Goal: Task Accomplishment & Management: Use online tool/utility

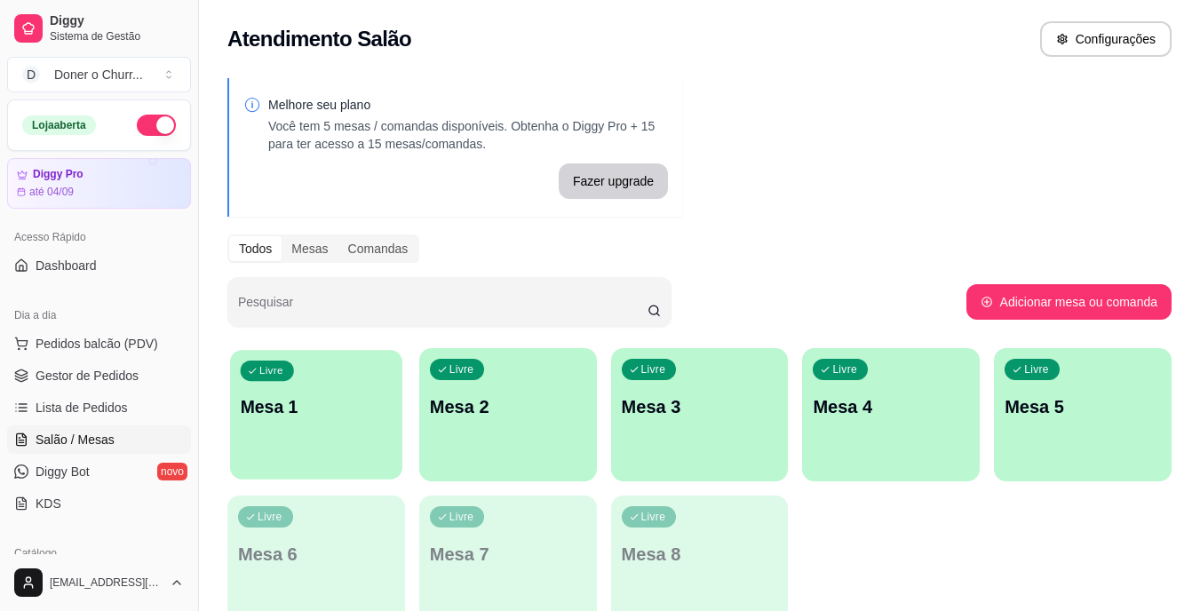
click at [303, 418] on p "Mesa 1" at bounding box center [317, 407] width 152 height 24
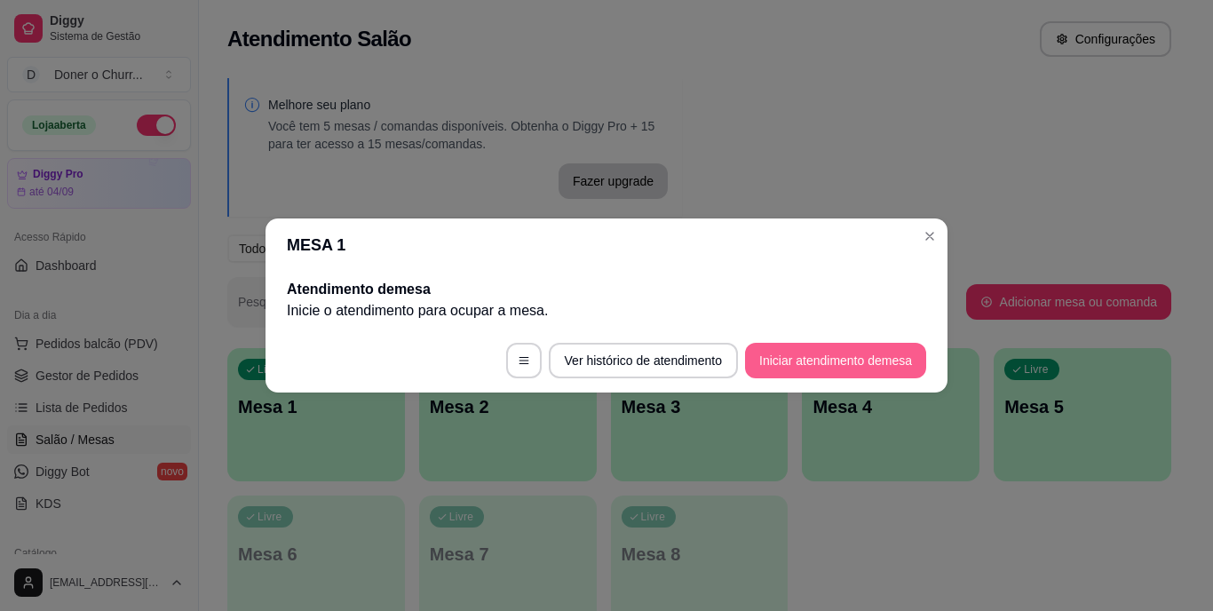
click at [803, 361] on button "Iniciar atendimento de mesa" at bounding box center [835, 361] width 181 height 36
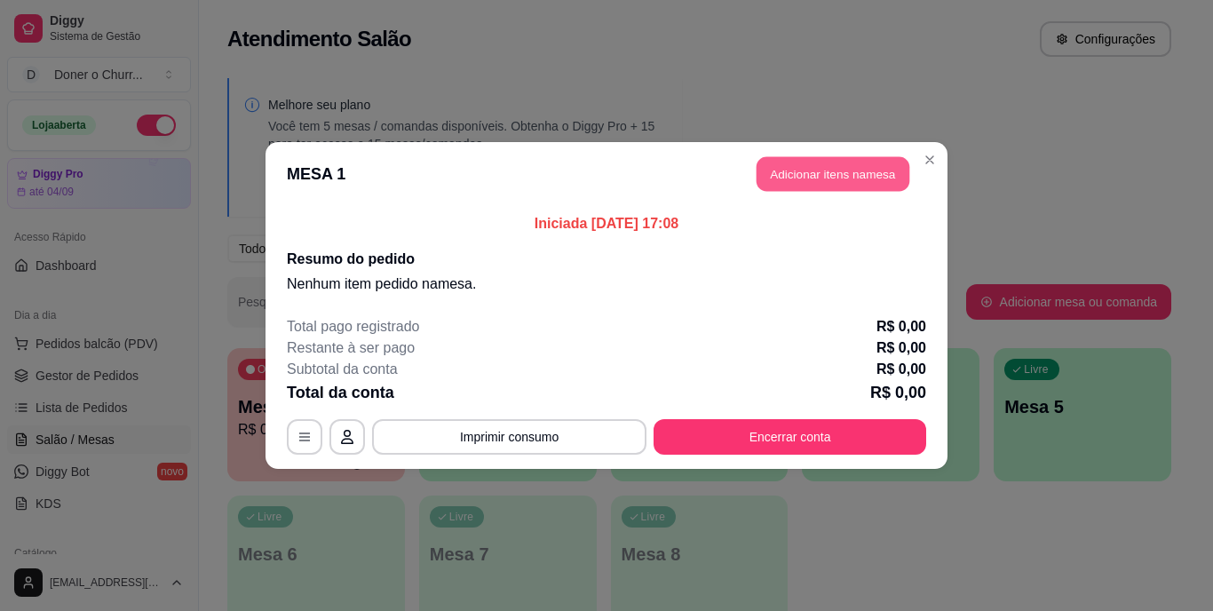
click at [807, 190] on button "Adicionar itens na mesa" at bounding box center [832, 174] width 153 height 35
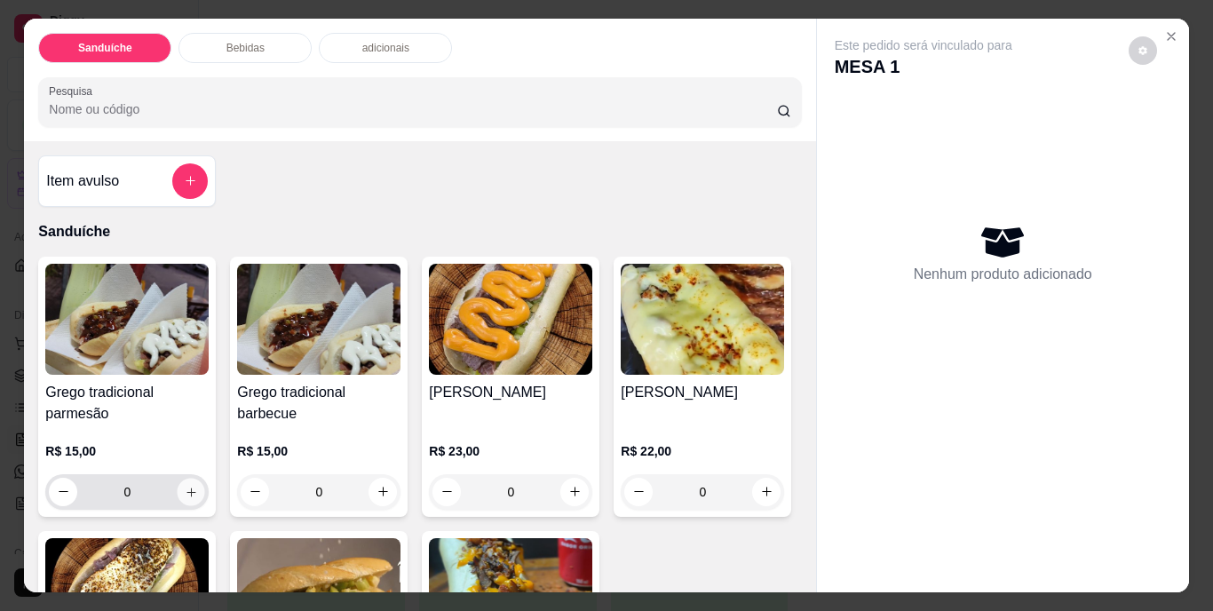
click at [185, 488] on icon "increase-product-quantity" at bounding box center [191, 491] width 13 height 13
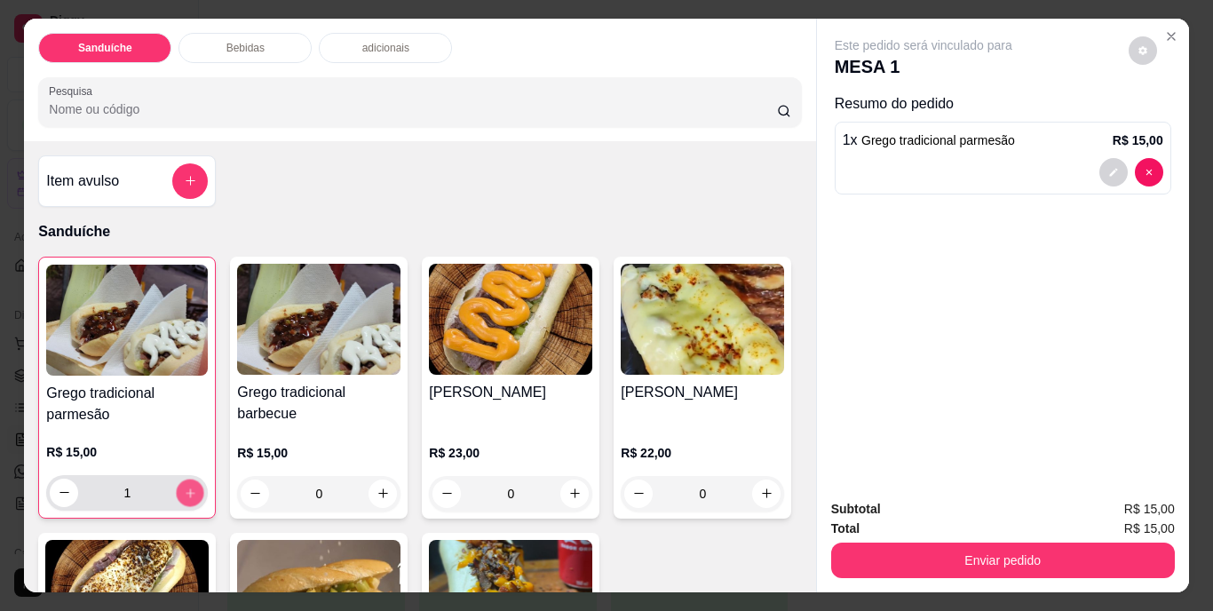
click at [184, 488] on icon "increase-product-quantity" at bounding box center [190, 492] width 13 height 13
type input "3"
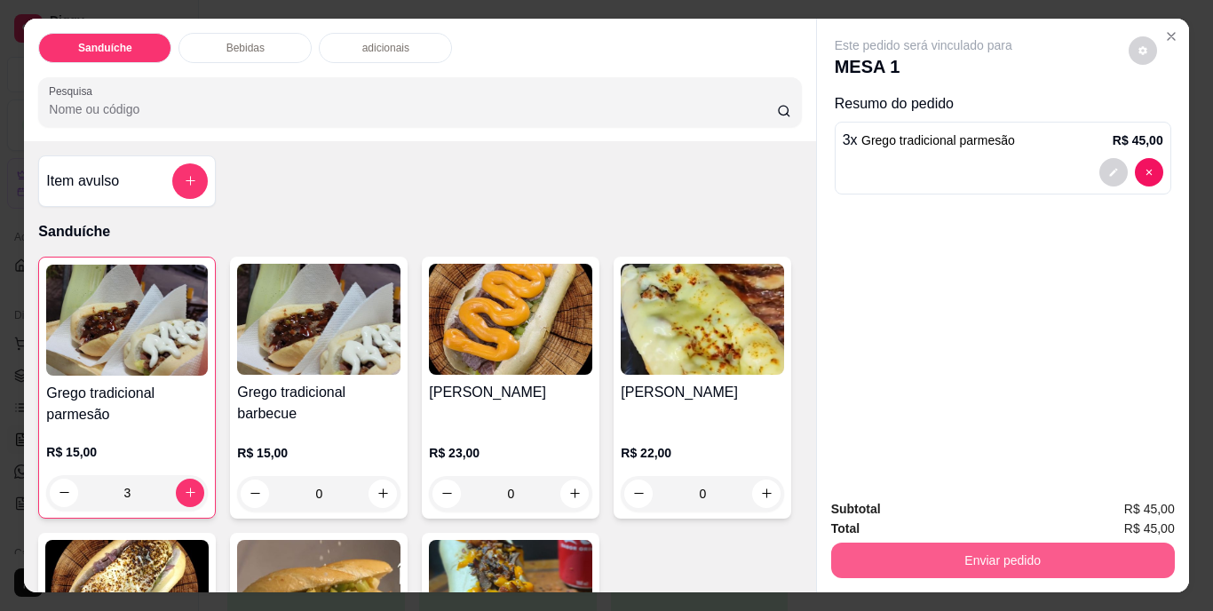
click at [994, 558] on button "Enviar pedido" at bounding box center [1003, 560] width 344 height 36
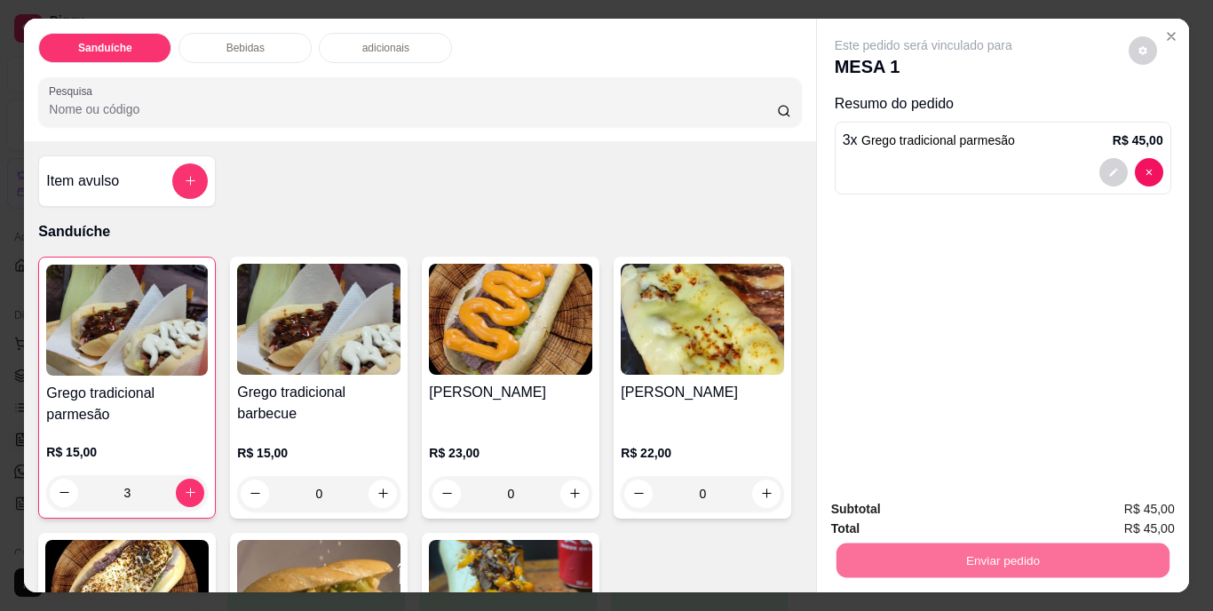
click at [983, 510] on button "Não registrar e enviar pedido" at bounding box center [943, 510] width 179 height 33
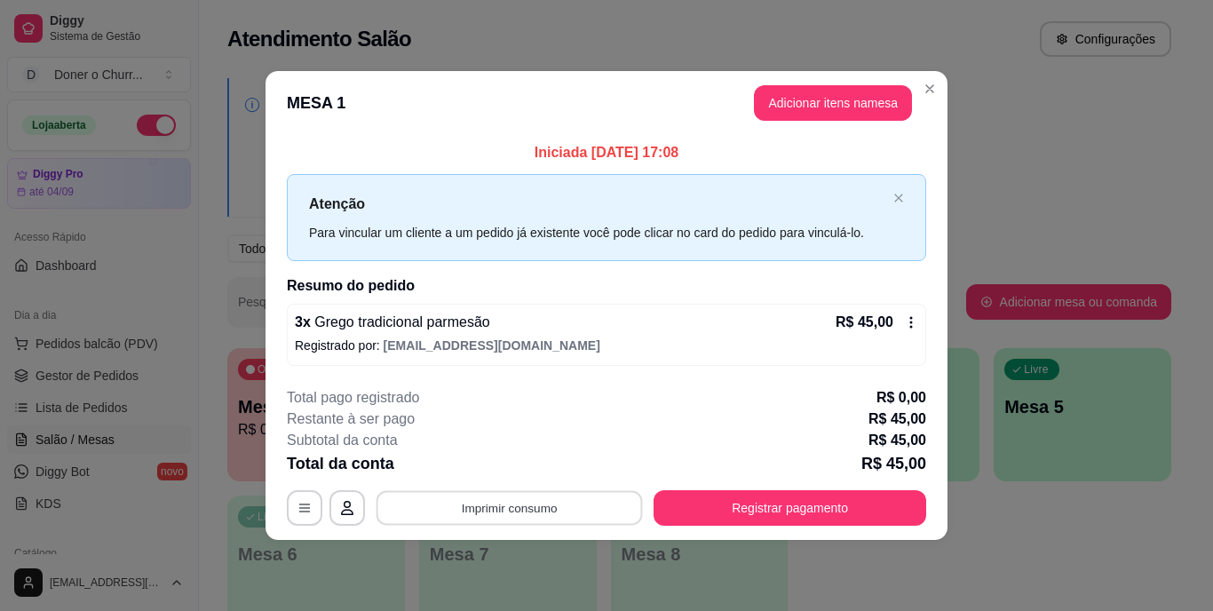
click at [550, 515] on button "Imprimir consumo" at bounding box center [509, 507] width 266 height 35
click at [544, 460] on button "IMPRESSORA" at bounding box center [515, 467] width 124 height 28
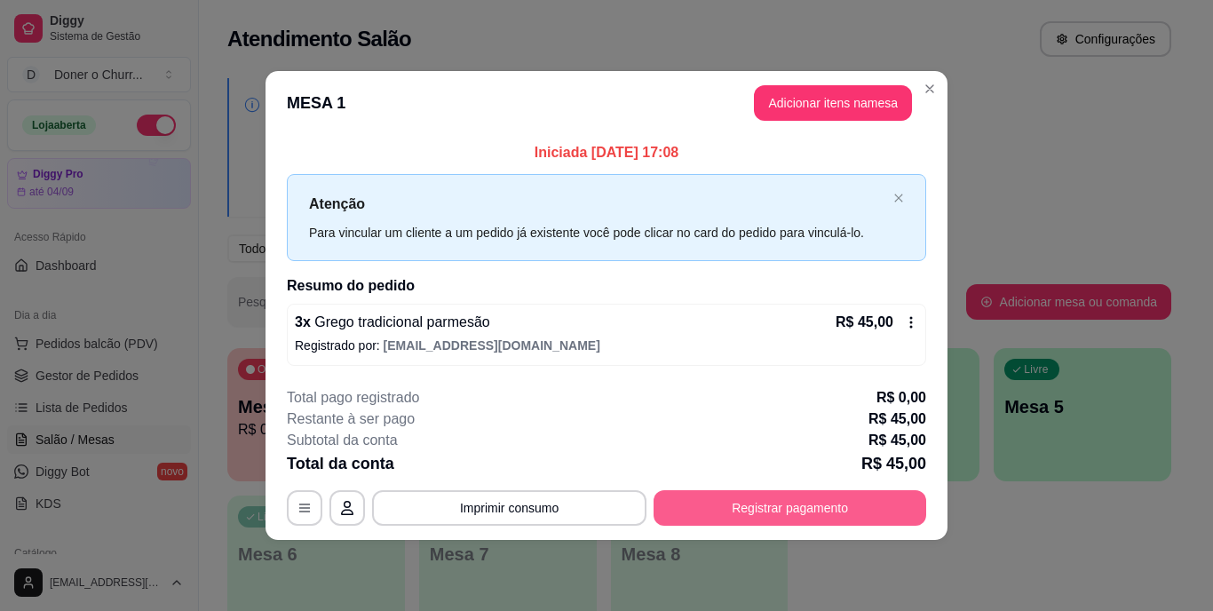
click at [763, 517] on button "Registrar pagamento" at bounding box center [789, 508] width 273 height 36
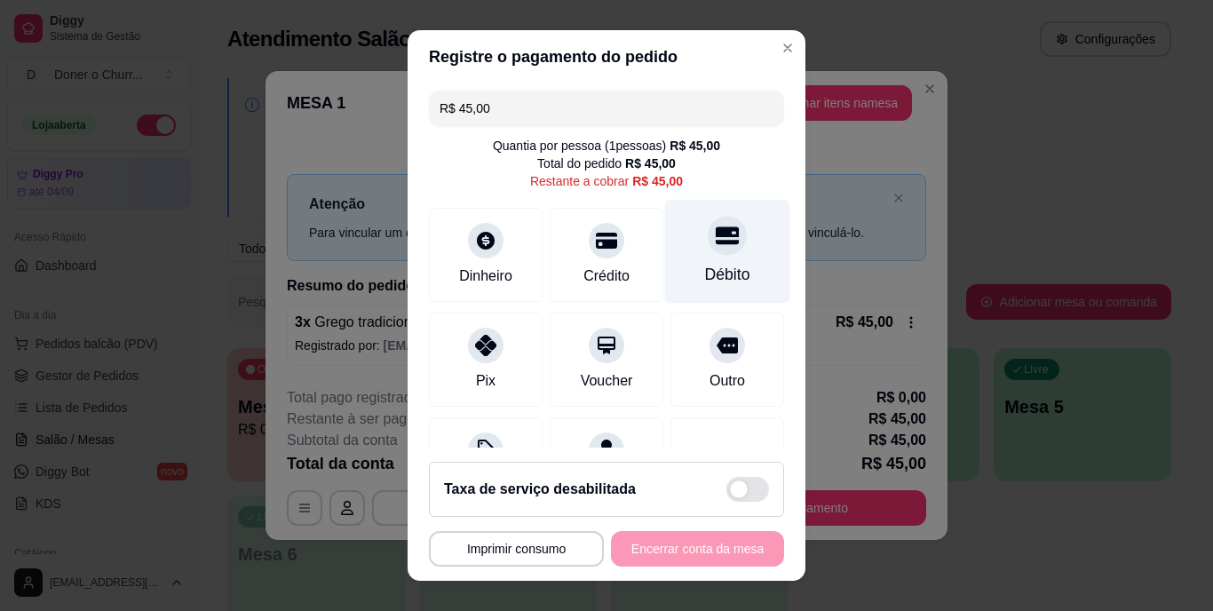
click at [705, 269] on div "Débito" at bounding box center [727, 275] width 45 height 23
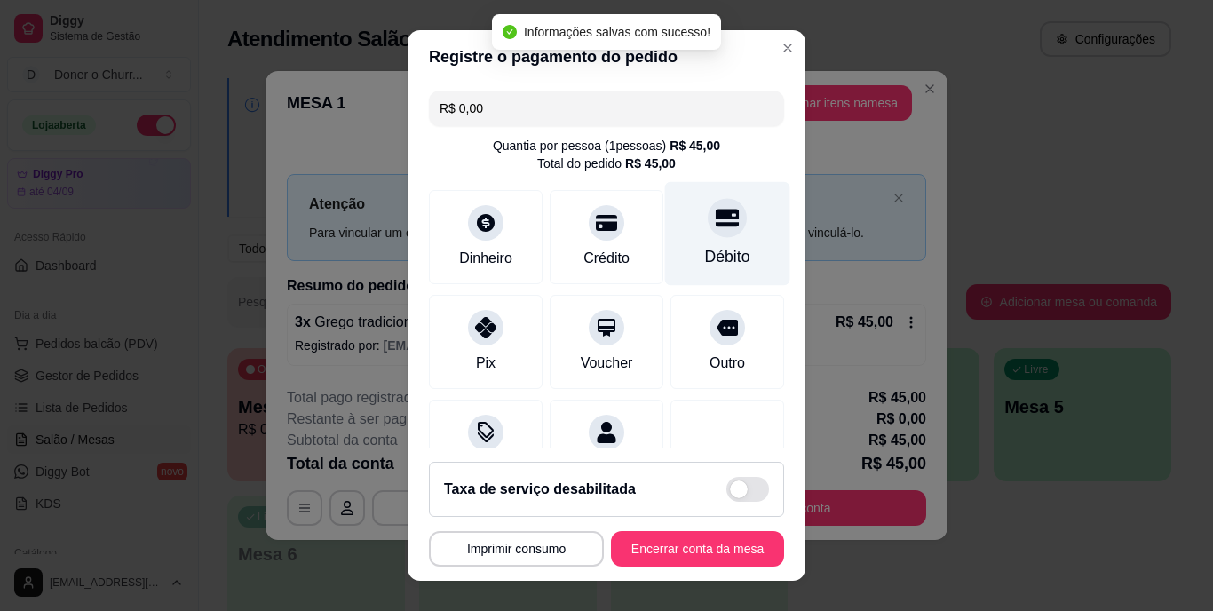
type input "R$ 0,00"
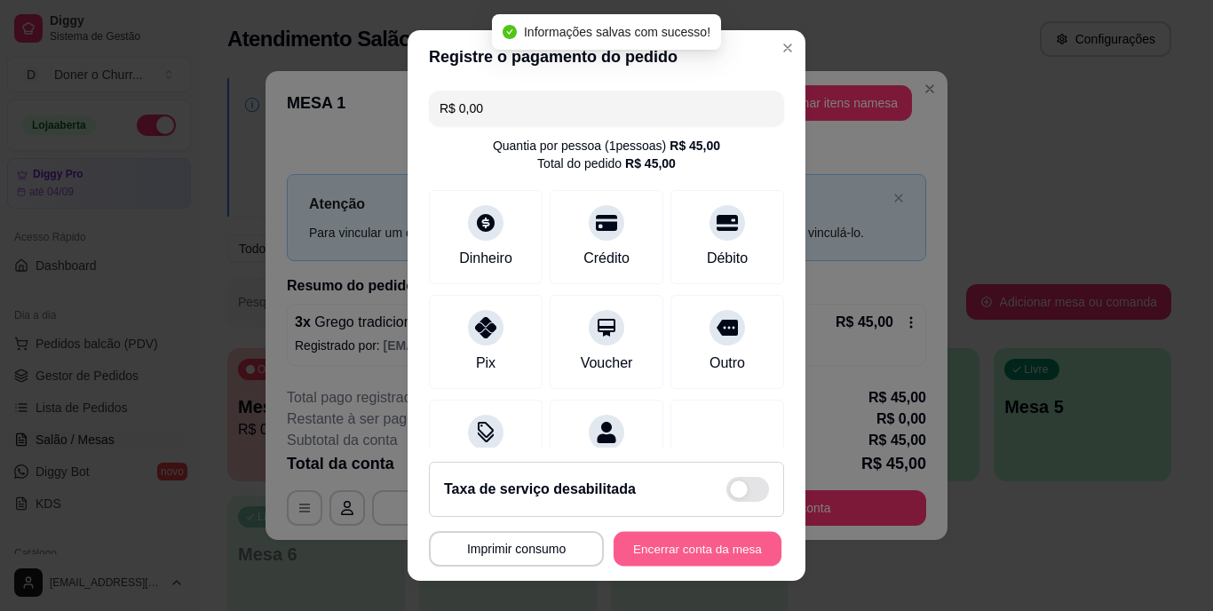
click at [692, 540] on button "Encerrar conta da mesa" at bounding box center [698, 548] width 168 height 35
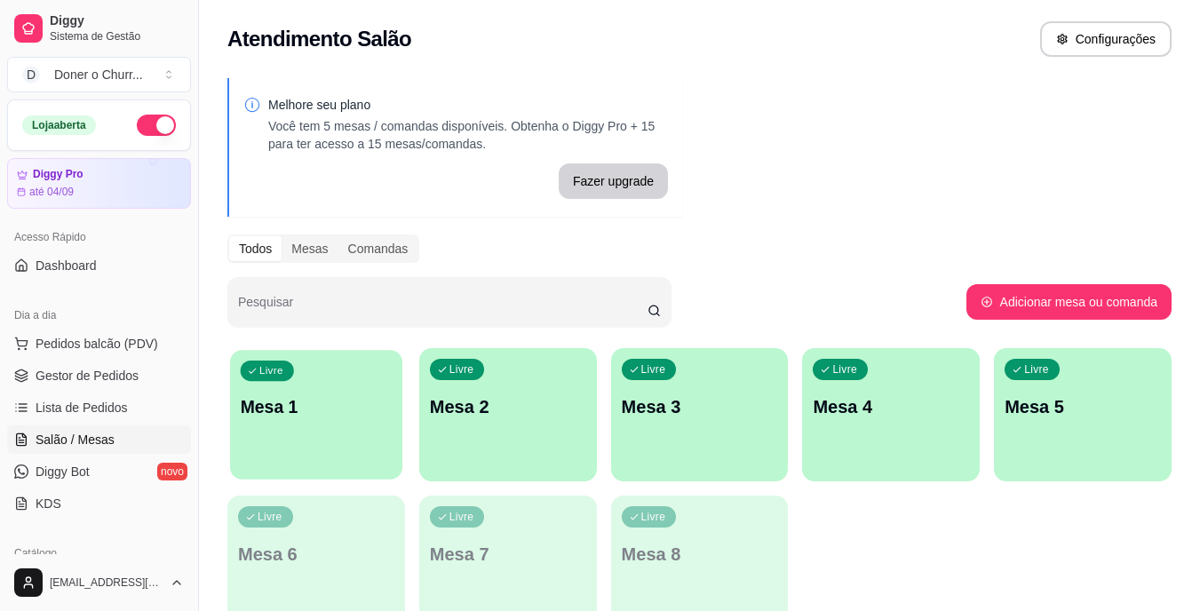
click at [303, 368] on div "Livre Mesa 1" at bounding box center [316, 404] width 172 height 108
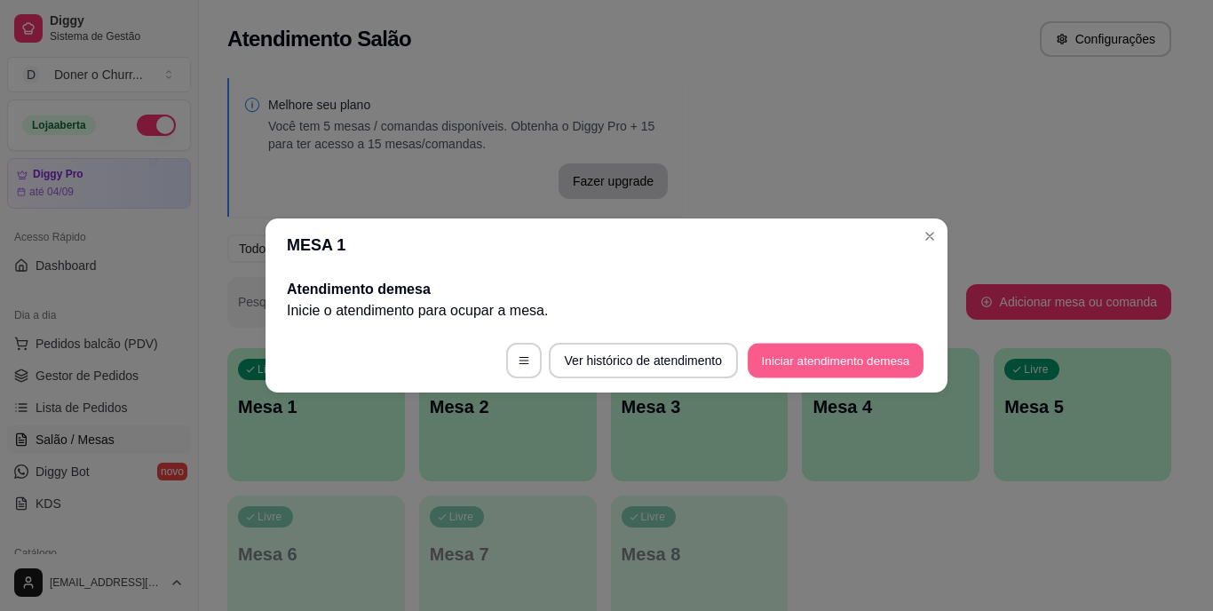
click at [836, 356] on button "Iniciar atendimento de mesa" at bounding box center [836, 361] width 176 height 35
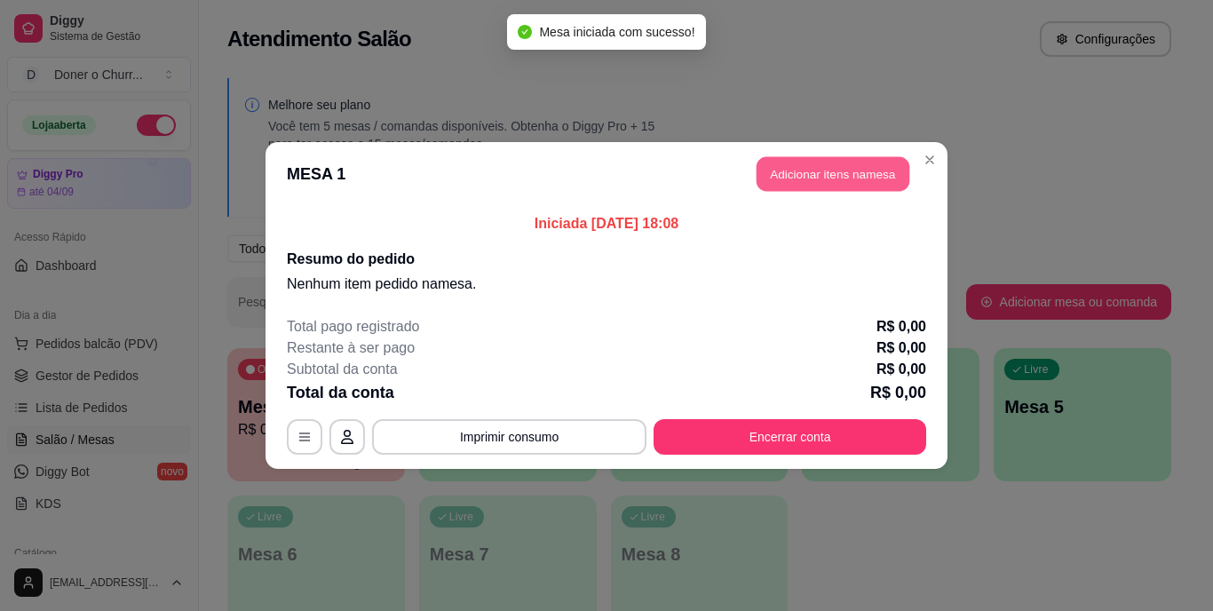
click at [817, 182] on button "Adicionar itens na mesa" at bounding box center [832, 174] width 153 height 35
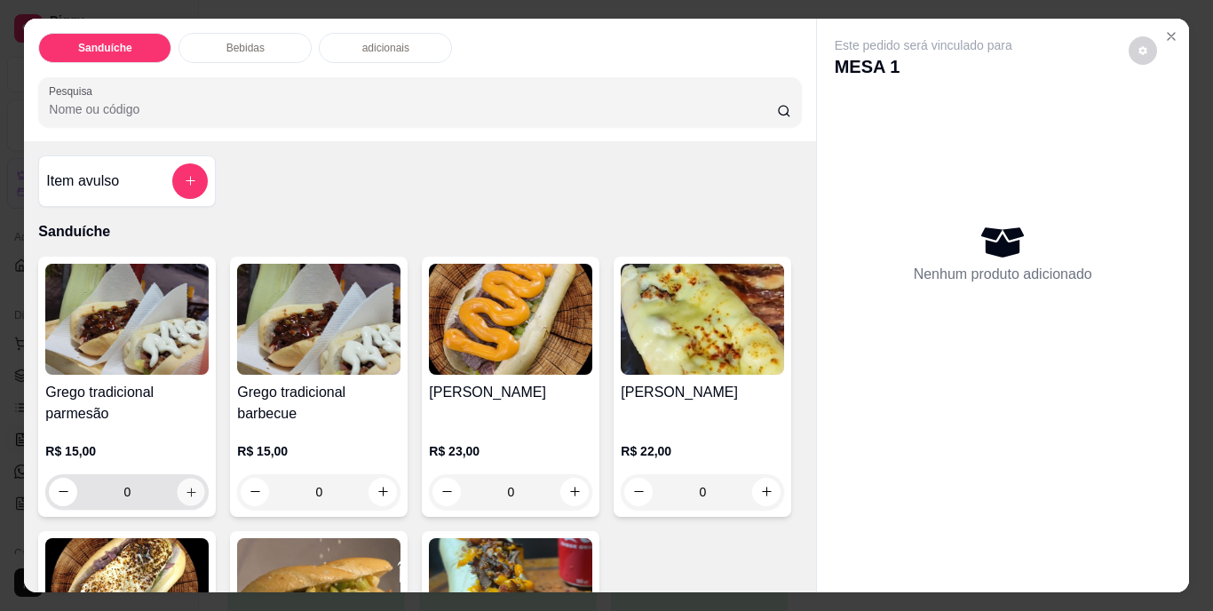
click at [188, 486] on icon "increase-product-quantity" at bounding box center [191, 491] width 13 height 13
type input "1"
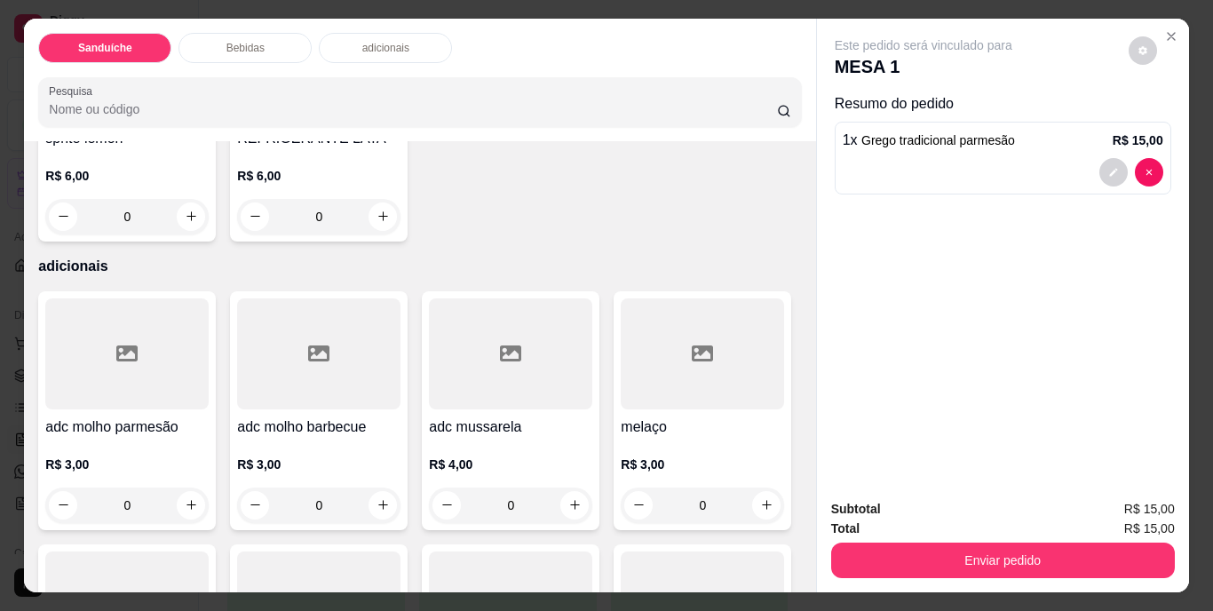
scroll to position [1081, 0]
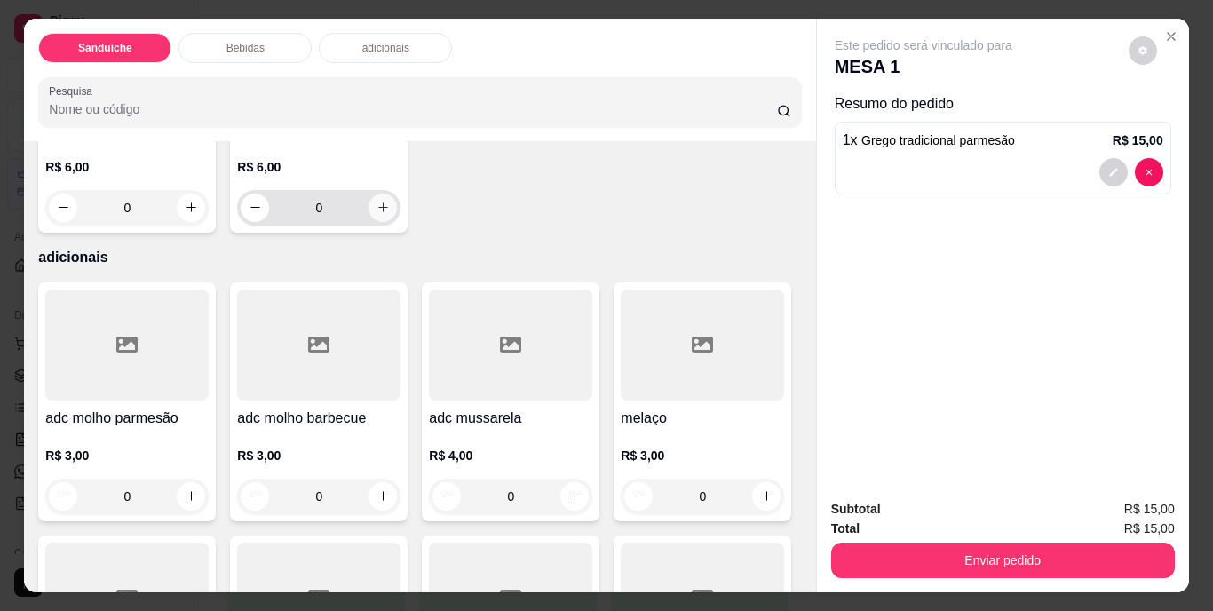
click at [390, 214] on icon "increase-product-quantity" at bounding box center [382, 207] width 13 height 13
type input "1"
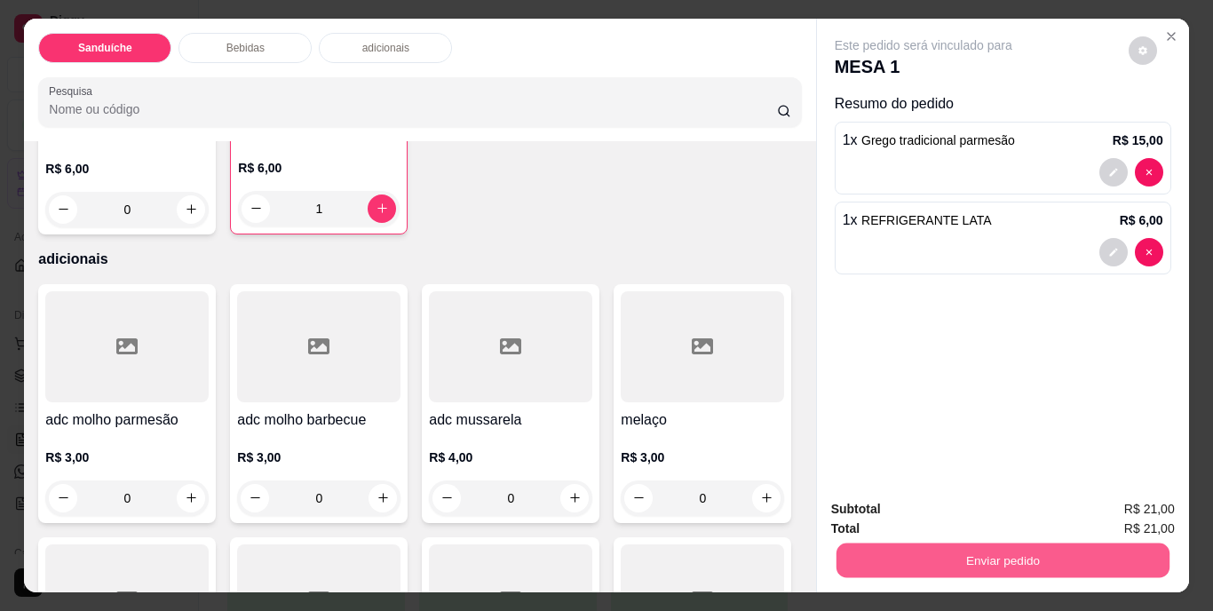
click at [1001, 566] on button "Enviar pedido" at bounding box center [1001, 560] width 333 height 35
click at [964, 509] on button "Não registrar e enviar pedido" at bounding box center [943, 510] width 179 height 33
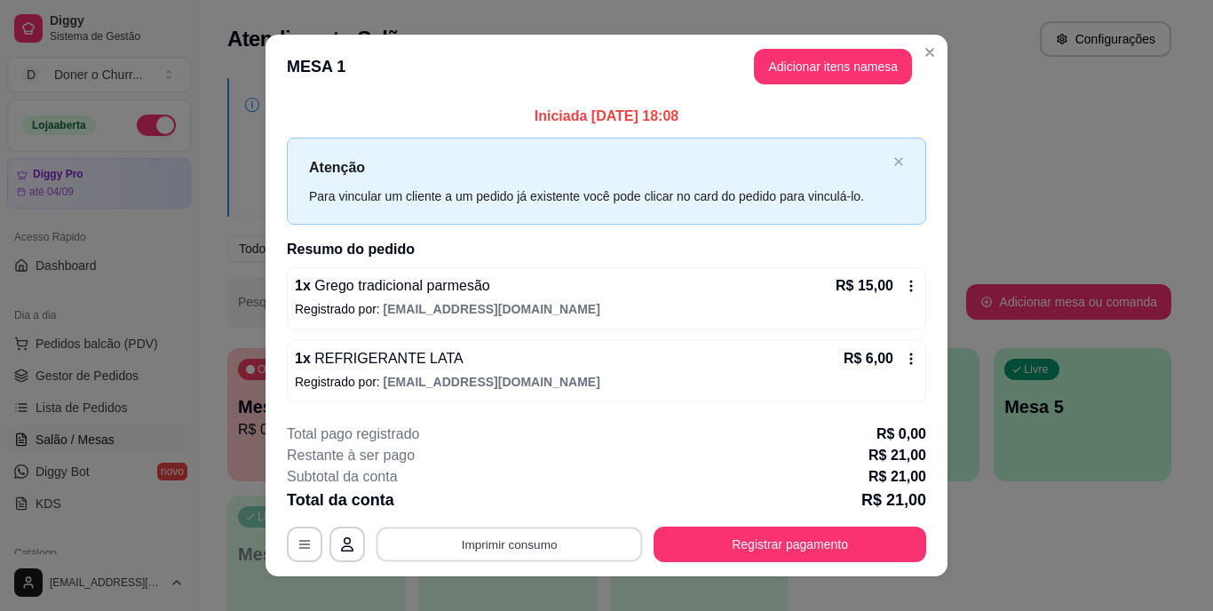
click at [487, 543] on button "Imprimir consumo" at bounding box center [509, 544] width 266 height 35
click at [493, 510] on button "IMPRESSORA" at bounding box center [508, 503] width 124 height 28
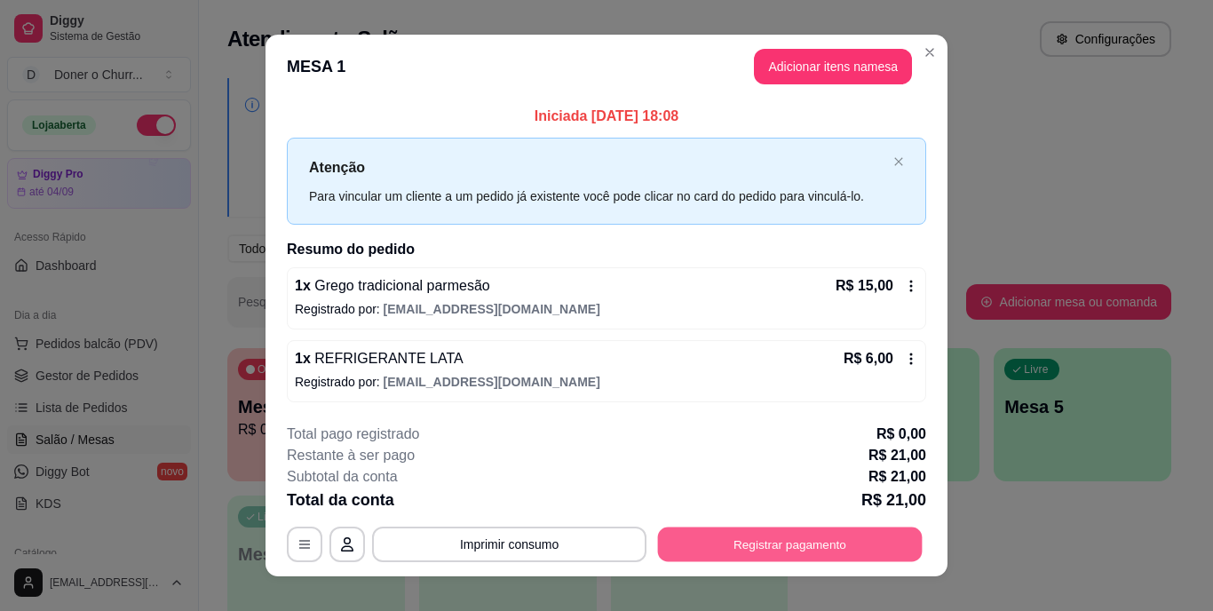
click at [707, 550] on button "Registrar pagamento" at bounding box center [790, 544] width 265 height 35
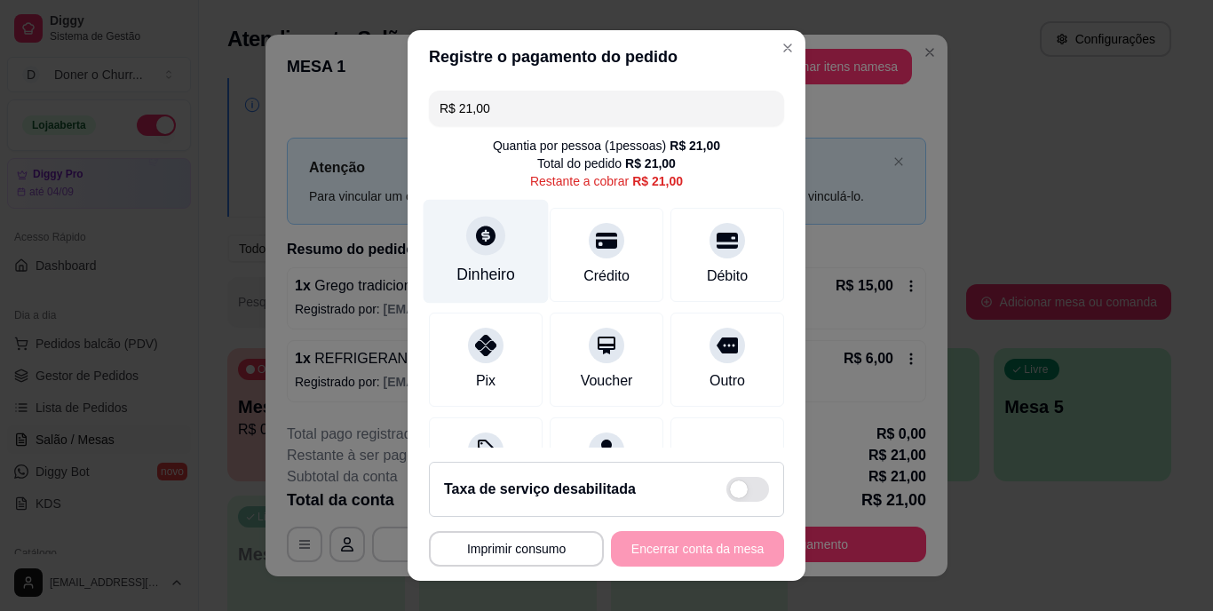
click at [479, 246] on icon at bounding box center [485, 236] width 23 height 23
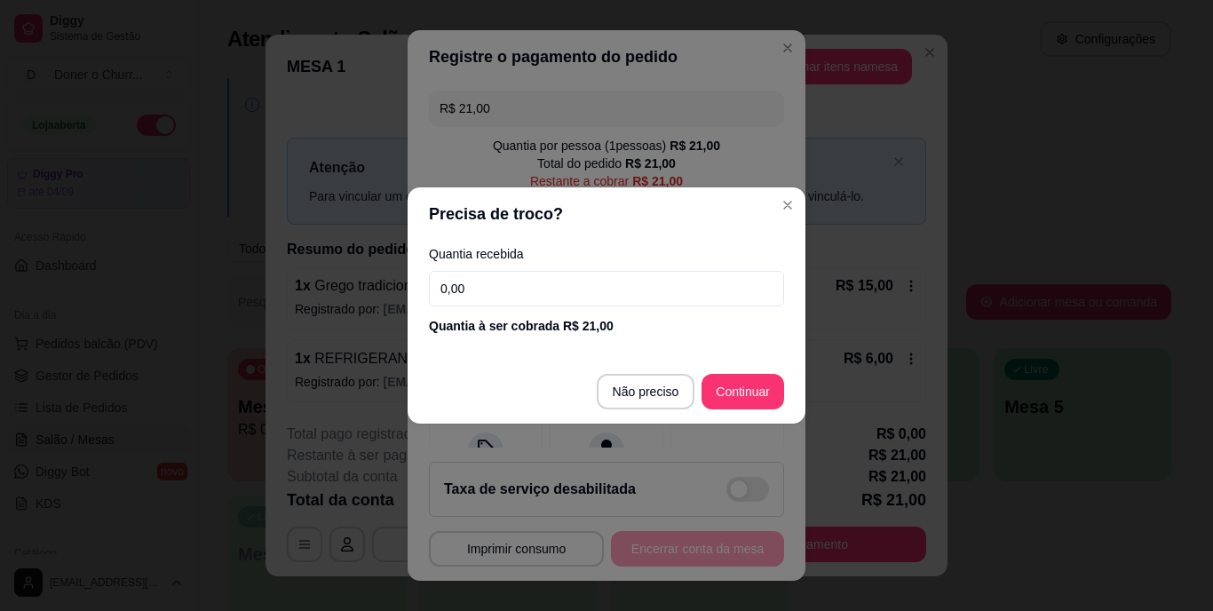
click at [534, 290] on input "0,00" at bounding box center [606, 289] width 355 height 36
type input "20,00"
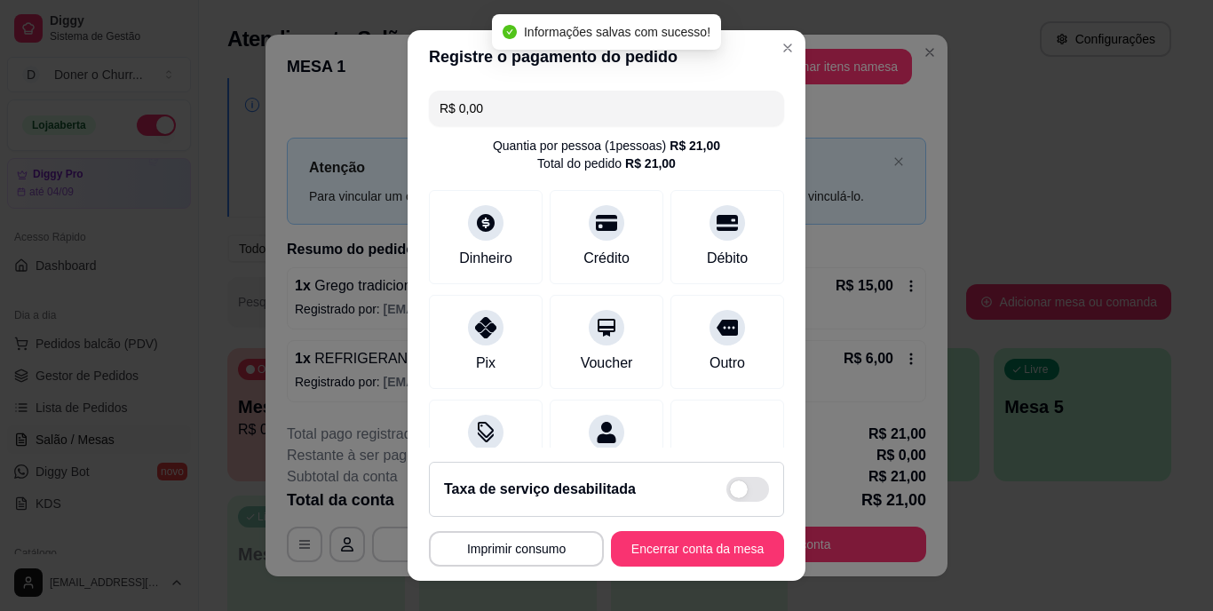
type input "R$ 0,00"
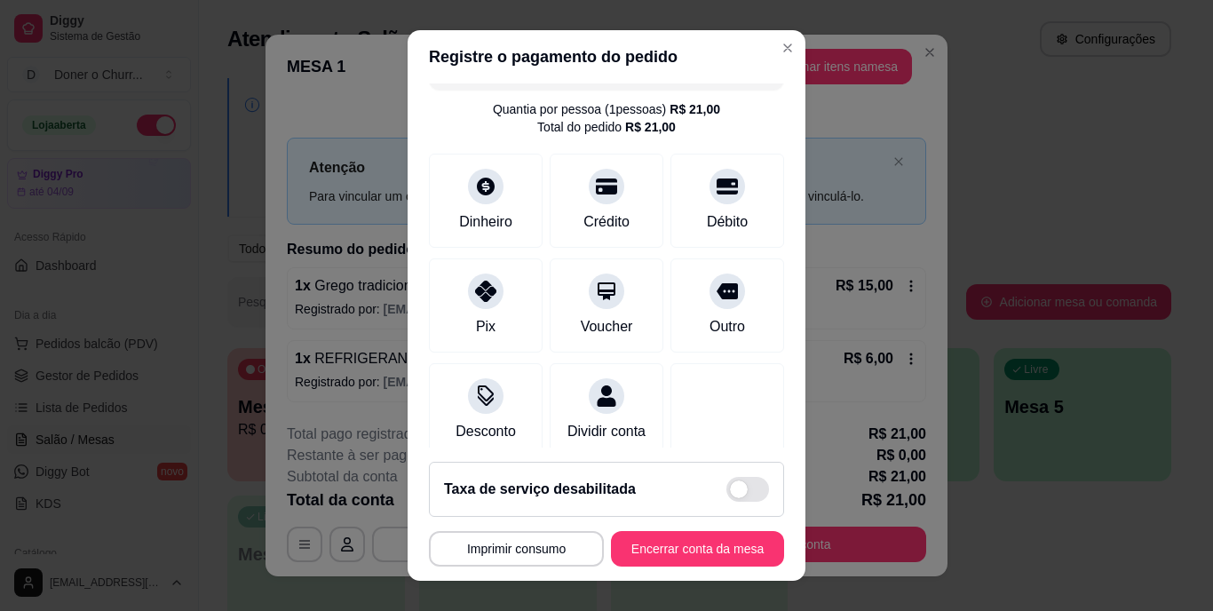
scroll to position [167, 0]
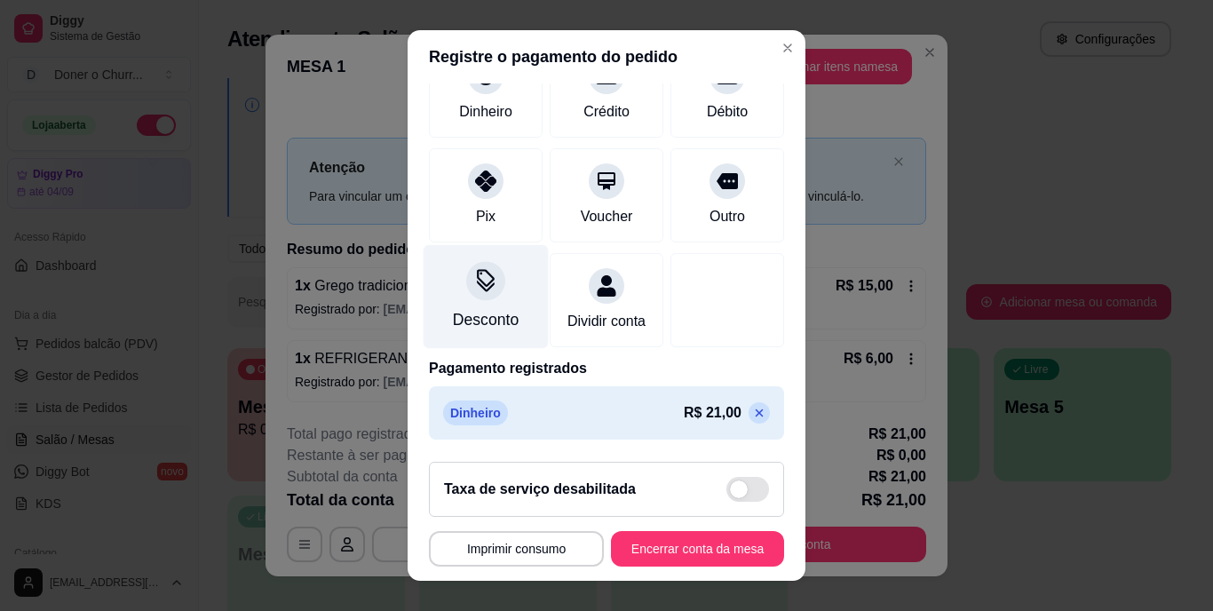
click at [463, 281] on div "Desconto" at bounding box center [486, 297] width 125 height 104
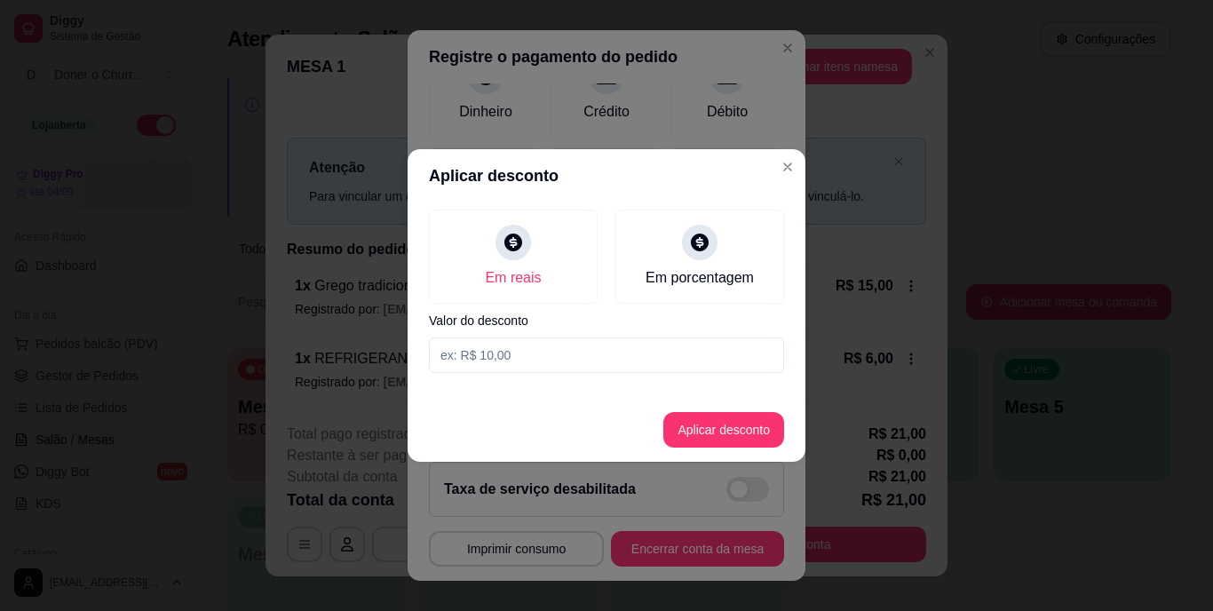
click at [539, 366] on input at bounding box center [606, 355] width 355 height 36
type input "1,00"
click at [704, 422] on button "Aplicar desconto" at bounding box center [724, 430] width 116 height 35
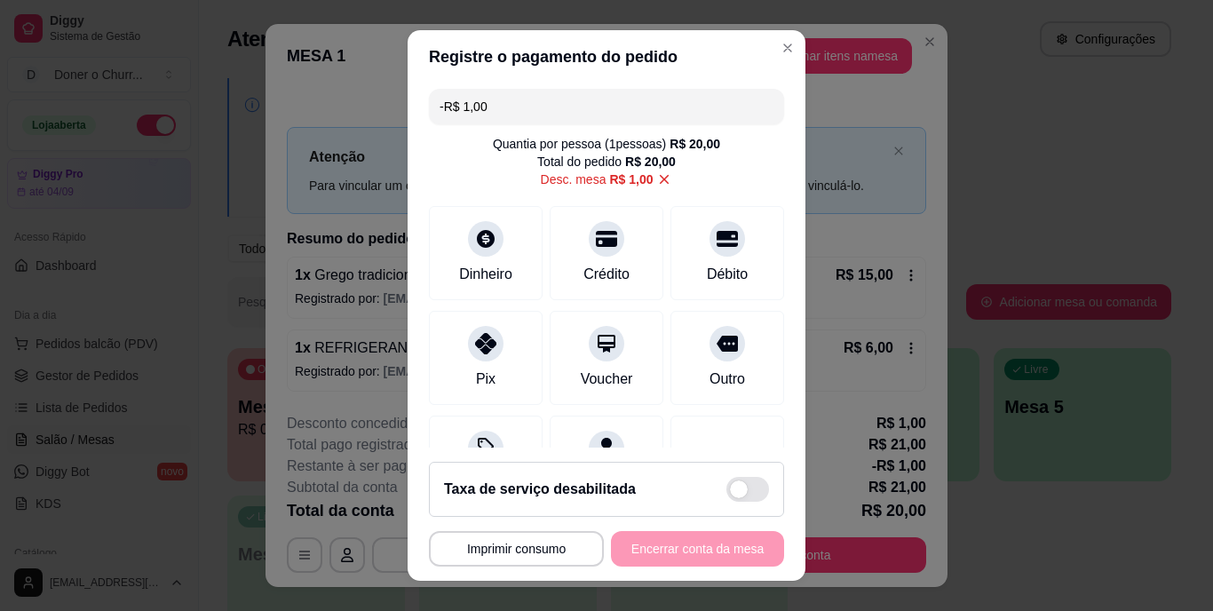
scroll to position [0, 0]
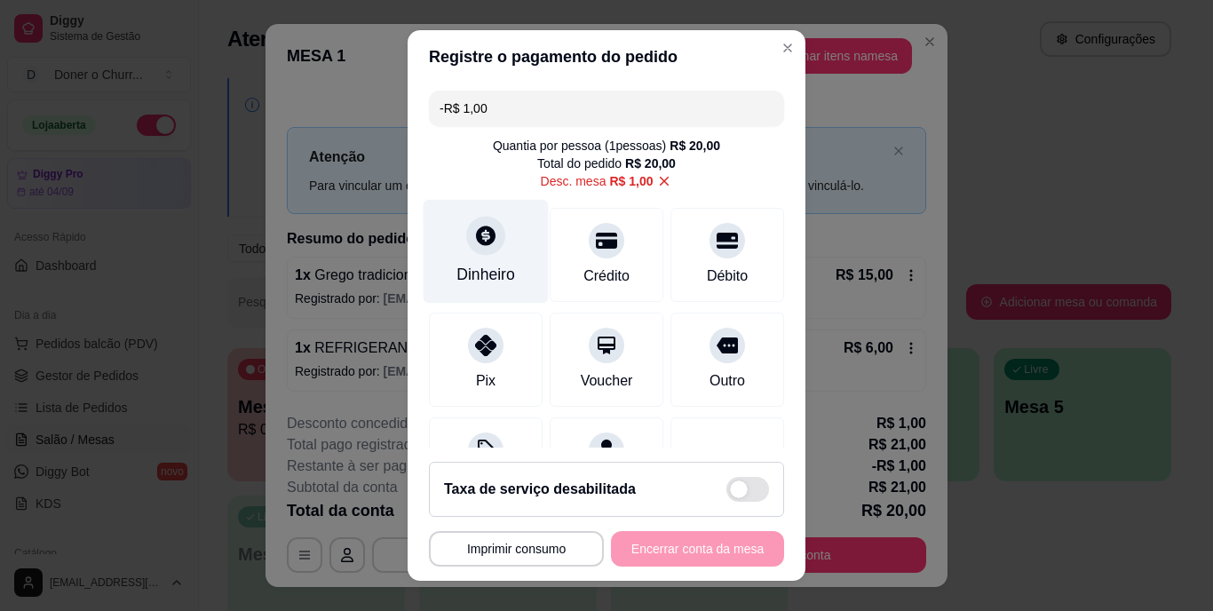
click at [476, 245] on icon at bounding box center [486, 236] width 20 height 20
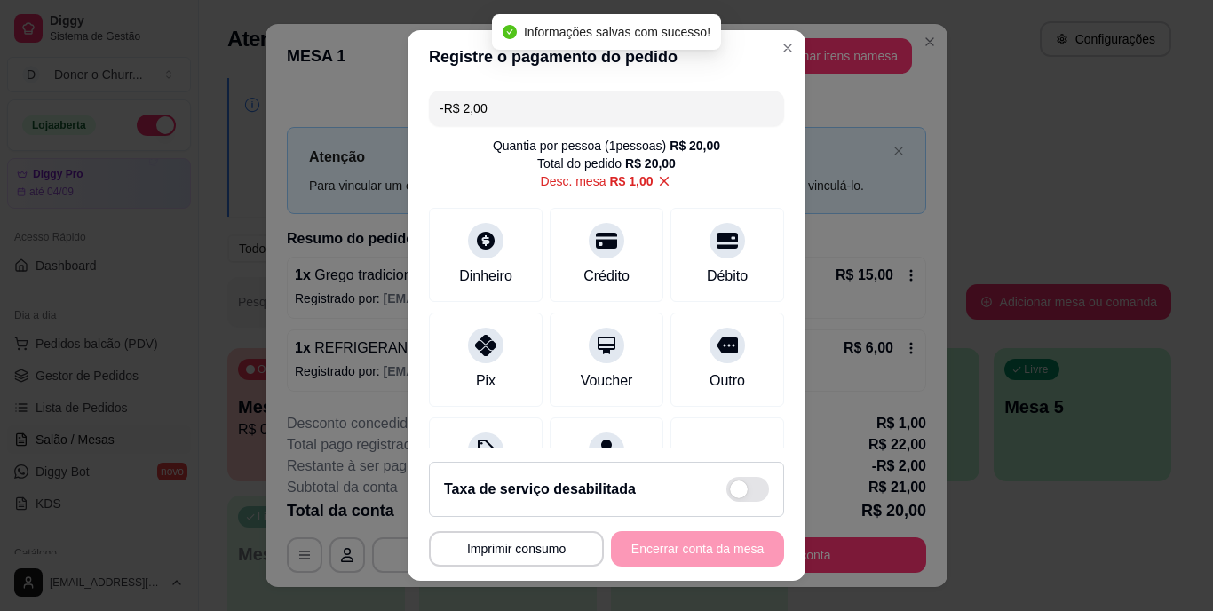
click at [705, 529] on footer "**********" at bounding box center [607, 513] width 398 height 133
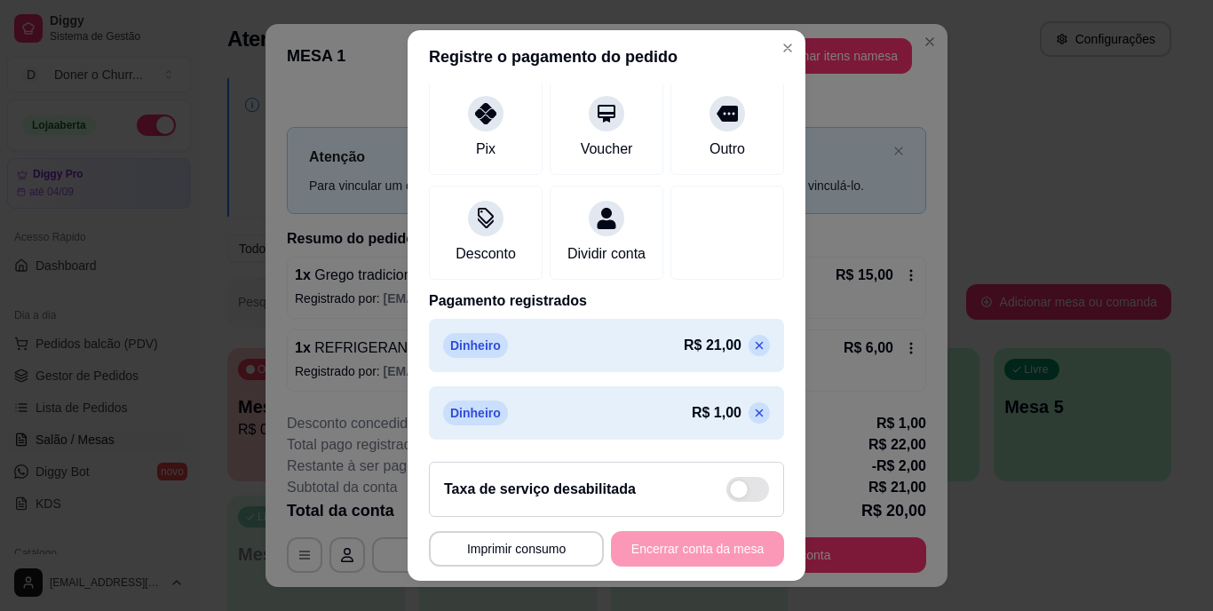
scroll to position [252, 0]
click at [756, 414] on icon at bounding box center [760, 413] width 8 height 8
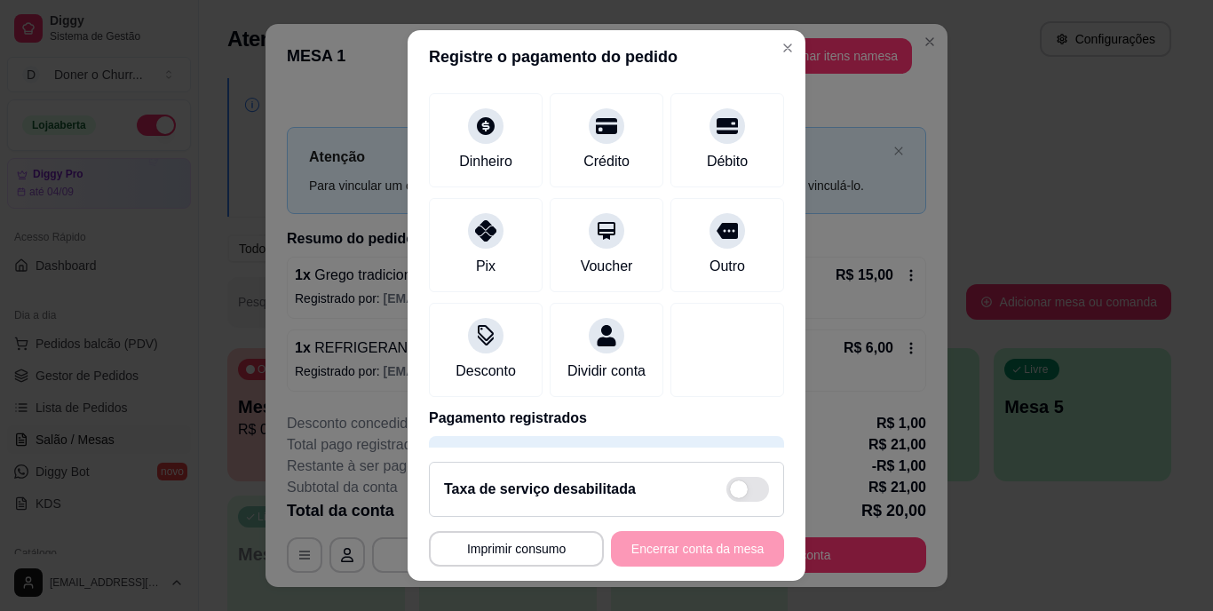
scroll to position [79, 0]
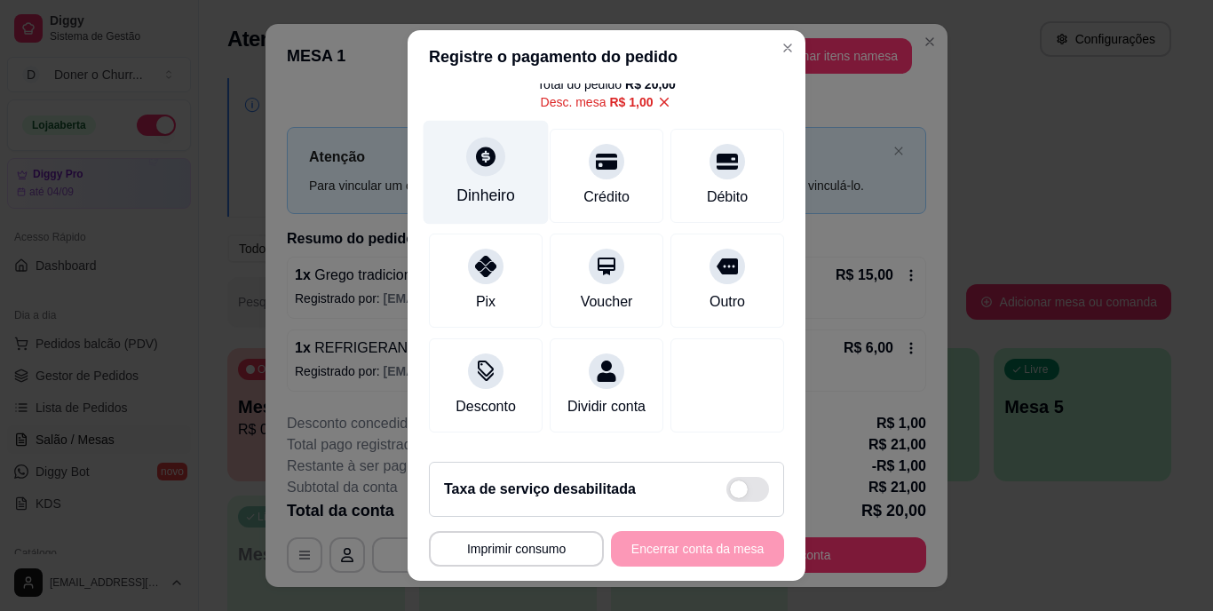
click at [456, 176] on div "Dinheiro" at bounding box center [486, 173] width 125 height 104
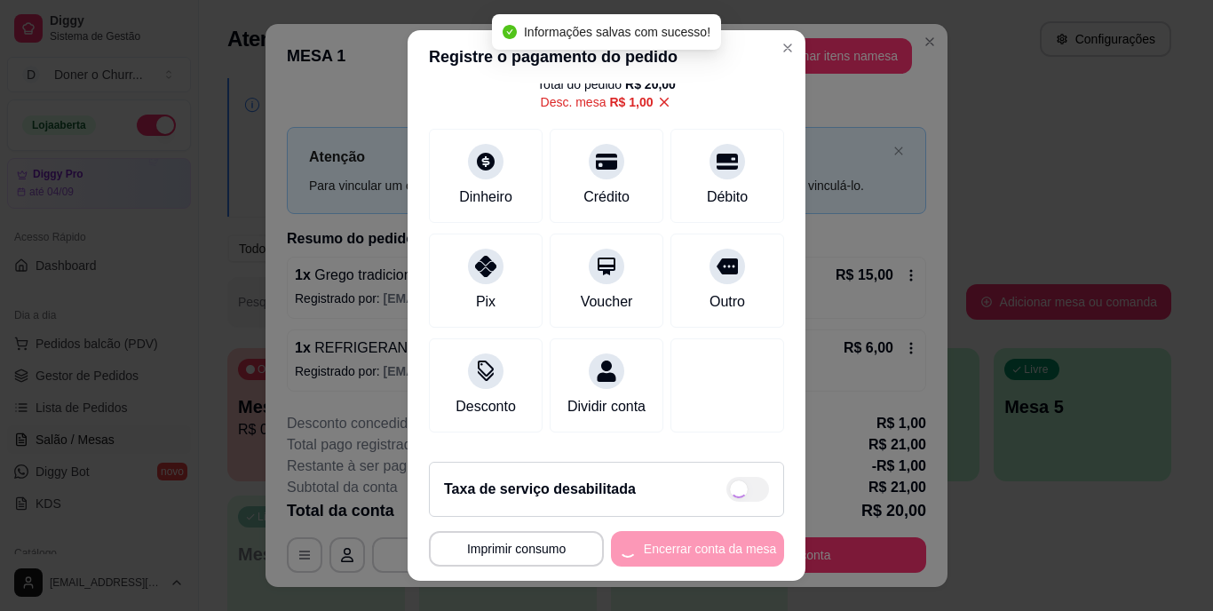
type input "-R$ 2,00"
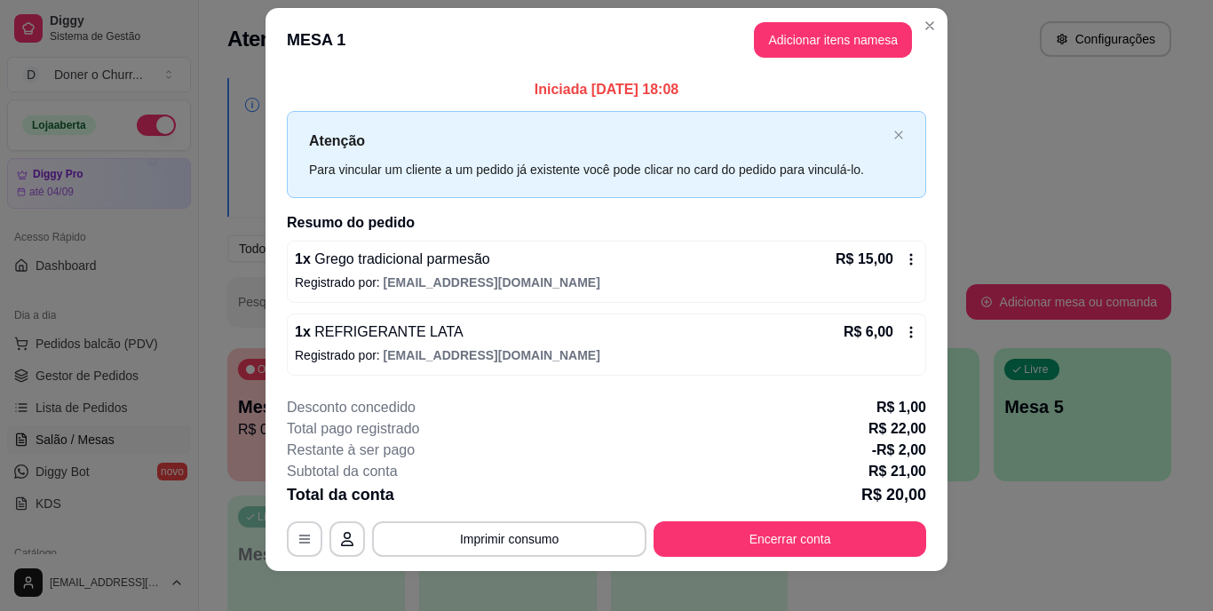
scroll to position [0, 0]
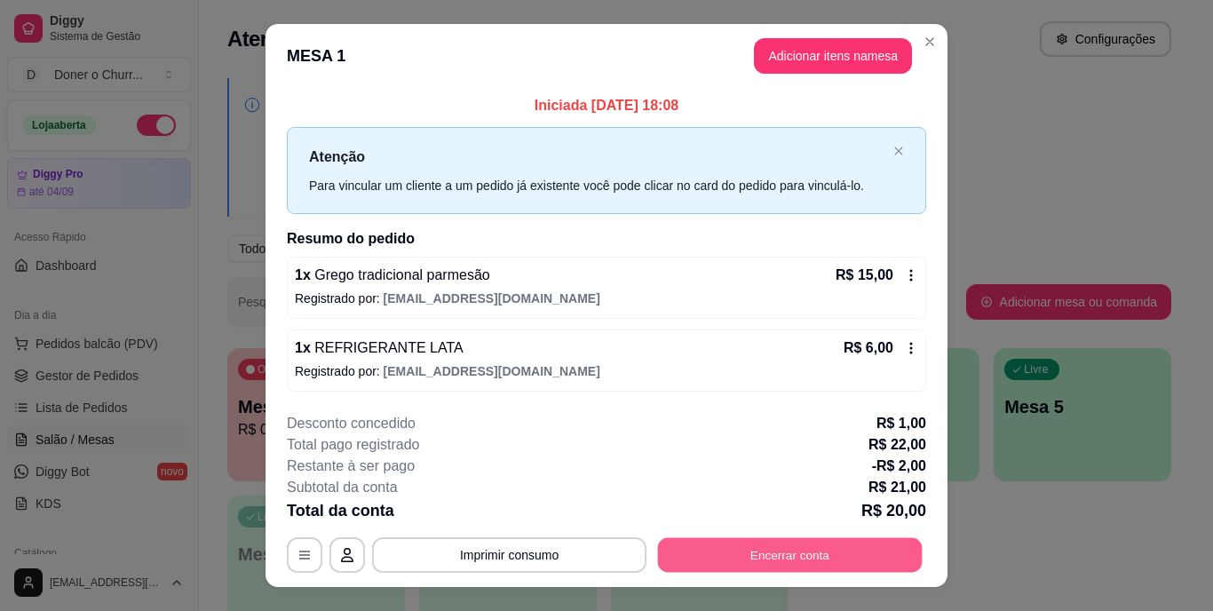
click at [782, 545] on button "Encerrar conta" at bounding box center [790, 554] width 265 height 35
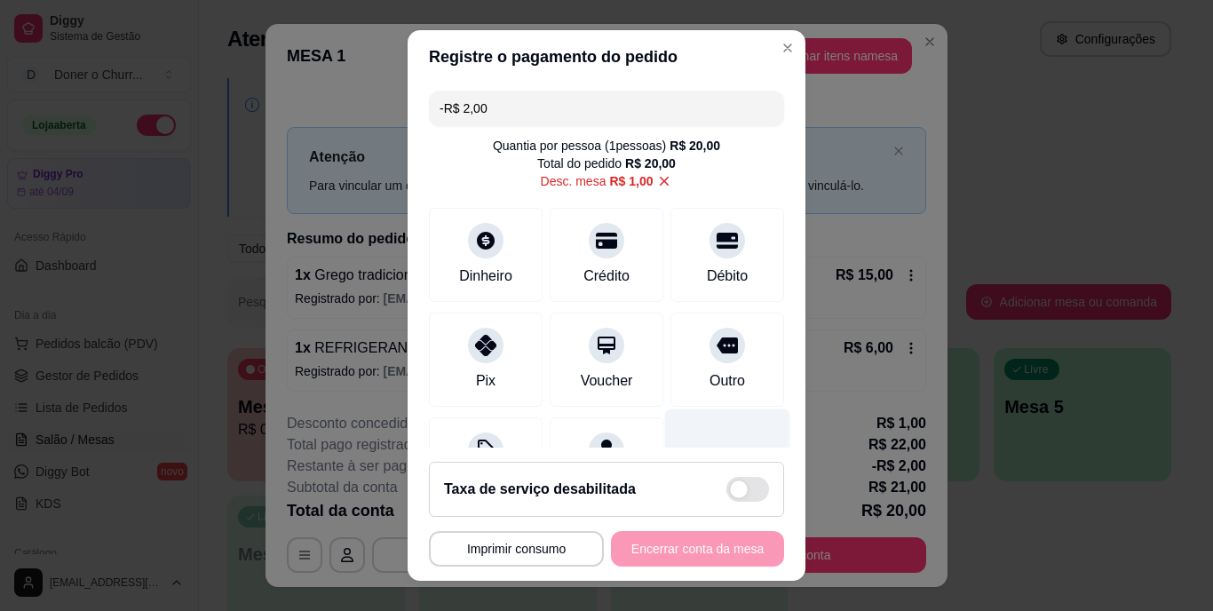
scroll to position [252, 0]
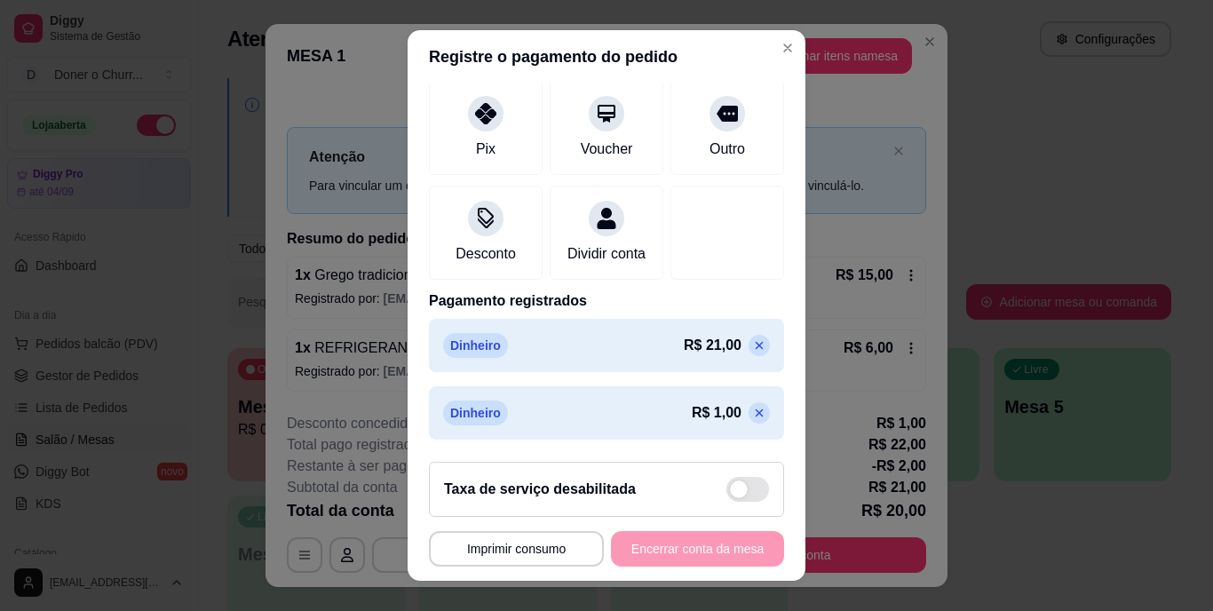
click at [752, 420] on icon at bounding box center [759, 413] width 14 height 14
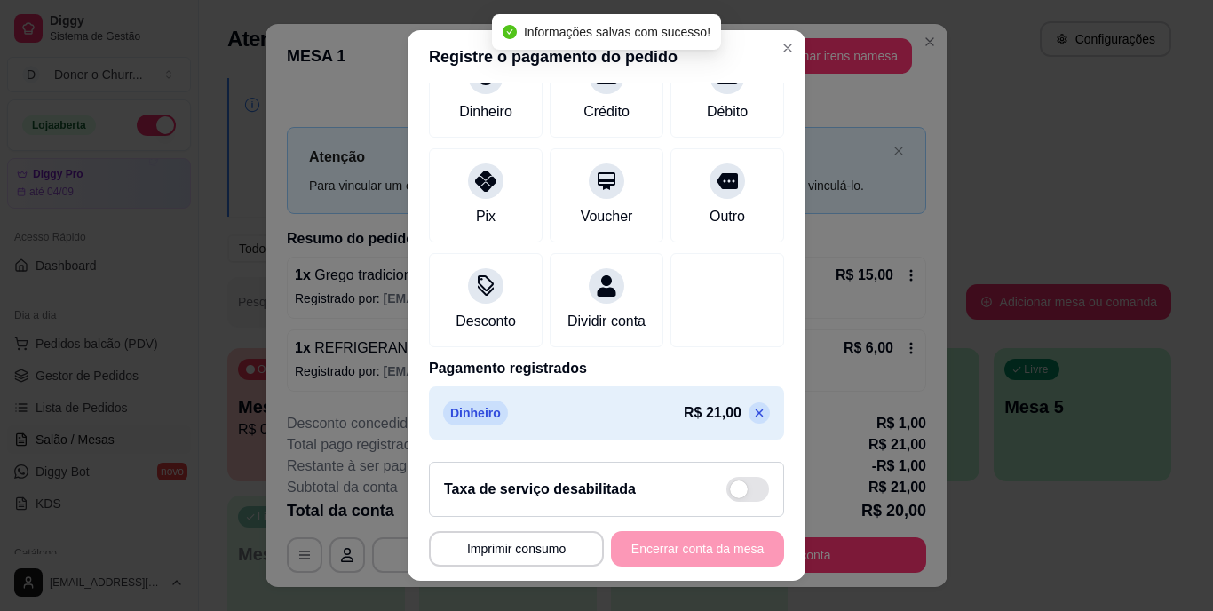
scroll to position [186, 0]
click at [634, 550] on div "**********" at bounding box center [606, 549] width 355 height 36
click at [679, 550] on div "**********" at bounding box center [606, 549] width 355 height 36
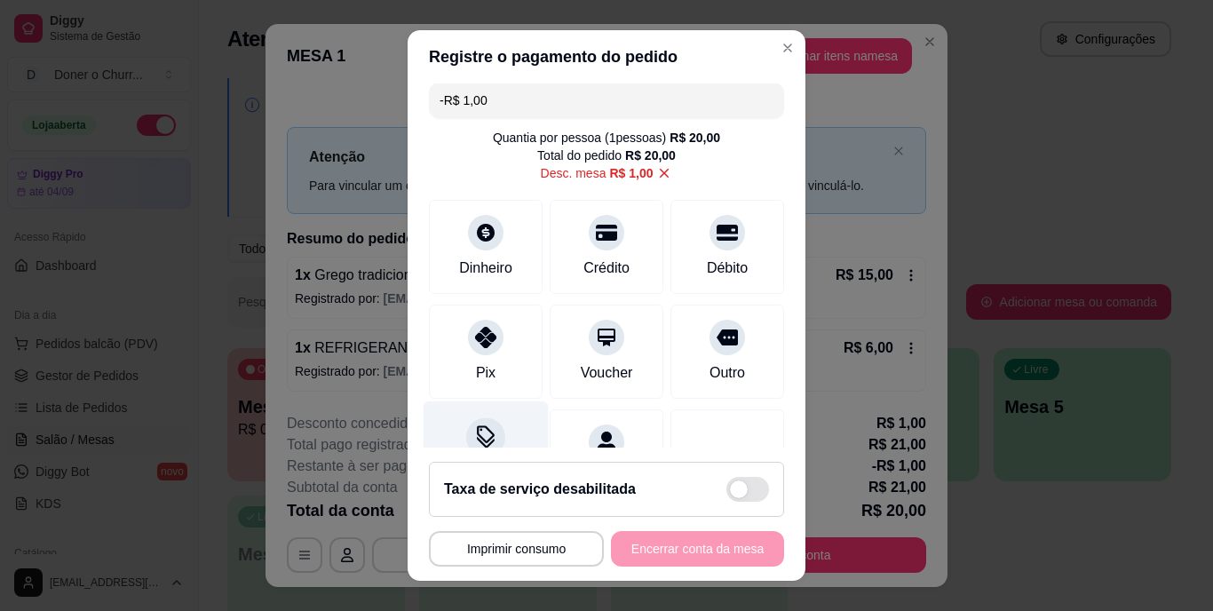
scroll to position [0, 0]
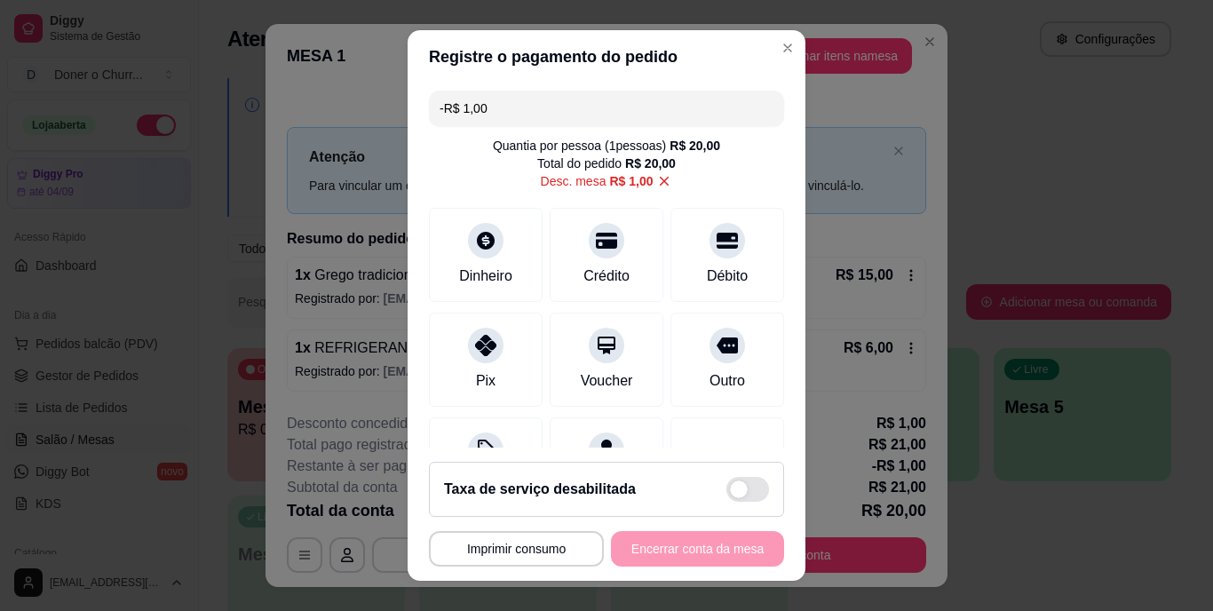
click at [656, 178] on icon at bounding box center [664, 181] width 16 height 16
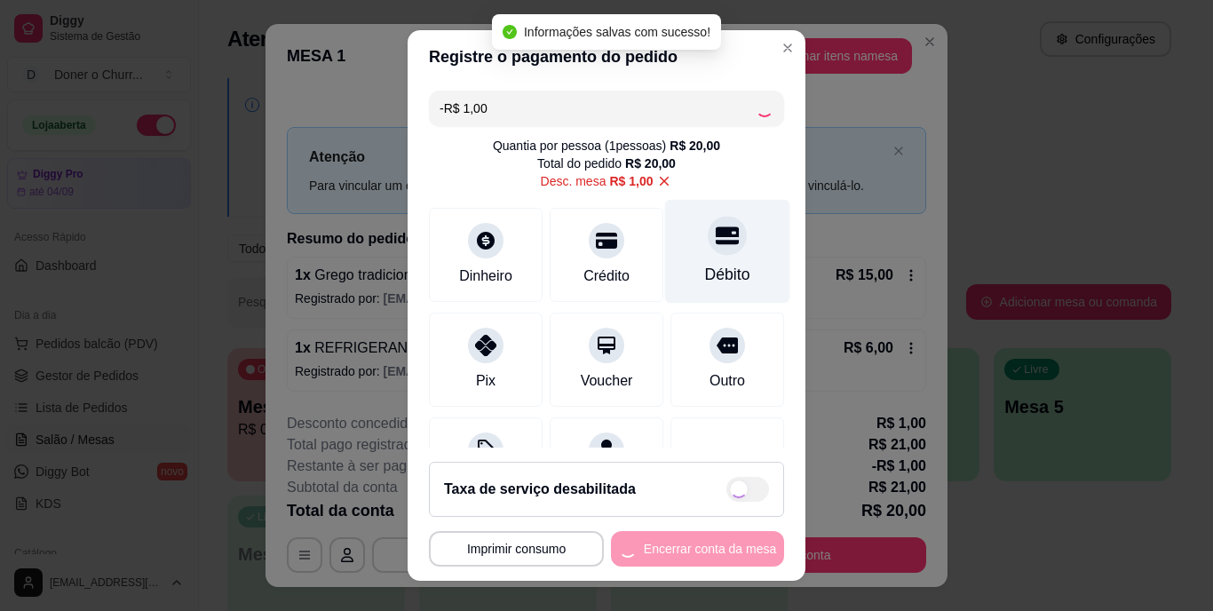
type input "R$ 0,00"
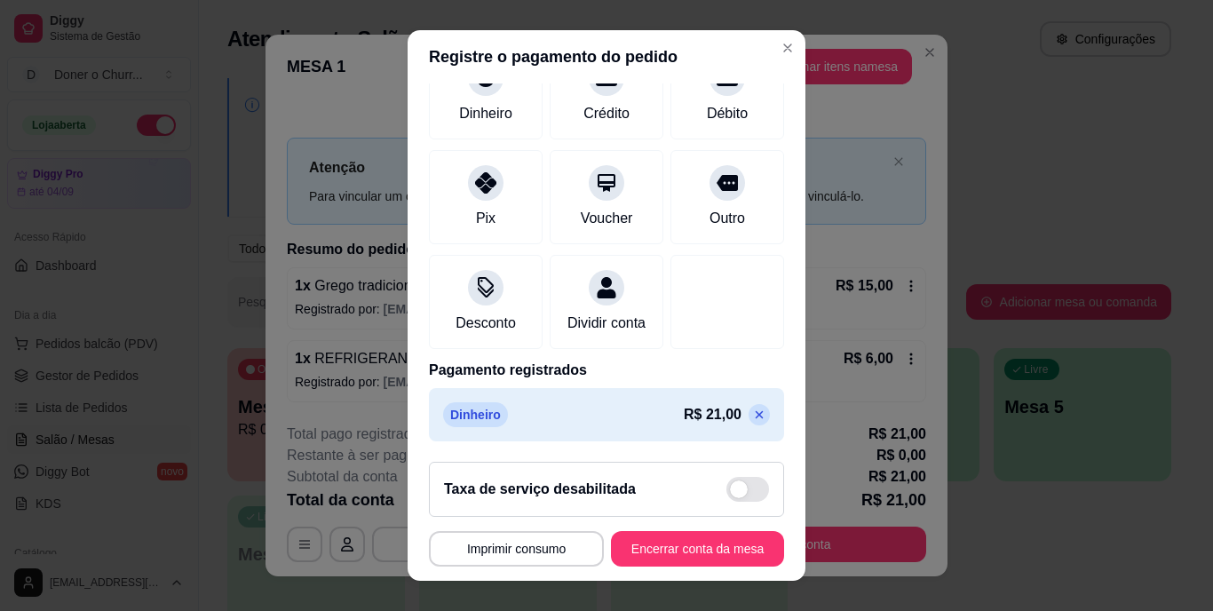
scroll to position [167, 0]
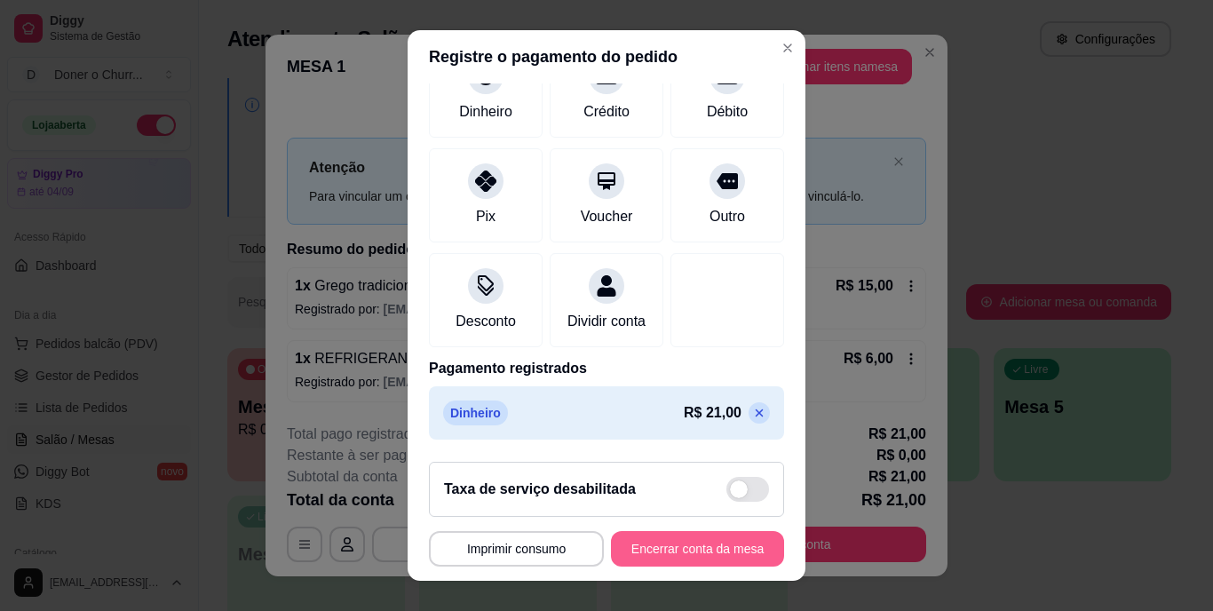
click at [688, 539] on button "Encerrar conta da mesa" at bounding box center [697, 549] width 173 height 36
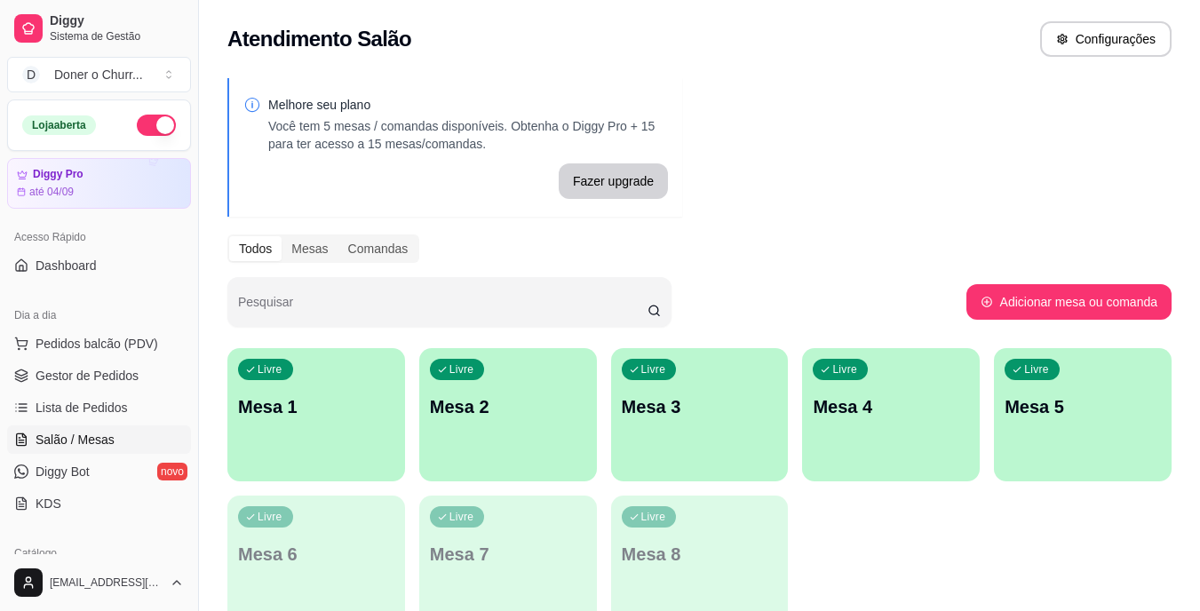
click at [288, 398] on p "Mesa 1" at bounding box center [316, 406] width 156 height 25
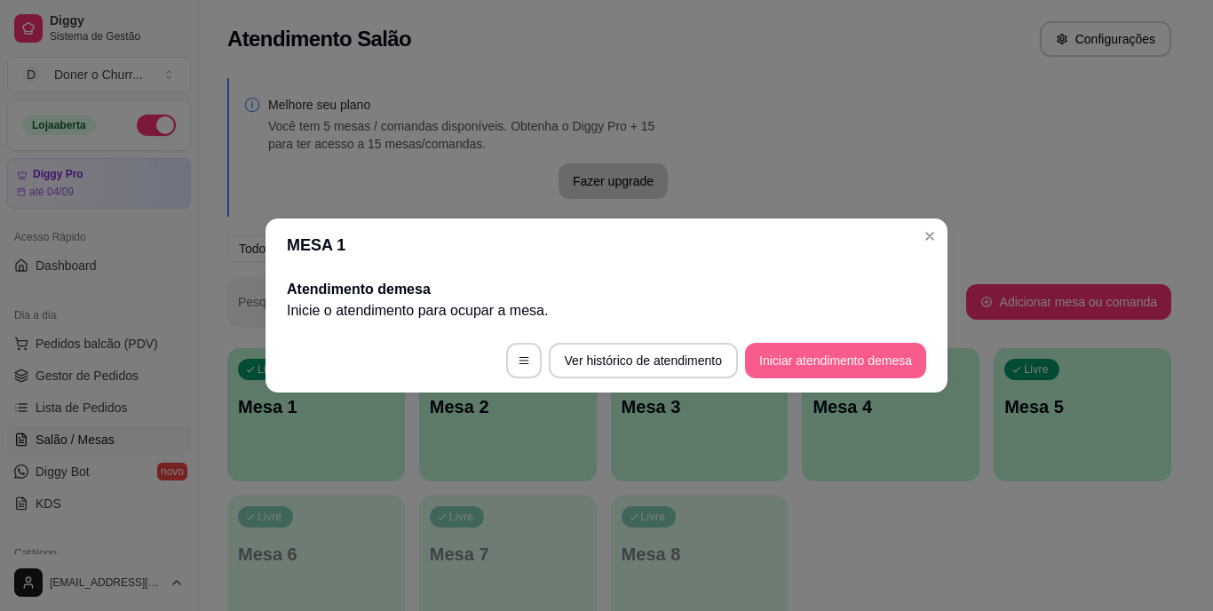
click at [805, 352] on button "Iniciar atendimento de mesa" at bounding box center [835, 361] width 181 height 36
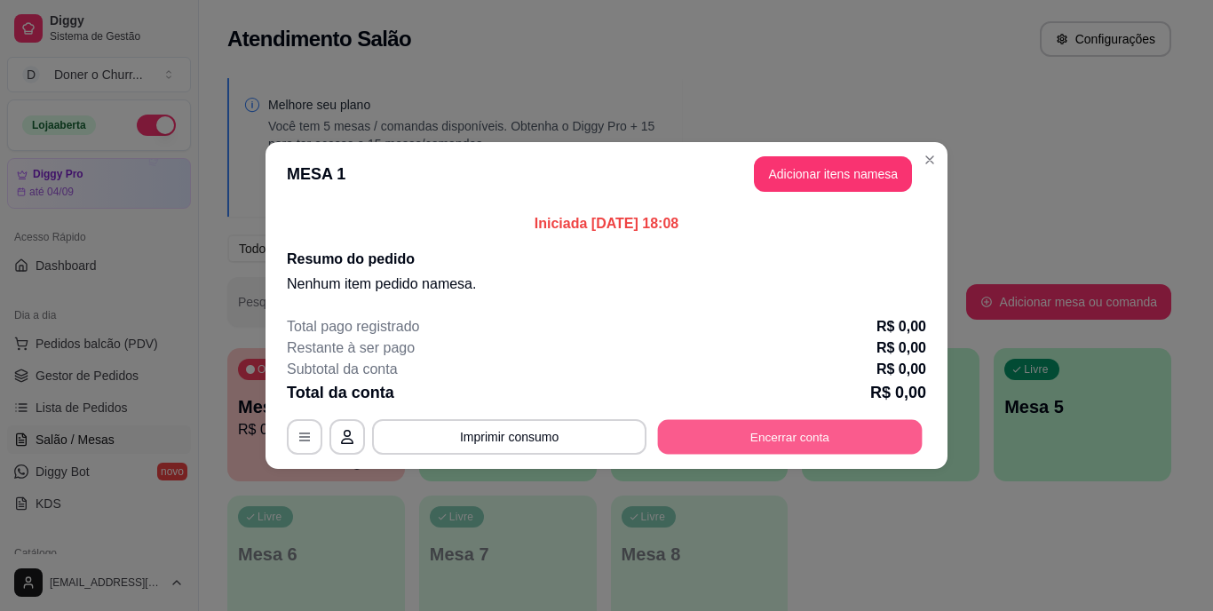
click at [799, 439] on button "Encerrar conta" at bounding box center [790, 437] width 265 height 35
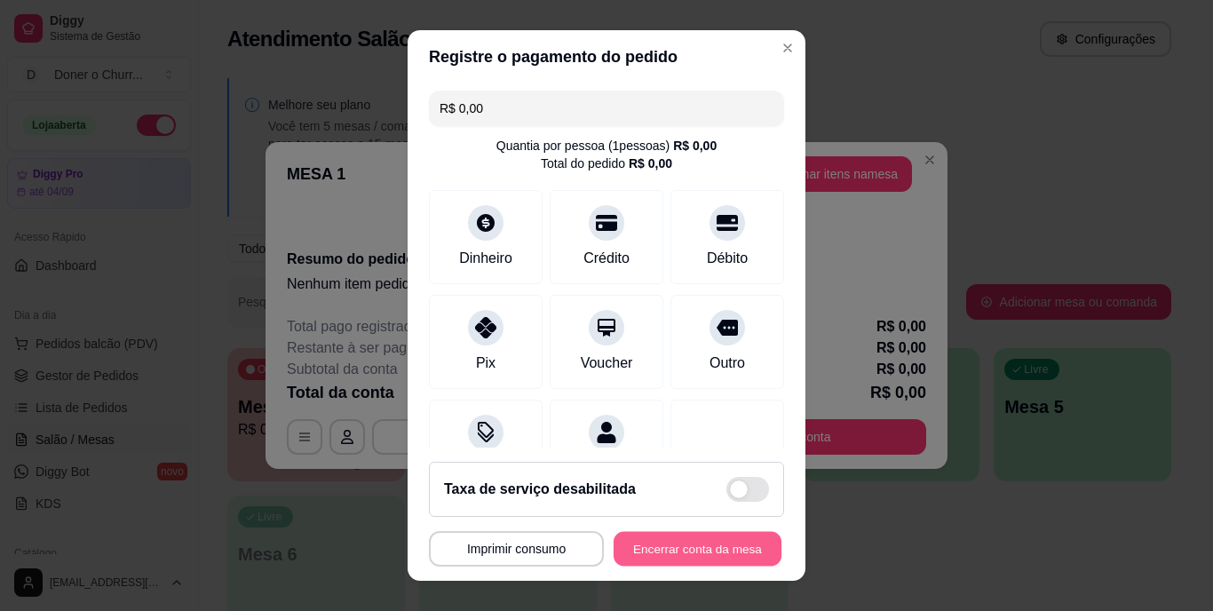
click at [691, 553] on button "Encerrar conta da mesa" at bounding box center [698, 548] width 168 height 35
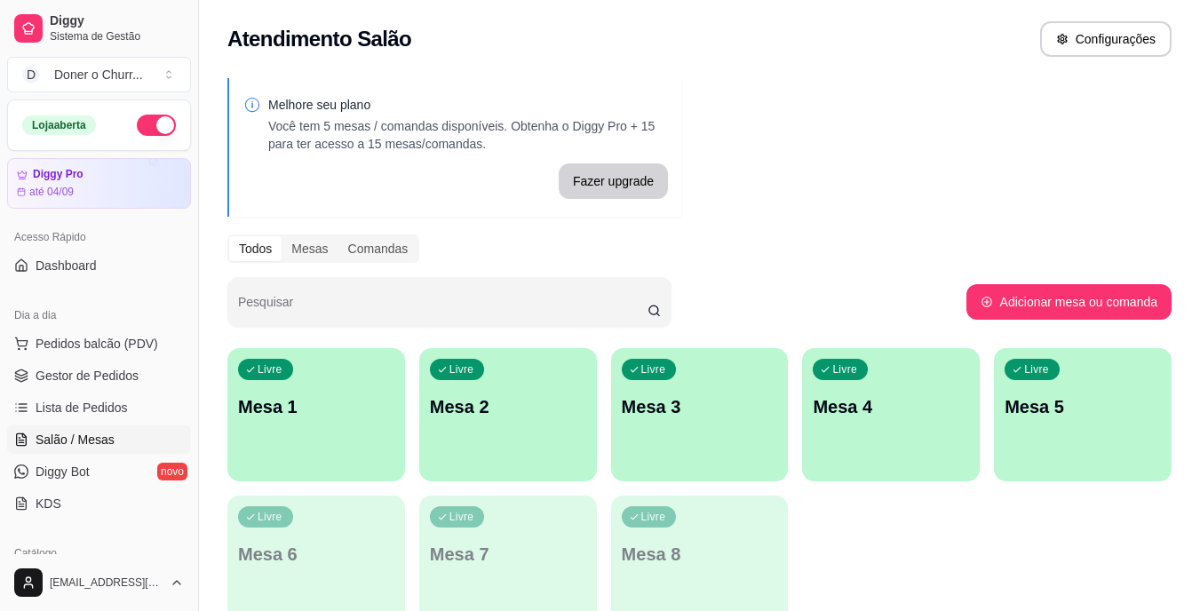
click at [305, 423] on div "Livre Mesa 1" at bounding box center [316, 404] width 178 height 112
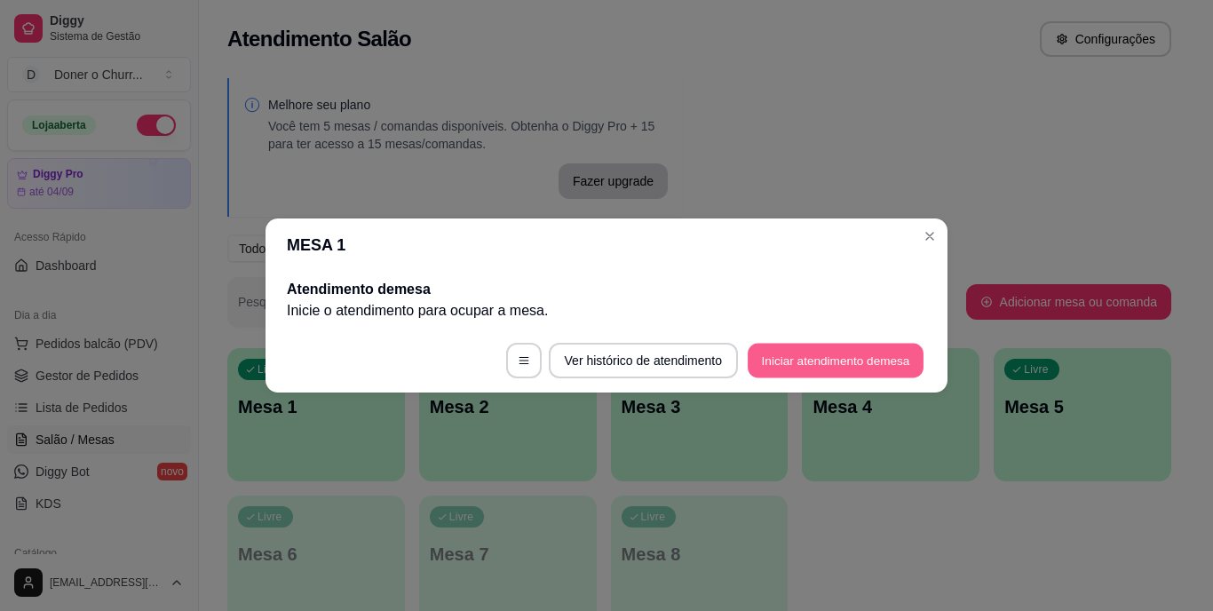
click at [828, 368] on button "Iniciar atendimento de mesa" at bounding box center [836, 361] width 176 height 35
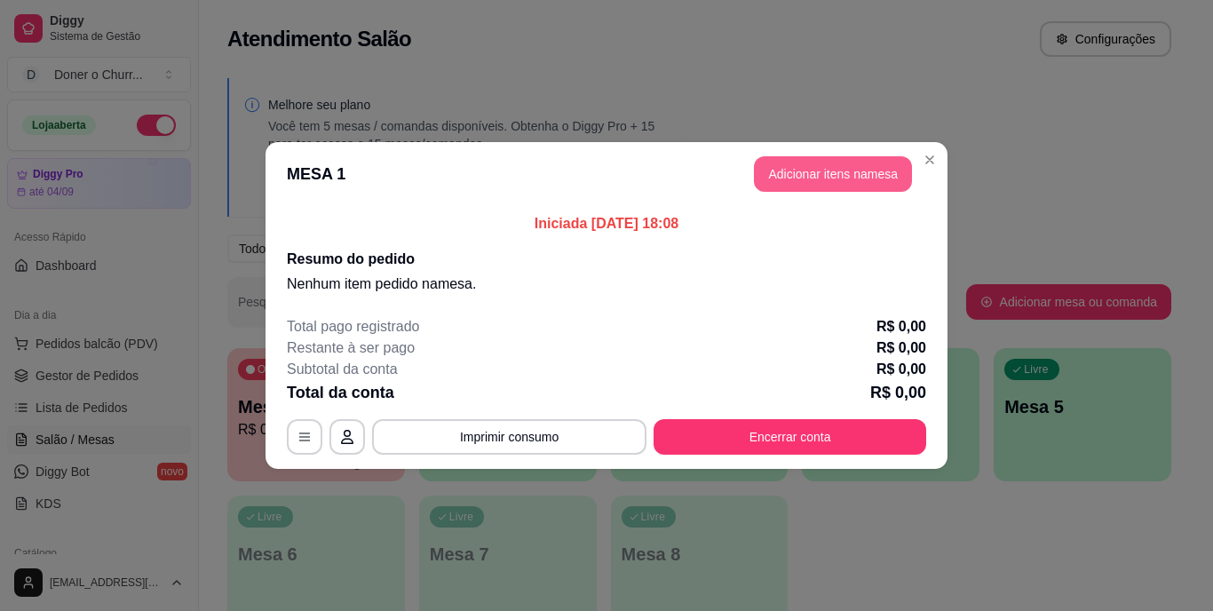
click at [799, 170] on button "Adicionar itens na mesa" at bounding box center [833, 174] width 158 height 36
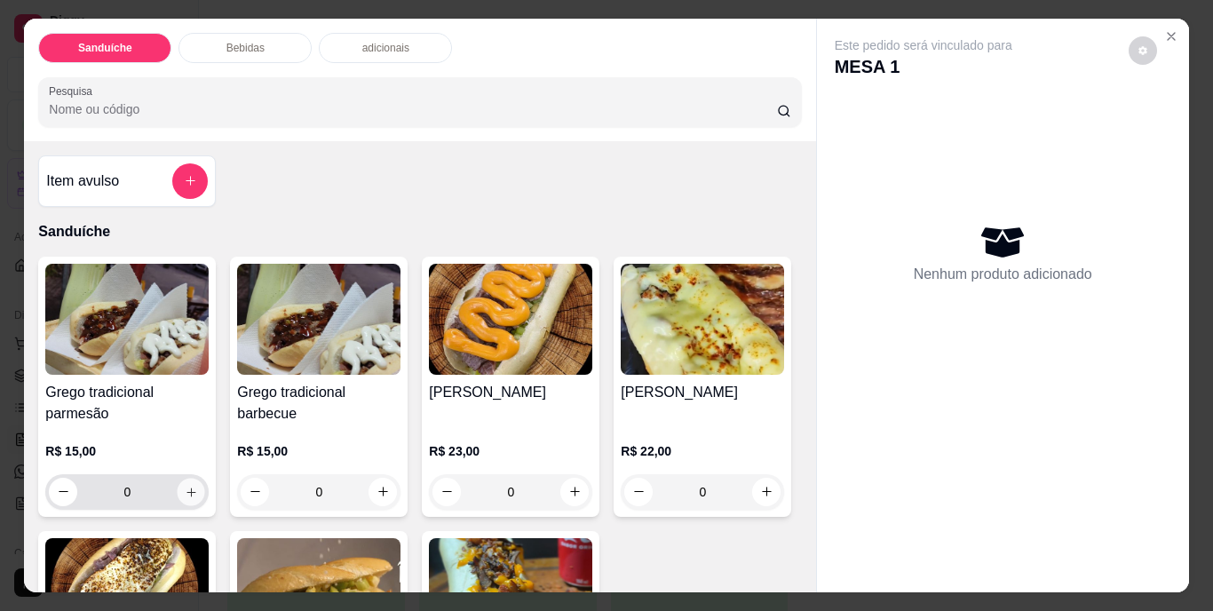
click at [186, 485] on icon "increase-product-quantity" at bounding box center [191, 491] width 13 height 13
type input "1"
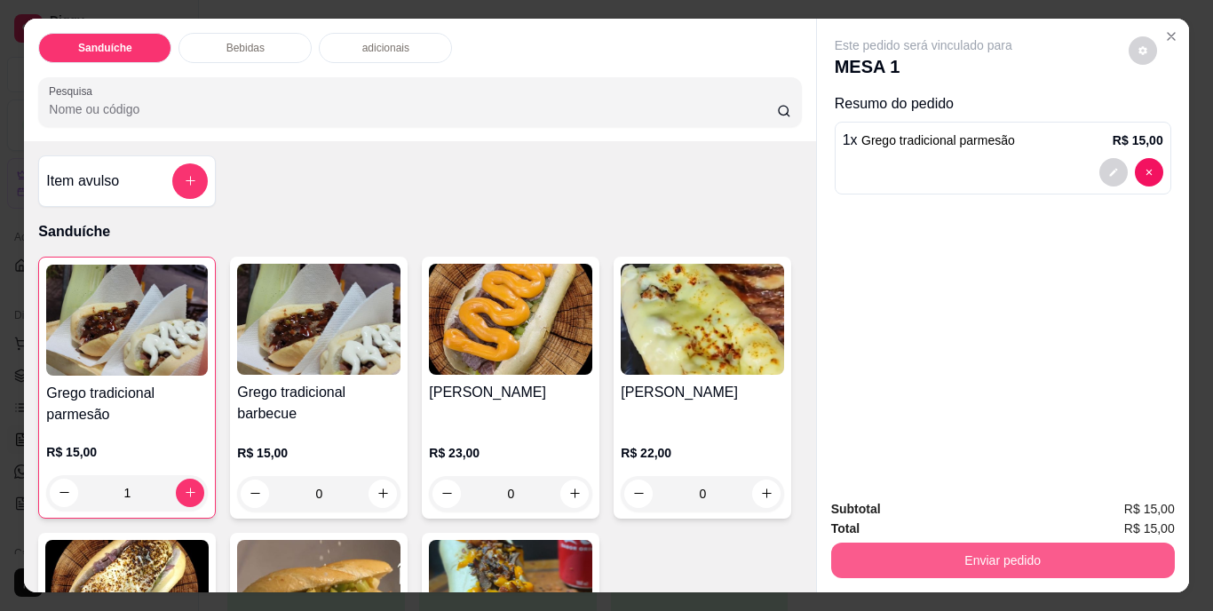
click at [1028, 551] on button "Enviar pedido" at bounding box center [1003, 560] width 344 height 36
click at [942, 510] on button "Não registrar e enviar pedido" at bounding box center [943, 511] width 185 height 34
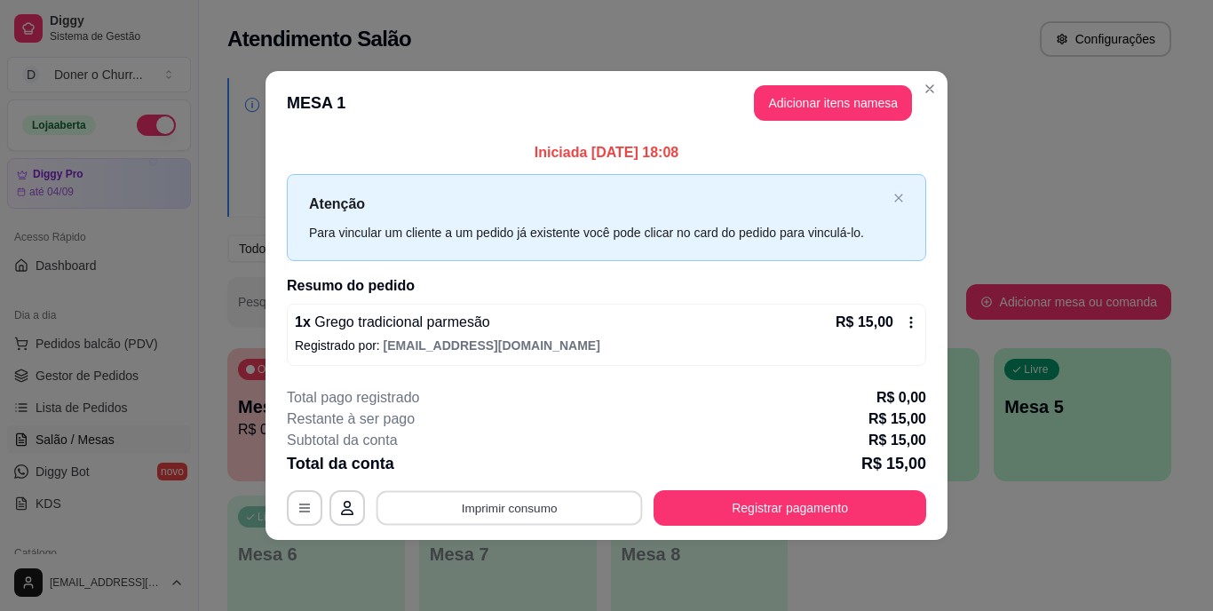
click at [517, 508] on button "Imprimir consumo" at bounding box center [509, 507] width 266 height 35
click at [531, 464] on button "IMPRESSORA" at bounding box center [515, 466] width 124 height 28
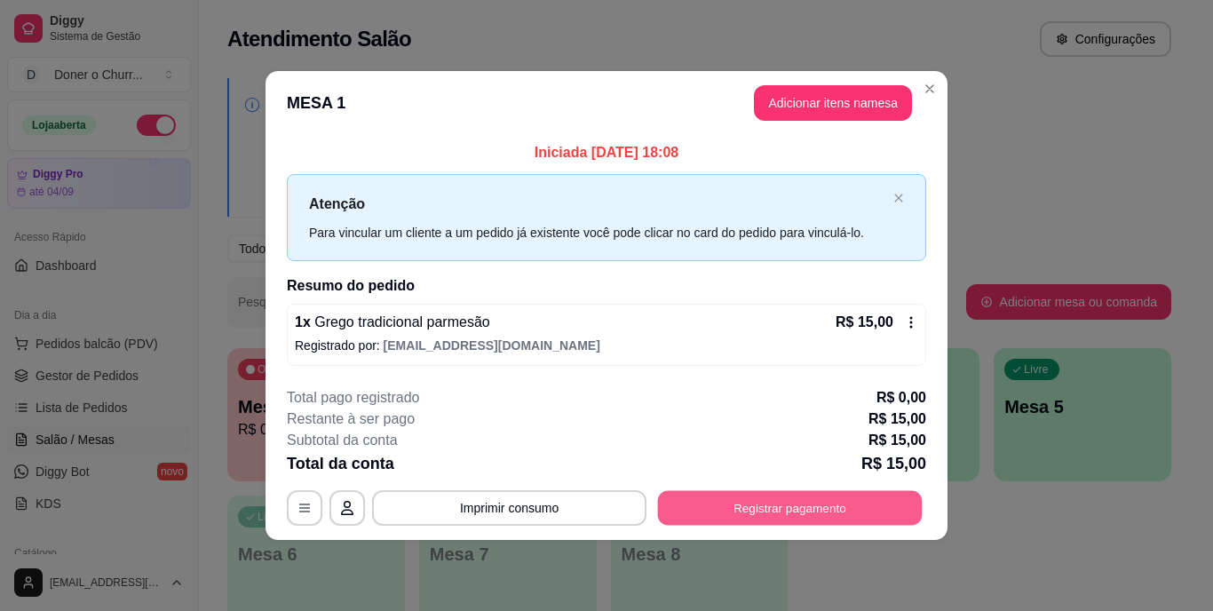
click at [795, 504] on button "Registrar pagamento" at bounding box center [790, 507] width 265 height 35
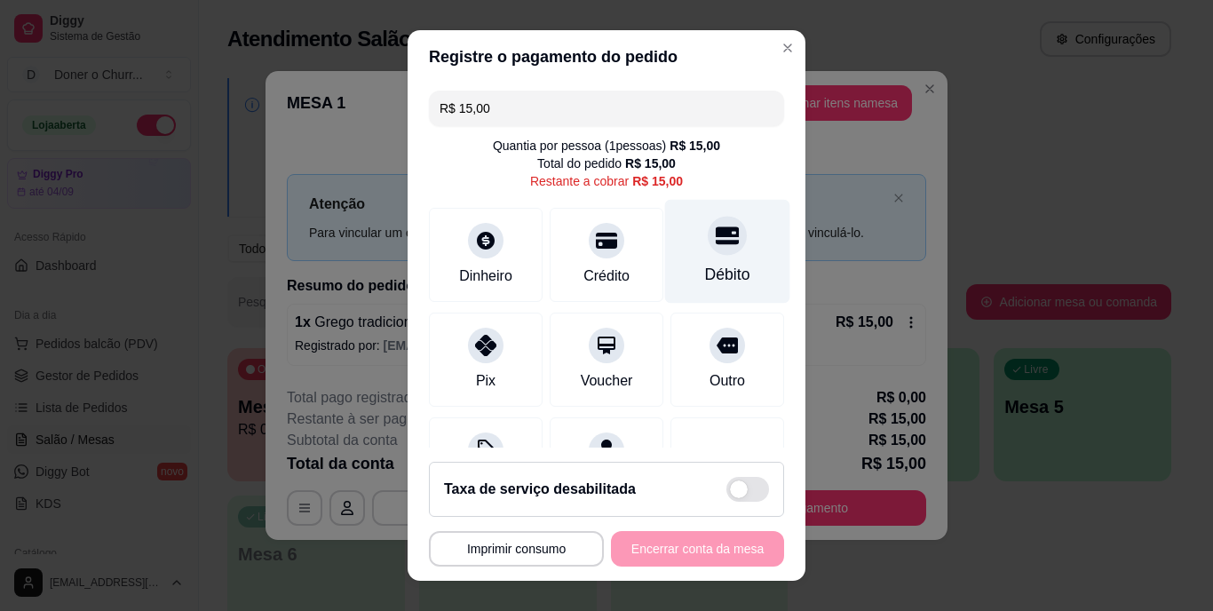
click at [705, 267] on div "Débito" at bounding box center [727, 275] width 45 height 23
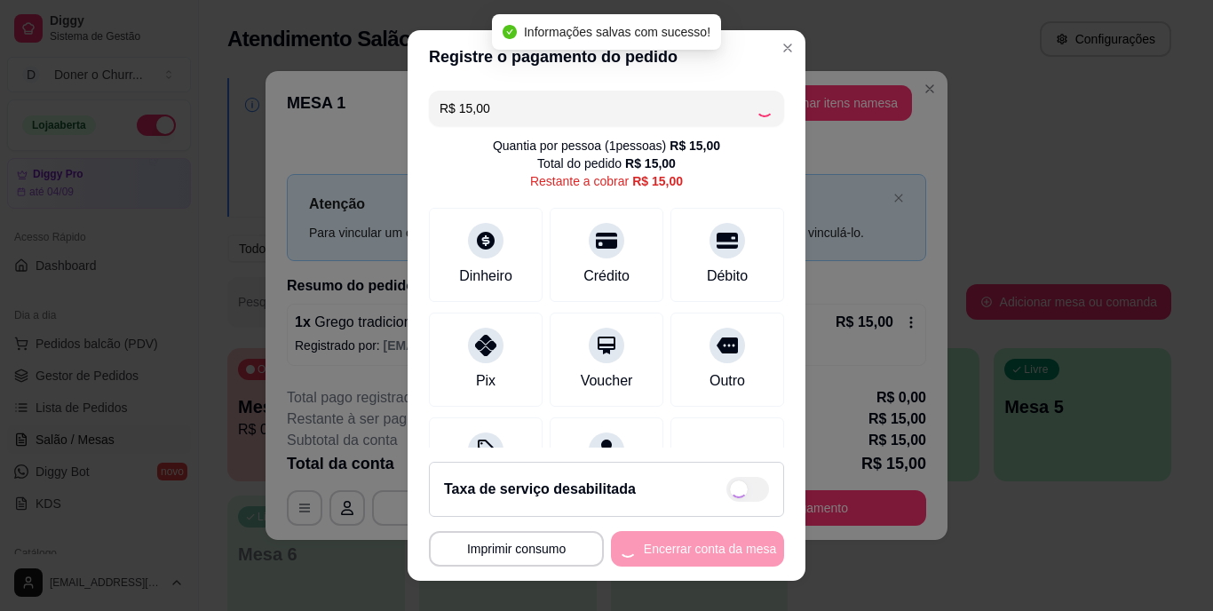
type input "R$ 0,00"
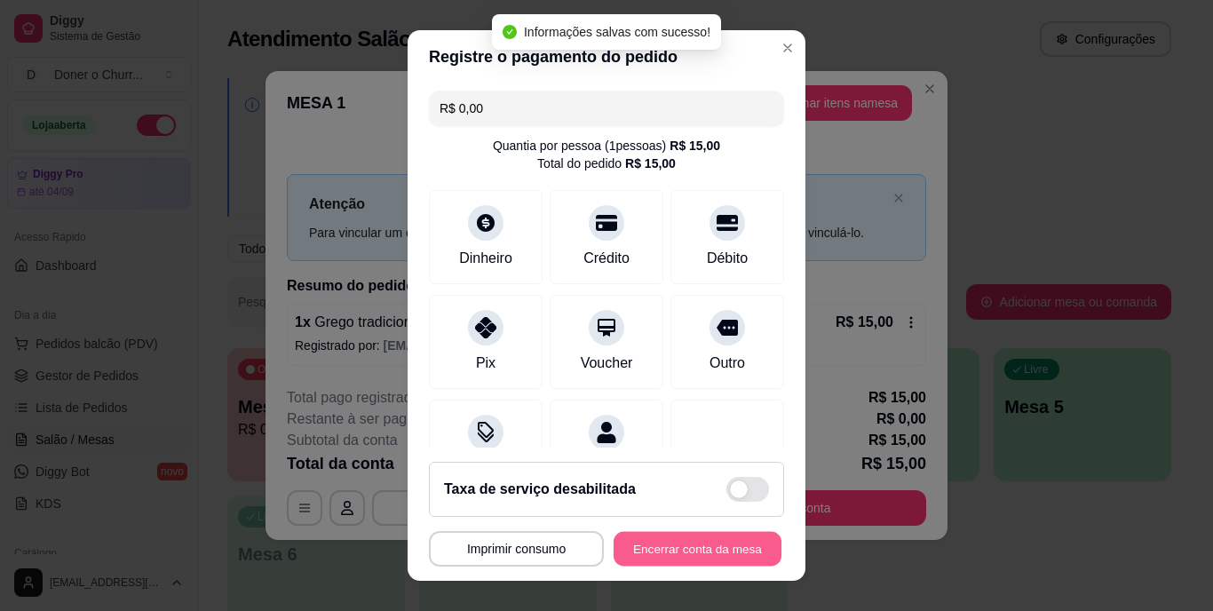
click at [677, 549] on button "Encerrar conta da mesa" at bounding box center [698, 548] width 168 height 35
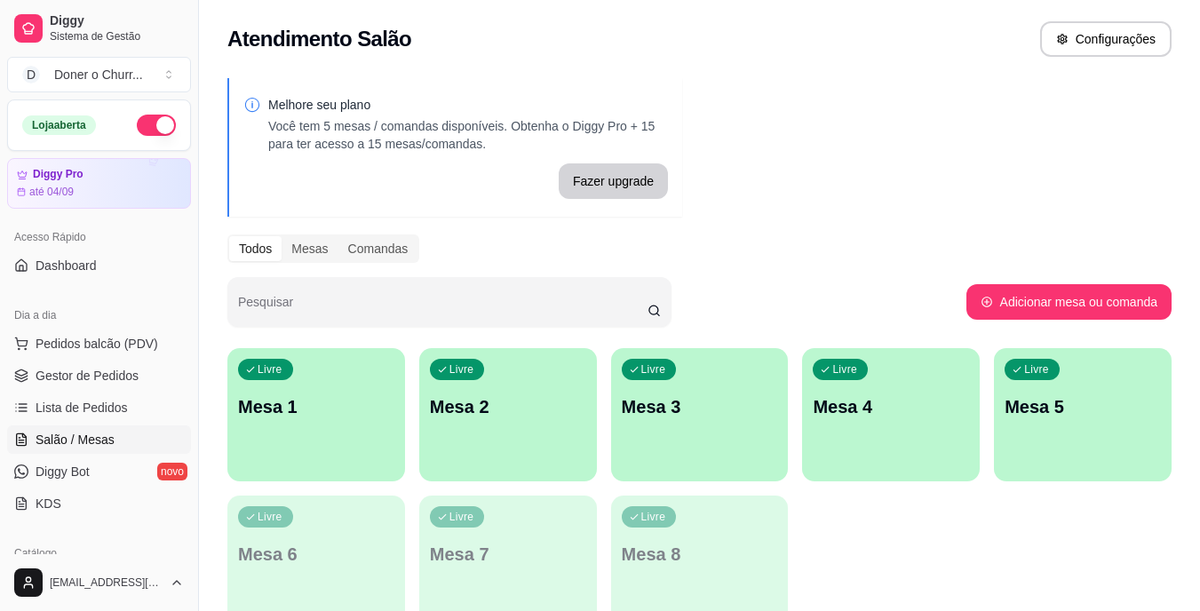
click at [317, 411] on p "Mesa 1" at bounding box center [316, 406] width 156 height 25
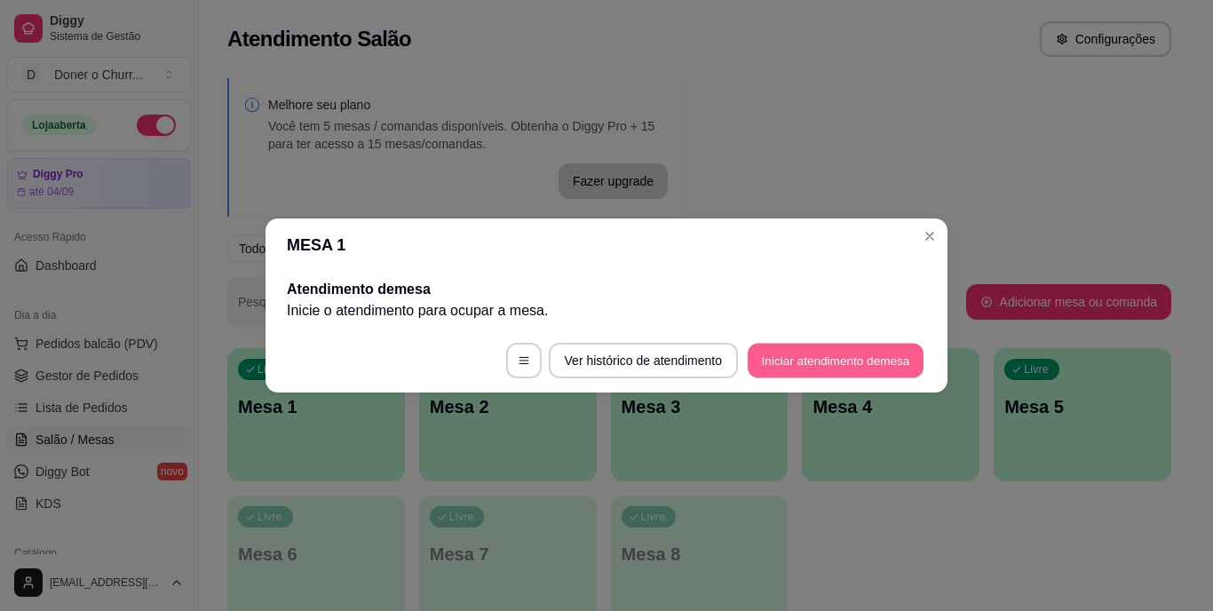
click at [832, 354] on button "Iniciar atendimento de mesa" at bounding box center [836, 361] width 176 height 35
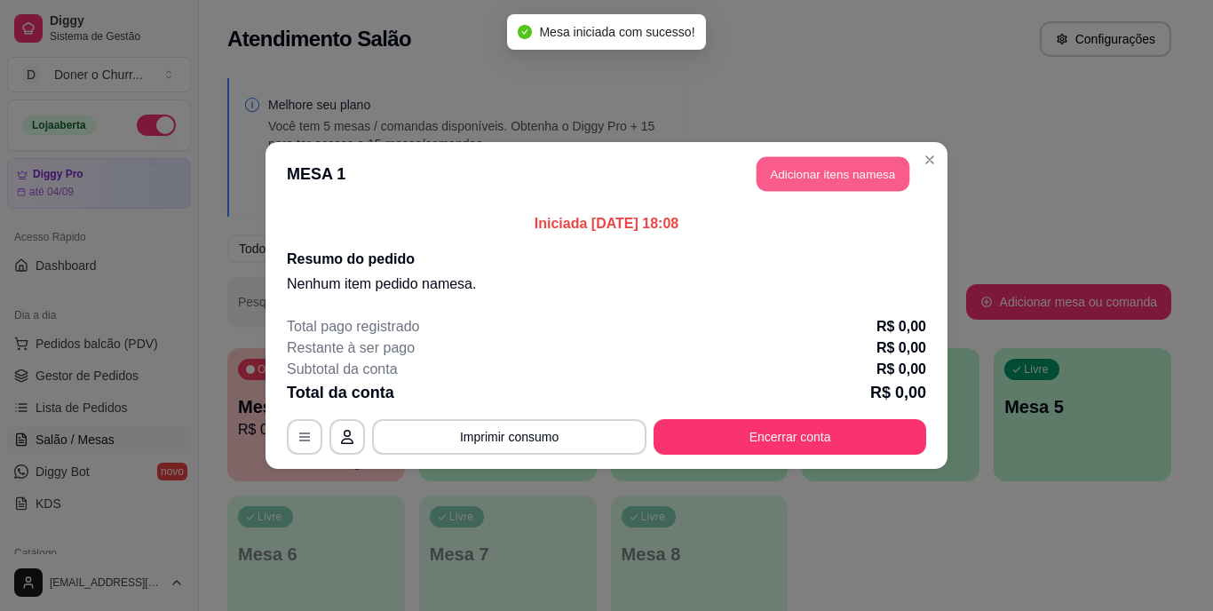
click at [856, 166] on button "Adicionar itens na mesa" at bounding box center [832, 174] width 153 height 35
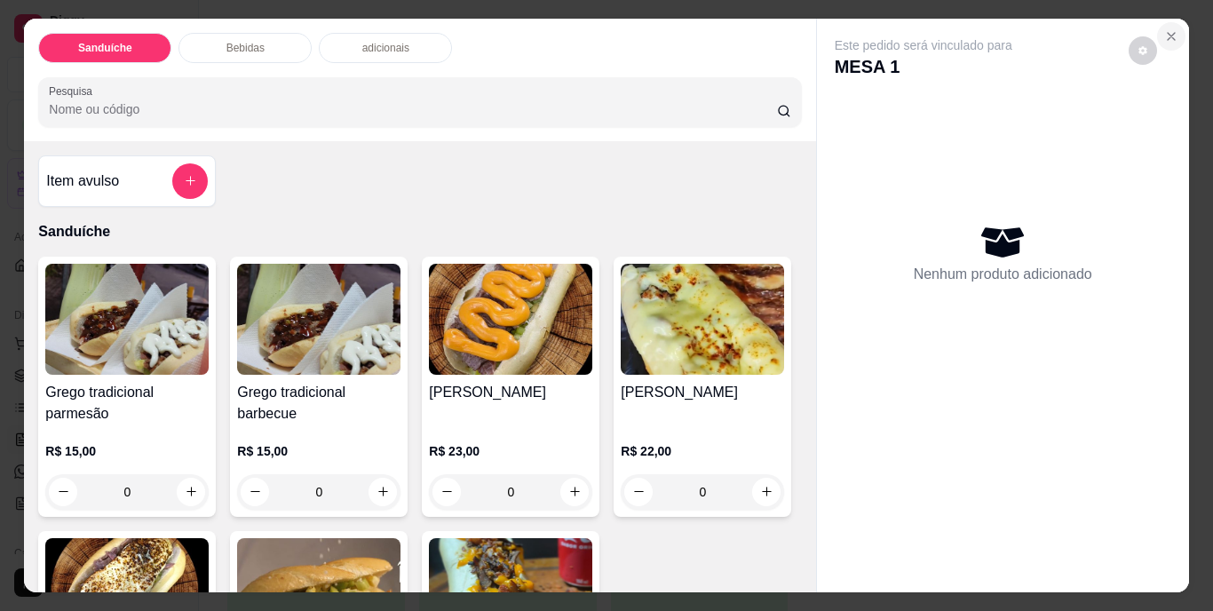
click at [1170, 31] on icon "Close" at bounding box center [1171, 36] width 14 height 14
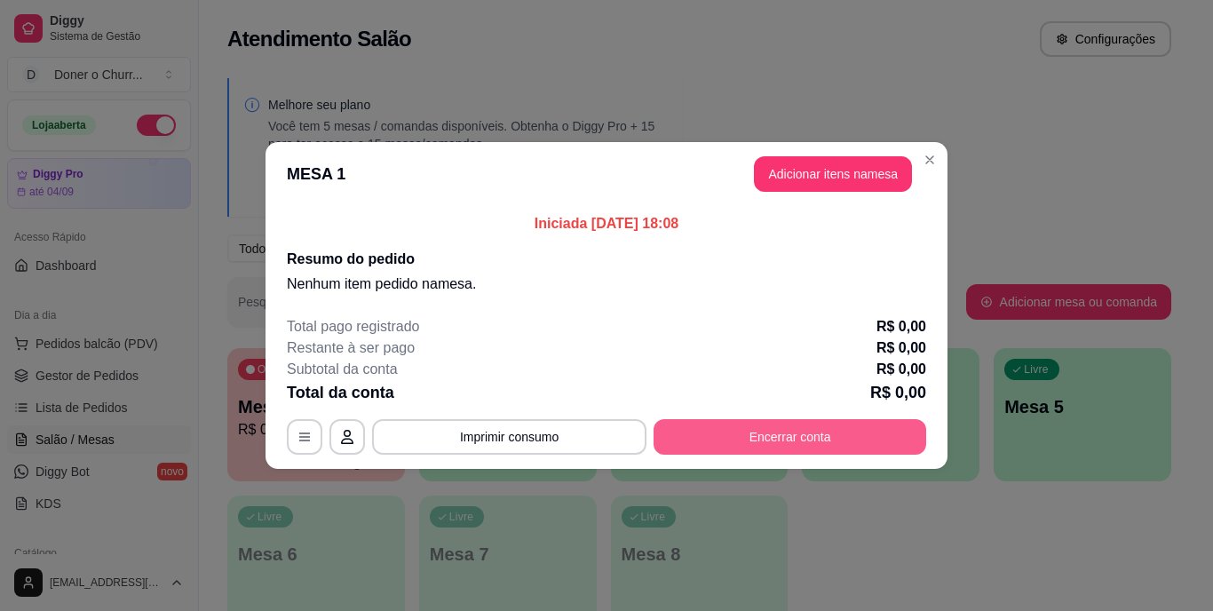
click at [791, 425] on button "Encerrar conta" at bounding box center [789, 437] width 273 height 36
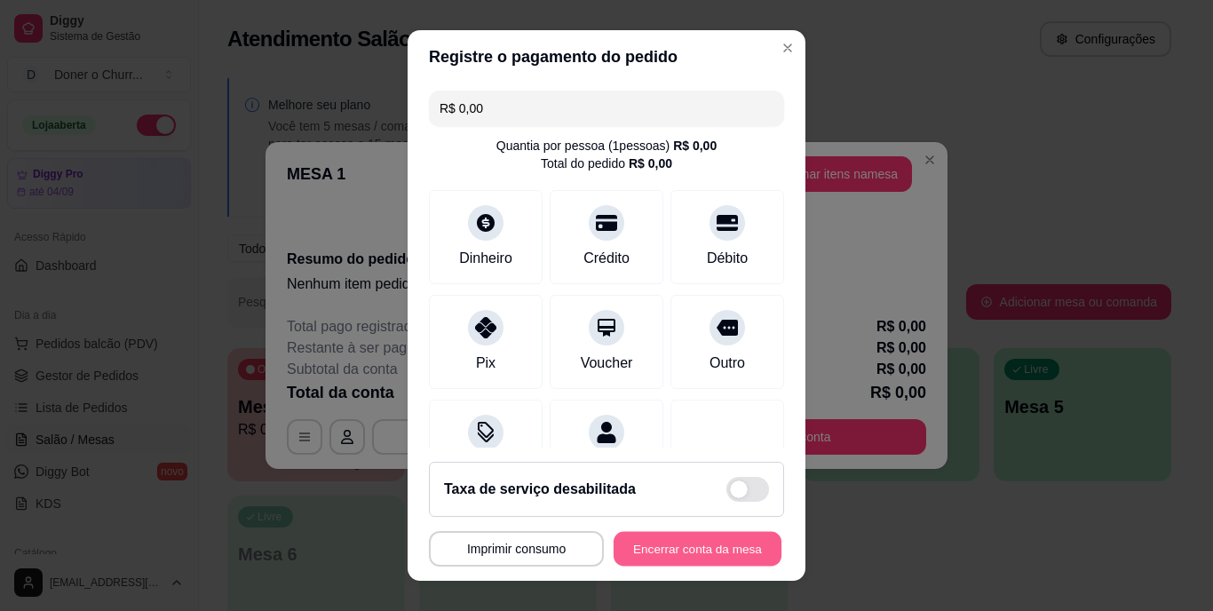
click at [665, 551] on button "Encerrar conta da mesa" at bounding box center [698, 548] width 168 height 35
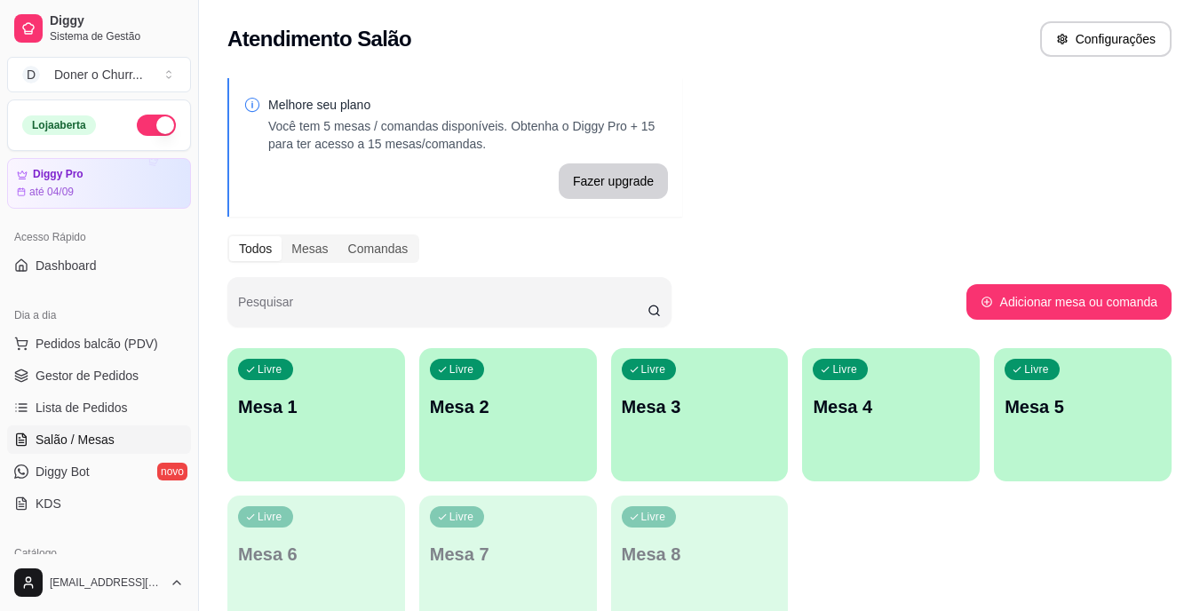
click at [288, 390] on div "Livre Mesa 1" at bounding box center [316, 404] width 178 height 112
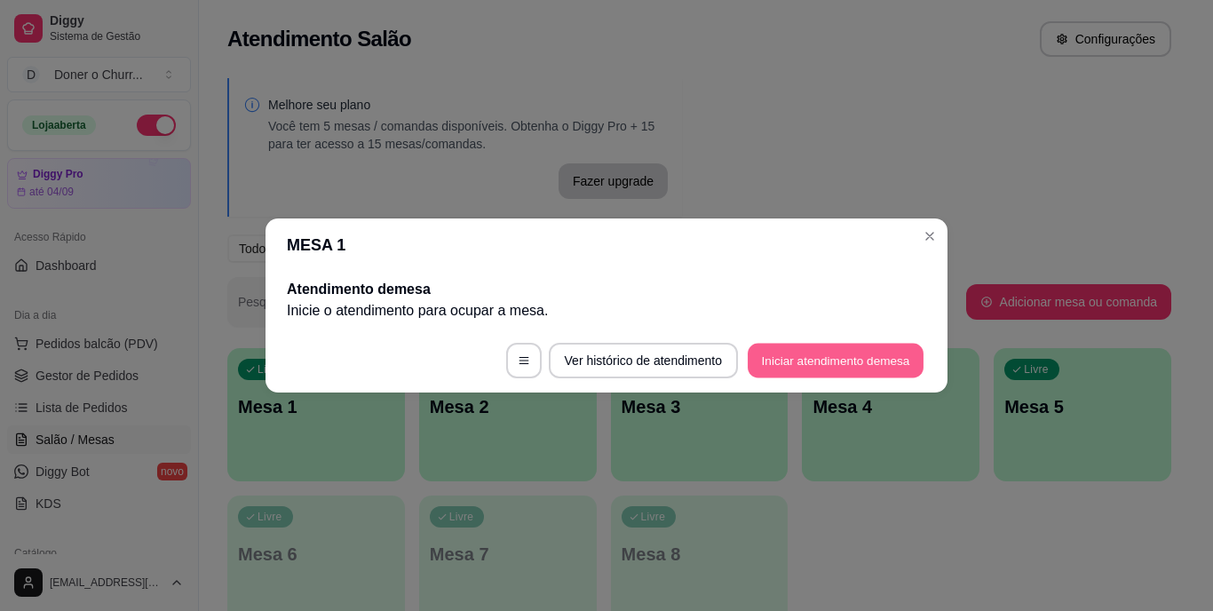
click at [833, 354] on button "Iniciar atendimento de mesa" at bounding box center [836, 361] width 176 height 35
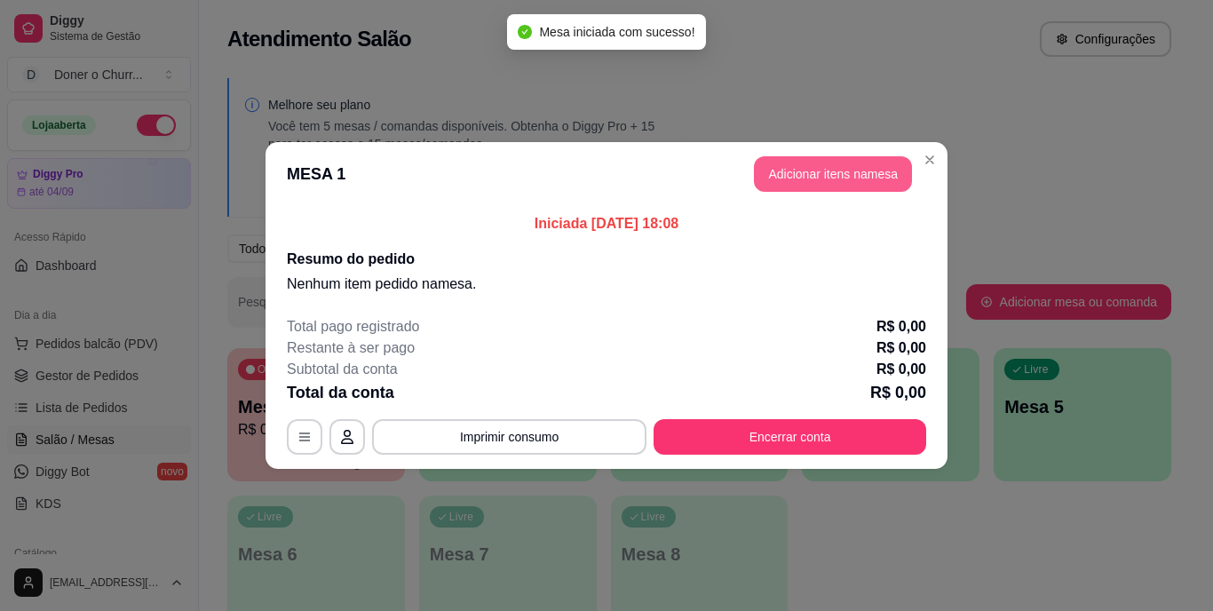
click at [838, 170] on button "Adicionar itens na mesa" at bounding box center [833, 174] width 158 height 36
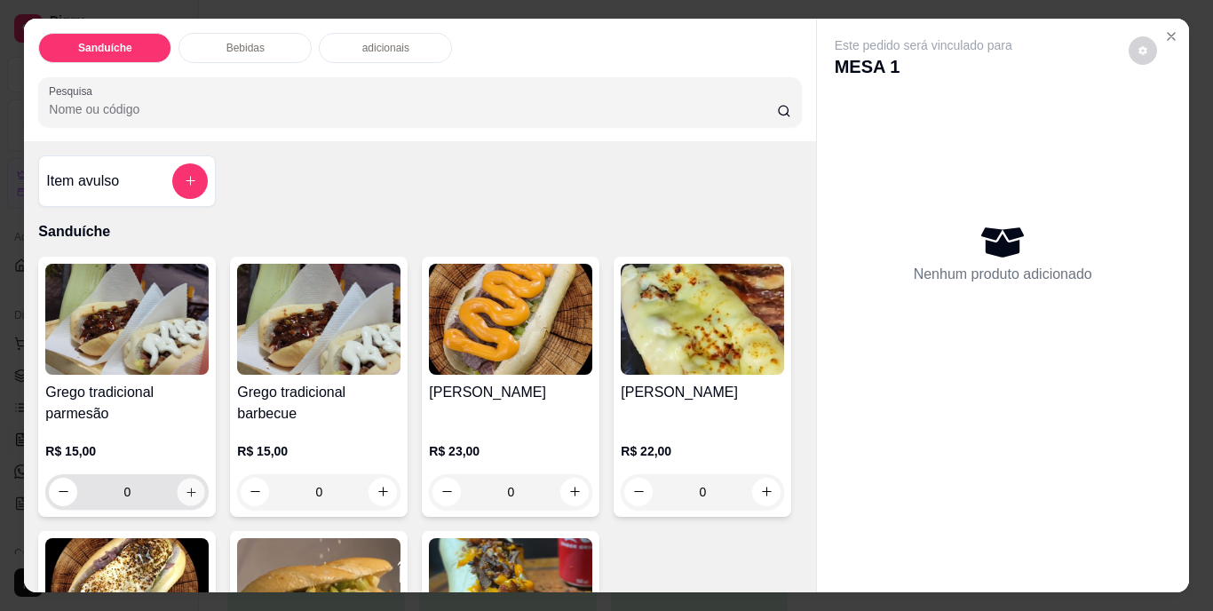
click at [185, 485] on icon "increase-product-quantity" at bounding box center [191, 491] width 13 height 13
type input "1"
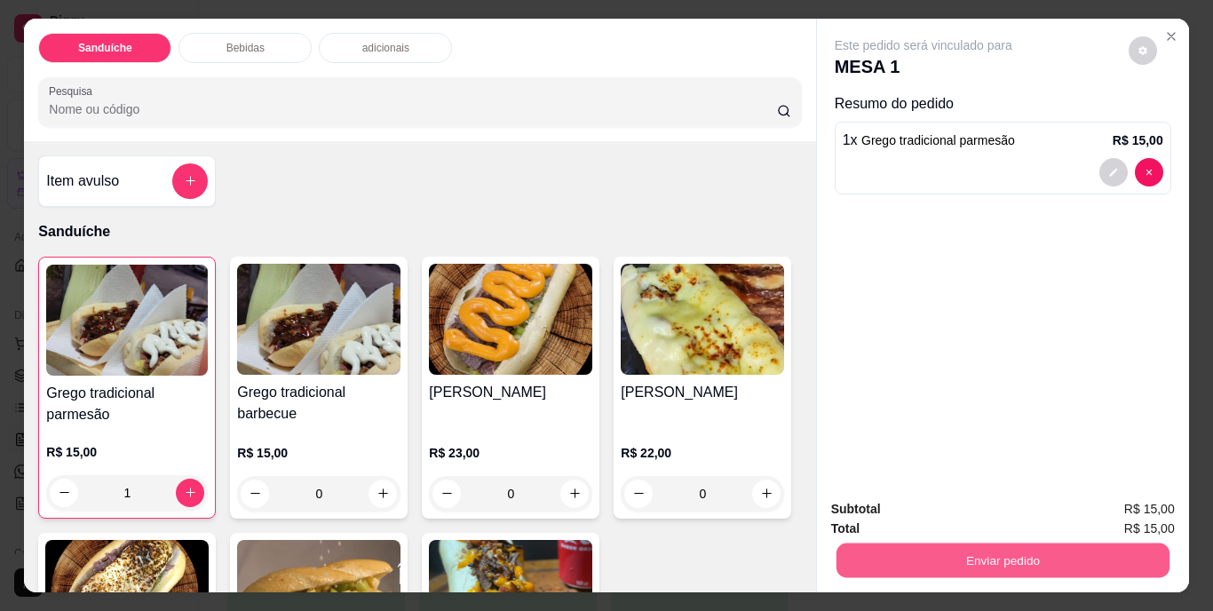
click at [1000, 550] on button "Enviar pedido" at bounding box center [1001, 560] width 333 height 35
click at [978, 508] on button "Não registrar e enviar pedido" at bounding box center [943, 510] width 179 height 33
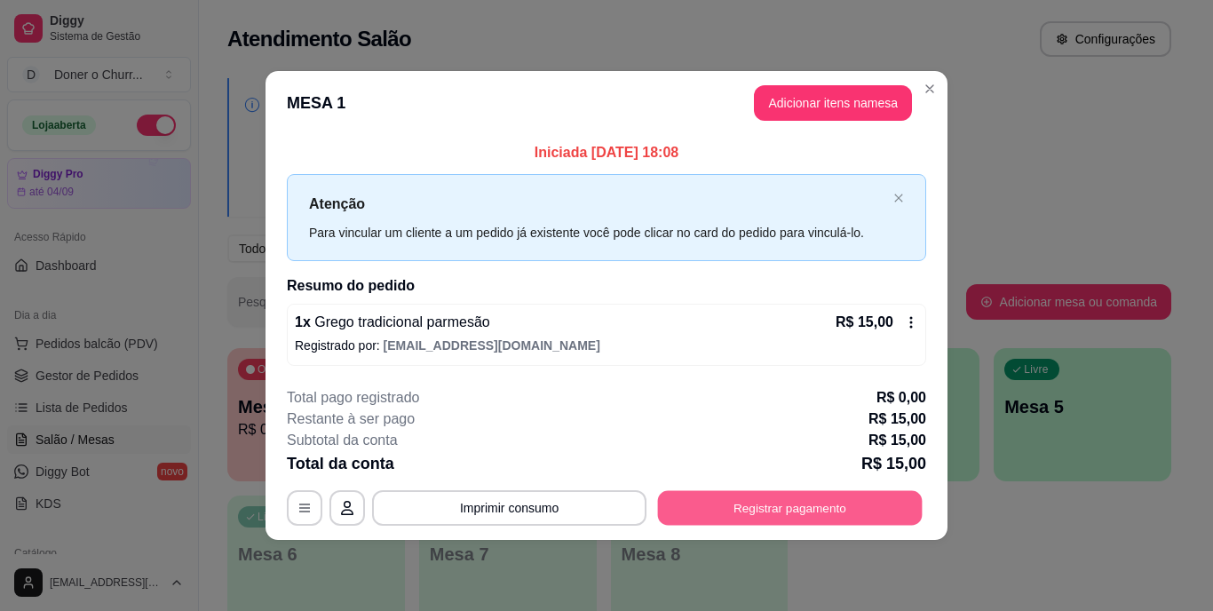
click at [777, 506] on button "Registrar pagamento" at bounding box center [790, 507] width 265 height 35
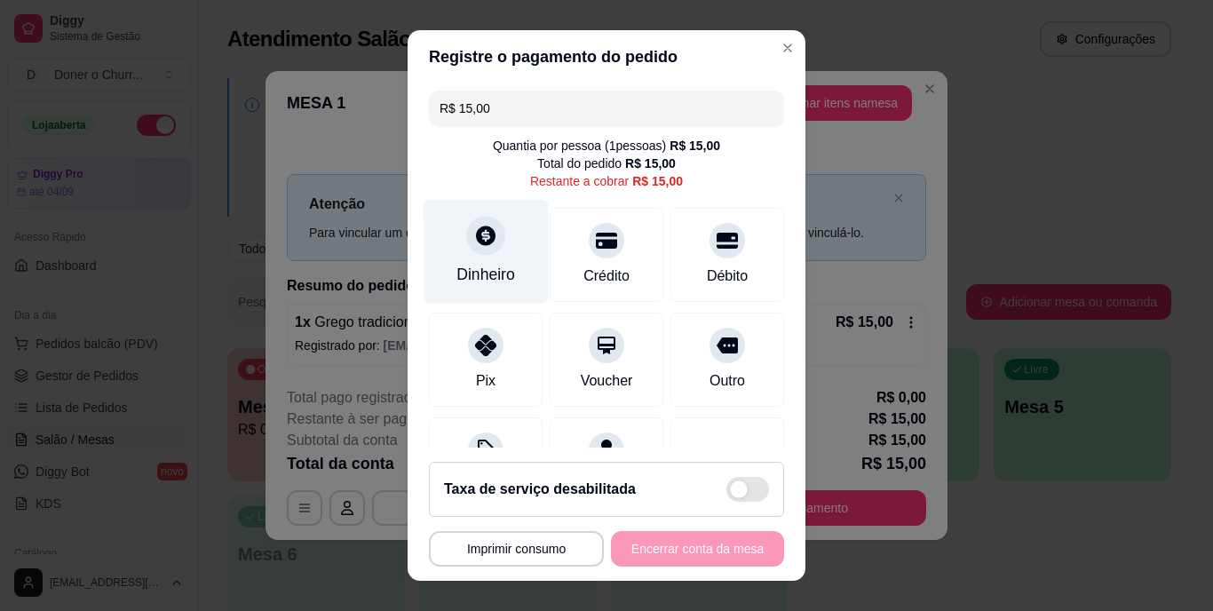
click at [480, 248] on div at bounding box center [485, 236] width 39 height 39
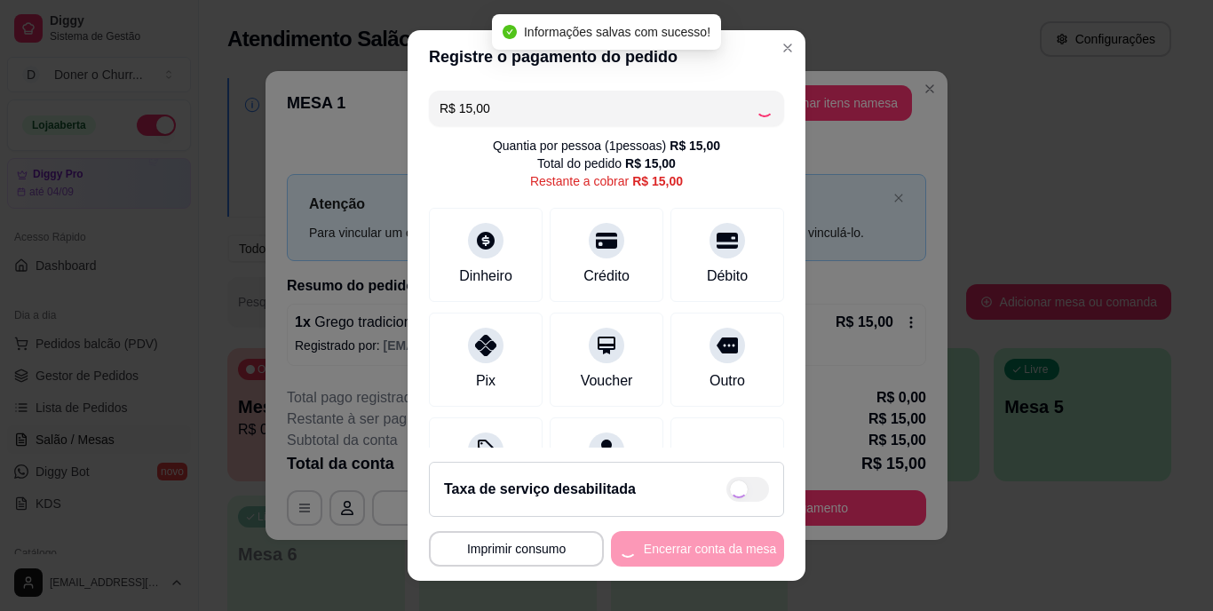
type input "R$ 0,00"
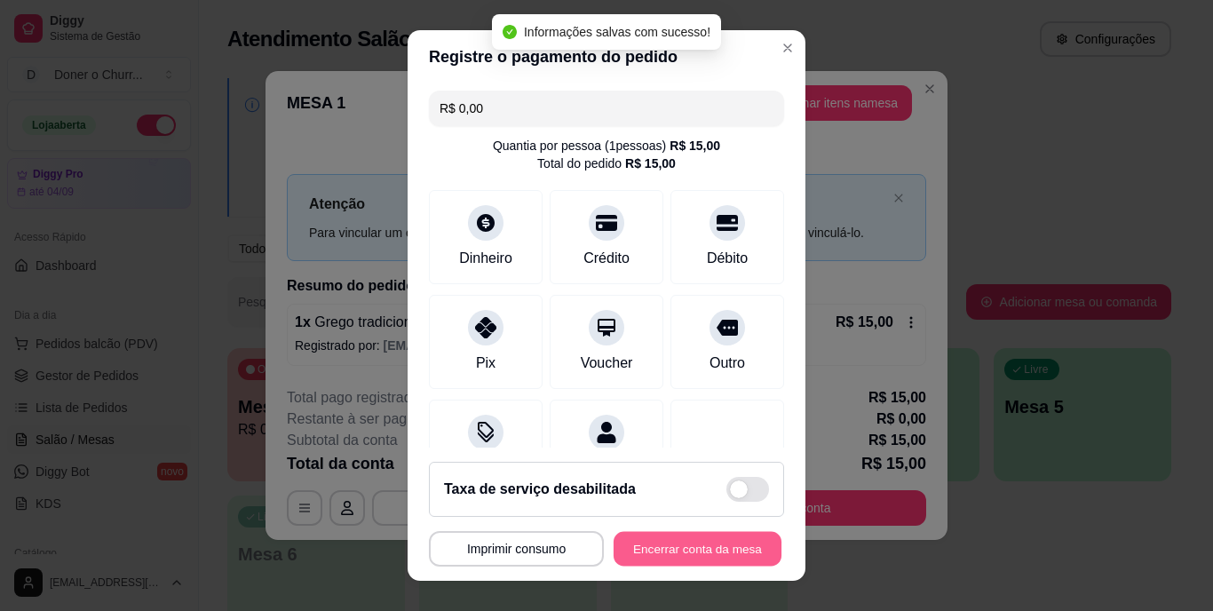
click at [677, 545] on button "Encerrar conta da mesa" at bounding box center [698, 548] width 168 height 35
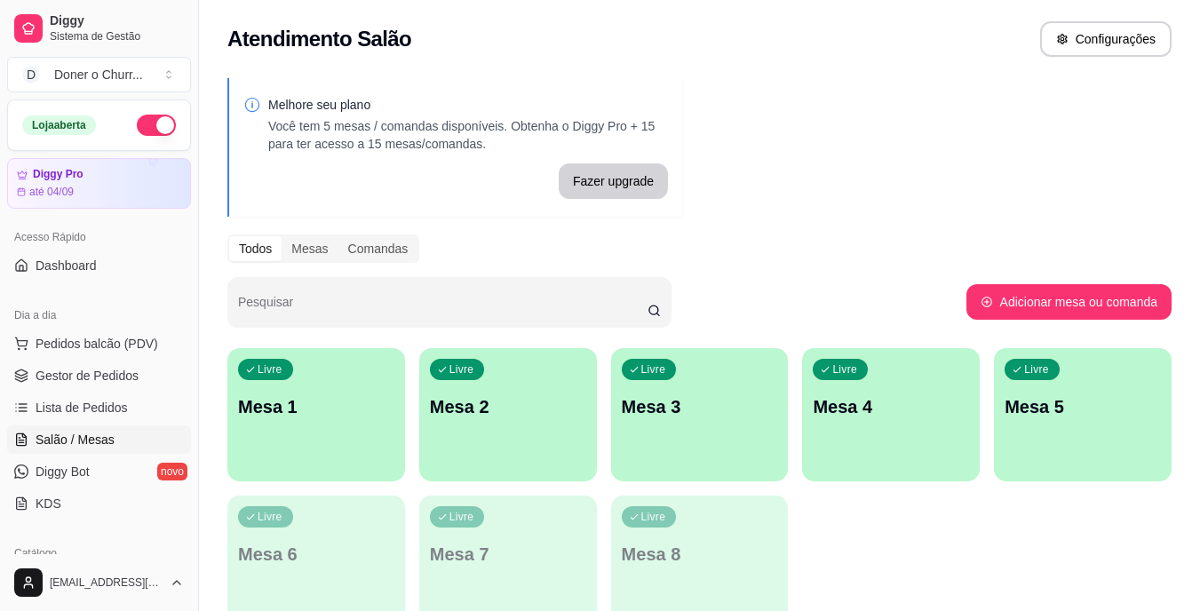
click at [928, 228] on div "Melhore seu plano Você tem 5 mesas / comandas disponíveis. Obtenha o Diggy Pro …" at bounding box center [699, 358] width 1001 height 582
click at [307, 379] on div "Livre Mesa 1" at bounding box center [316, 404] width 178 height 112
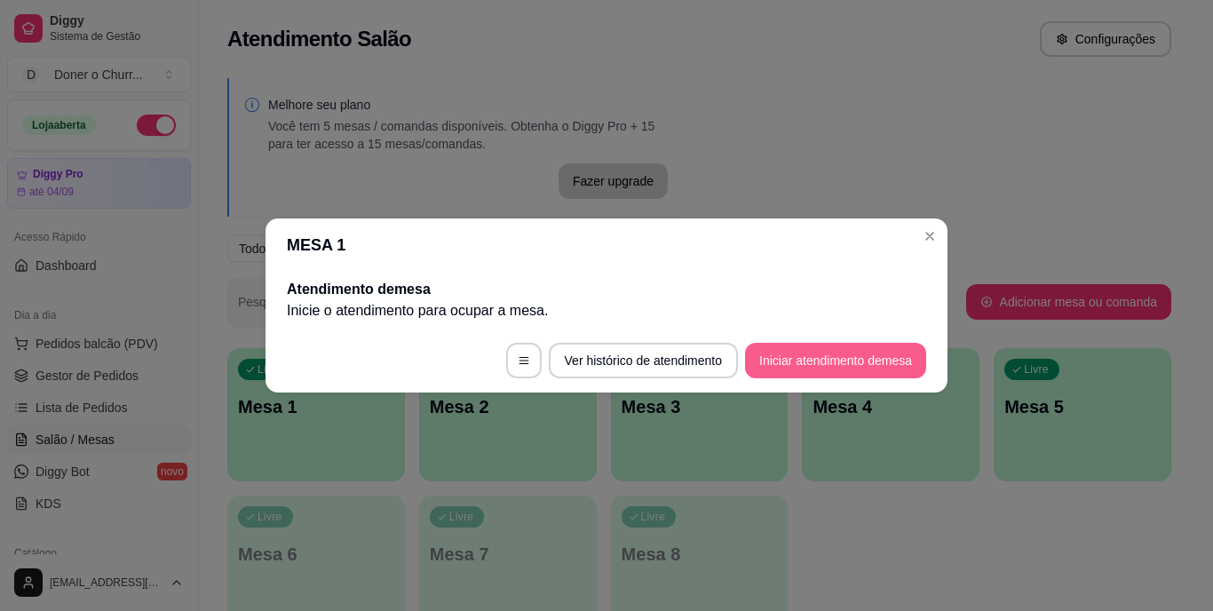
click at [812, 362] on button "Iniciar atendimento de mesa" at bounding box center [835, 361] width 181 height 36
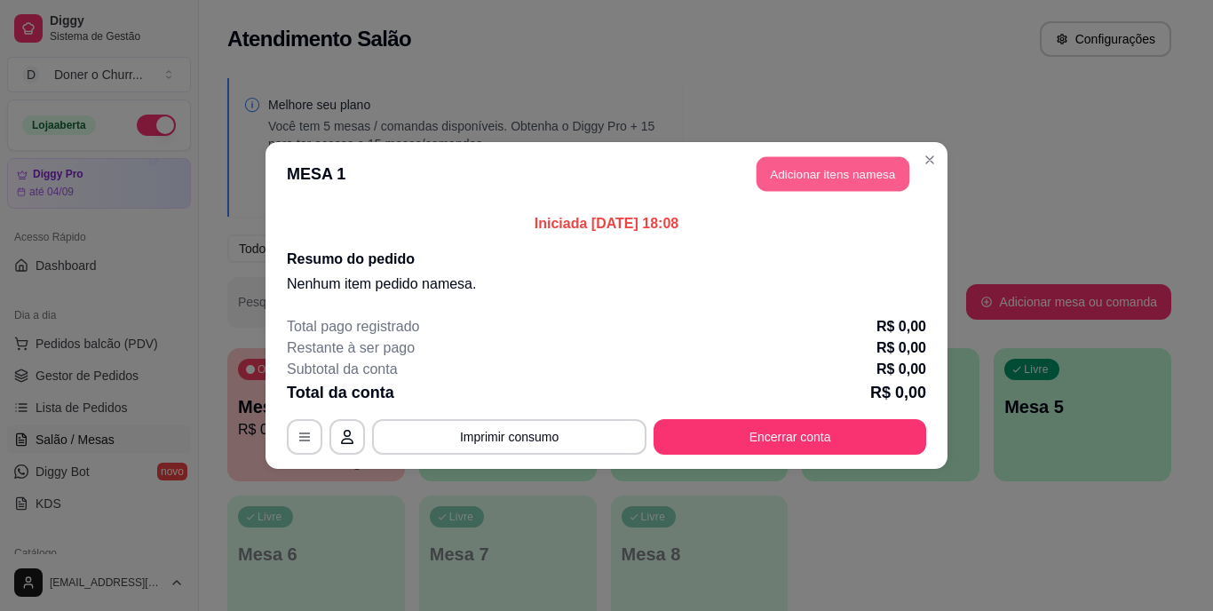
click at [818, 171] on button "Adicionar itens na mesa" at bounding box center [832, 174] width 153 height 35
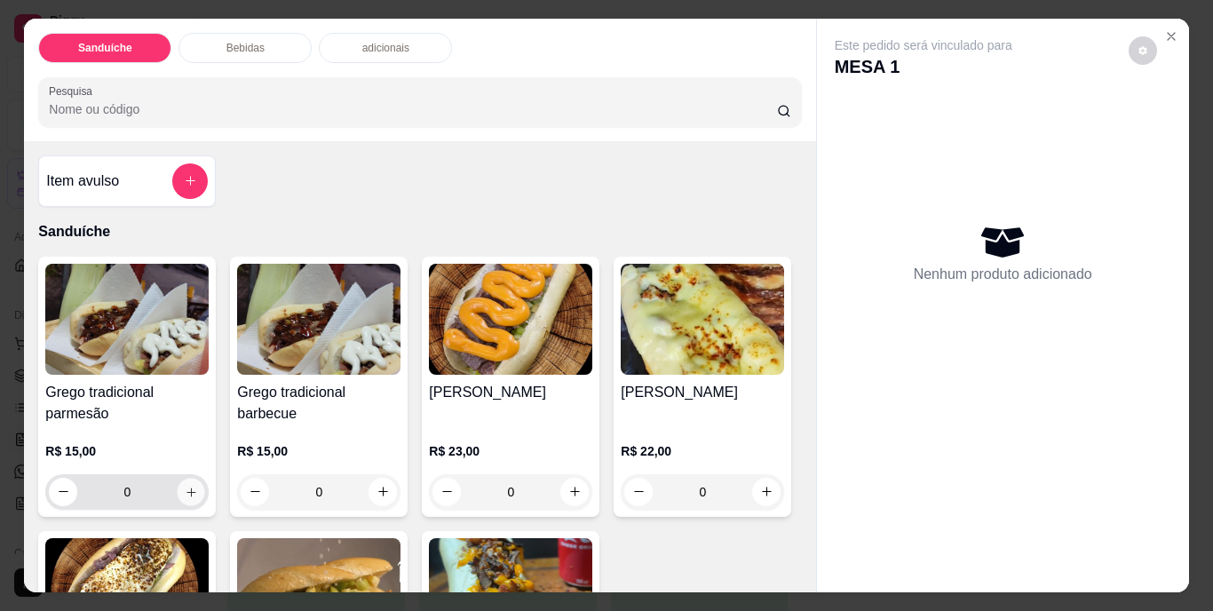
click at [188, 490] on icon "increase-product-quantity" at bounding box center [191, 491] width 13 height 13
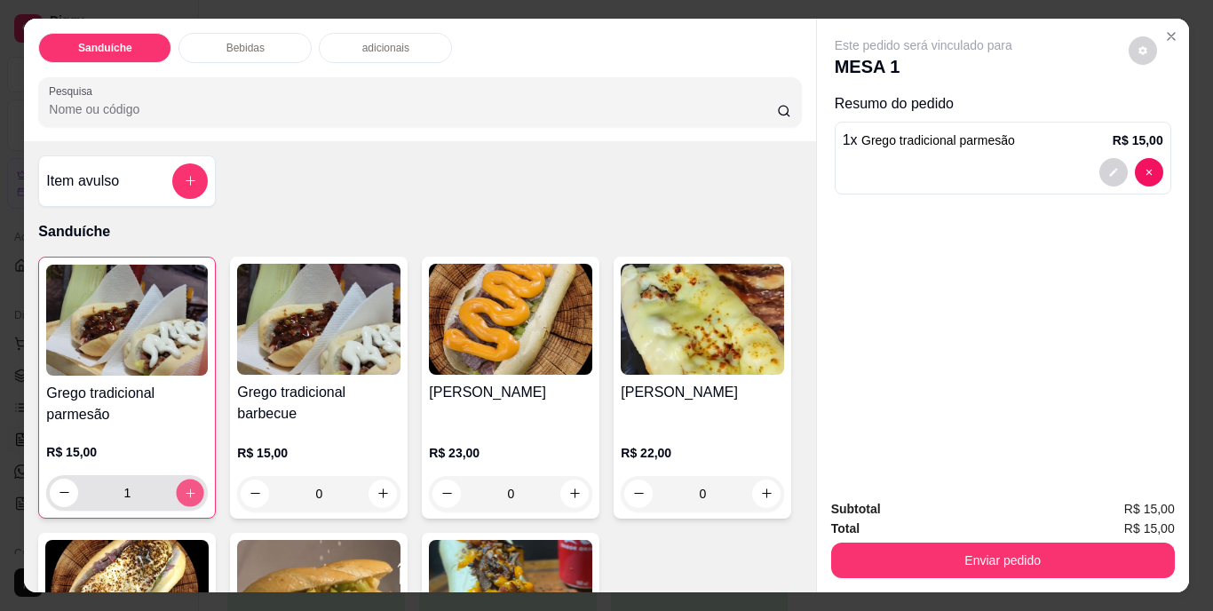
click at [186, 488] on icon "increase-product-quantity" at bounding box center [190, 492] width 13 height 13
type input "2"
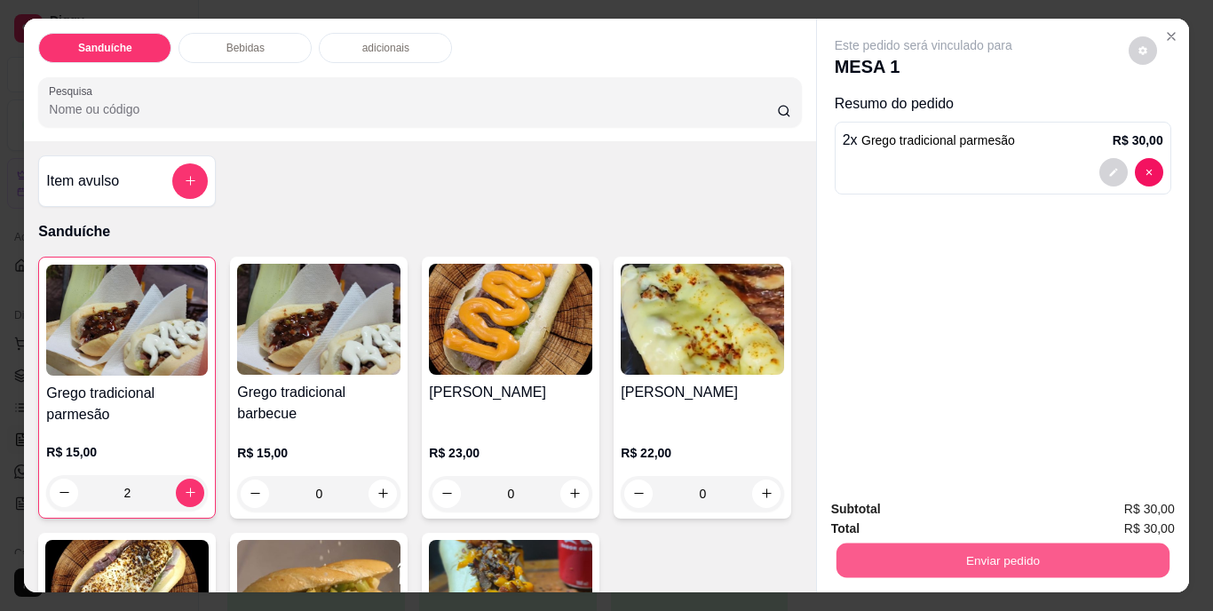
click at [956, 555] on button "Enviar pedido" at bounding box center [1001, 560] width 333 height 35
click at [950, 509] on button "Não registrar e enviar pedido" at bounding box center [943, 510] width 179 height 33
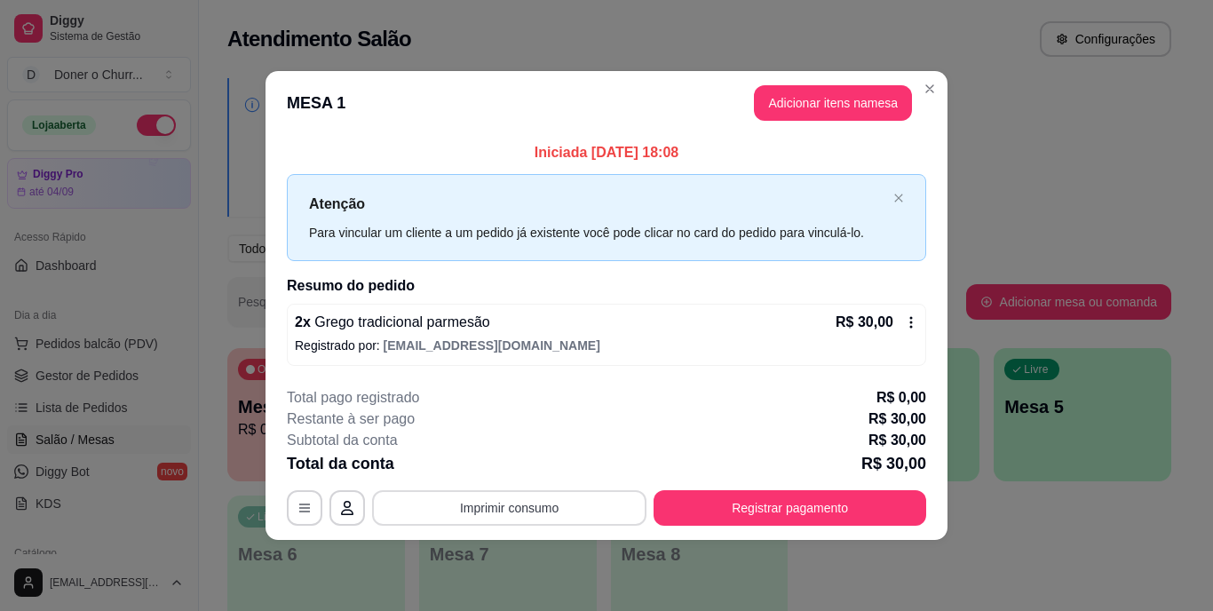
click at [502, 508] on button "Imprimir consumo" at bounding box center [509, 508] width 274 height 36
click at [523, 470] on button "IMPRESSORA" at bounding box center [514, 467] width 129 height 28
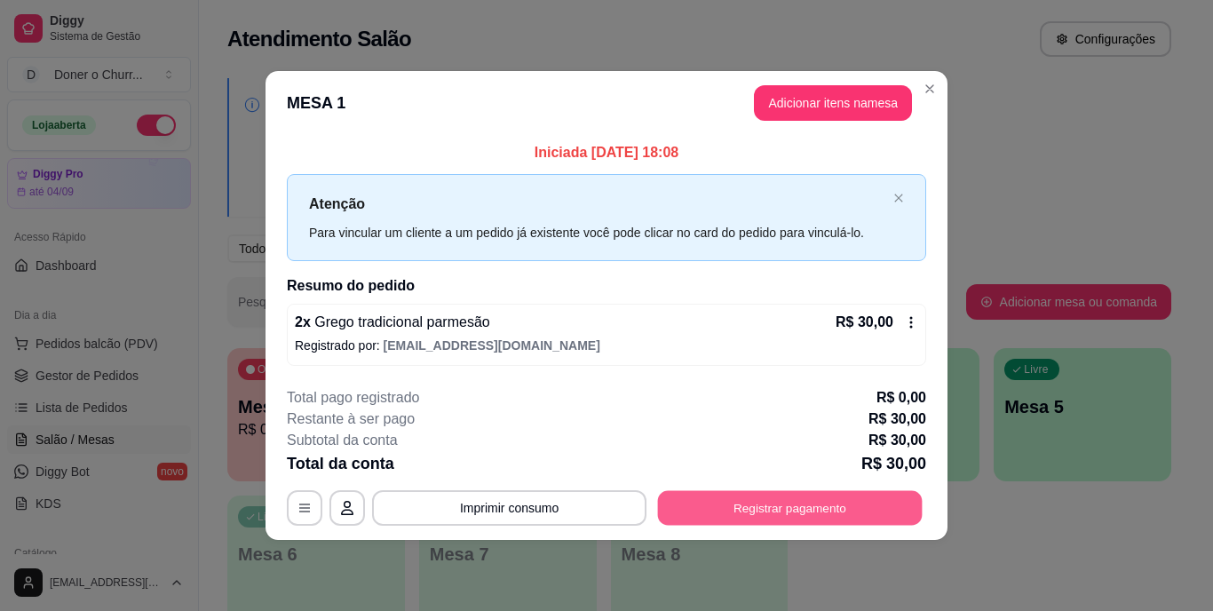
click at [729, 511] on button "Registrar pagamento" at bounding box center [790, 507] width 265 height 35
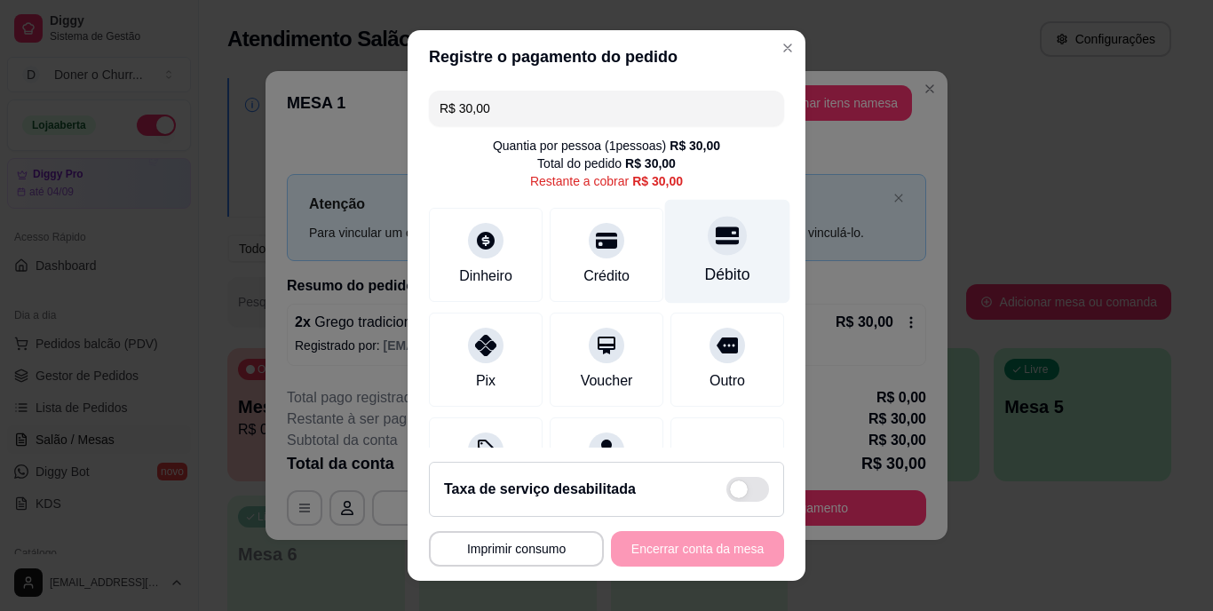
click at [728, 281] on div "Débito" at bounding box center [727, 252] width 125 height 104
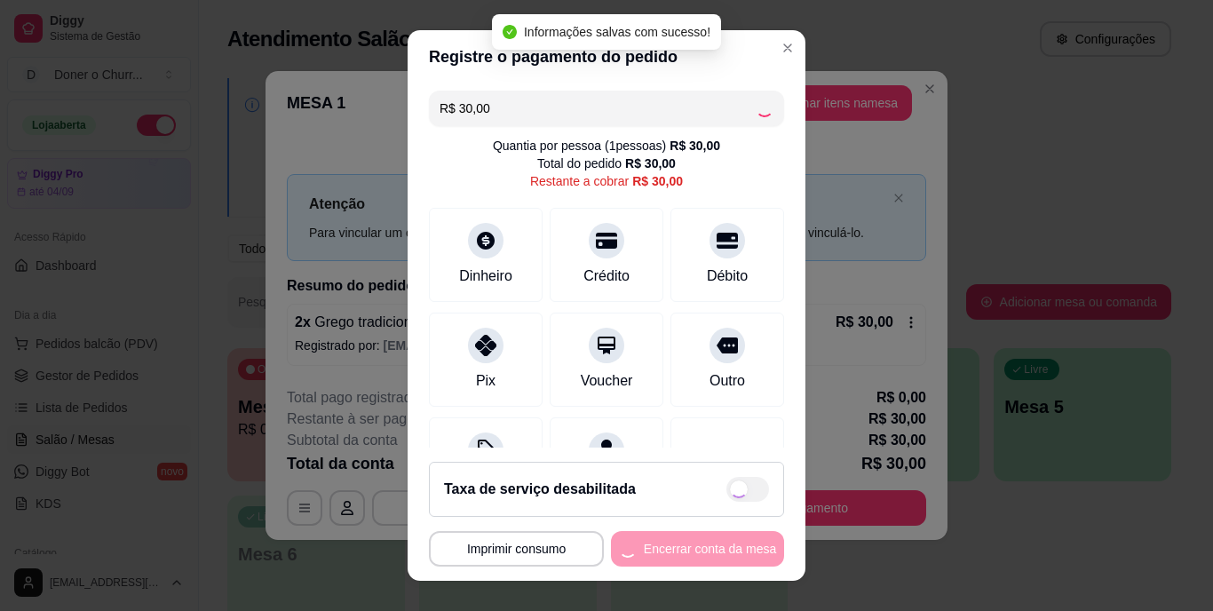
type input "R$ 0,00"
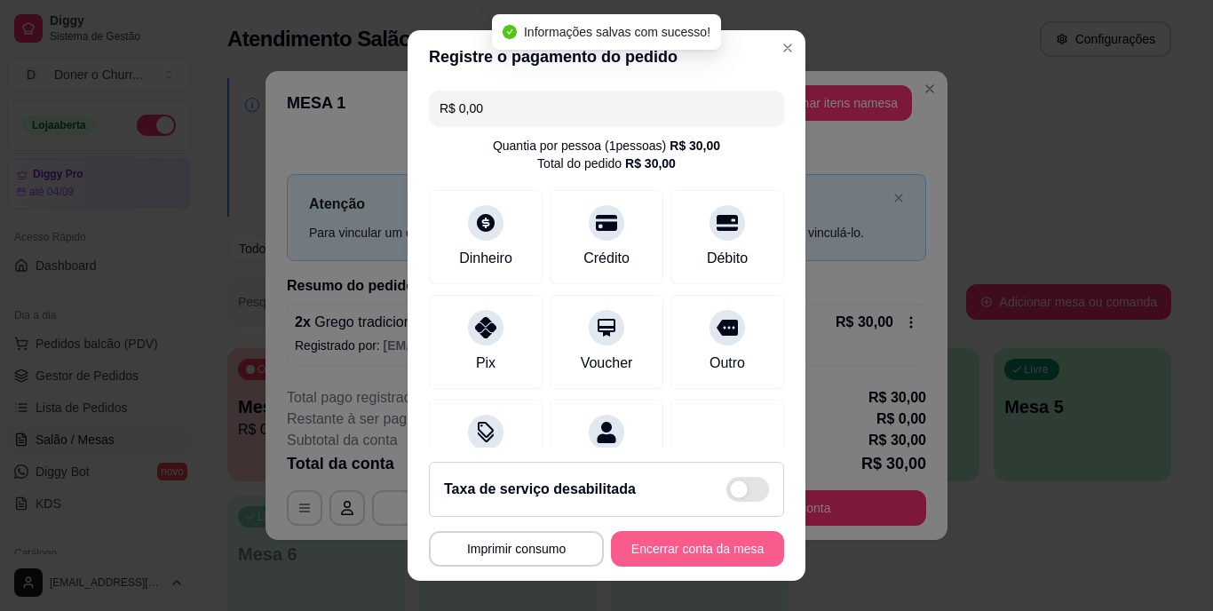
click at [679, 542] on button "Encerrar conta da mesa" at bounding box center [697, 549] width 173 height 36
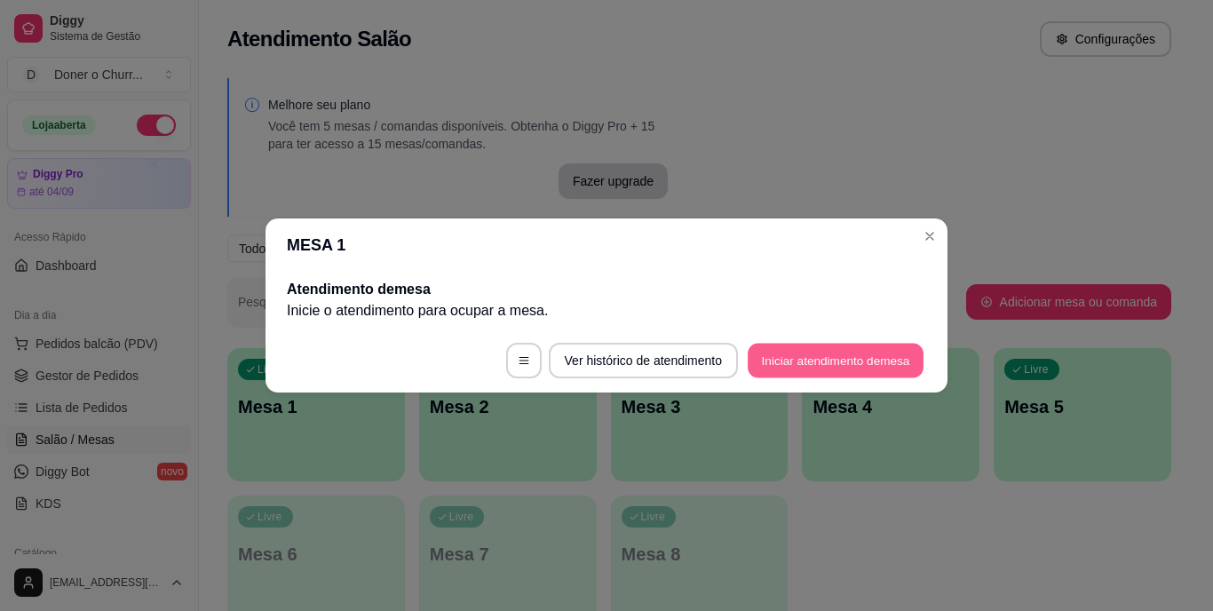
click at [889, 349] on button "Iniciar atendimento de mesa" at bounding box center [836, 361] width 176 height 35
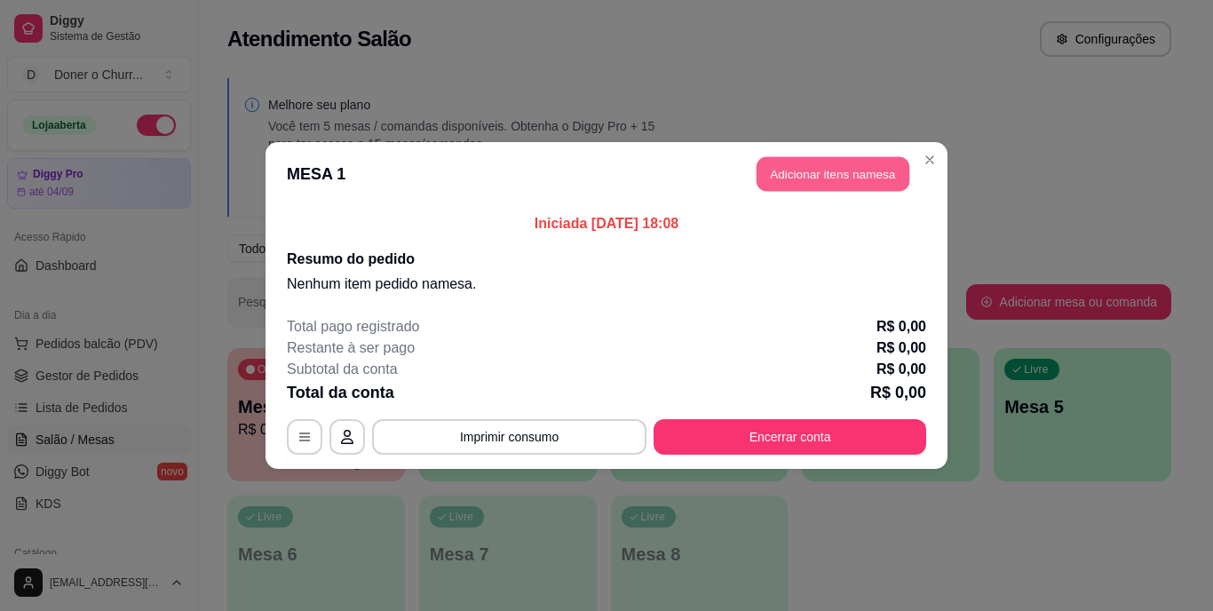
click at [820, 169] on button "Adicionar itens na mesa" at bounding box center [832, 174] width 153 height 35
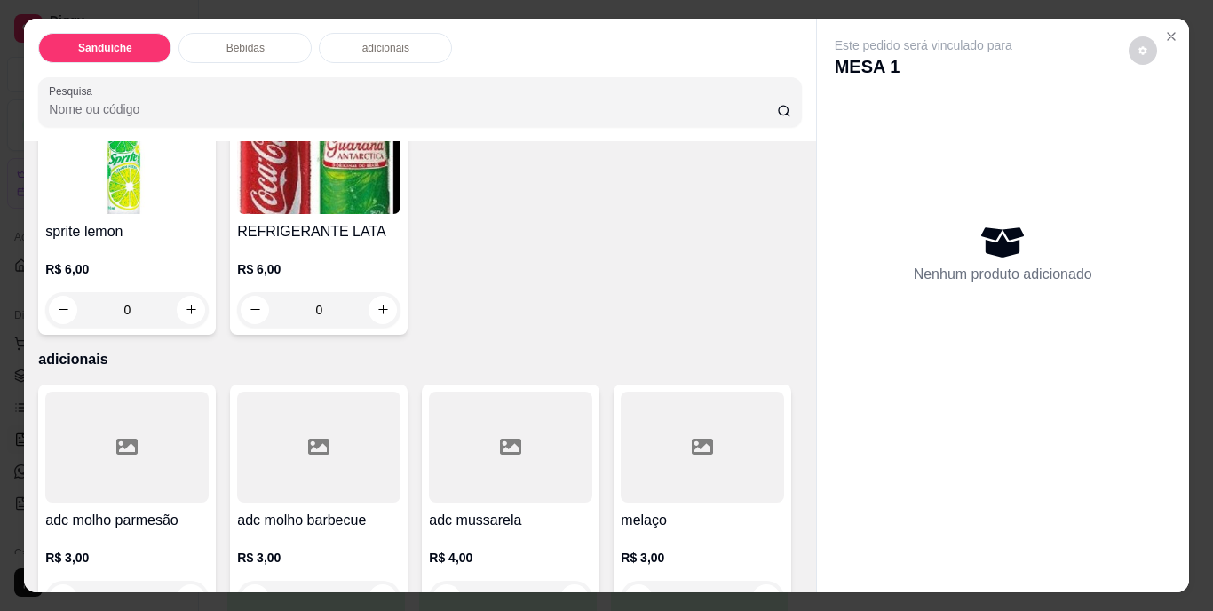
scroll to position [710, 0]
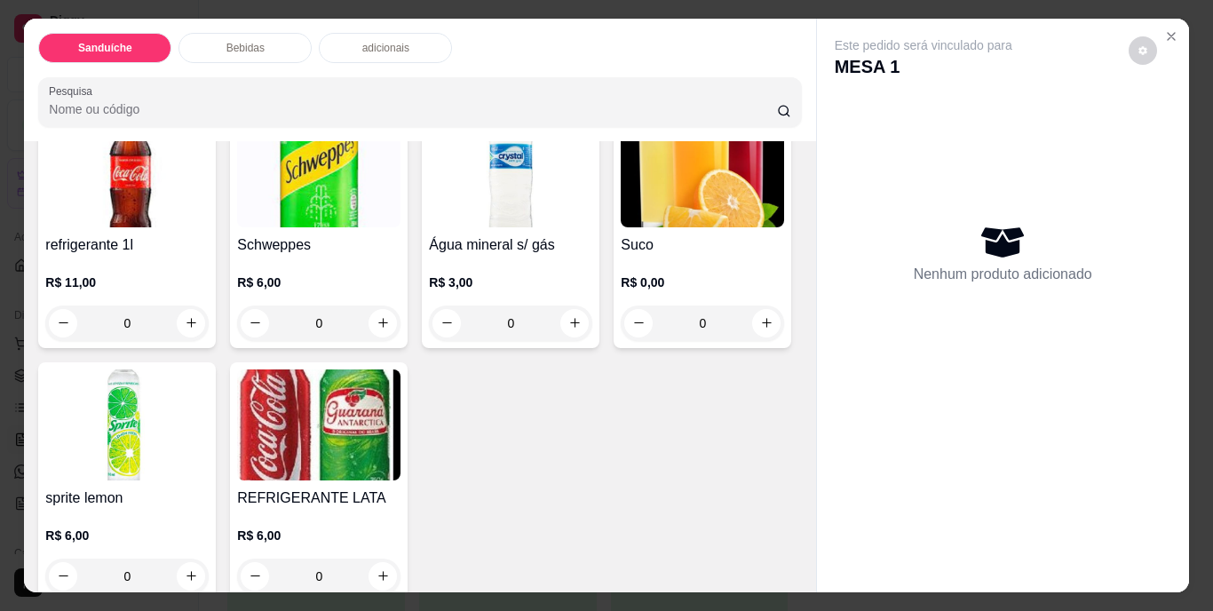
click at [568, 41] on icon "increase-product-quantity" at bounding box center [574, 34] width 13 height 13
type input "1"
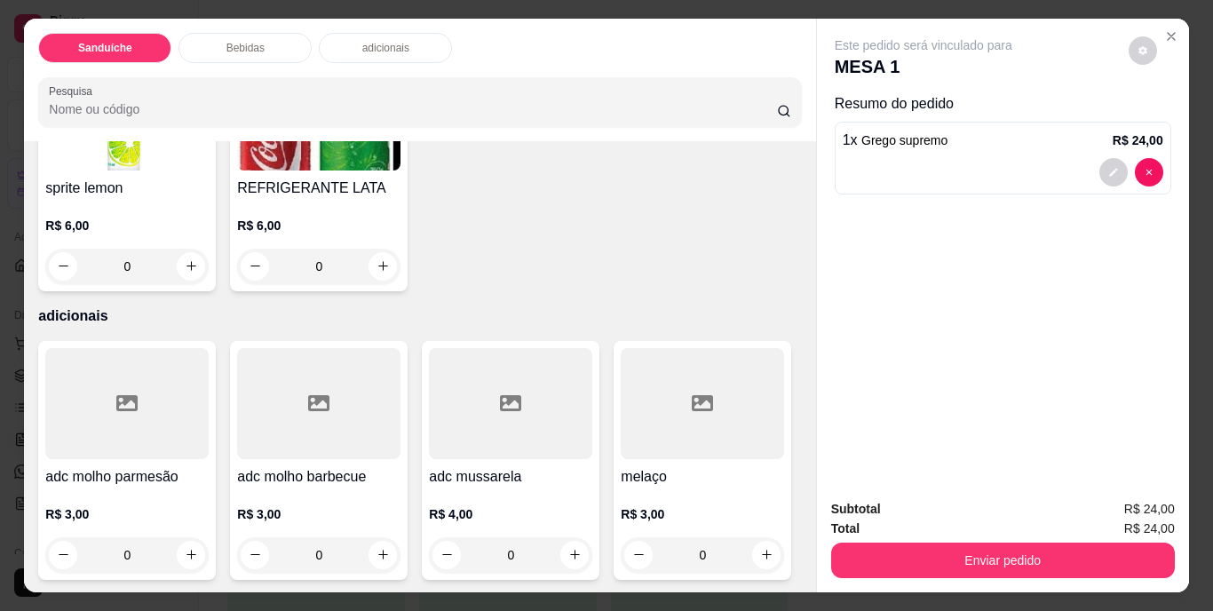
scroll to position [1333, 0]
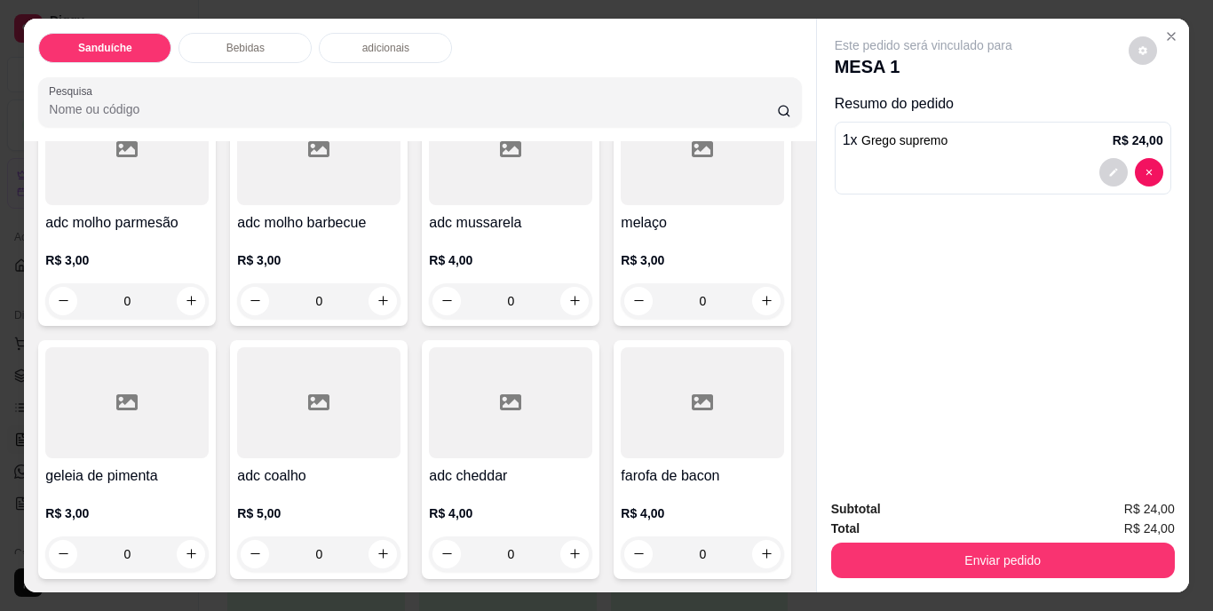
click at [390, 19] on icon "increase-product-quantity" at bounding box center [382, 11] width 13 height 13
type input "1"
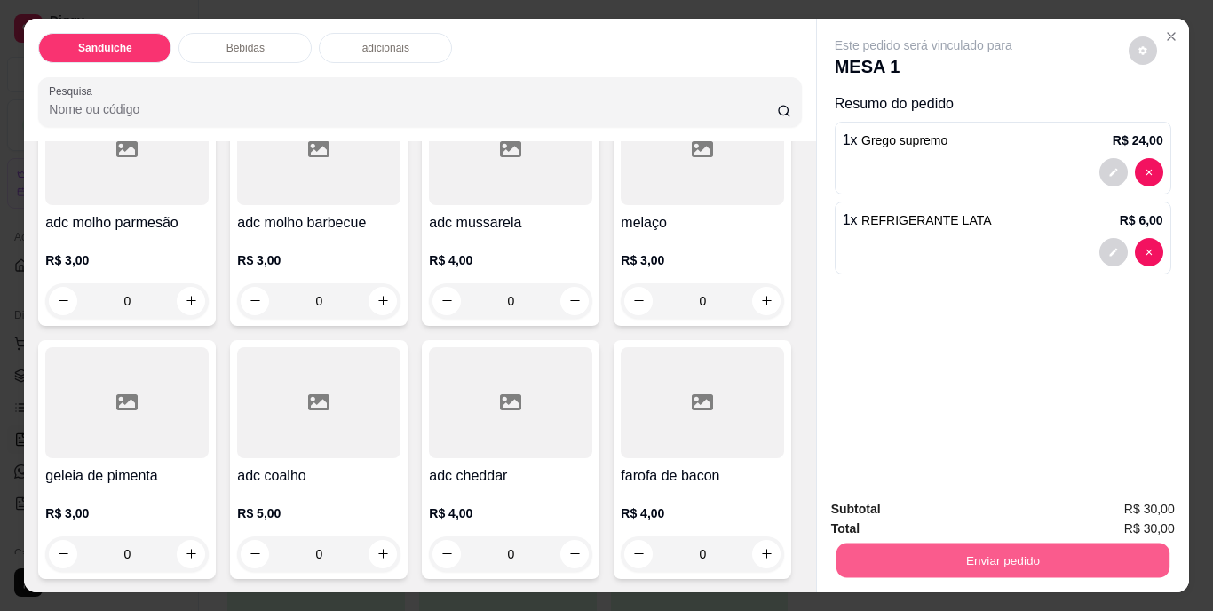
click at [926, 558] on button "Enviar pedido" at bounding box center [1001, 560] width 333 height 35
click at [942, 512] on button "Não registrar e enviar pedido" at bounding box center [943, 511] width 185 height 34
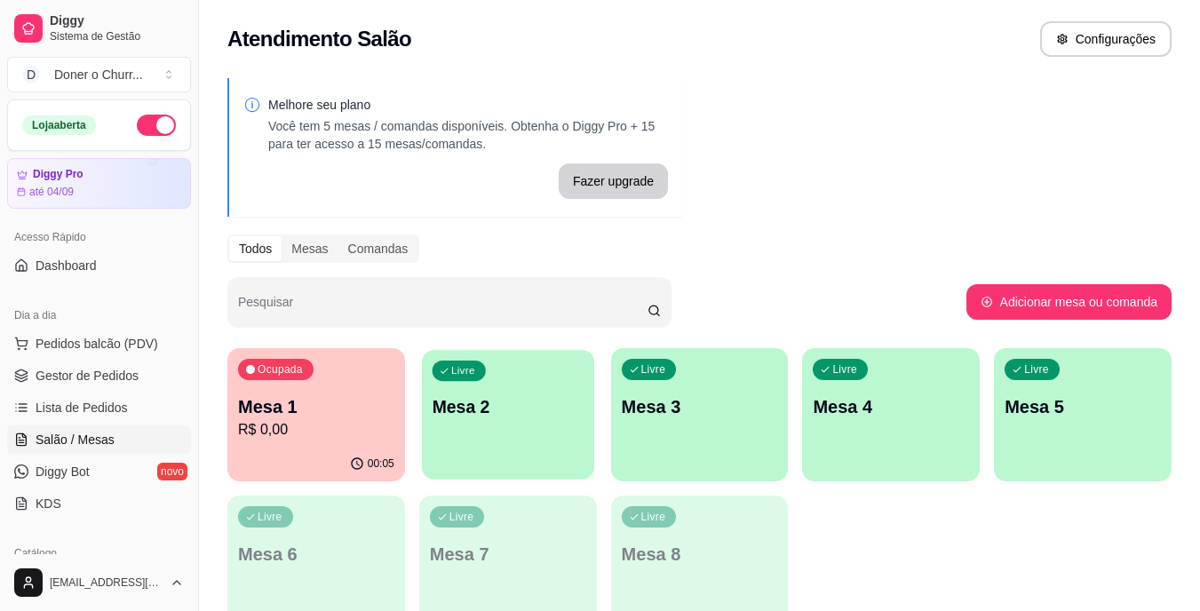
click at [512, 416] on p "Mesa 2" at bounding box center [508, 407] width 152 height 24
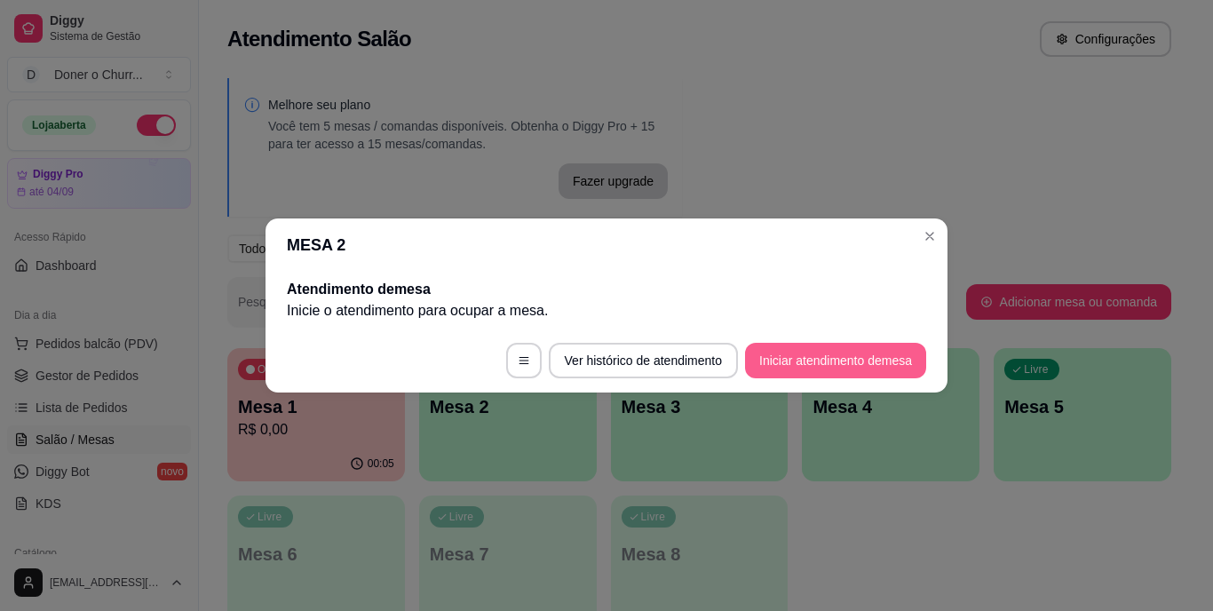
click at [828, 358] on button "Iniciar atendimento de mesa" at bounding box center [835, 361] width 181 height 36
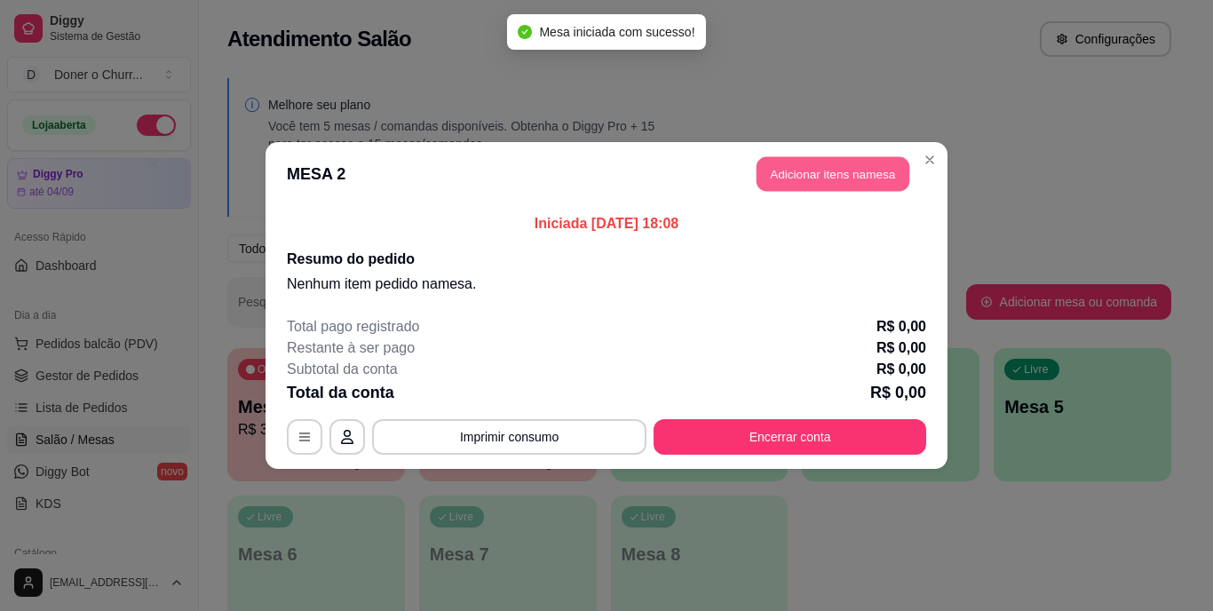
click at [826, 168] on button "Adicionar itens na mesa" at bounding box center [832, 174] width 153 height 35
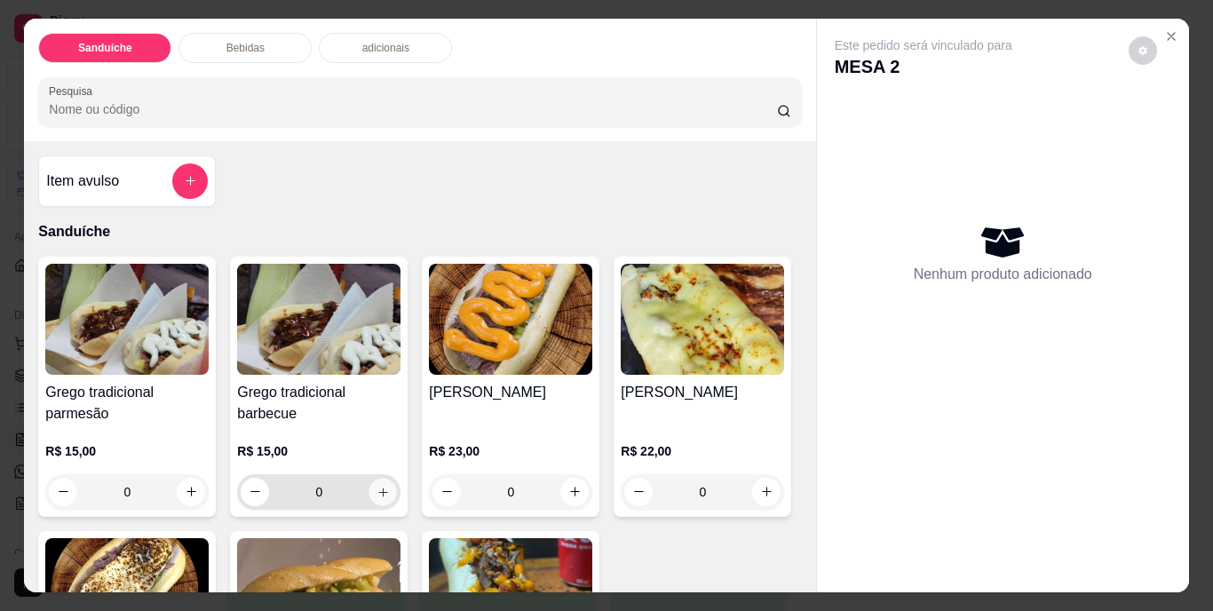
click at [376, 485] on icon "increase-product-quantity" at bounding box center [382, 491] width 13 height 13
type input "2"
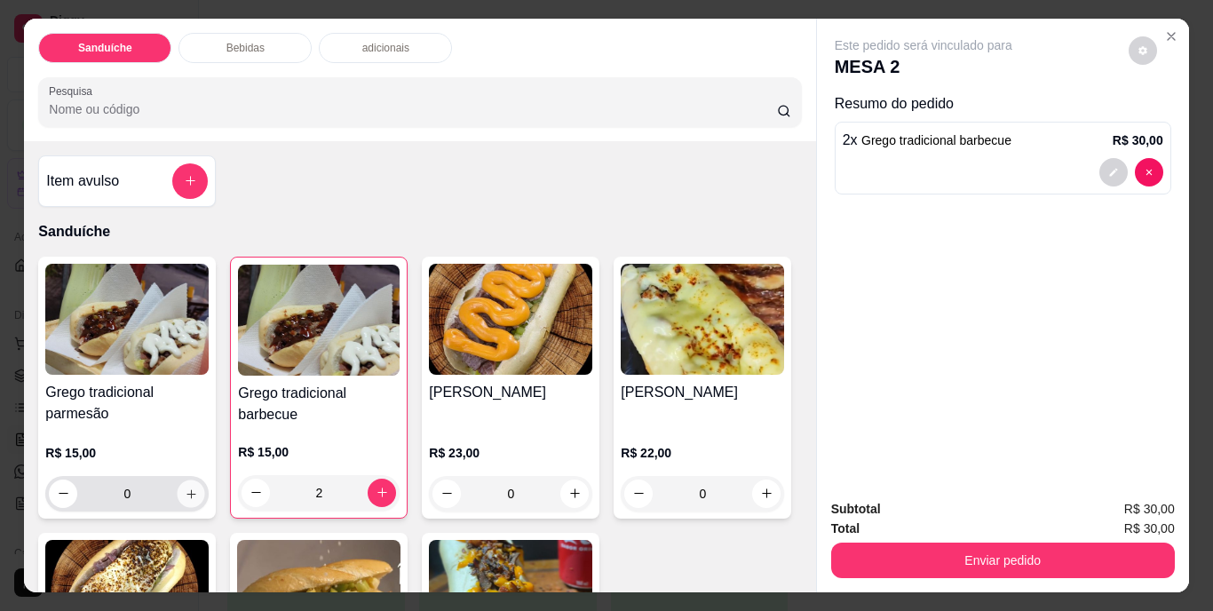
click at [186, 489] on icon "increase-product-quantity" at bounding box center [190, 493] width 9 height 9
type input "1"
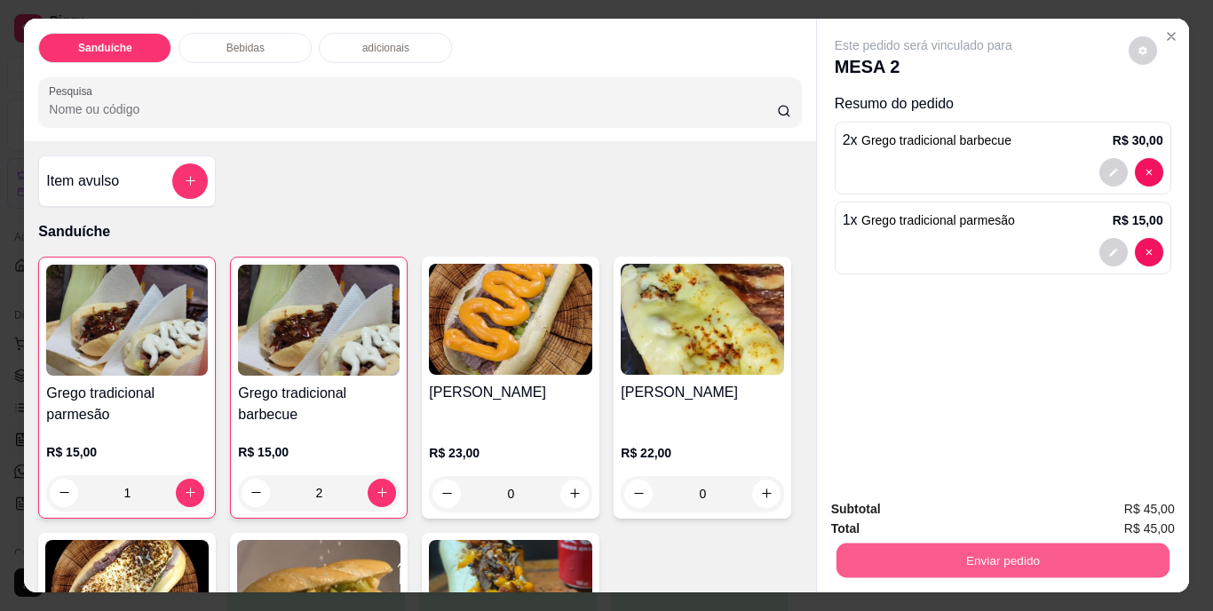
click at [931, 548] on button "Enviar pedido" at bounding box center [1001, 560] width 333 height 35
click at [929, 509] on button "Não registrar e enviar pedido" at bounding box center [943, 511] width 185 height 34
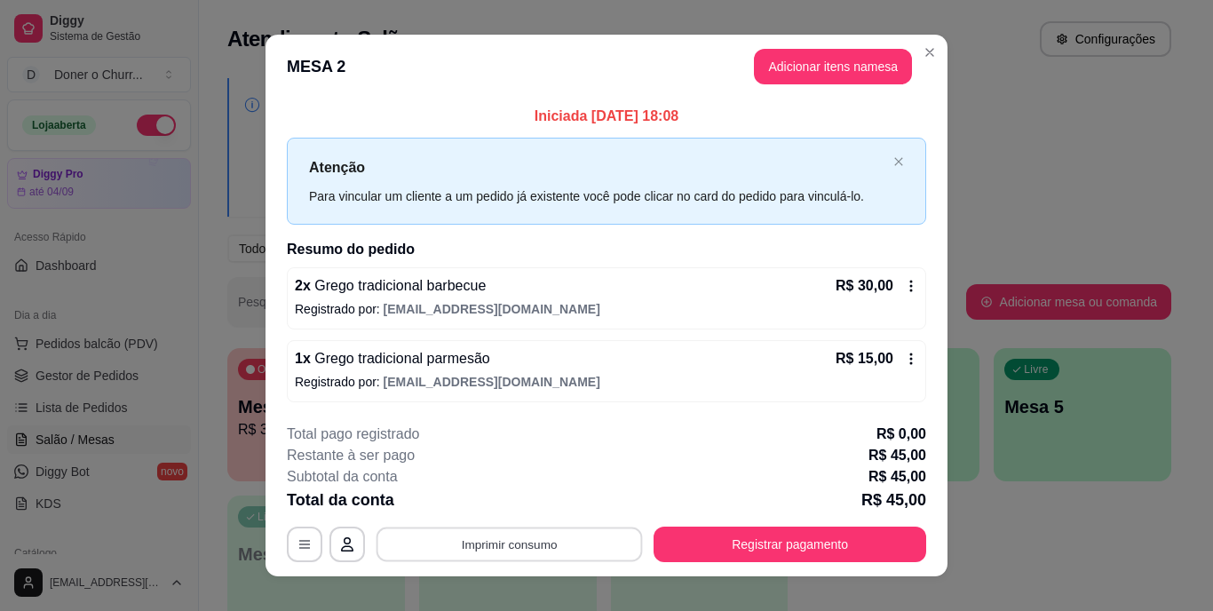
click at [515, 536] on button "Imprimir consumo" at bounding box center [509, 544] width 266 height 35
click at [514, 504] on button "IMPRESSORA" at bounding box center [508, 503] width 129 height 28
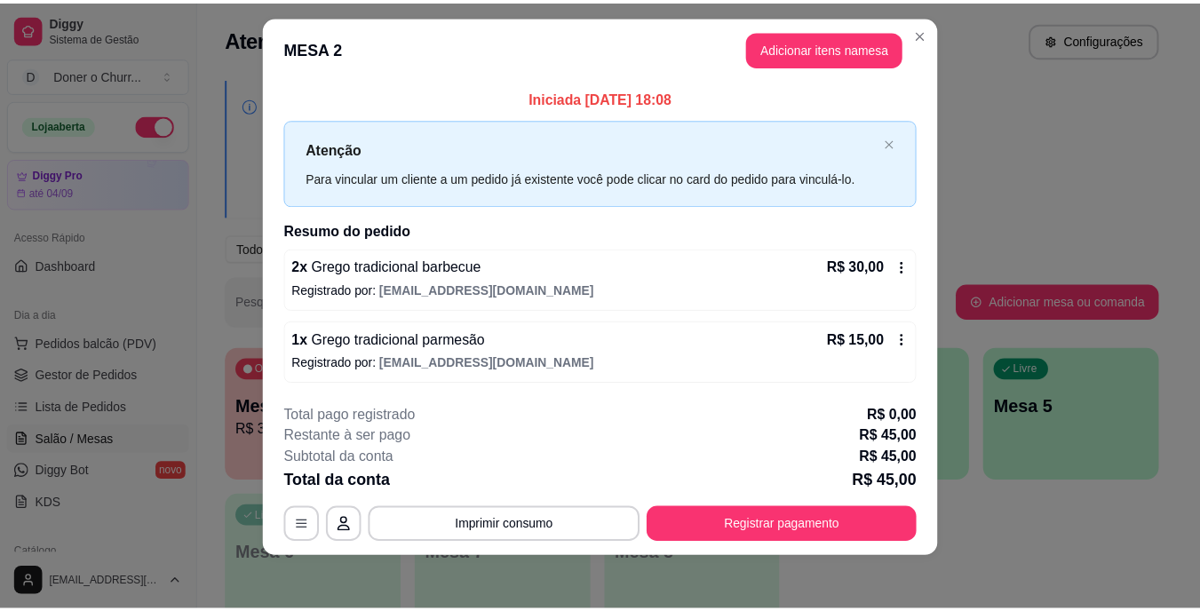
scroll to position [22, 0]
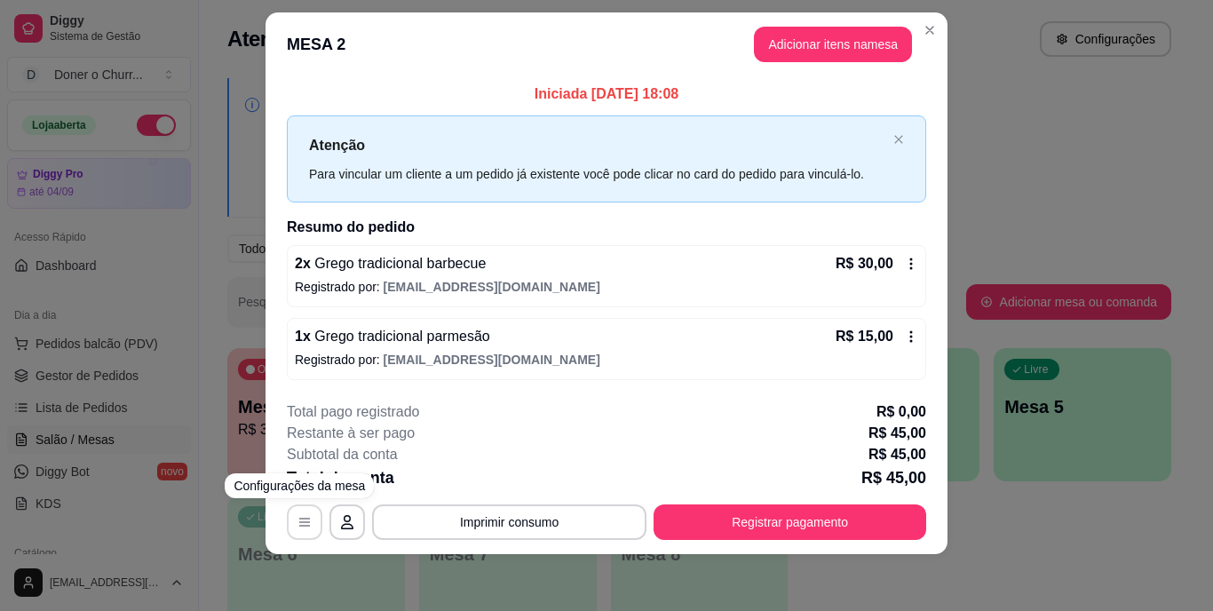
click at [300, 519] on icon "button" at bounding box center [304, 522] width 14 height 14
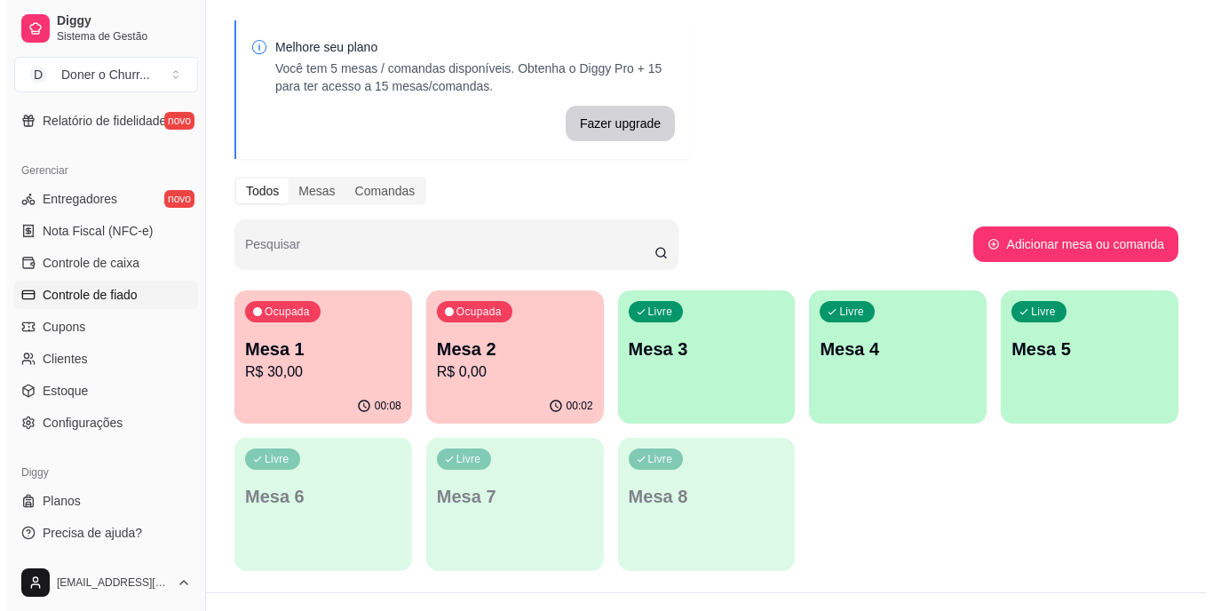
scroll to position [90, 0]
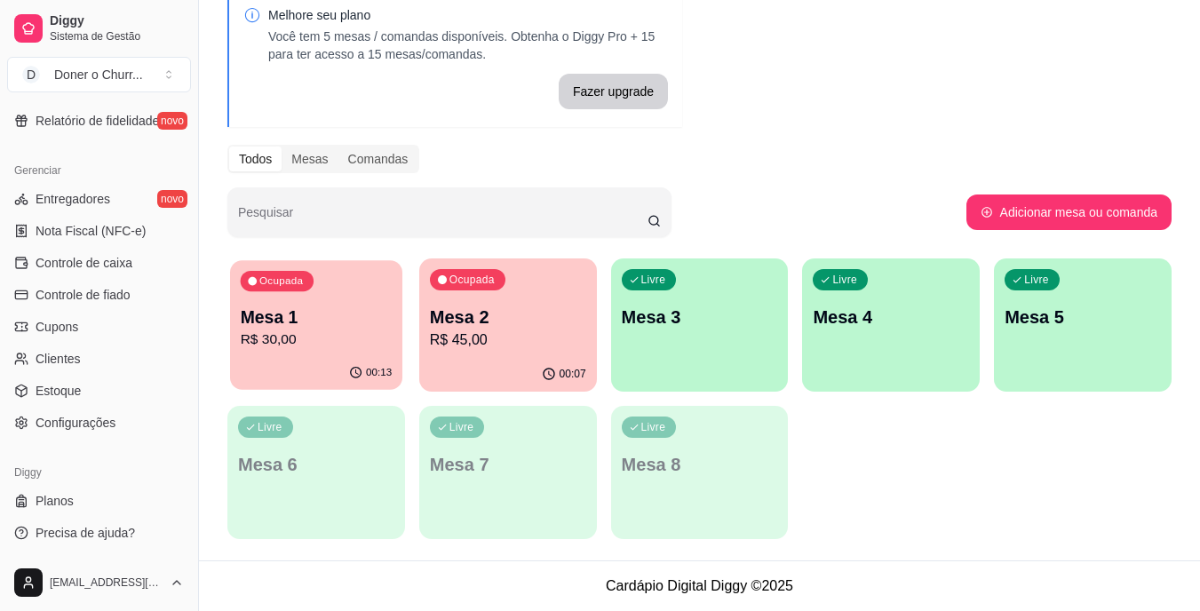
click at [374, 311] on p "Mesa 1" at bounding box center [317, 317] width 152 height 24
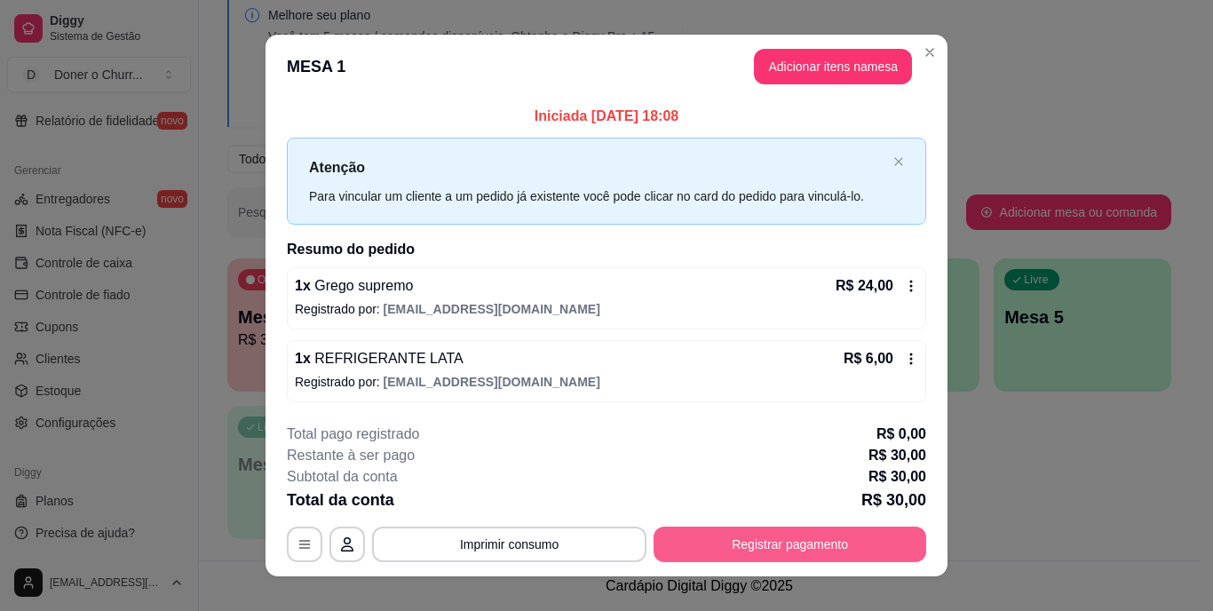
click at [735, 544] on button "Registrar pagamento" at bounding box center [789, 545] width 273 height 36
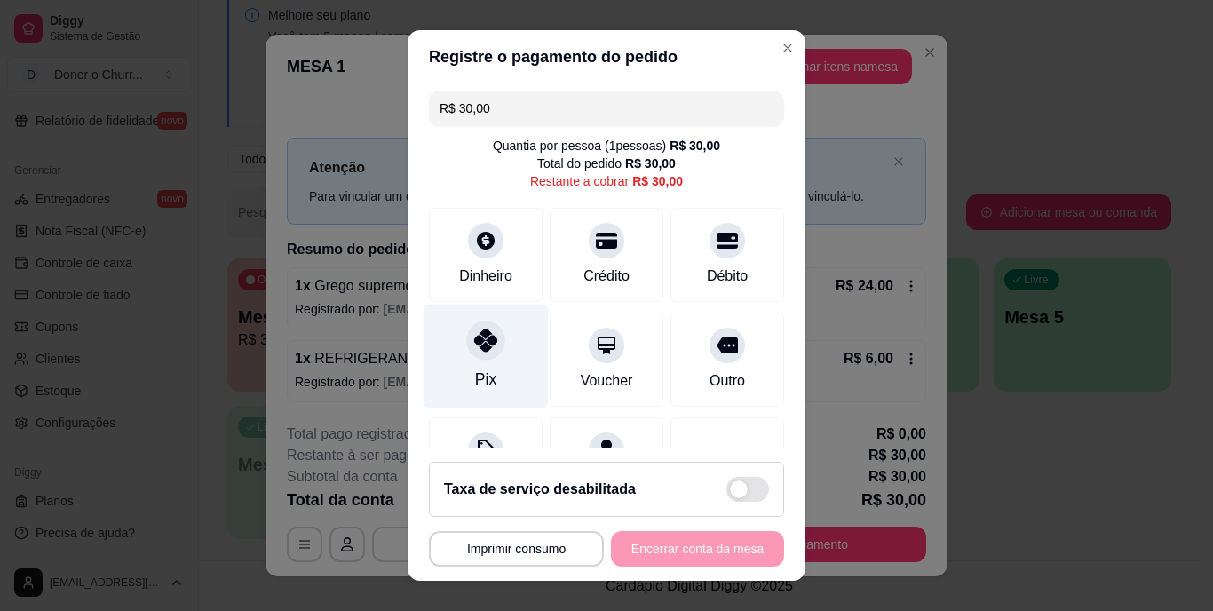
click at [466, 353] on div at bounding box center [485, 340] width 39 height 39
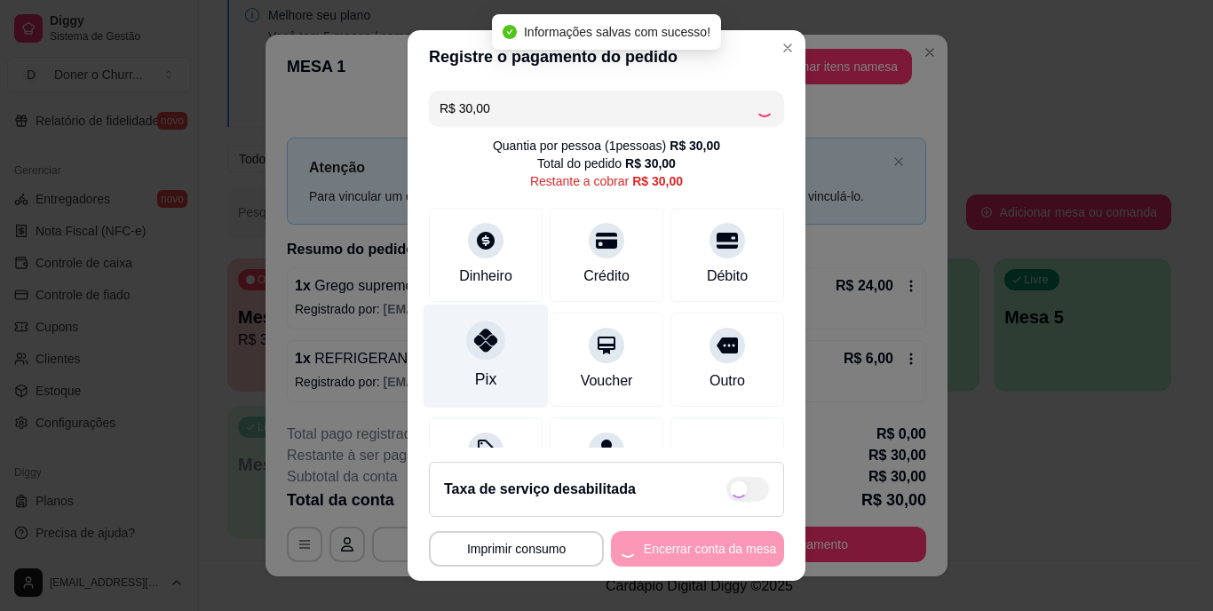
type input "R$ 0,00"
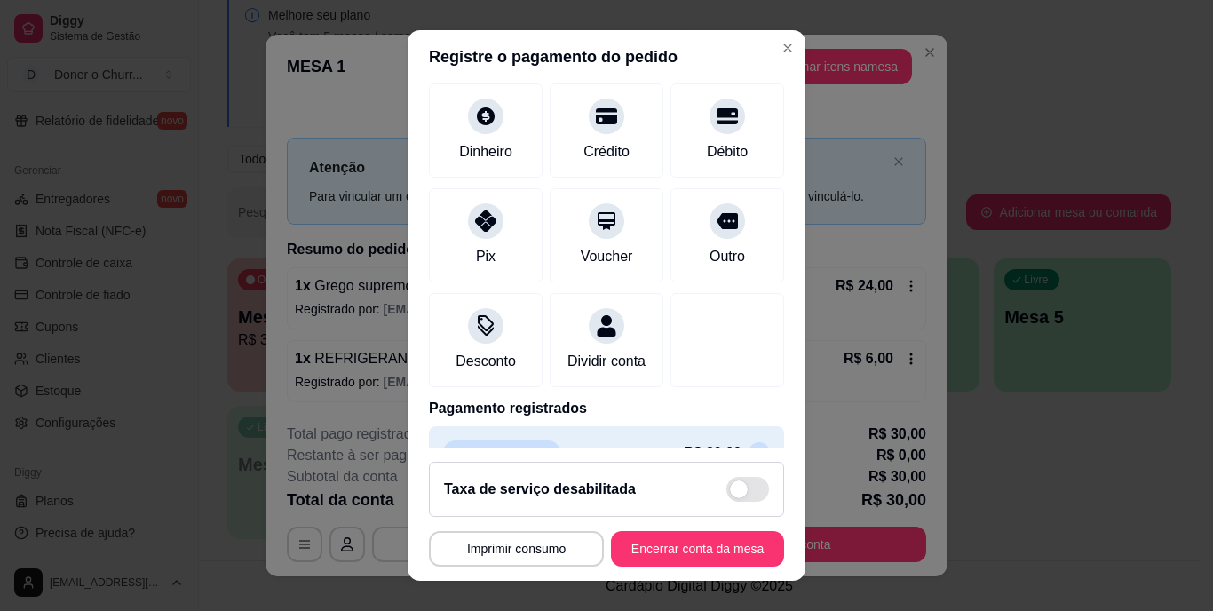
scroll to position [167, 0]
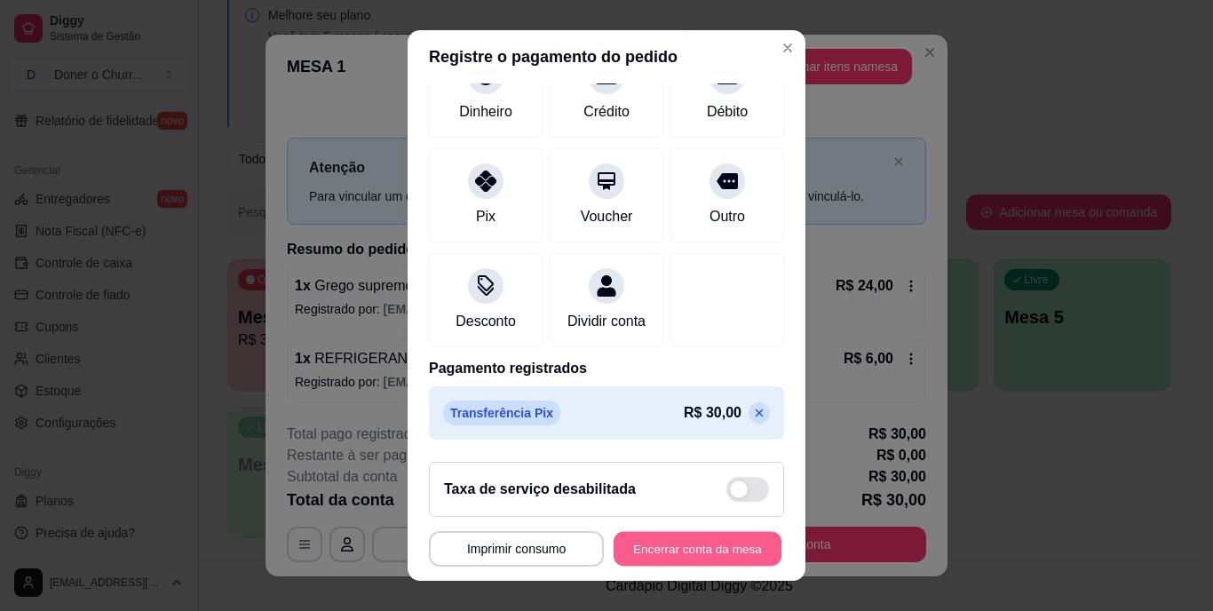
click at [698, 539] on button "Encerrar conta da mesa" at bounding box center [698, 548] width 168 height 35
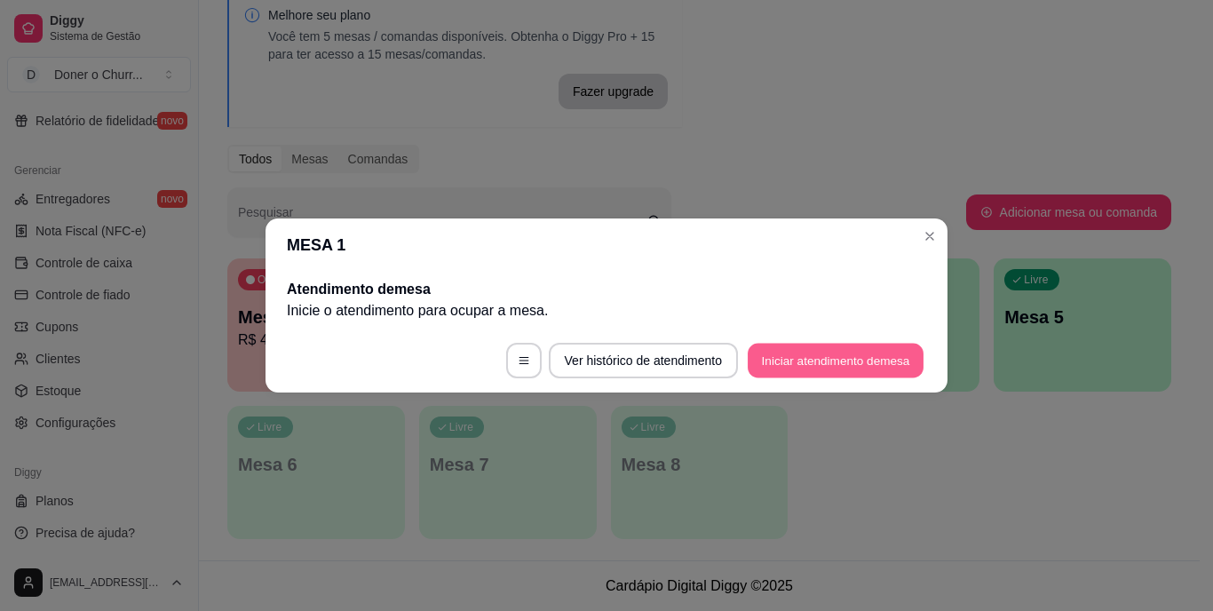
click at [826, 362] on button "Iniciar atendimento de mesa" at bounding box center [836, 361] width 176 height 35
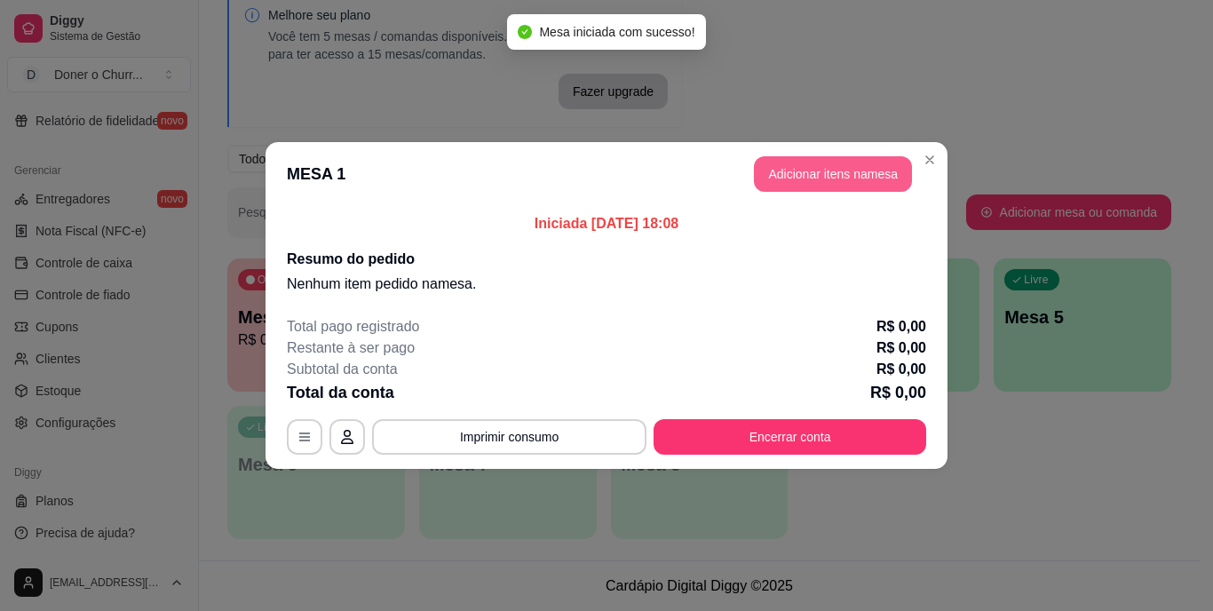
click at [852, 167] on button "Adicionar itens na mesa" at bounding box center [833, 174] width 158 height 36
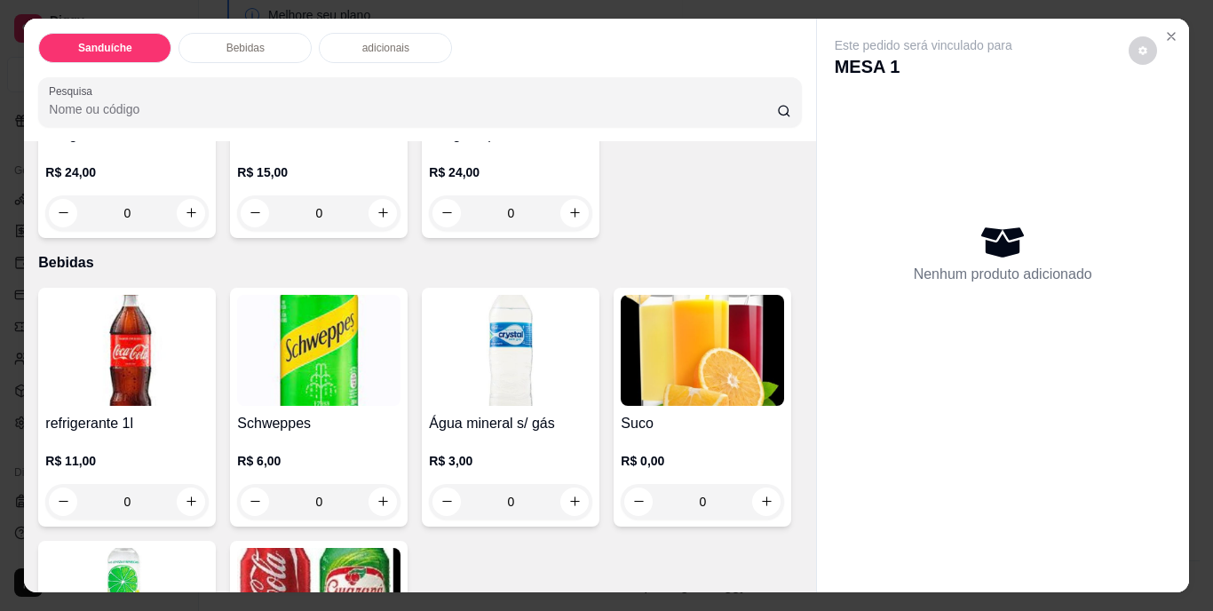
scroll to position [533, 0]
click at [568, 218] on icon "increase-product-quantity" at bounding box center [574, 211] width 13 height 13
type input "1"
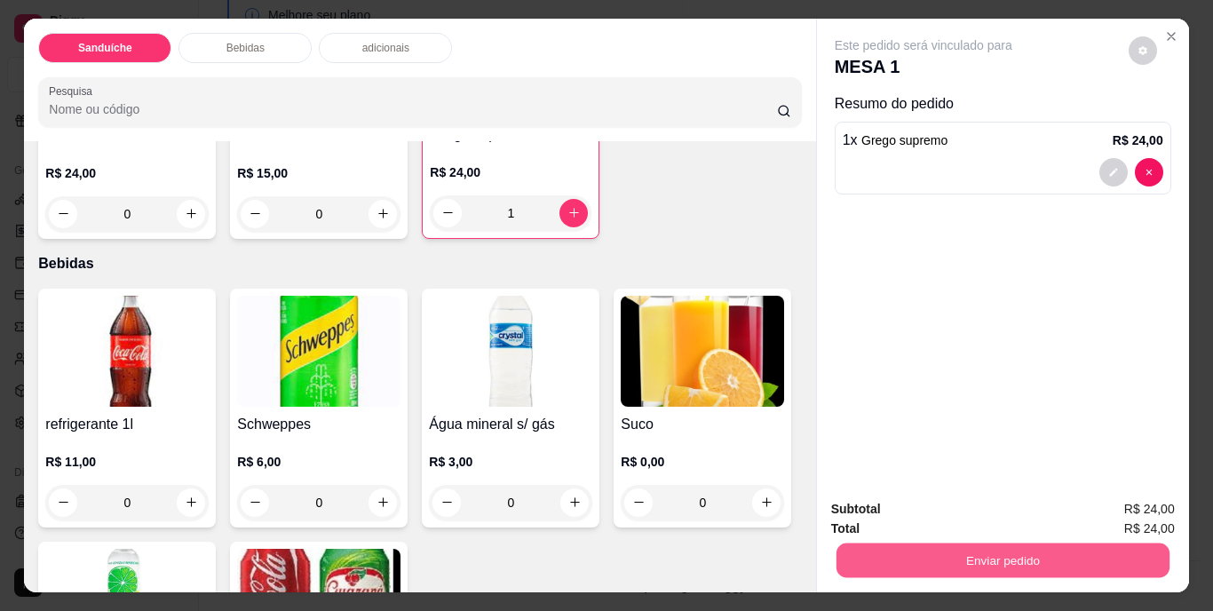
click at [1007, 552] on button "Enviar pedido" at bounding box center [1001, 560] width 333 height 35
click at [980, 515] on button "Não registrar e enviar pedido" at bounding box center [943, 509] width 179 height 33
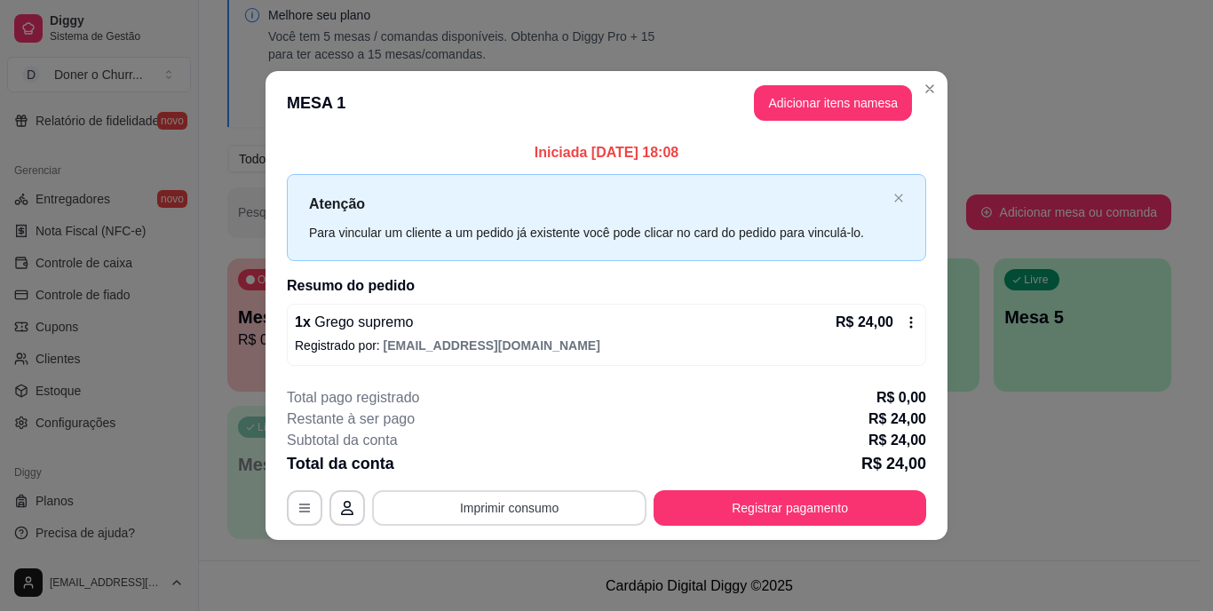
click at [520, 514] on button "Imprimir consumo" at bounding box center [509, 508] width 274 height 36
click at [527, 462] on button "IMPRESSORA" at bounding box center [515, 466] width 124 height 28
click at [862, 92] on button "Adicionar itens na mesa" at bounding box center [833, 103] width 158 height 36
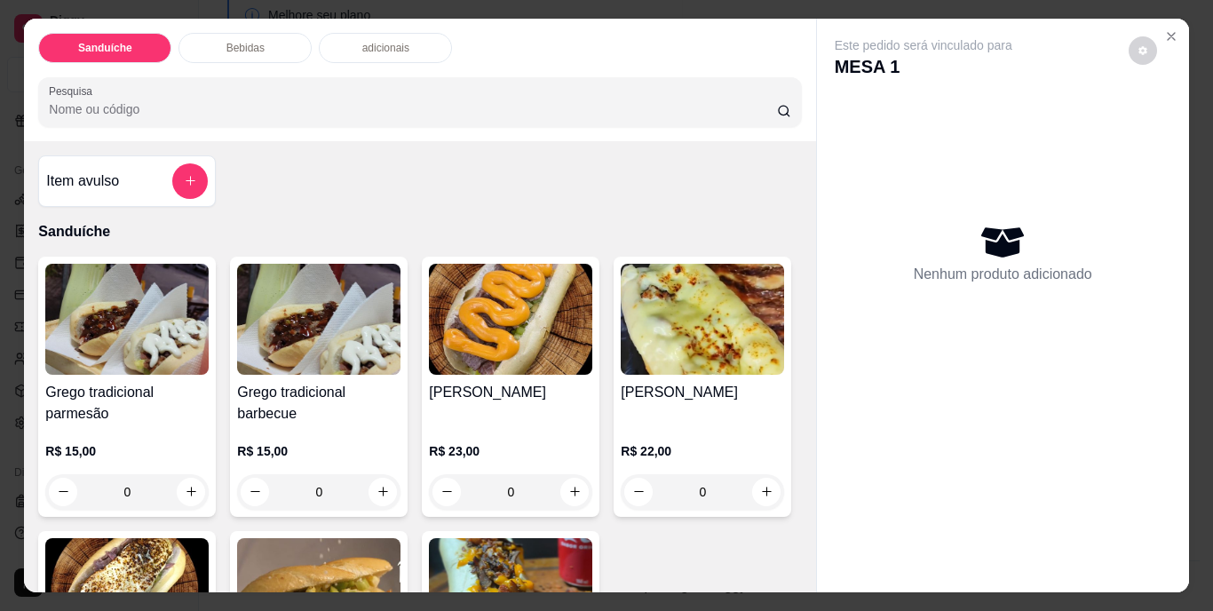
scroll to position [888, 0]
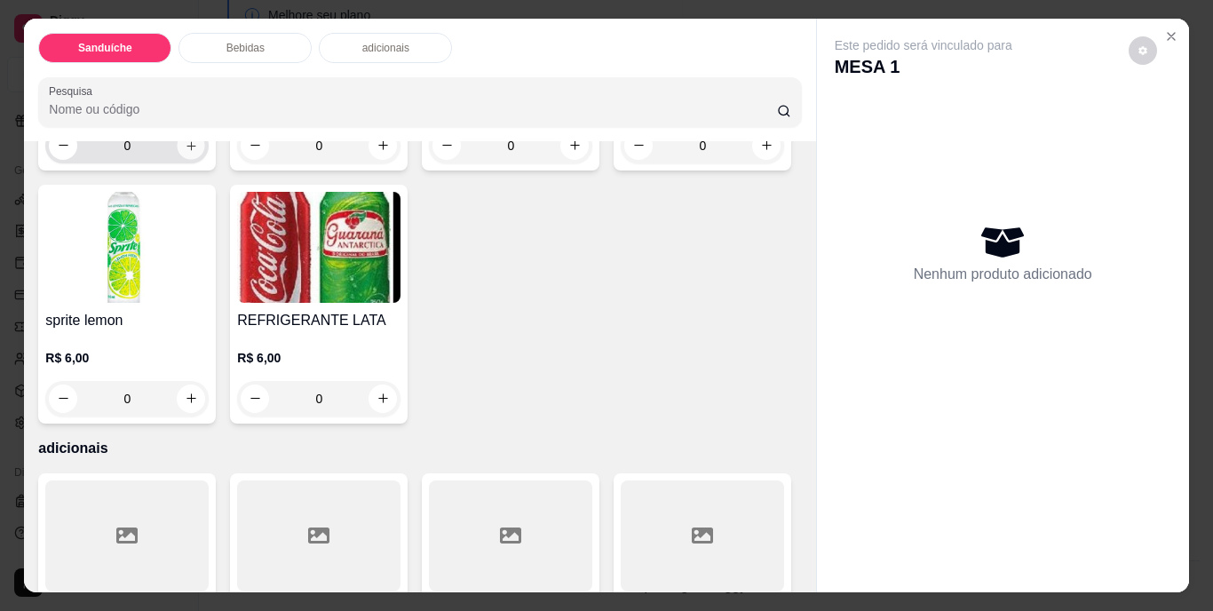
click at [189, 159] on button "increase-product-quantity" at bounding box center [192, 145] width 28 height 28
type input "1"
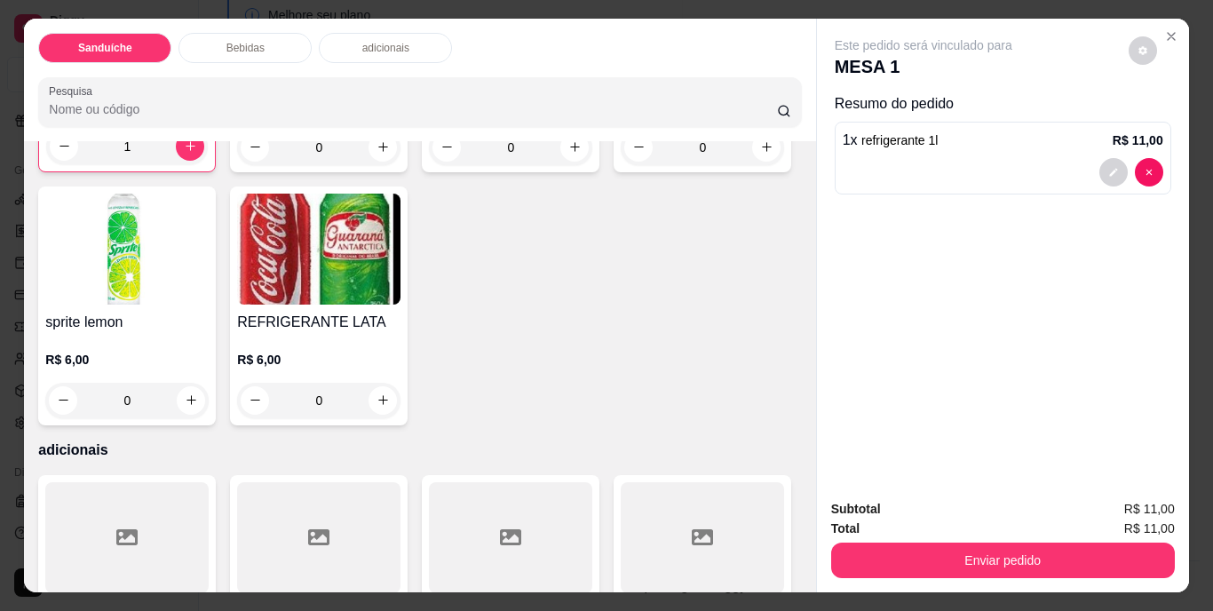
click at [1002, 582] on div "Subtotal R$ 11,00 Total R$ 11,00 Enviar pedido" at bounding box center [1003, 538] width 372 height 107
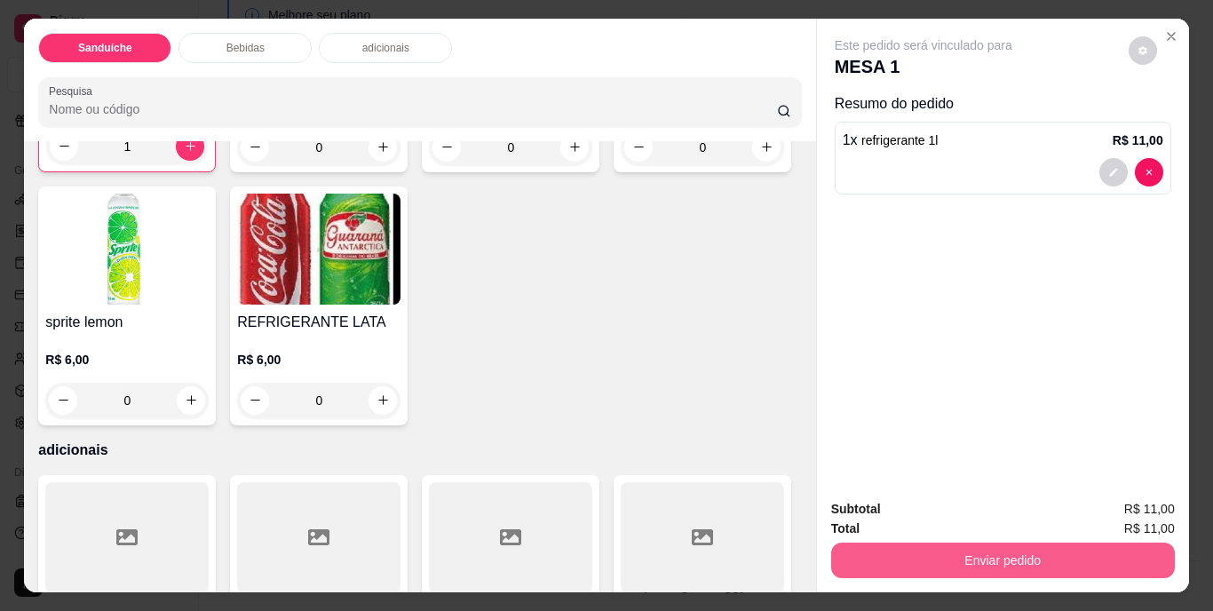
click at [957, 553] on button "Enviar pedido" at bounding box center [1003, 560] width 344 height 36
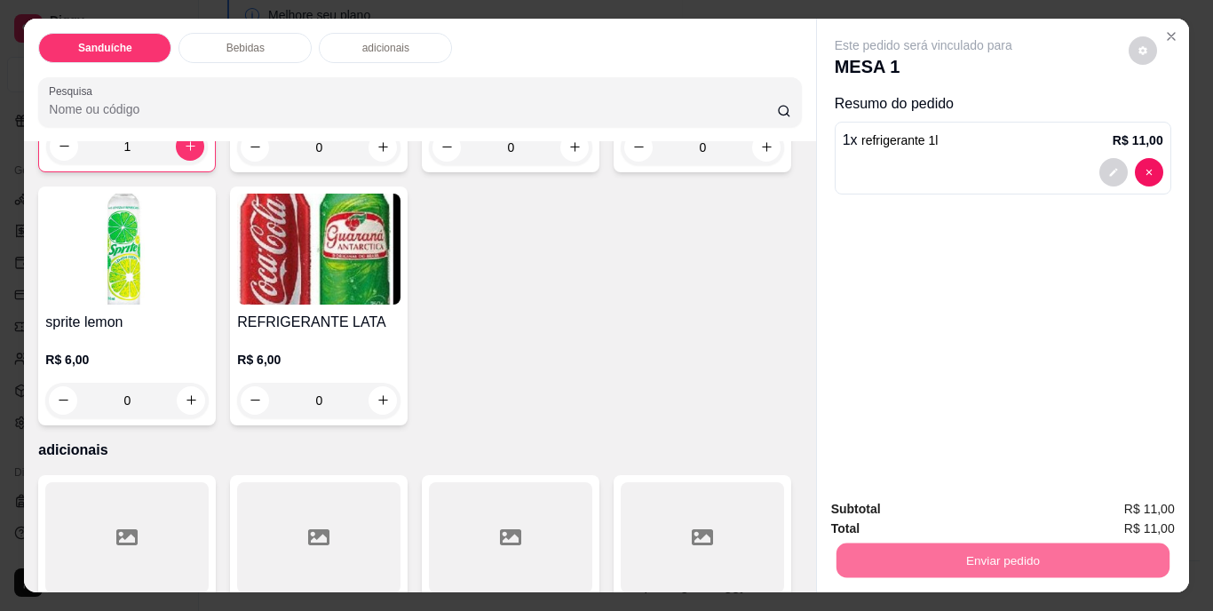
click at [966, 507] on button "Não registrar e enviar pedido" at bounding box center [943, 509] width 179 height 33
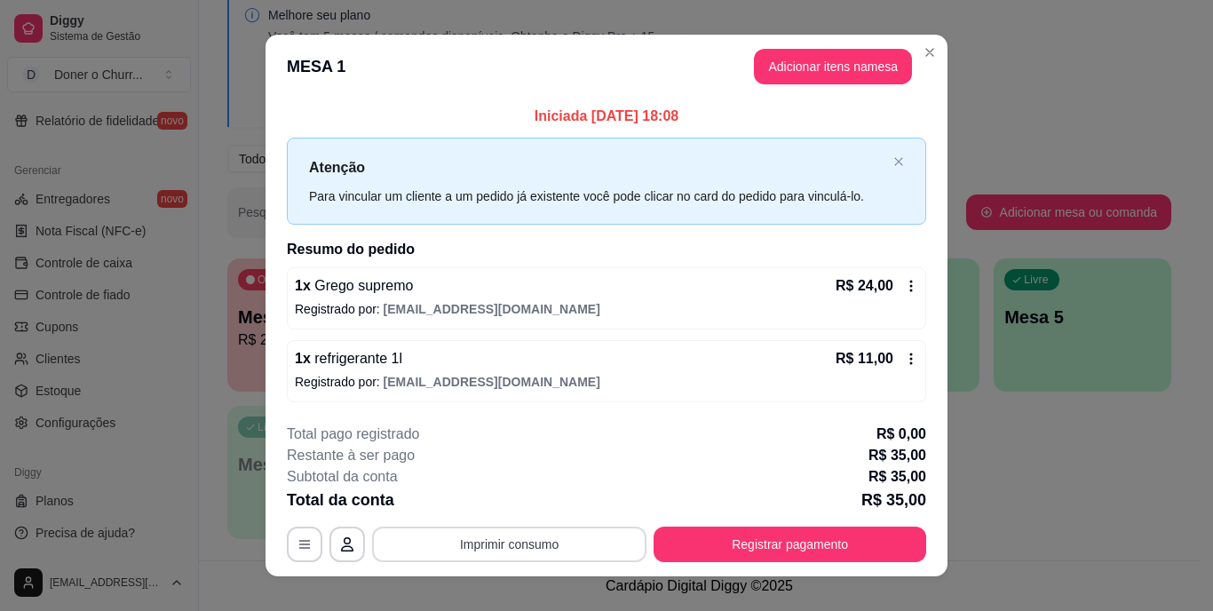
click at [531, 535] on button "Imprimir consumo" at bounding box center [509, 545] width 274 height 36
click at [523, 509] on button "IMPRESSORA" at bounding box center [508, 503] width 124 height 28
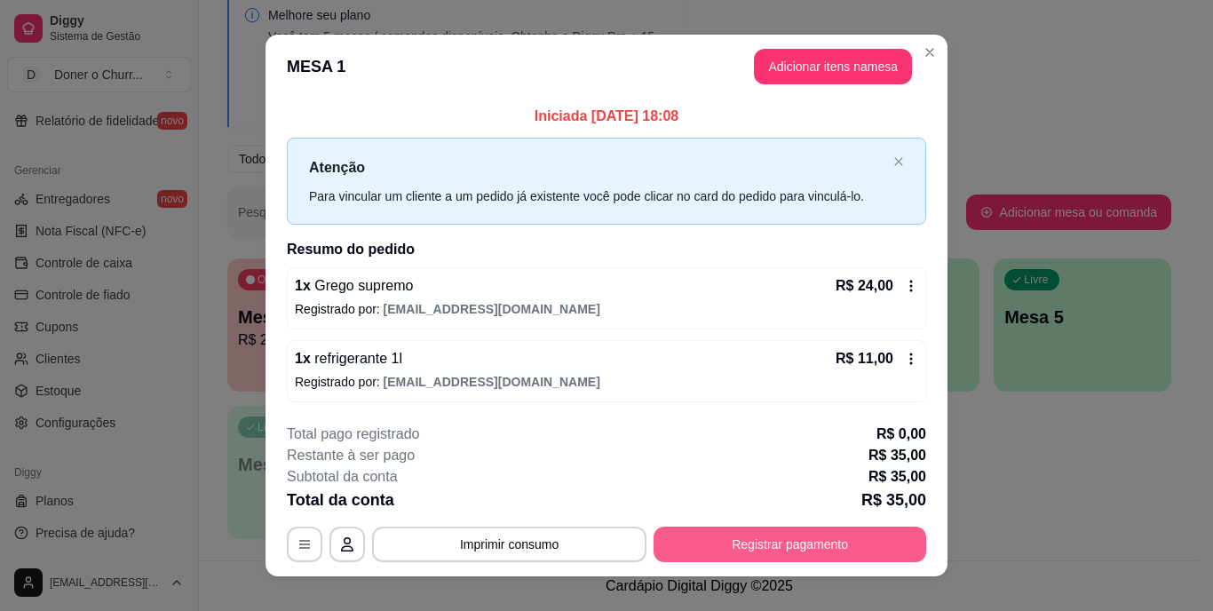
click at [725, 556] on button "Registrar pagamento" at bounding box center [789, 545] width 273 height 36
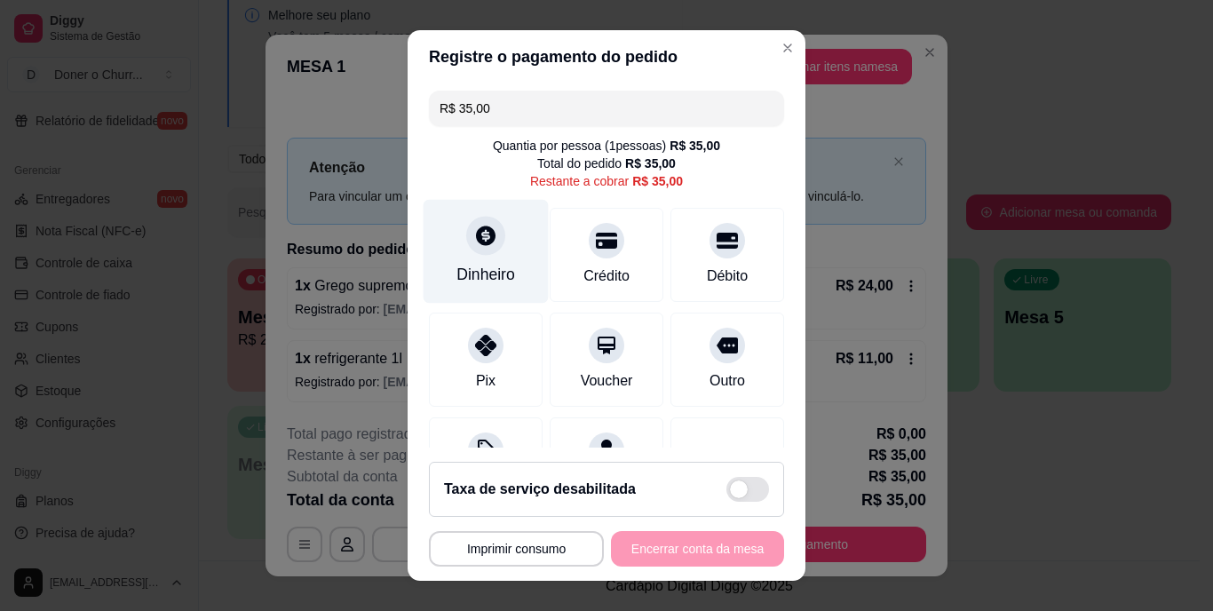
click at [466, 231] on div at bounding box center [485, 236] width 39 height 39
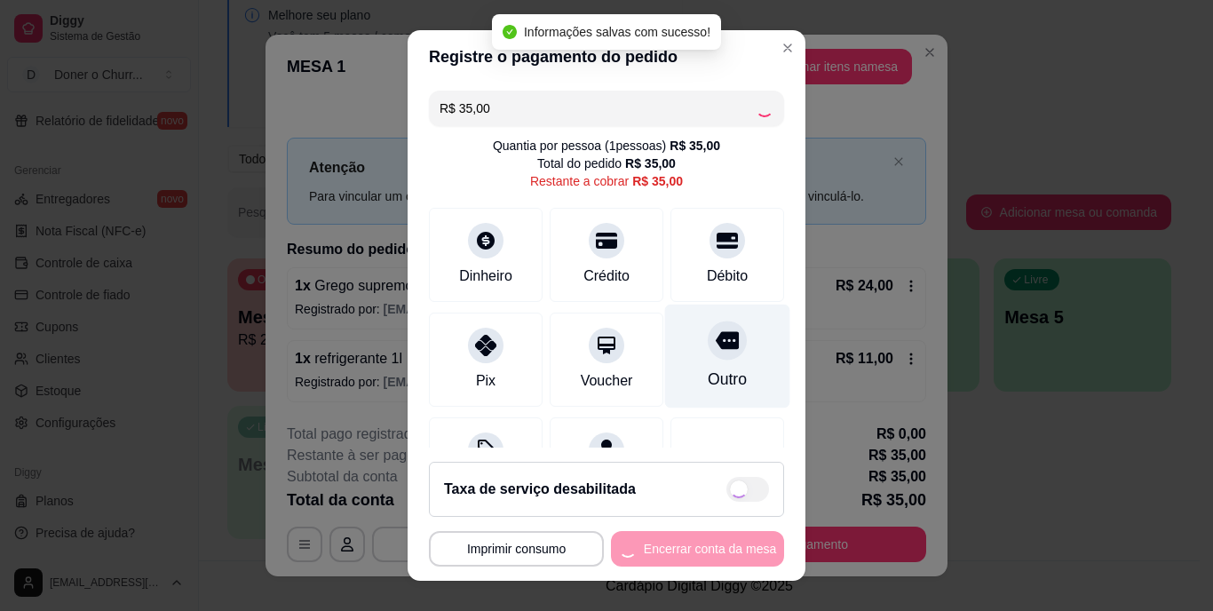
type input "R$ 0,00"
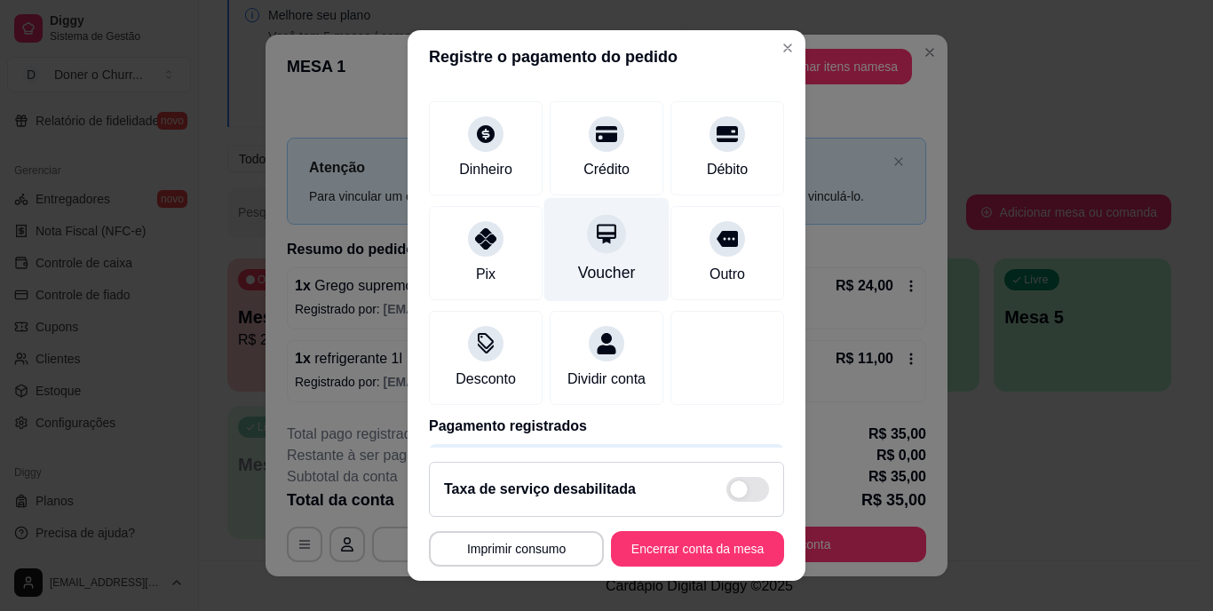
scroll to position [167, 0]
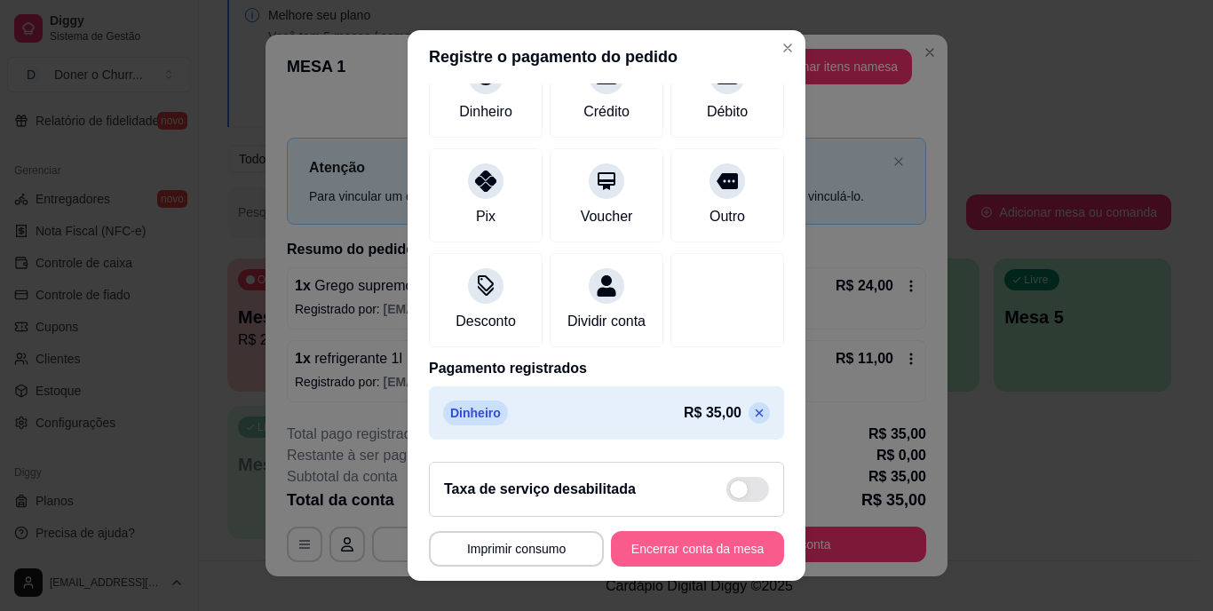
click at [650, 544] on button "Encerrar conta da mesa" at bounding box center [697, 549] width 173 height 36
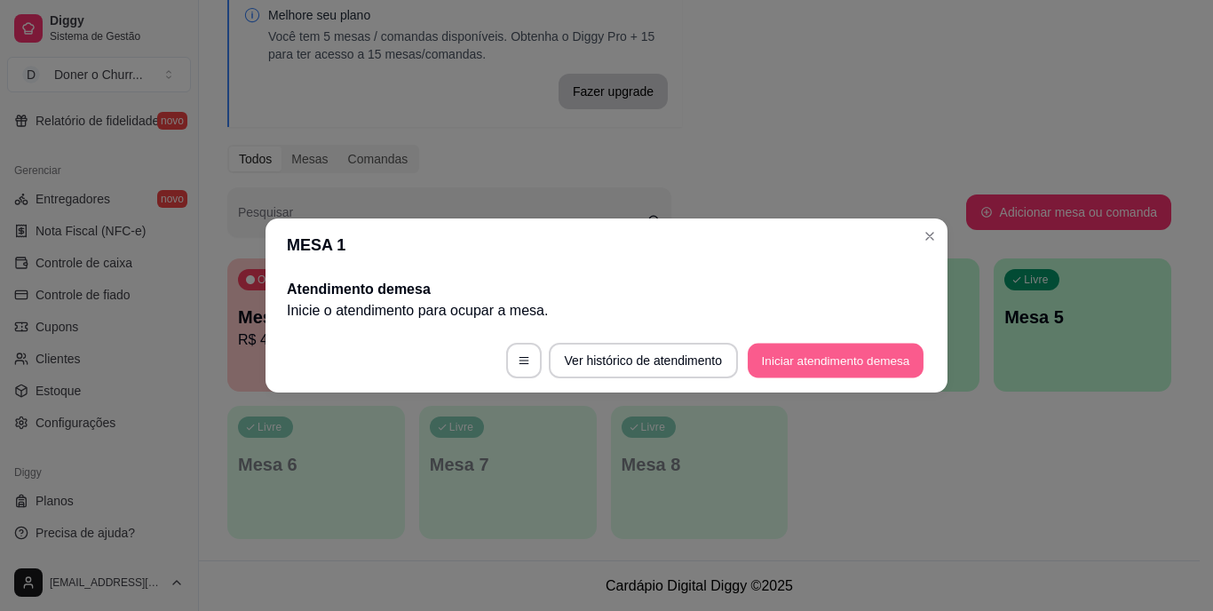
click at [843, 358] on button "Iniciar atendimento de mesa" at bounding box center [836, 361] width 176 height 35
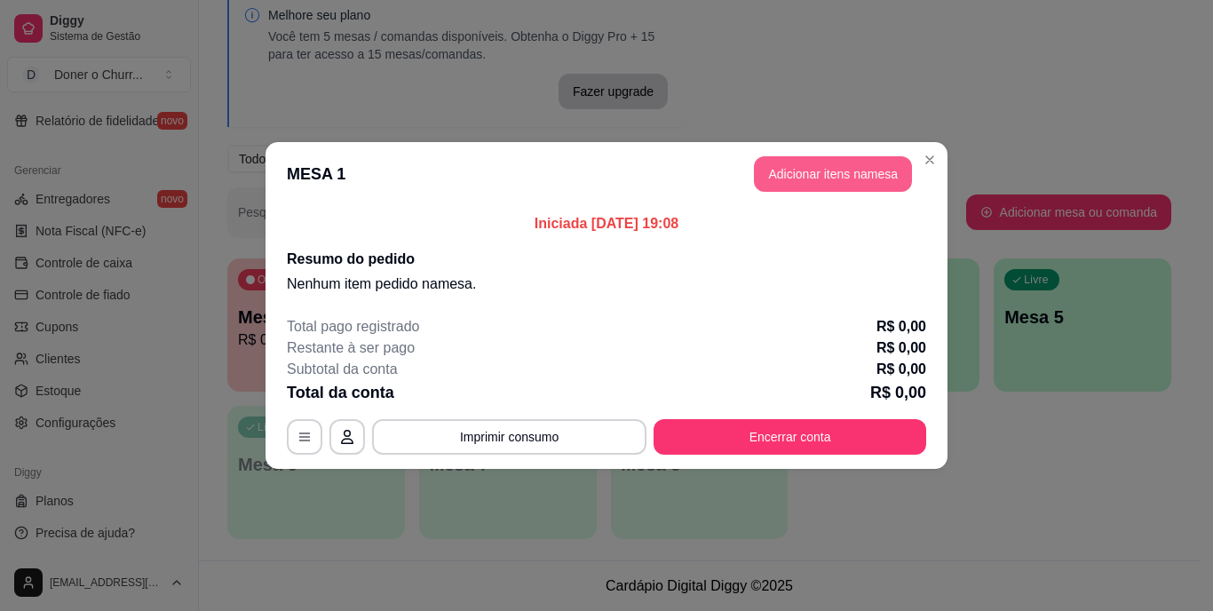
click at [822, 175] on button "Adicionar itens na mesa" at bounding box center [833, 174] width 158 height 36
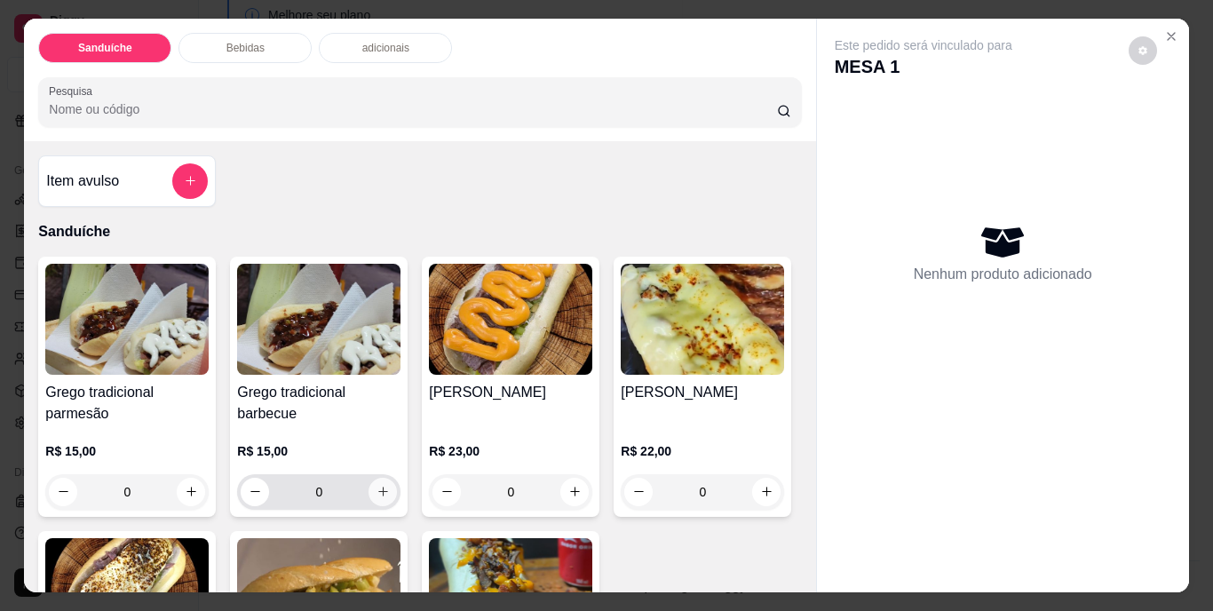
click at [378, 487] on icon "increase-product-quantity" at bounding box center [383, 492] width 10 height 10
type input "1"
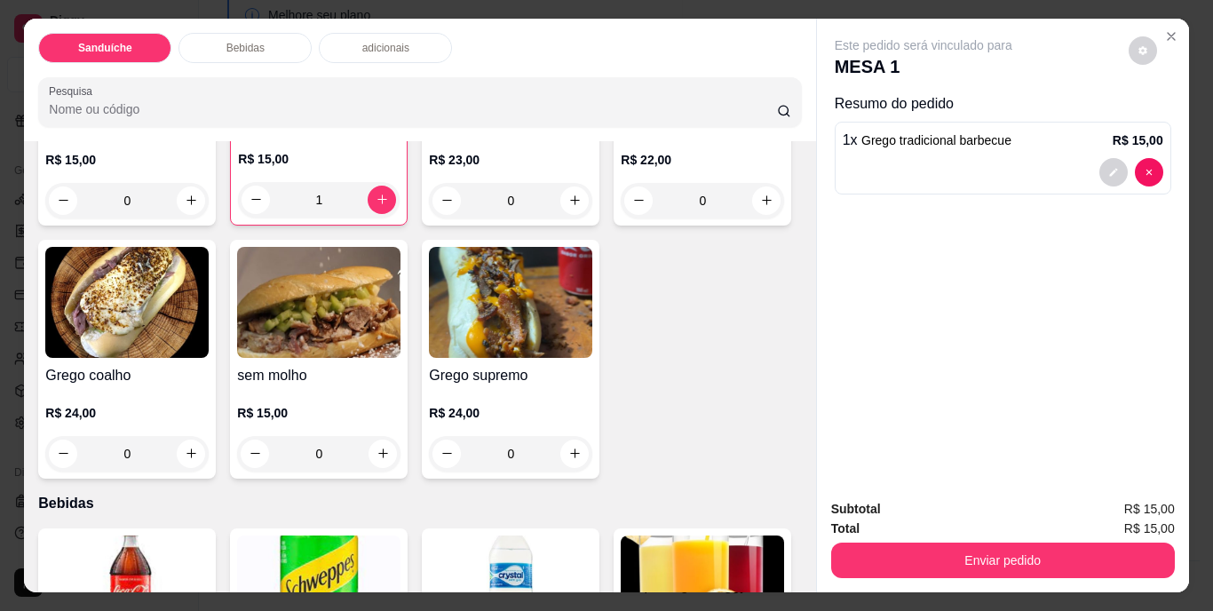
scroll to position [355, 0]
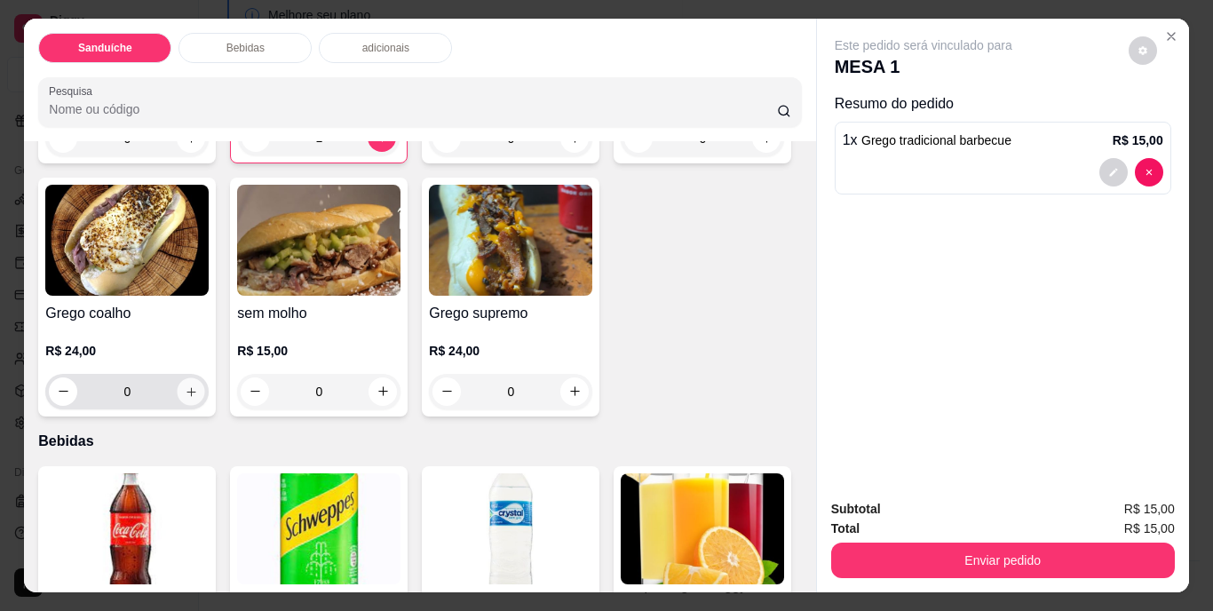
click at [198, 384] on icon "increase-product-quantity" at bounding box center [191, 390] width 13 height 13
type input "1"
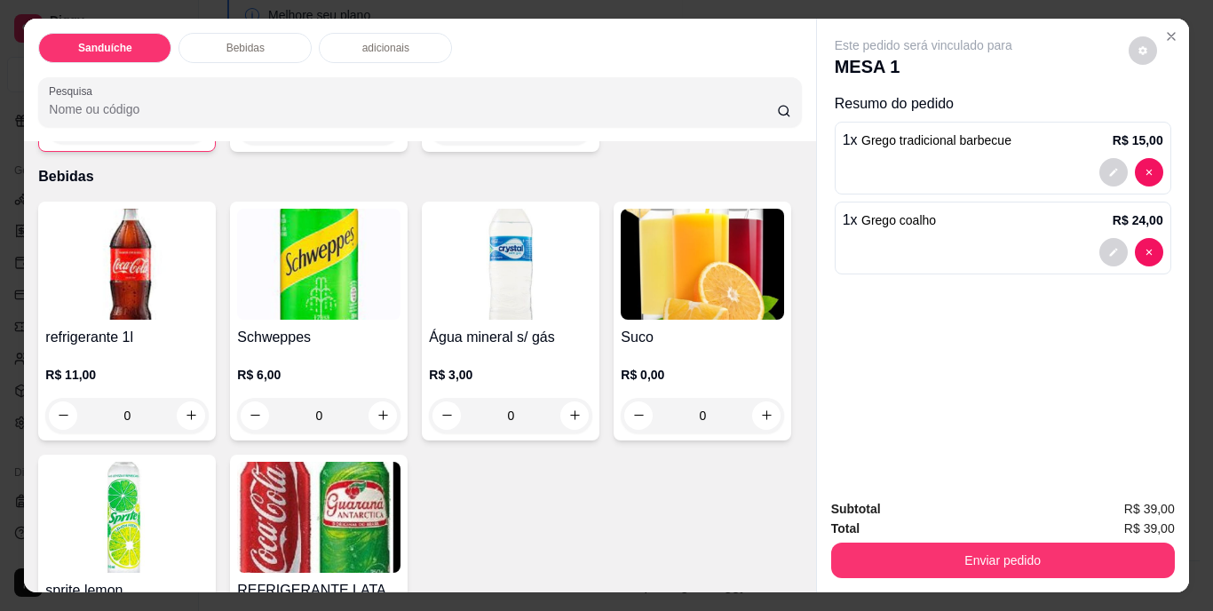
scroll to position [710, 0]
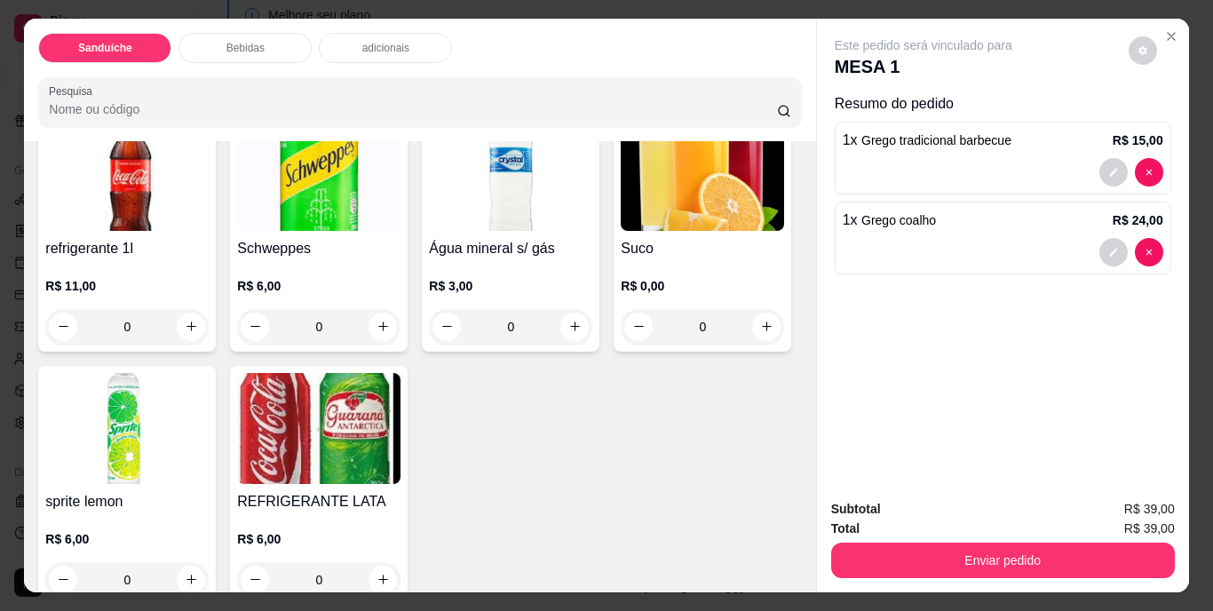
click at [191, 231] on img at bounding box center [126, 175] width 163 height 111
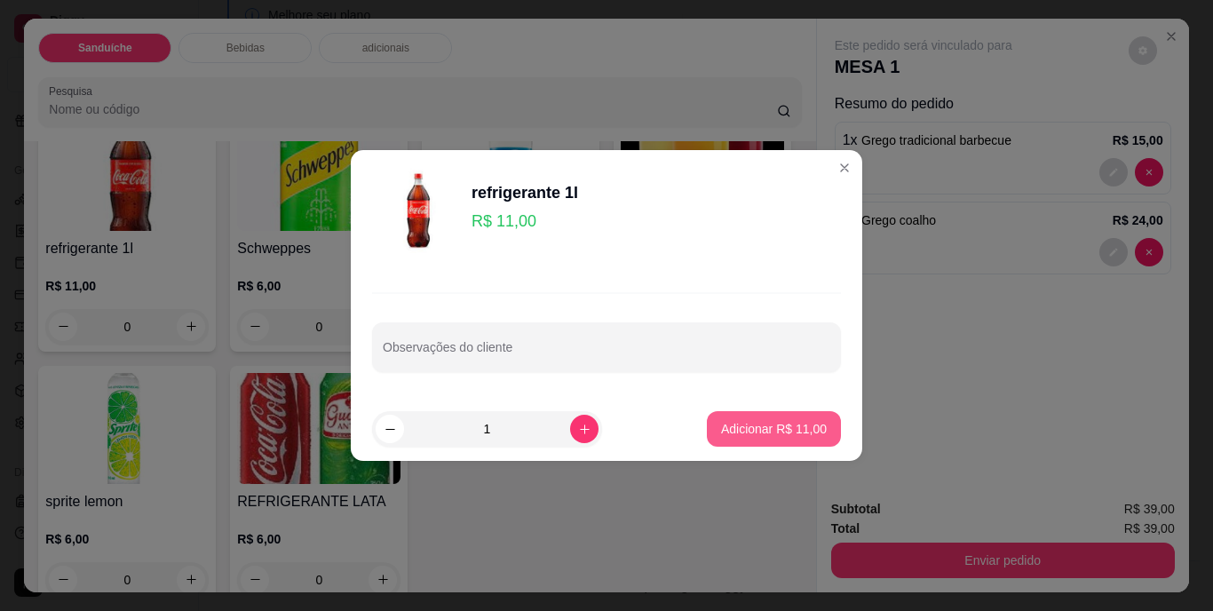
click at [793, 423] on p "Adicionar R$ 11,00" at bounding box center [774, 429] width 106 height 18
type input "1"
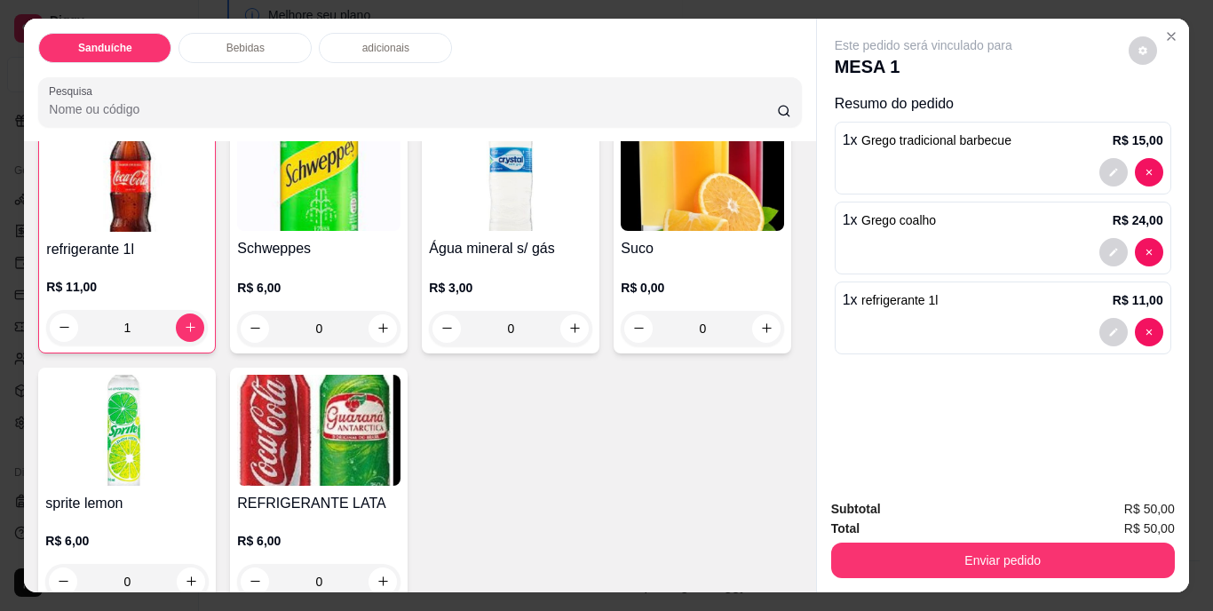
click at [560, 52] on button "increase-product-quantity" at bounding box center [574, 38] width 28 height 28
type input "1"
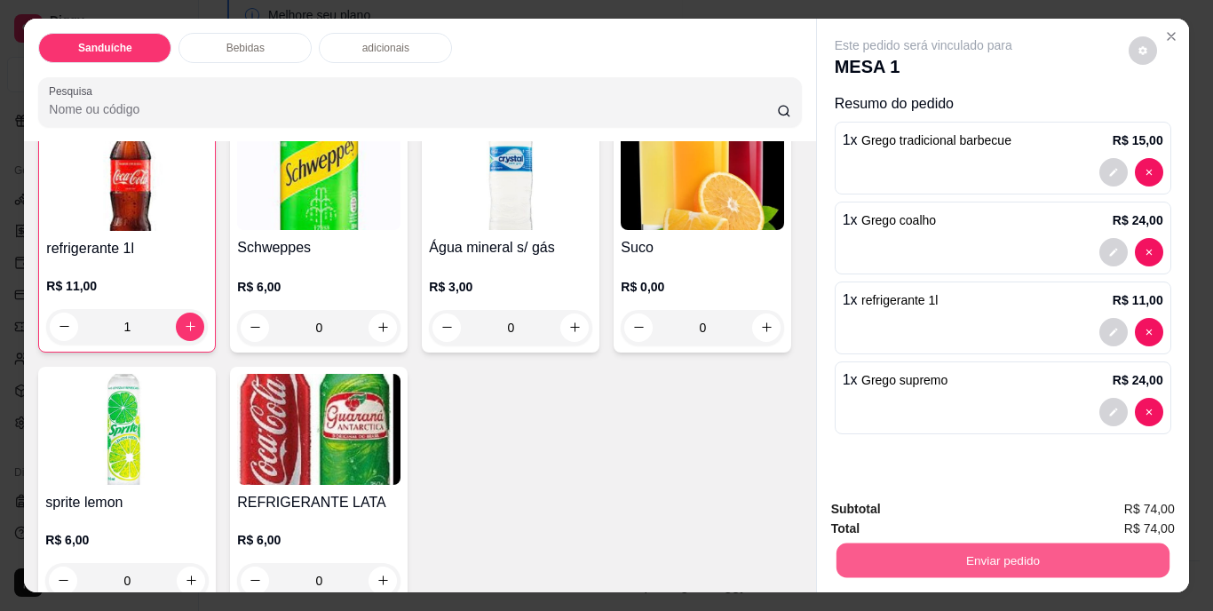
click at [1008, 555] on button "Enviar pedido" at bounding box center [1001, 560] width 333 height 35
click at [922, 511] on button "Não registrar e enviar pedido" at bounding box center [943, 511] width 185 height 34
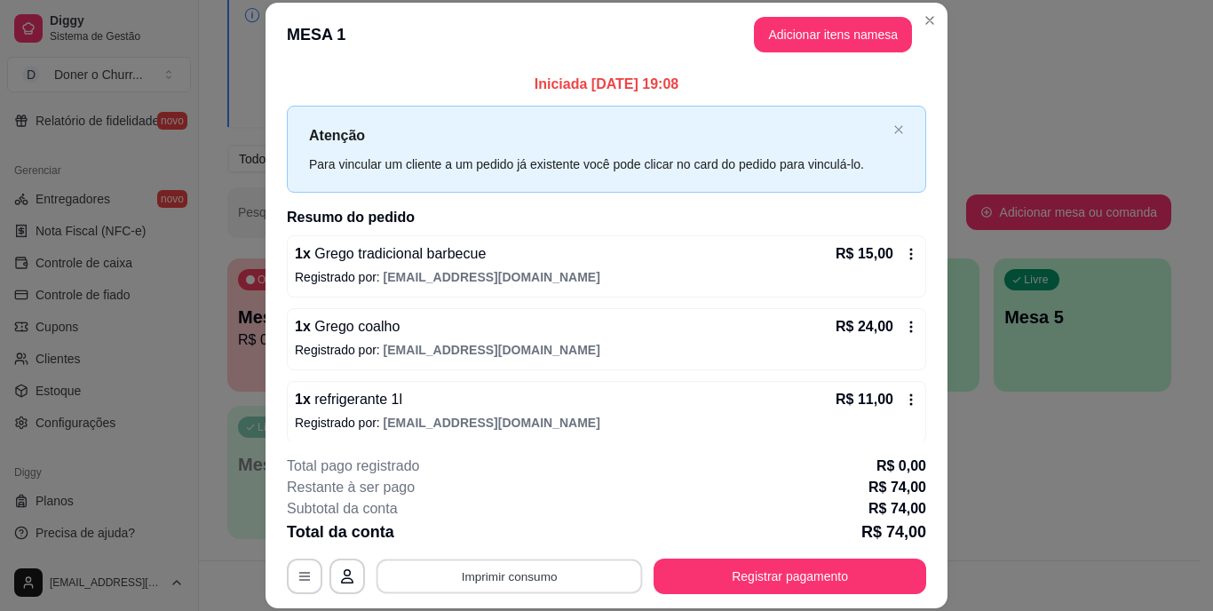
click at [522, 577] on button "Imprimir consumo" at bounding box center [509, 575] width 266 height 35
click at [510, 527] on button "IMPRESSORA" at bounding box center [508, 535] width 129 height 28
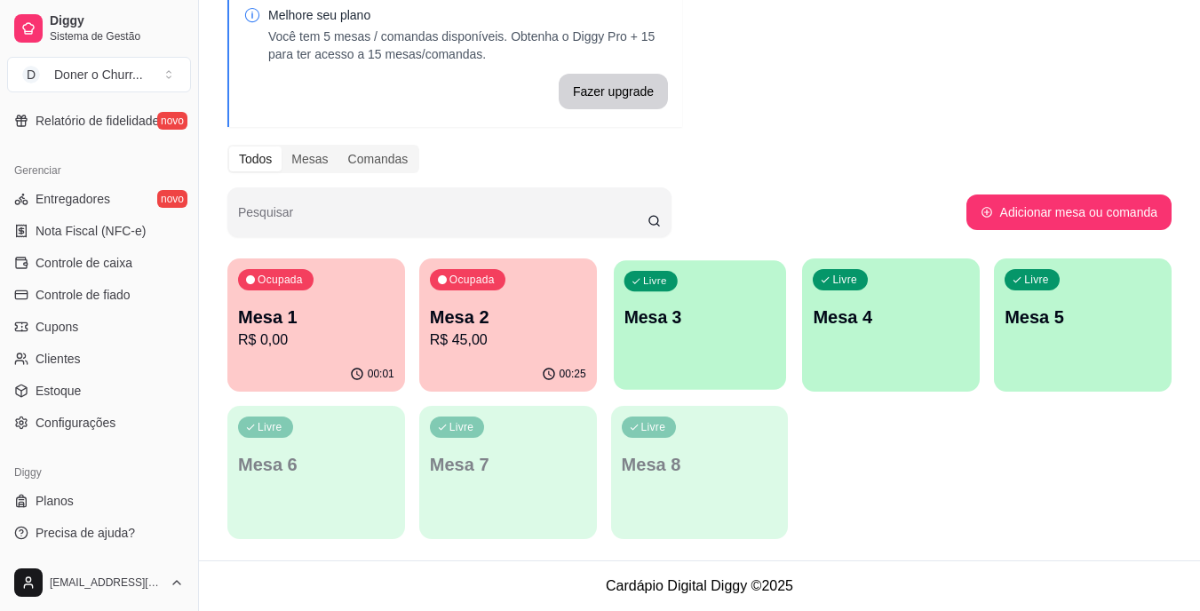
click at [717, 348] on div "Livre Mesa 3" at bounding box center [700, 314] width 172 height 108
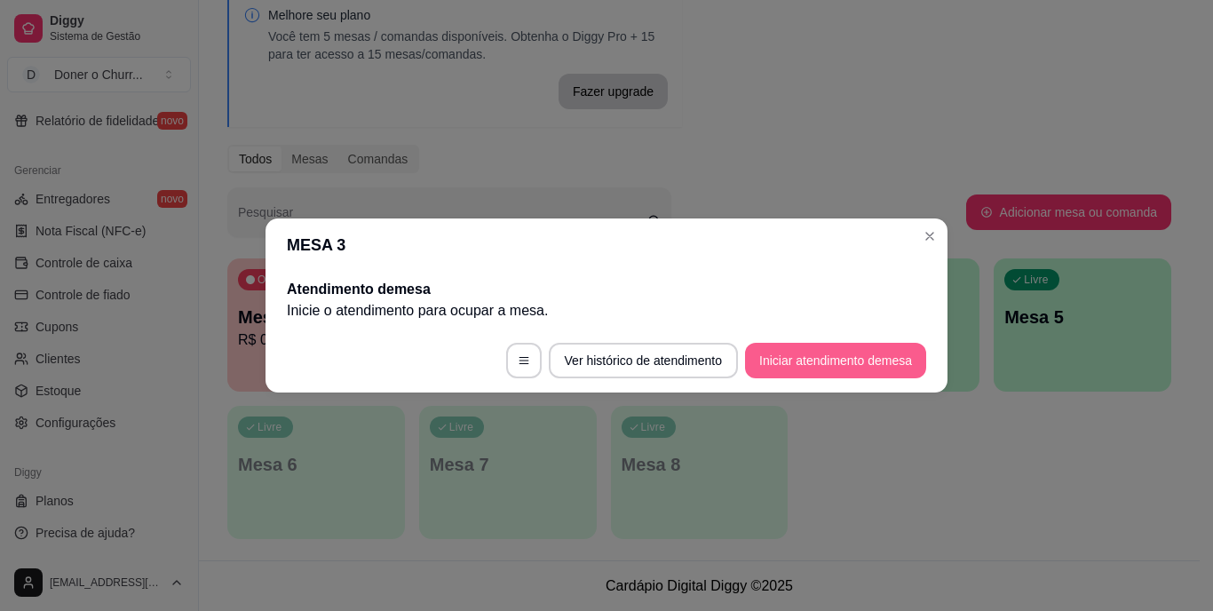
click at [816, 354] on button "Iniciar atendimento de mesa" at bounding box center [835, 361] width 181 height 36
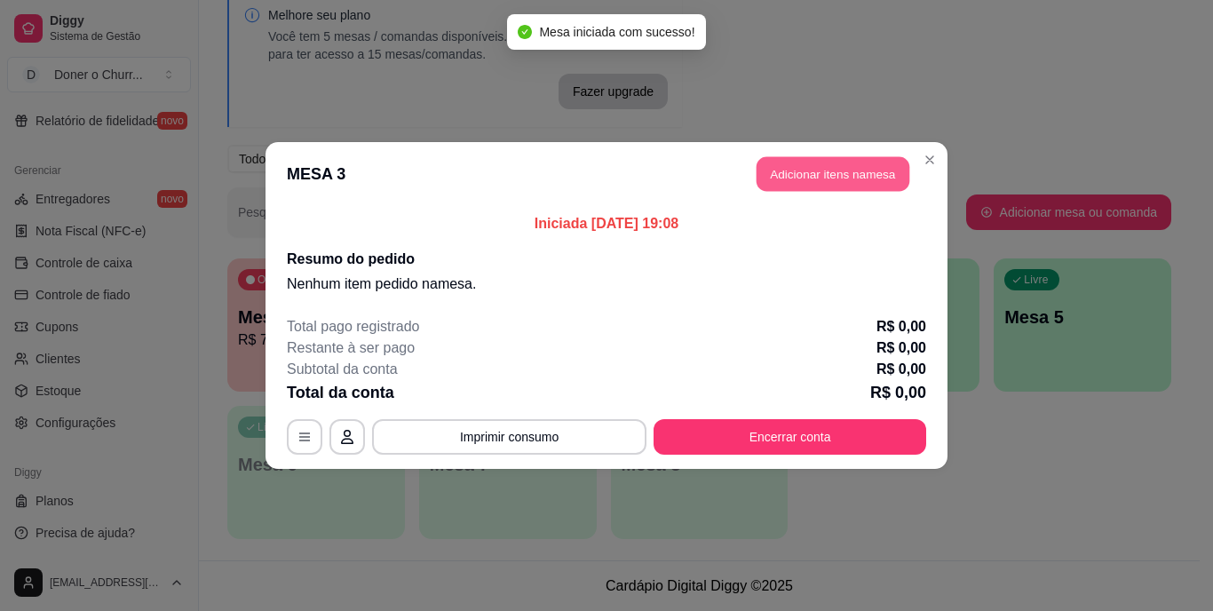
click at [794, 162] on button "Adicionar itens na mesa" at bounding box center [832, 174] width 153 height 35
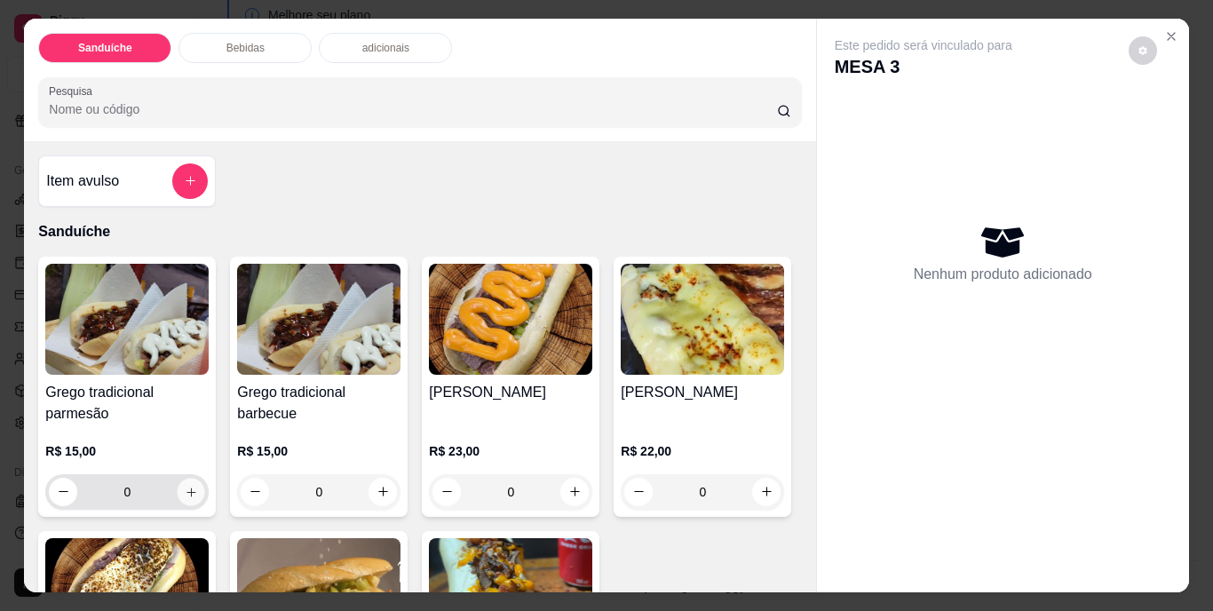
click at [186, 487] on icon "increase-product-quantity" at bounding box center [191, 491] width 13 height 13
type input "1"
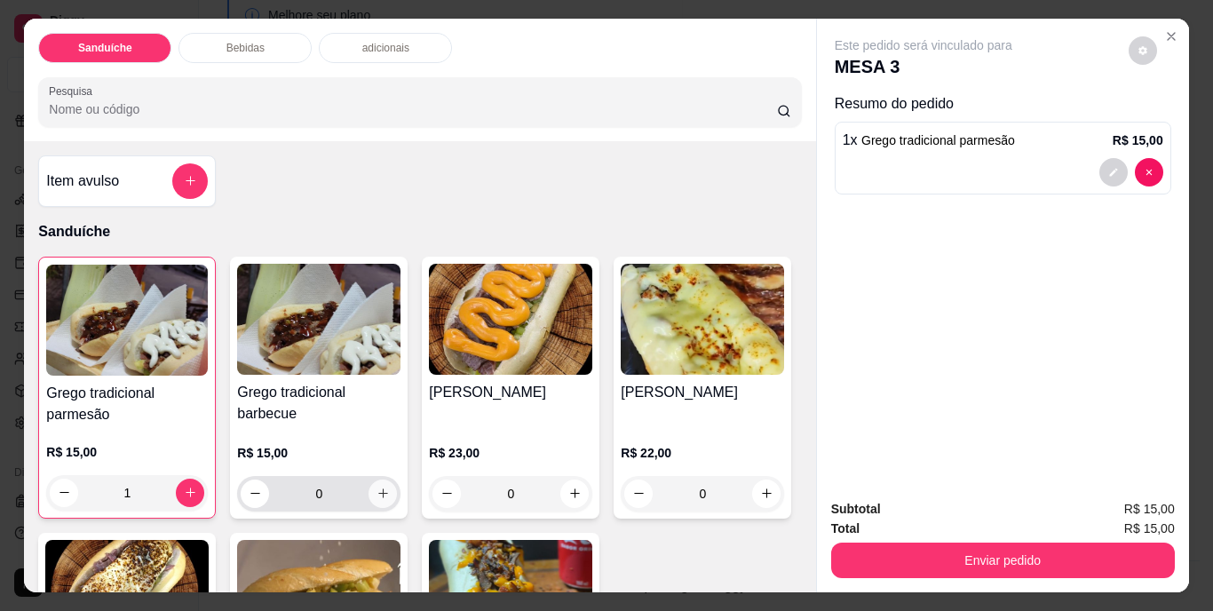
click at [376, 487] on icon "increase-product-quantity" at bounding box center [382, 493] width 13 height 13
type input "1"
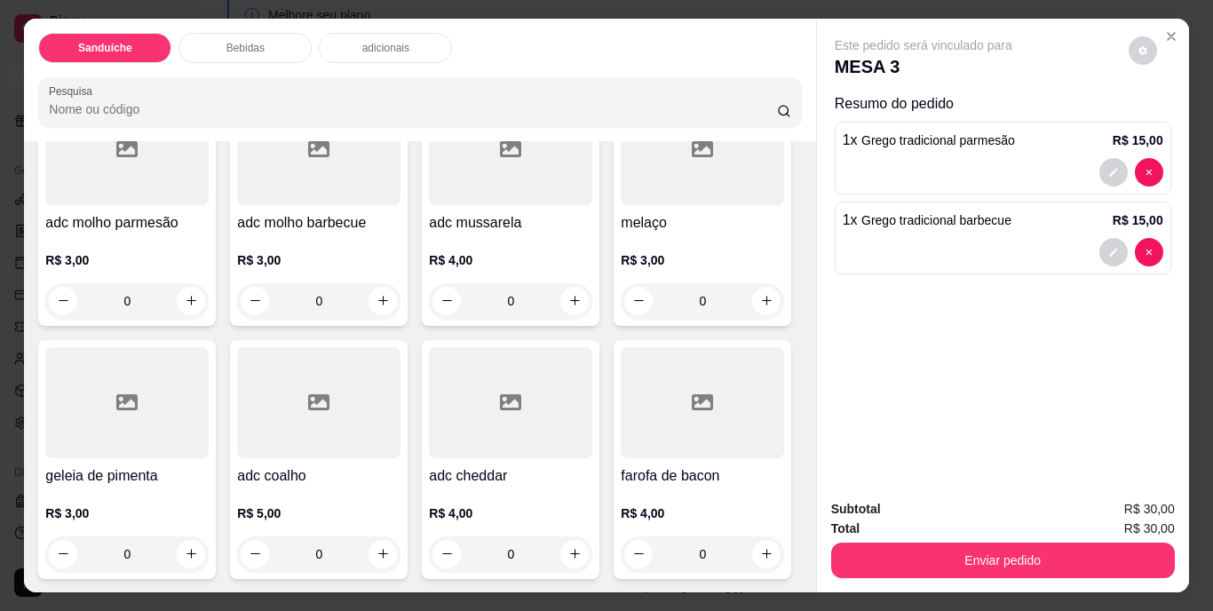
scroll to position [1421, 0]
click at [568, 307] on icon "increase-product-quantity" at bounding box center [574, 300] width 13 height 13
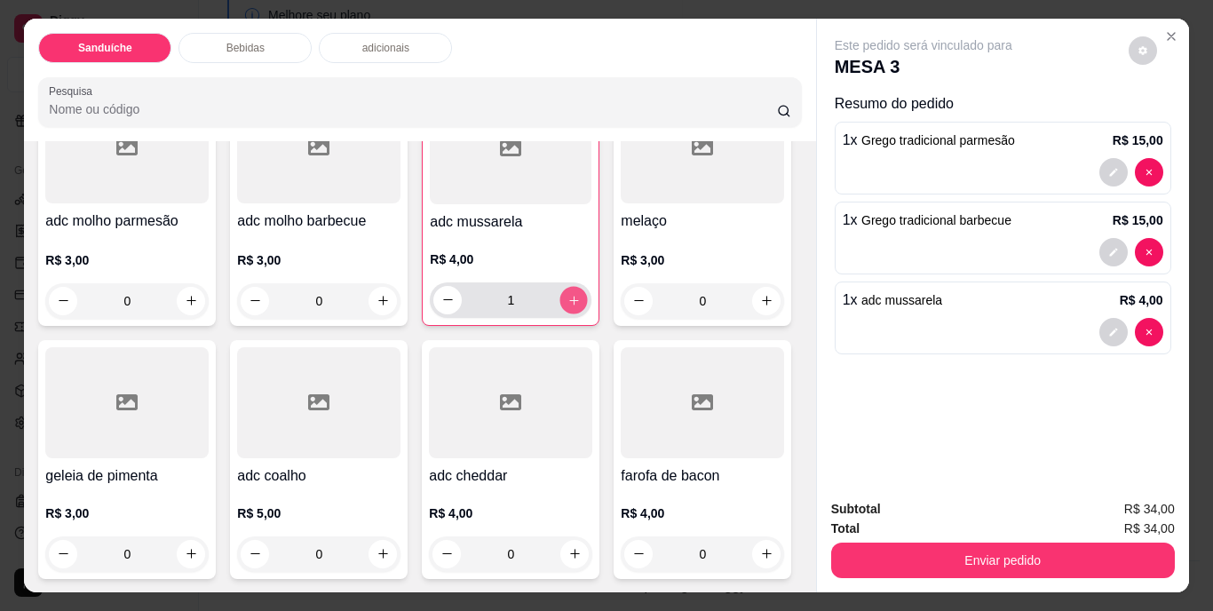
click at [567, 306] on icon "increase-product-quantity" at bounding box center [573, 299] width 13 height 13
type input "2"
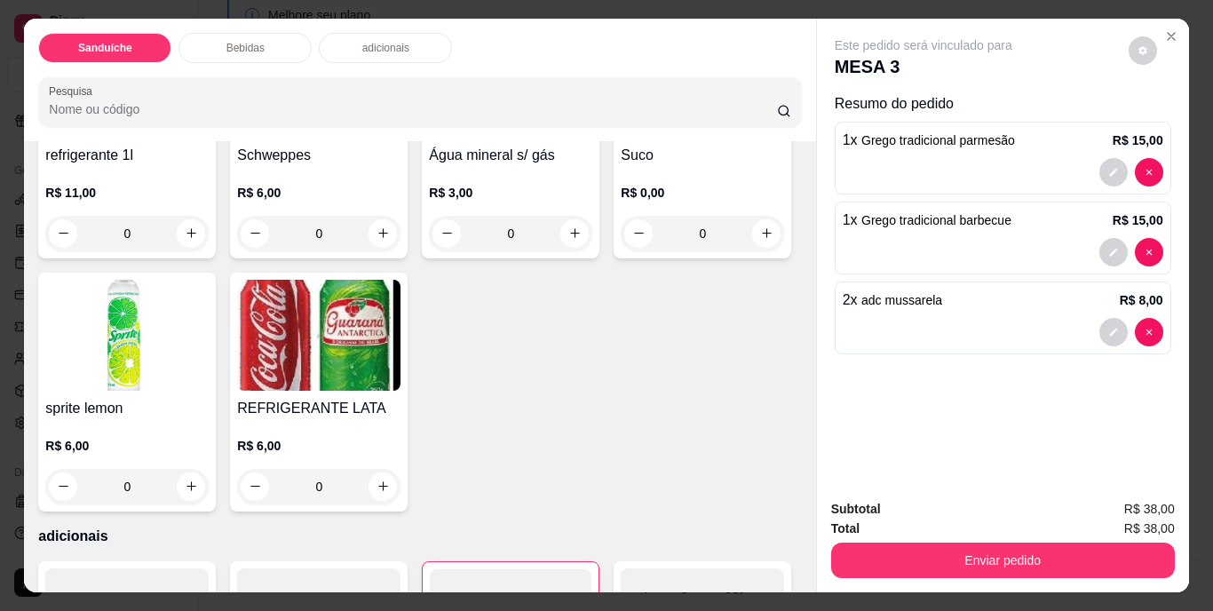
scroll to position [799, 0]
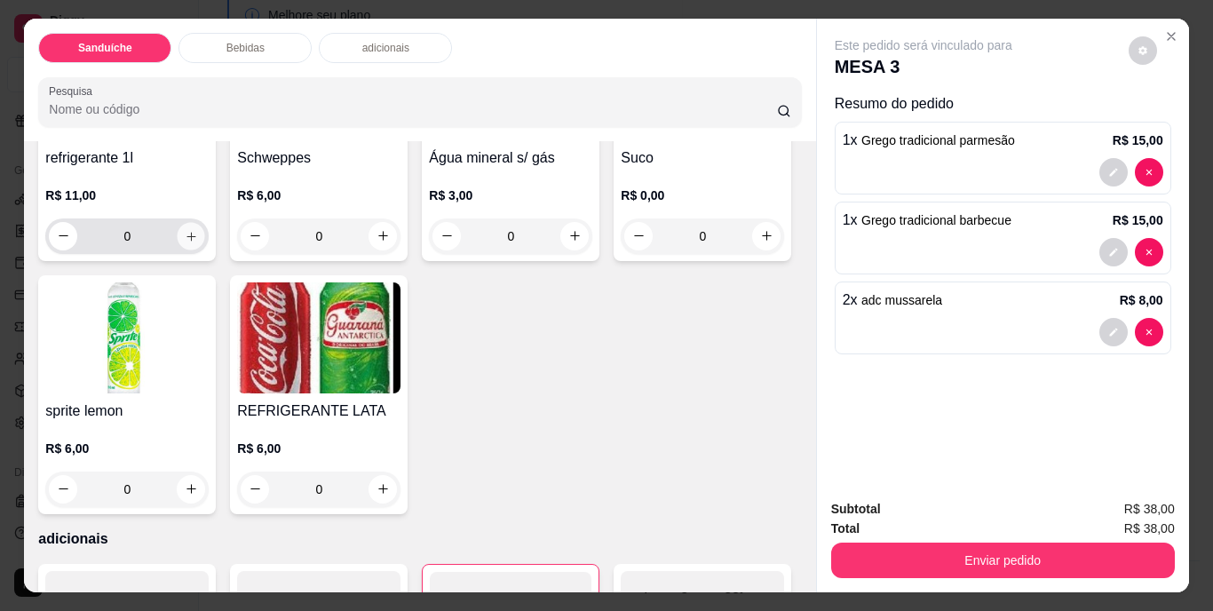
click at [188, 242] on icon "increase-product-quantity" at bounding box center [191, 235] width 13 height 13
type input "1"
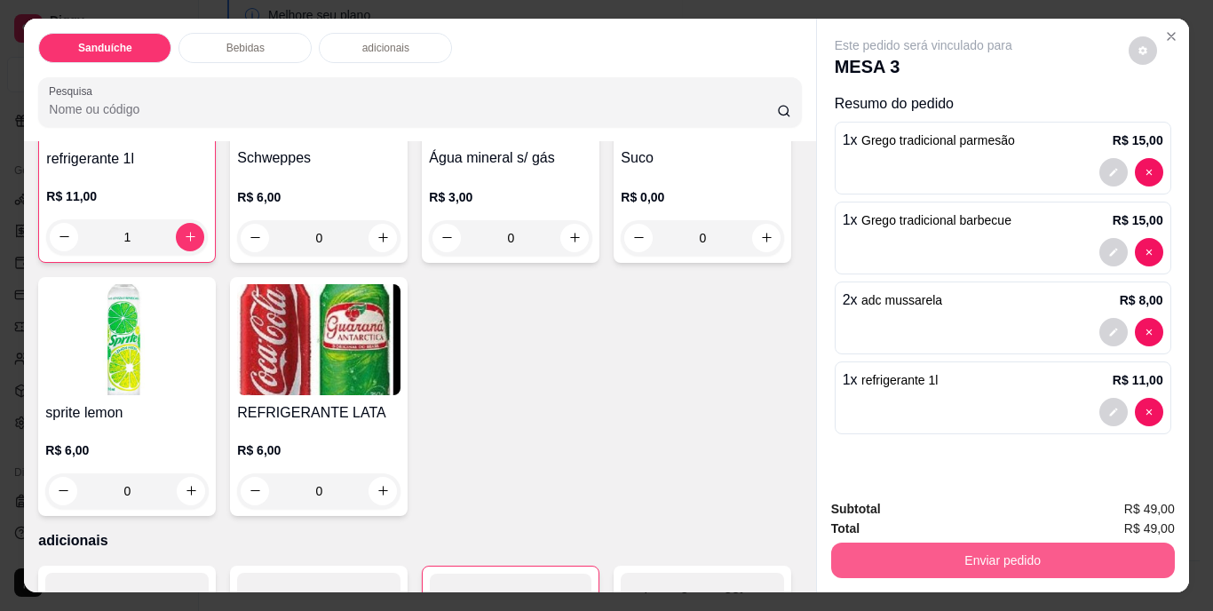
click at [977, 557] on button "Enviar pedido" at bounding box center [1003, 560] width 344 height 36
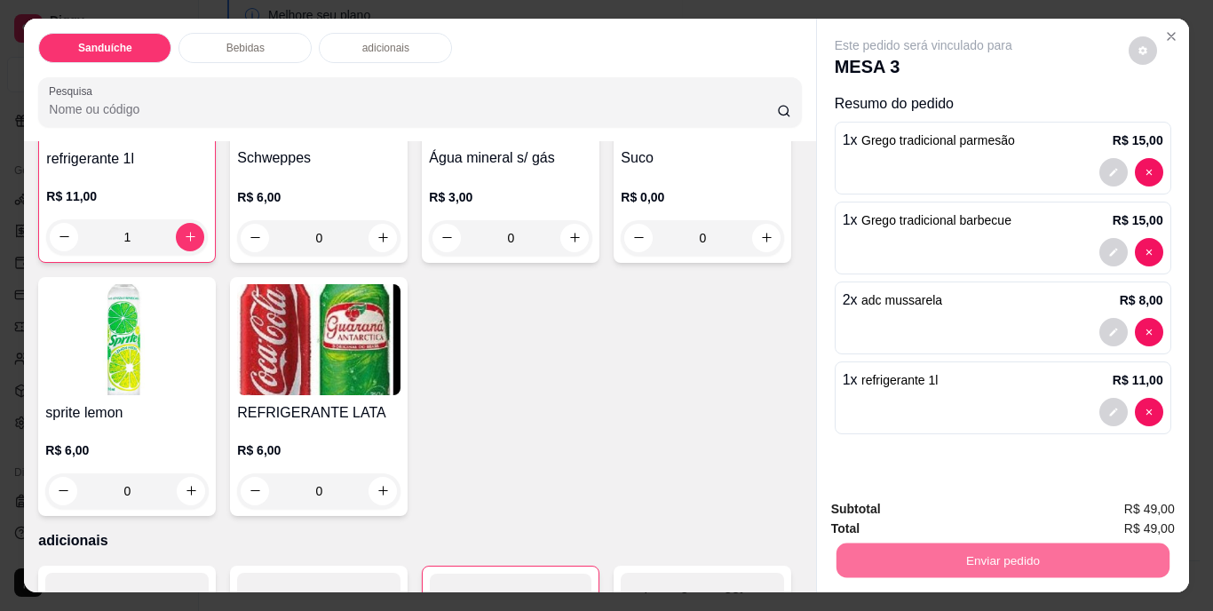
click at [934, 502] on button "Não registrar e enviar pedido" at bounding box center [943, 510] width 179 height 33
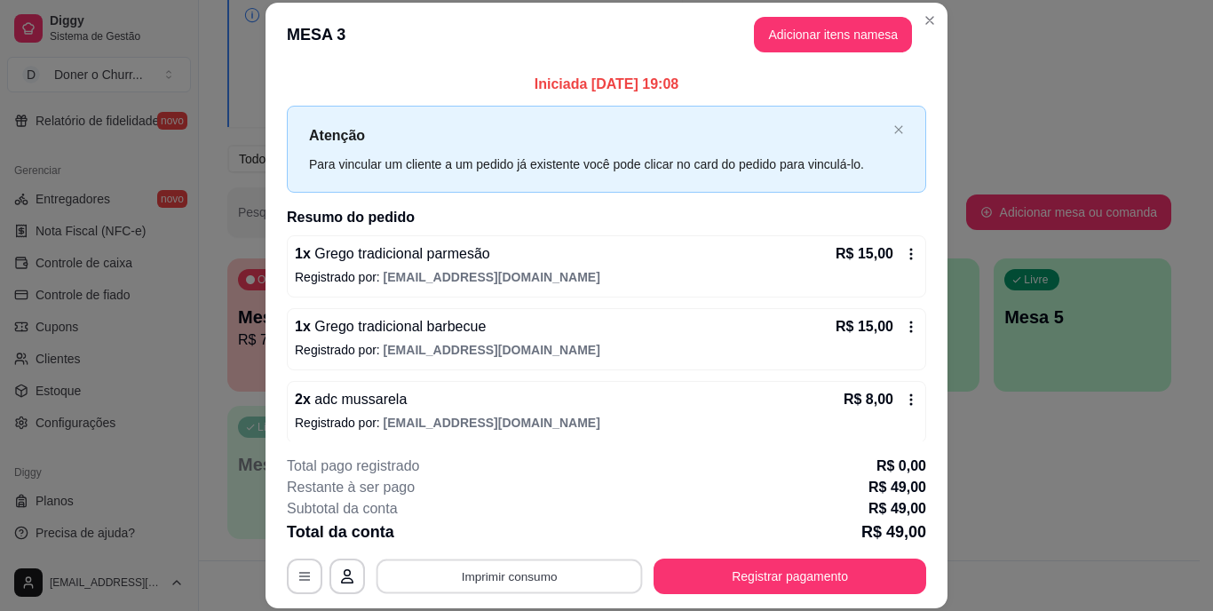
click at [471, 569] on button "Imprimir consumo" at bounding box center [509, 575] width 266 height 35
click at [503, 524] on button "IMPRESSORA" at bounding box center [508, 535] width 124 height 28
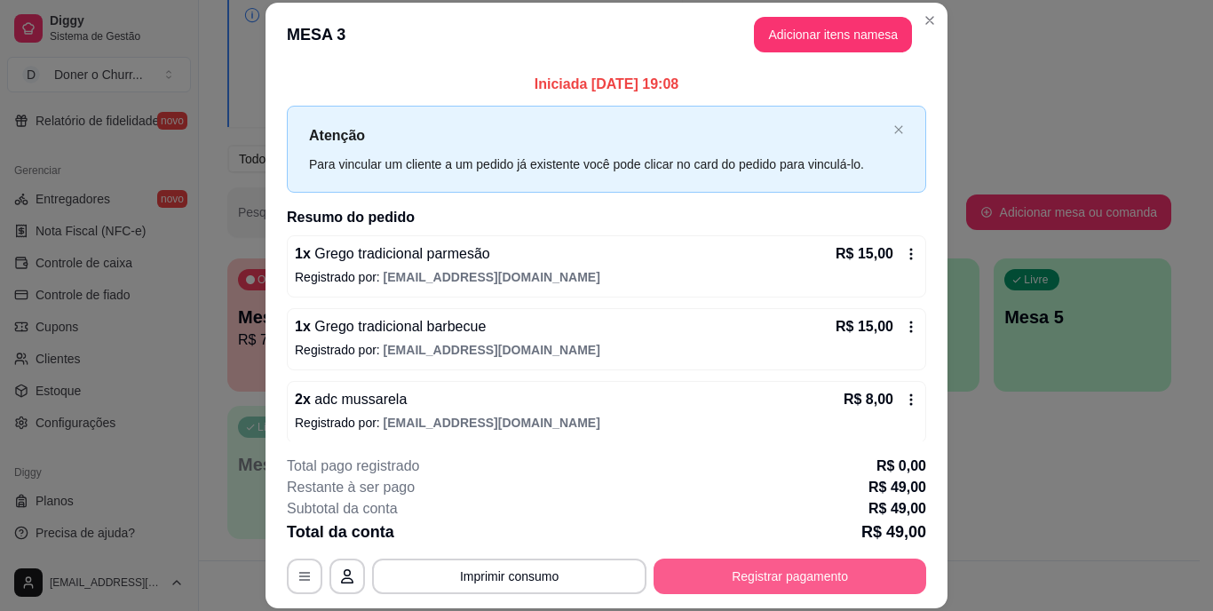
click at [726, 570] on button "Registrar pagamento" at bounding box center [789, 576] width 273 height 36
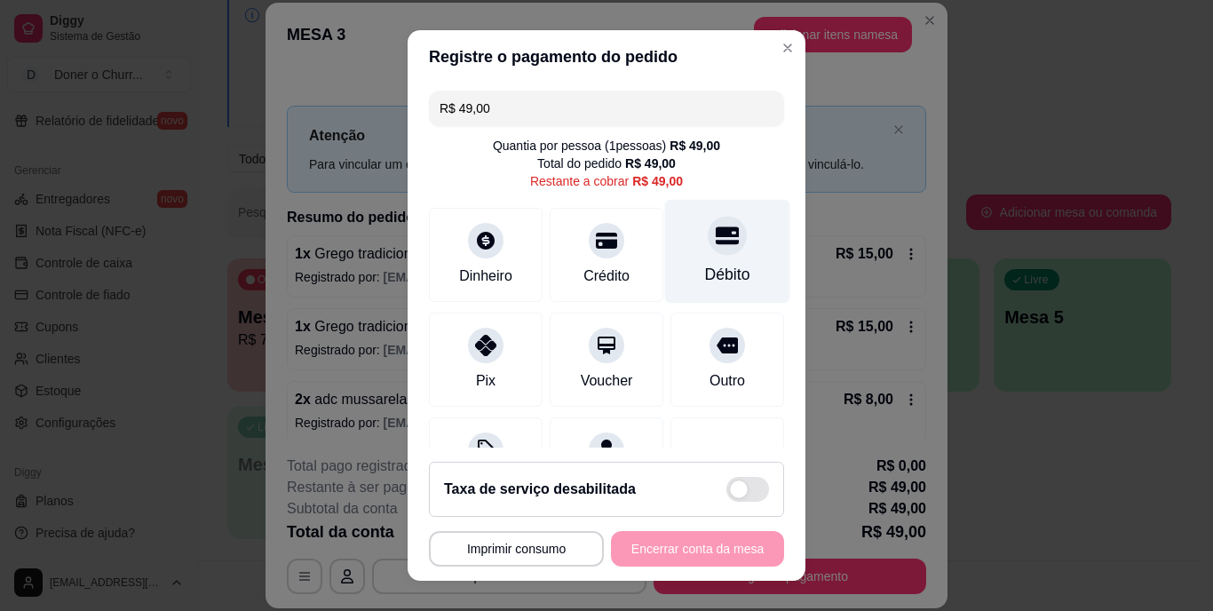
click at [705, 265] on div "Débito" at bounding box center [727, 275] width 45 height 23
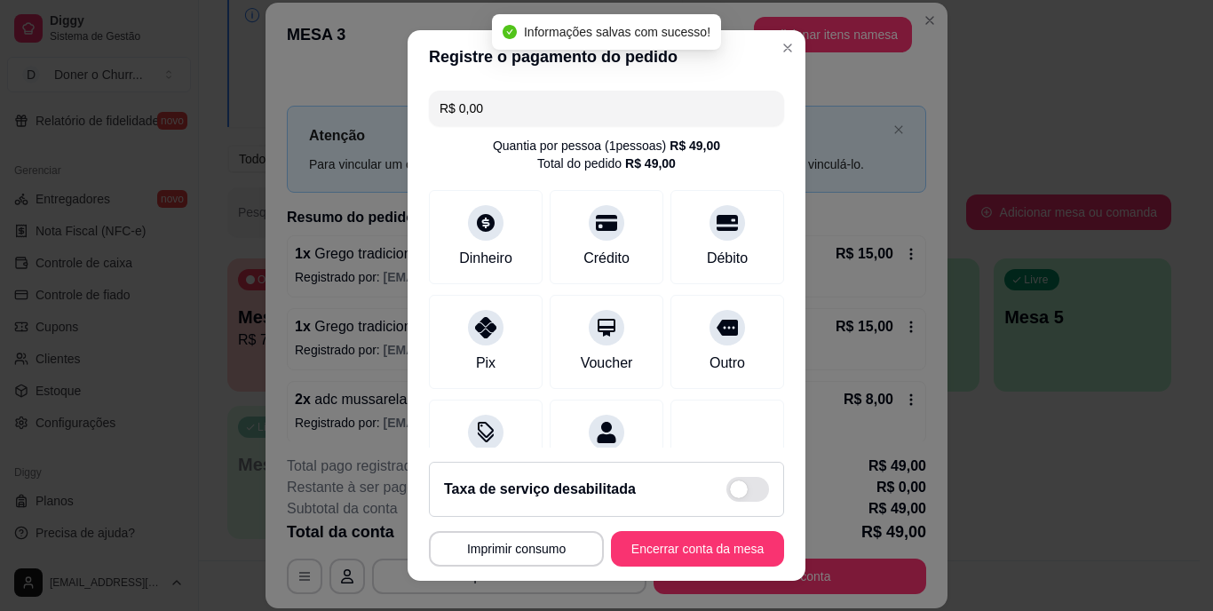
type input "R$ 0,00"
click at [651, 546] on button "Encerrar conta da mesa" at bounding box center [697, 549] width 173 height 36
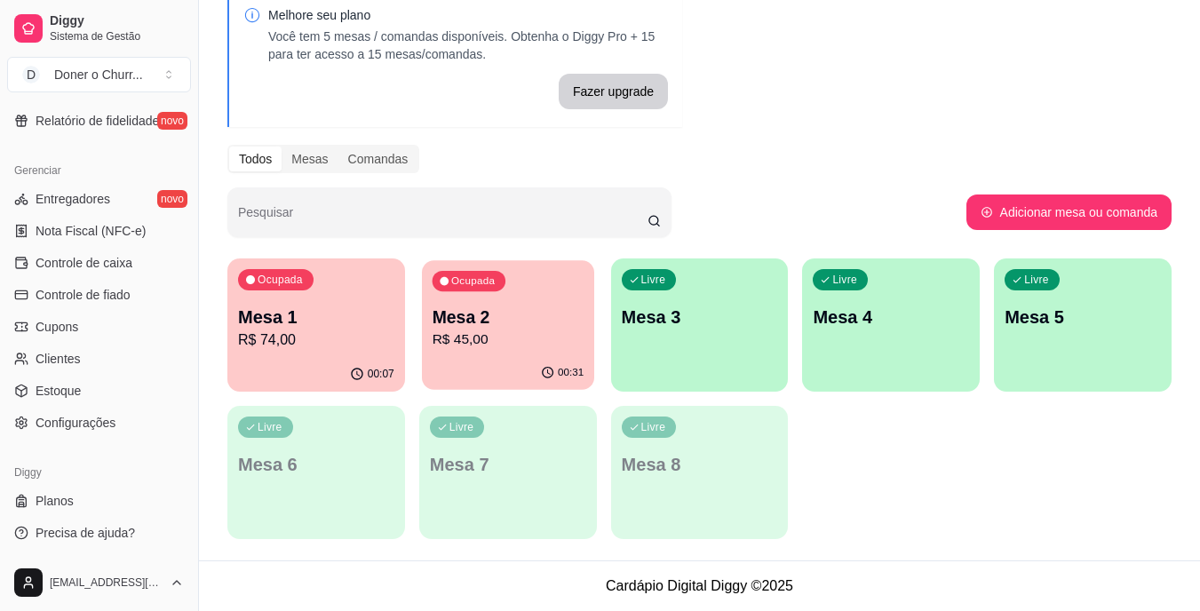
click at [470, 296] on div "Ocupada Mesa 2 R$ 45,00" at bounding box center [508, 308] width 172 height 96
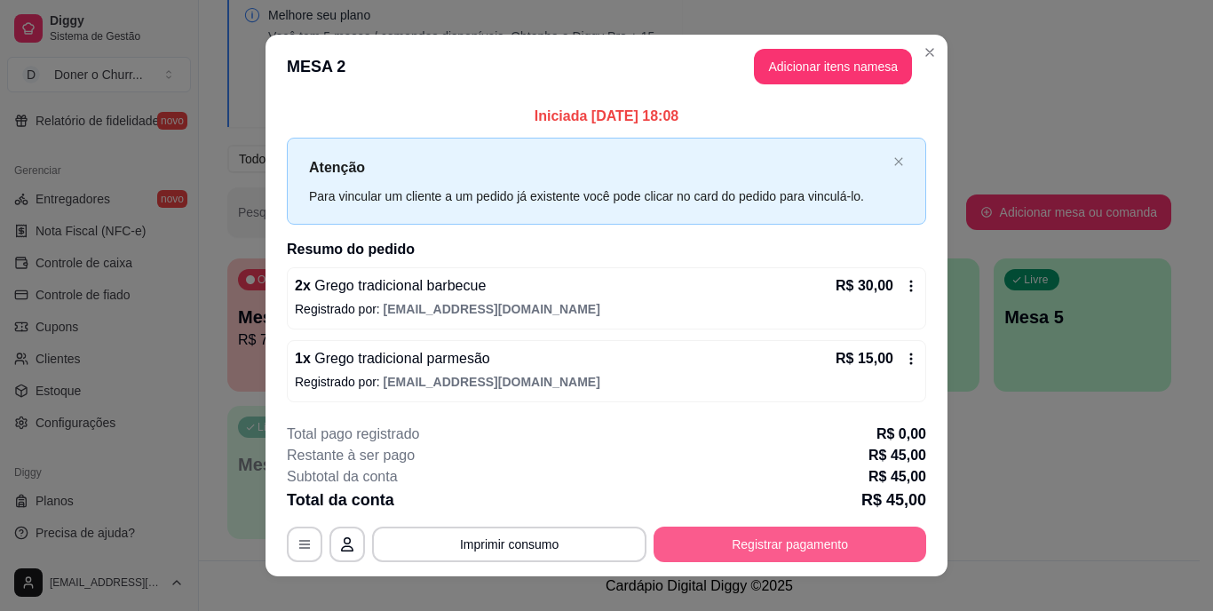
click at [764, 544] on button "Registrar pagamento" at bounding box center [789, 545] width 273 height 36
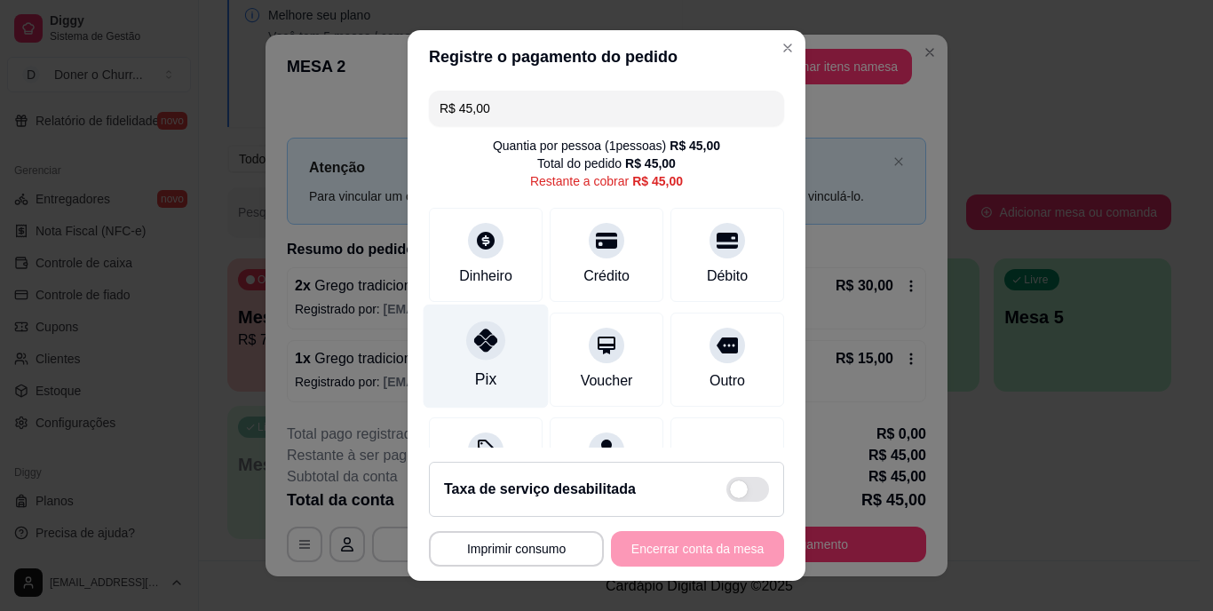
click at [455, 357] on div "Pix" at bounding box center [486, 357] width 125 height 104
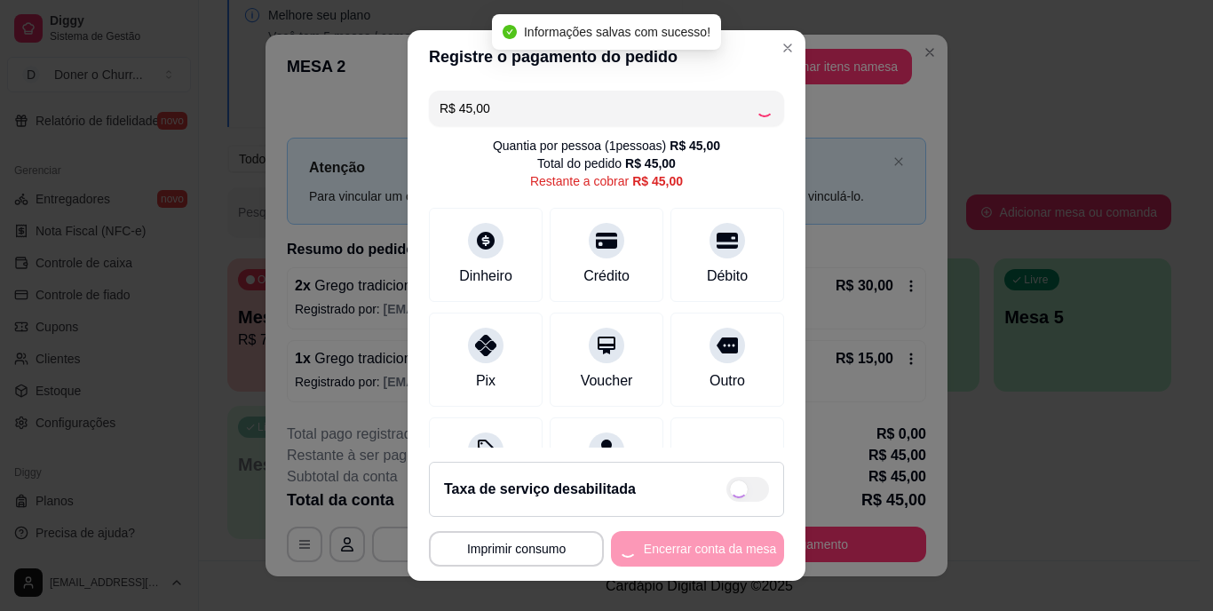
type input "R$ 0,00"
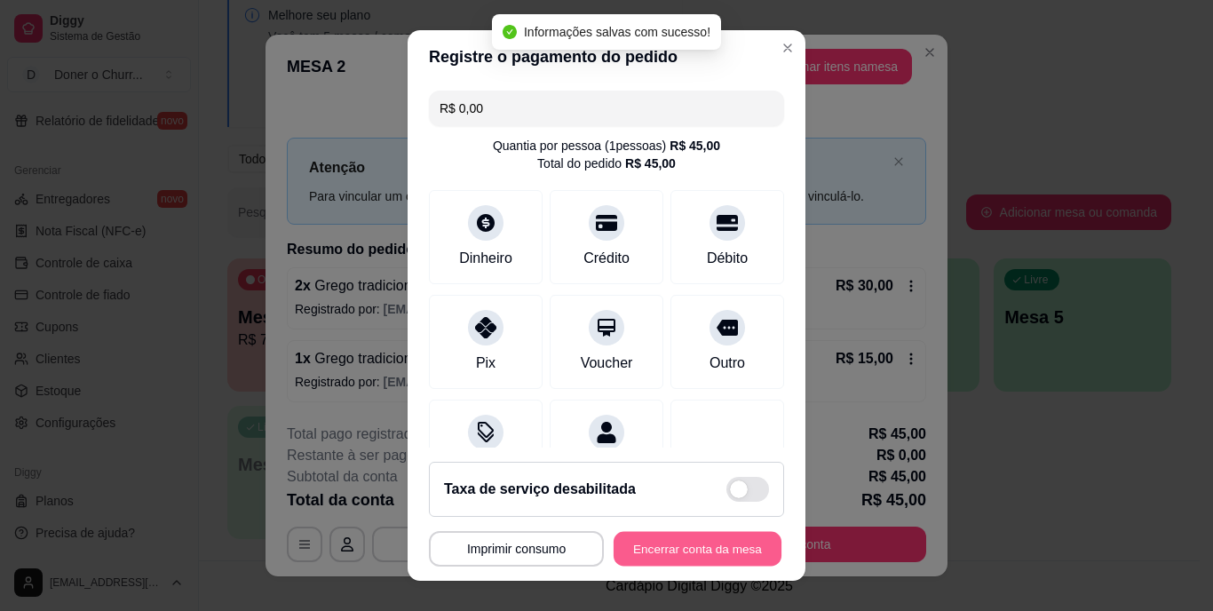
click at [649, 550] on button "Encerrar conta da mesa" at bounding box center [698, 548] width 168 height 35
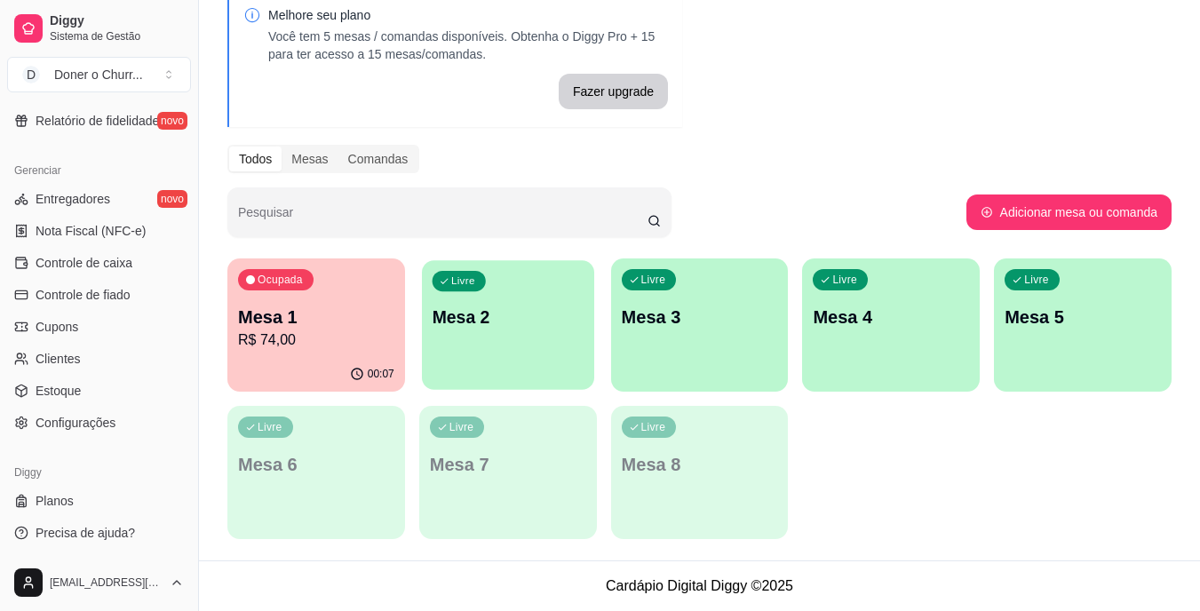
click at [560, 333] on div "Livre Mesa 2" at bounding box center [508, 314] width 172 height 108
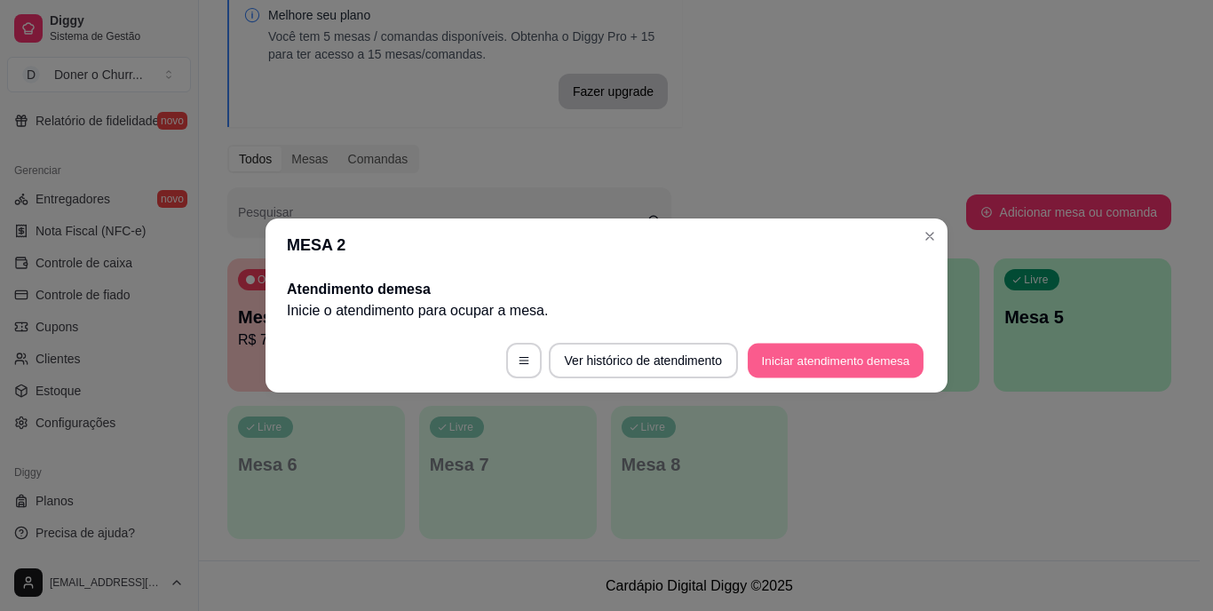
click at [813, 356] on button "Iniciar atendimento de mesa" at bounding box center [836, 361] width 176 height 35
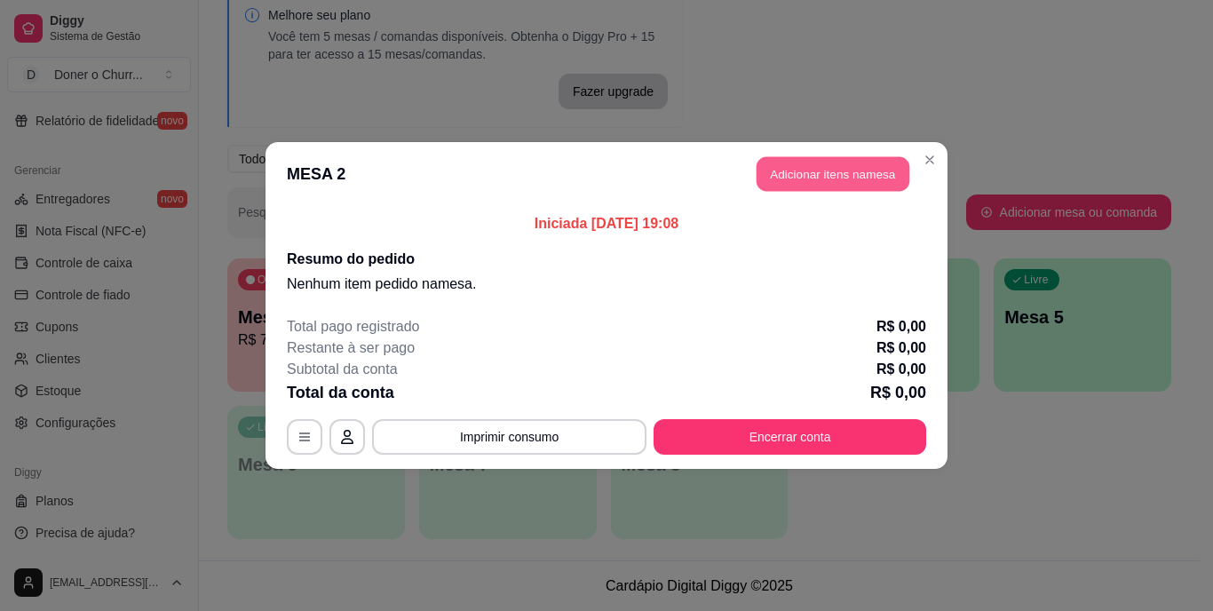
click at [837, 168] on button "Adicionar itens na mesa" at bounding box center [832, 174] width 153 height 35
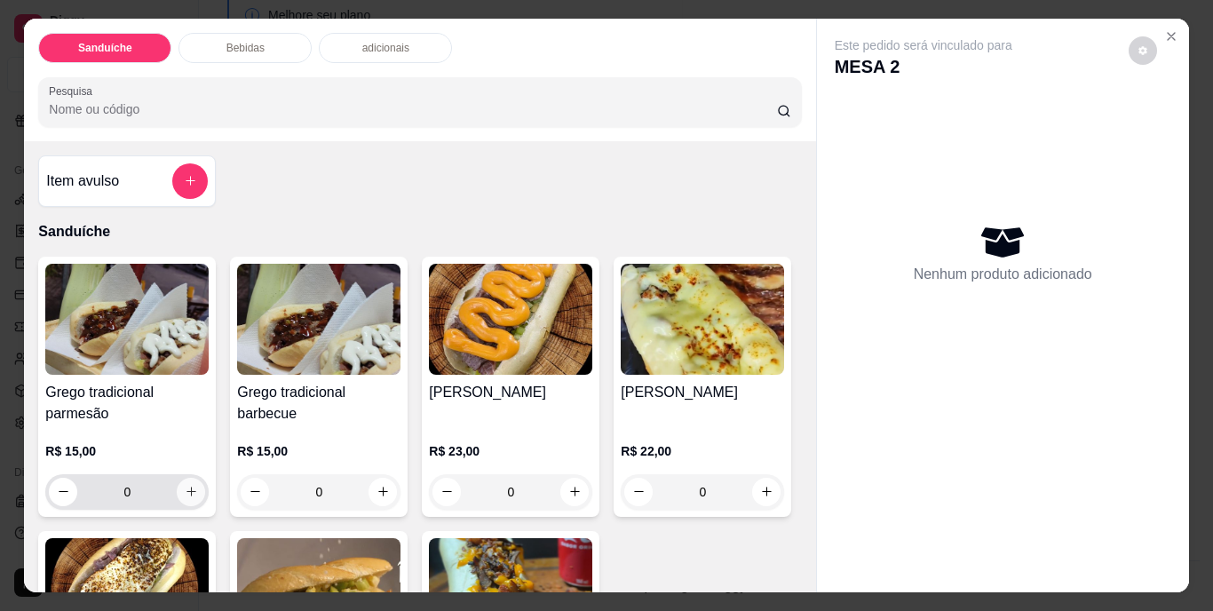
click at [189, 485] on icon "increase-product-quantity" at bounding box center [191, 491] width 13 height 13
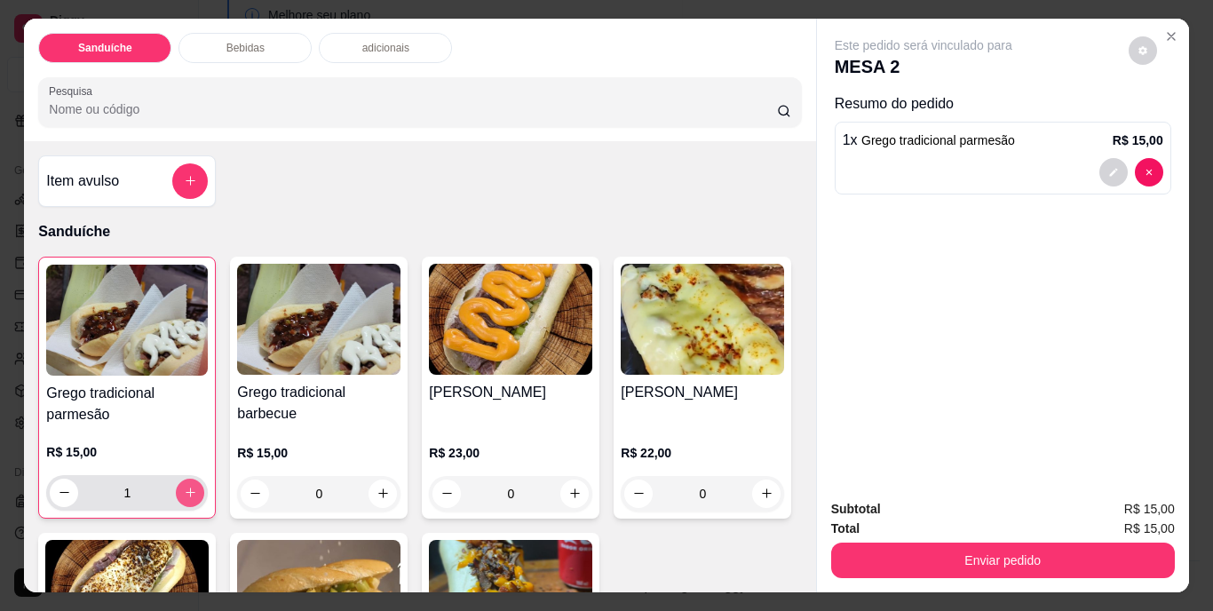
click at [189, 486] on icon "increase-product-quantity" at bounding box center [190, 492] width 13 height 13
type input "2"
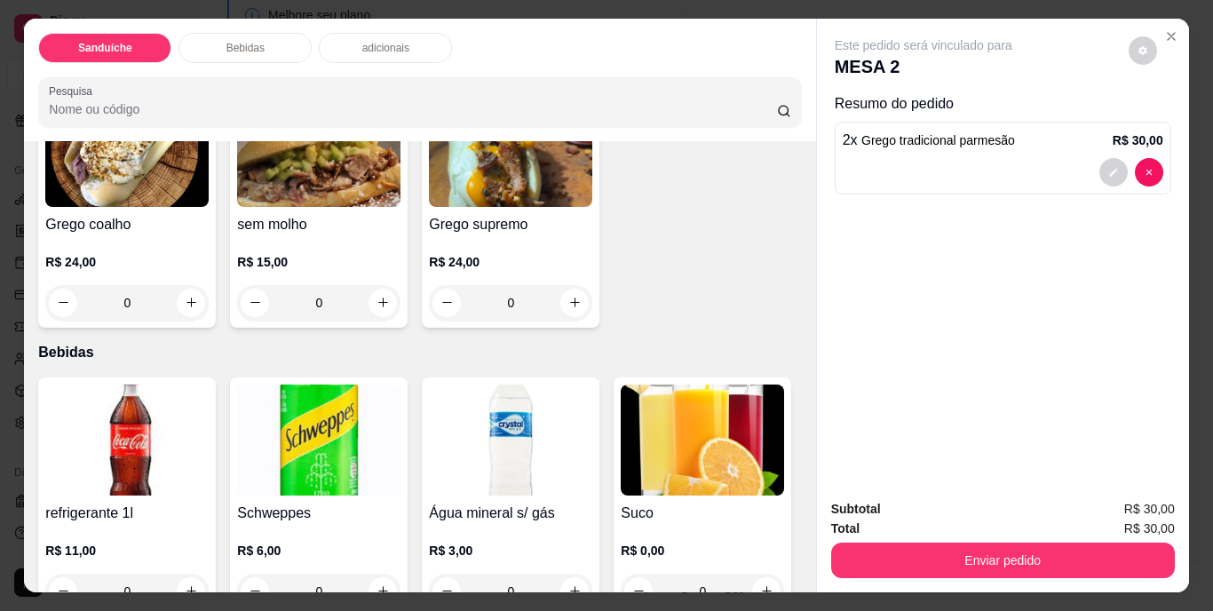
scroll to position [710, 0]
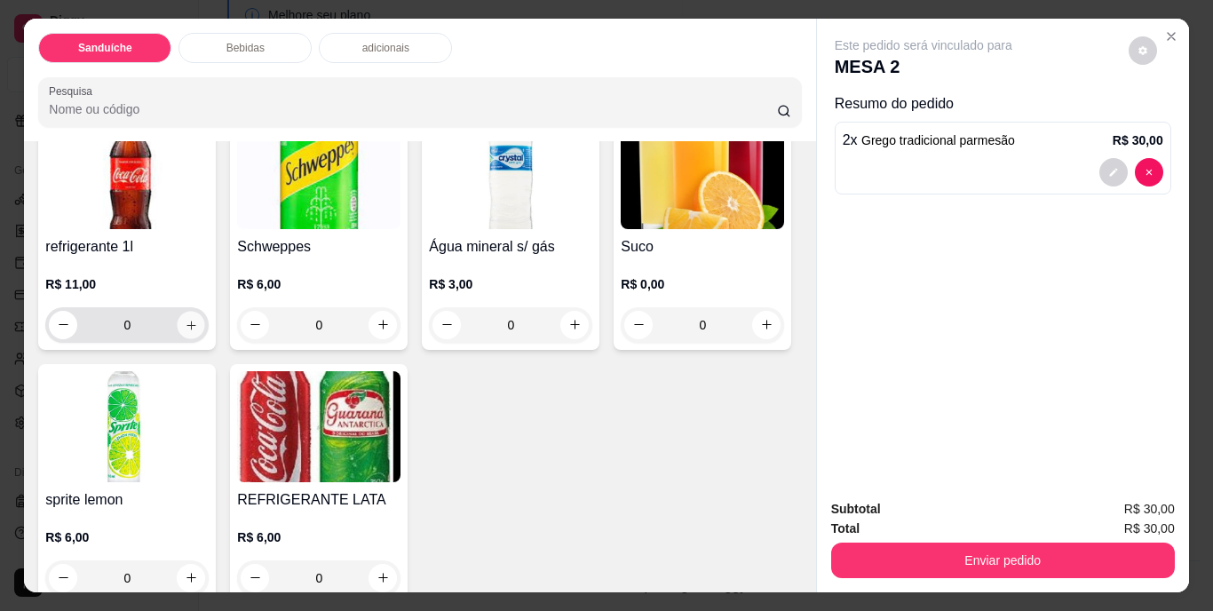
click at [185, 331] on icon "increase-product-quantity" at bounding box center [191, 324] width 13 height 13
type input "1"
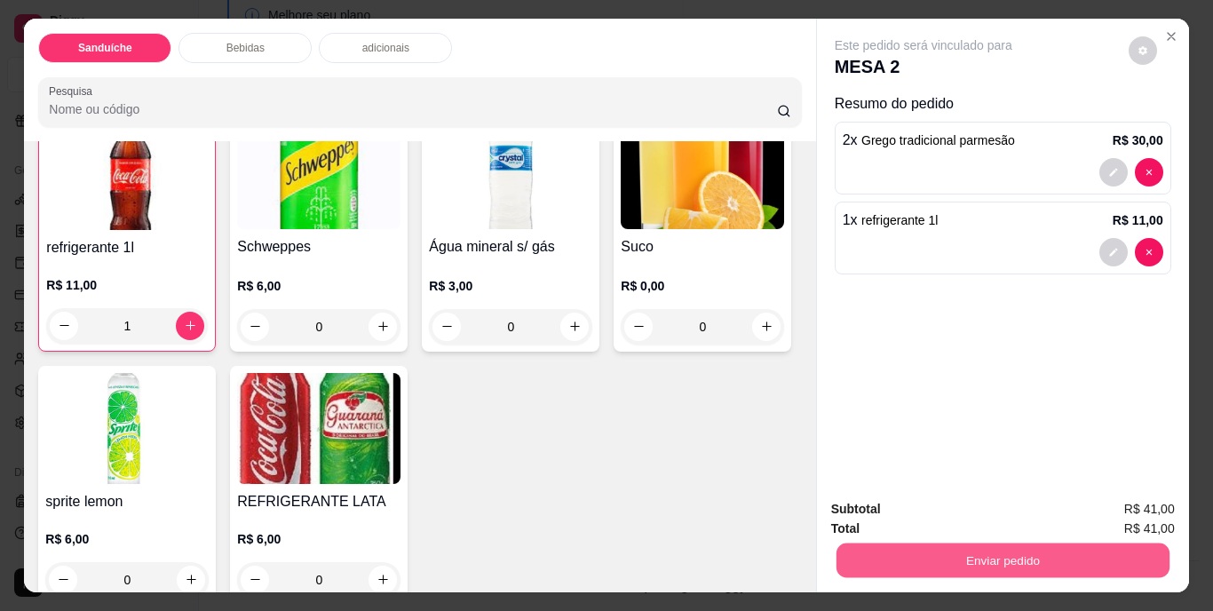
click at [959, 563] on button "Enviar pedido" at bounding box center [1001, 560] width 333 height 35
click at [920, 518] on button "Não registrar e enviar pedido" at bounding box center [943, 511] width 185 height 34
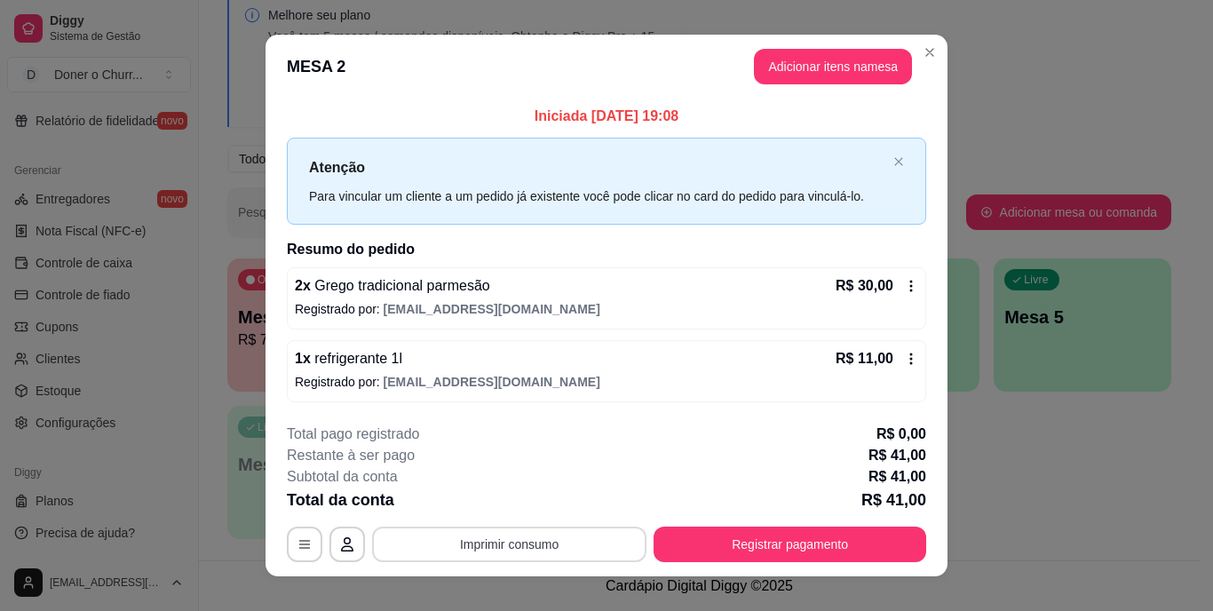
click at [524, 550] on button "Imprimir consumo" at bounding box center [509, 545] width 274 height 36
click at [539, 506] on button "IMPRESSORA" at bounding box center [508, 503] width 129 height 28
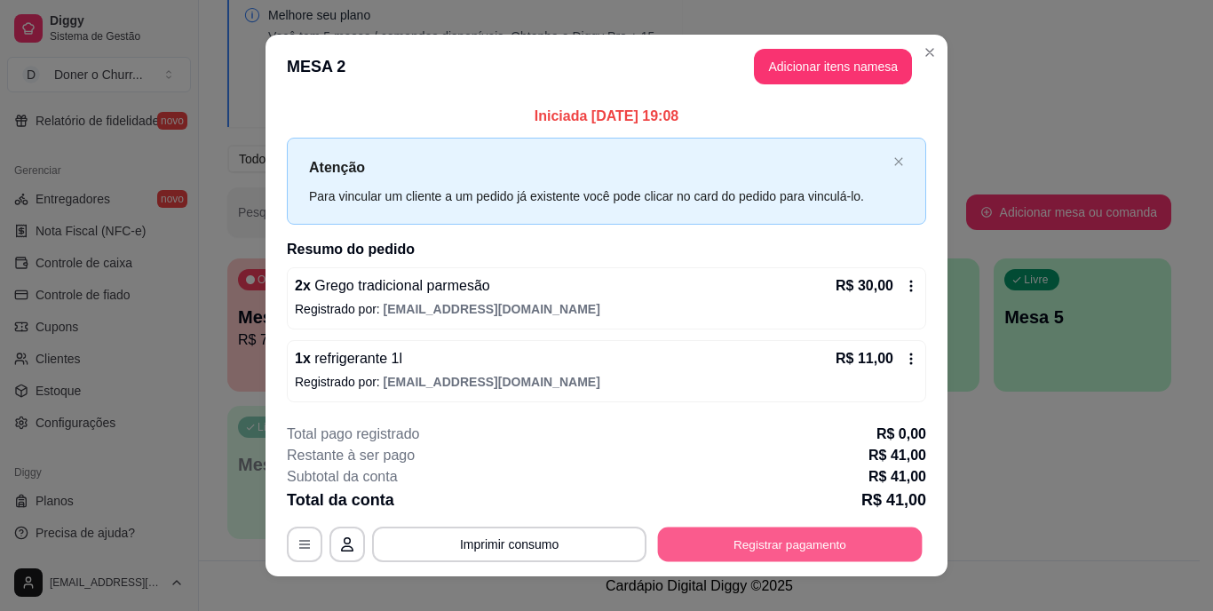
click at [763, 542] on button "Registrar pagamento" at bounding box center [790, 544] width 265 height 35
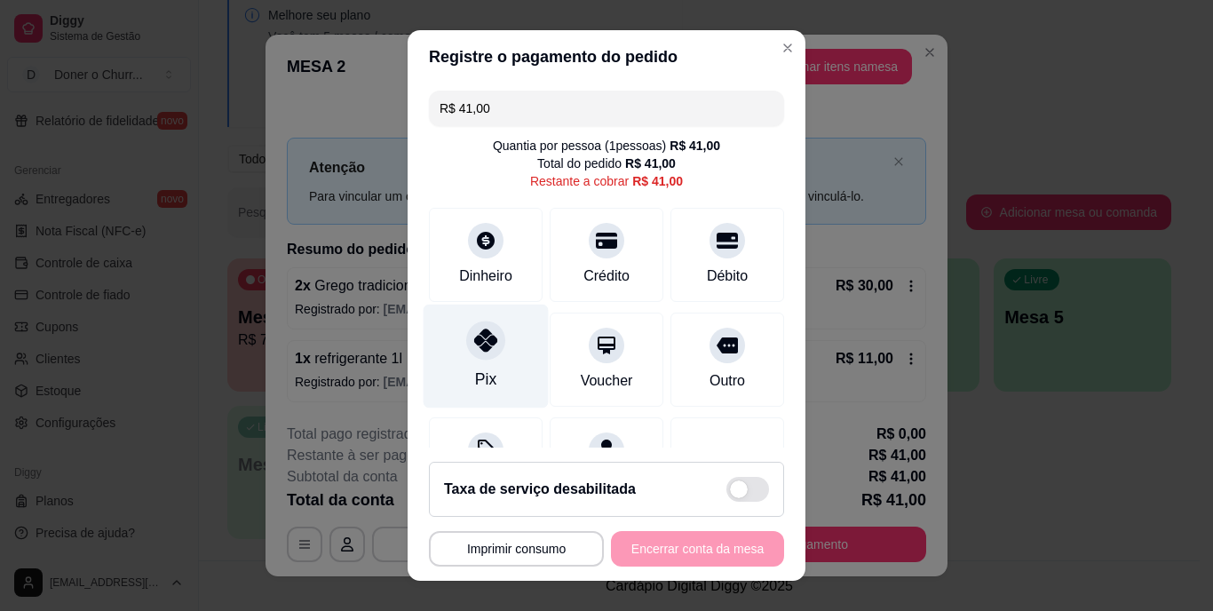
click at [475, 369] on div "Pix" at bounding box center [485, 379] width 21 height 23
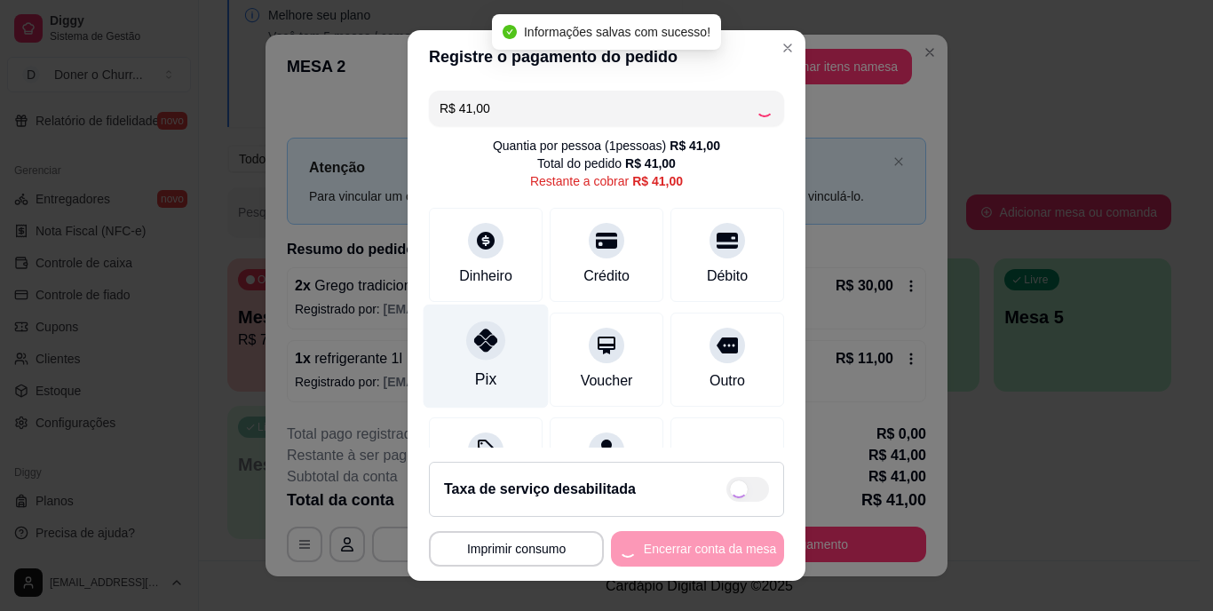
type input "R$ 0,00"
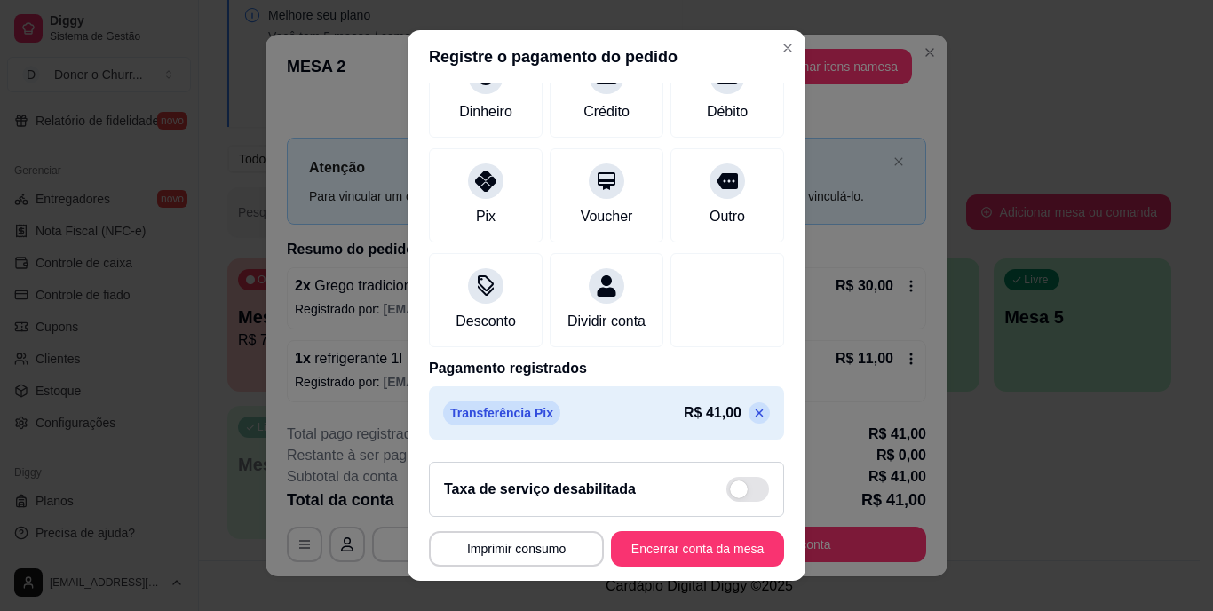
scroll to position [167, 0]
click at [674, 540] on button "Encerrar conta da mesa" at bounding box center [698, 548] width 168 height 35
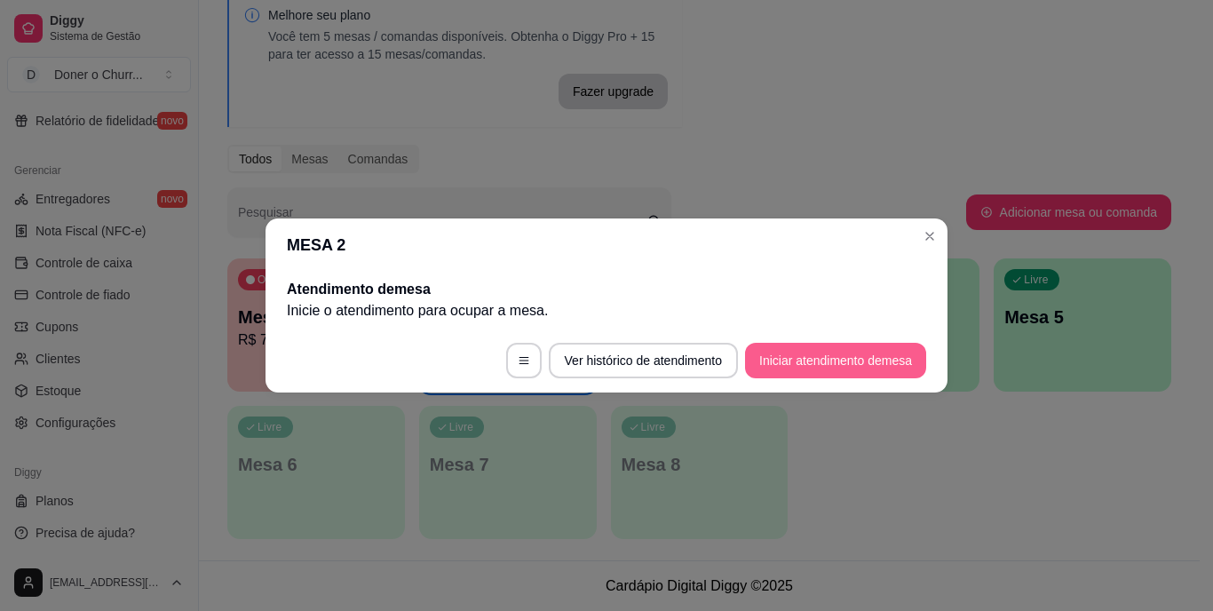
click at [843, 347] on button "Iniciar atendimento de mesa" at bounding box center [835, 361] width 181 height 36
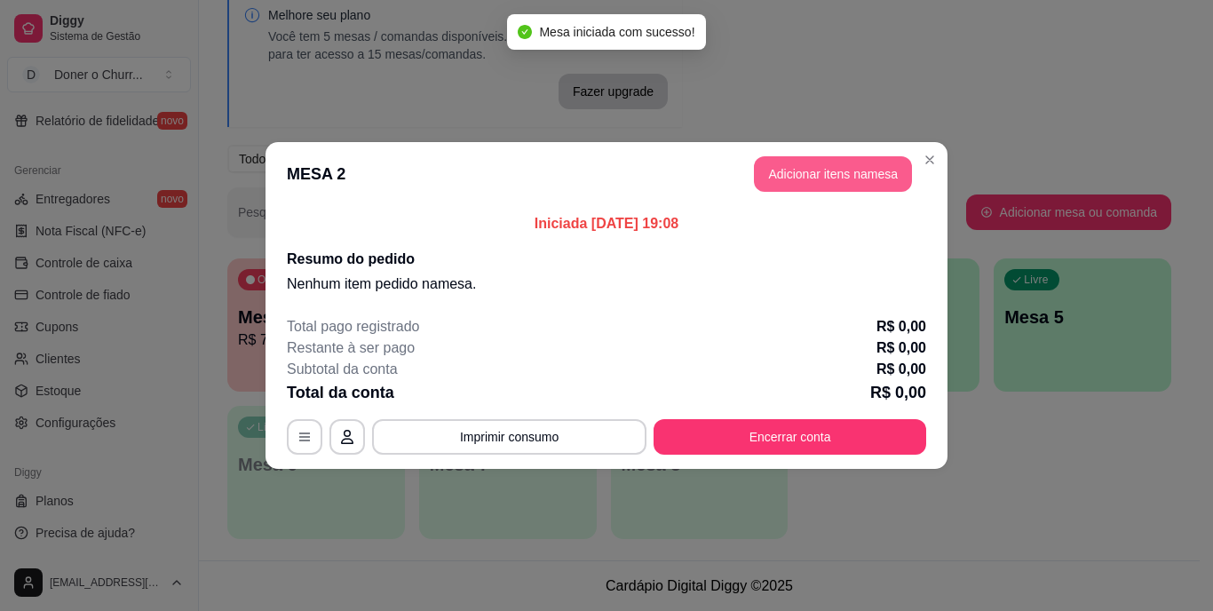
click at [803, 177] on button "Adicionar itens na mesa" at bounding box center [833, 174] width 158 height 36
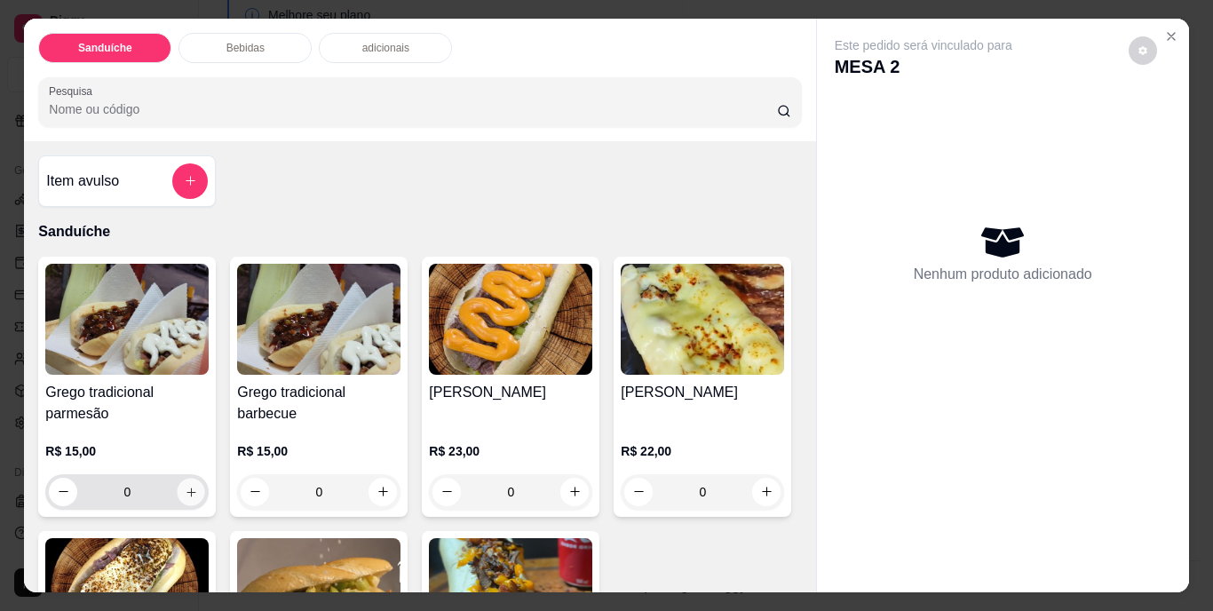
click at [185, 485] on icon "increase-product-quantity" at bounding box center [191, 491] width 13 height 13
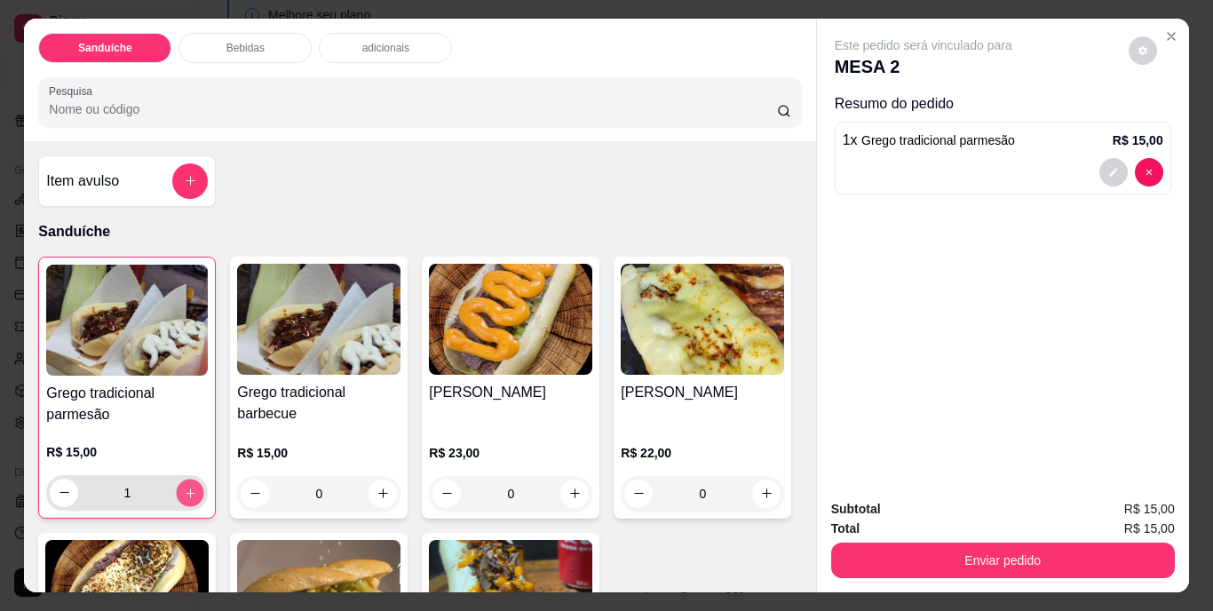
click at [184, 486] on icon "increase-product-quantity" at bounding box center [190, 492] width 13 height 13
type input "2"
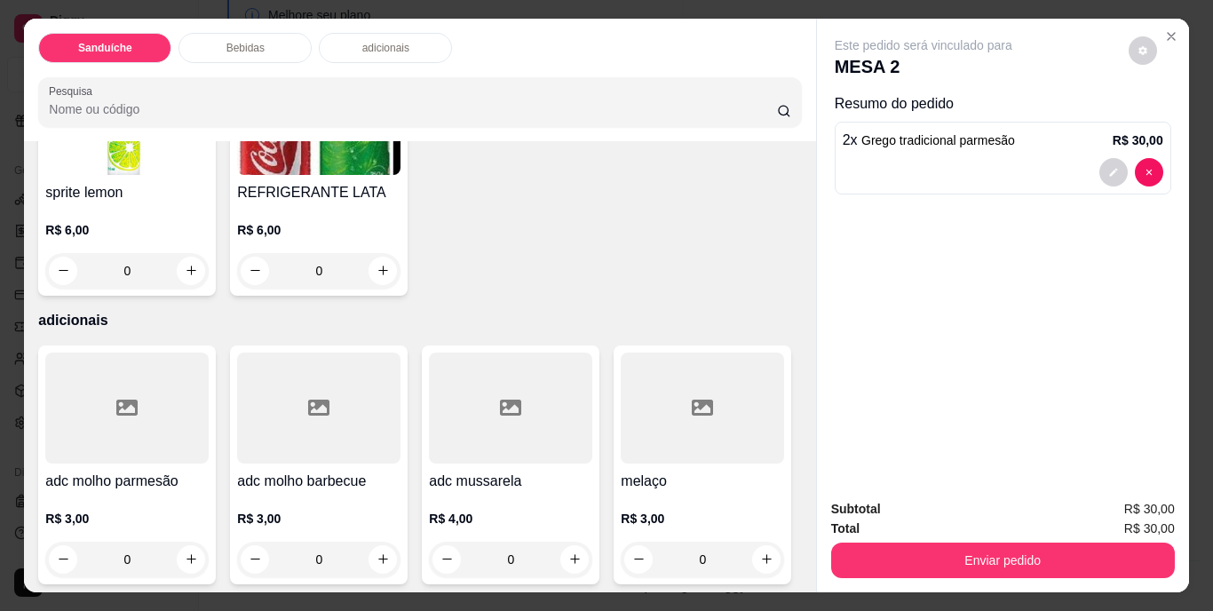
scroll to position [1065, 0]
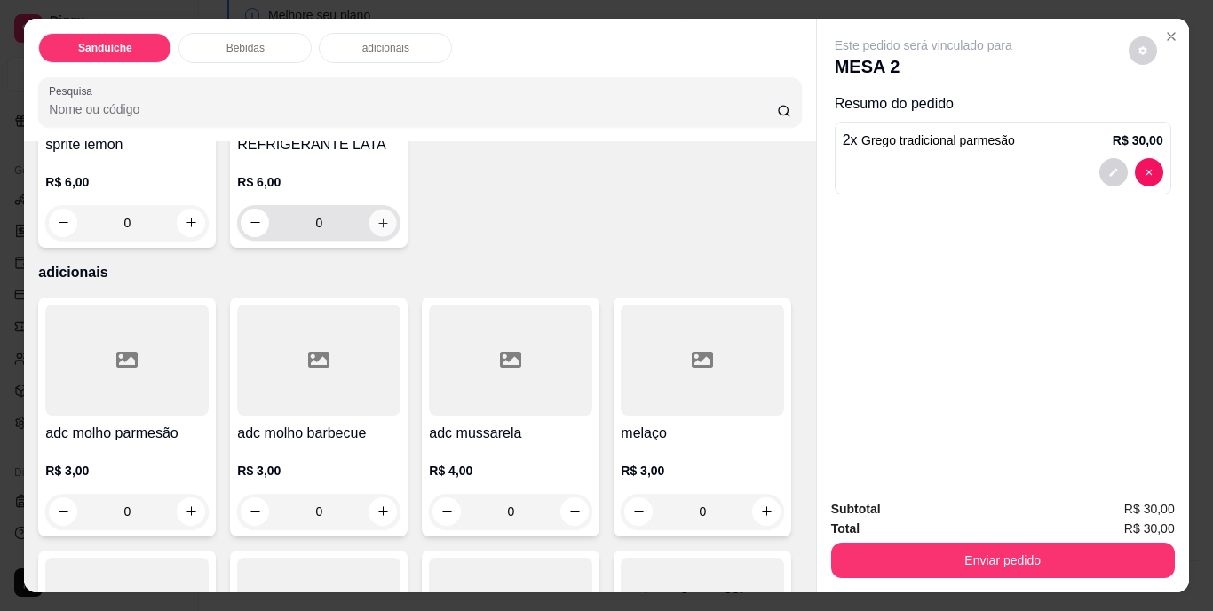
click at [390, 229] on icon "increase-product-quantity" at bounding box center [382, 222] width 13 height 13
type input "1"
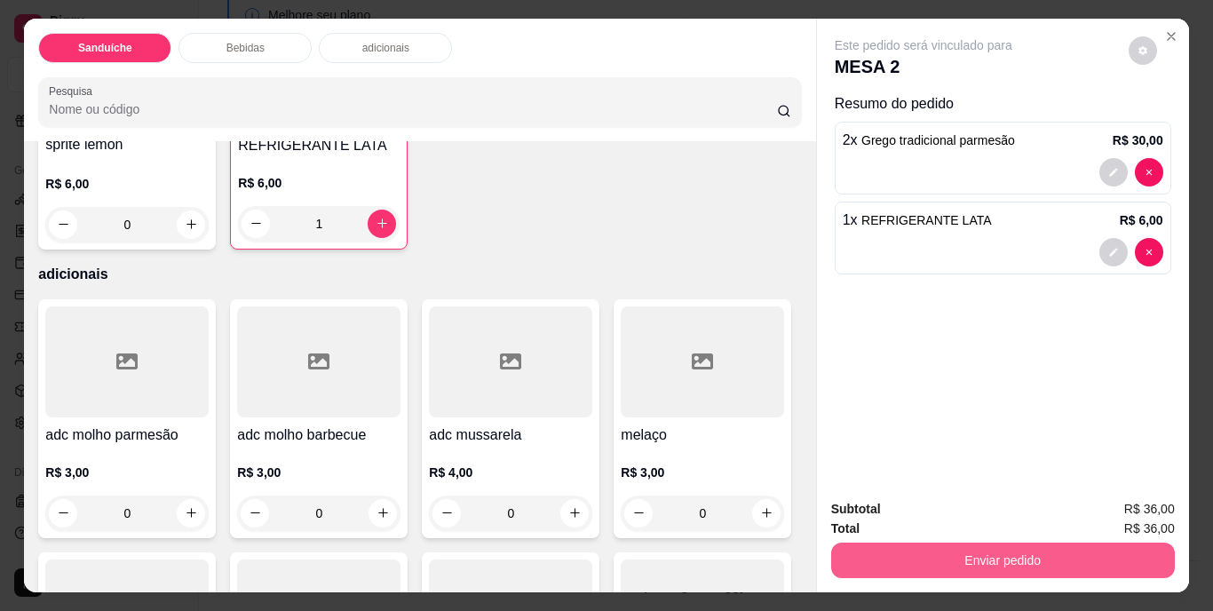
click at [953, 564] on button "Enviar pedido" at bounding box center [1003, 560] width 344 height 36
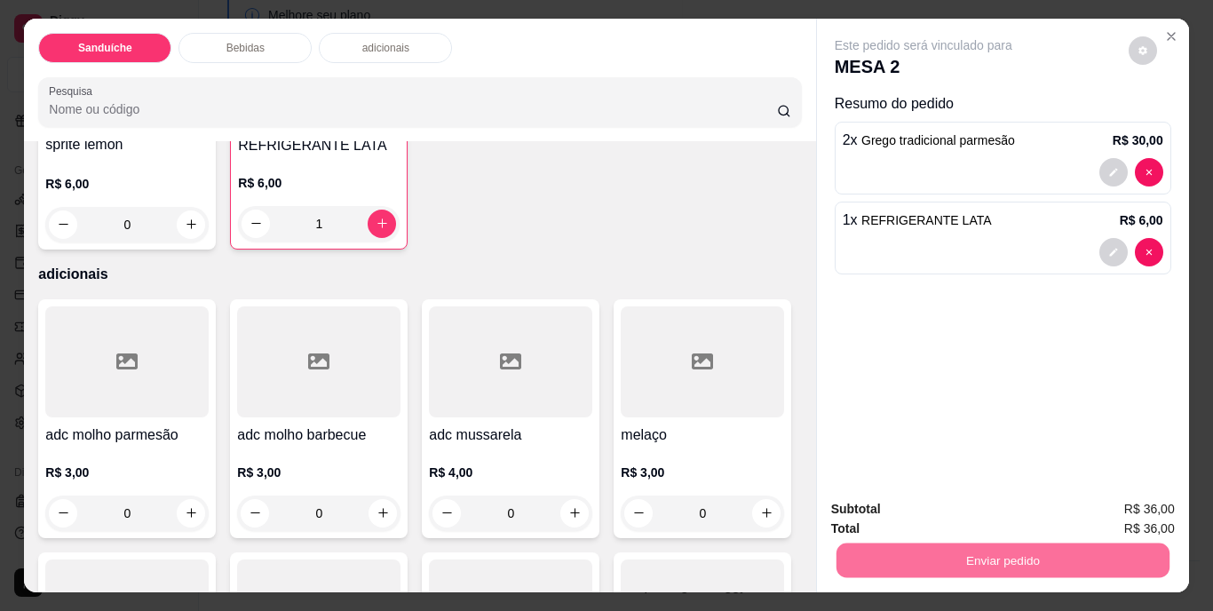
click at [931, 507] on button "Não registrar e enviar pedido" at bounding box center [943, 511] width 185 height 34
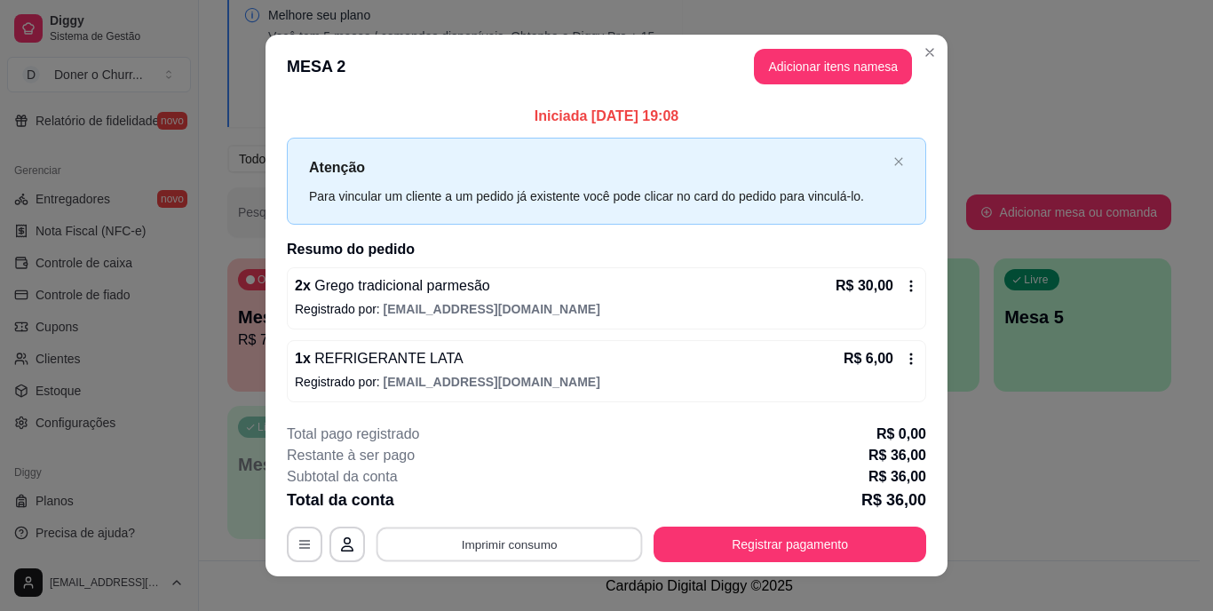
click at [512, 535] on button "Imprimir consumo" at bounding box center [509, 544] width 266 height 35
click at [510, 507] on button "IMPRESSORA" at bounding box center [508, 503] width 124 height 28
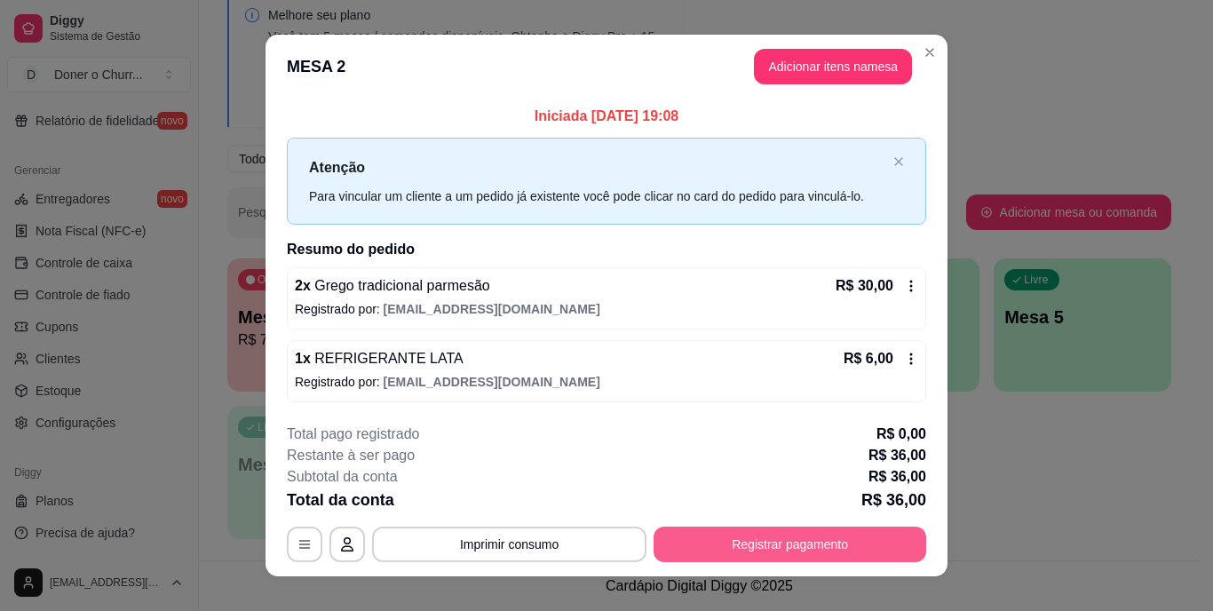
click at [743, 541] on button "Registrar pagamento" at bounding box center [789, 545] width 273 height 36
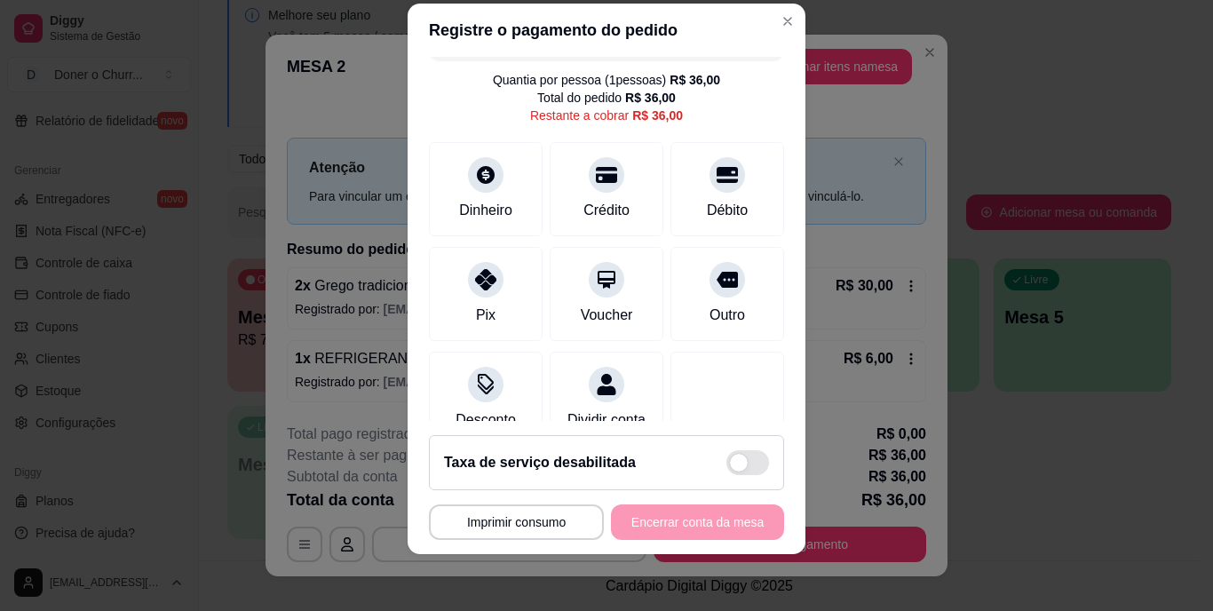
scroll to position [0, 0]
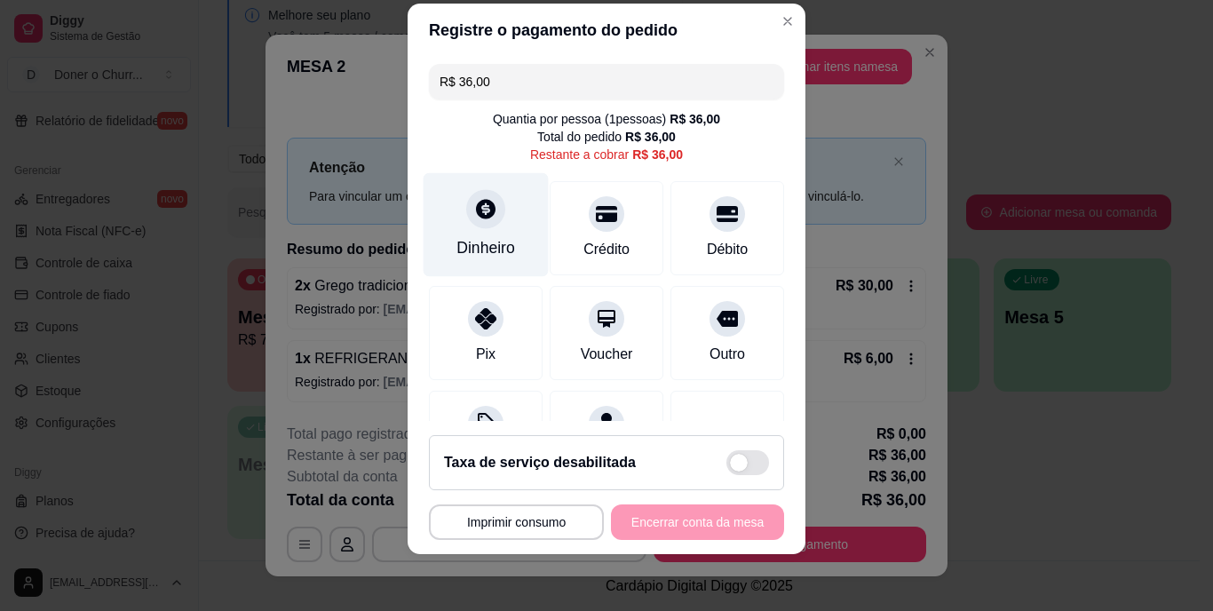
click at [491, 244] on div "Dinheiro" at bounding box center [485, 248] width 59 height 23
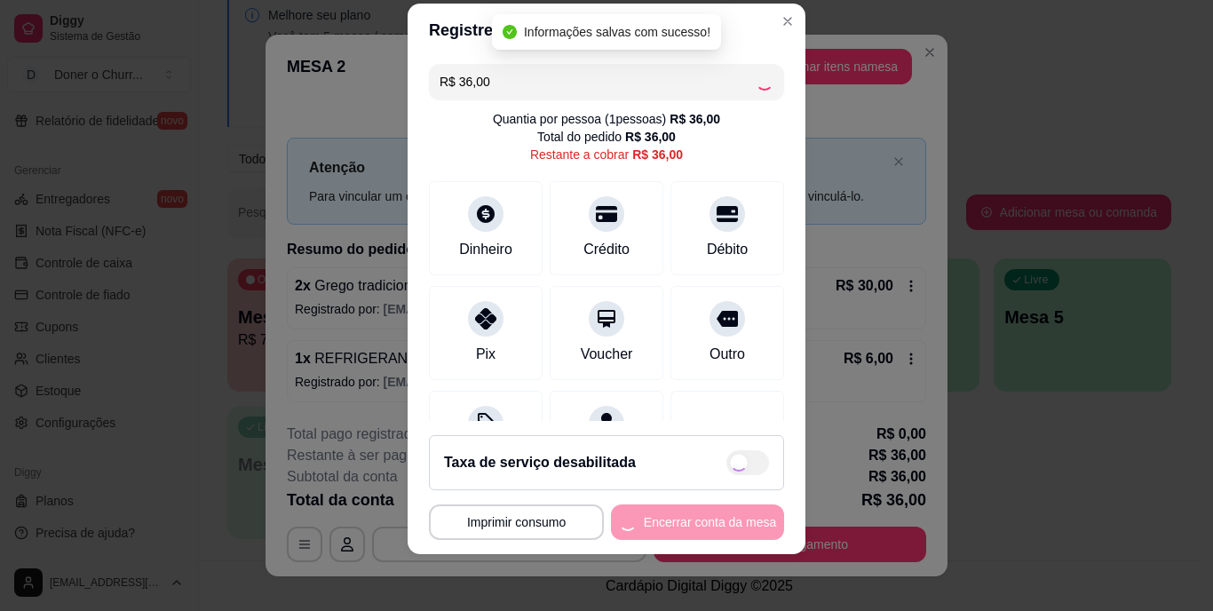
type input "R$ 0,00"
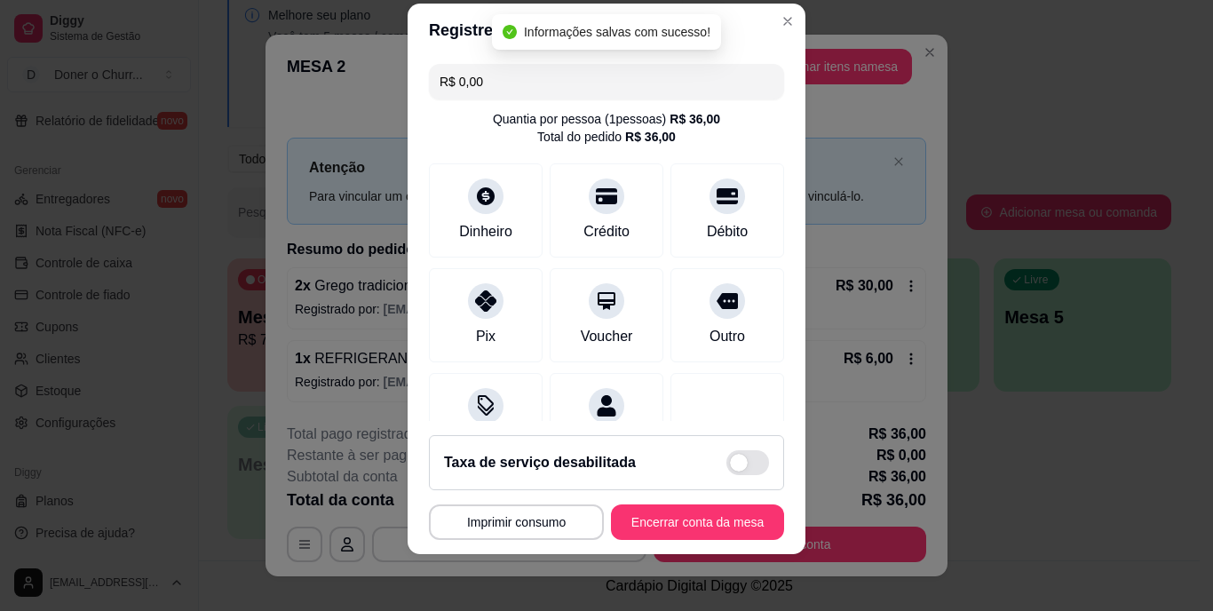
click at [673, 543] on footer "**********" at bounding box center [607, 487] width 398 height 133
click at [675, 519] on button "Encerrar conta da mesa" at bounding box center [697, 522] width 173 height 36
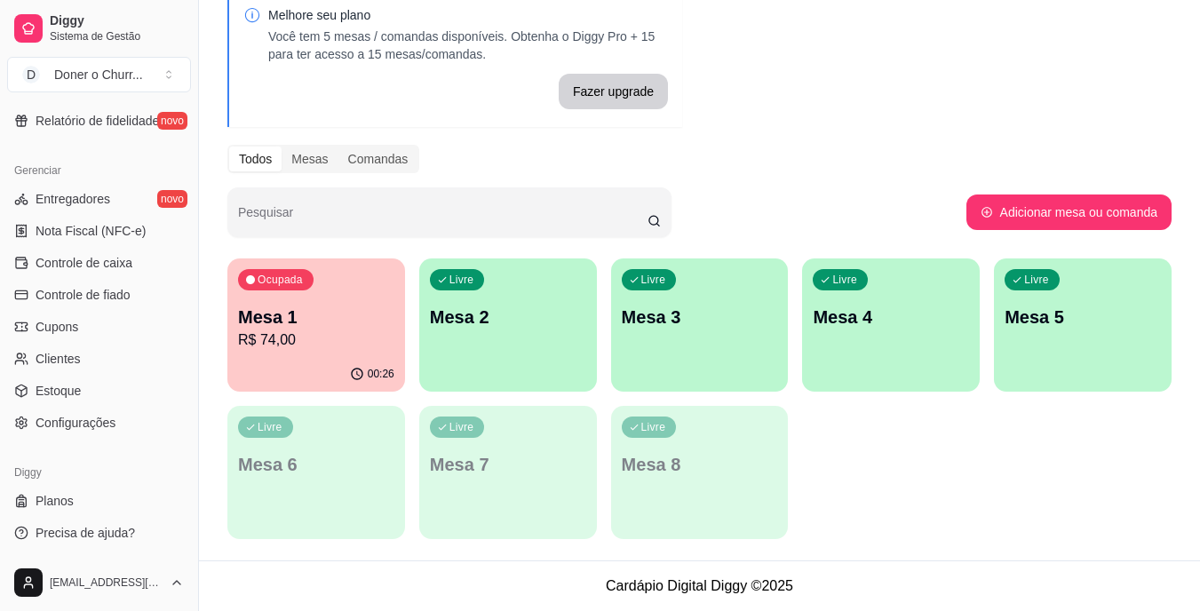
click at [308, 299] on div "Ocupada Mesa 1 R$ 74,00" at bounding box center [316, 307] width 178 height 99
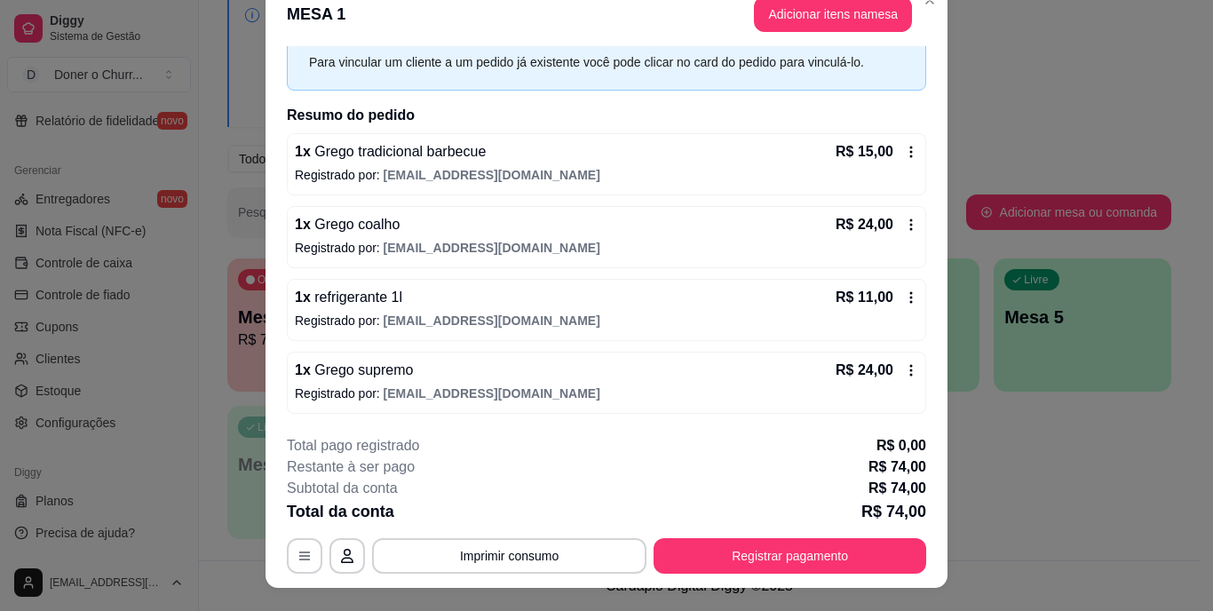
scroll to position [54, 0]
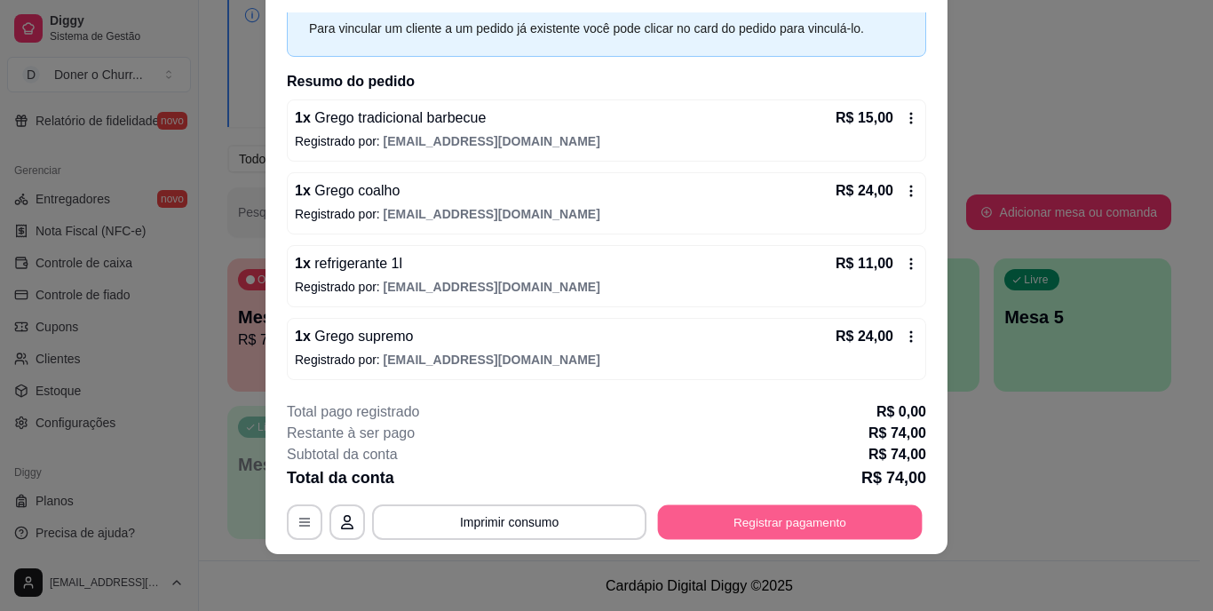
click at [735, 511] on button "Registrar pagamento" at bounding box center [790, 521] width 265 height 35
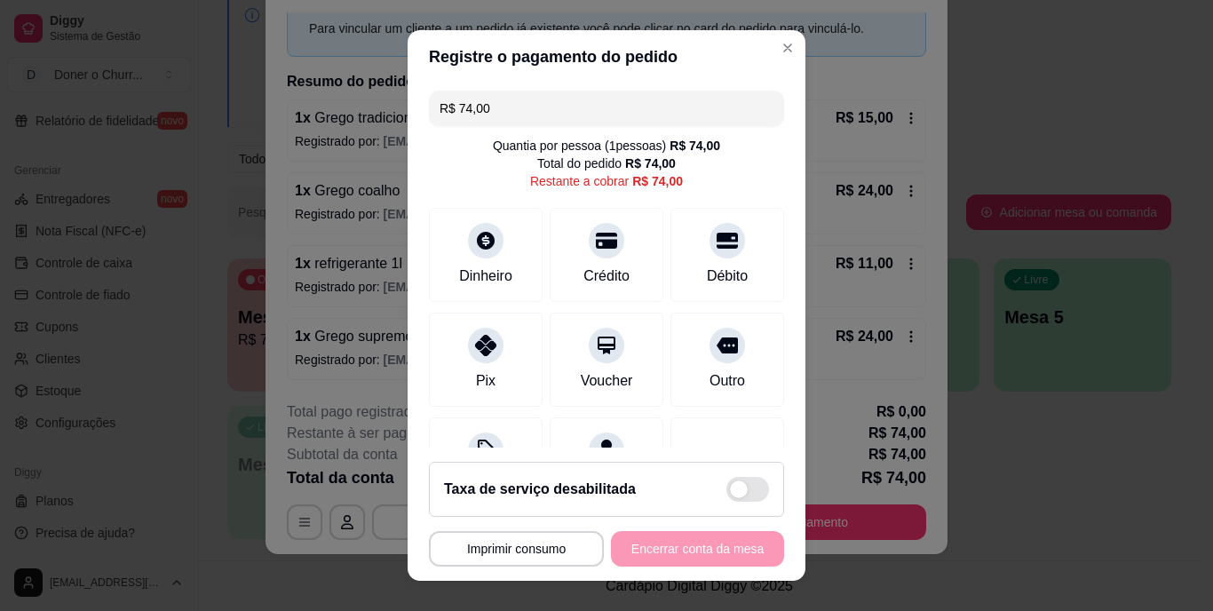
scroll to position [92, 0]
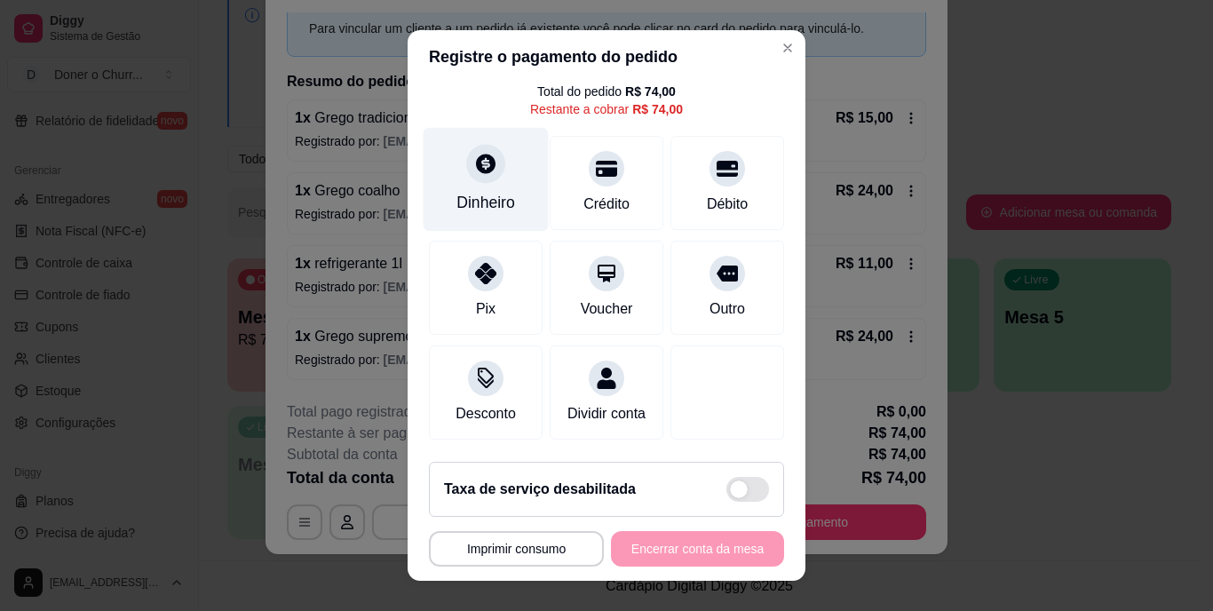
click at [494, 165] on div "Dinheiro" at bounding box center [486, 180] width 125 height 104
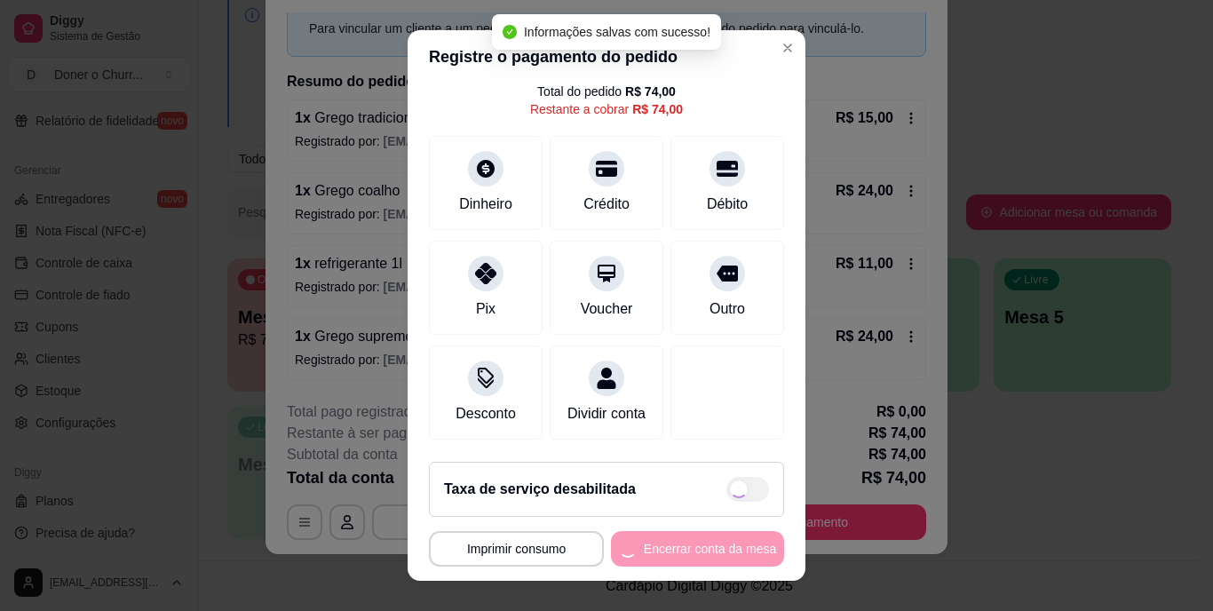
type input "R$ 0,00"
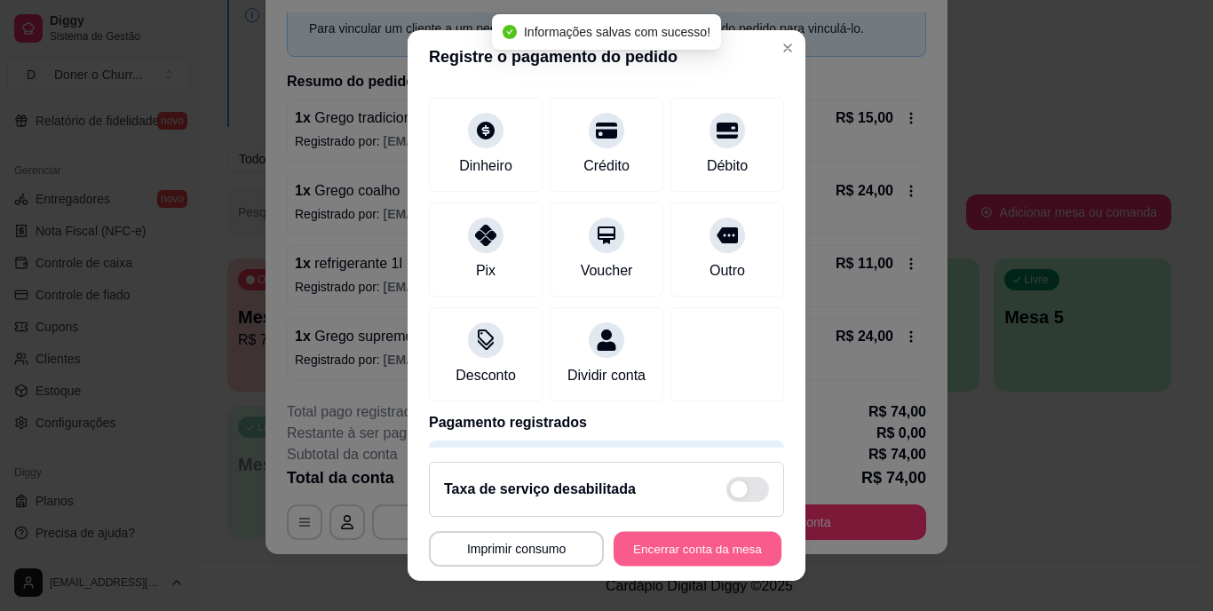
click at [676, 535] on button "Encerrar conta da mesa" at bounding box center [698, 548] width 168 height 35
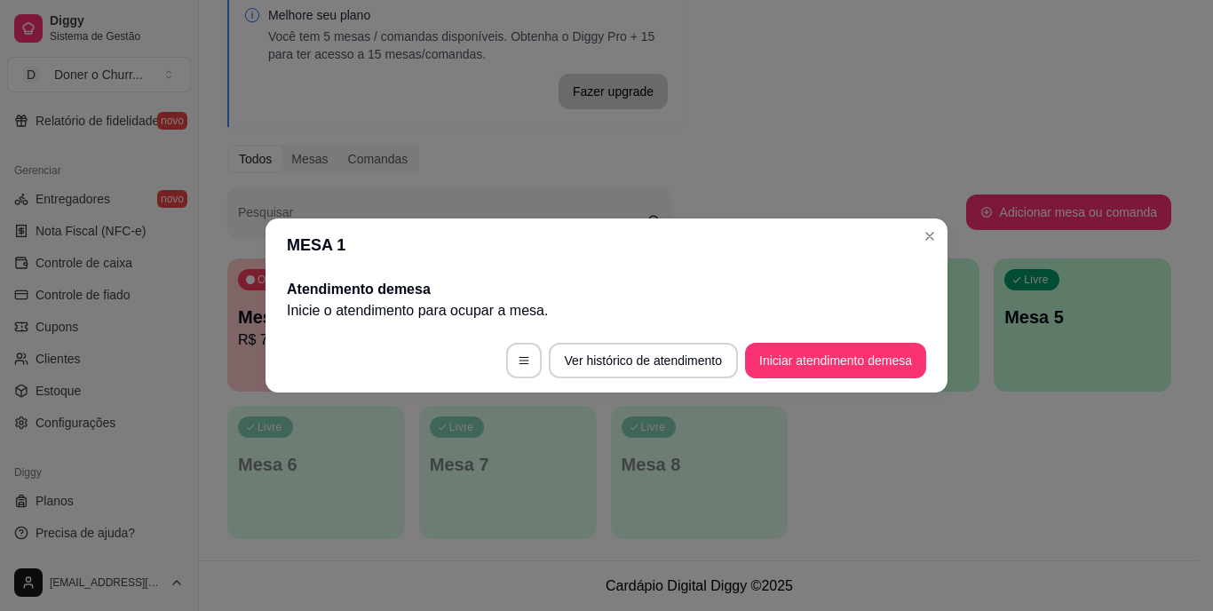
scroll to position [0, 0]
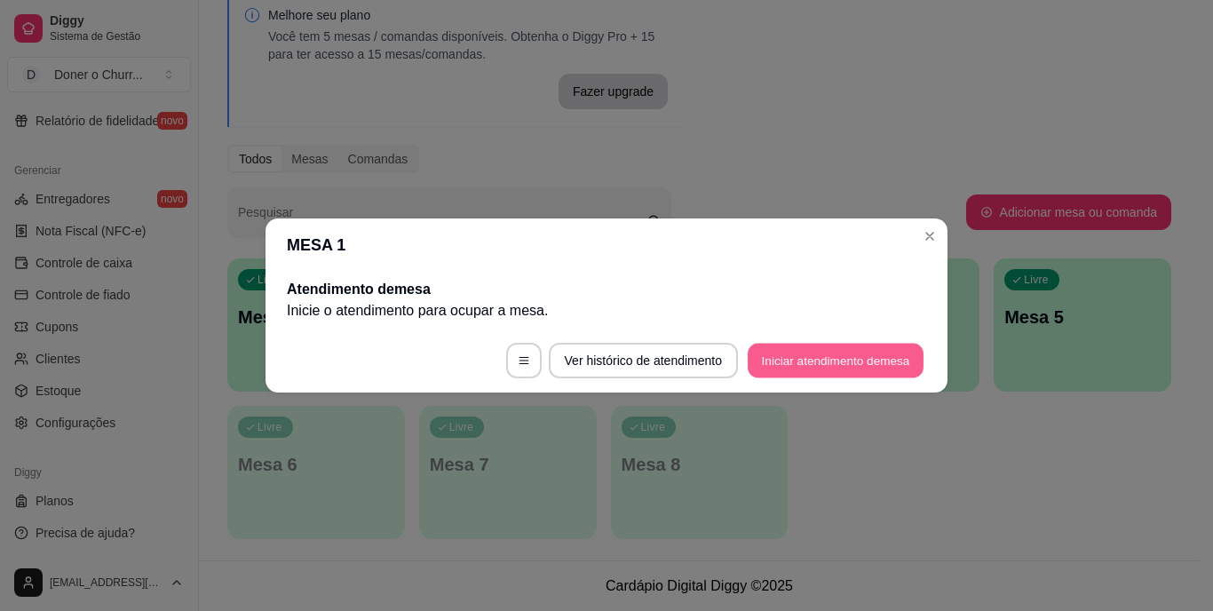
click at [789, 362] on button "Iniciar atendimento de mesa" at bounding box center [836, 361] width 176 height 35
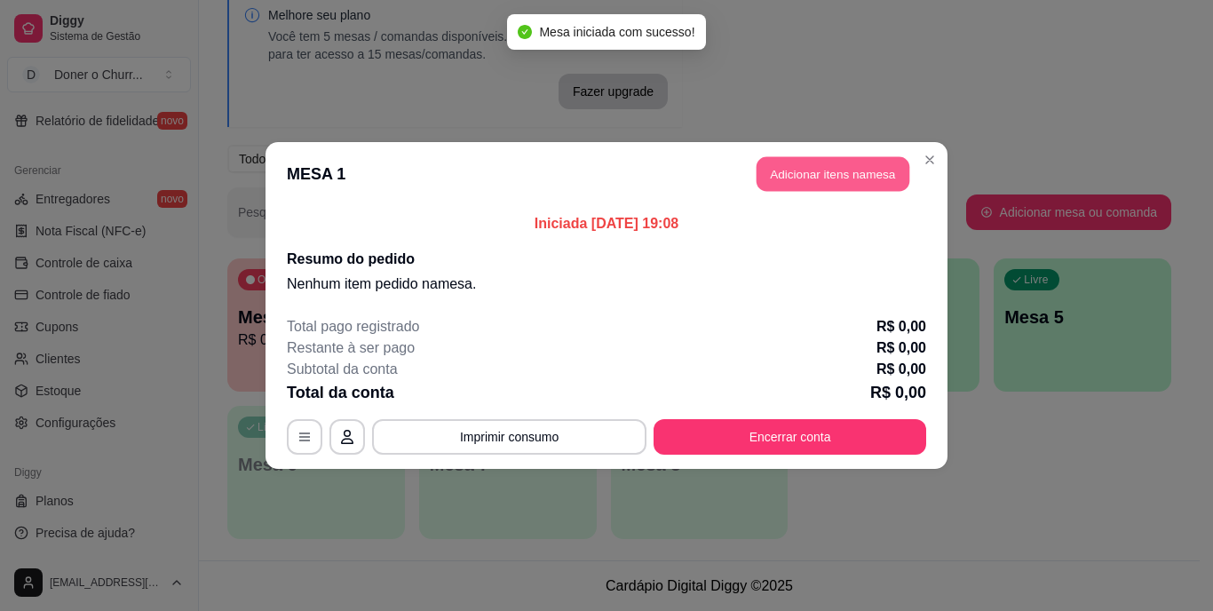
click at [838, 176] on button "Adicionar itens na mesa" at bounding box center [832, 174] width 153 height 35
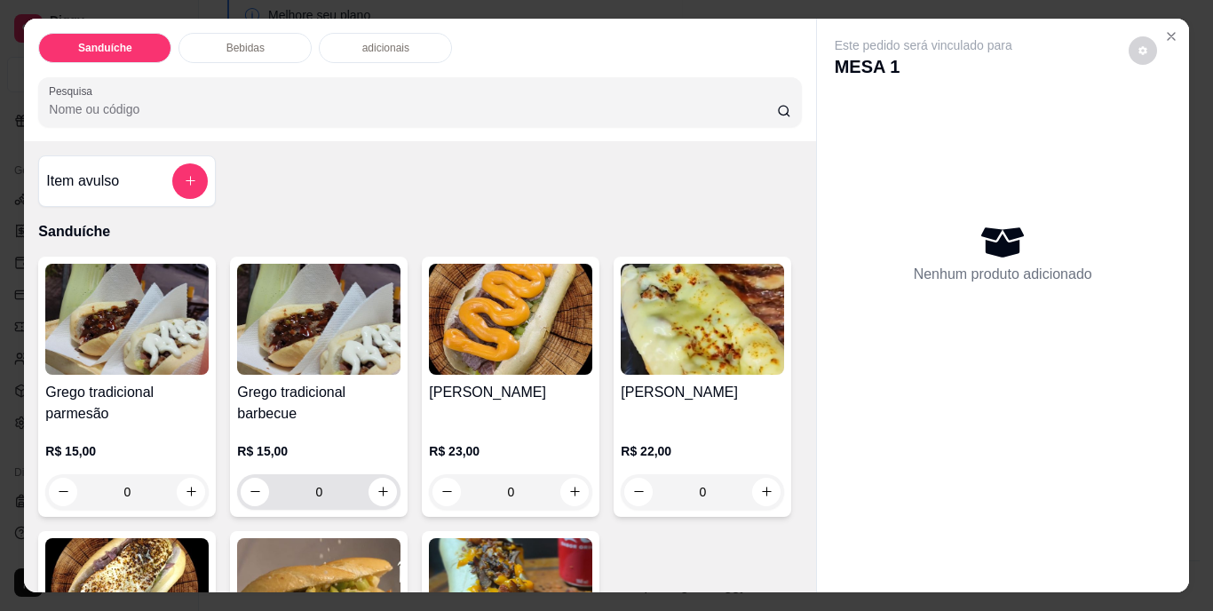
scroll to position [178, 0]
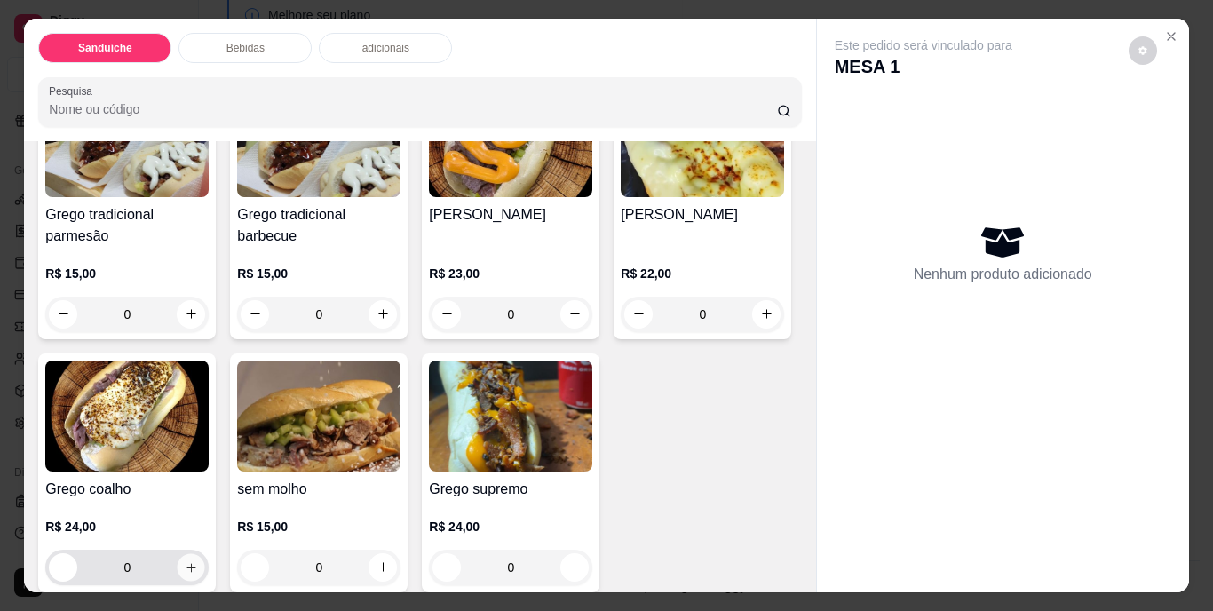
click at [205, 565] on button "increase-product-quantity" at bounding box center [192, 567] width 28 height 28
type input "1"
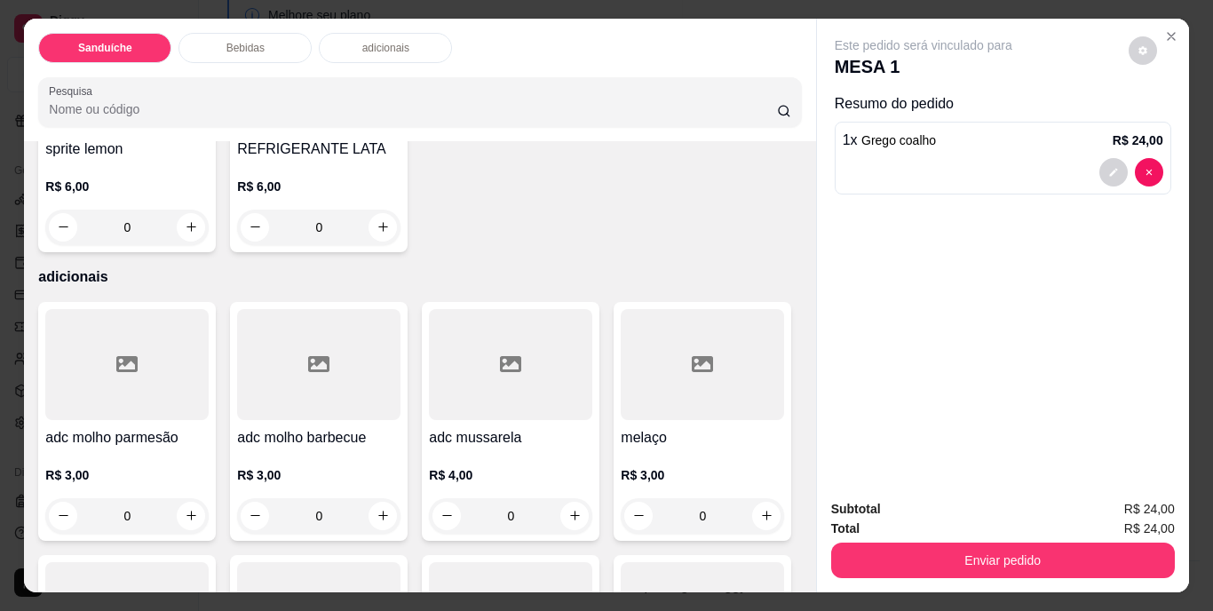
scroll to position [1065, 0]
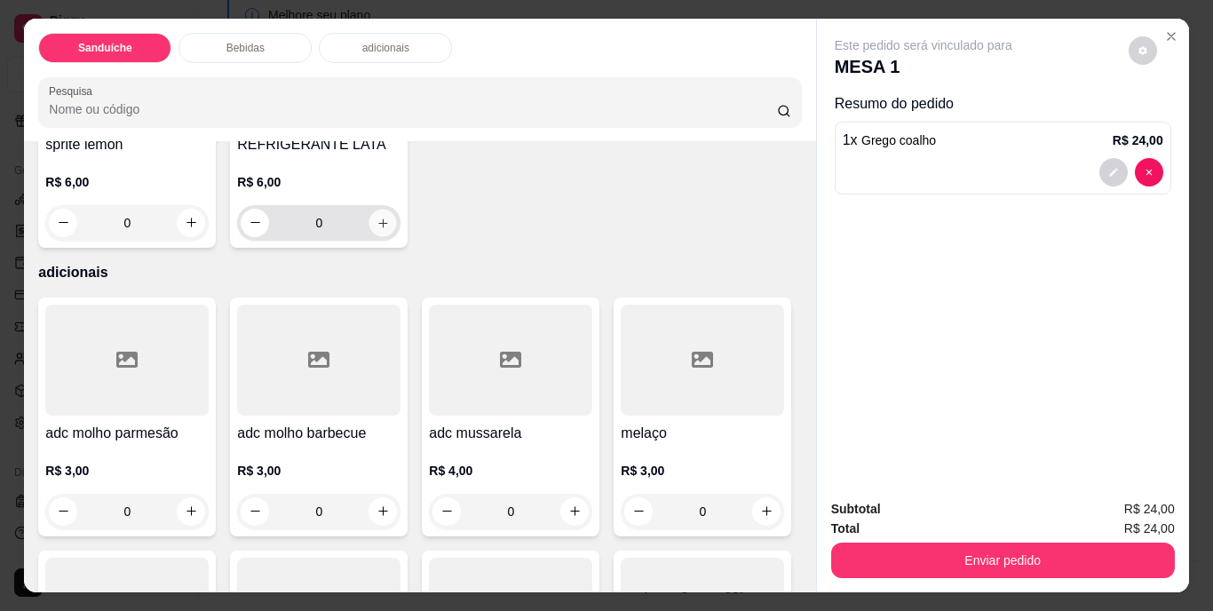
click at [397, 236] on button "increase-product-quantity" at bounding box center [383, 223] width 28 height 28
type input "1"
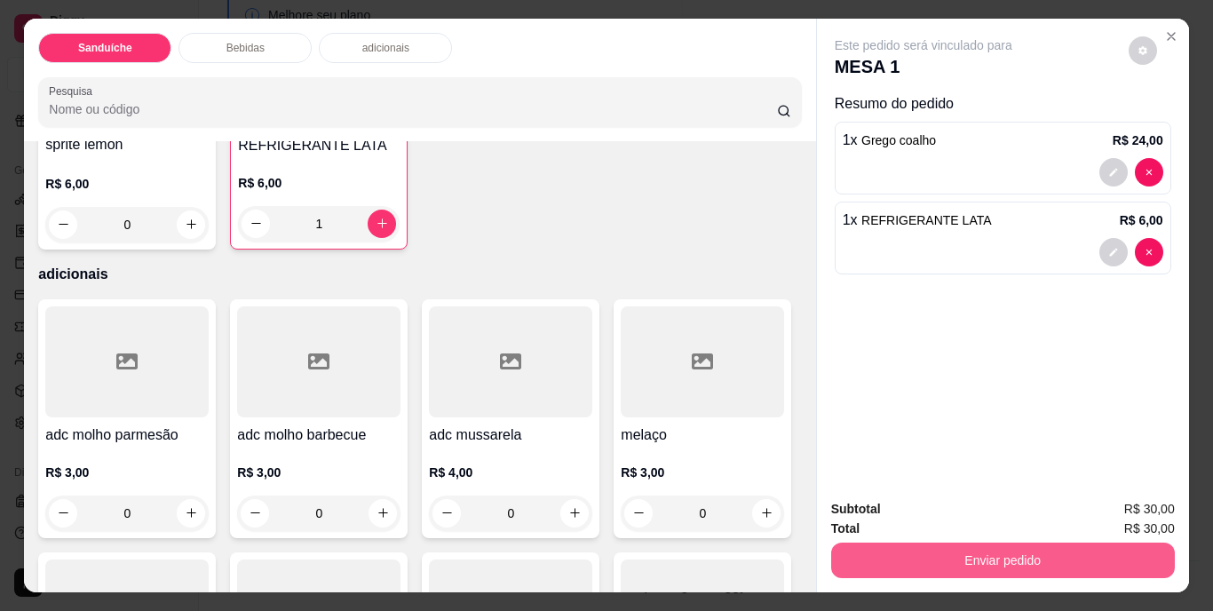
click at [1042, 545] on button "Enviar pedido" at bounding box center [1003, 560] width 344 height 36
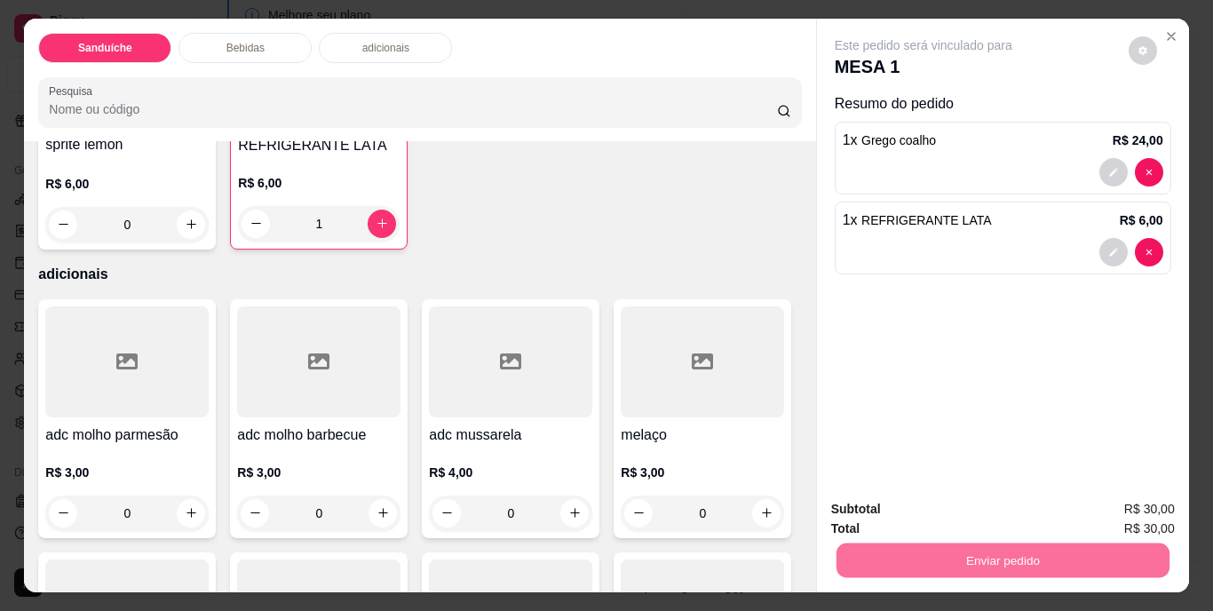
click at [929, 494] on button "Não registrar e enviar pedido" at bounding box center [943, 510] width 179 height 33
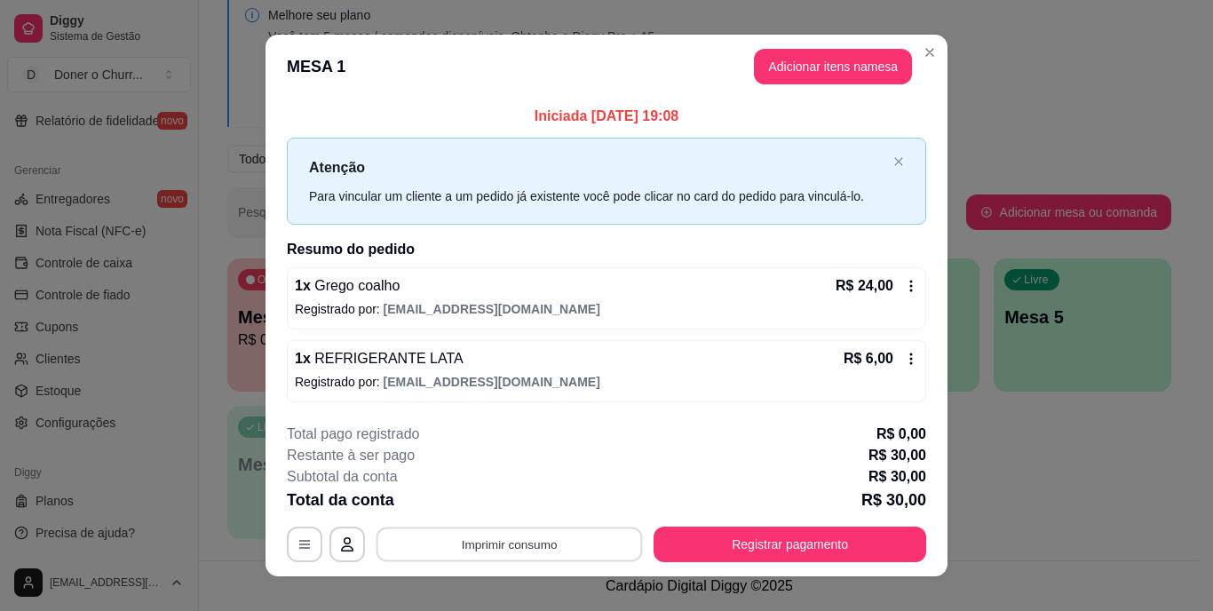
click at [497, 545] on button "Imprimir consumo" at bounding box center [509, 544] width 266 height 35
click at [503, 510] on button "IMPRESSORA" at bounding box center [508, 502] width 124 height 28
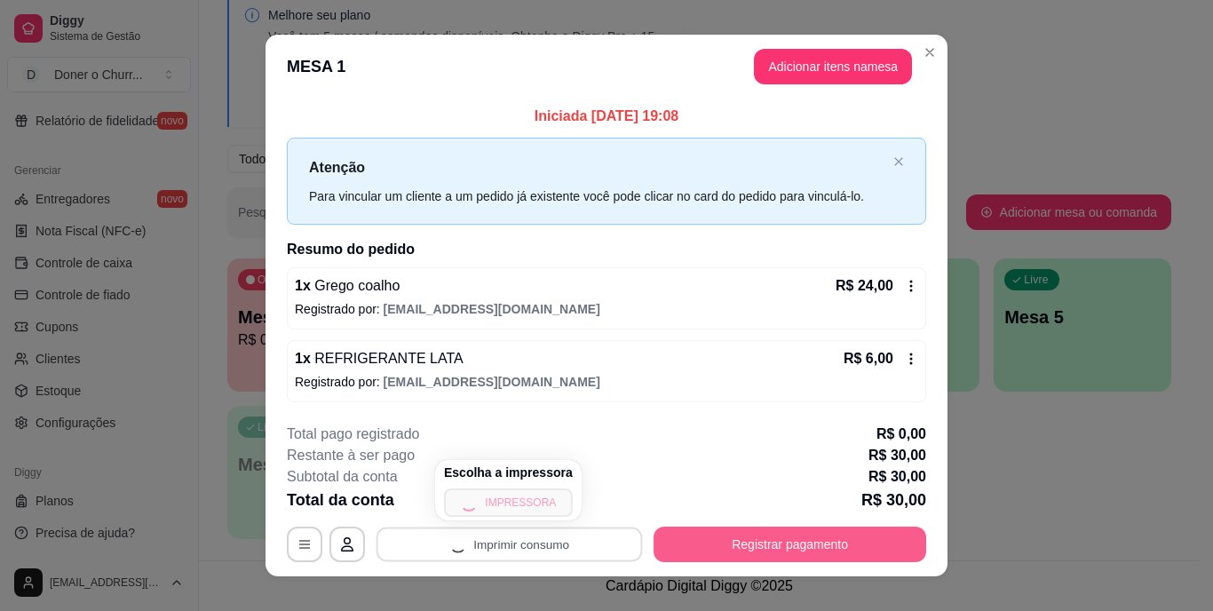
click at [714, 541] on button "Registrar pagamento" at bounding box center [789, 545] width 273 height 36
click at [773, 546] on button "Registrar pagamento" at bounding box center [790, 544] width 265 height 35
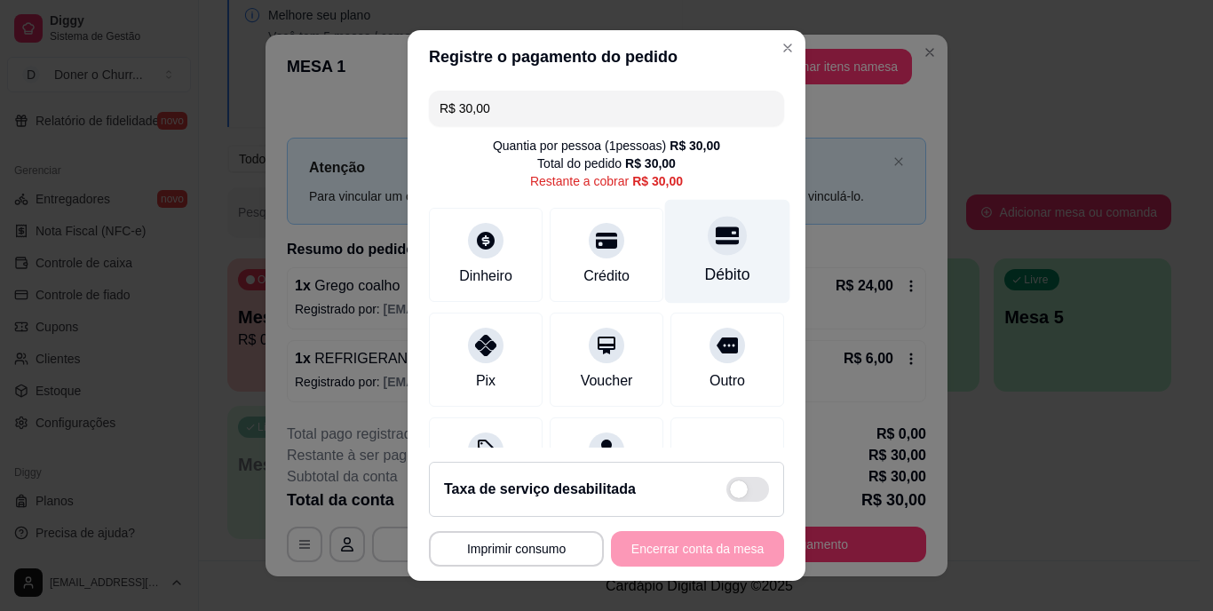
click at [705, 257] on div "Débito" at bounding box center [727, 252] width 125 height 104
type input "R$ 0,00"
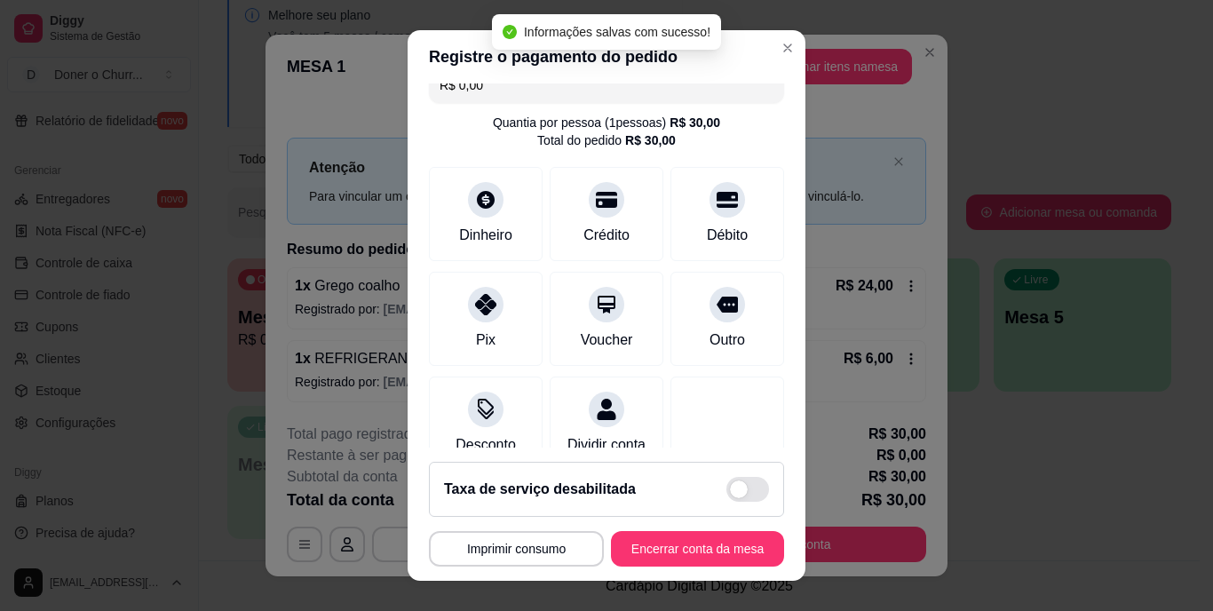
scroll to position [89, 0]
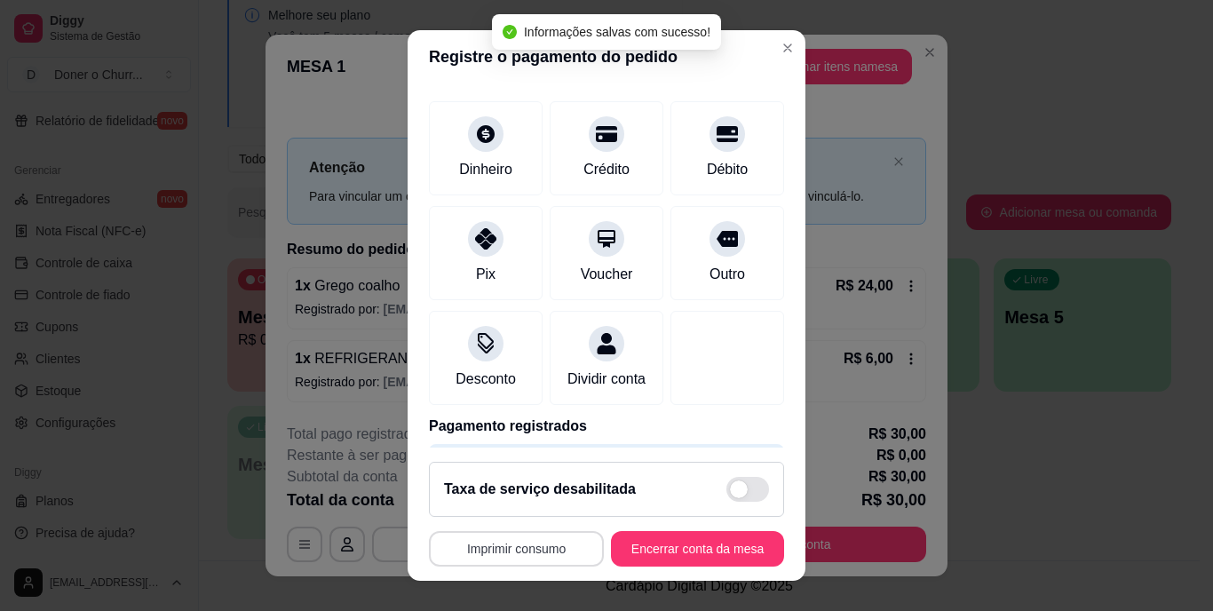
click at [517, 544] on button "Imprimir consumo" at bounding box center [516, 549] width 175 height 36
click at [509, 510] on button "IMPRESSORA" at bounding box center [511, 508] width 124 height 28
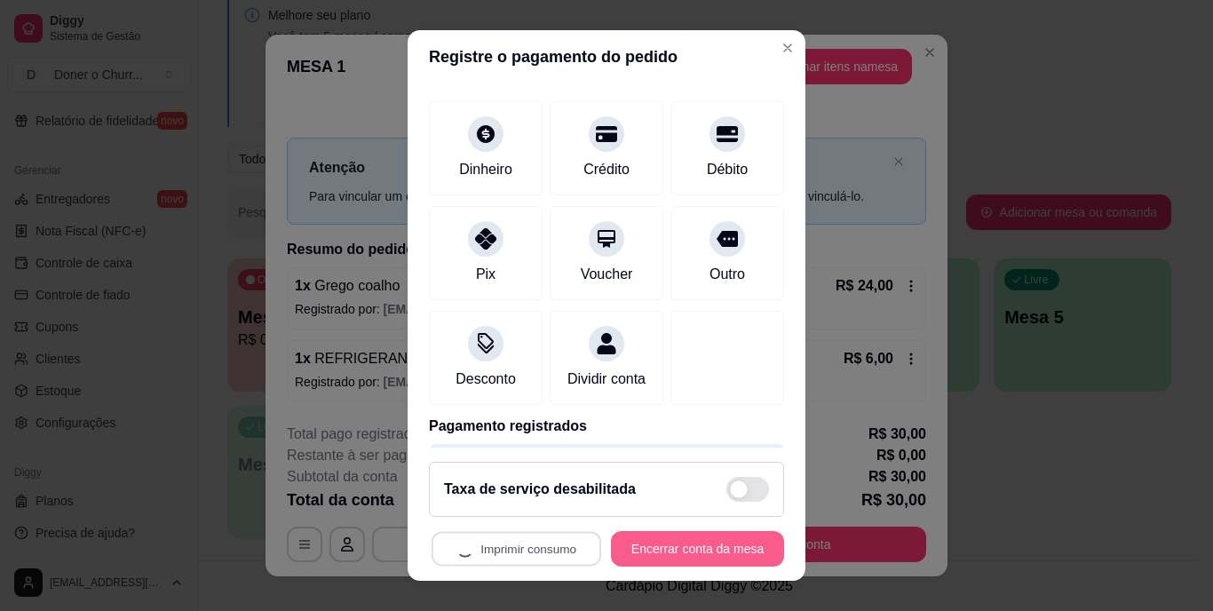
click at [704, 551] on button "Encerrar conta da mesa" at bounding box center [697, 549] width 173 height 36
click at [701, 550] on button "Encerrar conta da mesa" at bounding box center [698, 548] width 168 height 35
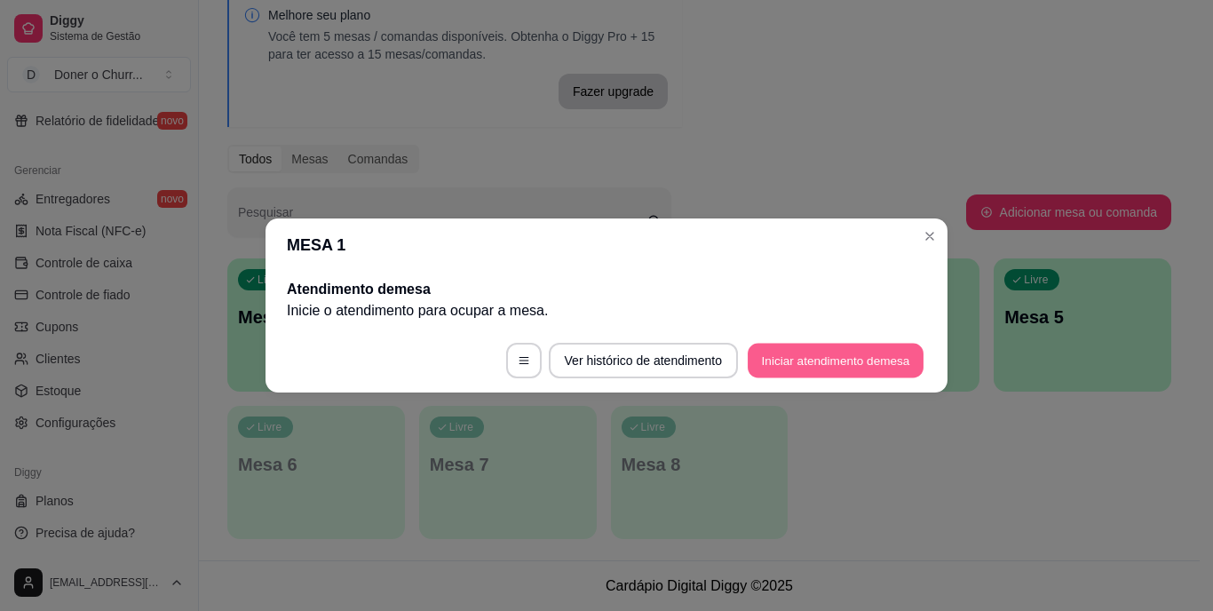
click at [840, 348] on button "Iniciar atendimento de mesa" at bounding box center [836, 361] width 176 height 35
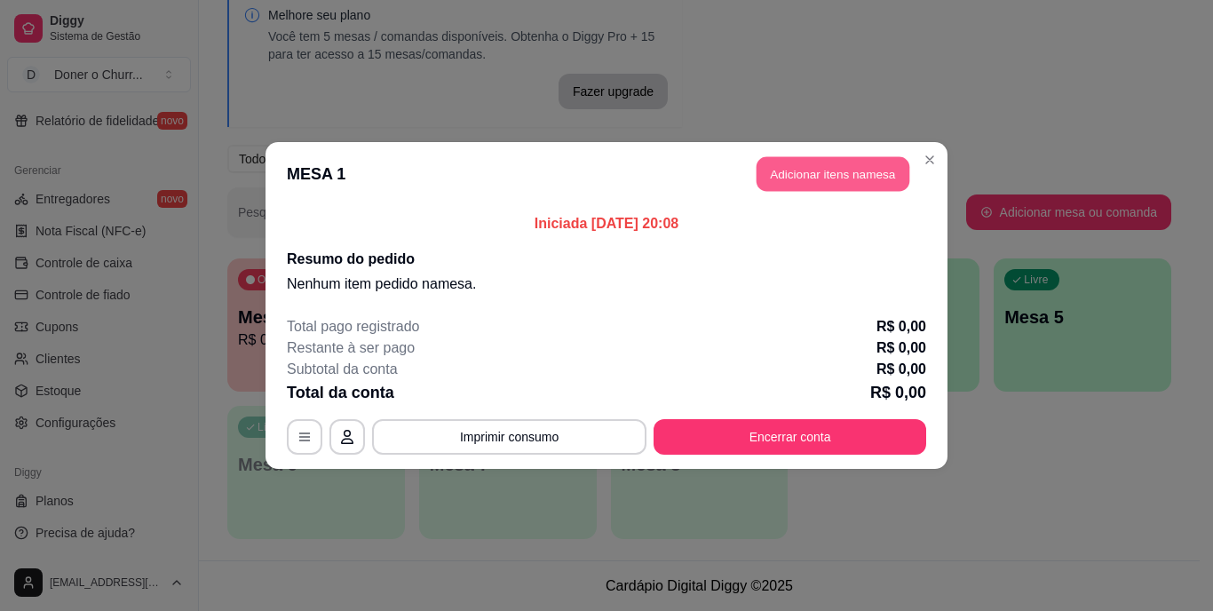
click at [836, 178] on button "Adicionar itens na mesa" at bounding box center [832, 174] width 153 height 35
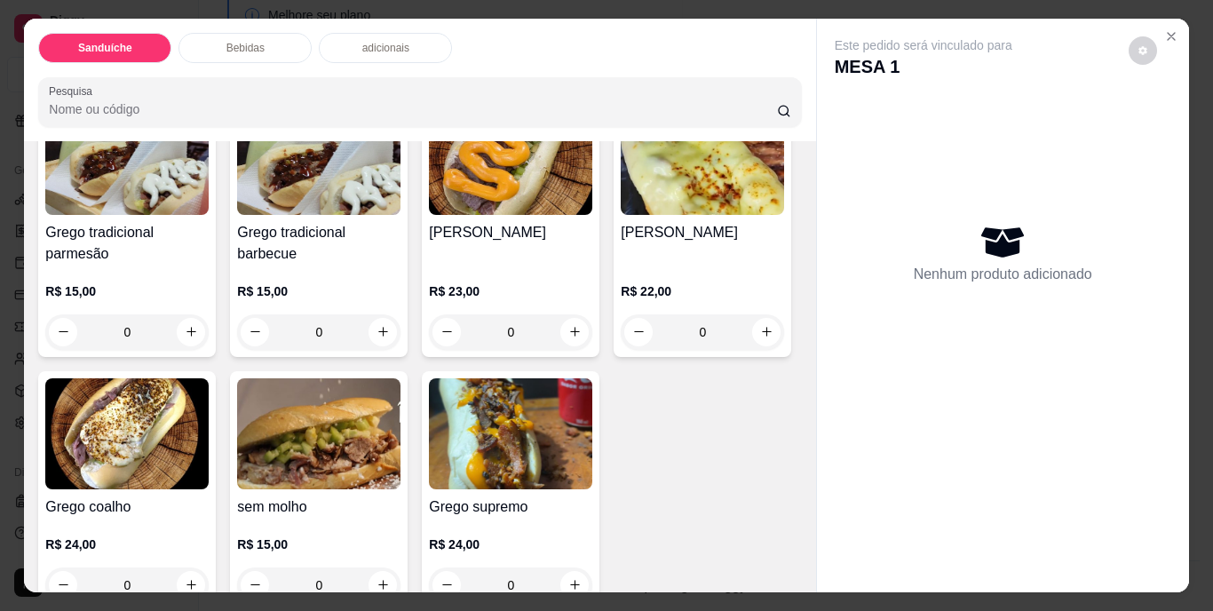
scroll to position [178, 0]
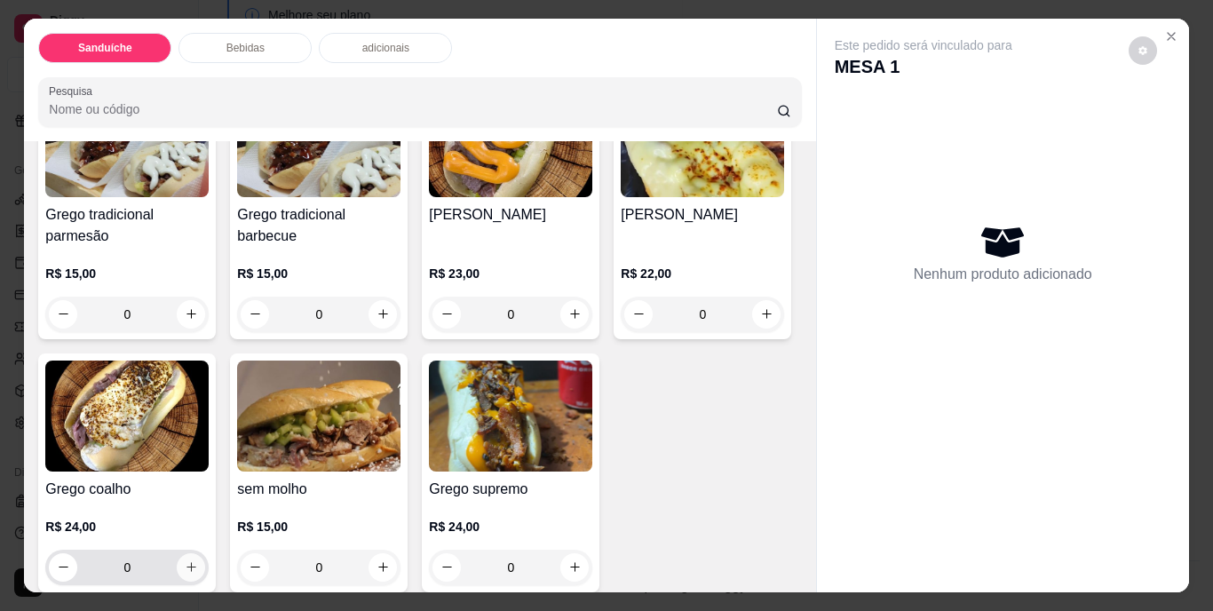
click at [198, 560] on icon "increase-product-quantity" at bounding box center [191, 566] width 13 height 13
type input "1"
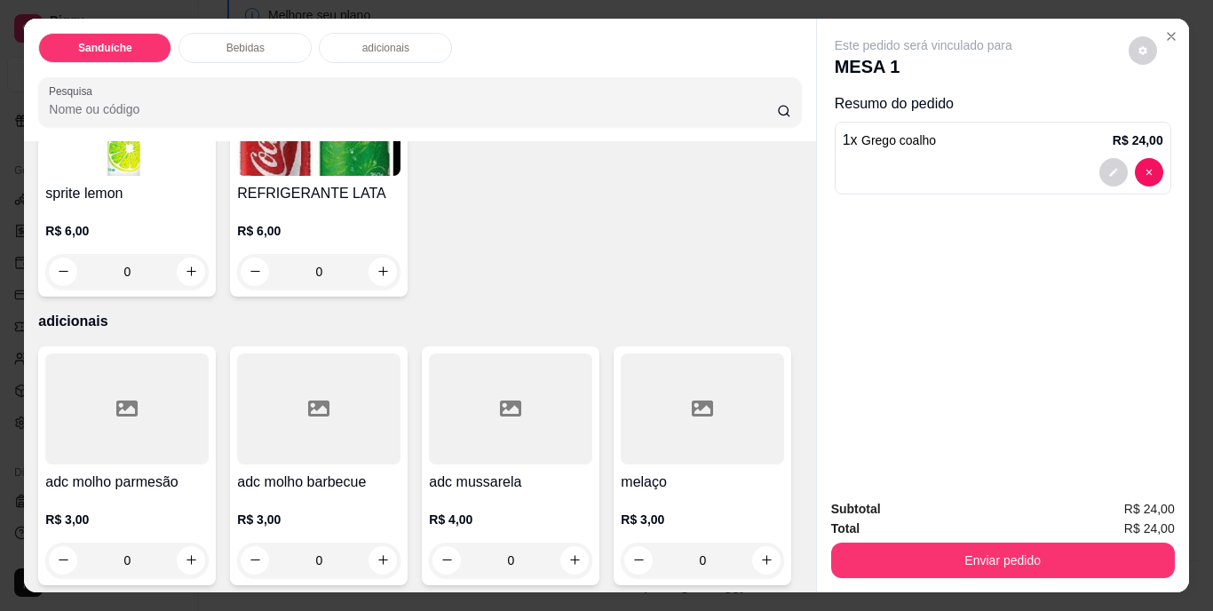
scroll to position [1065, 0]
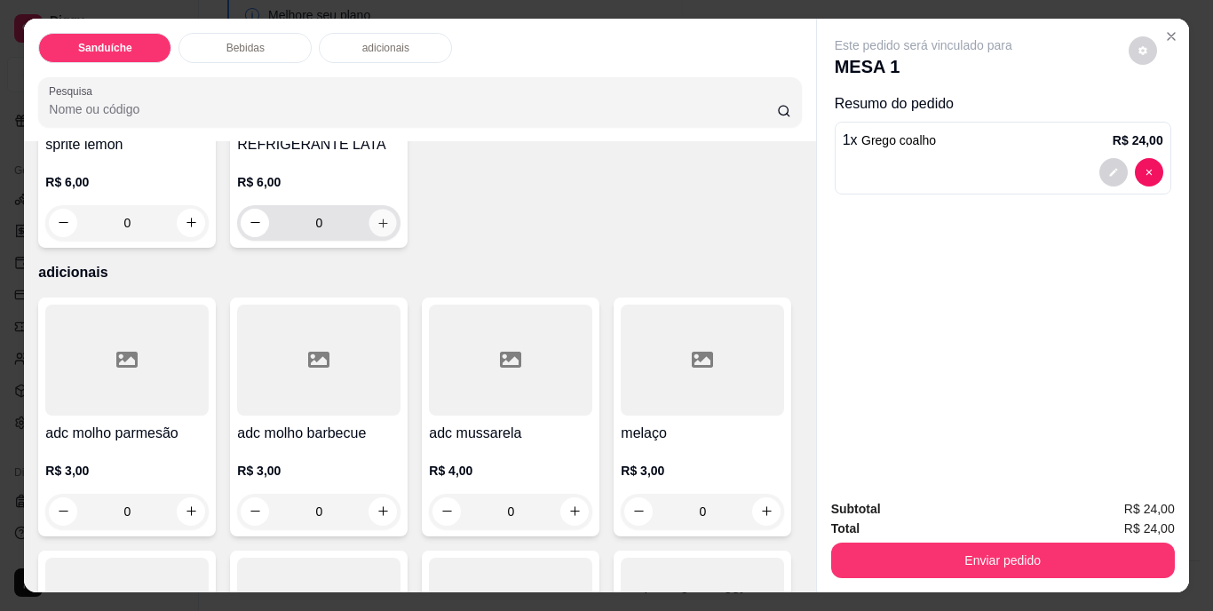
click at [397, 236] on button "increase-product-quantity" at bounding box center [383, 223] width 28 height 28
type input "1"
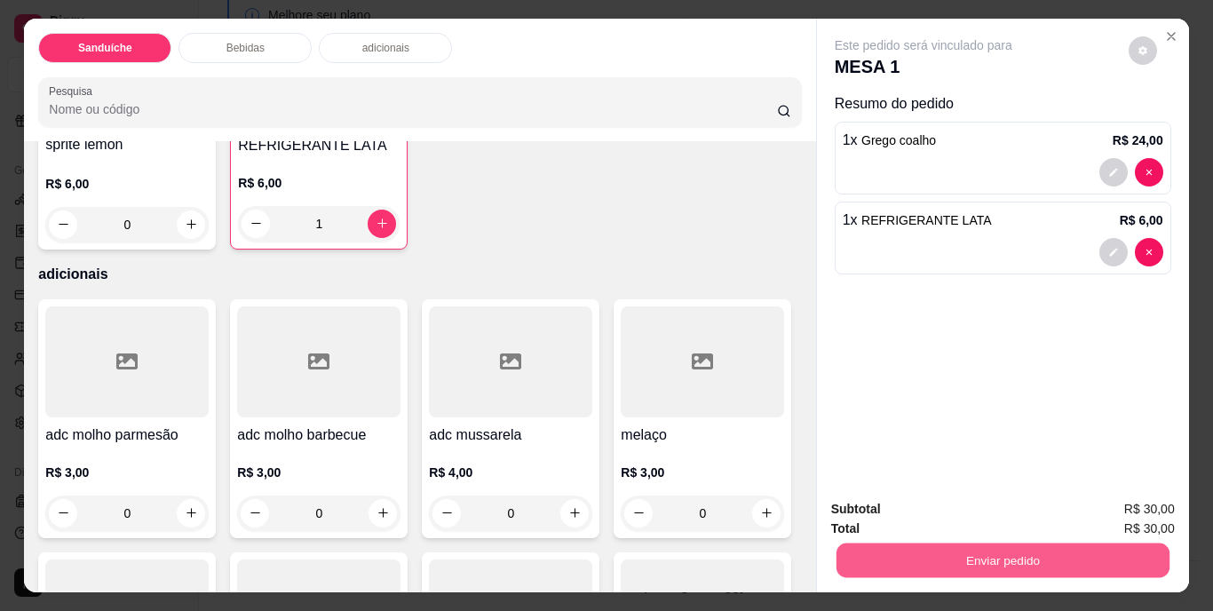
click at [941, 546] on button "Enviar pedido" at bounding box center [1001, 560] width 333 height 35
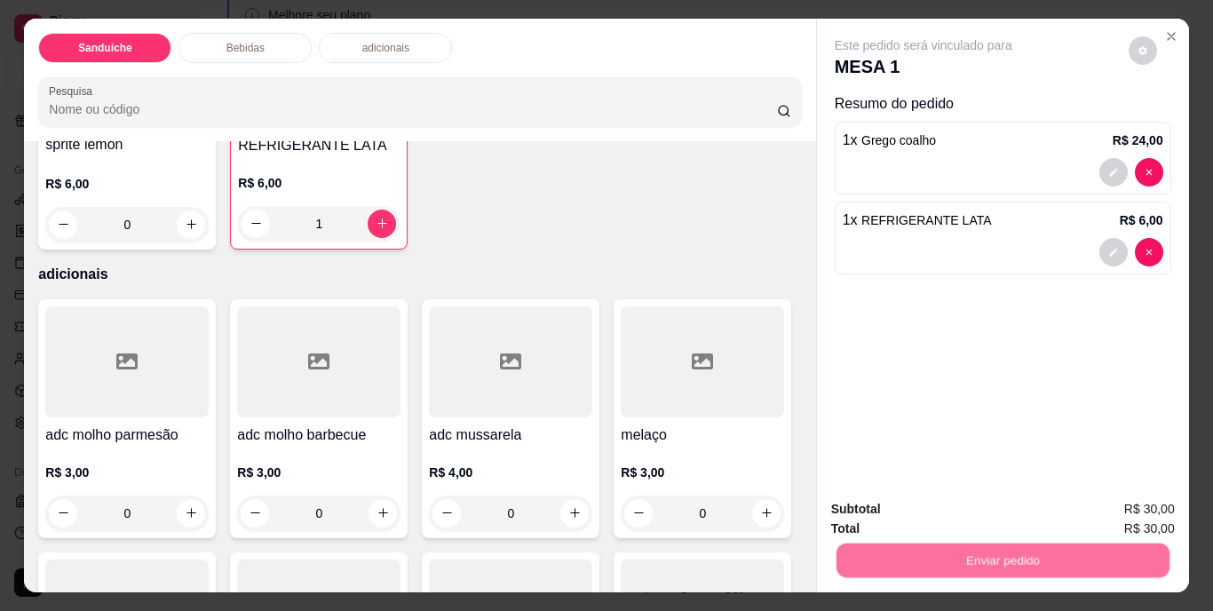
click at [930, 504] on button "Não registrar e enviar pedido" at bounding box center [943, 510] width 179 height 33
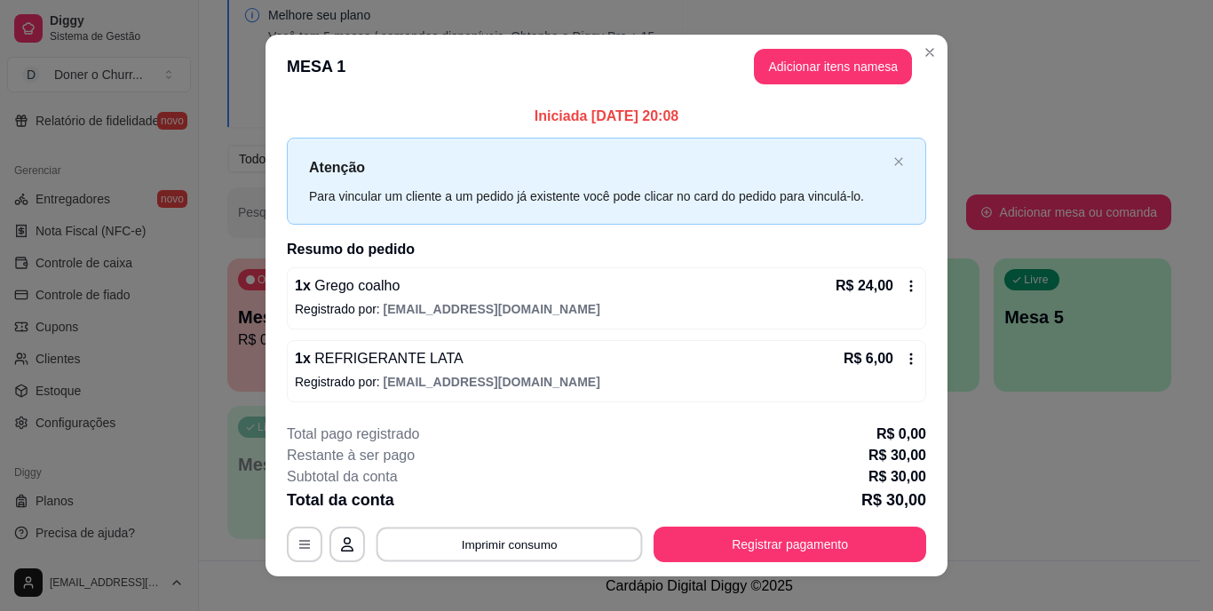
click at [513, 543] on button "Imprimir consumo" at bounding box center [509, 544] width 266 height 35
click at [518, 496] on button "IMPRESSORA" at bounding box center [508, 503] width 129 height 28
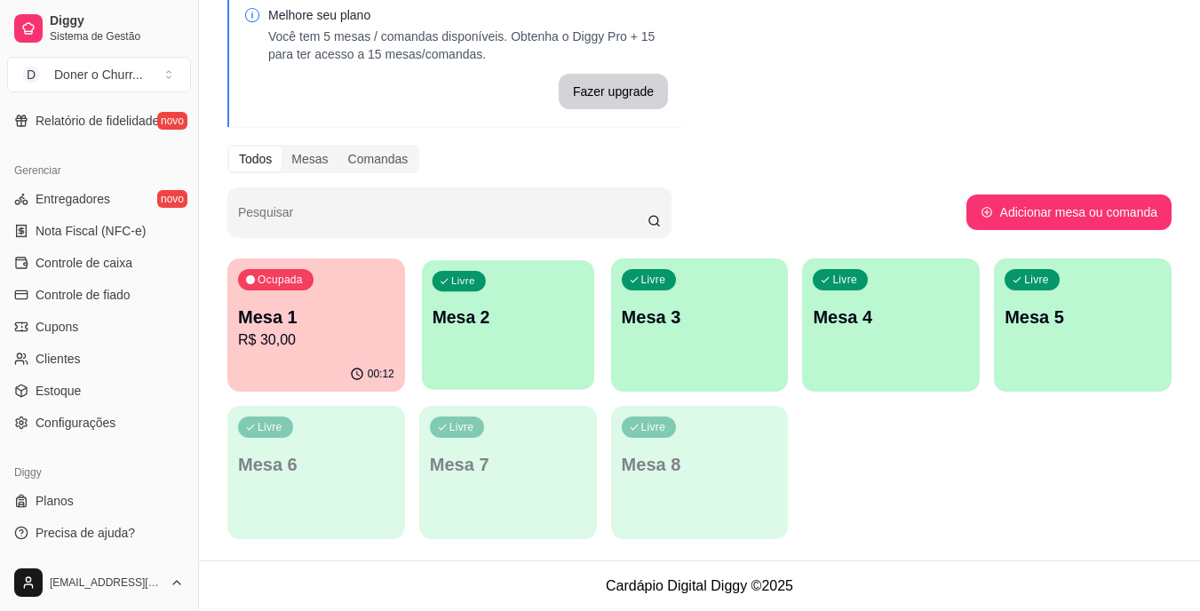
click at [522, 296] on div "Livre Mesa 2" at bounding box center [508, 314] width 172 height 108
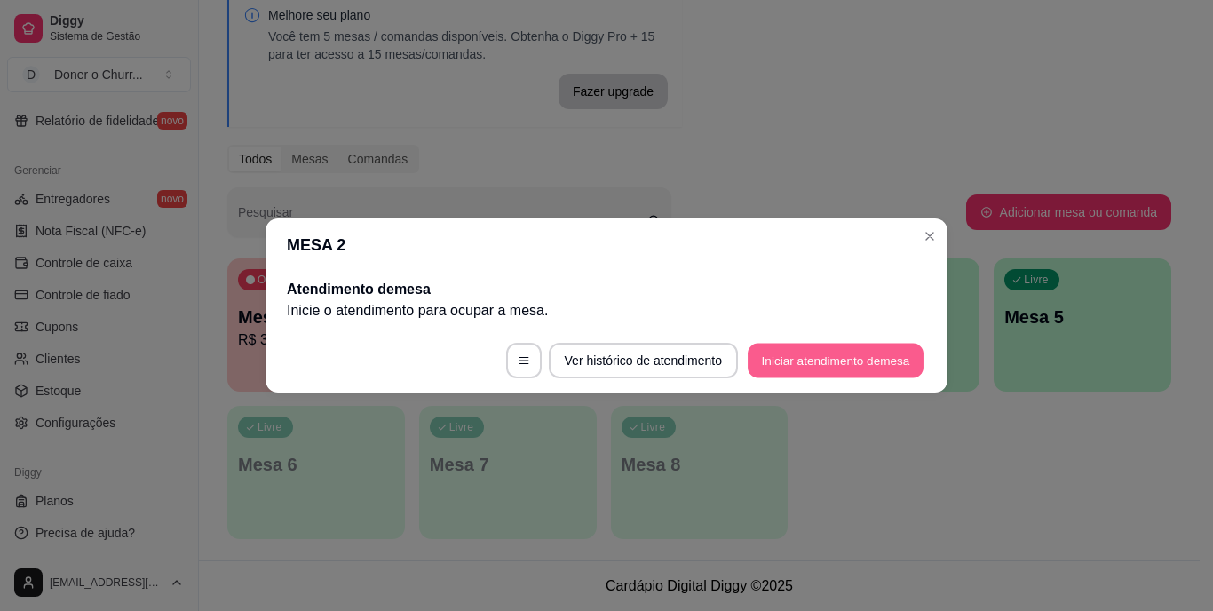
click at [834, 359] on button "Iniciar atendimento de mesa" at bounding box center [836, 361] width 176 height 35
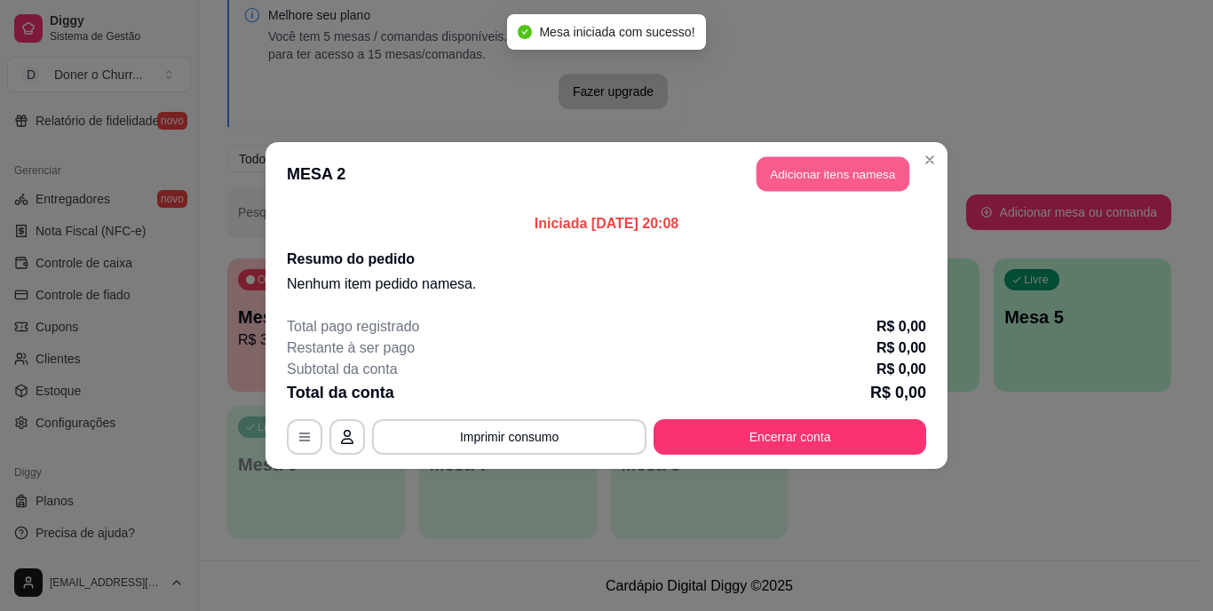
click at [871, 175] on button "Adicionar itens na mesa" at bounding box center [832, 174] width 153 height 35
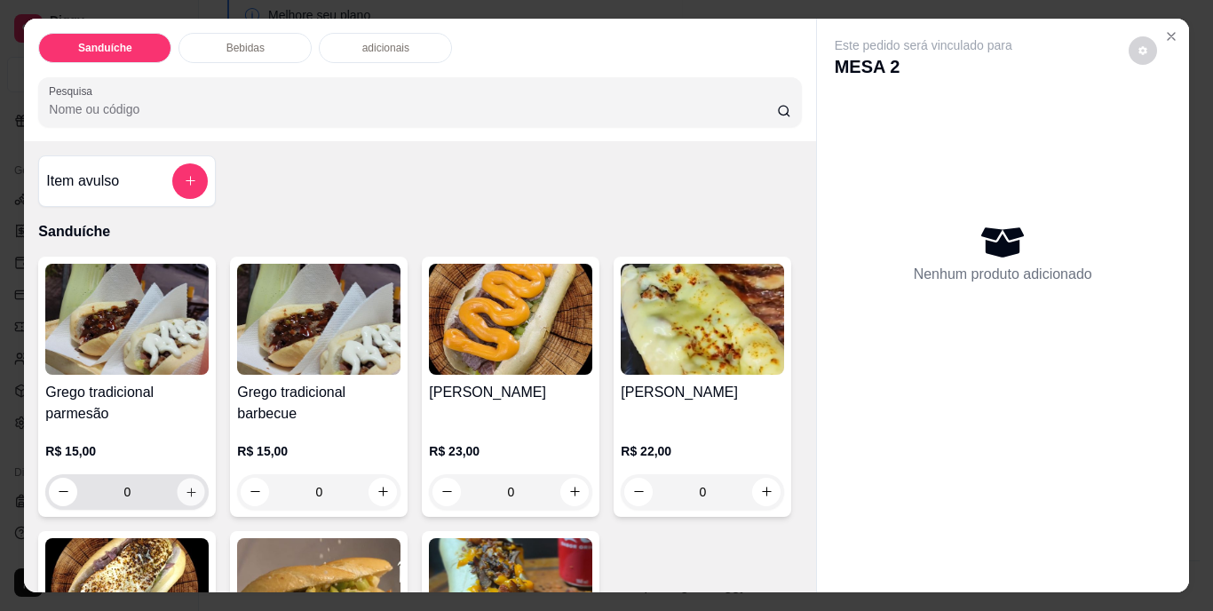
click at [185, 485] on icon "increase-product-quantity" at bounding box center [191, 491] width 13 height 13
type input "1"
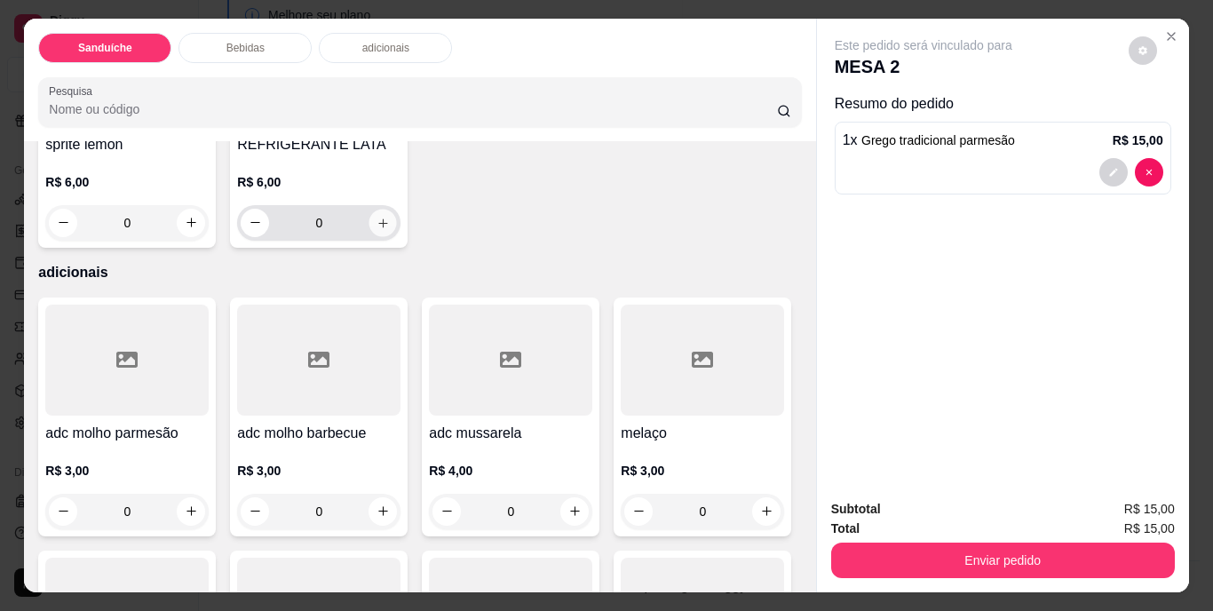
click at [390, 229] on icon "increase-product-quantity" at bounding box center [382, 222] width 13 height 13
type input "1"
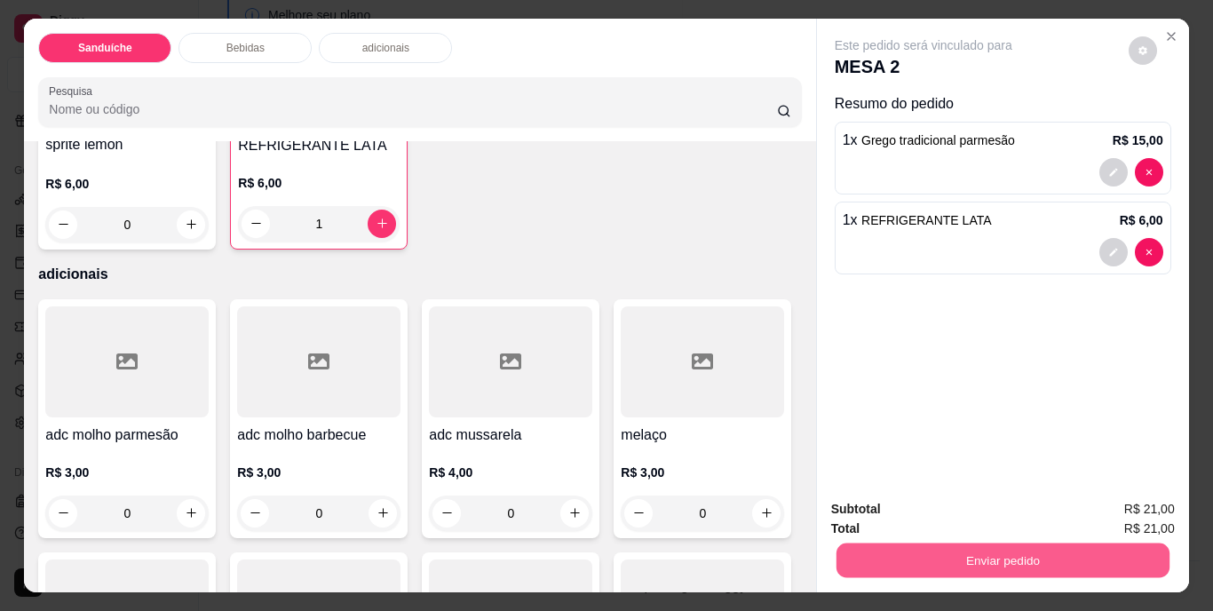
click at [897, 543] on button "Enviar pedido" at bounding box center [1001, 560] width 333 height 35
click at [927, 507] on button "Não registrar e enviar pedido" at bounding box center [943, 511] width 185 height 34
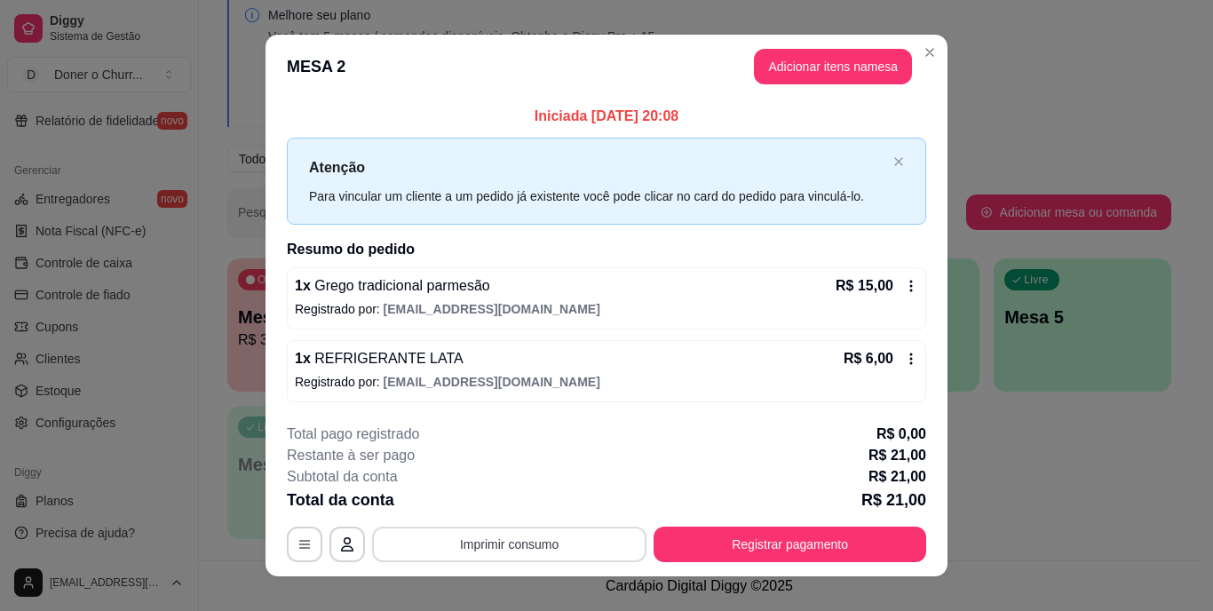
click at [516, 546] on button "Imprimir consumo" at bounding box center [509, 545] width 274 height 36
click at [492, 508] on button "IMPRESSORA" at bounding box center [508, 503] width 129 height 28
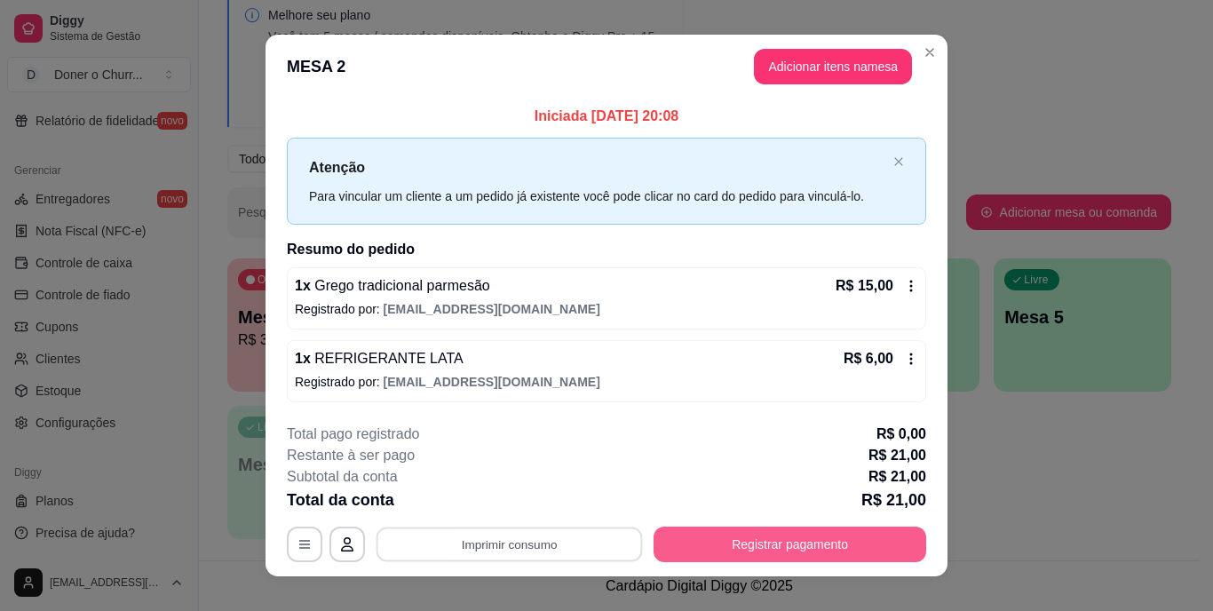
click at [780, 540] on button "Registrar pagamento" at bounding box center [789, 545] width 273 height 36
click at [684, 544] on button "Registrar pagamento" at bounding box center [790, 544] width 265 height 35
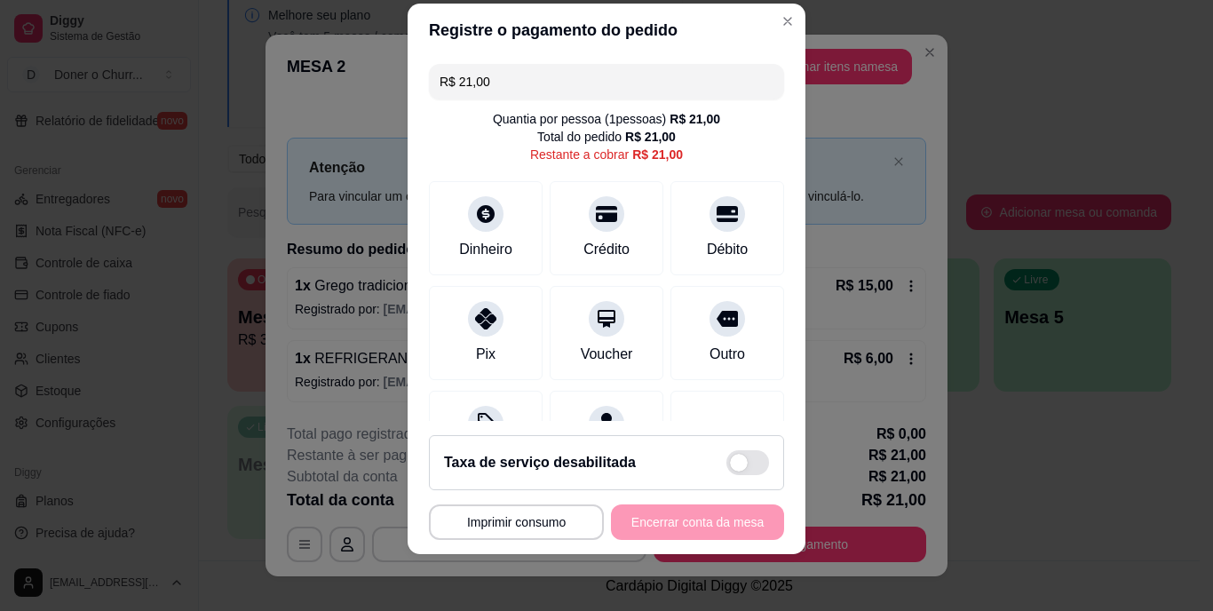
scroll to position [92, 0]
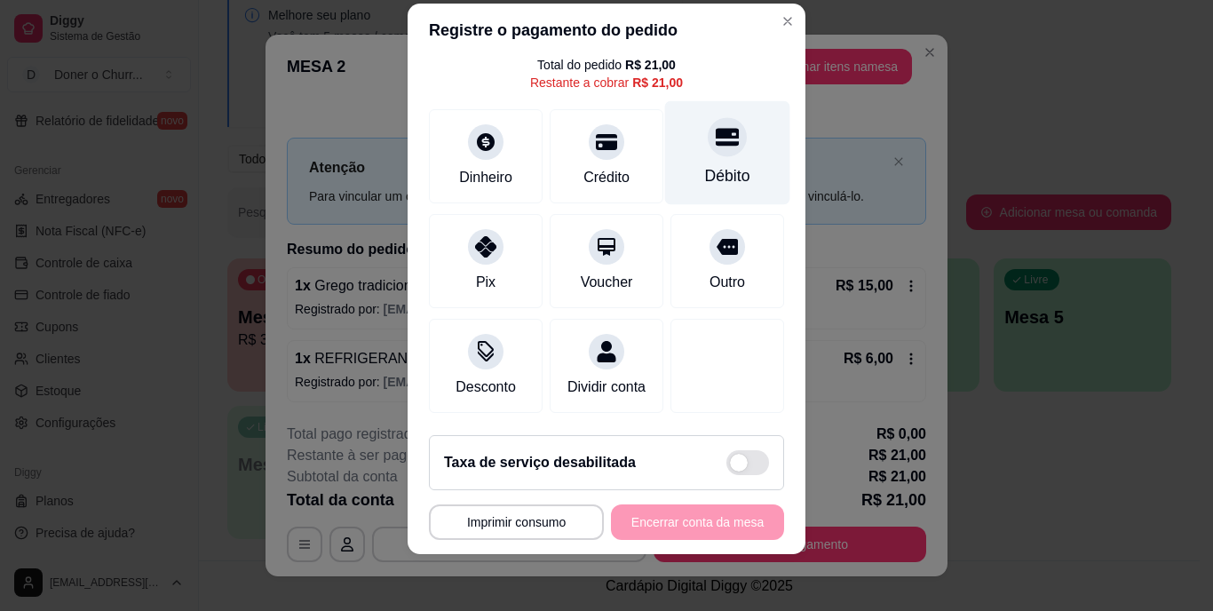
drag, startPoint x: 705, startPoint y: 134, endPoint x: 718, endPoint y: 150, distance: 20.8
click at [707, 135] on div "Débito" at bounding box center [727, 153] width 125 height 104
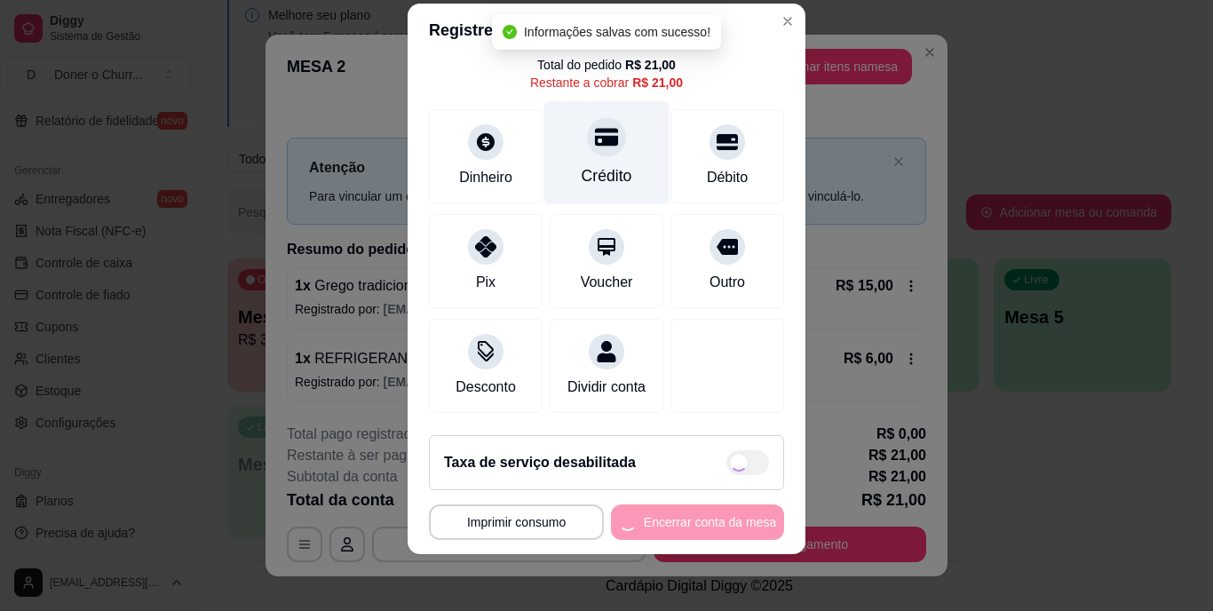
type input "R$ 0,00"
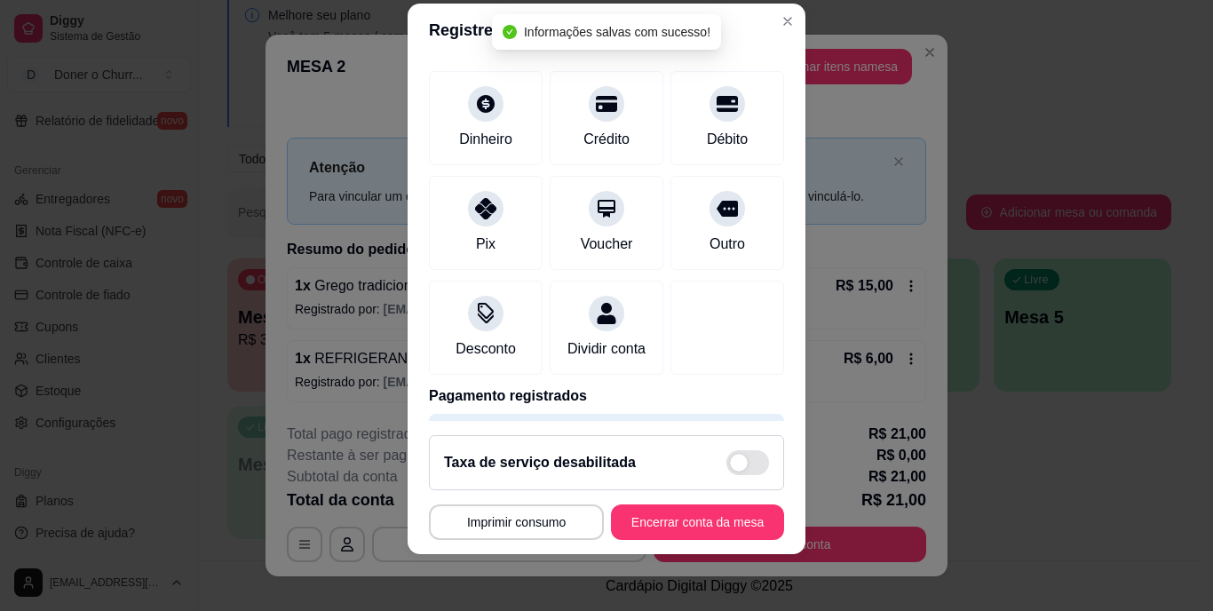
scroll to position [167, 0]
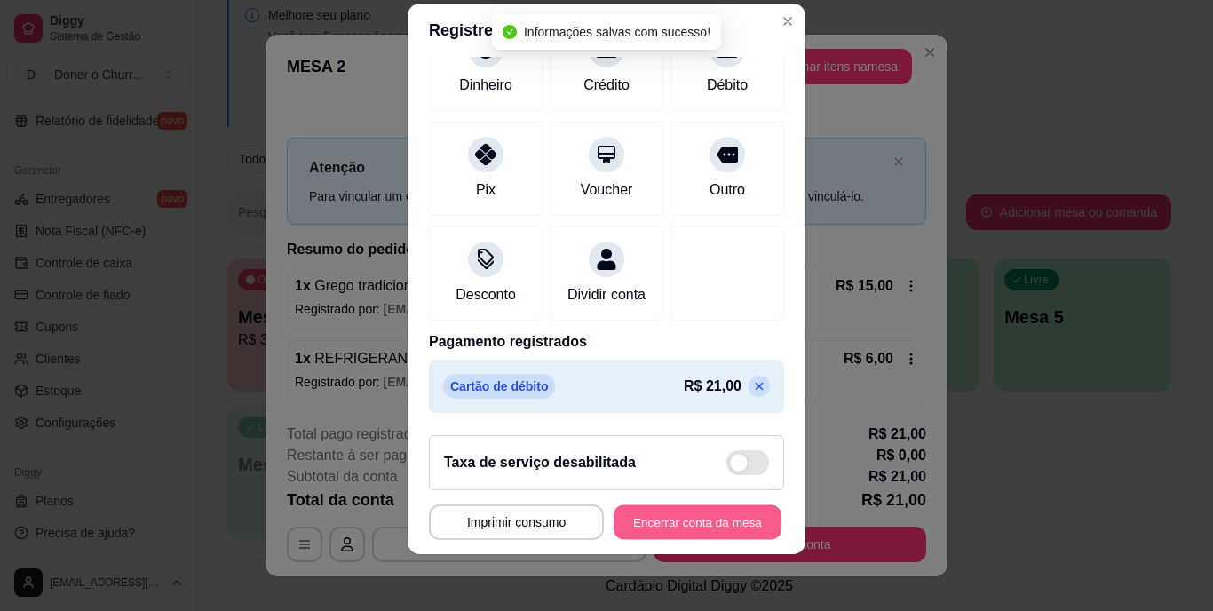
click at [703, 519] on button "Encerrar conta da mesa" at bounding box center [698, 521] width 168 height 35
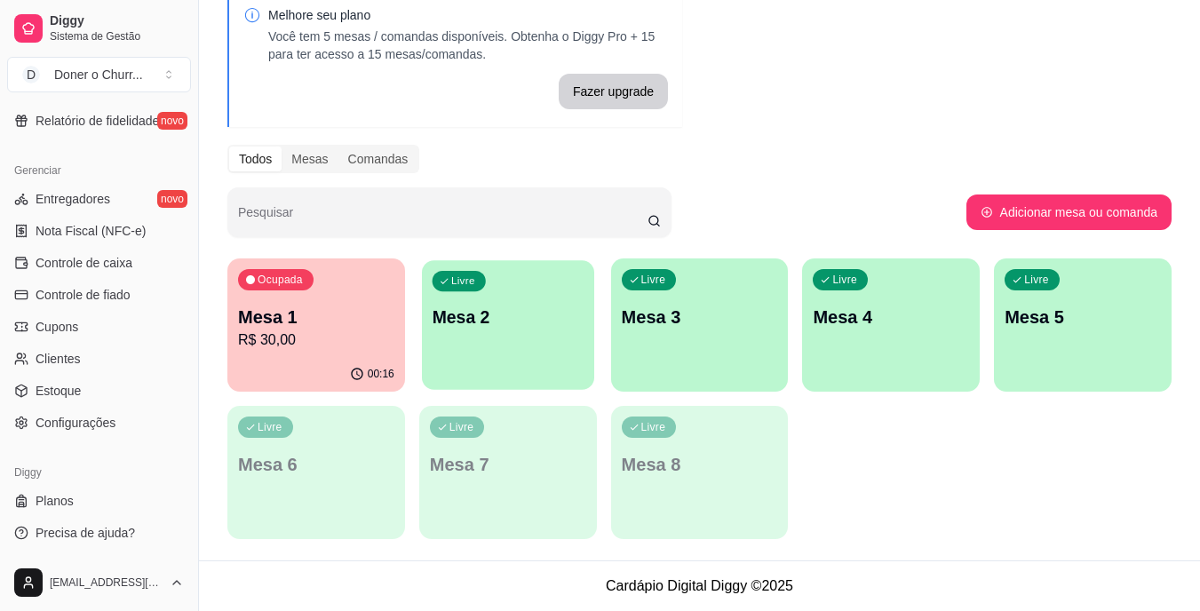
click at [523, 309] on p "Mesa 2" at bounding box center [508, 317] width 152 height 24
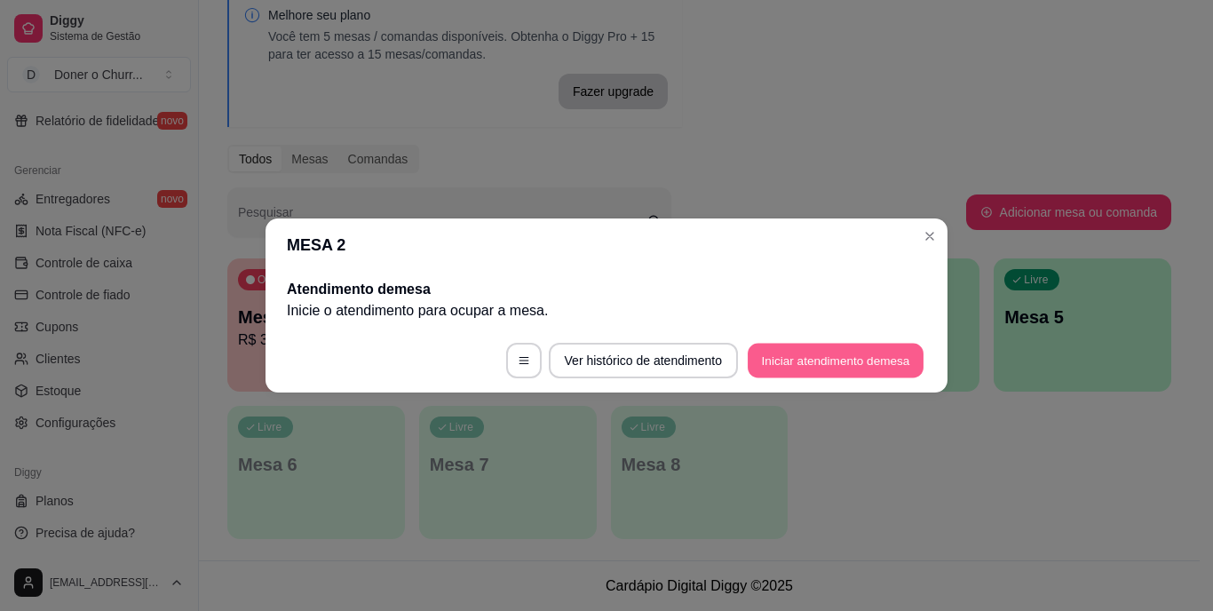
click at [802, 345] on button "Iniciar atendimento de mesa" at bounding box center [836, 361] width 176 height 35
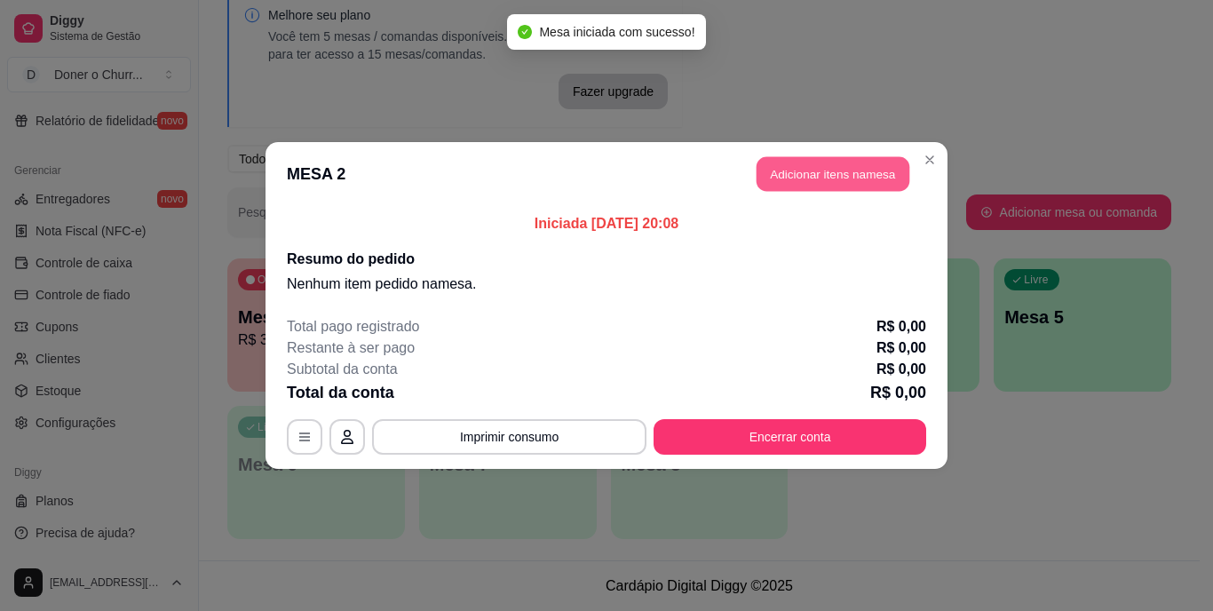
click at [817, 161] on button "Adicionar itens na mesa" at bounding box center [832, 174] width 153 height 35
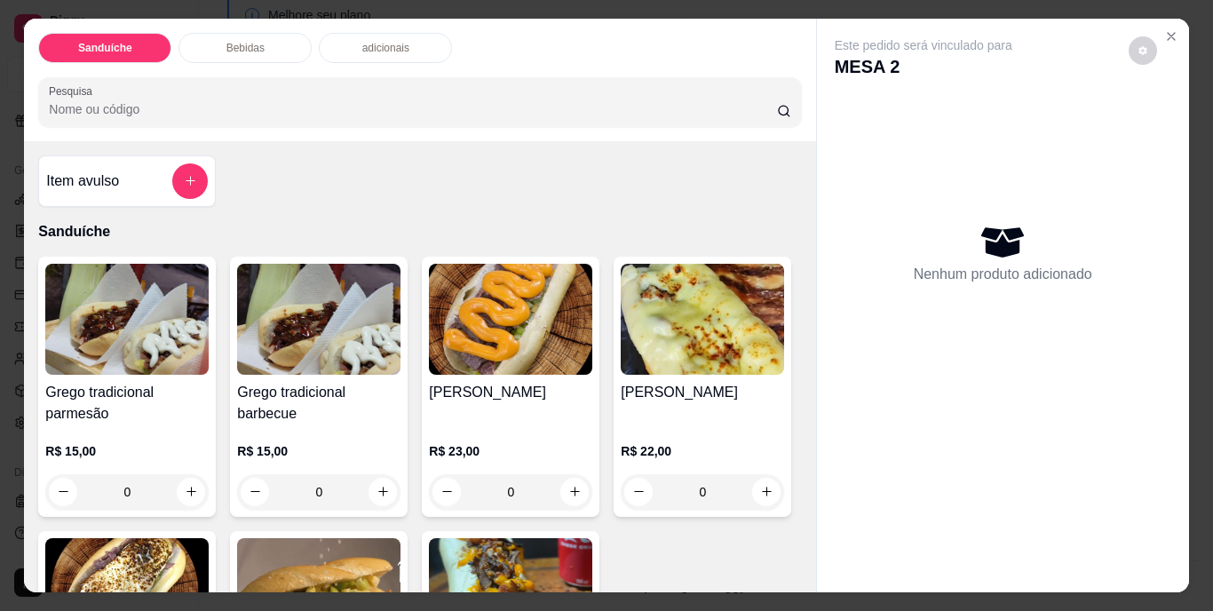
scroll to position [178, 0]
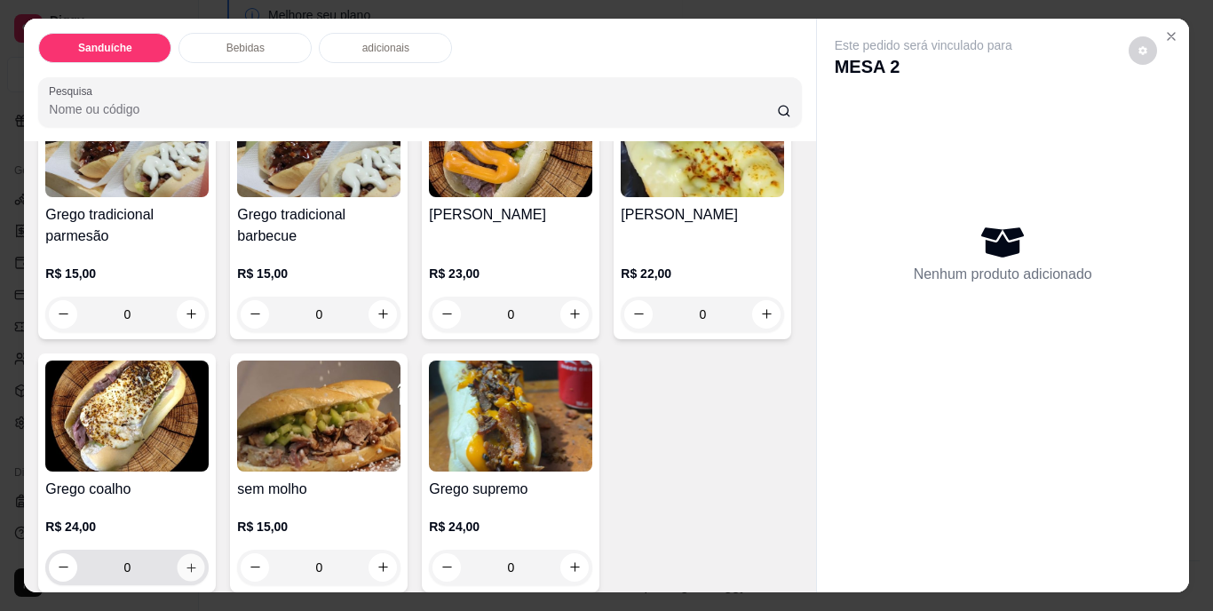
click at [198, 560] on icon "increase-product-quantity" at bounding box center [191, 566] width 13 height 13
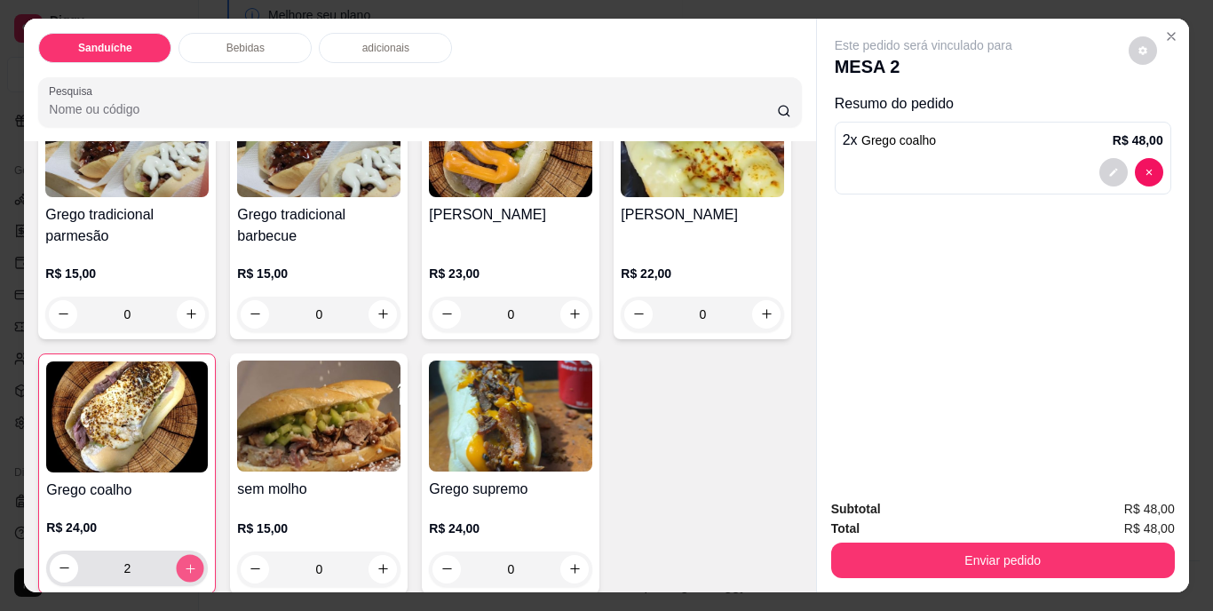
click at [197, 561] on icon "increase-product-quantity" at bounding box center [190, 567] width 13 height 13
type input "3"
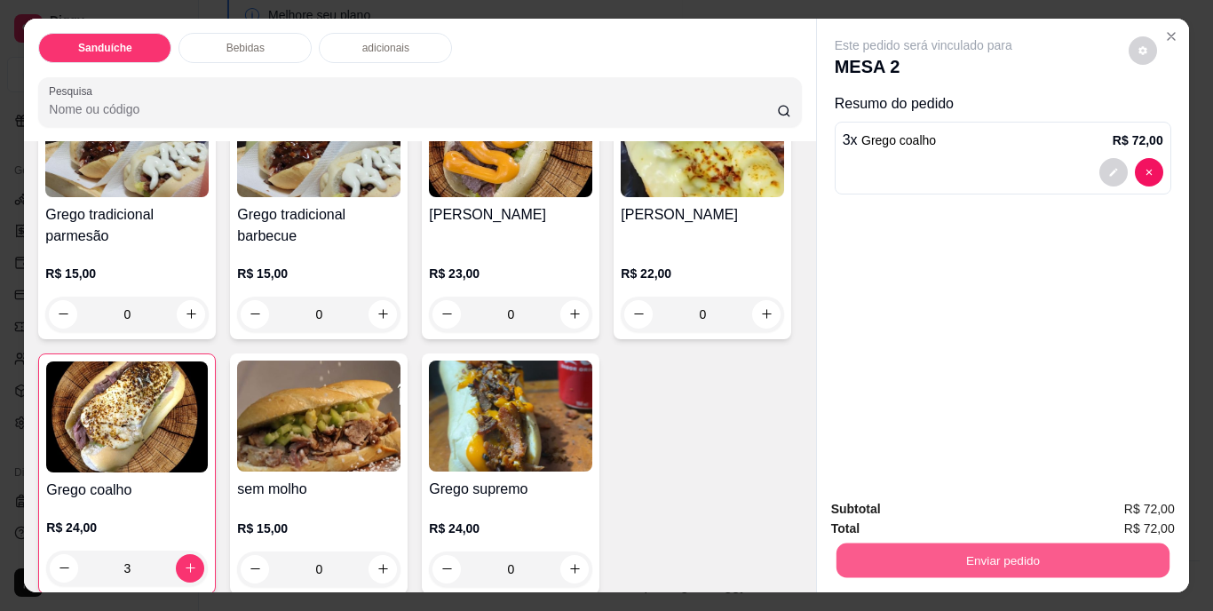
click at [1024, 557] on button "Enviar pedido" at bounding box center [1001, 560] width 333 height 35
click at [962, 514] on button "Não registrar e enviar pedido" at bounding box center [943, 510] width 179 height 33
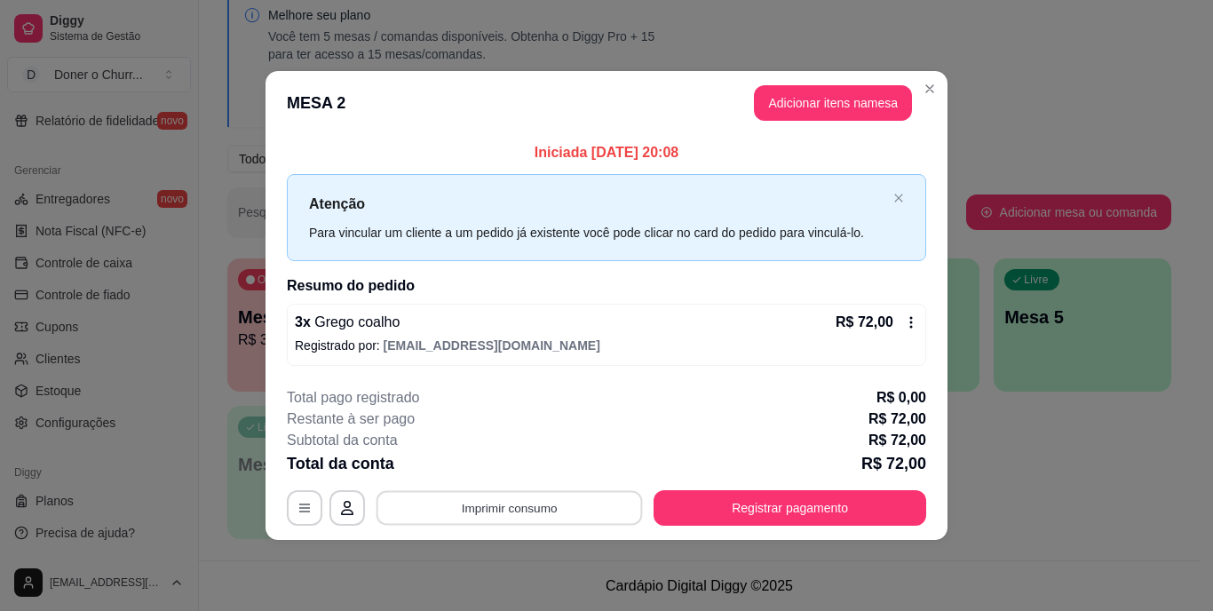
click at [484, 507] on button "Imprimir consumo" at bounding box center [509, 507] width 266 height 35
click at [501, 474] on button "IMPRESSORA" at bounding box center [514, 466] width 129 height 28
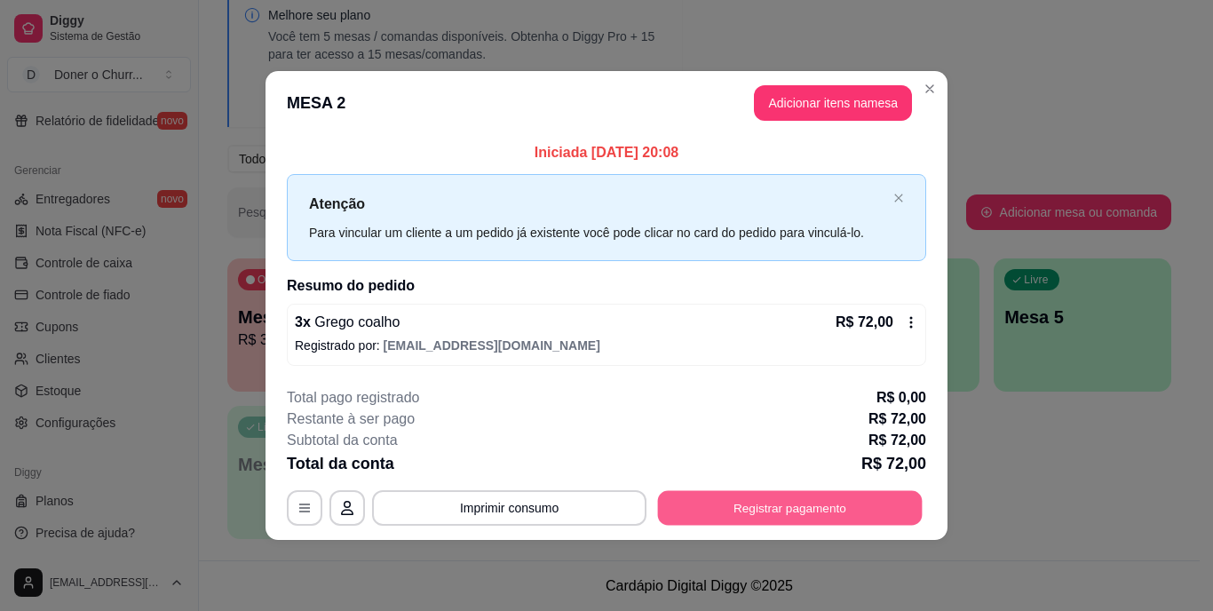
click at [773, 499] on button "Registrar pagamento" at bounding box center [790, 507] width 265 height 35
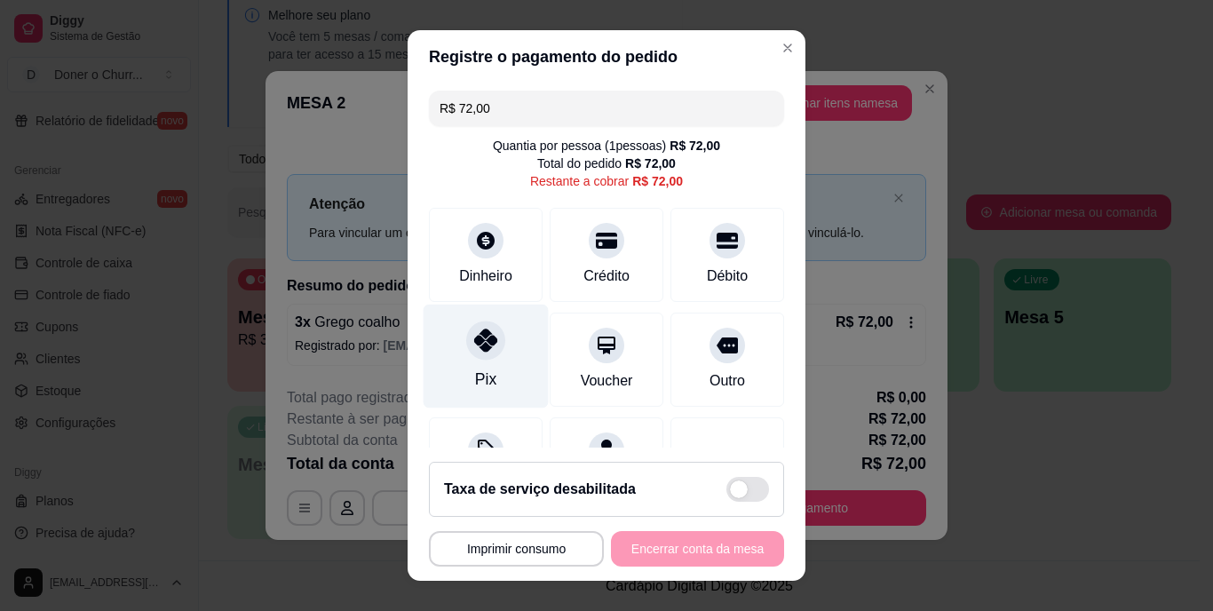
click at [473, 361] on div "Pix" at bounding box center [486, 357] width 125 height 104
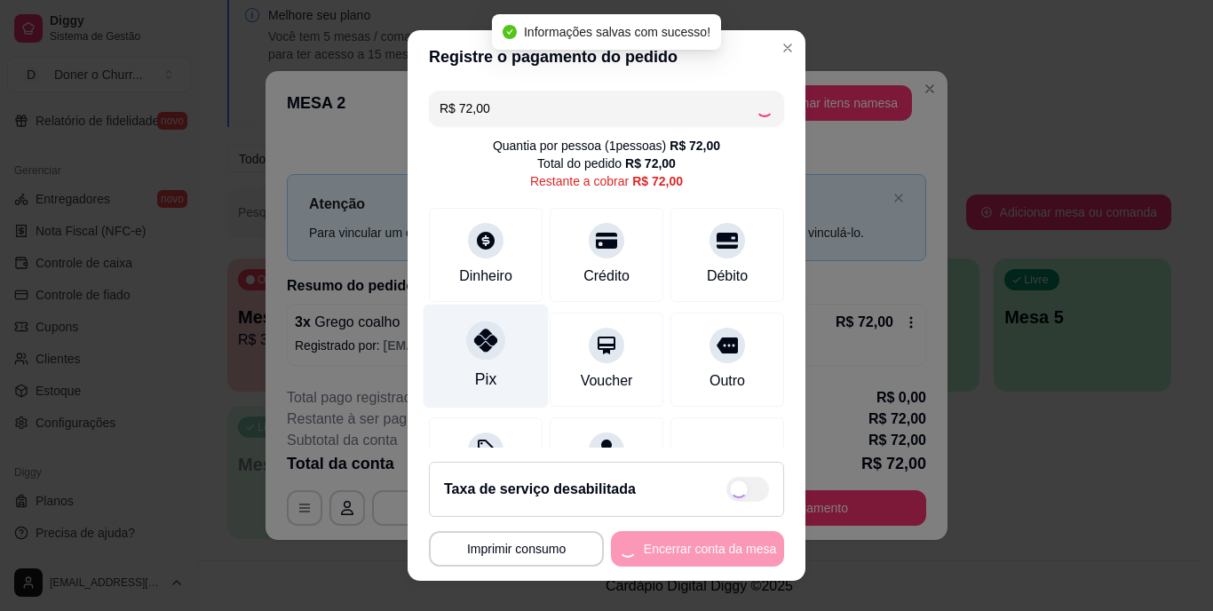
type input "R$ 0,00"
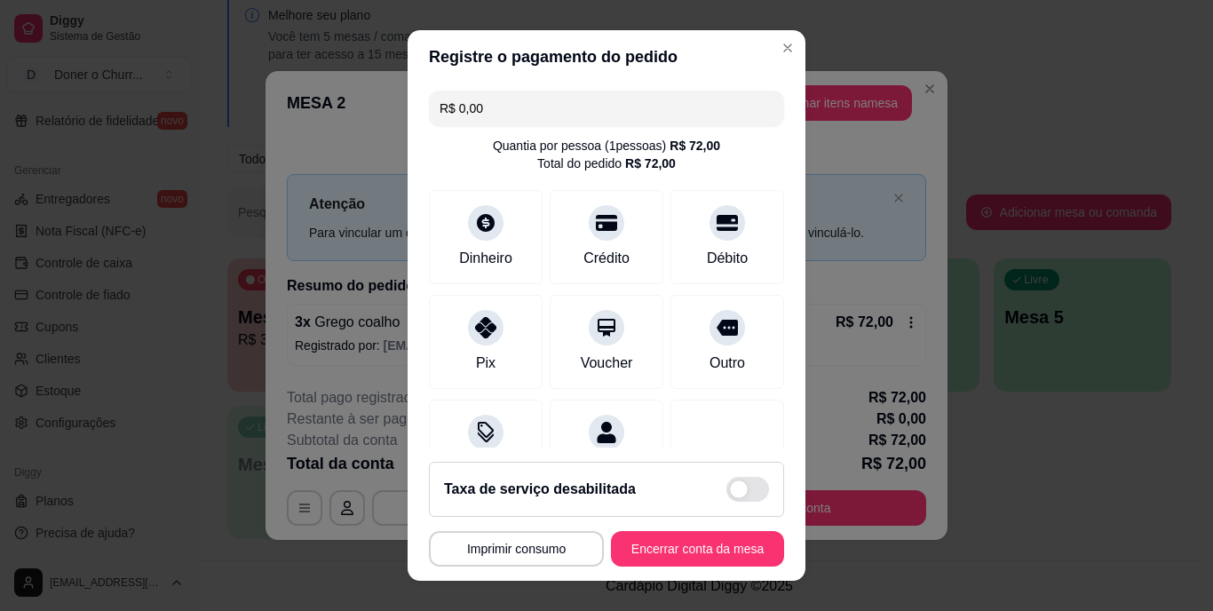
scroll to position [167, 0]
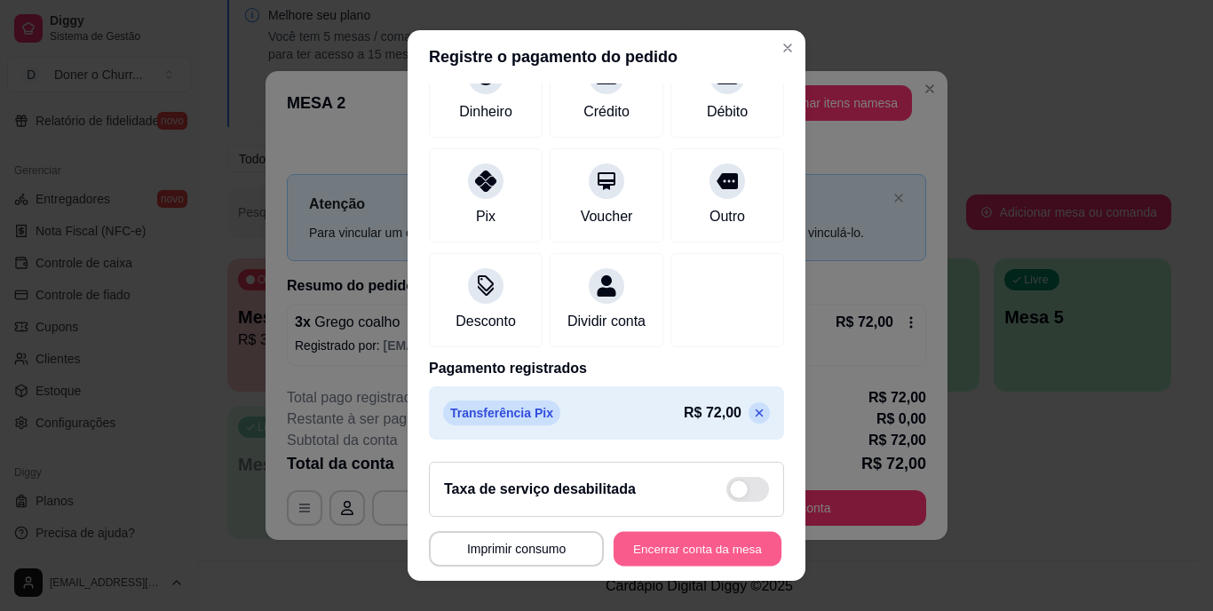
click at [675, 538] on button "Encerrar conta da mesa" at bounding box center [698, 548] width 168 height 35
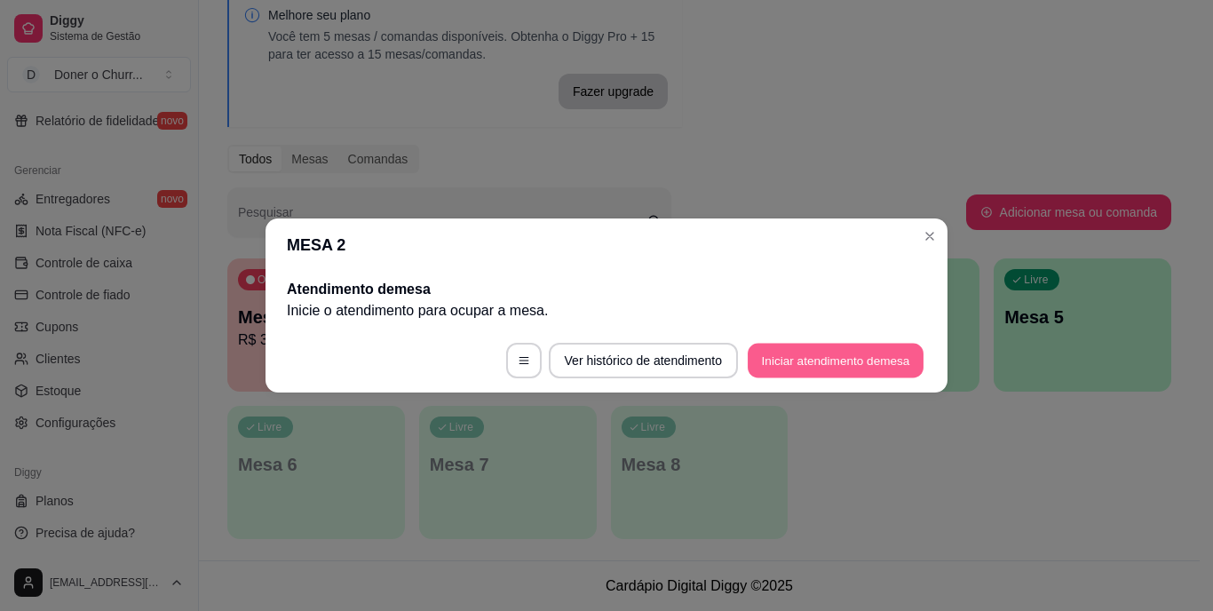
click at [786, 371] on button "Iniciar atendimento de mesa" at bounding box center [836, 361] width 176 height 35
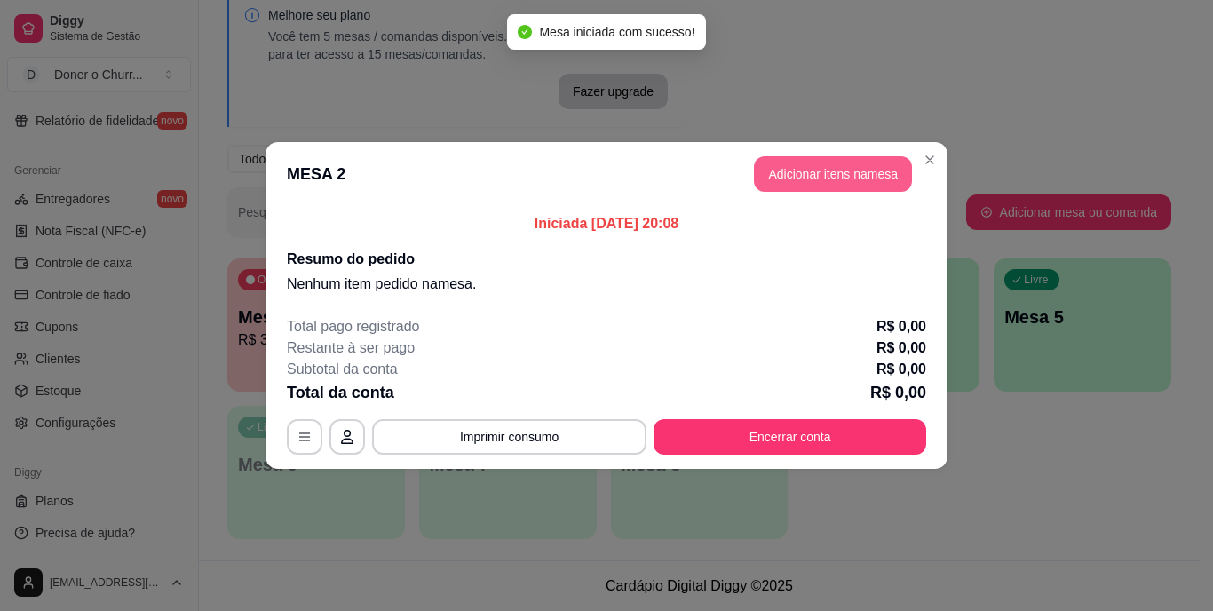
click at [830, 172] on button "Adicionar itens na mesa" at bounding box center [833, 174] width 158 height 36
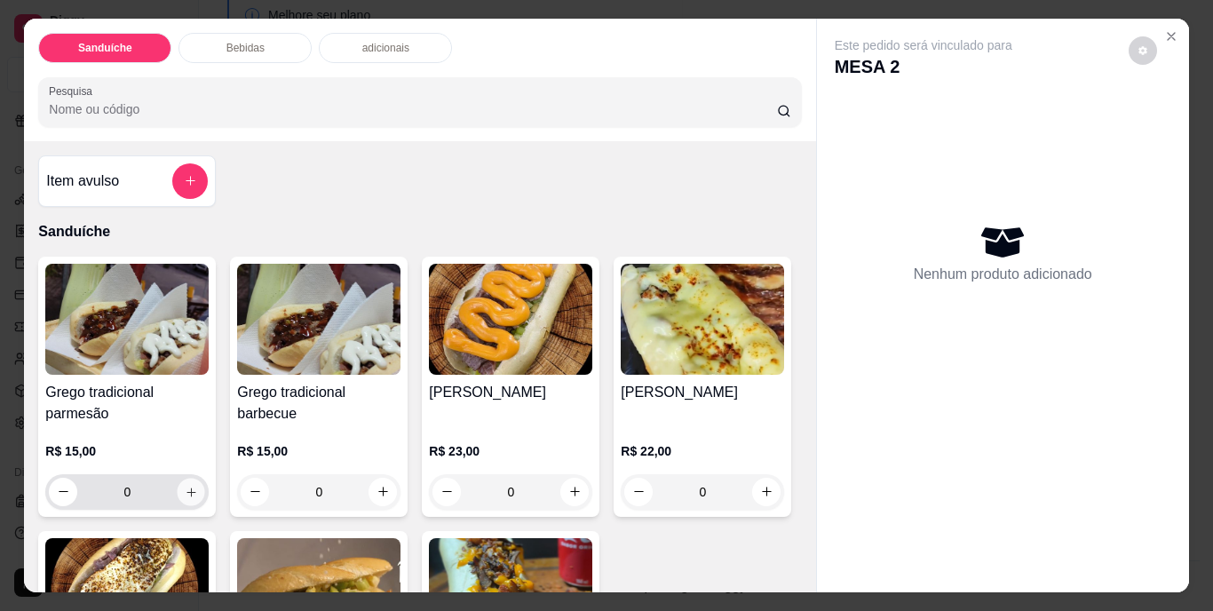
click at [185, 485] on icon "increase-product-quantity" at bounding box center [191, 491] width 13 height 13
type input "1"
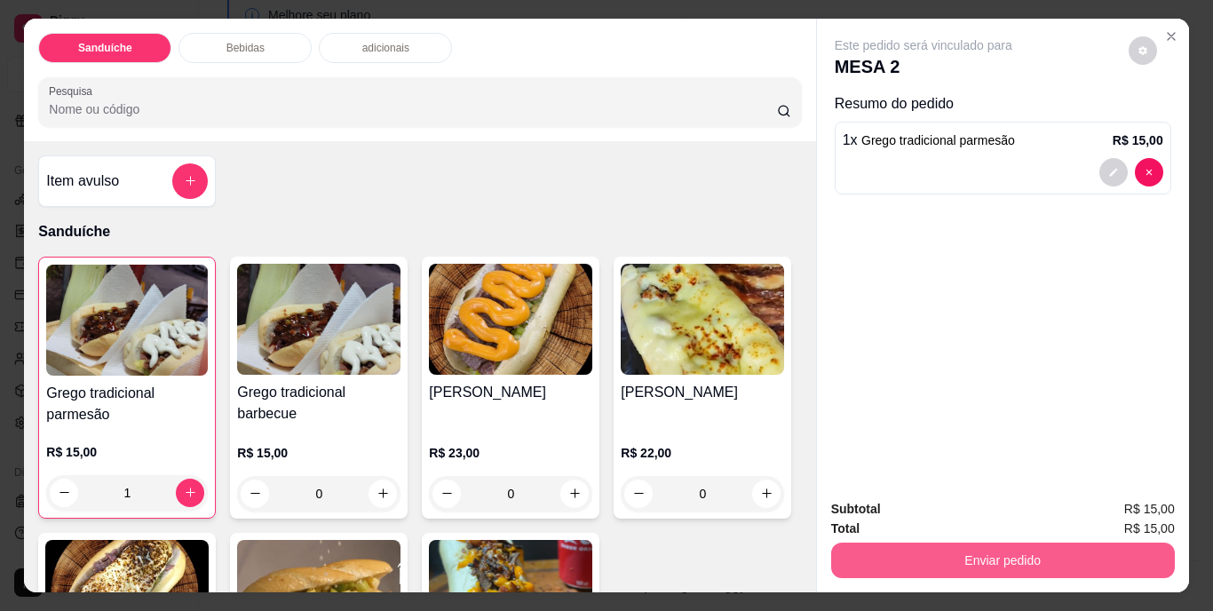
click at [973, 545] on button "Enviar pedido" at bounding box center [1003, 560] width 344 height 36
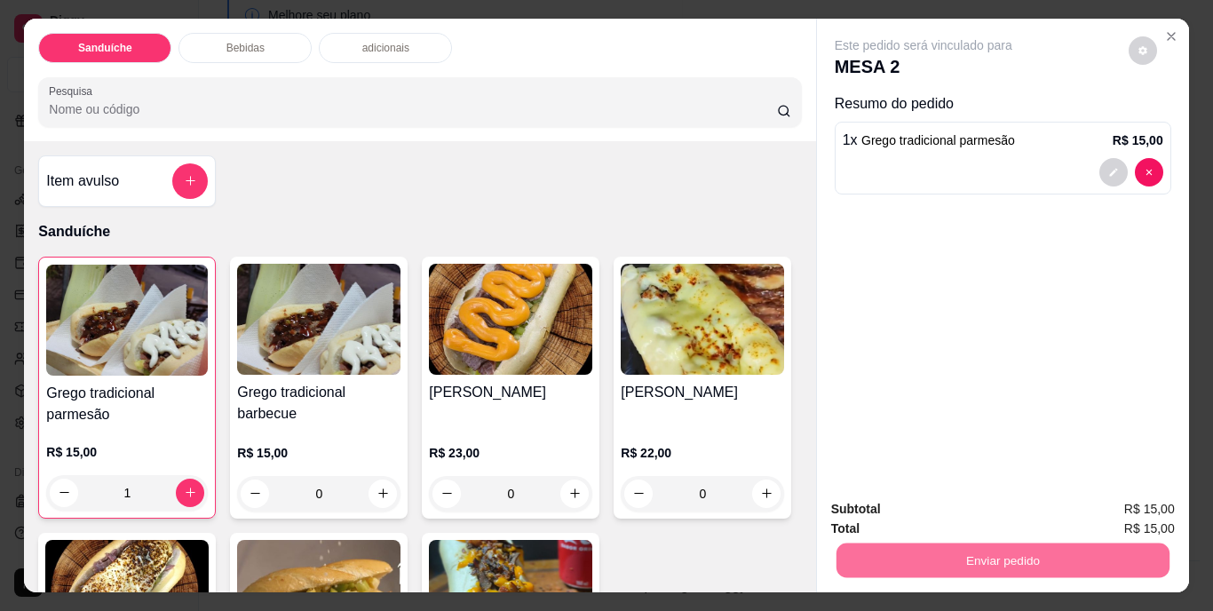
click at [978, 512] on button "Não registrar e enviar pedido" at bounding box center [943, 510] width 179 height 33
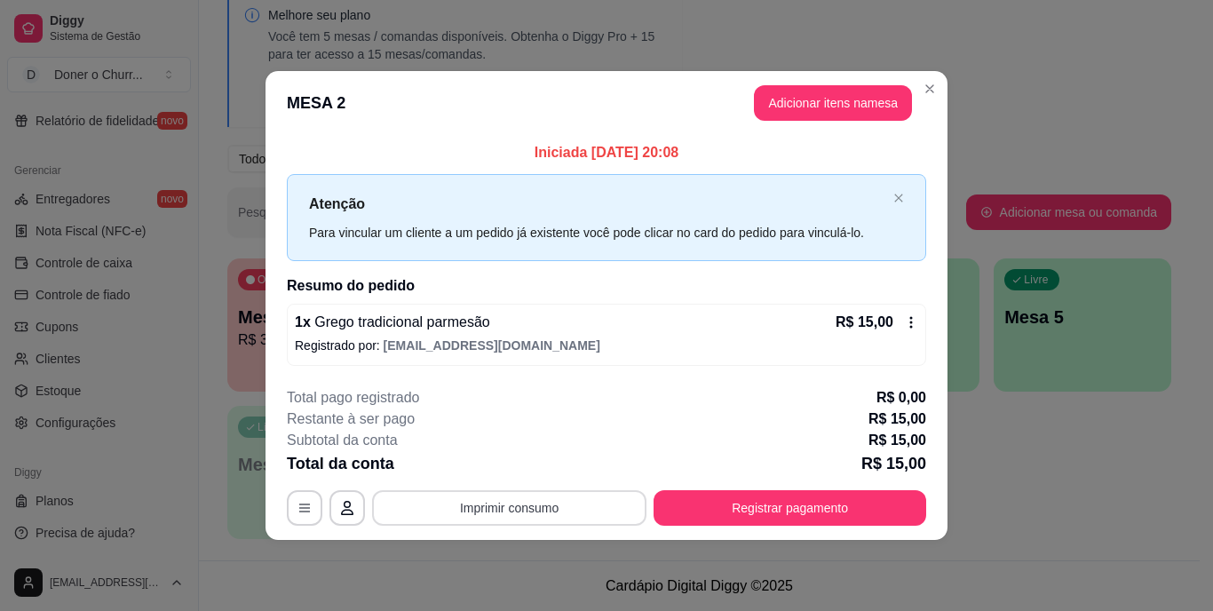
click at [539, 515] on button "Imprimir consumo" at bounding box center [509, 508] width 274 height 36
click at [540, 471] on button "IMPRESSORA" at bounding box center [515, 467] width 124 height 28
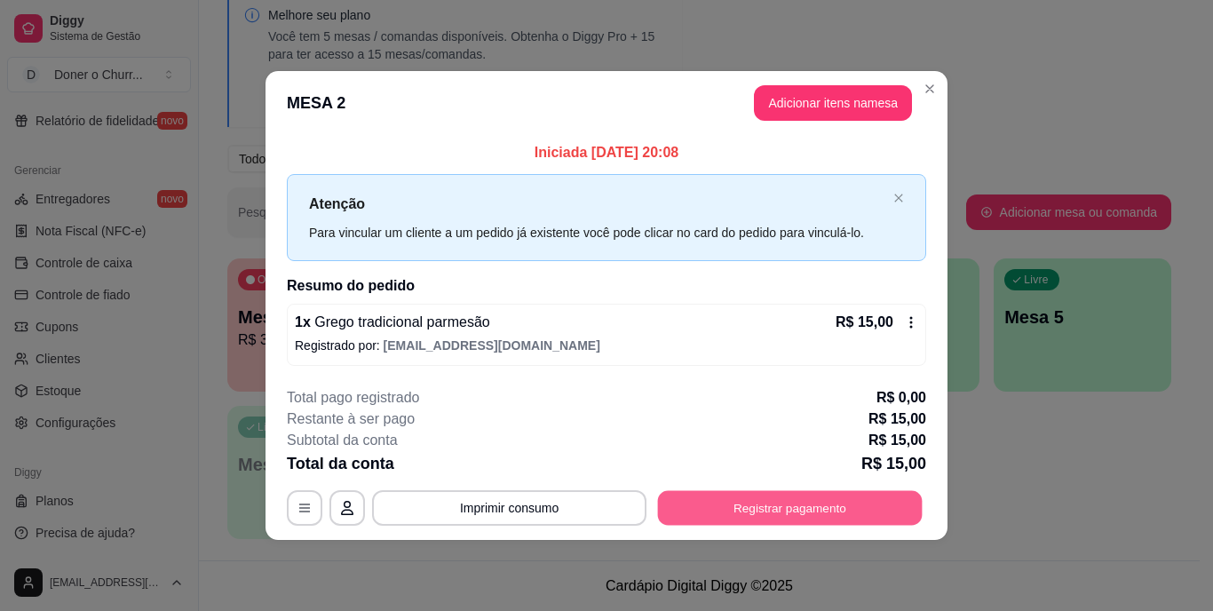
click at [771, 506] on button "Registrar pagamento" at bounding box center [790, 507] width 265 height 35
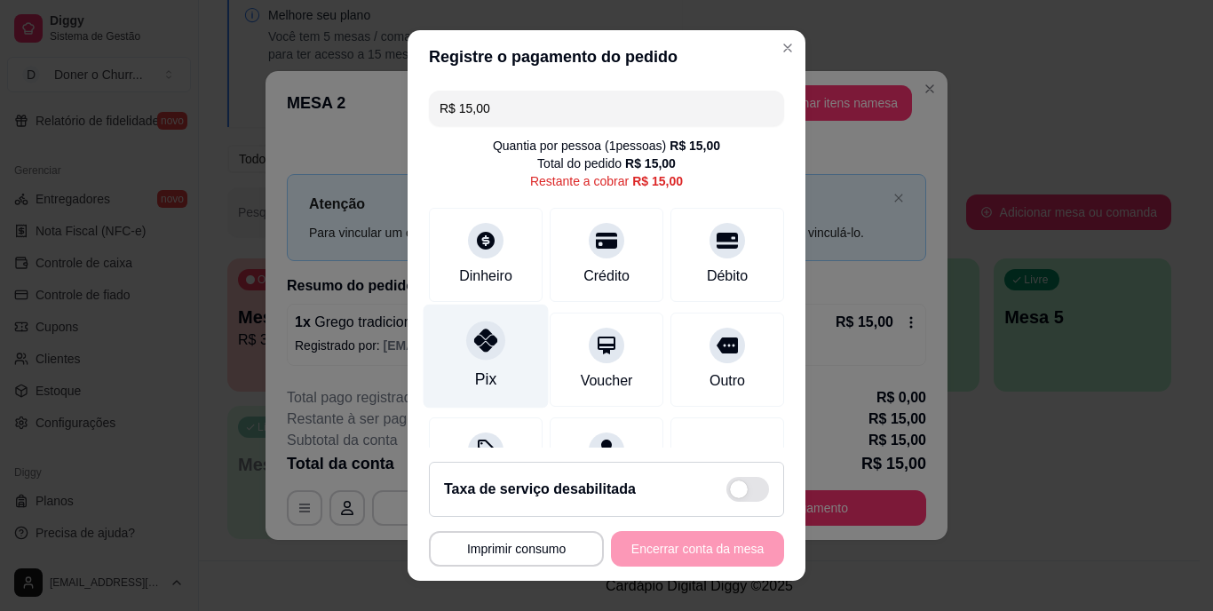
click at [474, 344] on icon at bounding box center [485, 340] width 23 height 23
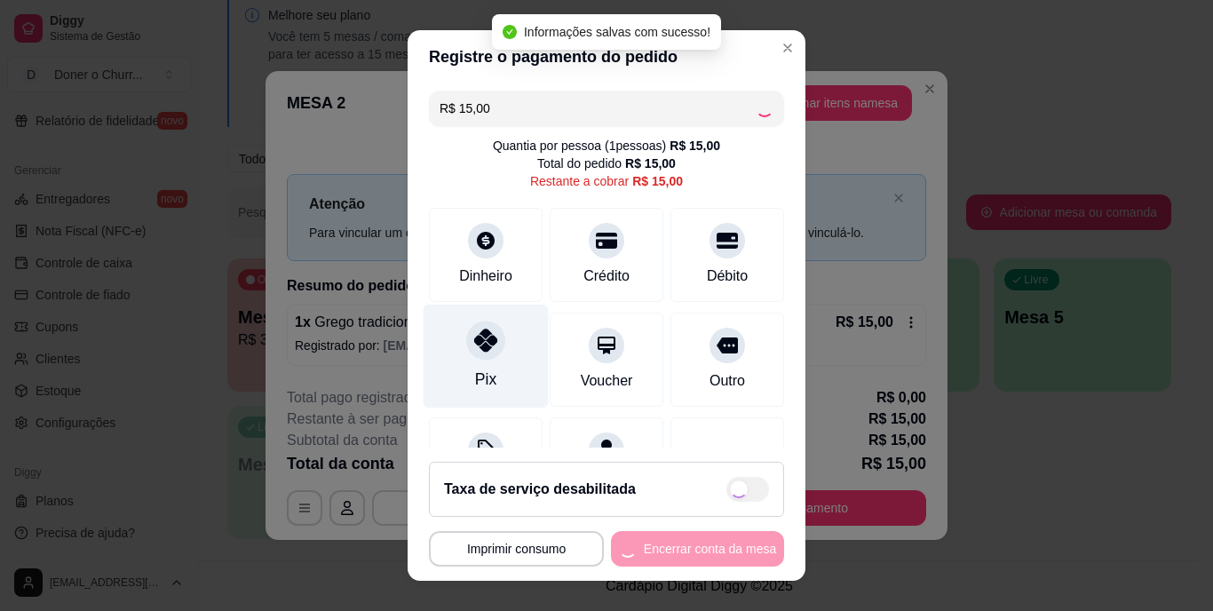
type input "R$ 0,00"
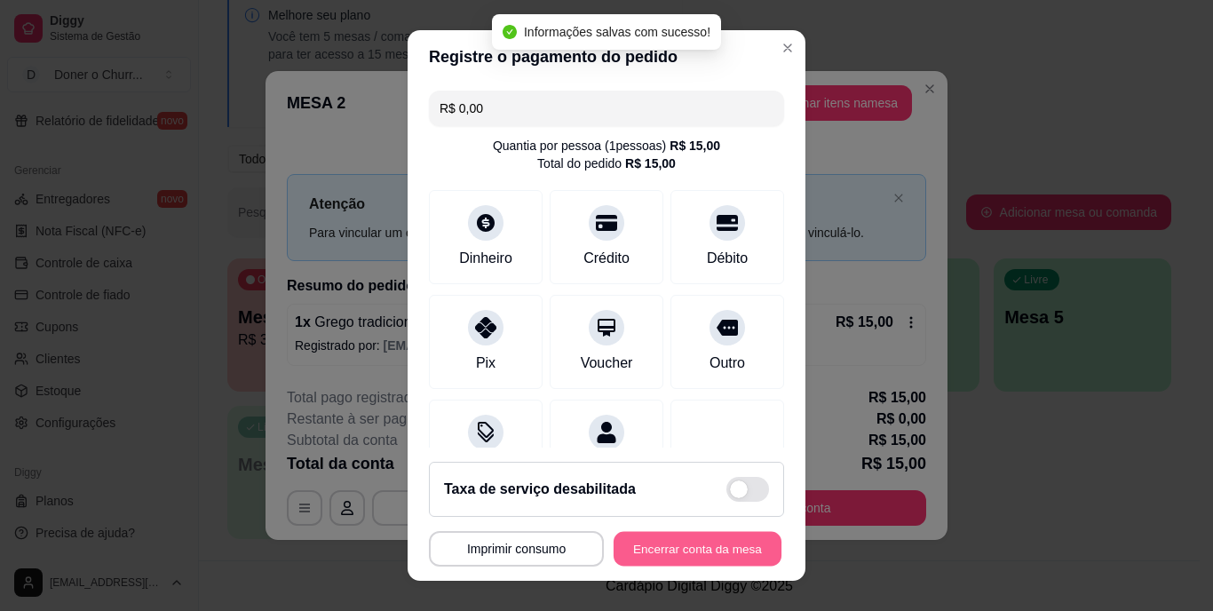
click at [693, 547] on button "Encerrar conta da mesa" at bounding box center [698, 548] width 168 height 35
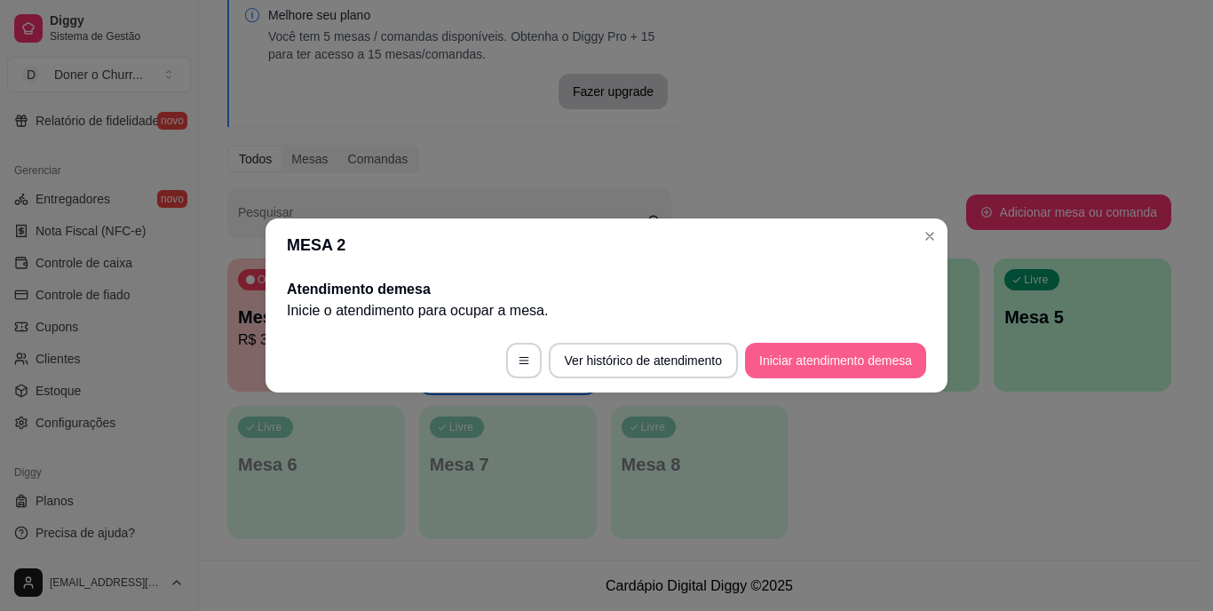
click at [842, 365] on button "Iniciar atendimento de mesa" at bounding box center [835, 361] width 181 height 36
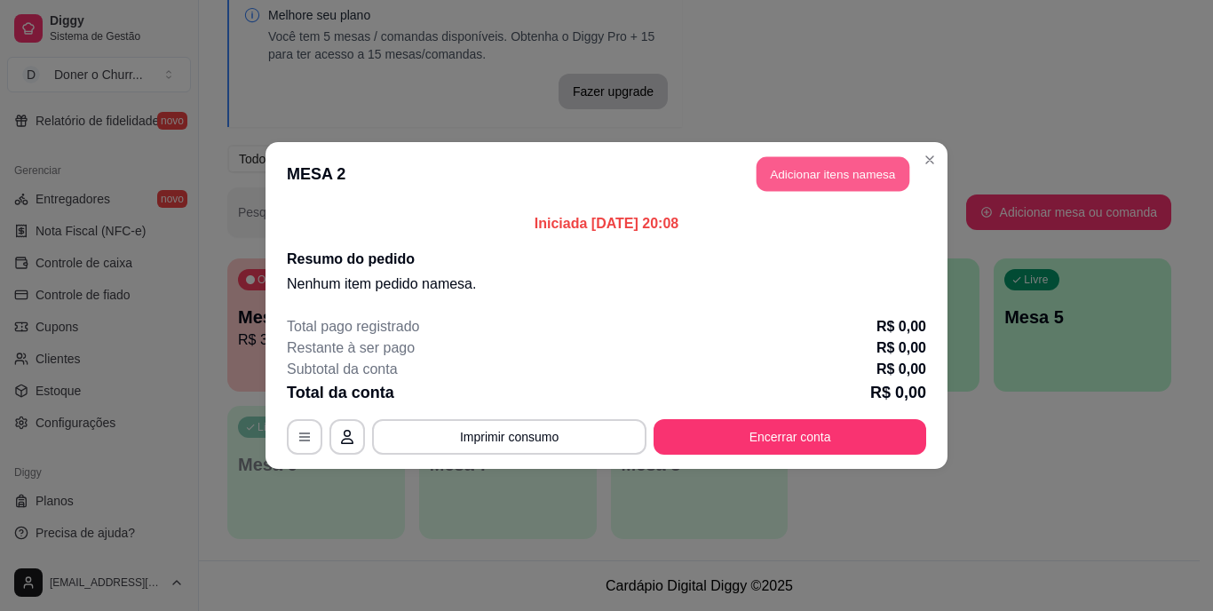
click at [822, 162] on button "Adicionar itens na mesa" at bounding box center [832, 174] width 153 height 35
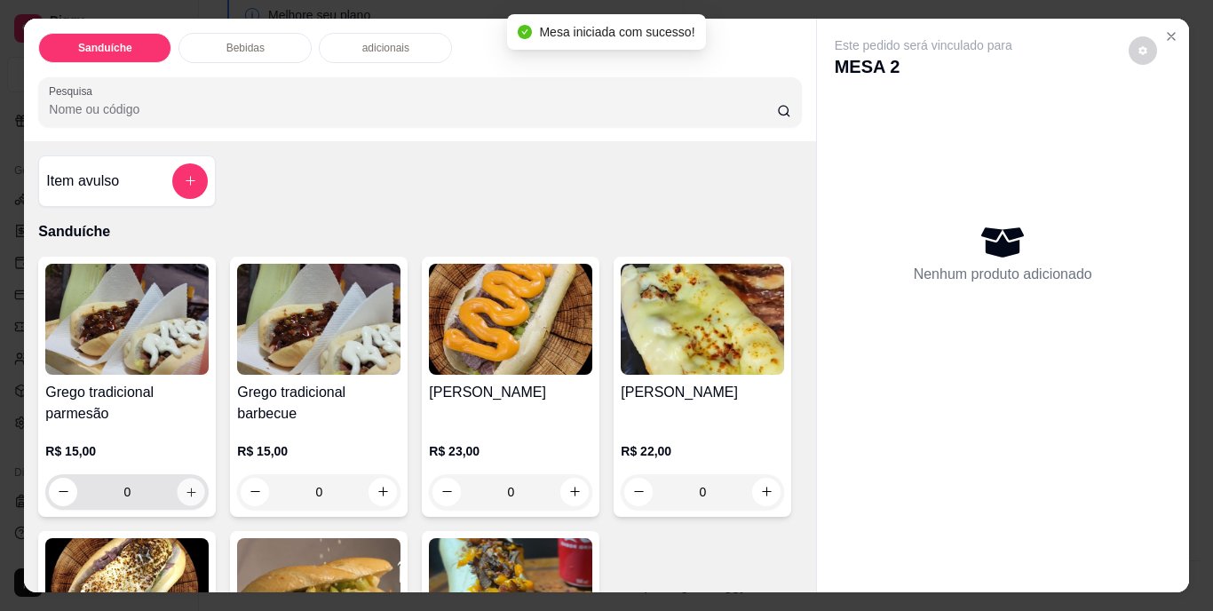
click at [180, 478] on button "increase-product-quantity" at bounding box center [192, 492] width 28 height 28
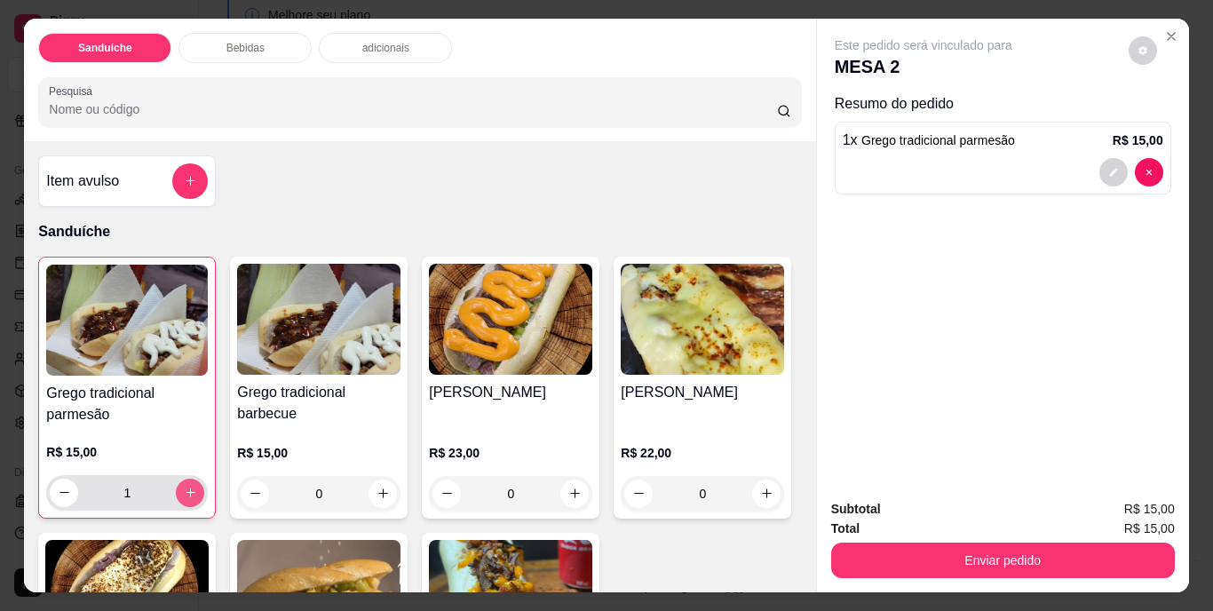
click at [182, 494] on button "increase-product-quantity" at bounding box center [190, 493] width 28 height 28
type input "2"
click at [1114, 158] on button "decrease-product-quantity" at bounding box center [1113, 172] width 28 height 28
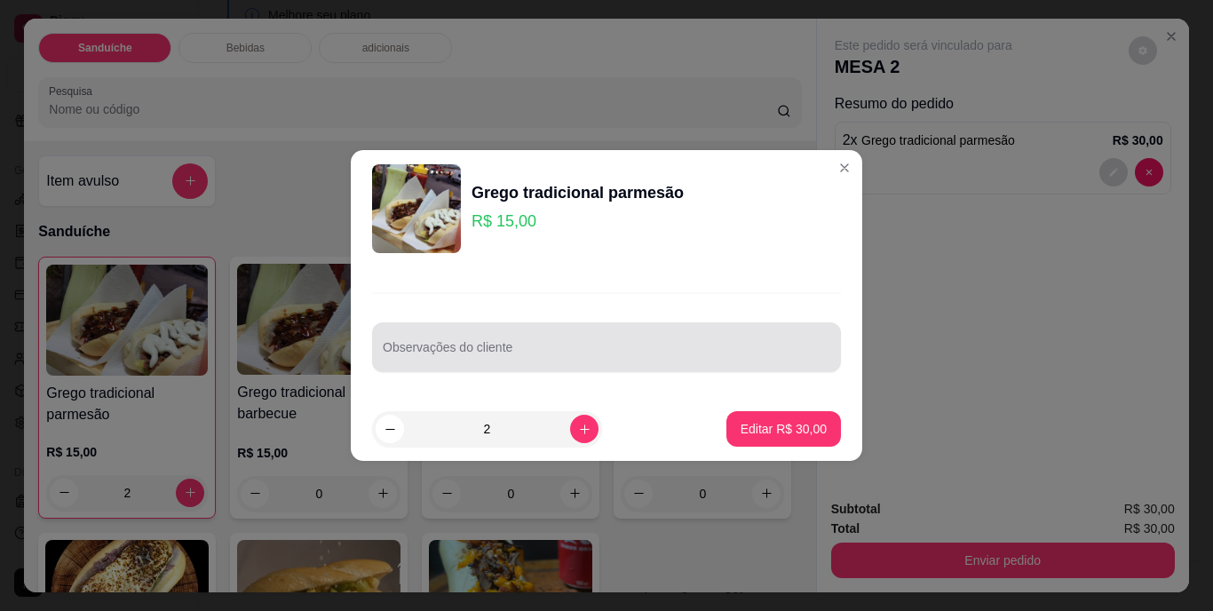
click at [565, 365] on div "Observações do cliente" at bounding box center [606, 347] width 469 height 50
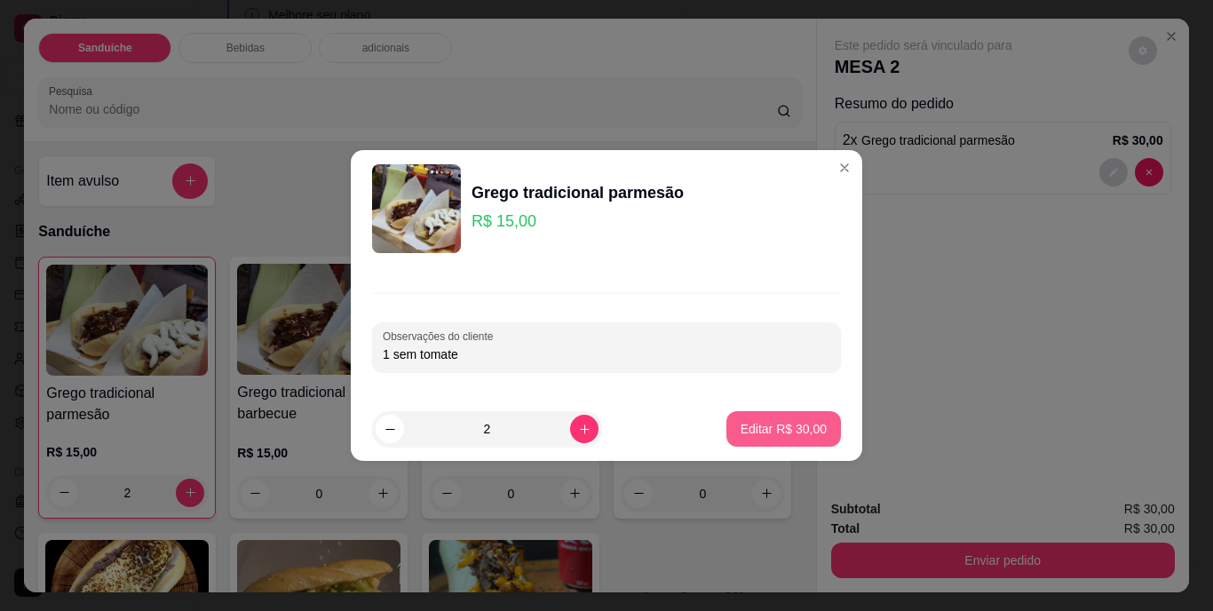
type input "1 sem tomate"
click at [756, 428] on p "Editar R$ 30,00" at bounding box center [782, 428] width 83 height 17
type input "0"
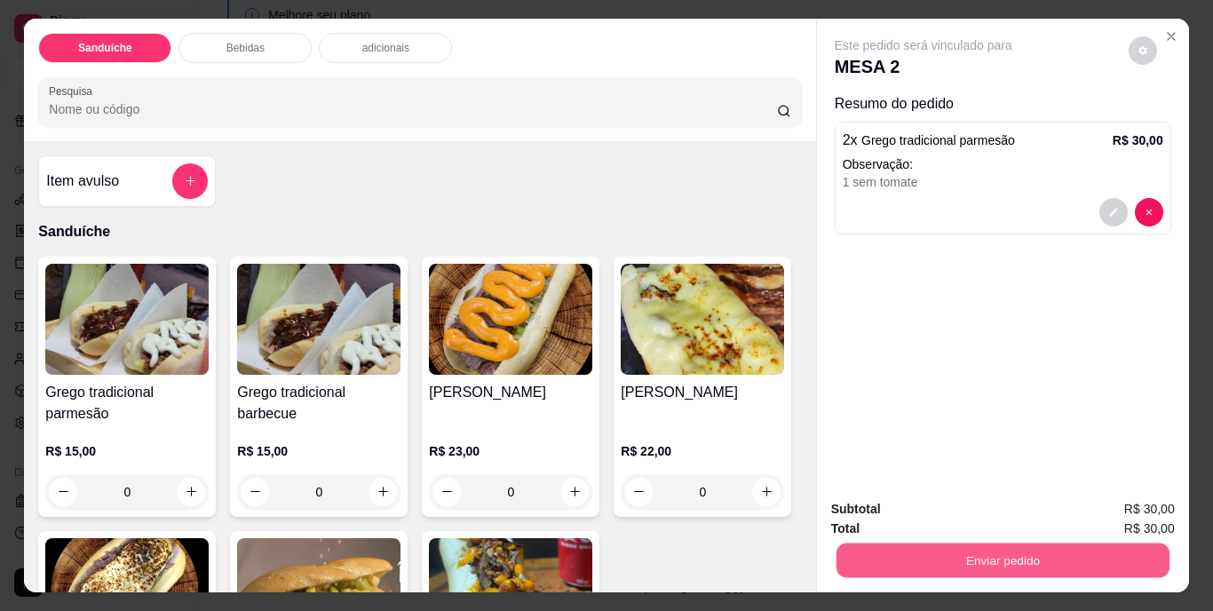
click at [956, 551] on button "Enviar pedido" at bounding box center [1001, 560] width 333 height 35
click at [938, 514] on button "Não registrar e enviar pedido" at bounding box center [943, 510] width 179 height 33
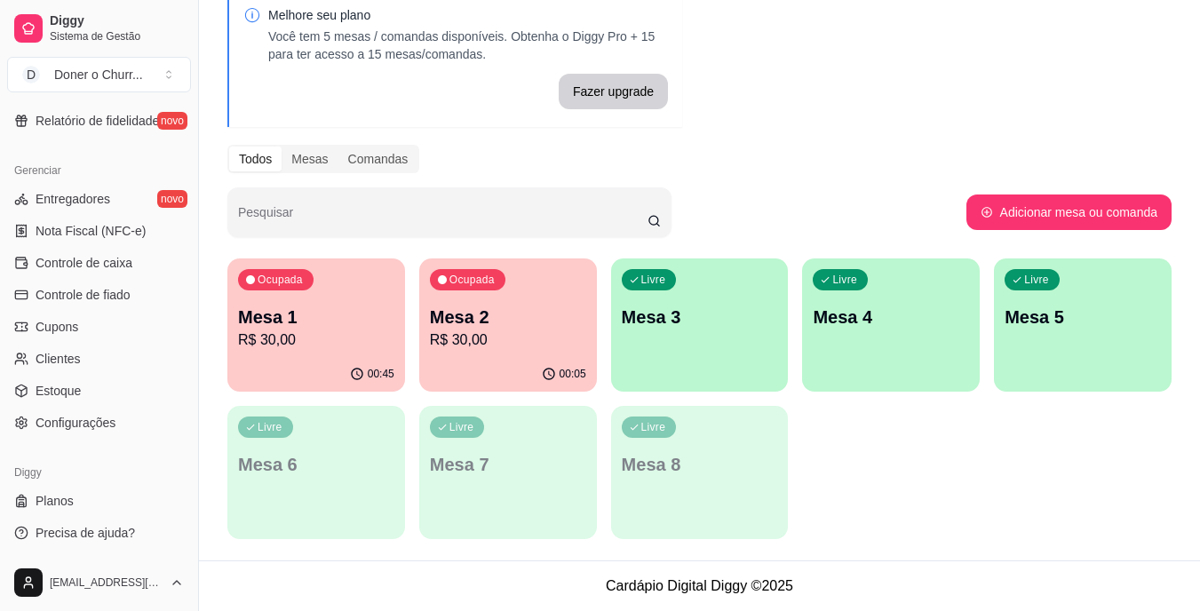
click at [330, 331] on p "R$ 30,00" at bounding box center [316, 339] width 156 height 21
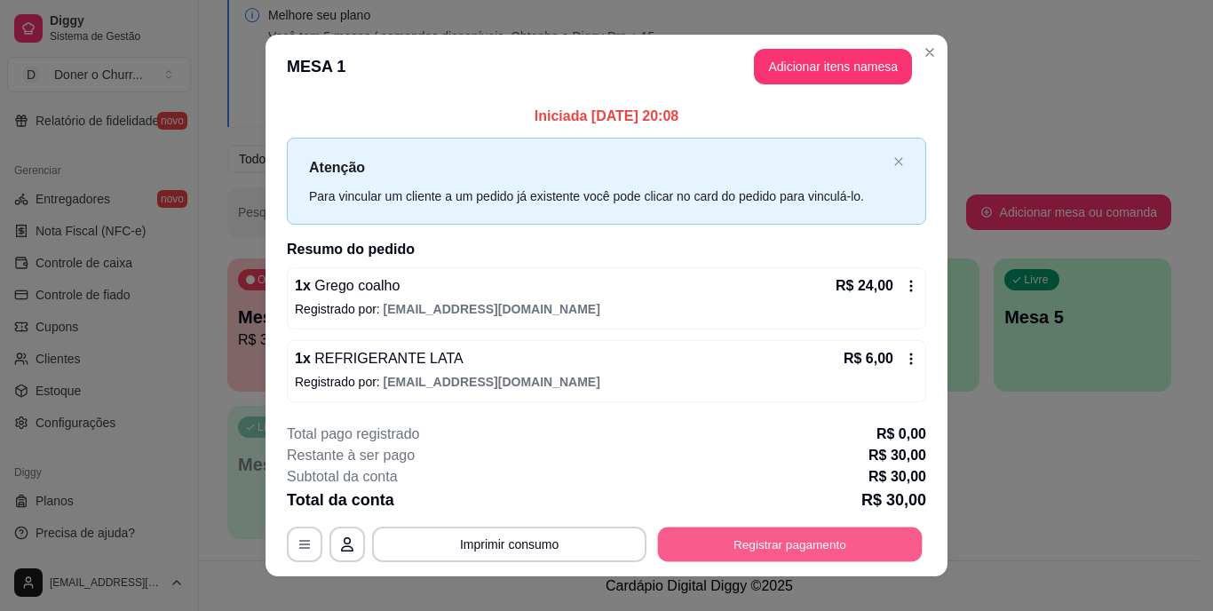
click at [759, 541] on button "Registrar pagamento" at bounding box center [790, 544] width 265 height 35
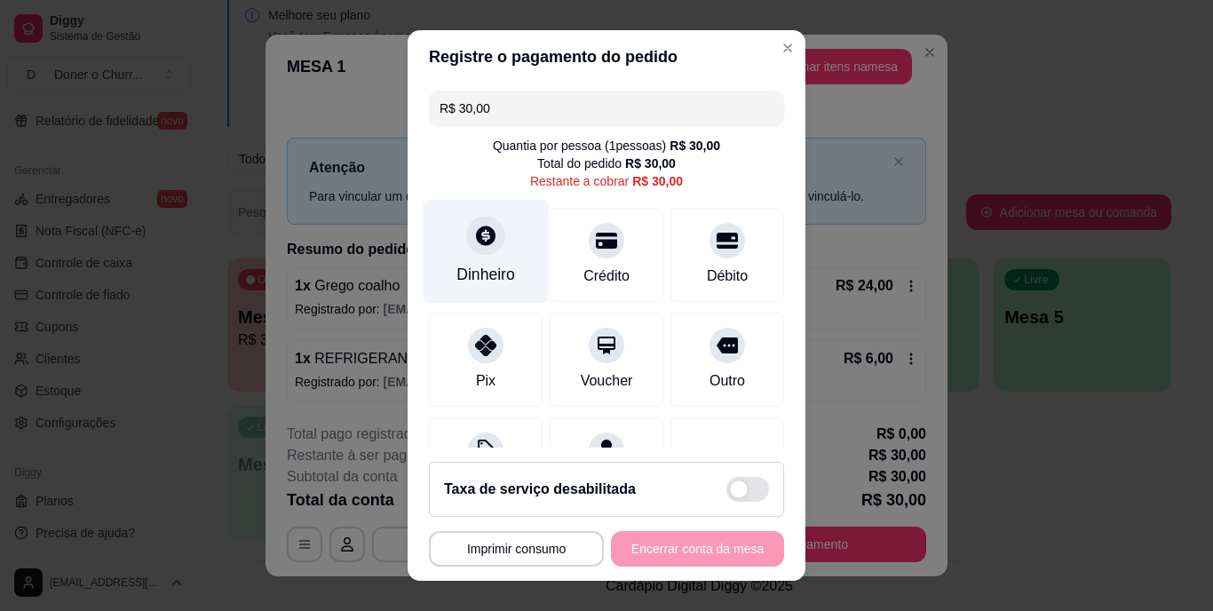
click at [469, 269] on div "Dinheiro" at bounding box center [485, 275] width 59 height 23
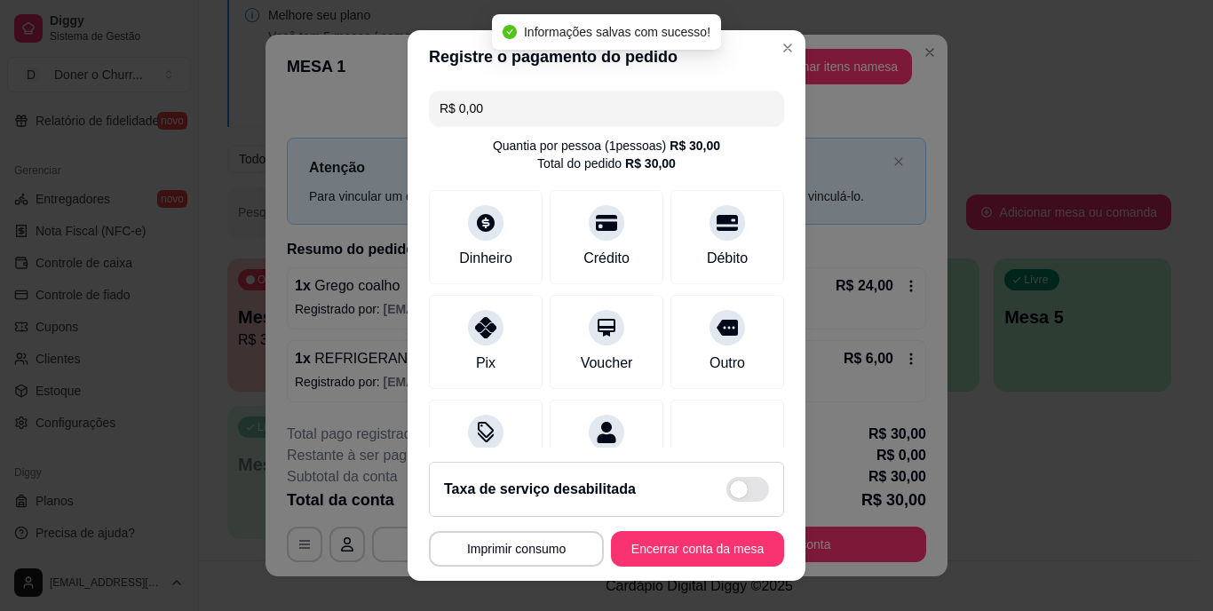
type input "R$ 0,00"
click at [690, 550] on button "Encerrar conta da mesa" at bounding box center [697, 549] width 173 height 36
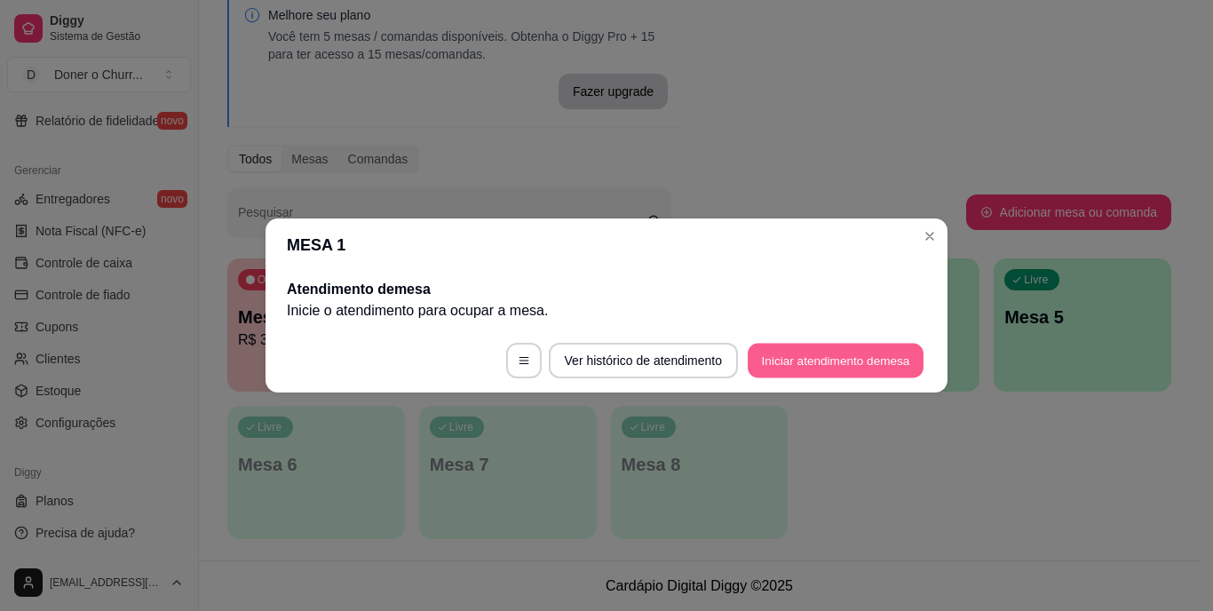
click at [802, 352] on button "Iniciar atendimento de mesa" at bounding box center [836, 361] width 176 height 35
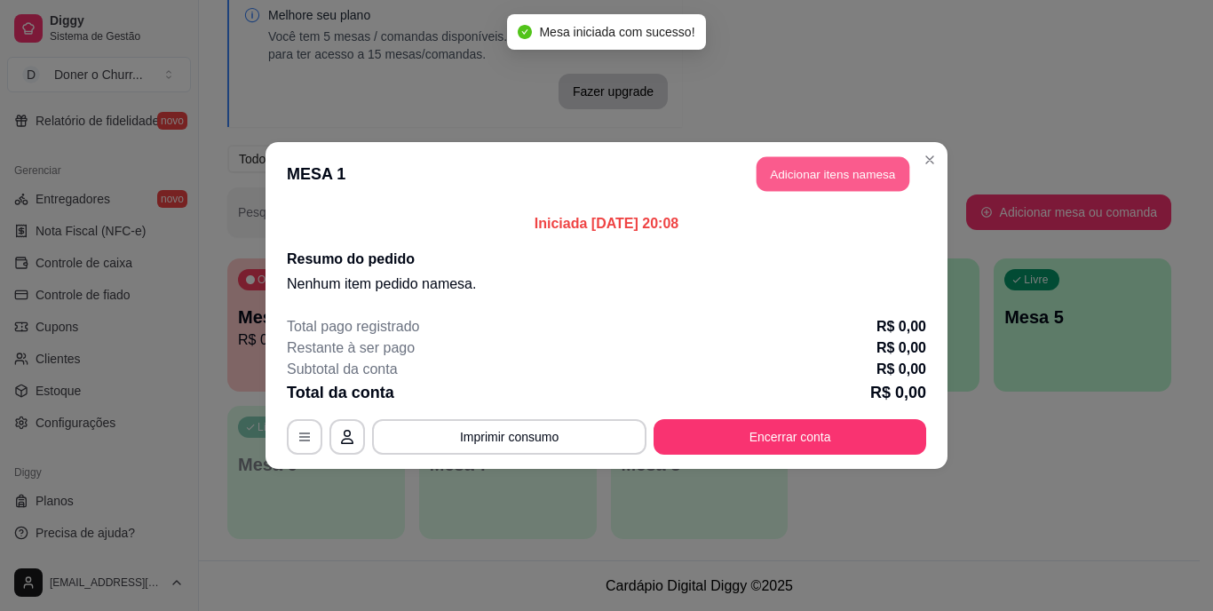
click at [816, 187] on button "Adicionar itens na mesa" at bounding box center [832, 174] width 153 height 35
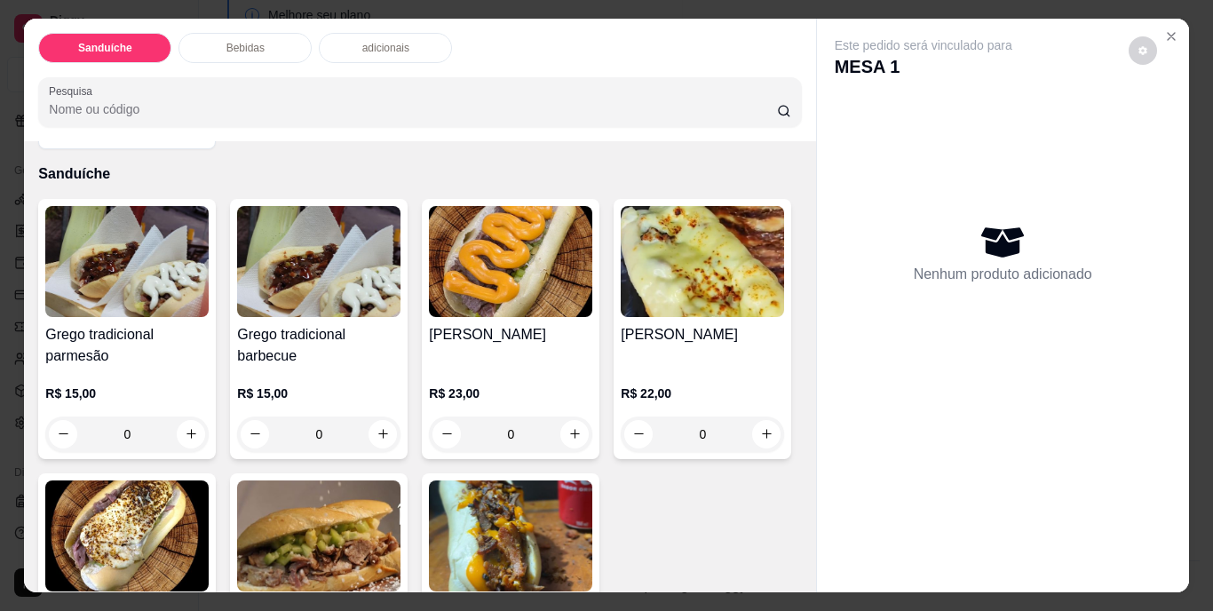
scroll to position [89, 0]
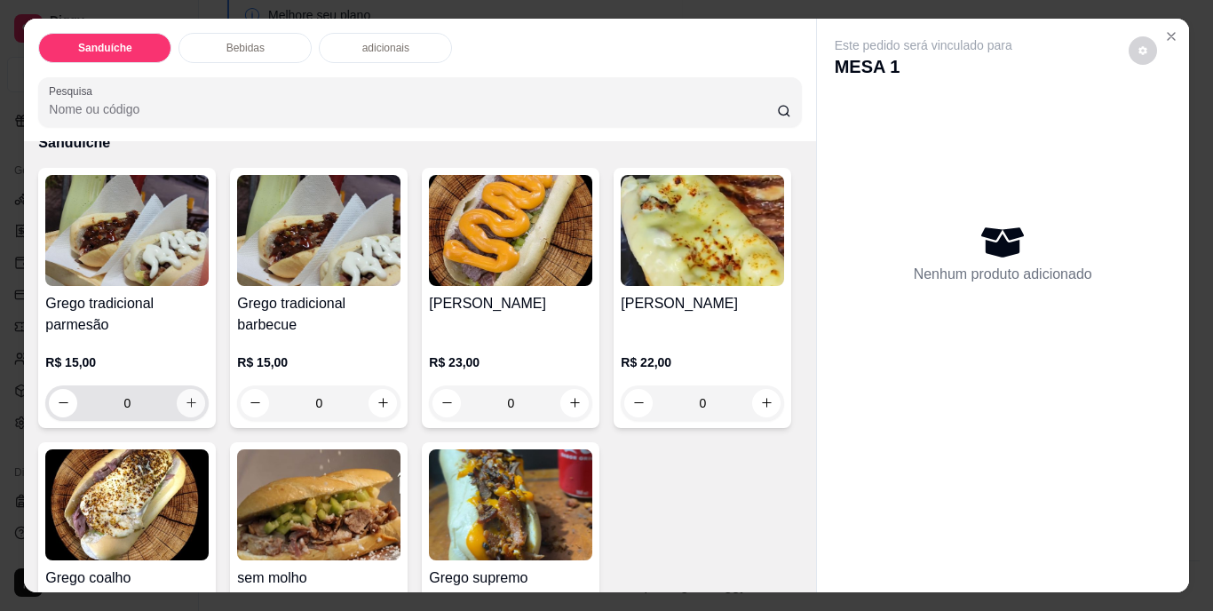
click at [187, 396] on icon "increase-product-quantity" at bounding box center [191, 402] width 13 height 13
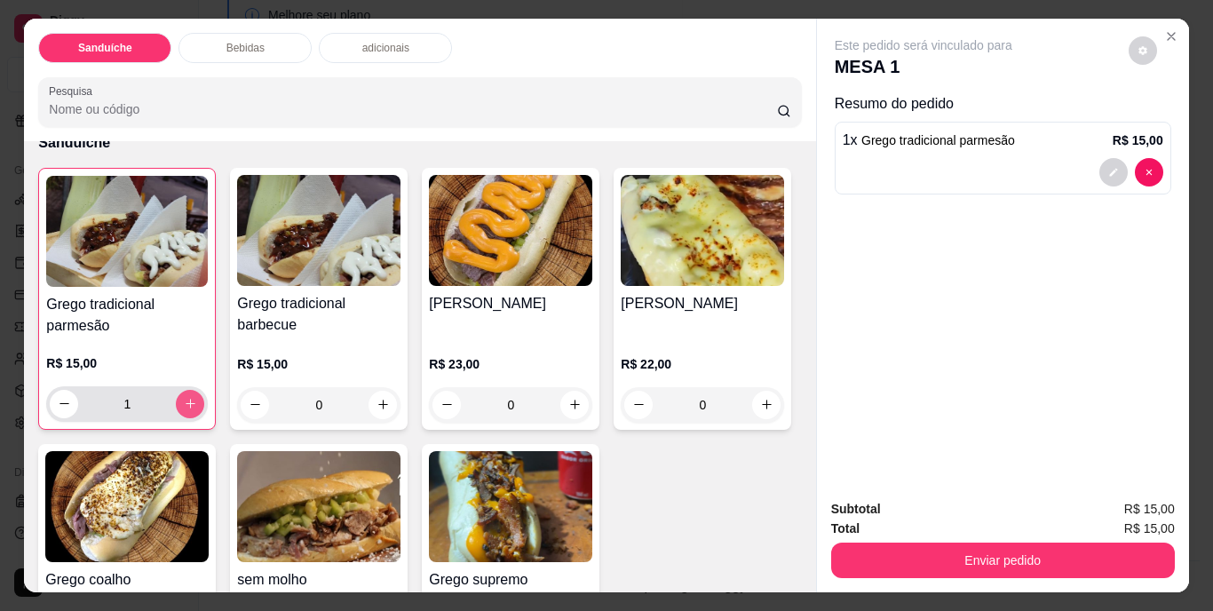
click at [187, 390] on button "increase-product-quantity" at bounding box center [190, 404] width 28 height 28
type input "2"
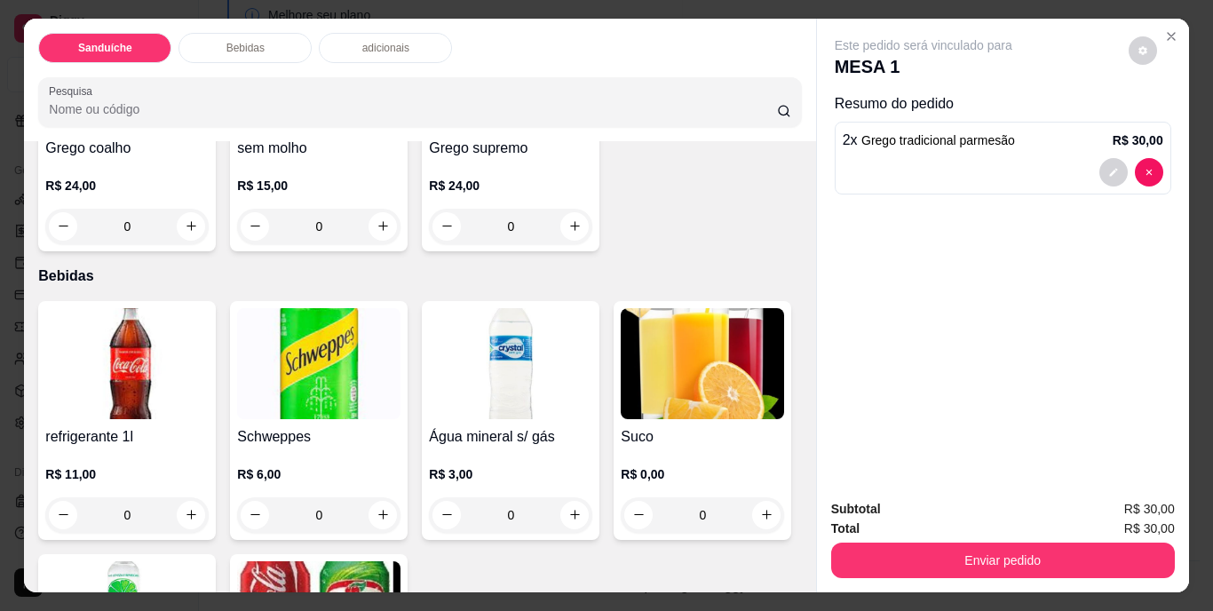
scroll to position [888, 0]
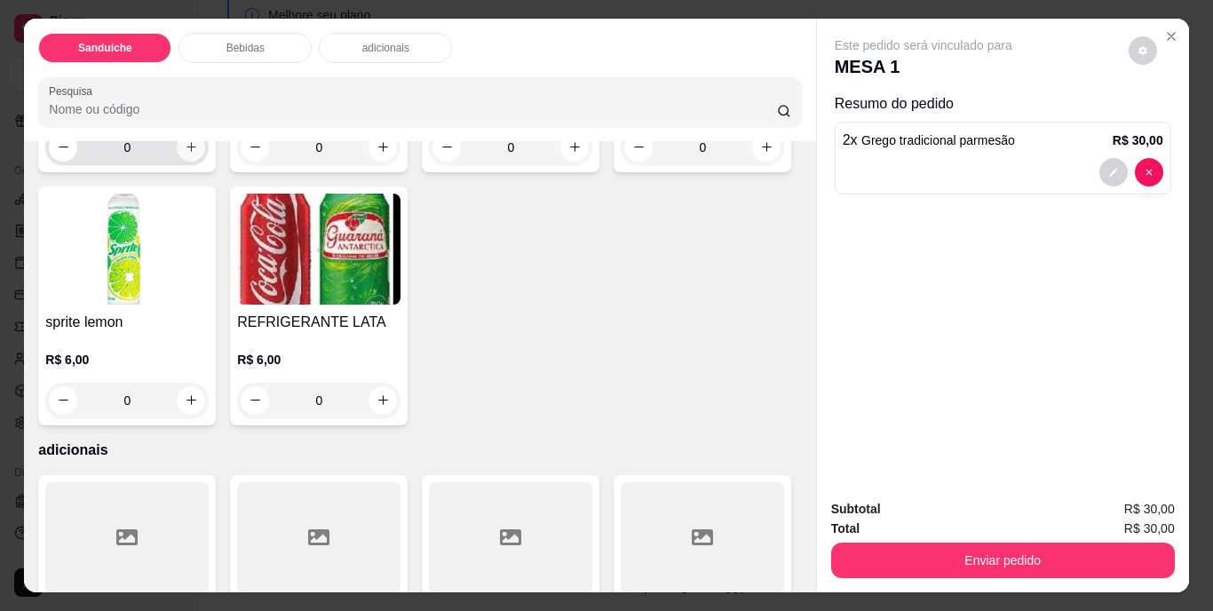
click at [186, 162] on button "increase-product-quantity" at bounding box center [191, 147] width 28 height 28
type input "1"
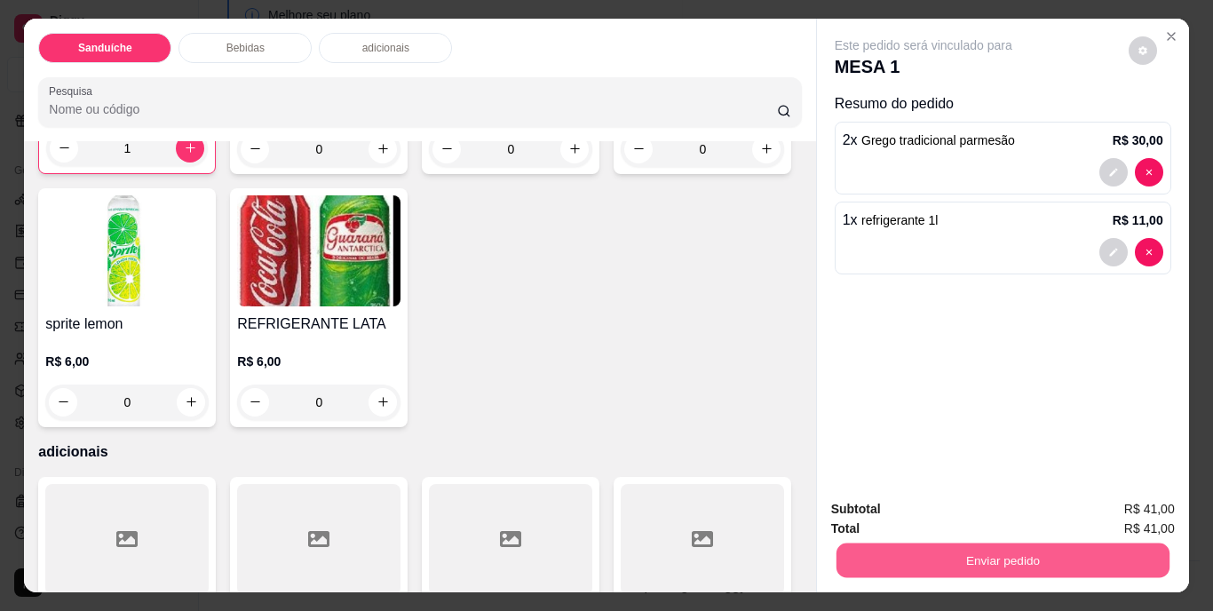
click at [939, 551] on button "Enviar pedido" at bounding box center [1001, 560] width 333 height 35
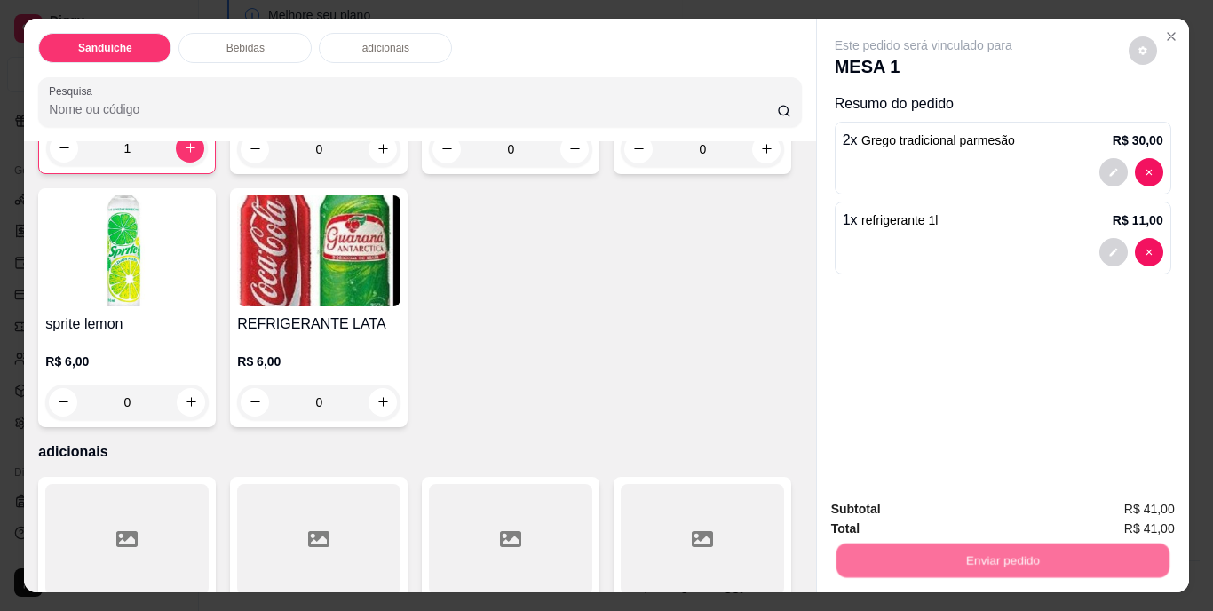
click at [930, 511] on button "Não registrar e enviar pedido" at bounding box center [943, 511] width 185 height 34
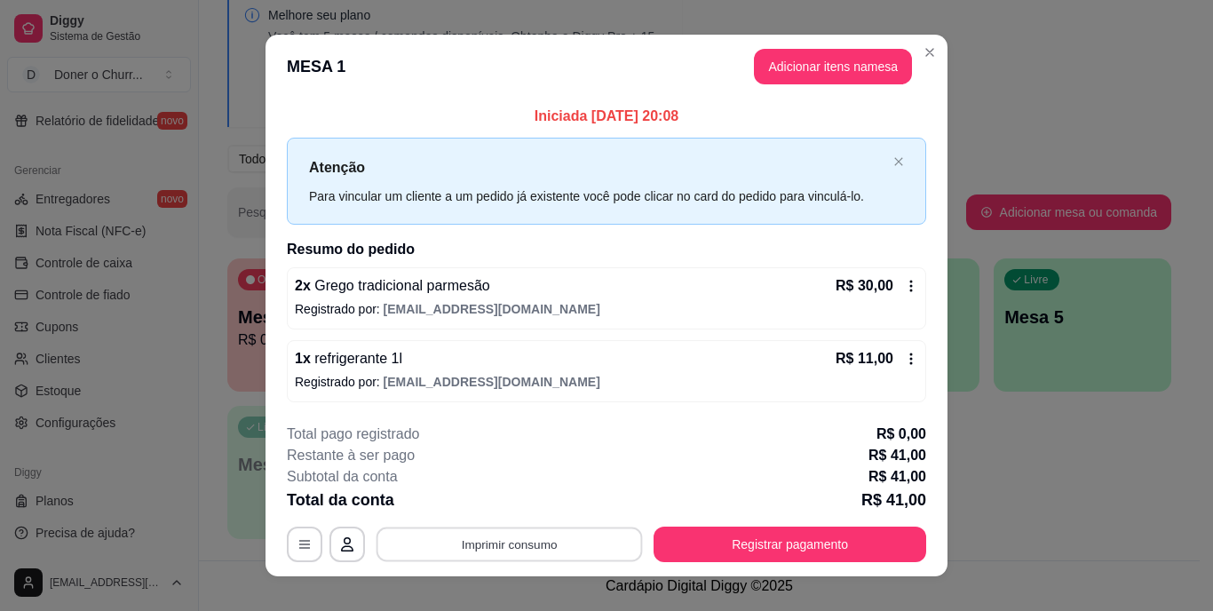
click at [528, 542] on button "Imprimir consumo" at bounding box center [509, 544] width 266 height 35
click at [519, 511] on button "IMPRESSORA" at bounding box center [508, 503] width 124 height 28
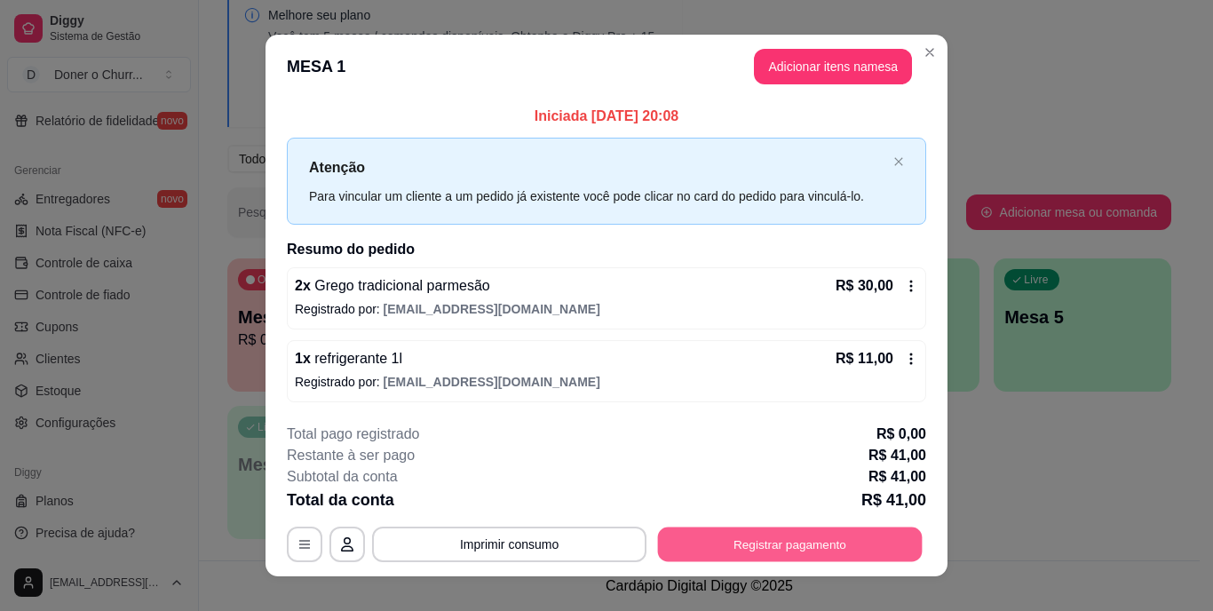
click at [762, 536] on button "Registrar pagamento" at bounding box center [790, 544] width 265 height 35
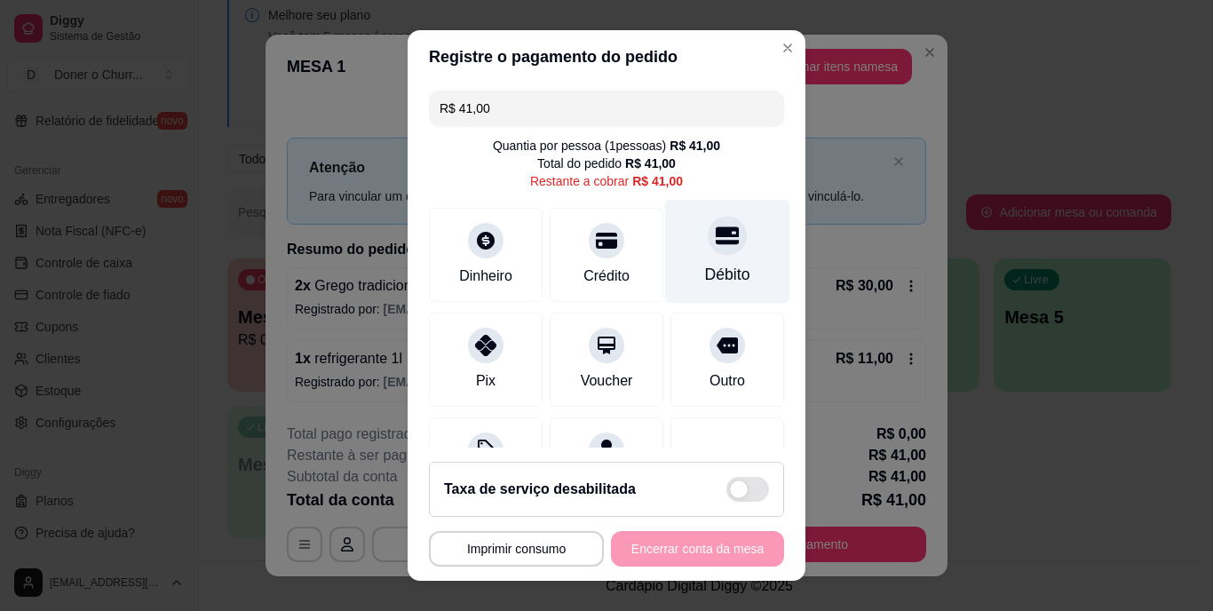
click at [716, 247] on icon at bounding box center [727, 236] width 23 height 23
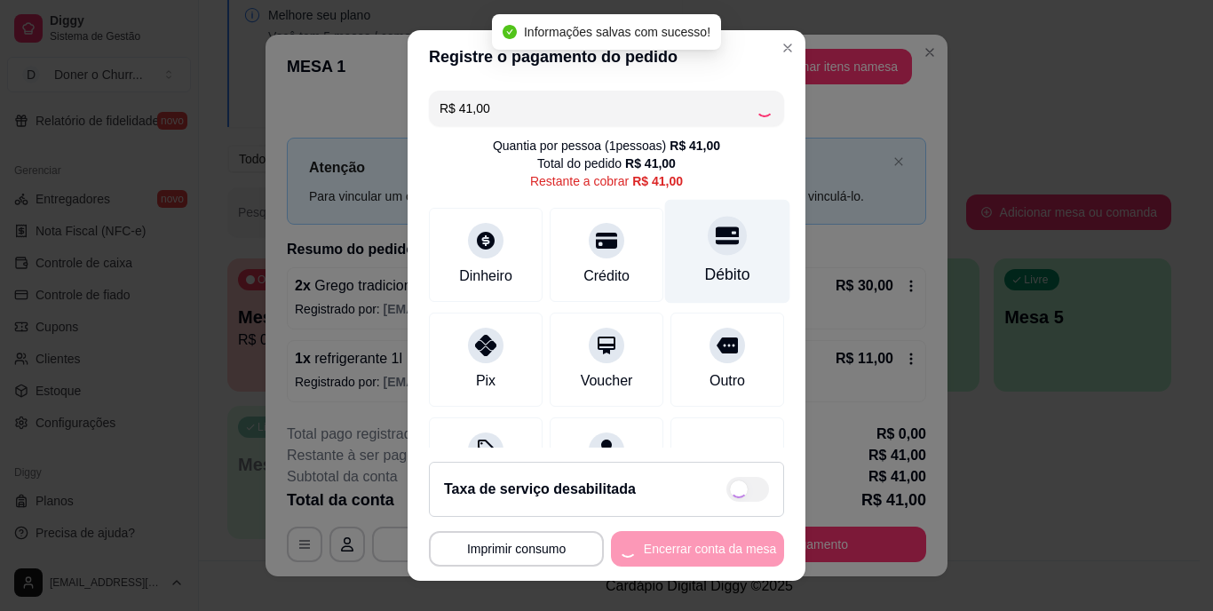
type input "R$ 0,00"
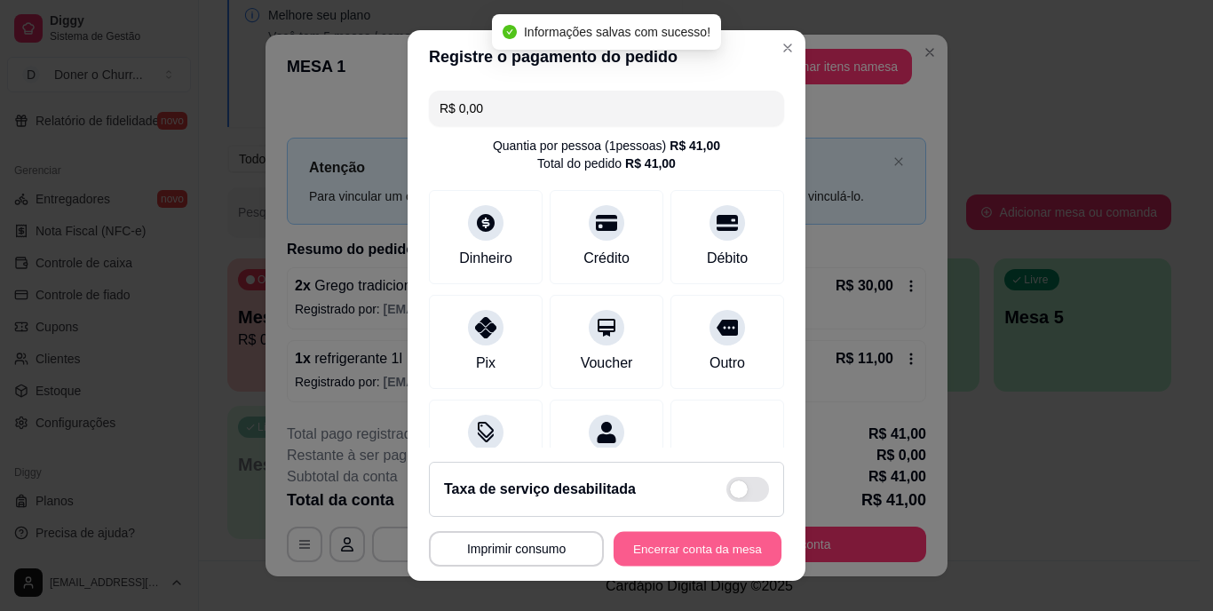
click at [705, 556] on button "Encerrar conta da mesa" at bounding box center [698, 548] width 168 height 35
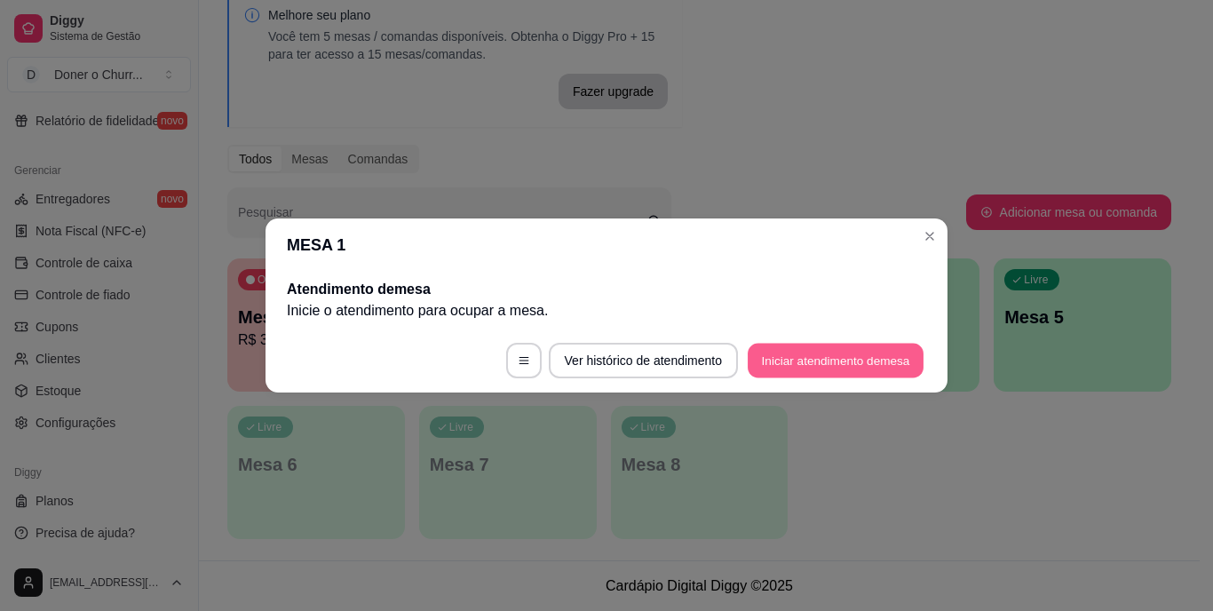
click at [845, 355] on button "Iniciar atendimento de mesa" at bounding box center [836, 361] width 176 height 35
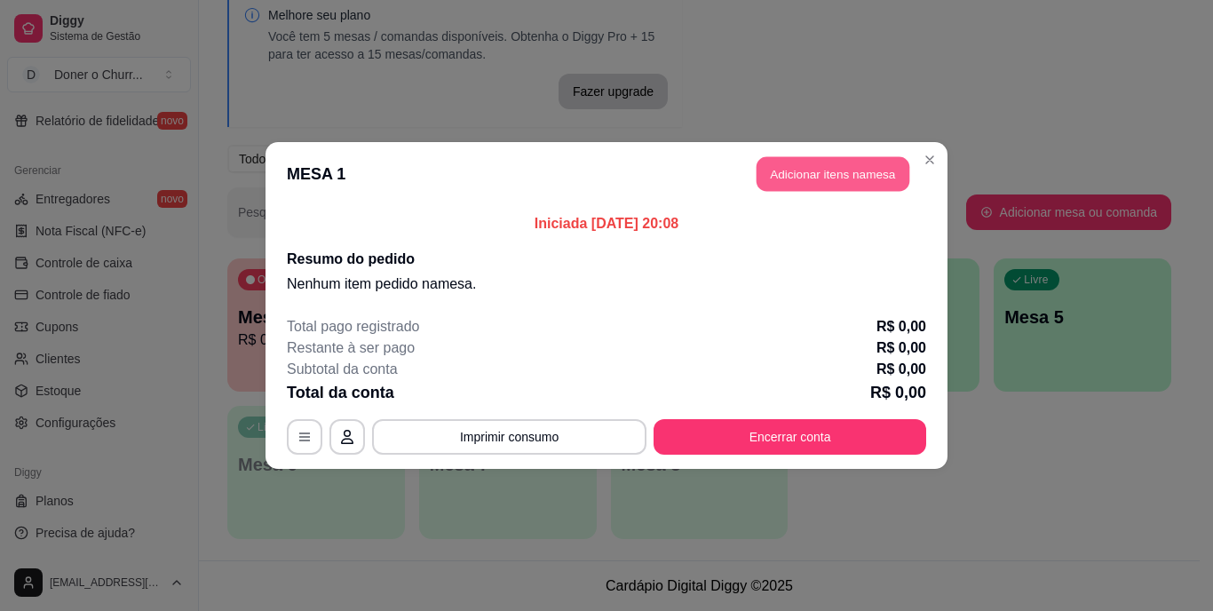
click at [837, 175] on button "Adicionar itens na mesa" at bounding box center [832, 174] width 153 height 35
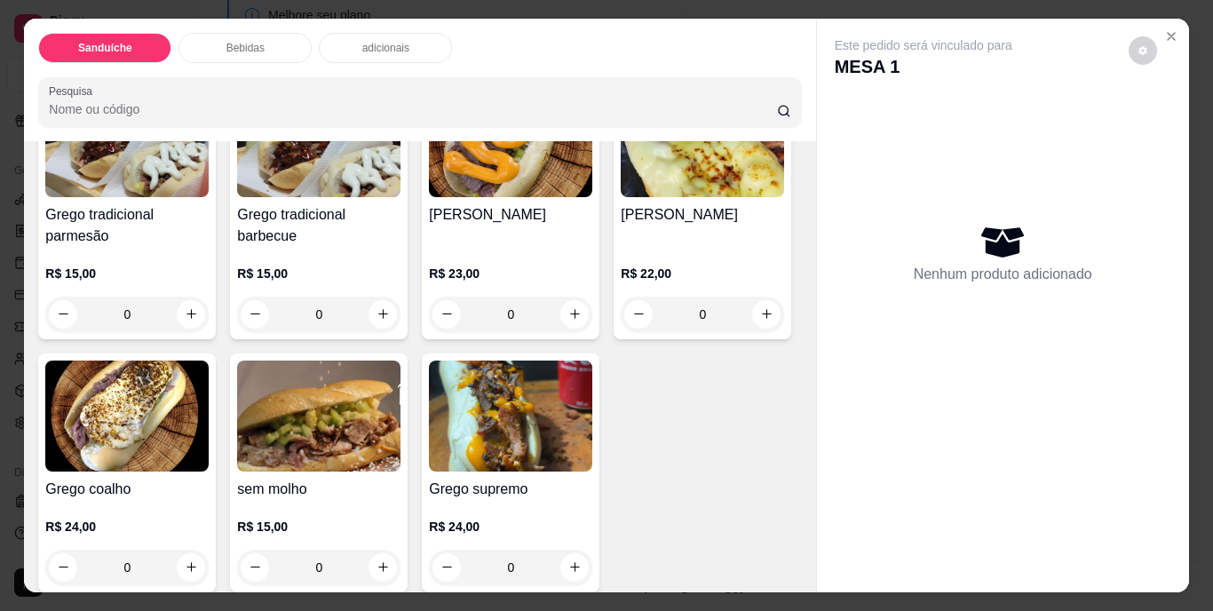
scroll to position [266, 0]
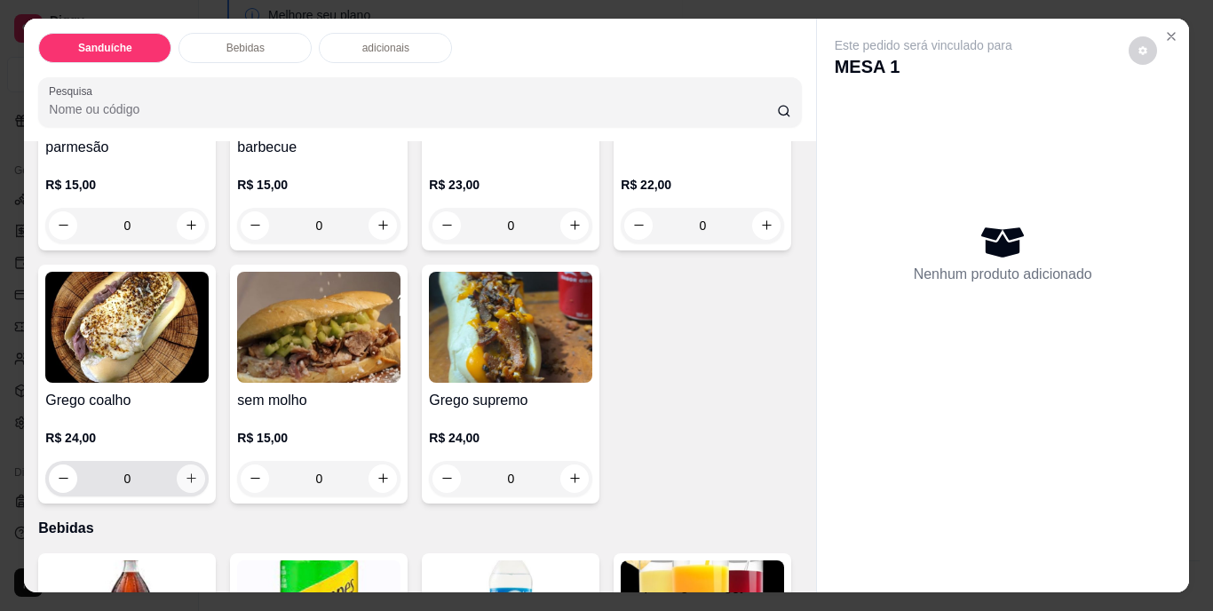
click at [198, 472] on icon "increase-product-quantity" at bounding box center [191, 477] width 13 height 13
type input "1"
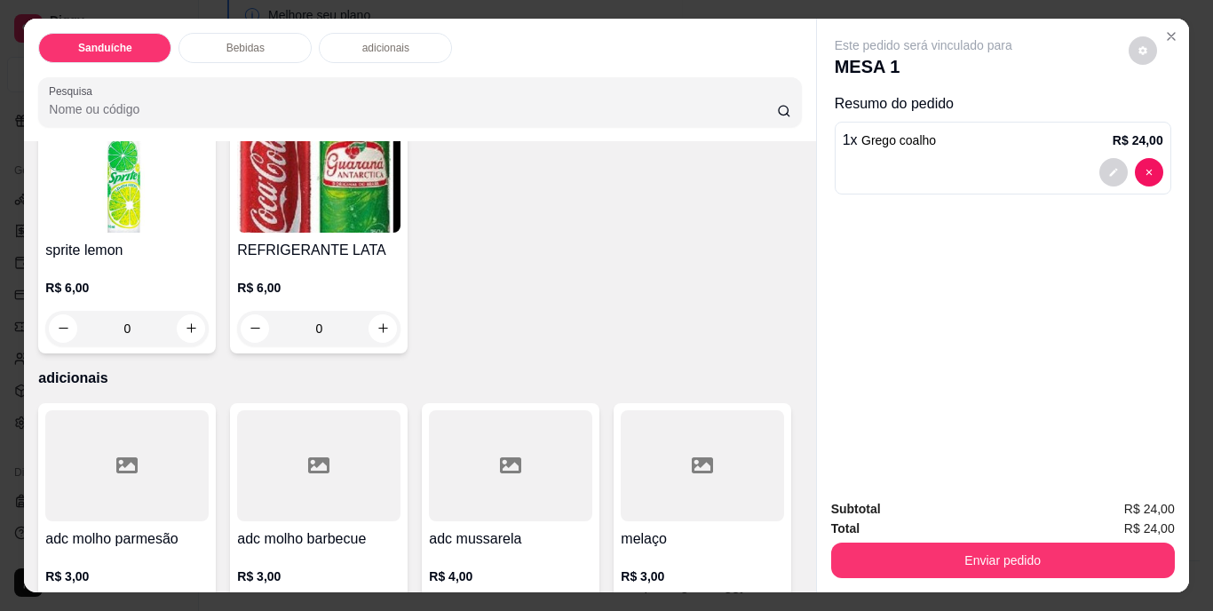
scroll to position [977, 0]
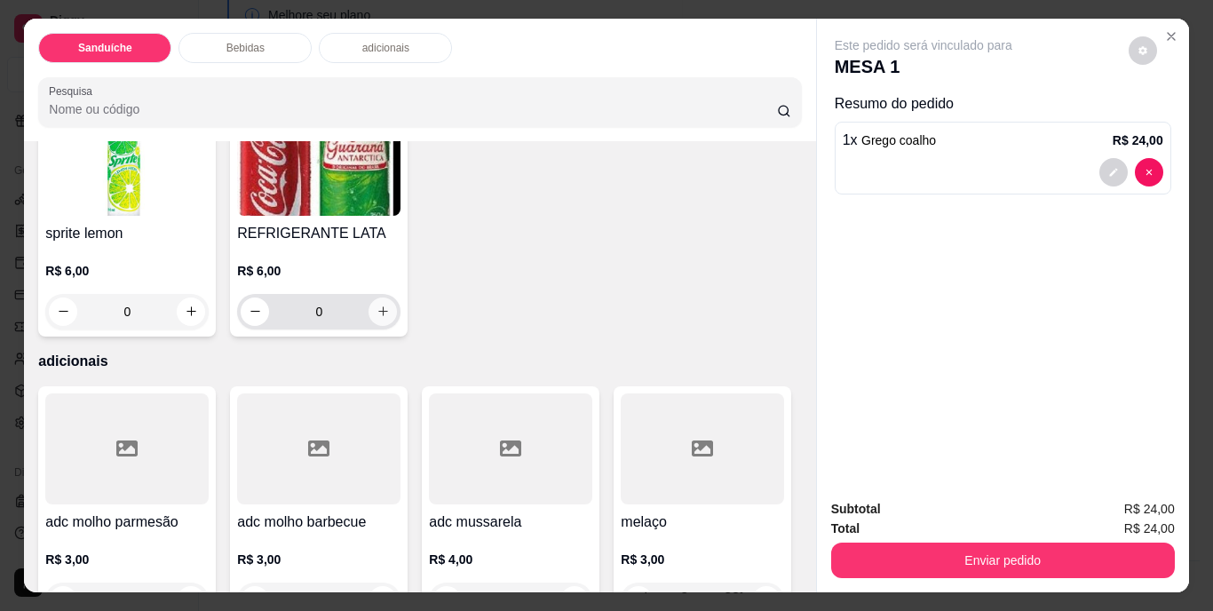
click at [388, 316] on icon "increase-product-quantity" at bounding box center [383, 311] width 10 height 10
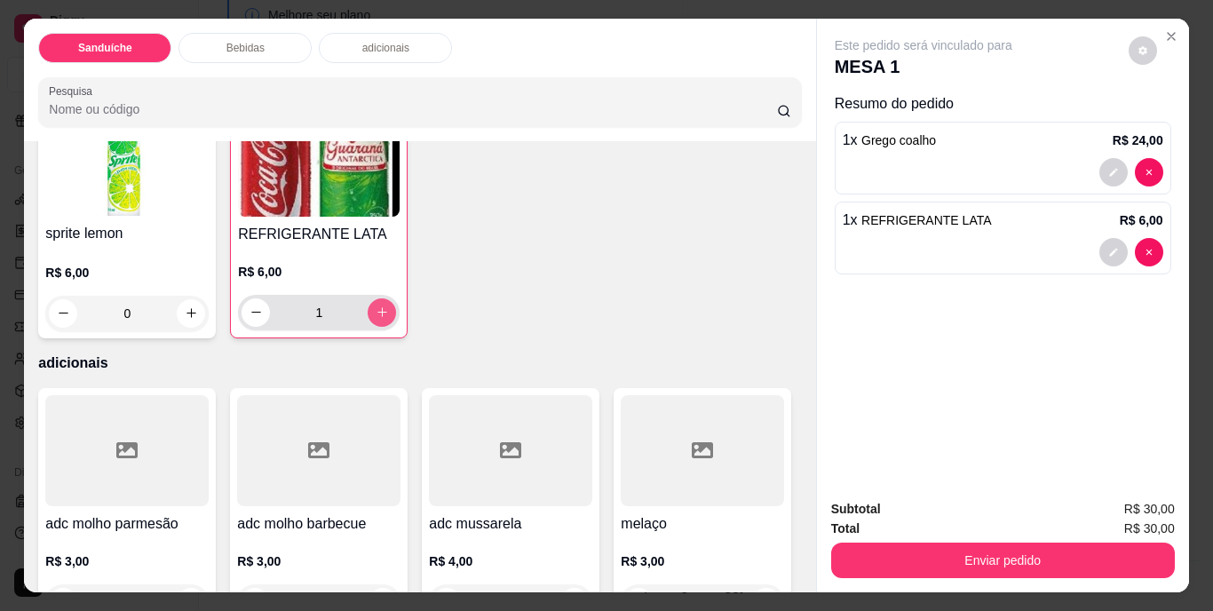
type input "1"
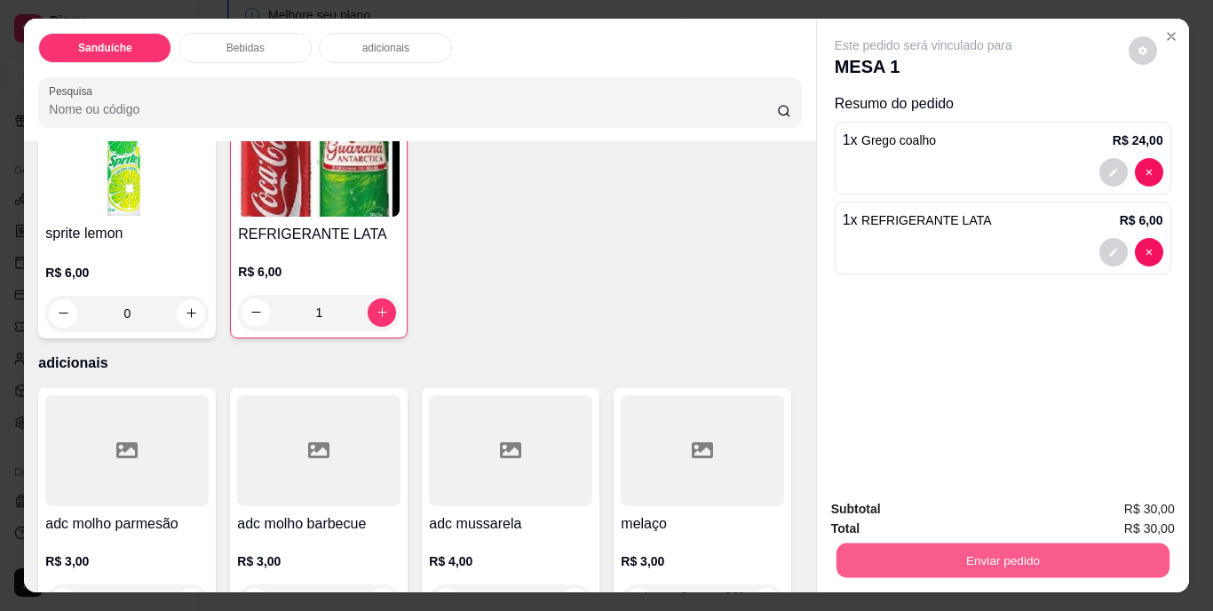
click at [1008, 563] on button "Enviar pedido" at bounding box center [1001, 560] width 333 height 35
click at [944, 503] on button "Não registrar e enviar pedido" at bounding box center [943, 511] width 185 height 34
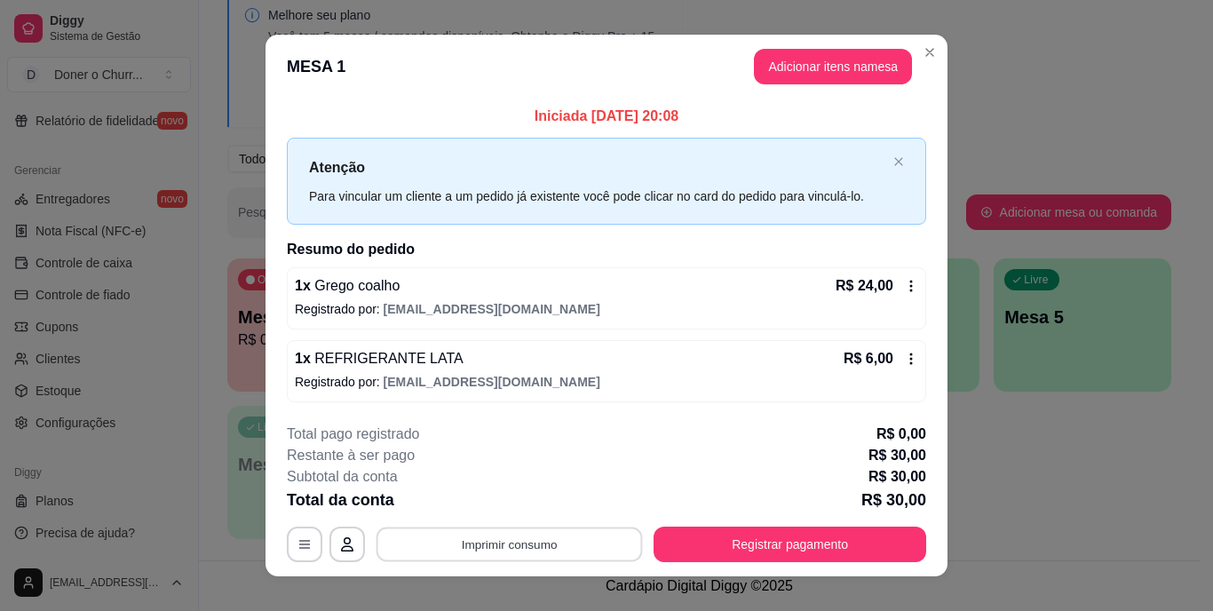
click at [506, 548] on button "Imprimir consumo" at bounding box center [509, 544] width 266 height 35
click at [517, 510] on button "IMPRESSORA" at bounding box center [508, 503] width 129 height 28
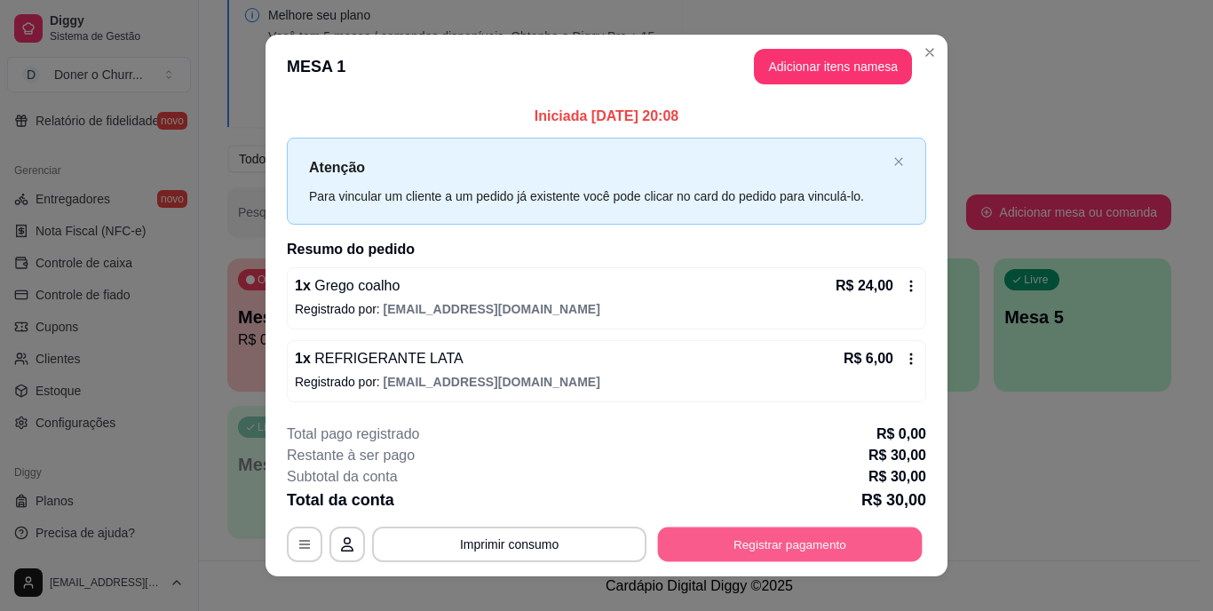
click at [742, 541] on button "Registrar pagamento" at bounding box center [790, 544] width 265 height 35
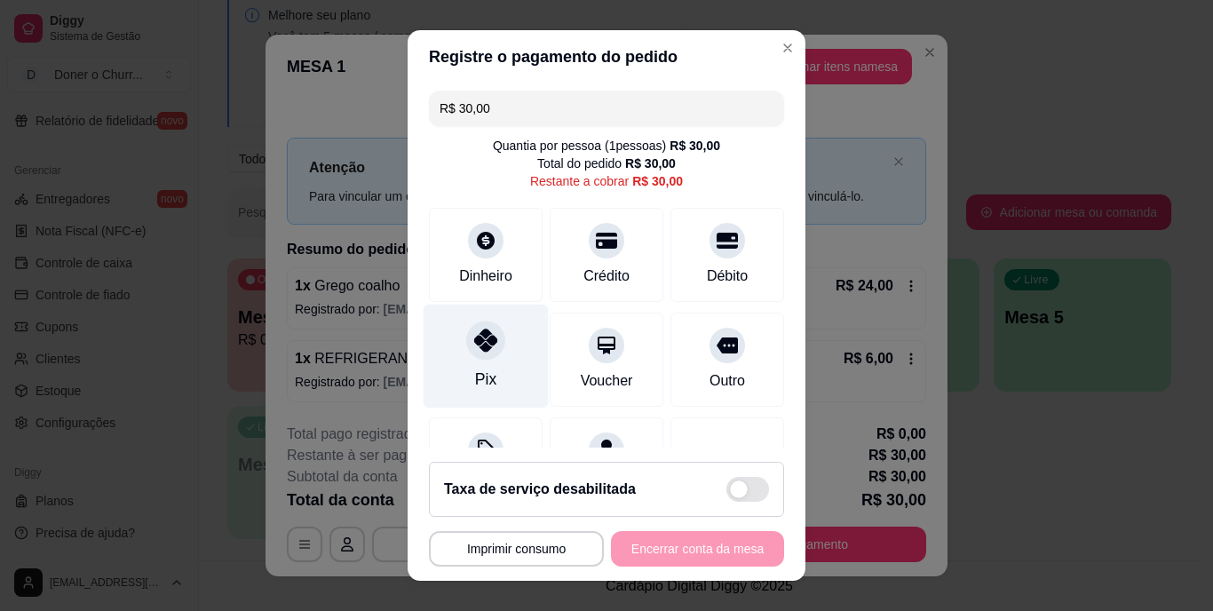
click at [475, 337] on icon at bounding box center [485, 340] width 23 height 23
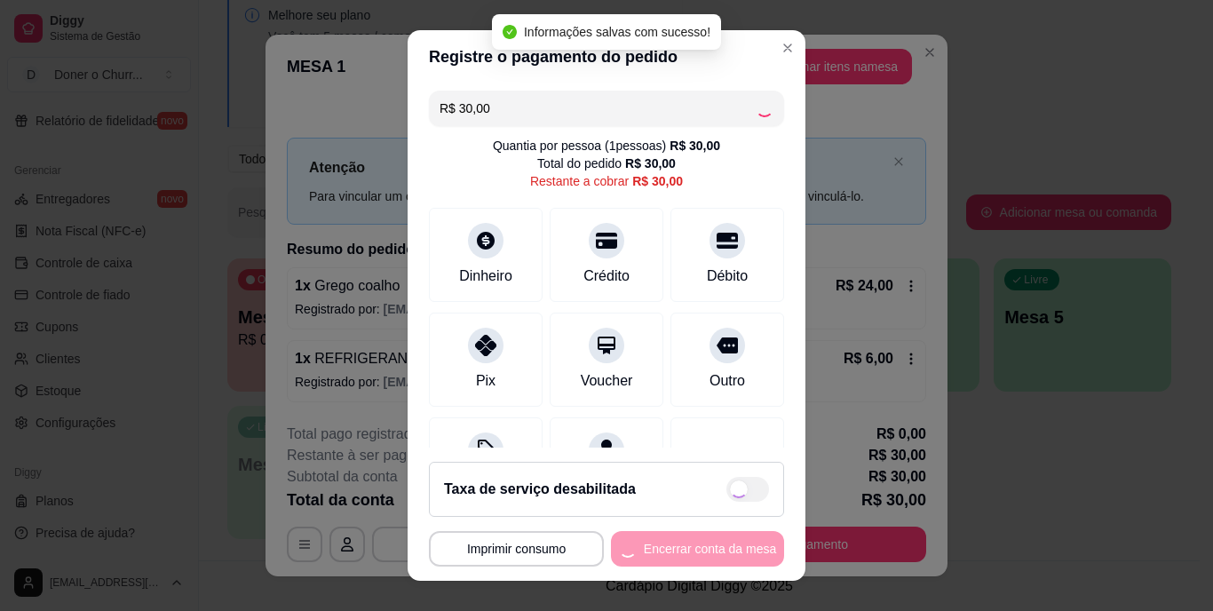
type input "R$ 0,00"
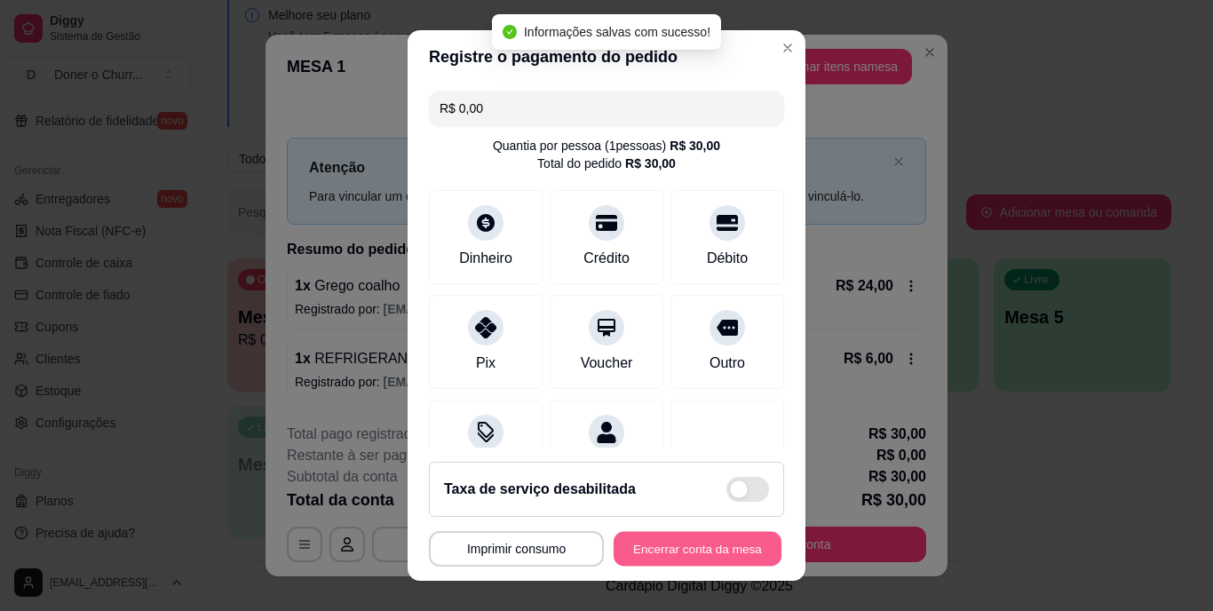
click at [667, 548] on button "Encerrar conta da mesa" at bounding box center [698, 548] width 168 height 35
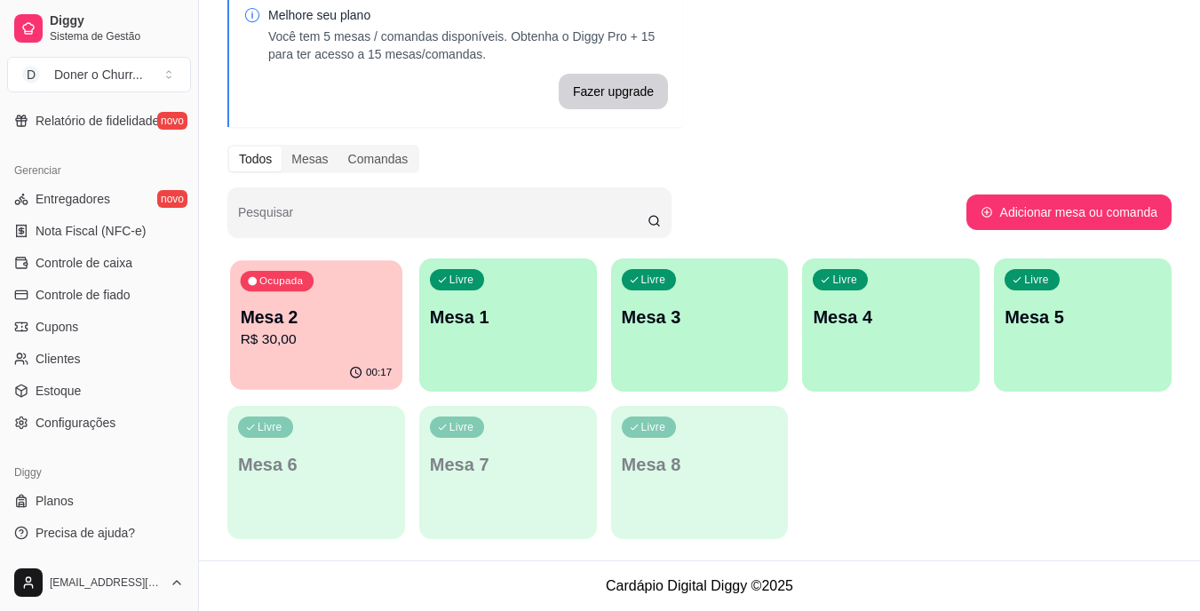
click at [337, 329] on p "R$ 30,00" at bounding box center [317, 339] width 152 height 20
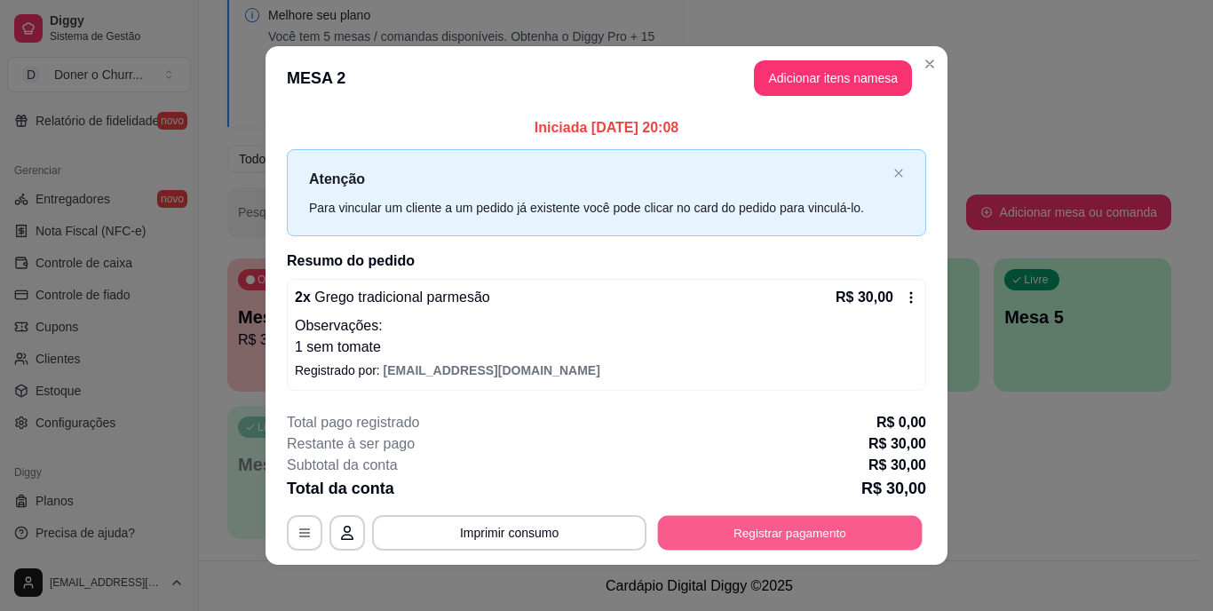
click at [761, 535] on button "Registrar pagamento" at bounding box center [790, 532] width 265 height 35
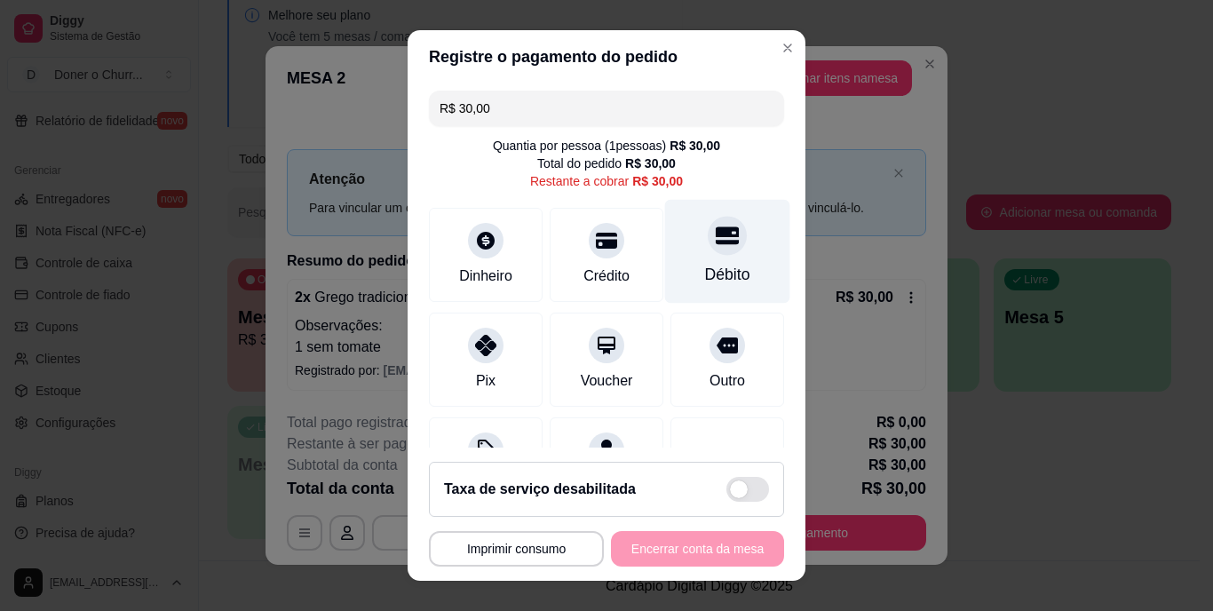
click at [697, 260] on div "Débito" at bounding box center [727, 252] width 125 height 104
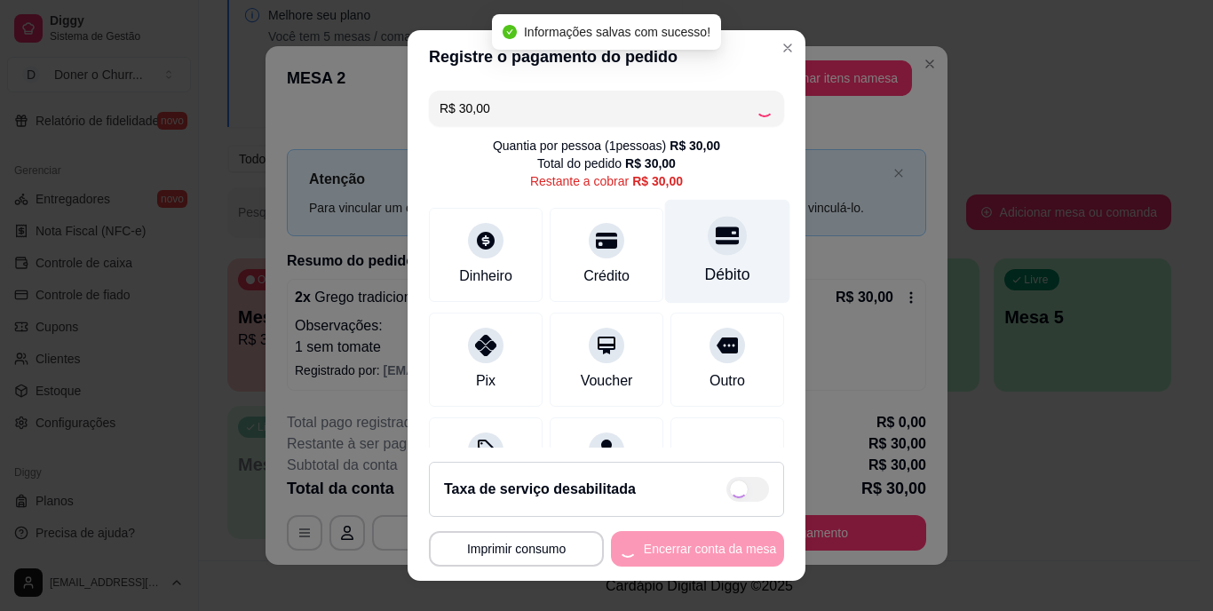
type input "R$ 0,00"
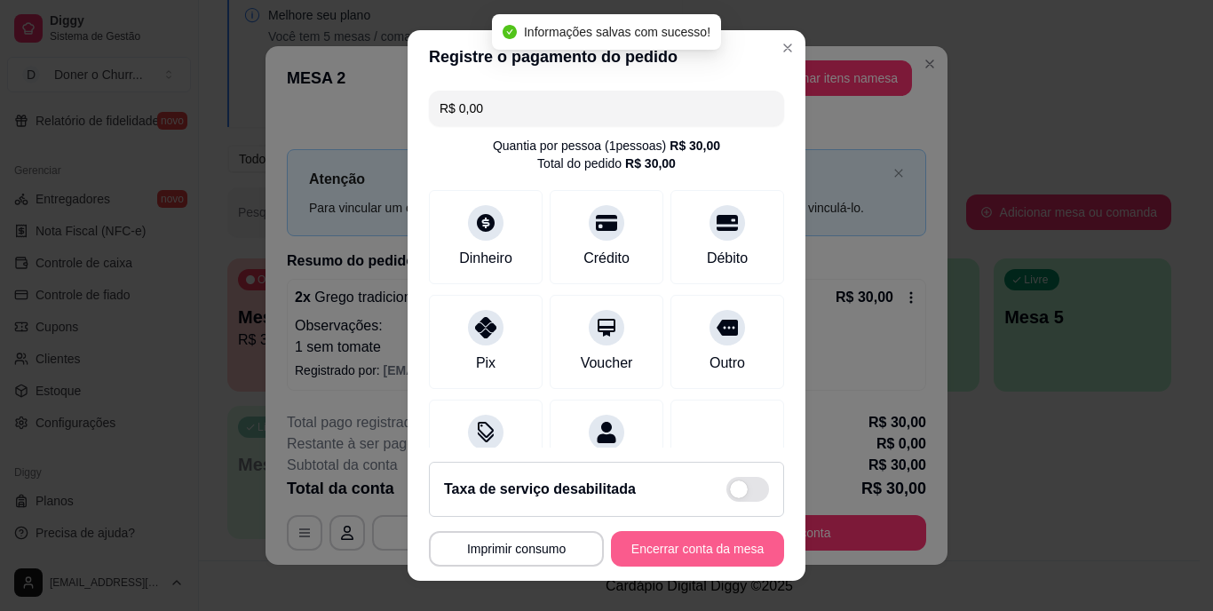
click at [652, 551] on button "Encerrar conta da mesa" at bounding box center [697, 549] width 173 height 36
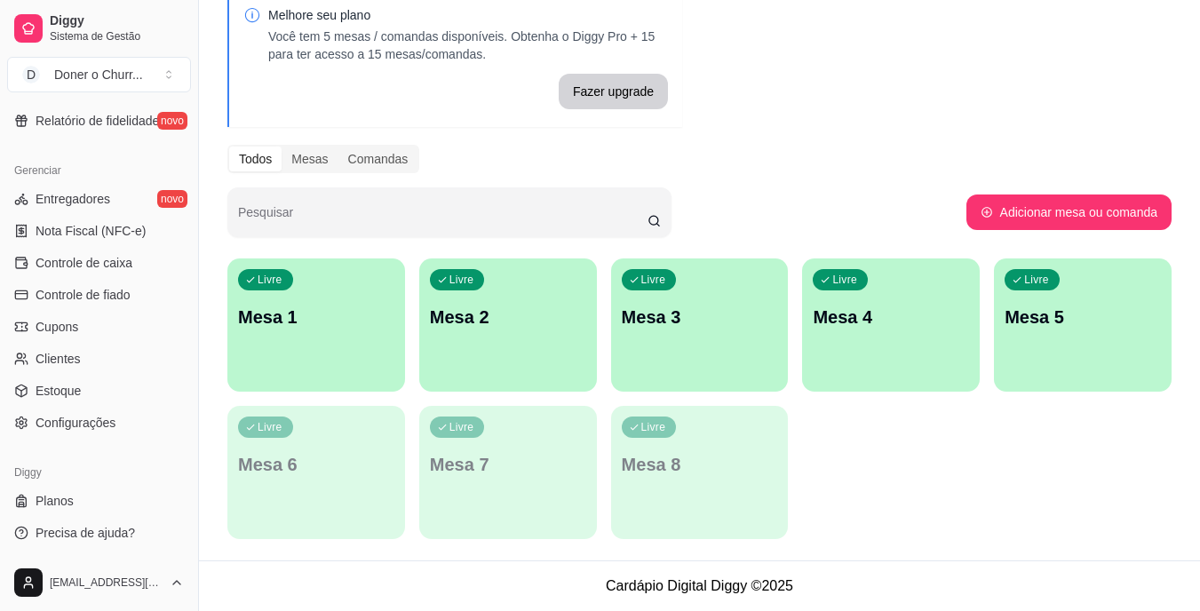
click at [286, 314] on p "Mesa 1" at bounding box center [316, 317] width 156 height 25
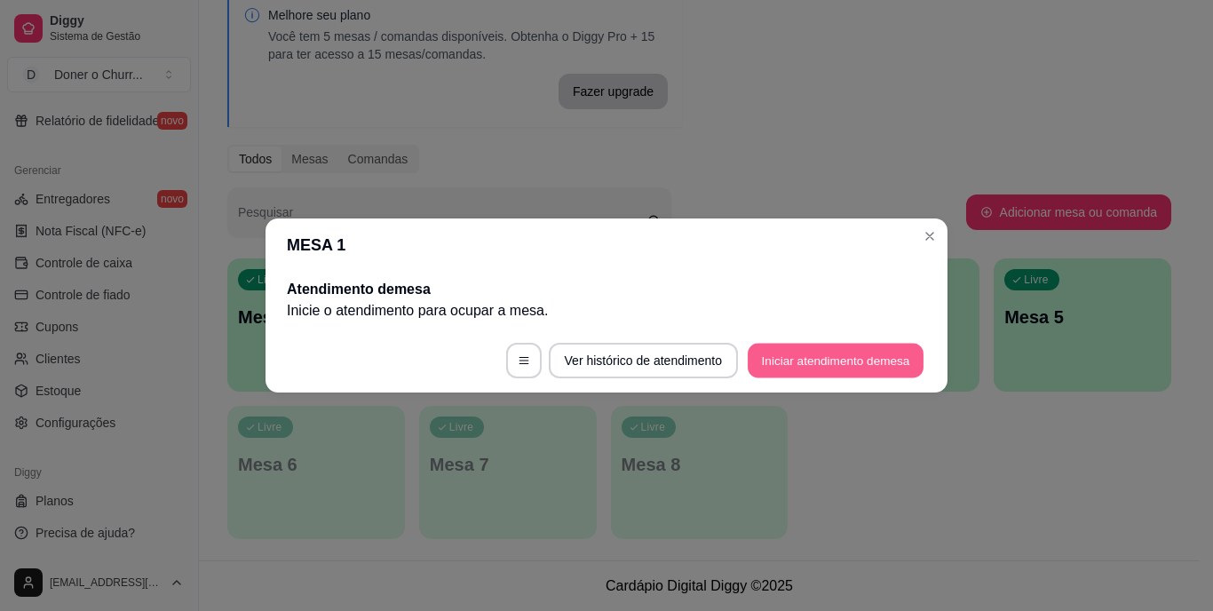
click at [911, 355] on button "Iniciar atendimento de mesa" at bounding box center [836, 361] width 176 height 35
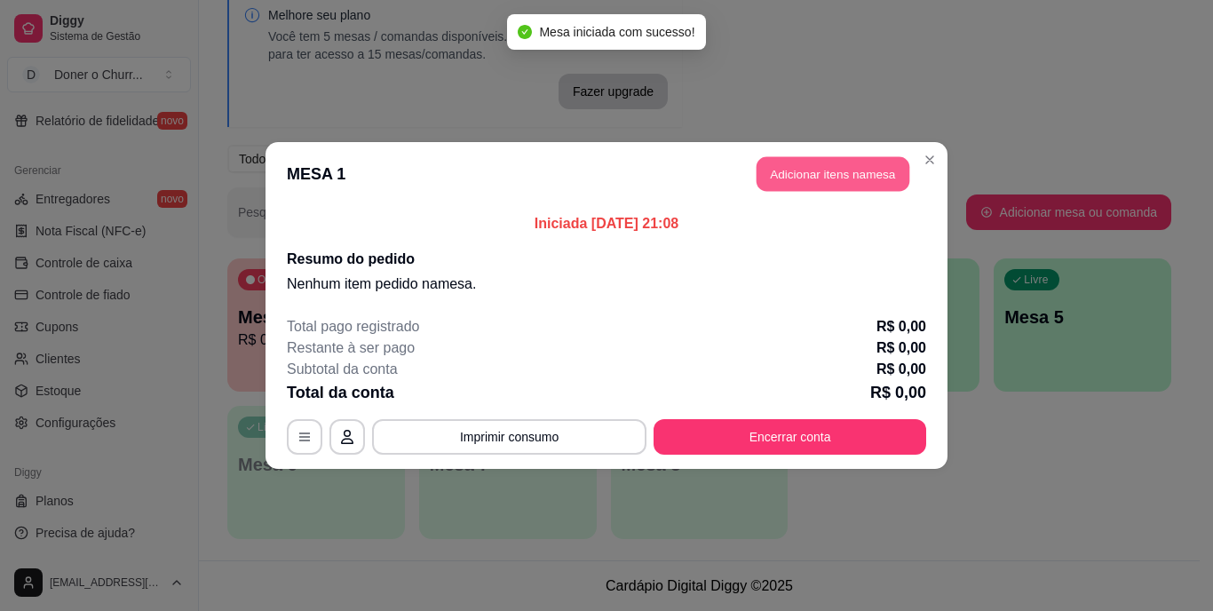
click at [857, 168] on button "Adicionar itens na mesa" at bounding box center [832, 174] width 153 height 35
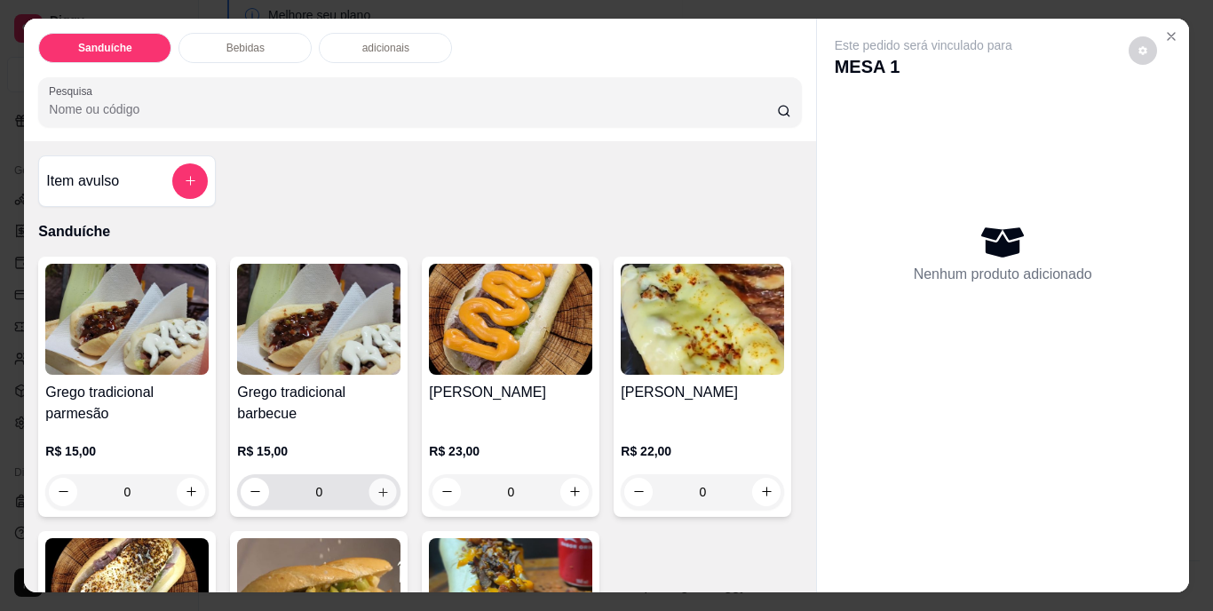
click at [376, 485] on icon "increase-product-quantity" at bounding box center [382, 491] width 13 height 13
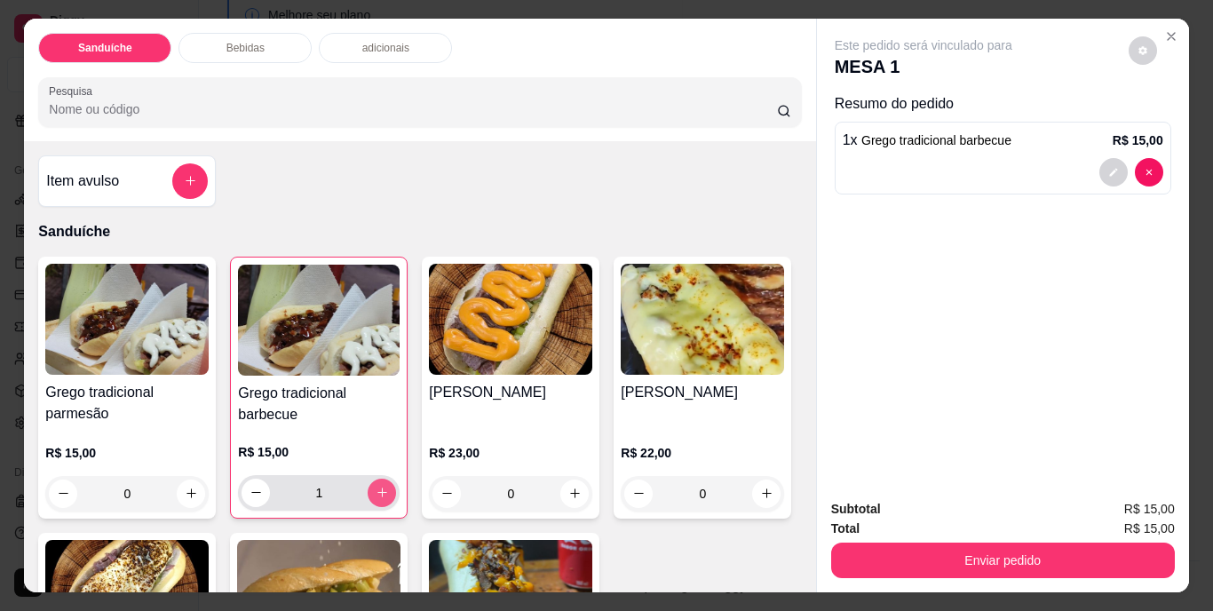
click at [376, 486] on icon "increase-product-quantity" at bounding box center [382, 492] width 13 height 13
type input "2"
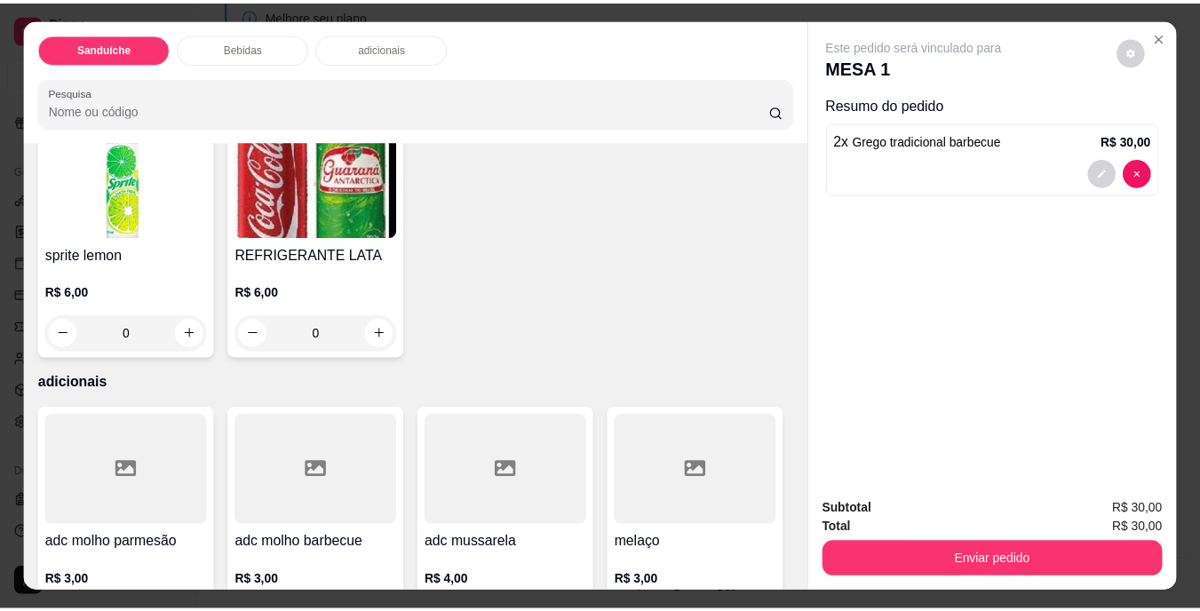
scroll to position [888, 0]
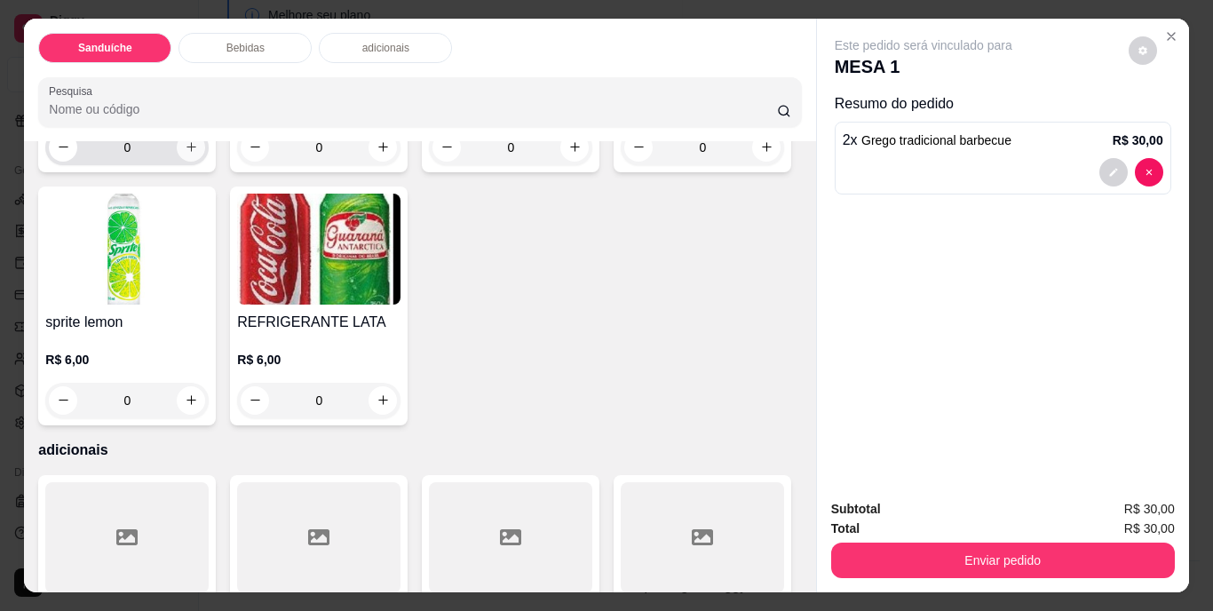
click at [185, 154] on icon "increase-product-quantity" at bounding box center [191, 146] width 13 height 13
type input "1"
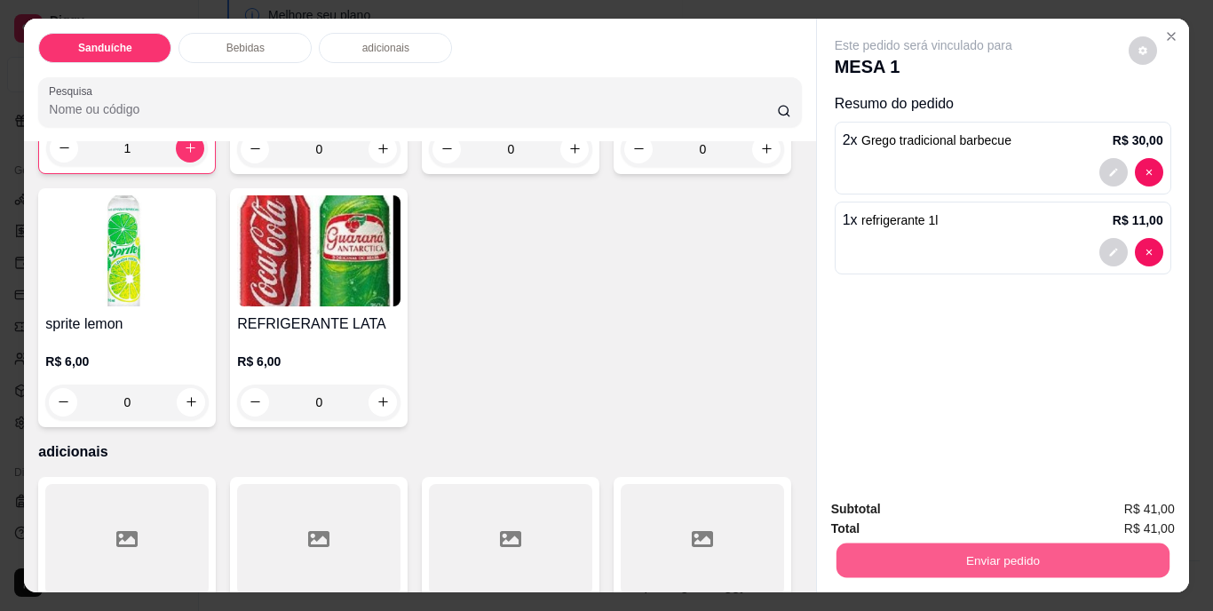
click at [1002, 549] on button "Enviar pedido" at bounding box center [1001, 560] width 333 height 35
click at [915, 502] on button "Não registrar e enviar pedido" at bounding box center [943, 511] width 185 height 34
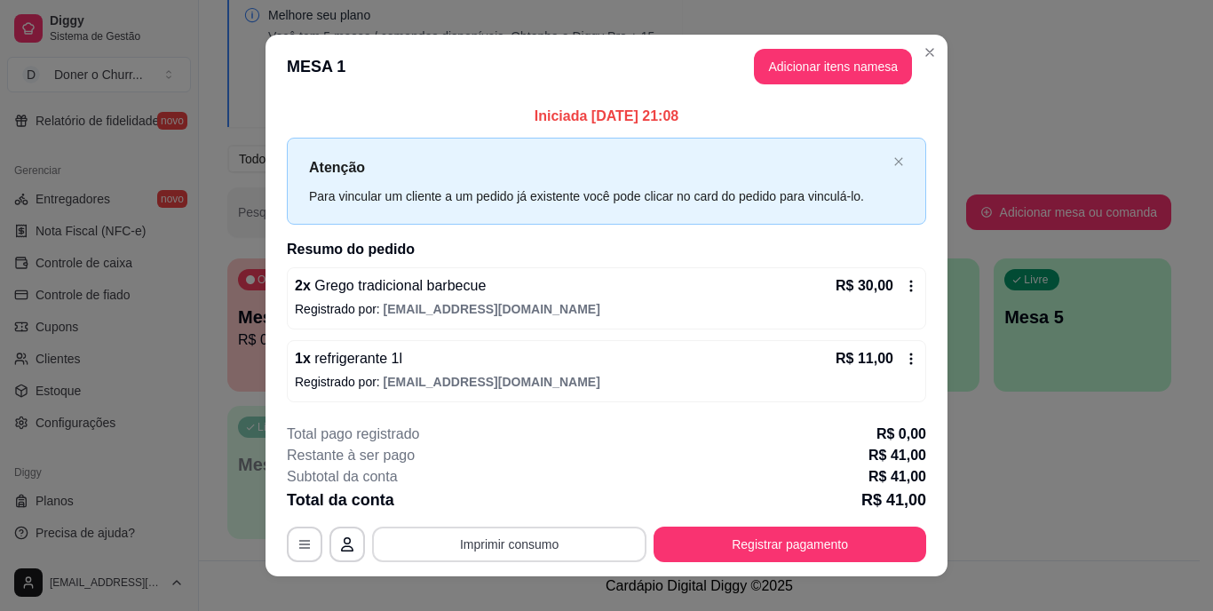
click at [507, 539] on button "Imprimir consumo" at bounding box center [509, 545] width 274 height 36
click at [503, 505] on button "IMPRESSORA" at bounding box center [508, 502] width 124 height 28
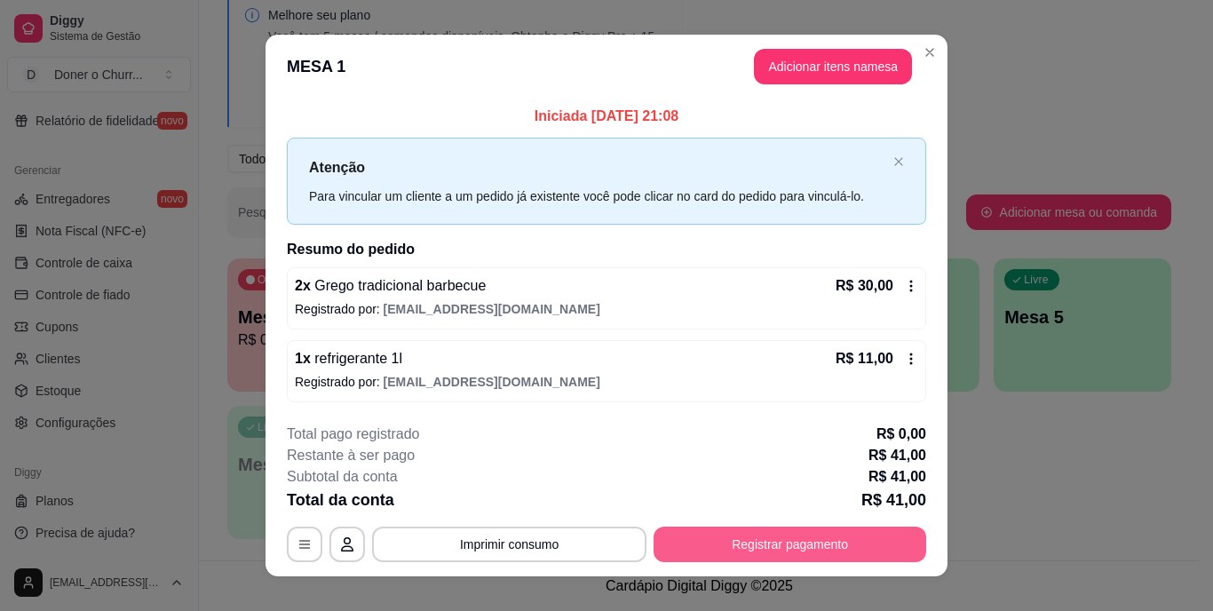
click at [716, 537] on button "Registrar pagamento" at bounding box center [789, 545] width 273 height 36
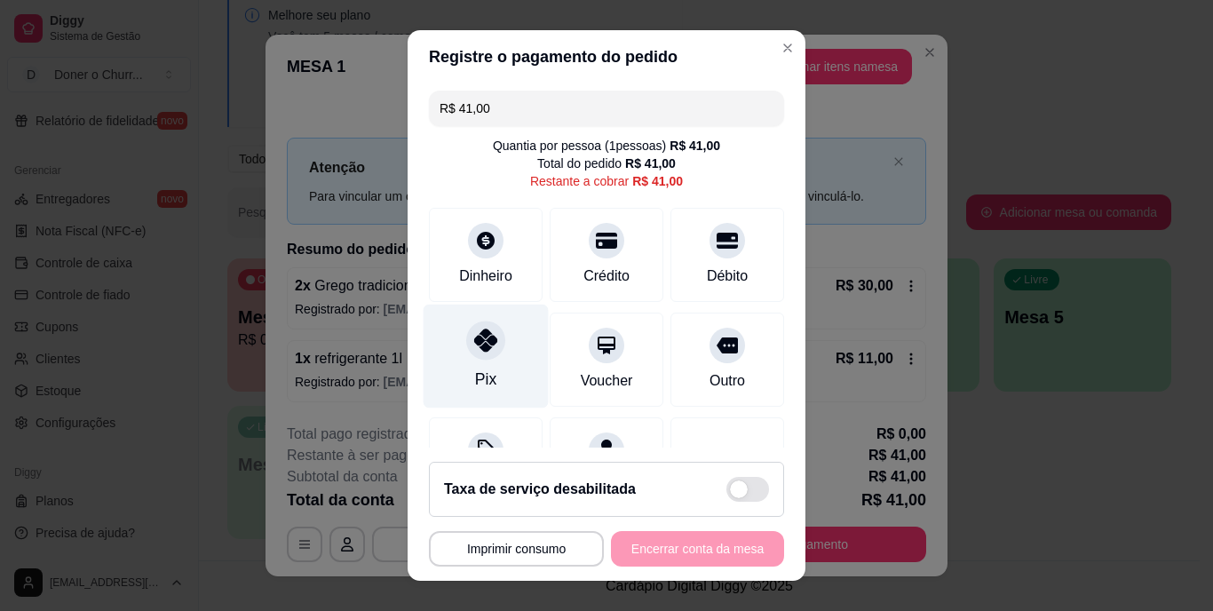
click at [479, 349] on icon at bounding box center [485, 340] width 23 height 23
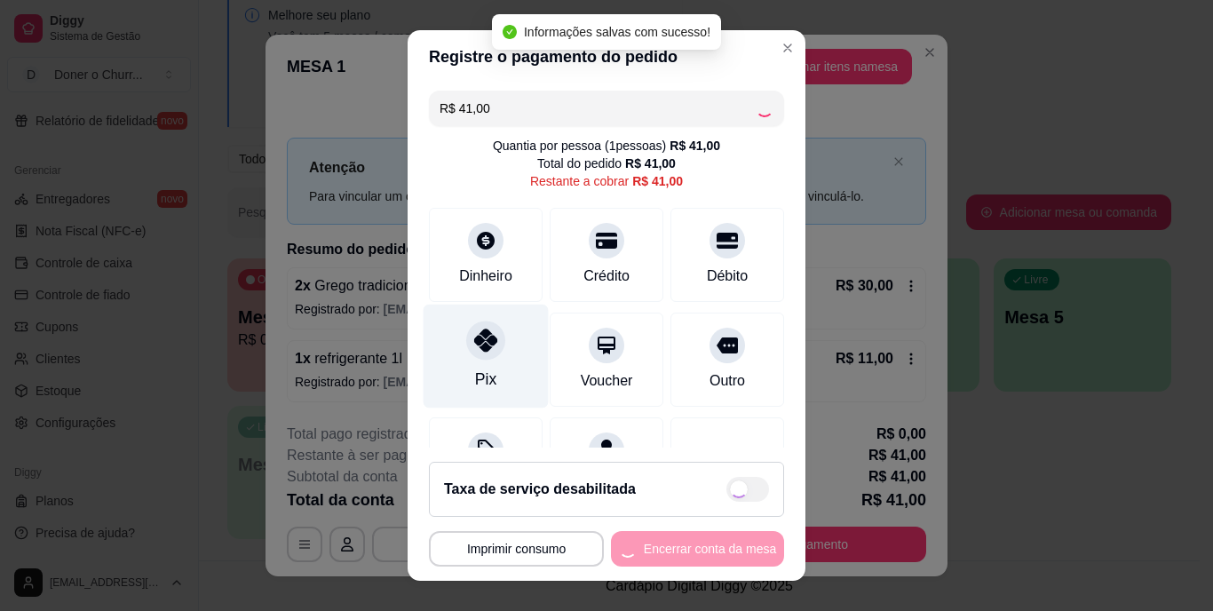
type input "R$ 0,00"
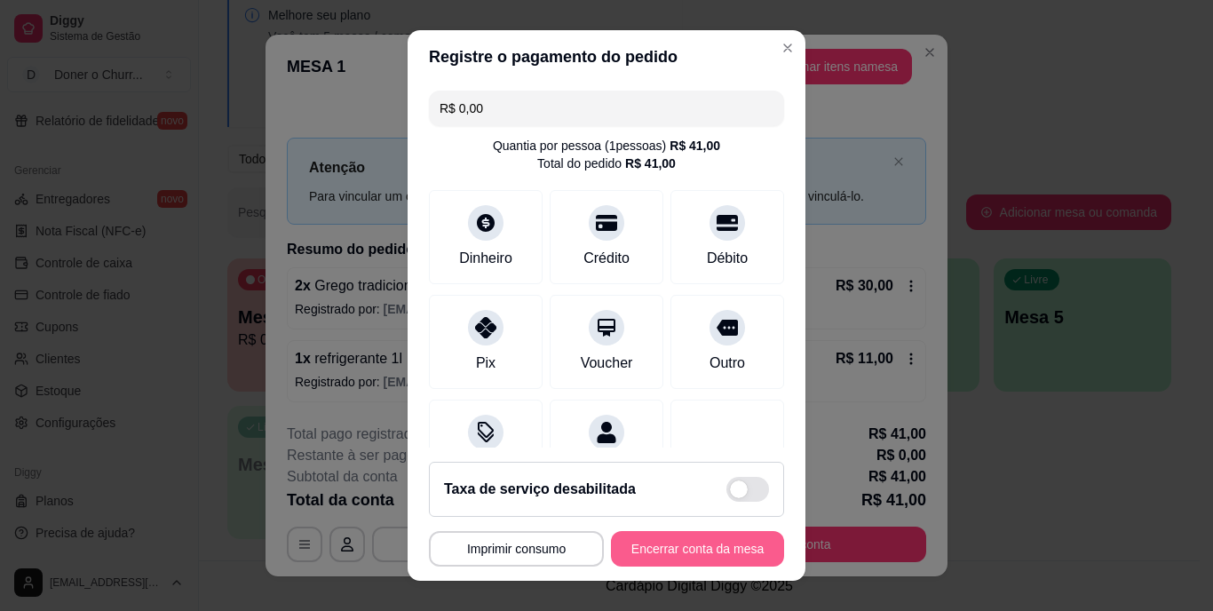
click at [675, 552] on button "Encerrar conta da mesa" at bounding box center [697, 549] width 173 height 36
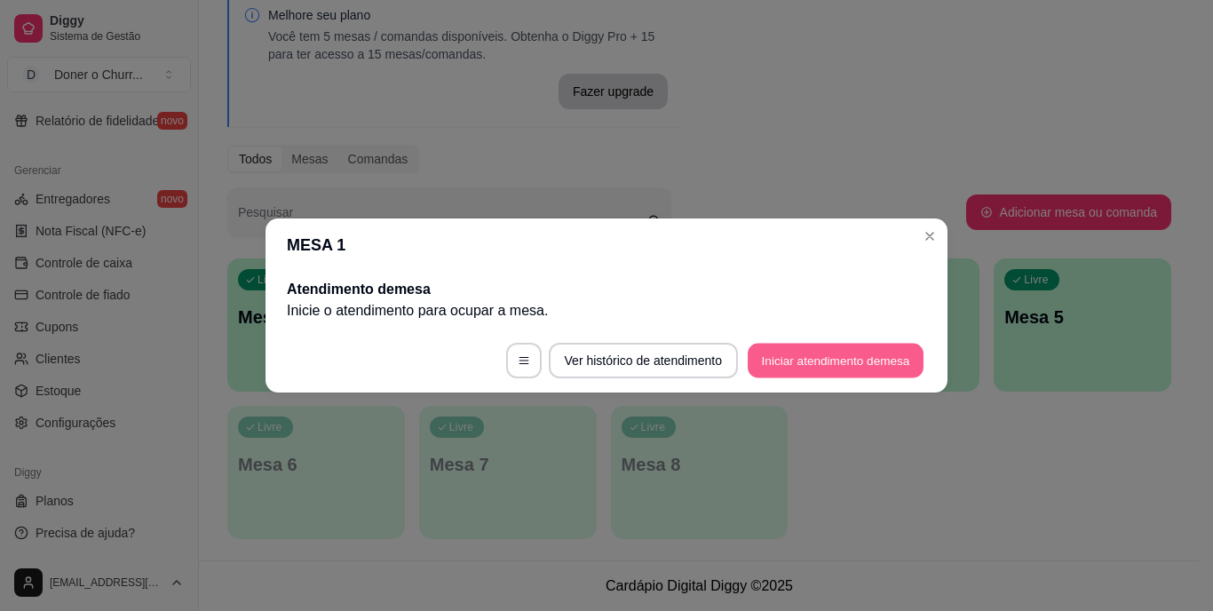
click at [879, 360] on button "Iniciar atendimento de mesa" at bounding box center [836, 361] width 176 height 35
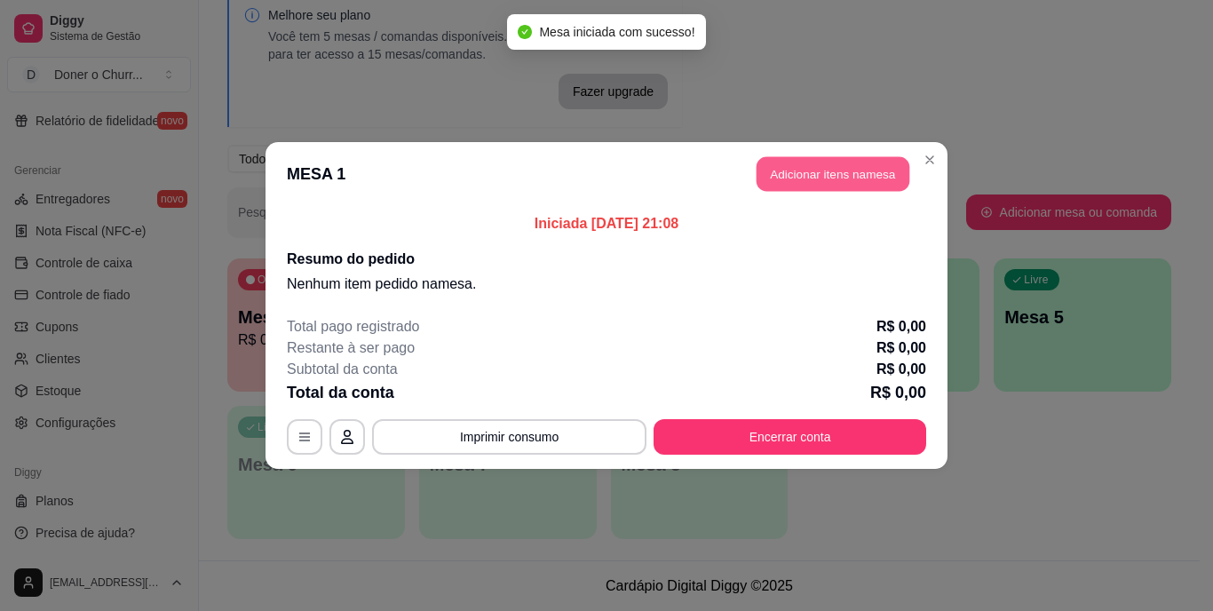
click at [810, 166] on button "Adicionar itens na mesa" at bounding box center [832, 174] width 153 height 35
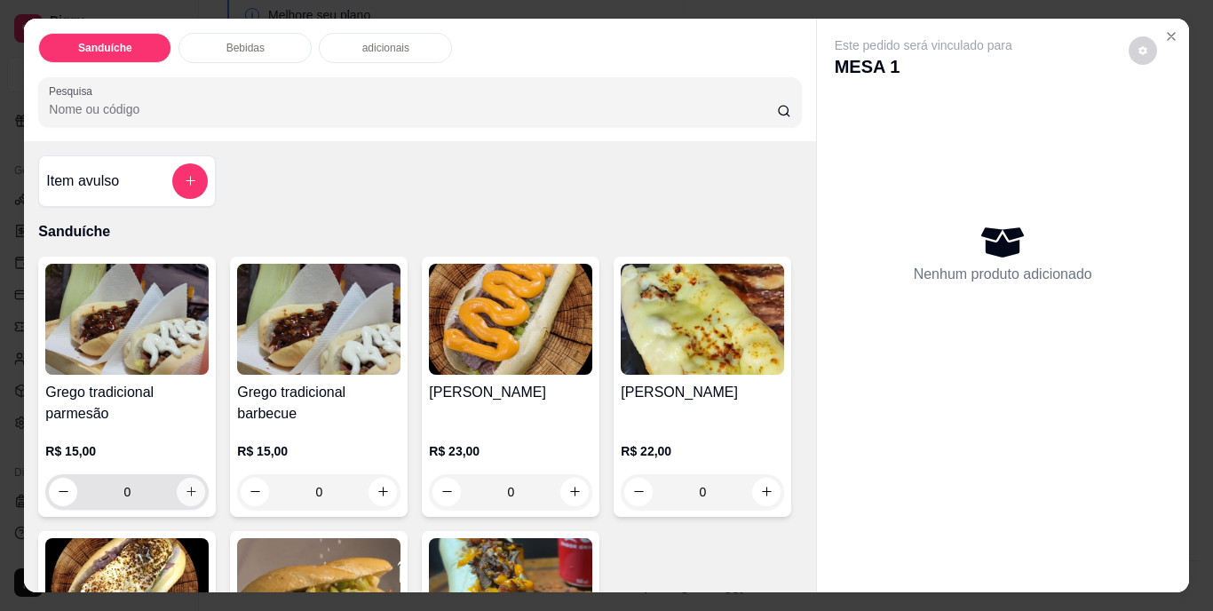
click at [185, 485] on icon "increase-product-quantity" at bounding box center [191, 491] width 13 height 13
type input "1"
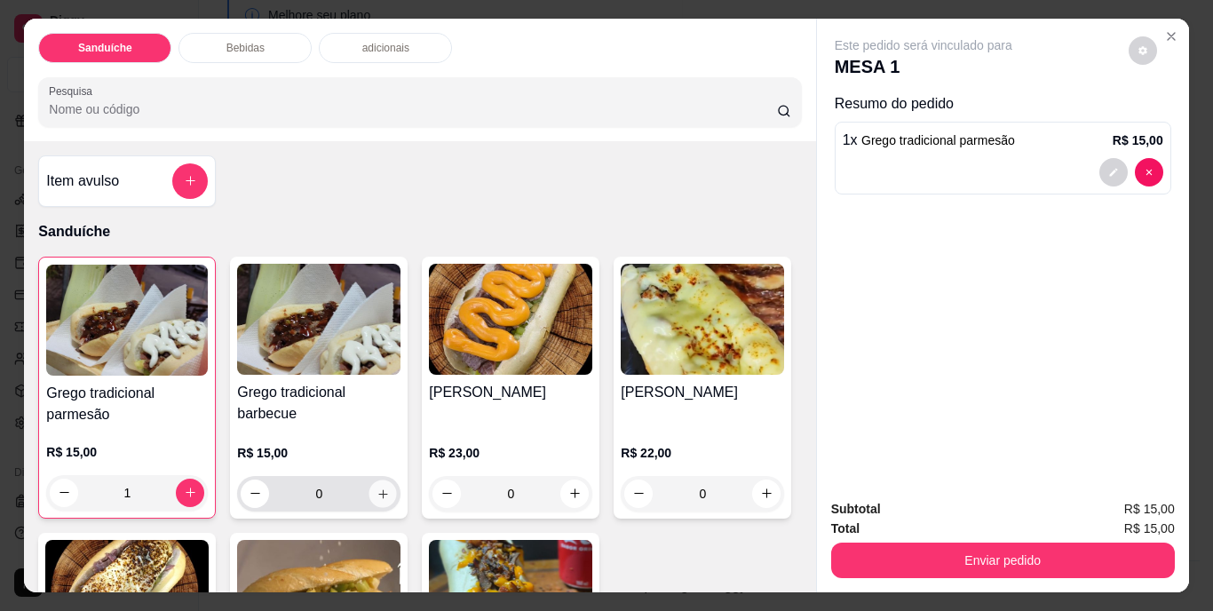
click at [378, 489] on icon "increase-product-quantity" at bounding box center [382, 493] width 9 height 9
type input "1"
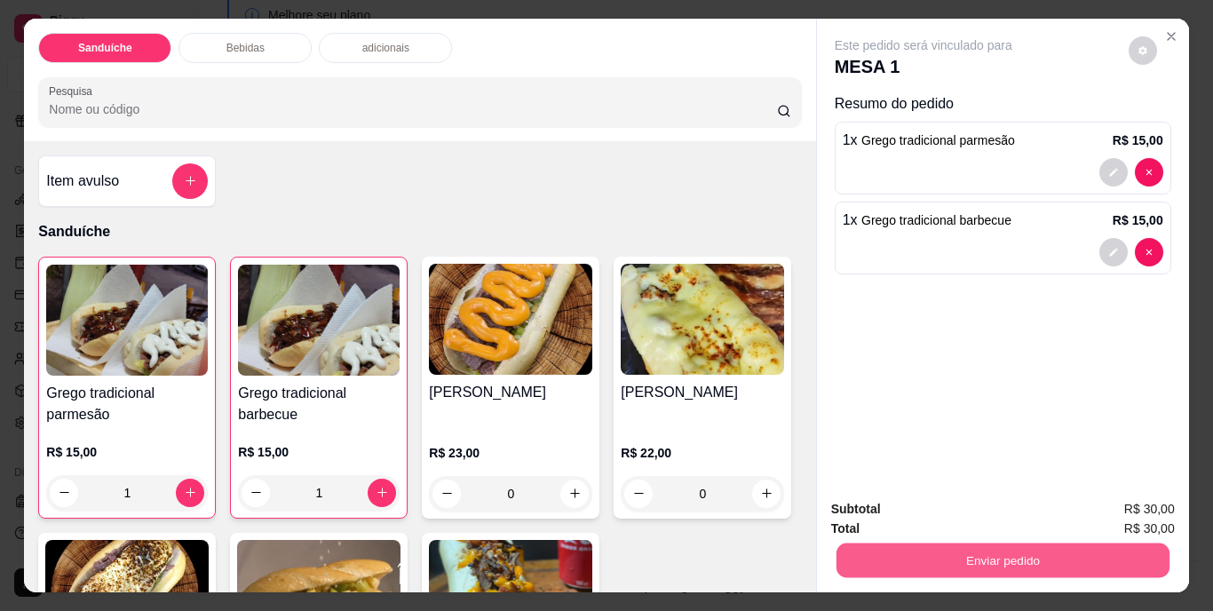
click at [933, 558] on button "Enviar pedido" at bounding box center [1001, 560] width 333 height 35
click at [927, 505] on button "Não registrar e enviar pedido" at bounding box center [943, 510] width 179 height 33
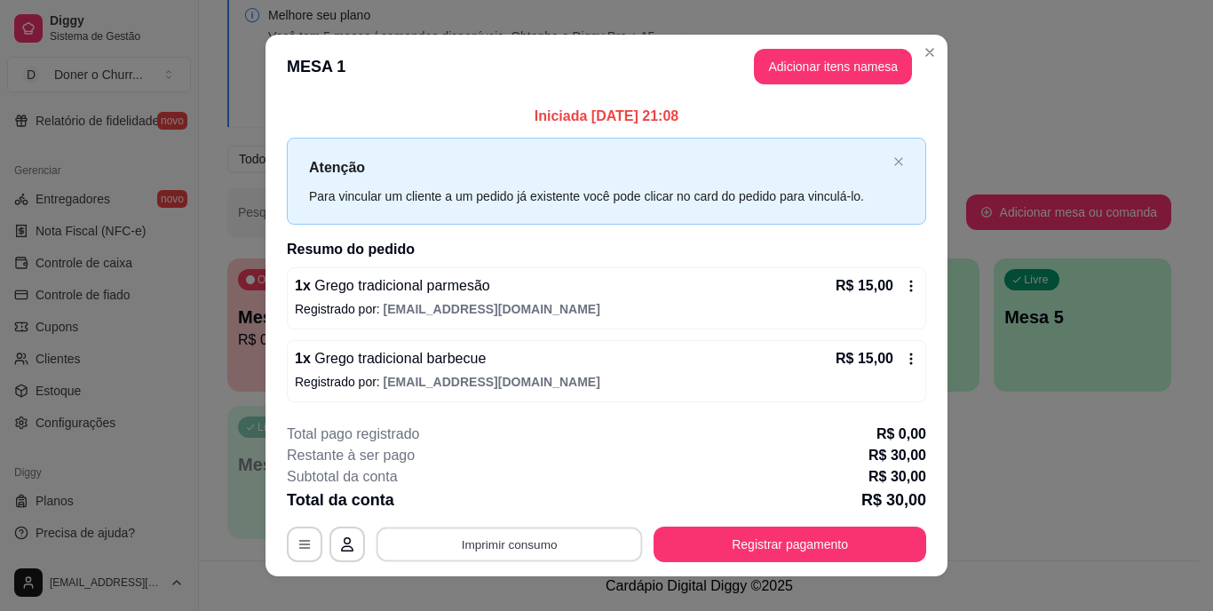
click at [494, 537] on button "Imprimir consumo" at bounding box center [509, 544] width 266 height 35
click at [511, 503] on button "IMPRESSORA" at bounding box center [508, 503] width 129 height 28
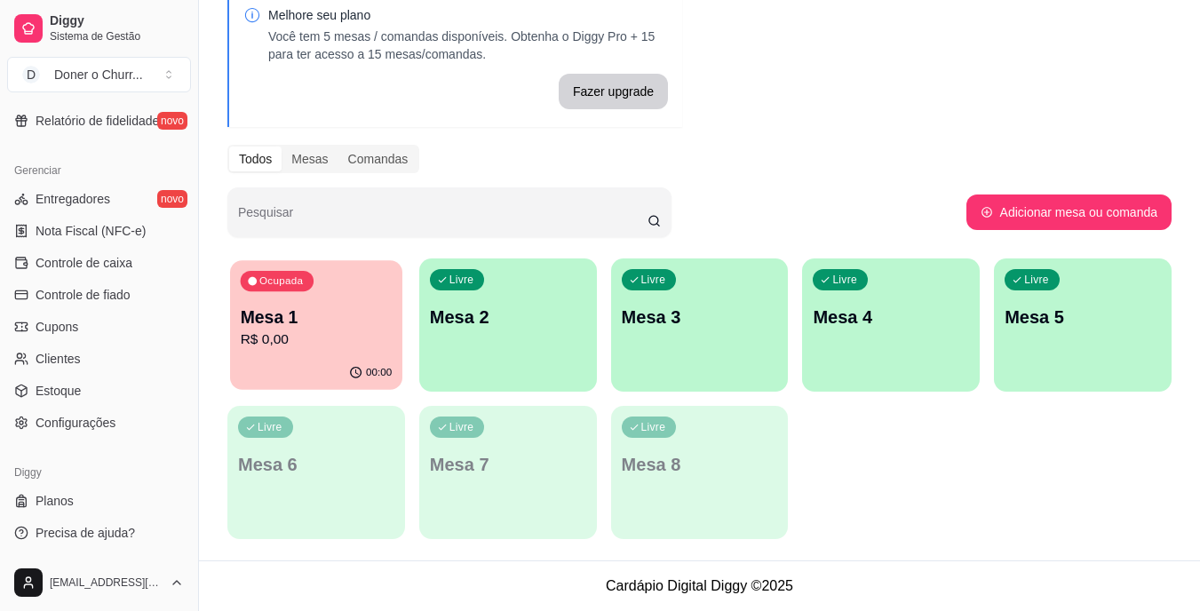
click at [322, 309] on p "Mesa 1" at bounding box center [317, 317] width 152 height 24
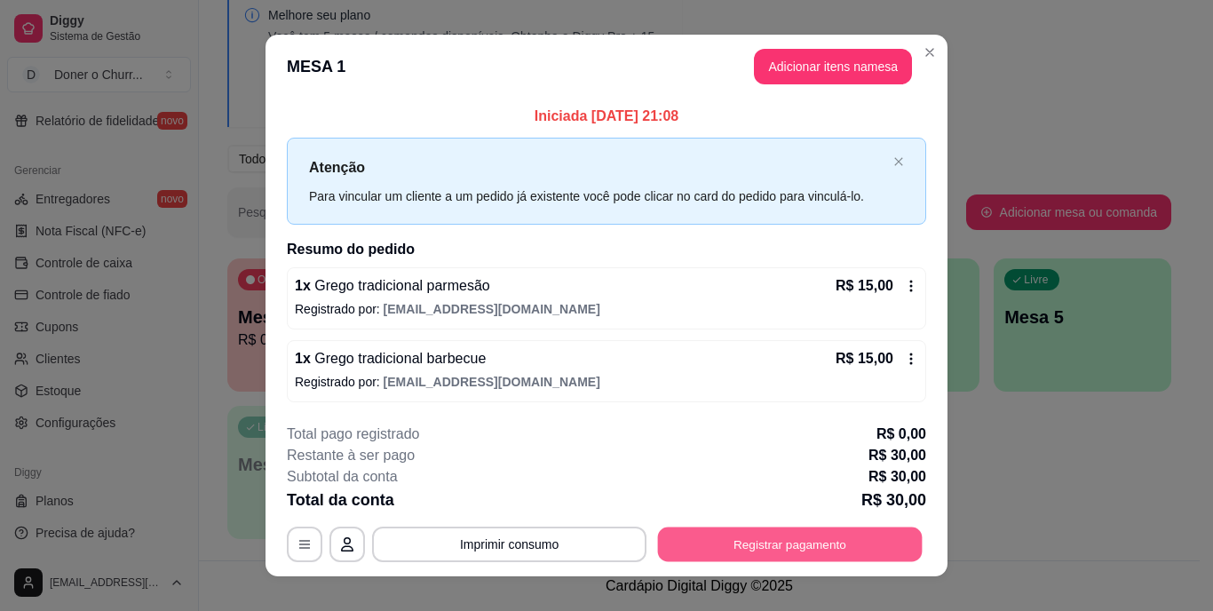
click at [748, 545] on button "Registrar pagamento" at bounding box center [790, 544] width 265 height 35
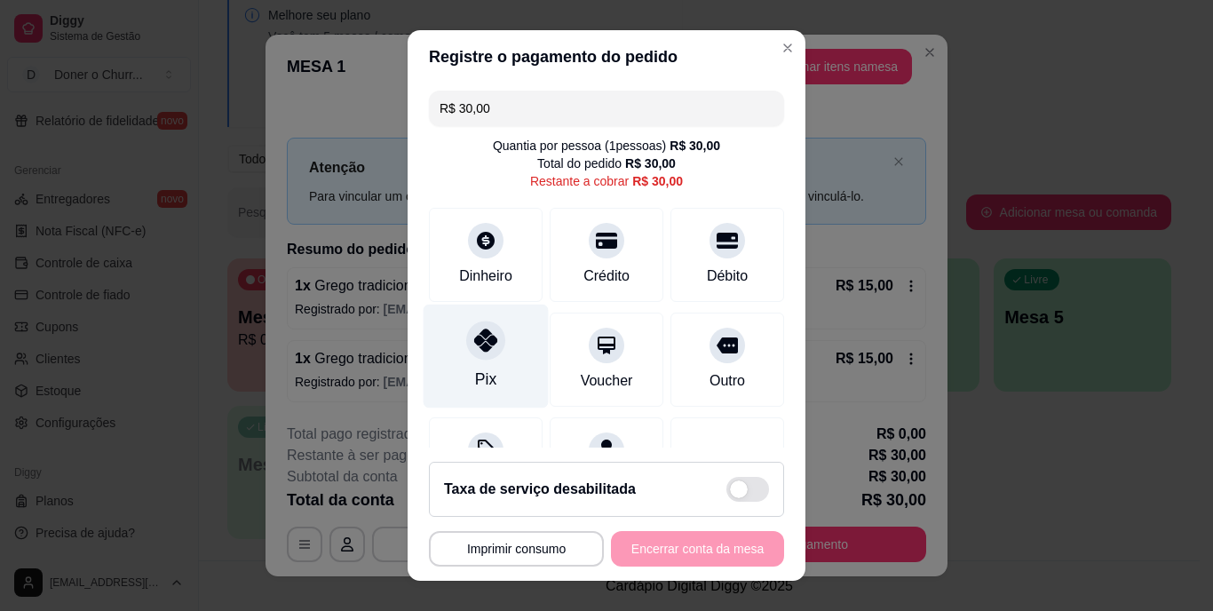
click at [475, 352] on div at bounding box center [485, 340] width 39 height 39
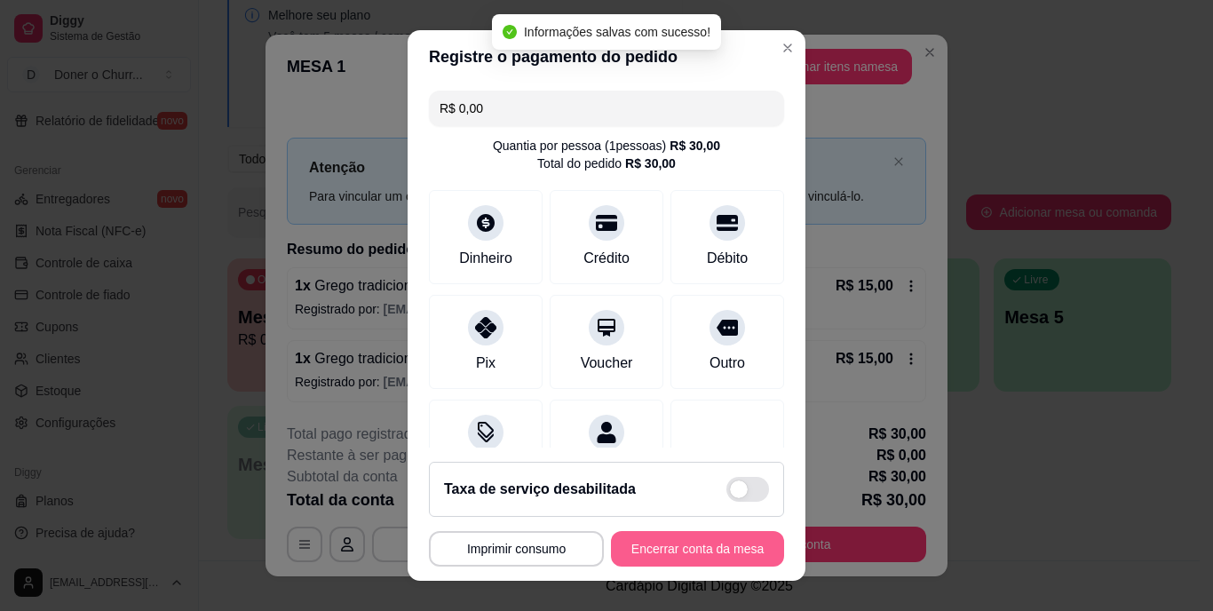
type input "R$ 0,00"
click at [658, 548] on button "Encerrar conta da mesa" at bounding box center [698, 548] width 168 height 35
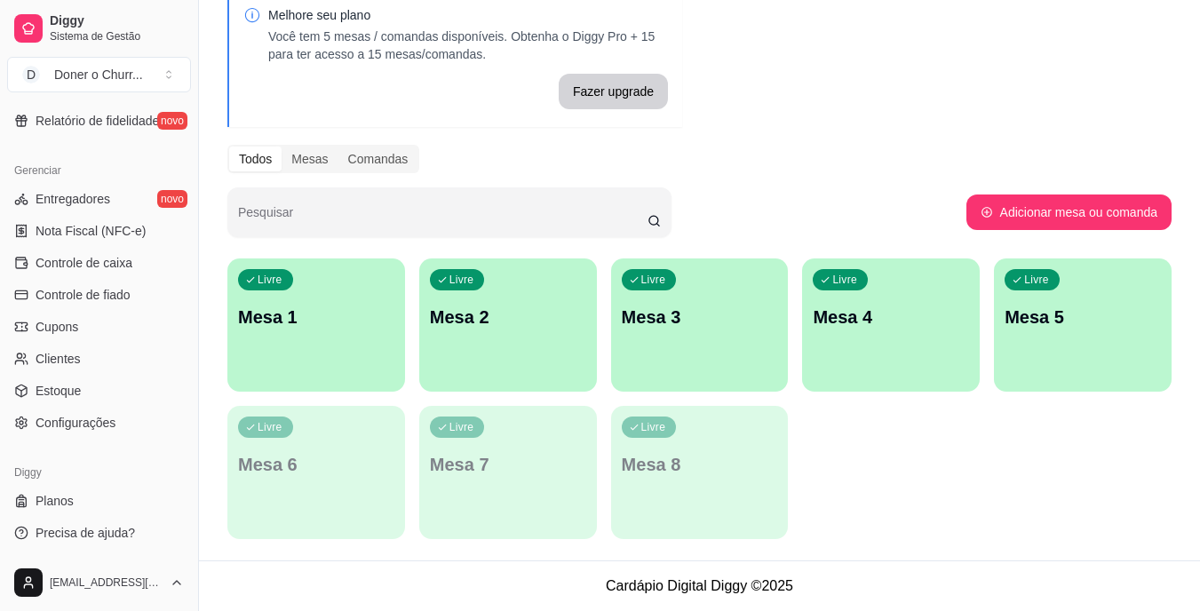
click at [313, 296] on div "Livre Mesa 1" at bounding box center [316, 314] width 178 height 112
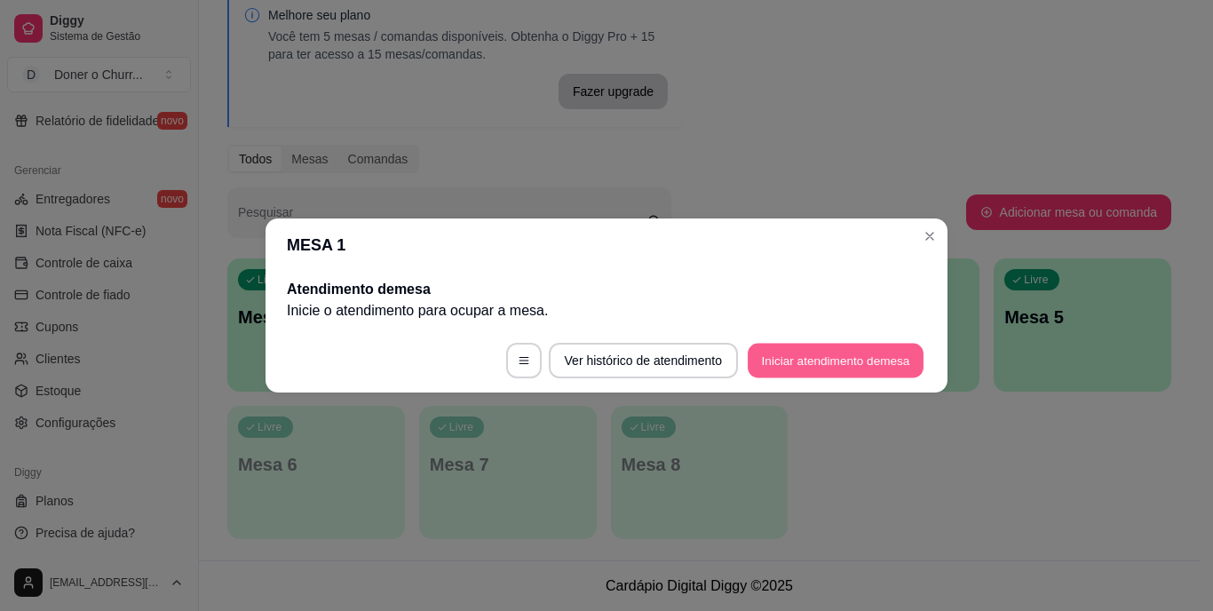
click at [785, 352] on button "Iniciar atendimento de mesa" at bounding box center [836, 361] width 176 height 35
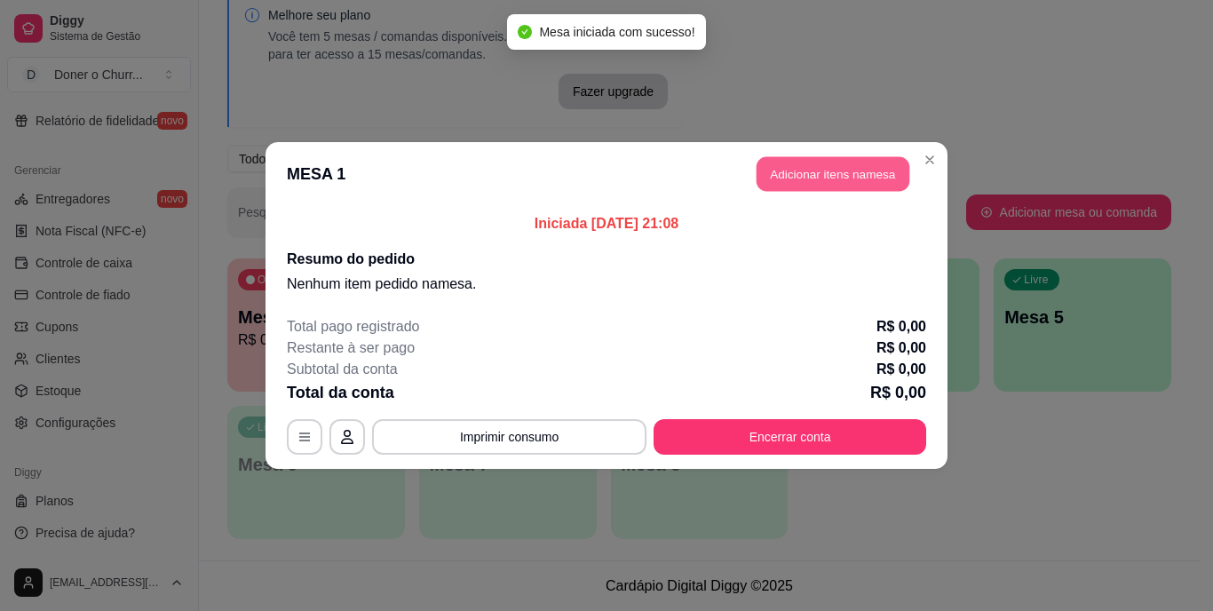
click at [818, 157] on button "Adicionar itens na mesa" at bounding box center [832, 174] width 153 height 35
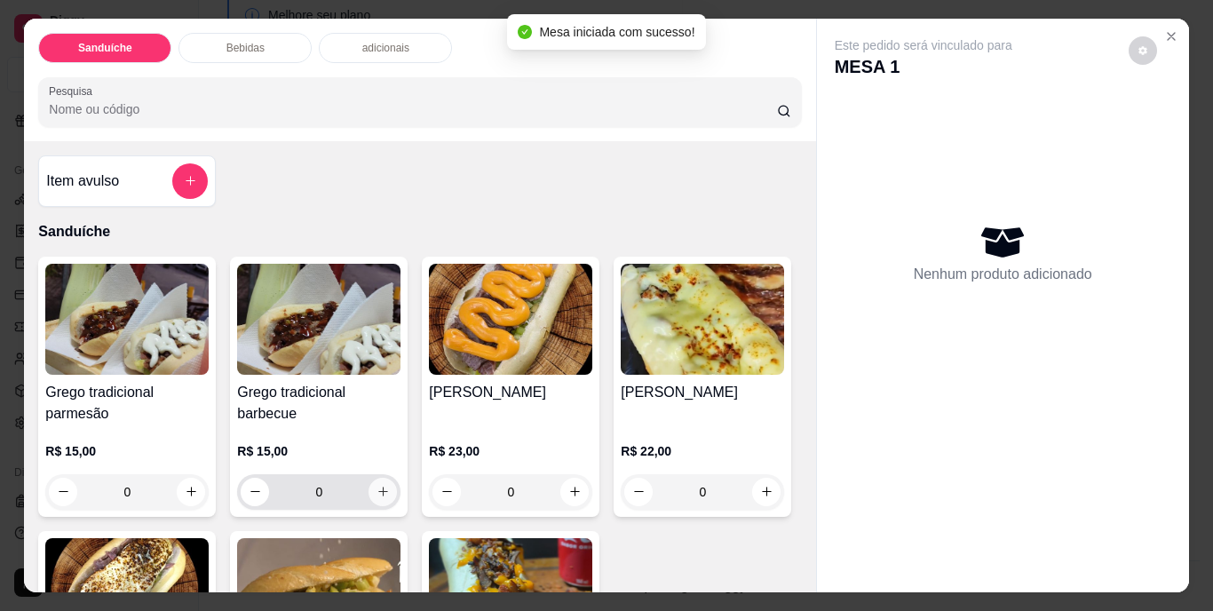
click at [373, 478] on button "increase-product-quantity" at bounding box center [382, 492] width 28 height 28
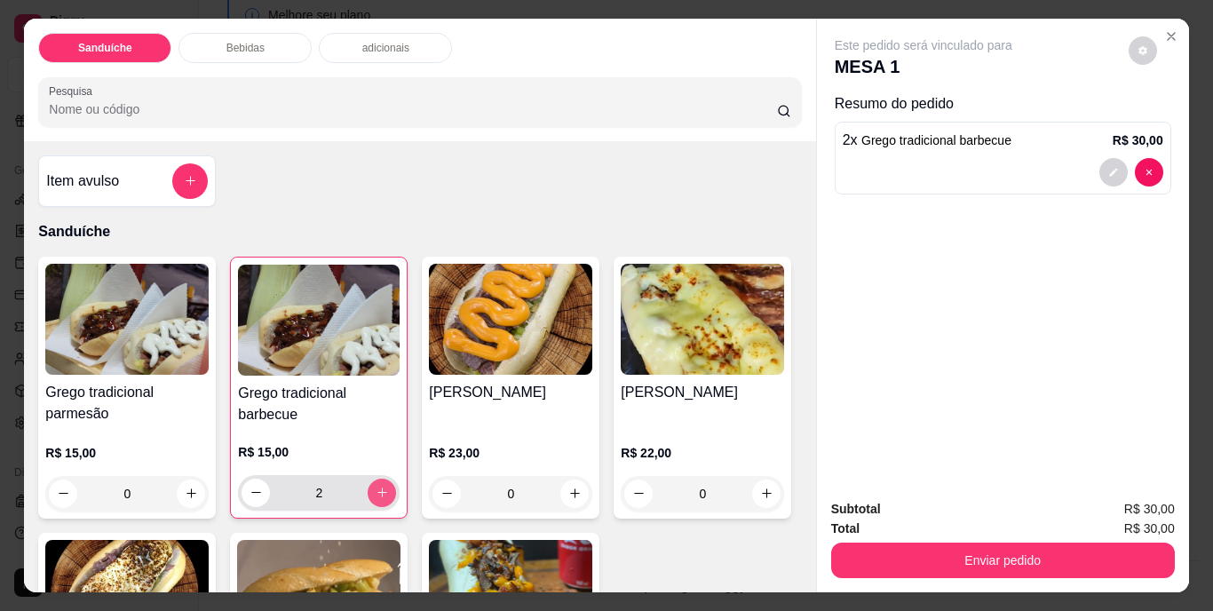
type input "2"
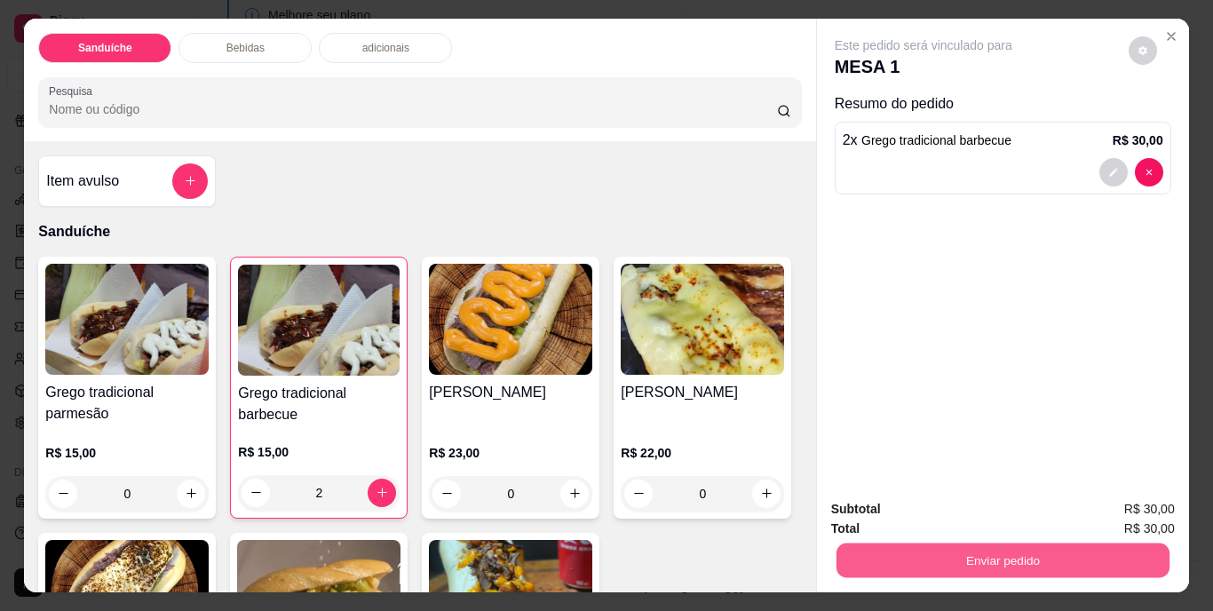
click at [993, 545] on button "Enviar pedido" at bounding box center [1001, 560] width 333 height 35
click at [950, 515] on button "Não registrar e enviar pedido" at bounding box center [943, 510] width 179 height 33
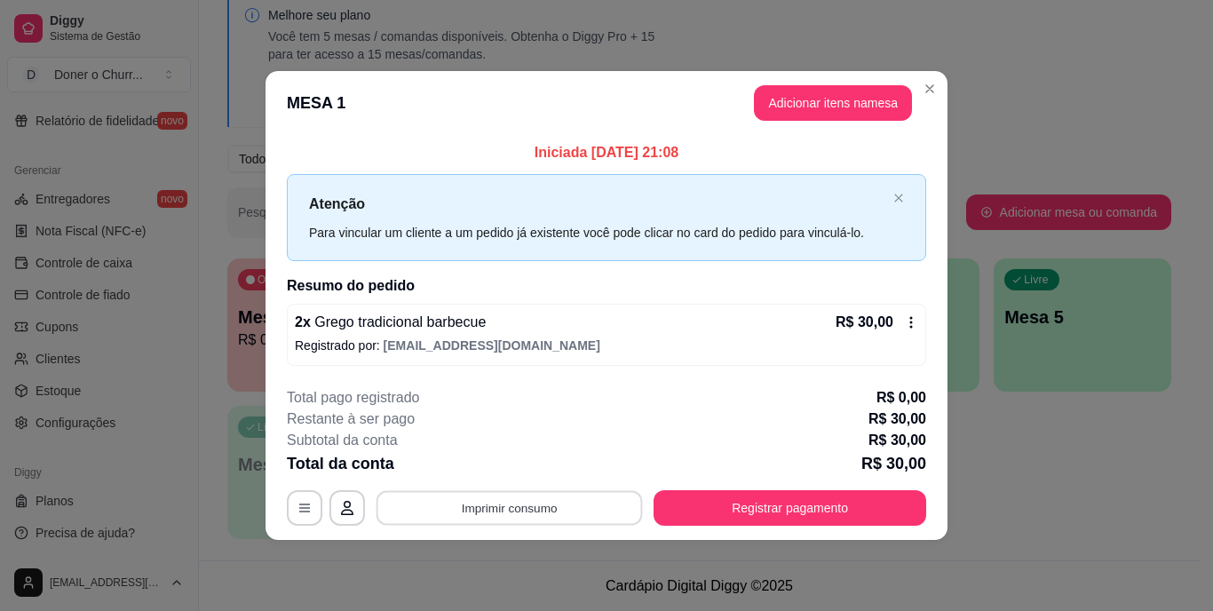
click at [525, 513] on button "Imprimir consumo" at bounding box center [509, 507] width 266 height 35
click at [516, 477] on button "IMPRESSORA" at bounding box center [515, 467] width 124 height 28
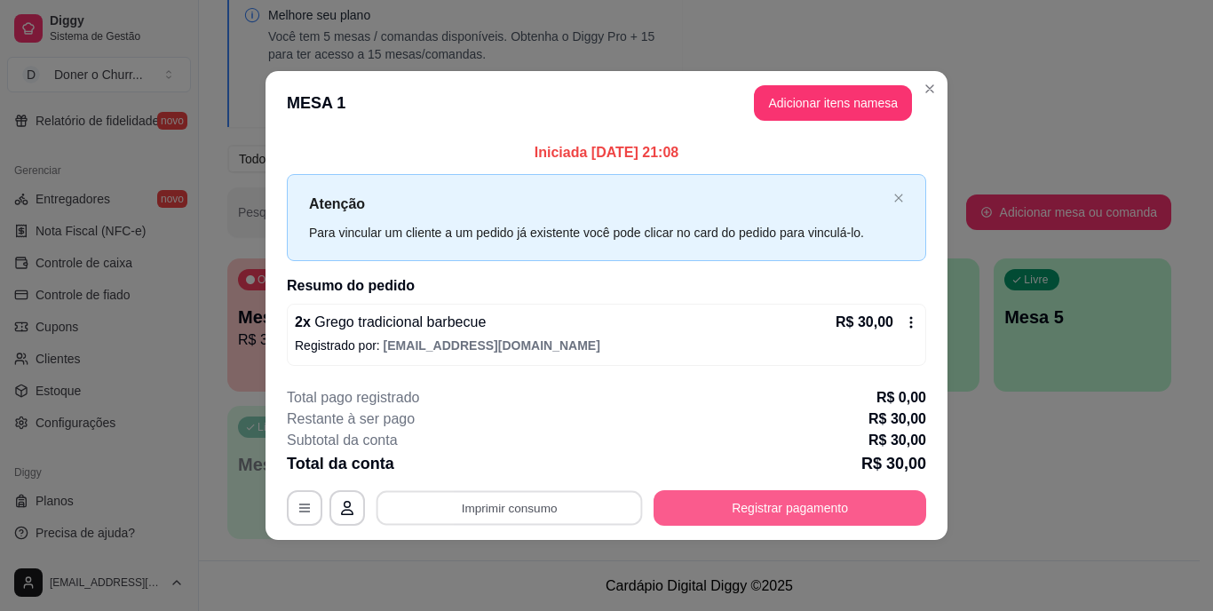
click at [733, 492] on button "Registrar pagamento" at bounding box center [789, 508] width 273 height 36
click at [742, 507] on button "Registrar pagamento" at bounding box center [790, 507] width 265 height 35
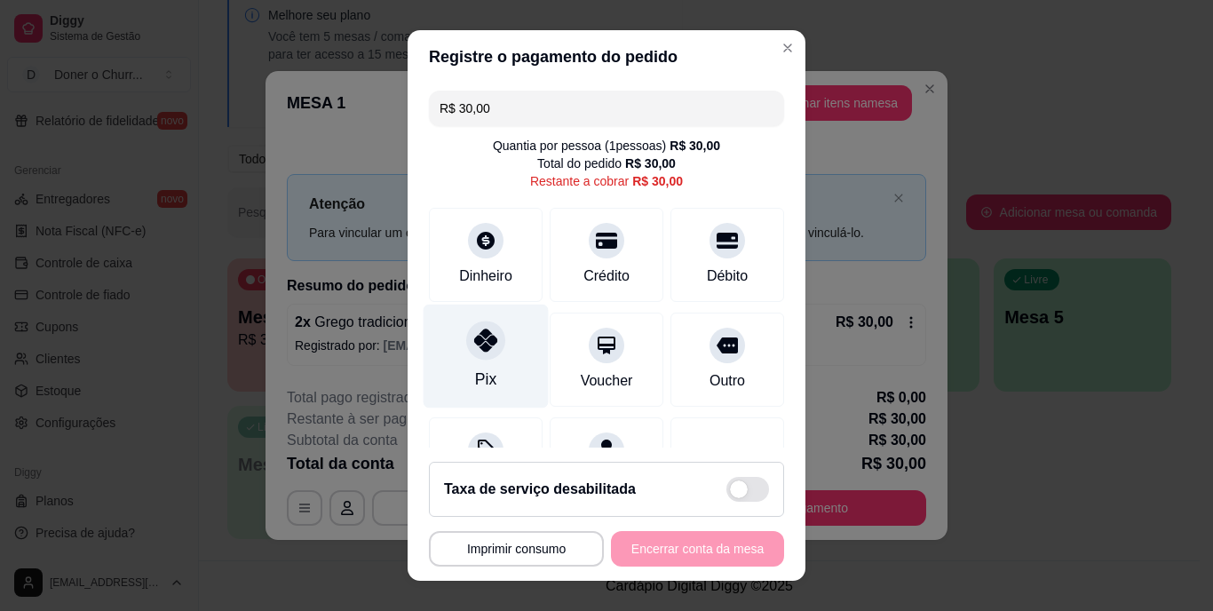
click at [455, 354] on div "Pix" at bounding box center [486, 357] width 125 height 104
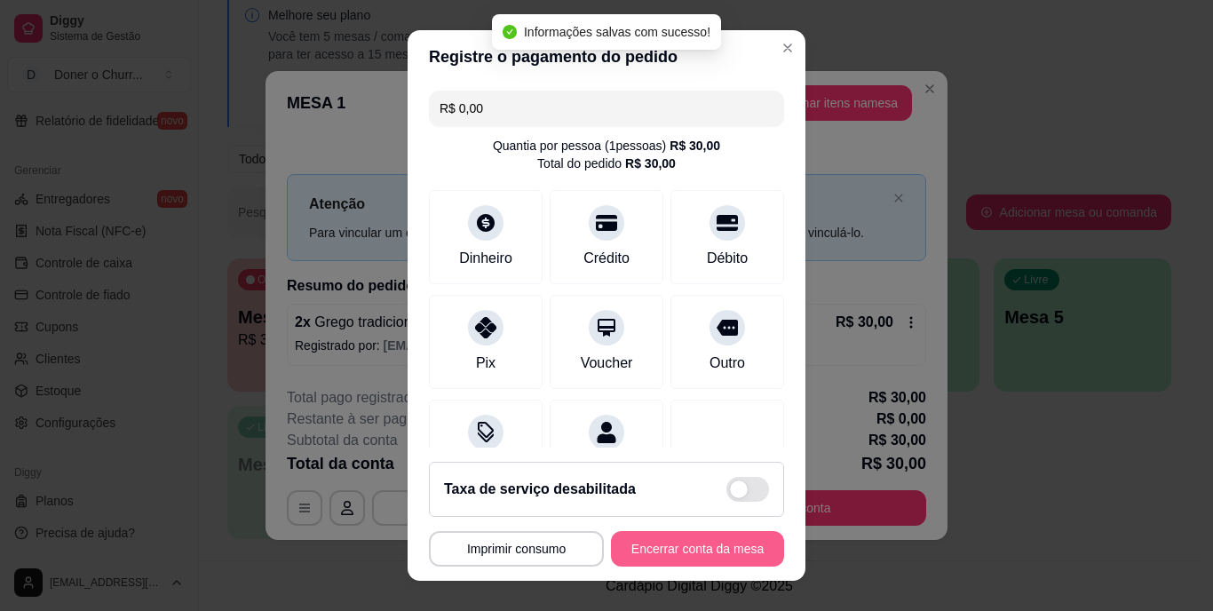
type input "R$ 0,00"
click at [673, 549] on button "Encerrar conta da mesa" at bounding box center [698, 548] width 168 height 35
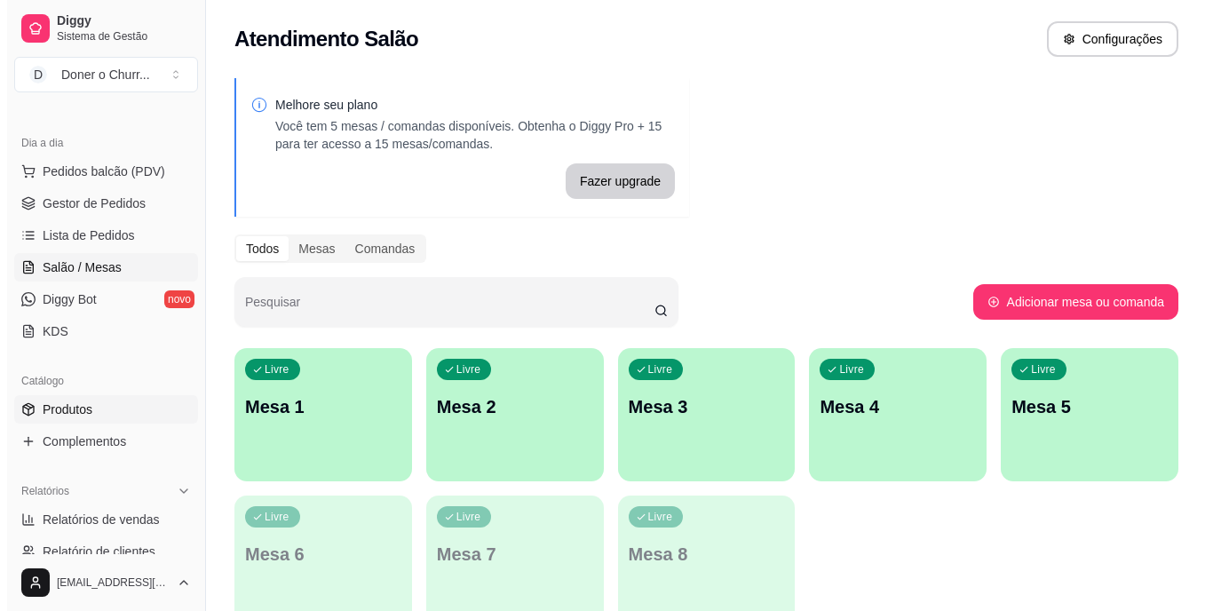
scroll to position [0, 0]
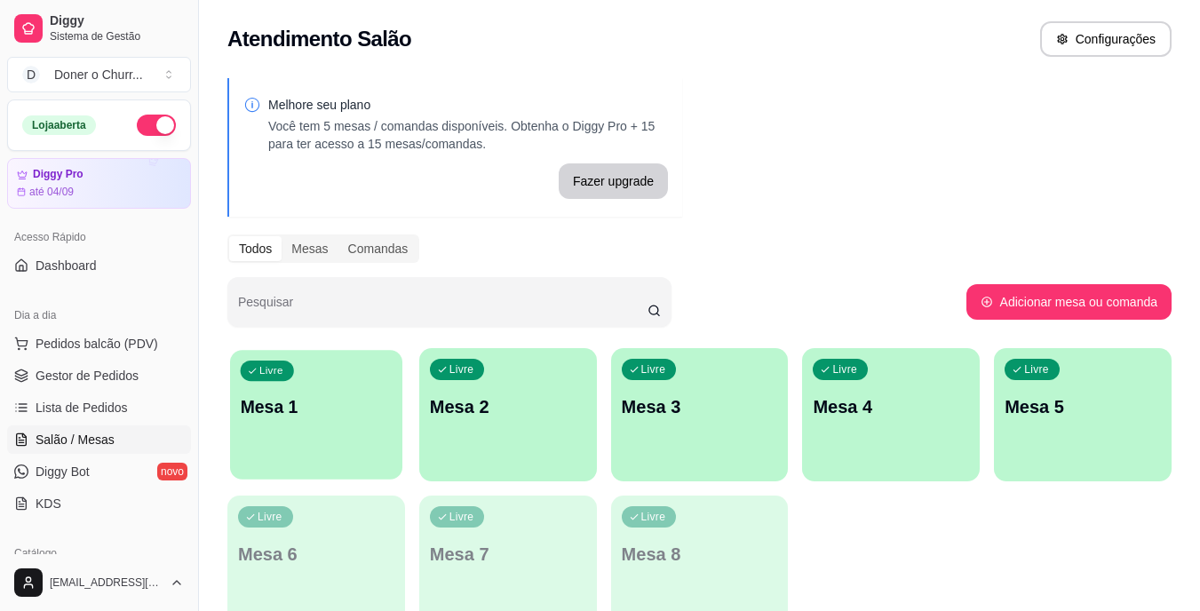
click at [334, 447] on div "Livre Mesa 1" at bounding box center [316, 404] width 172 height 108
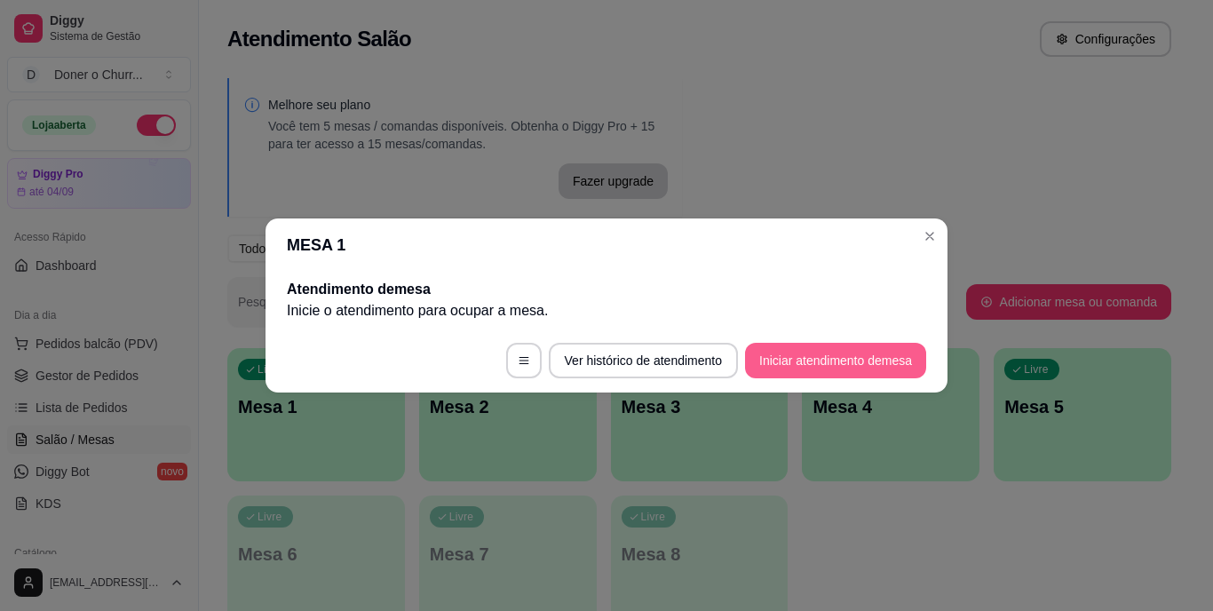
click at [823, 358] on button "Iniciar atendimento de mesa" at bounding box center [835, 361] width 181 height 36
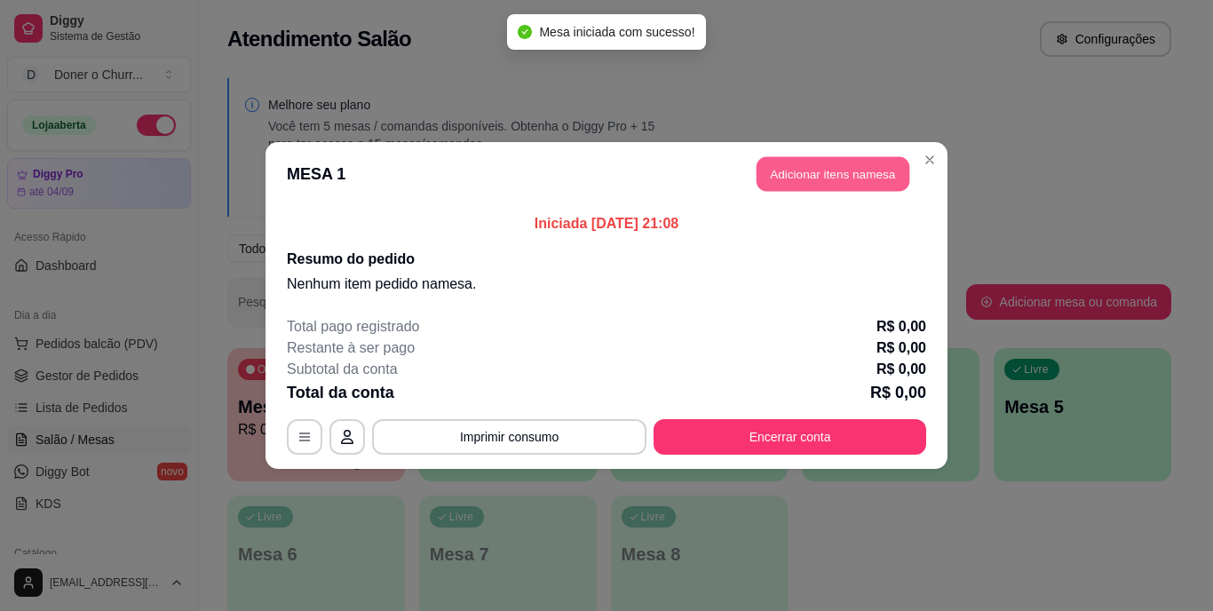
click at [835, 168] on button "Adicionar itens na mesa" at bounding box center [832, 174] width 153 height 35
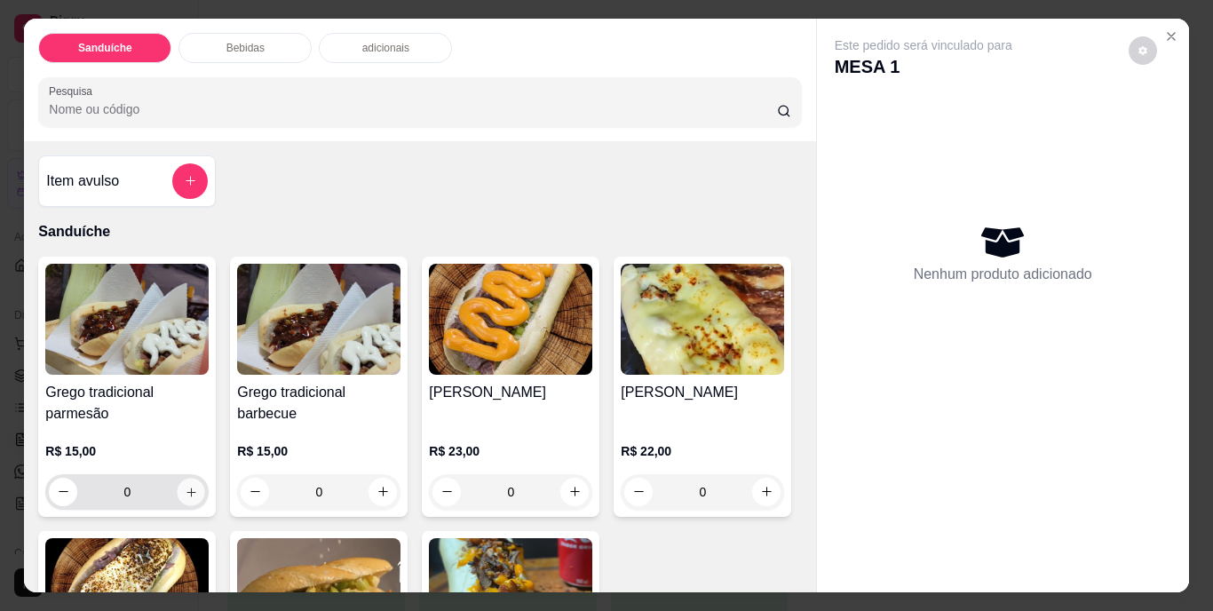
click at [187, 485] on icon "increase-product-quantity" at bounding box center [191, 491] width 13 height 13
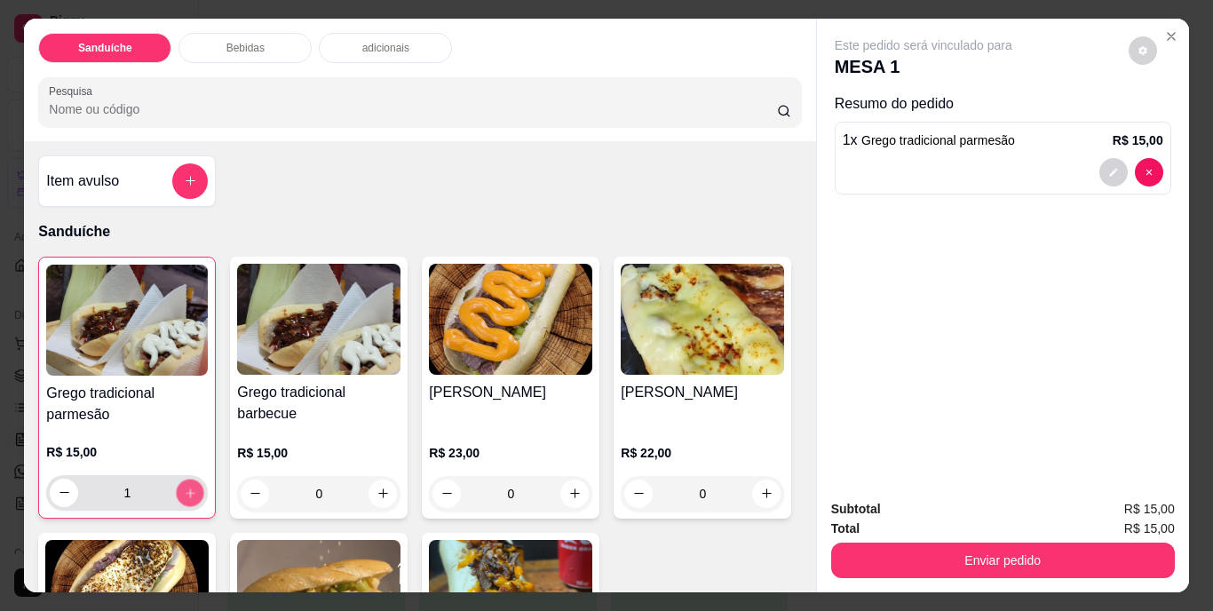
click at [187, 486] on icon "increase-product-quantity" at bounding box center [190, 492] width 13 height 13
type input "2"
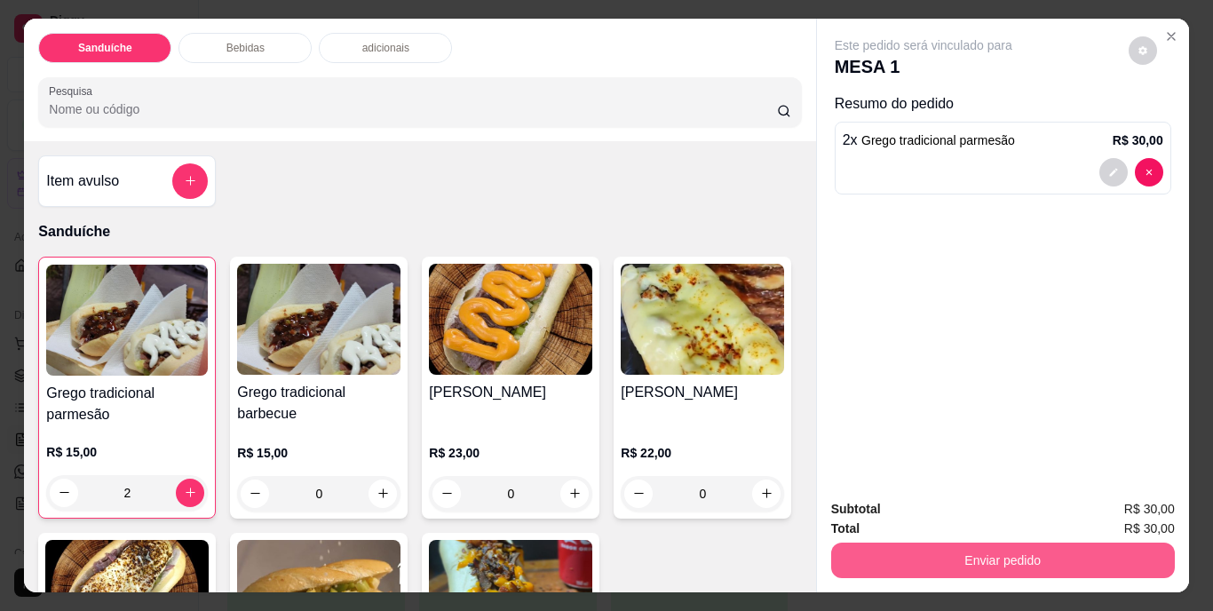
click at [992, 542] on button "Enviar pedido" at bounding box center [1003, 560] width 344 height 36
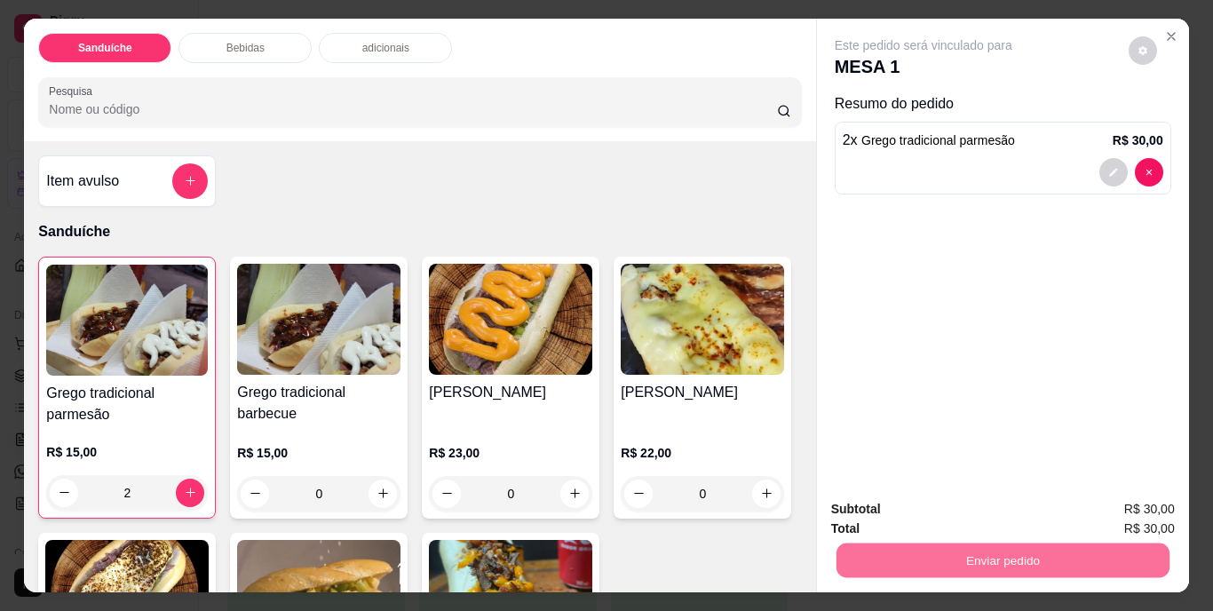
click at [967, 503] on button "Não registrar e enviar pedido" at bounding box center [943, 510] width 179 height 33
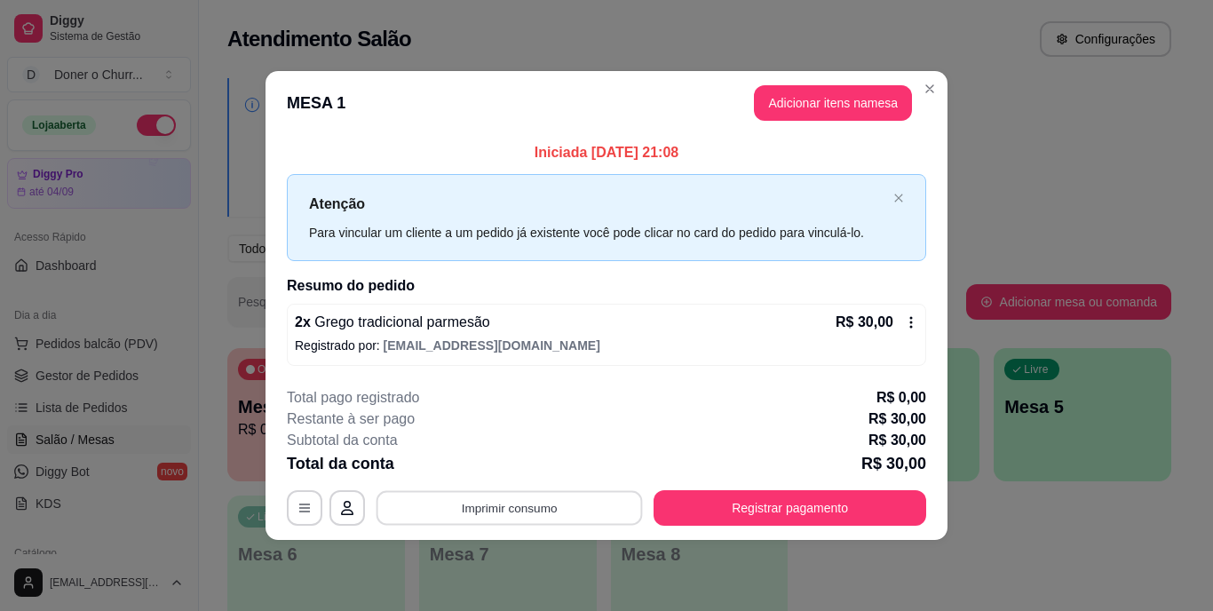
click at [523, 509] on button "Imprimir consumo" at bounding box center [509, 507] width 266 height 35
click at [511, 464] on button "IMPRESSORA" at bounding box center [514, 467] width 129 height 28
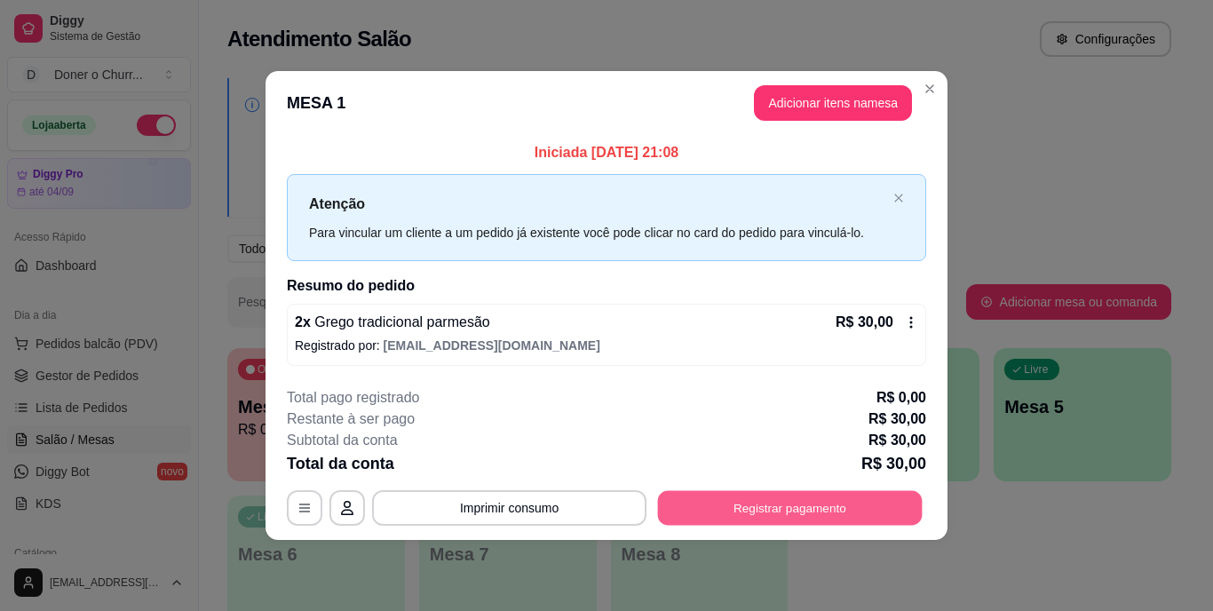
click at [766, 503] on button "Registrar pagamento" at bounding box center [790, 507] width 265 height 35
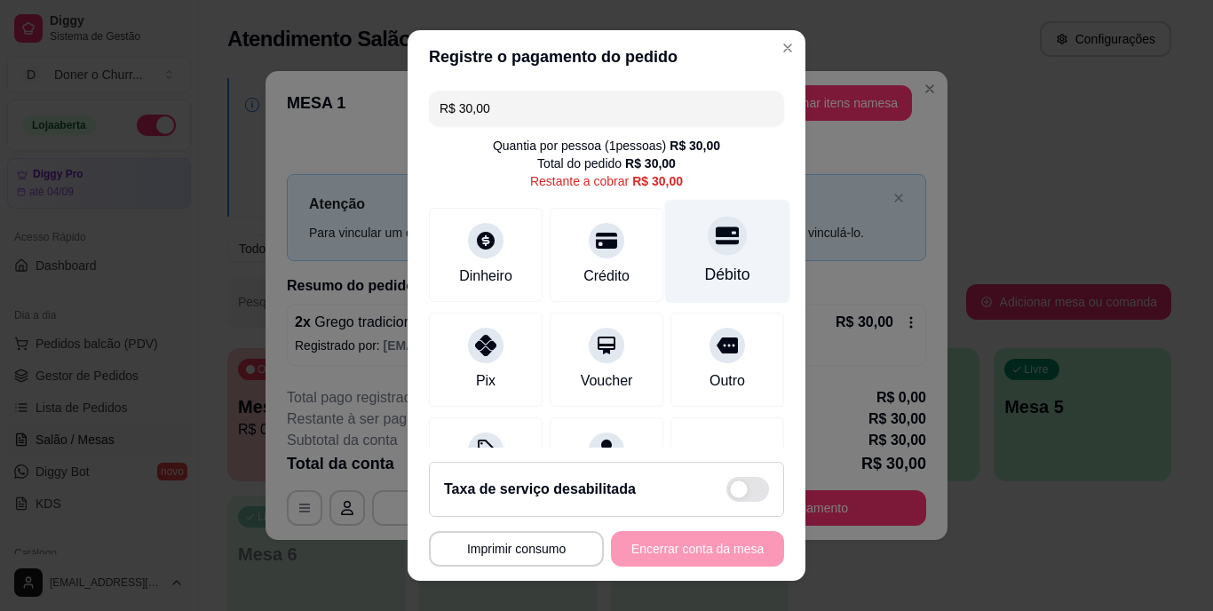
click at [716, 243] on icon at bounding box center [727, 236] width 23 height 18
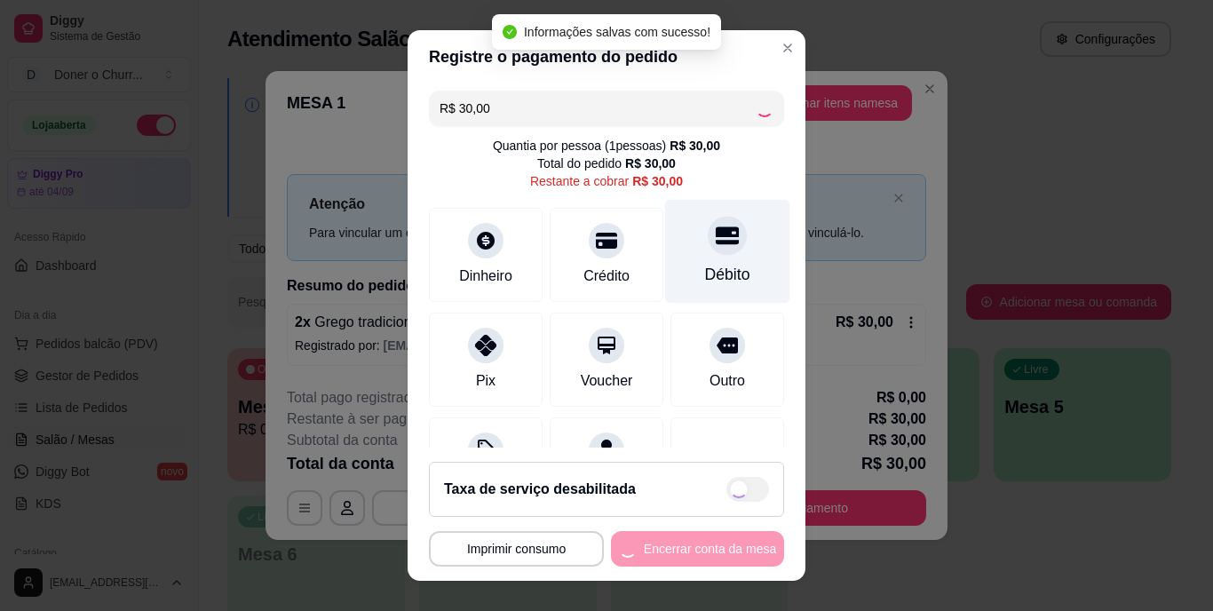
type input "R$ 0,00"
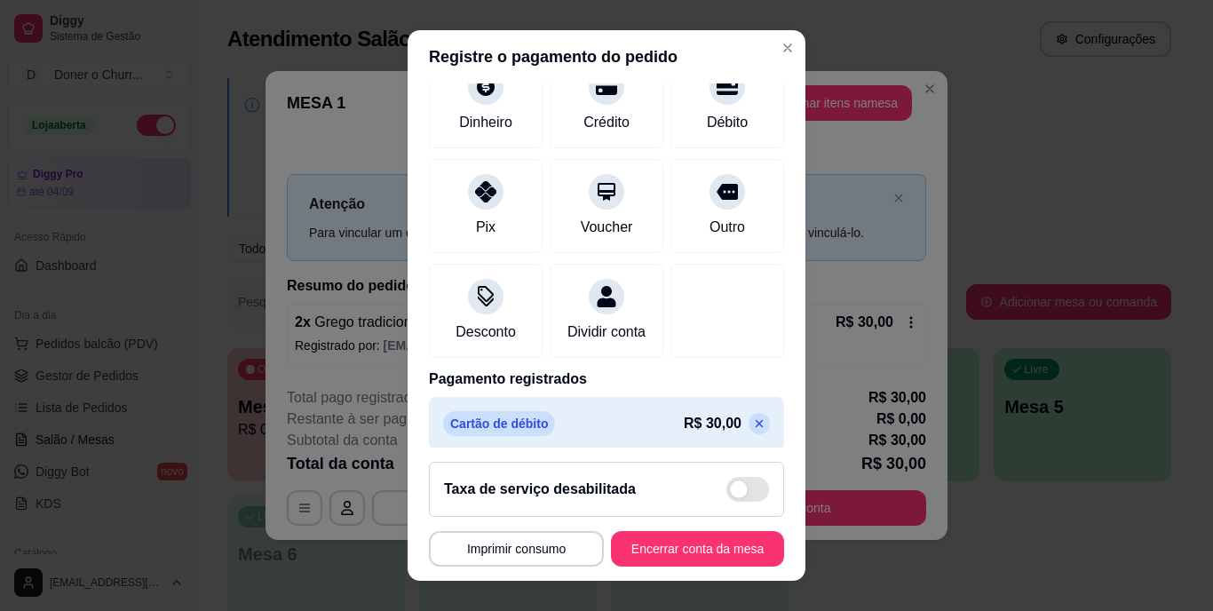
scroll to position [167, 0]
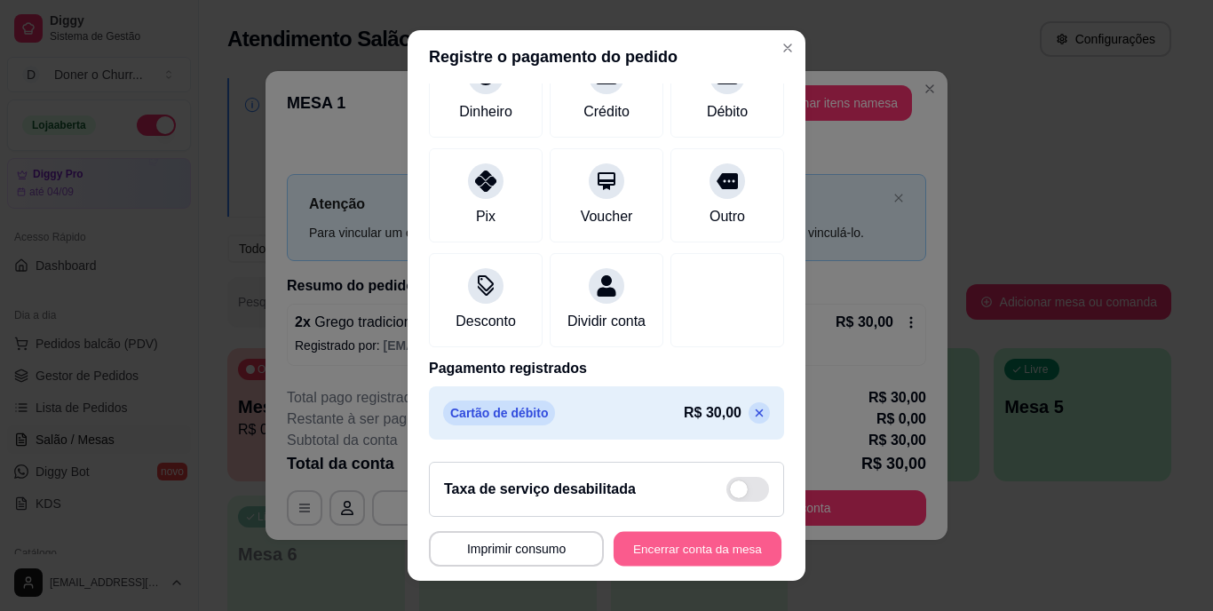
click at [647, 549] on button "Encerrar conta da mesa" at bounding box center [698, 548] width 168 height 35
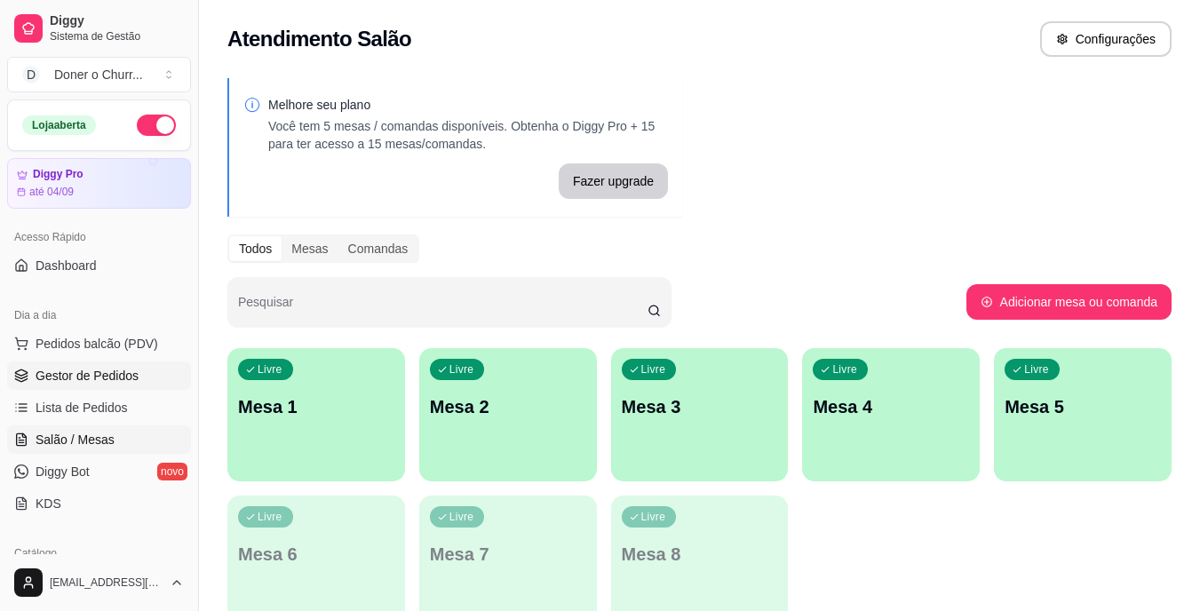
click at [59, 382] on span "Gestor de Pedidos" at bounding box center [87, 376] width 103 height 18
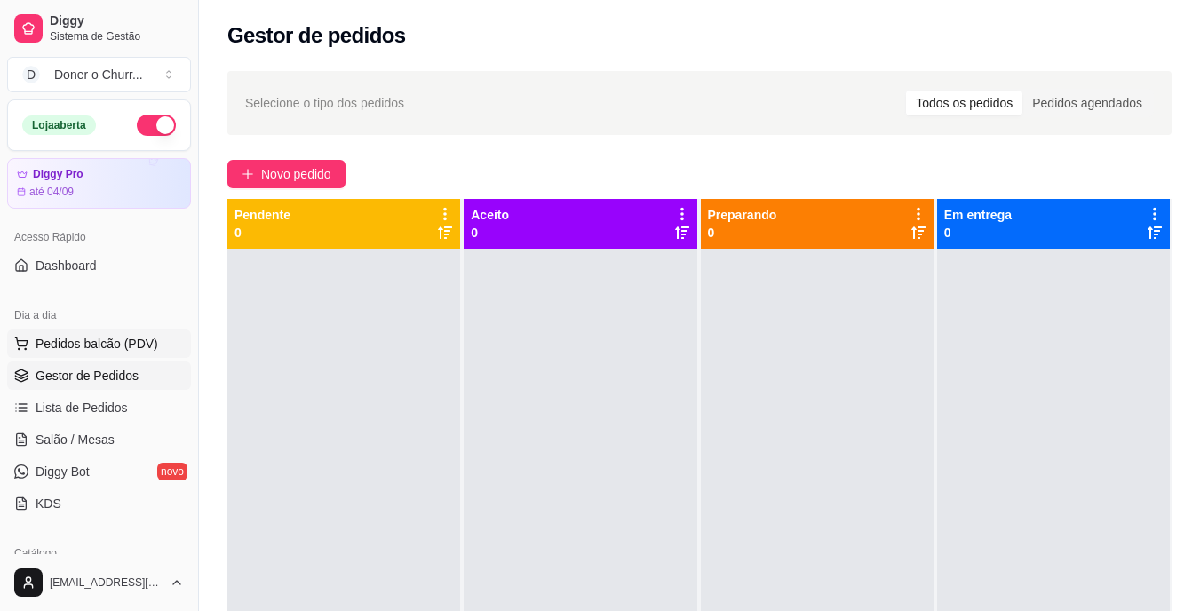
click at [95, 338] on span "Pedidos balcão (PDV)" at bounding box center [97, 344] width 123 height 18
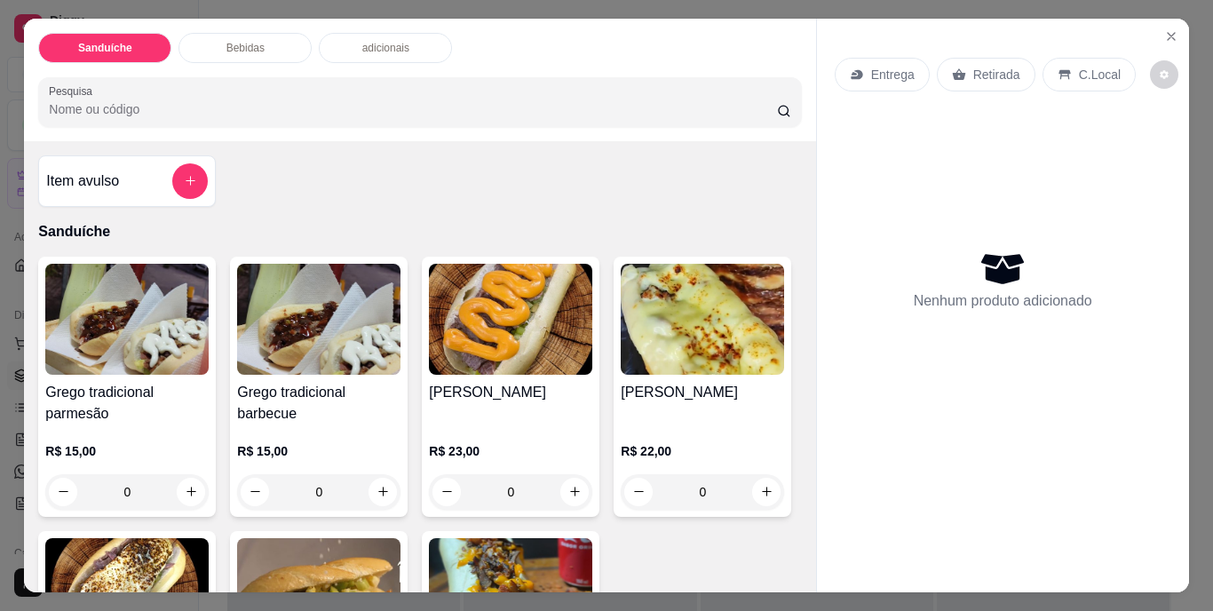
click at [882, 73] on p "Entrega" at bounding box center [893, 75] width 44 height 18
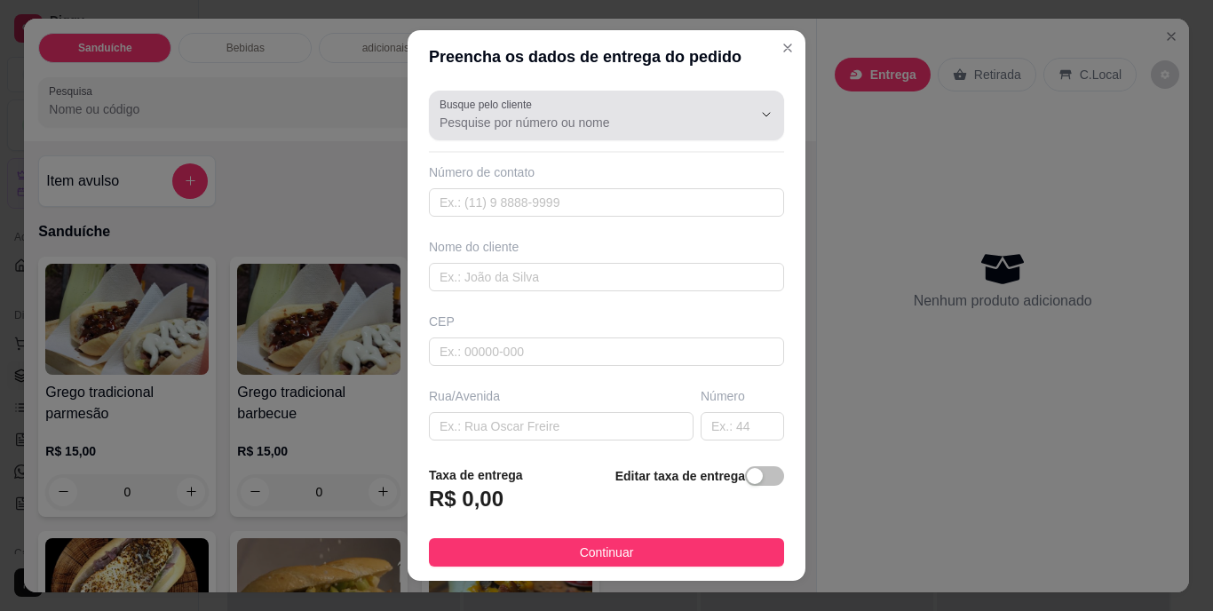
click at [582, 123] on input "Busque pelo cliente" at bounding box center [581, 123] width 284 height 18
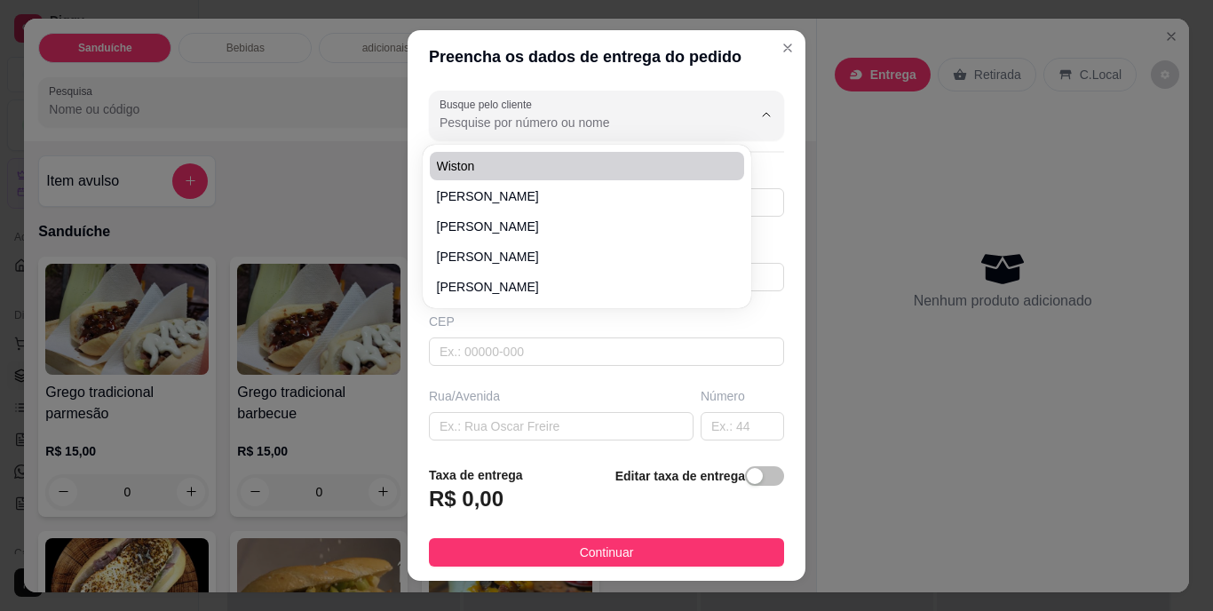
click at [584, 115] on input "Busque pelo cliente" at bounding box center [581, 123] width 284 height 18
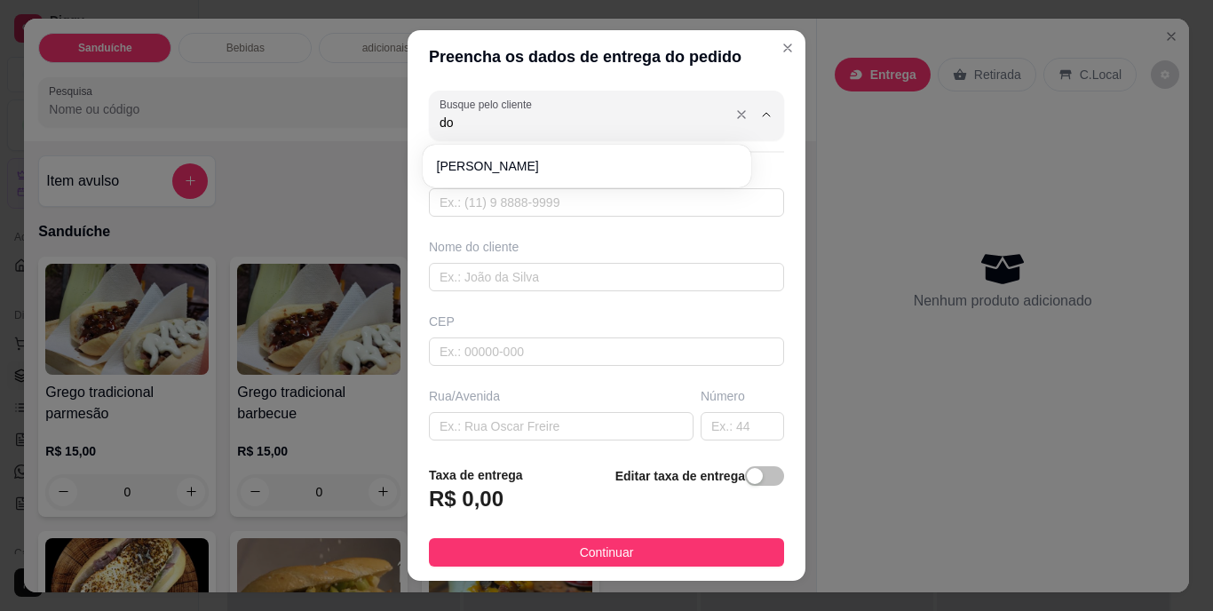
type input "d"
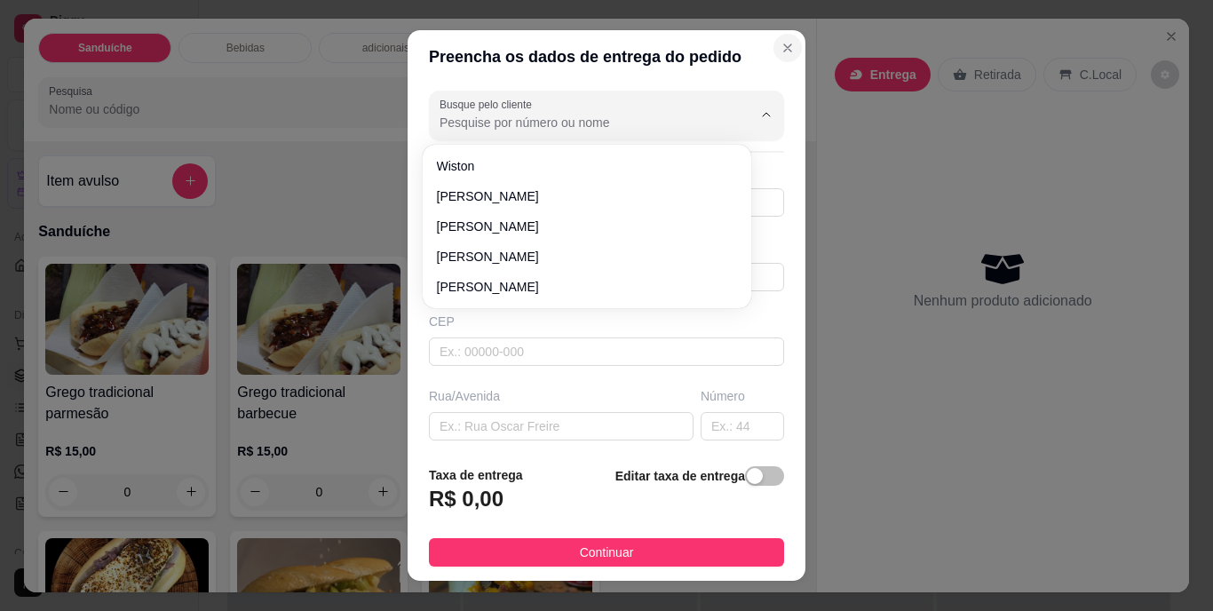
click at [780, 51] on icon "Close" at bounding box center [787, 48] width 14 height 14
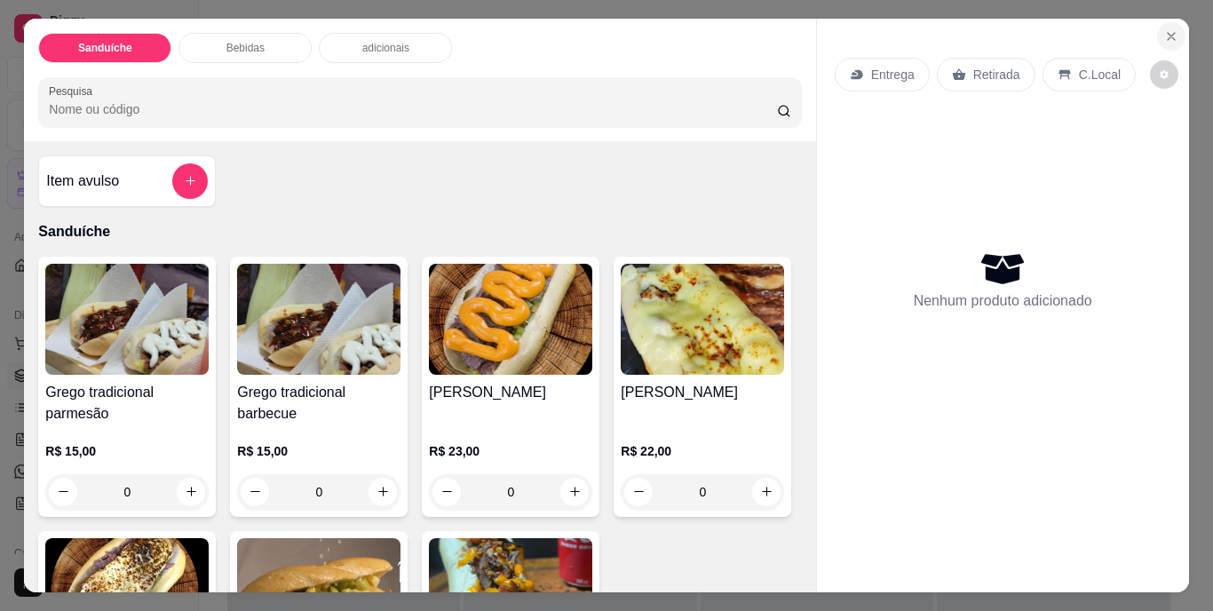
click at [1170, 29] on icon "Close" at bounding box center [1171, 36] width 14 height 14
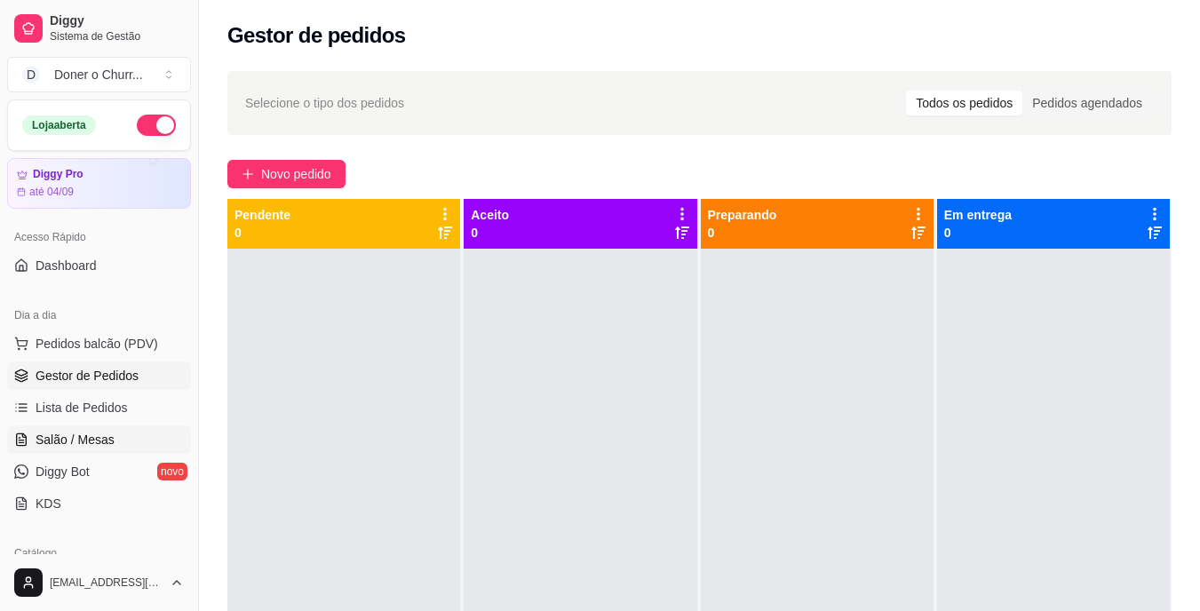
click at [119, 445] on link "Salão / Mesas" at bounding box center [99, 439] width 184 height 28
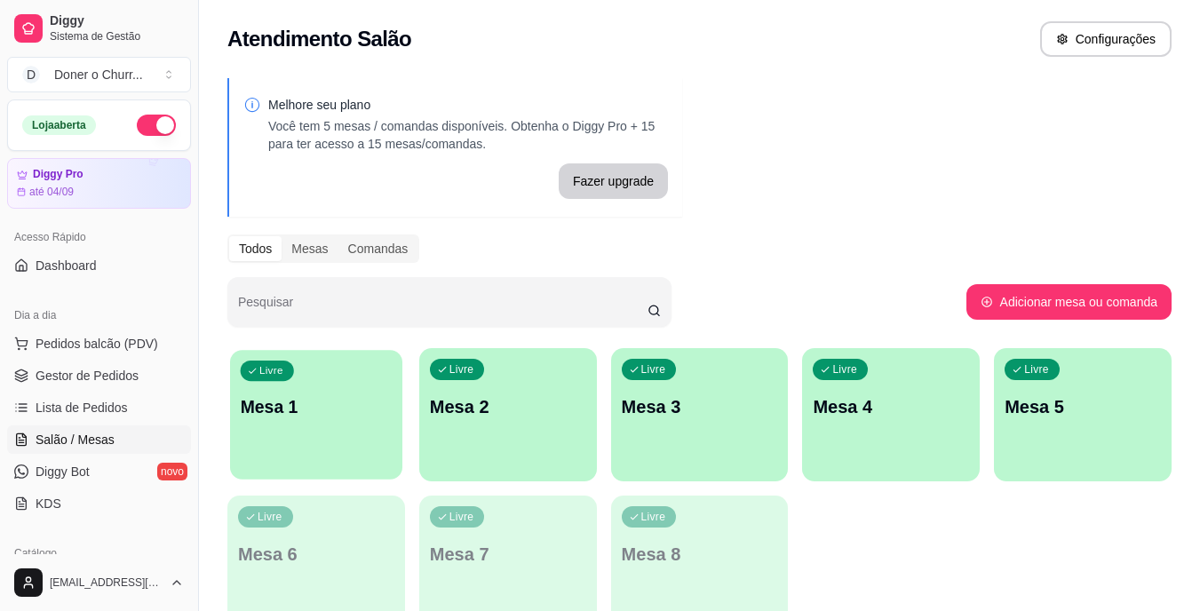
click at [319, 438] on div "Livre Mesa 1" at bounding box center [316, 404] width 172 height 108
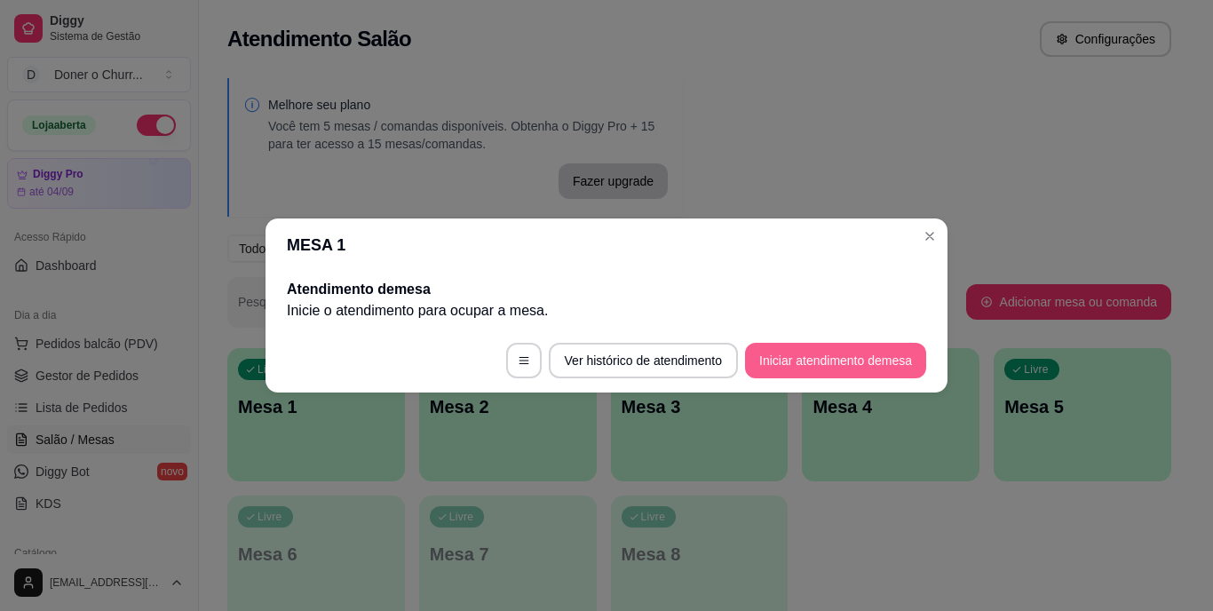
click at [804, 353] on button "Iniciar atendimento de mesa" at bounding box center [835, 361] width 181 height 36
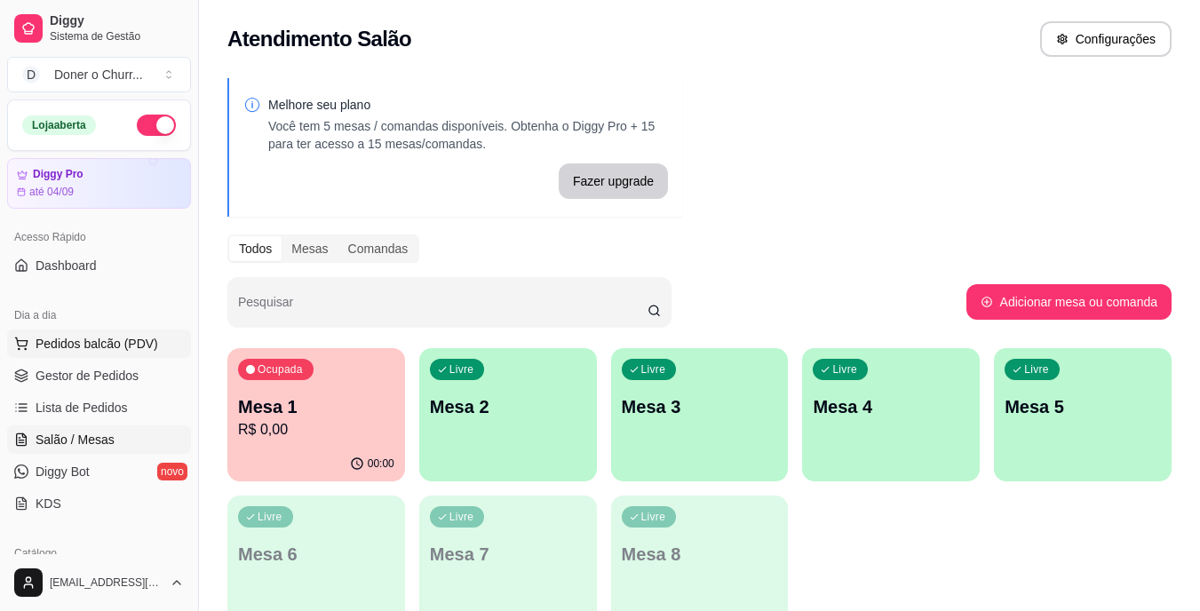
click at [112, 344] on span "Pedidos balcão (PDV)" at bounding box center [97, 344] width 123 height 18
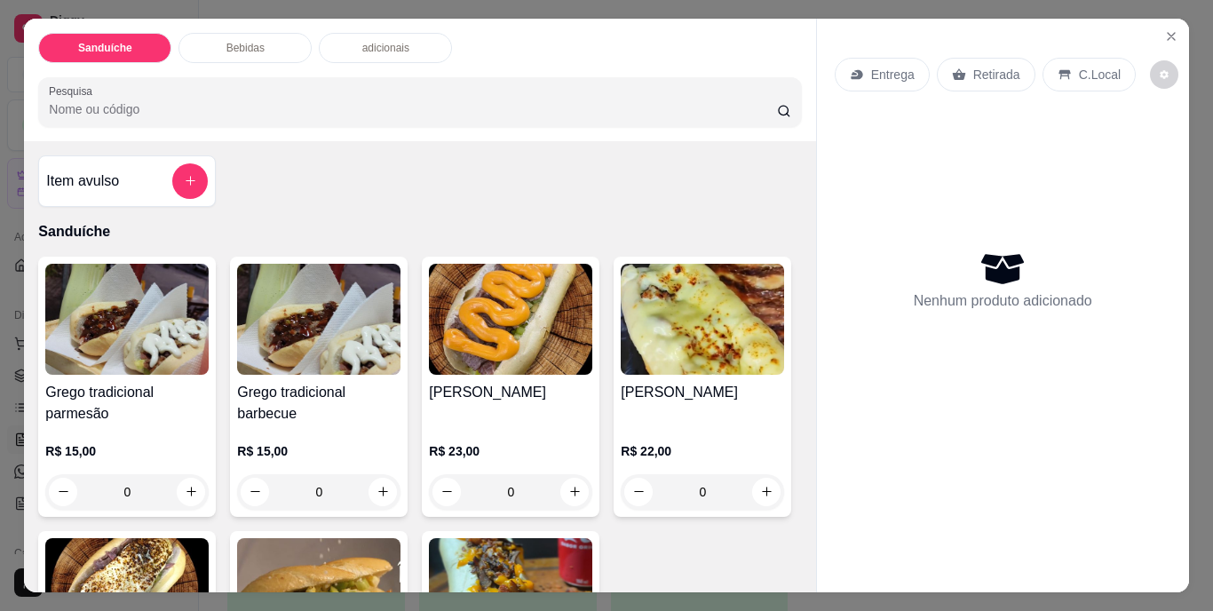
click at [904, 71] on p "Entrega" at bounding box center [893, 75] width 44 height 18
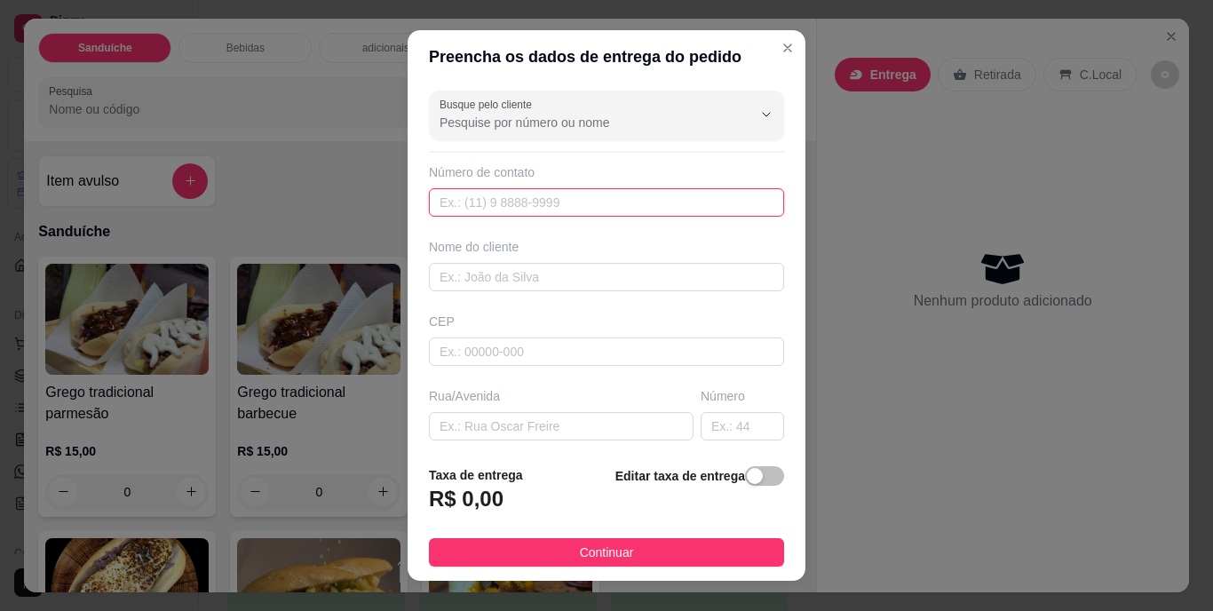
click at [553, 208] on input "text" at bounding box center [606, 202] width 355 height 28
type input "[PHONE_NUMBER]"
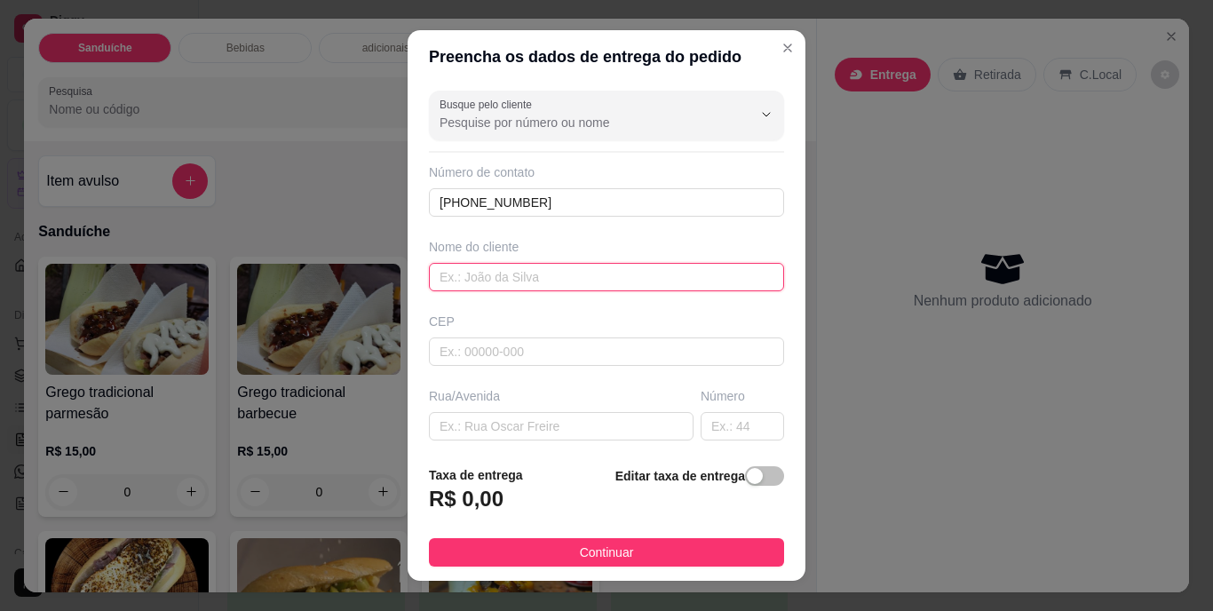
click at [522, 287] on input "text" at bounding box center [606, 277] width 355 height 28
type input "[PERSON_NAME]"
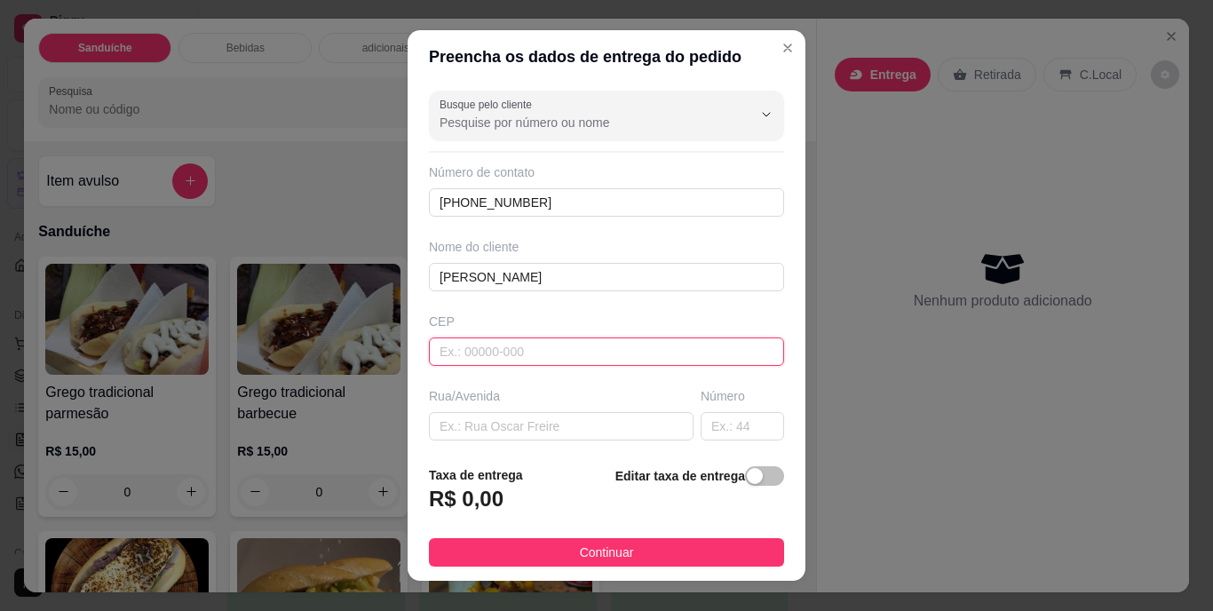
click at [515, 349] on input "text" at bounding box center [606, 351] width 355 height 28
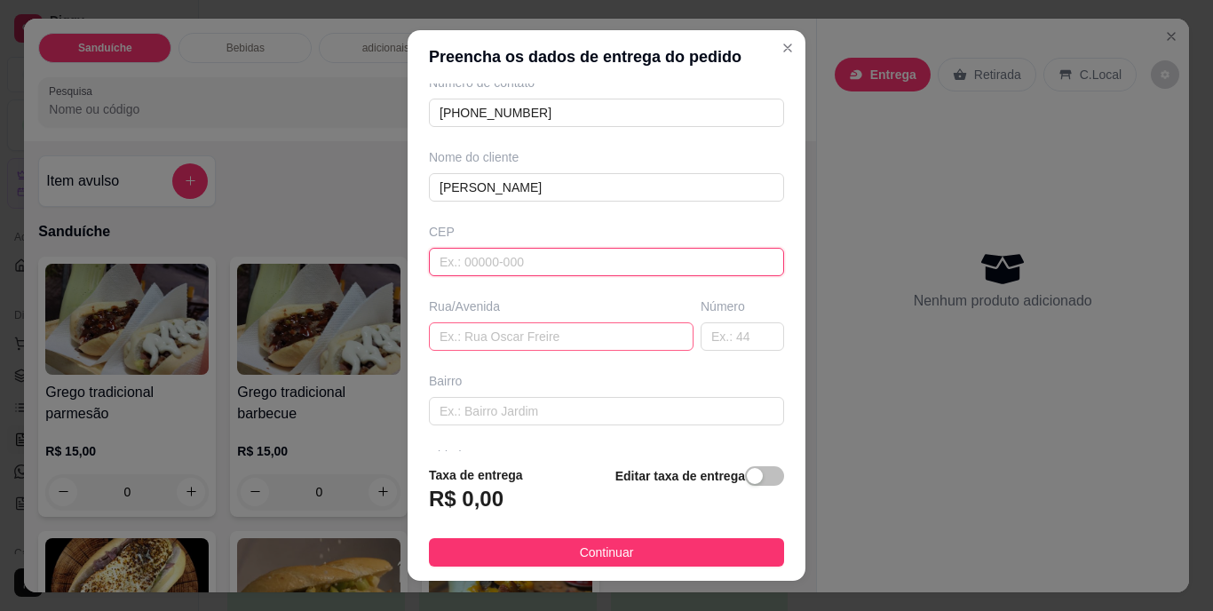
scroll to position [178, 0]
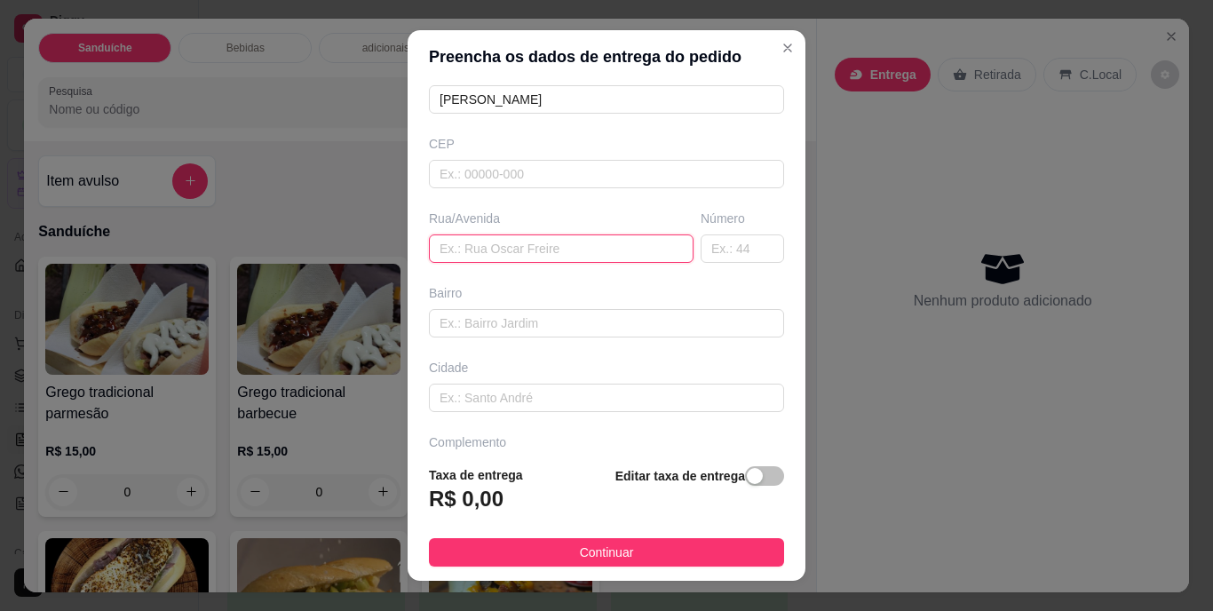
click at [542, 250] on input "text" at bounding box center [561, 248] width 265 height 28
type input "condominio baia dourada"
click at [705, 252] on input "text" at bounding box center [742, 248] width 83 height 28
type input "bl 07"
click at [606, 242] on input "condominio baia dourada" at bounding box center [561, 248] width 265 height 28
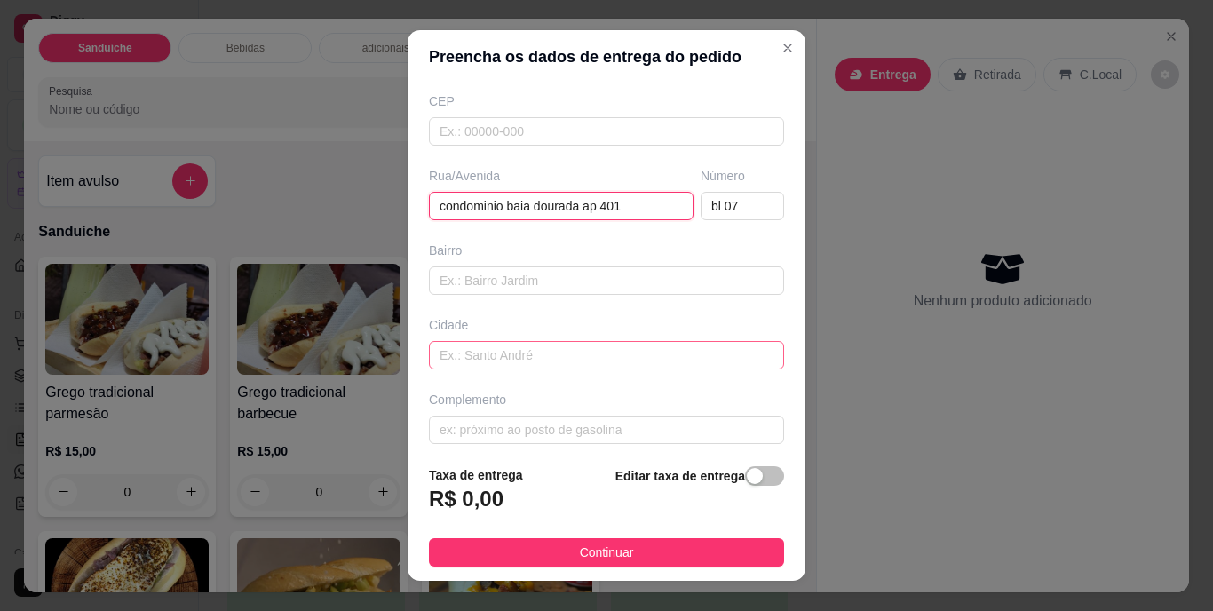
scroll to position [231, 0]
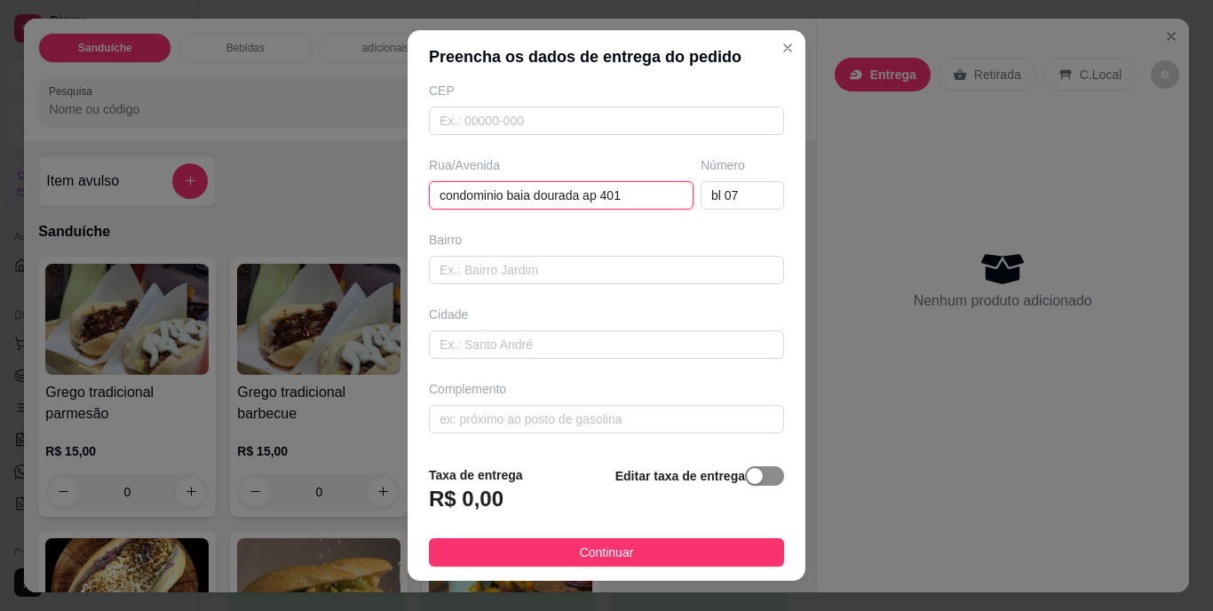
type input "condominio baia dourada ap 401"
click at [747, 478] on div "button" at bounding box center [755, 476] width 16 height 16
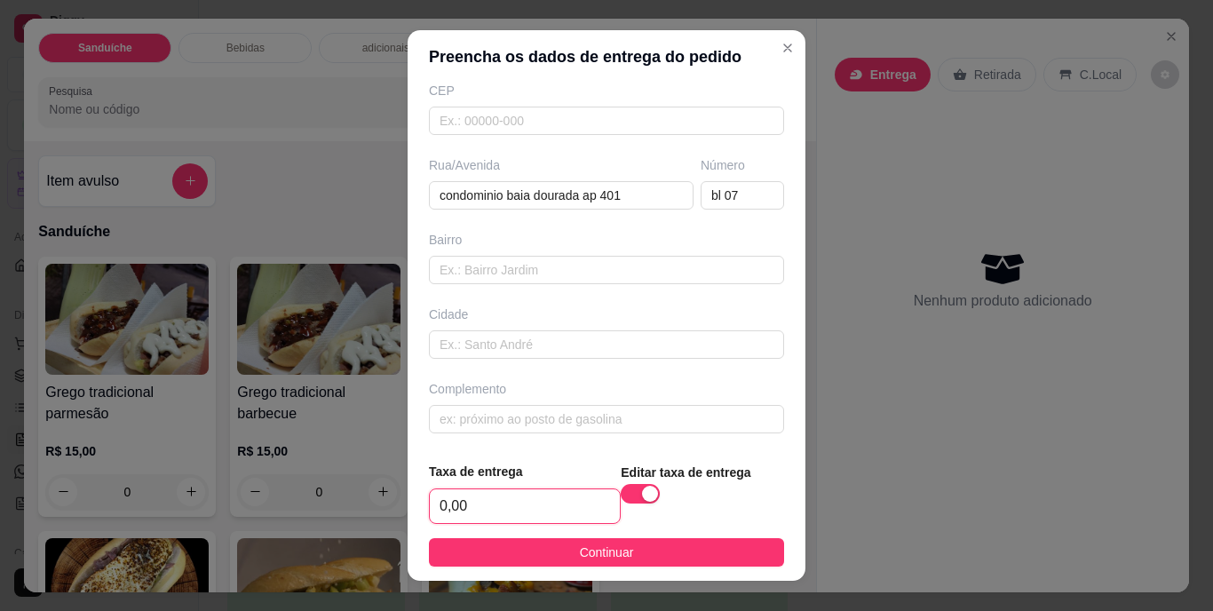
click at [549, 511] on input "0,00" at bounding box center [525, 506] width 190 height 34
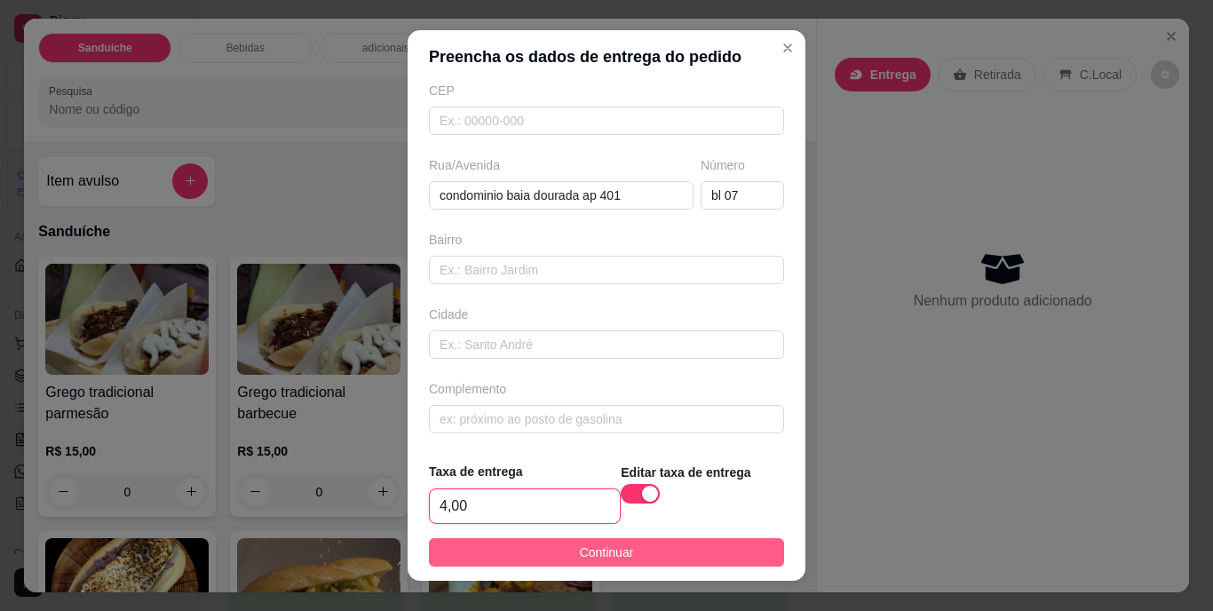
type input "4,00"
click at [555, 550] on button "Continuar" at bounding box center [606, 552] width 355 height 28
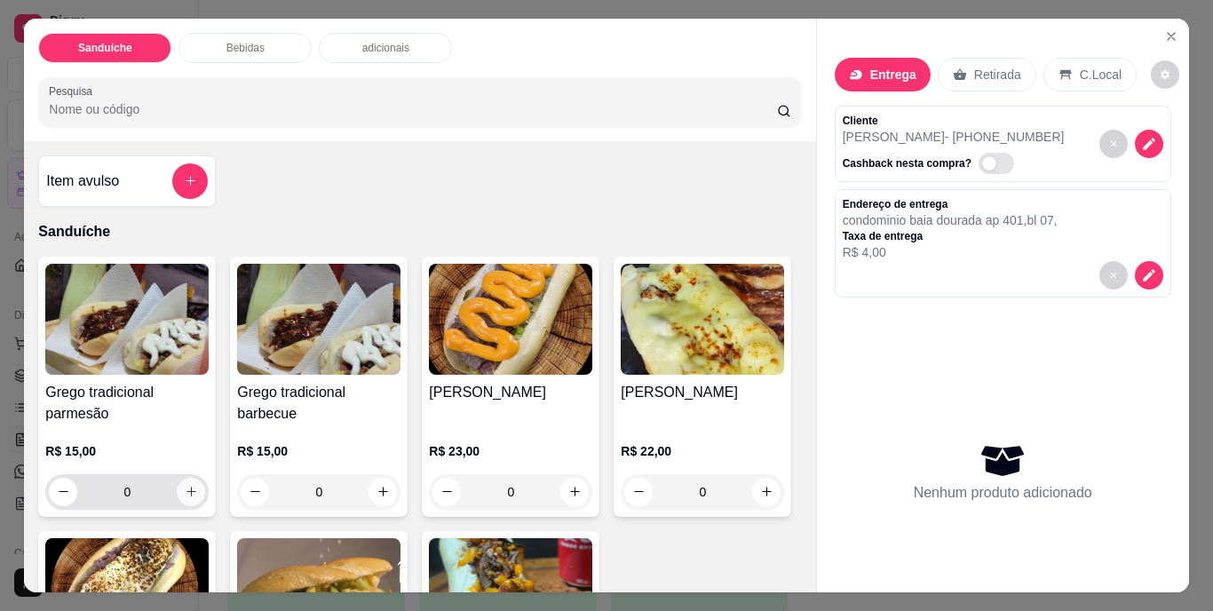
click at [185, 487] on icon "increase-product-quantity" at bounding box center [191, 491] width 13 height 13
type input "1"
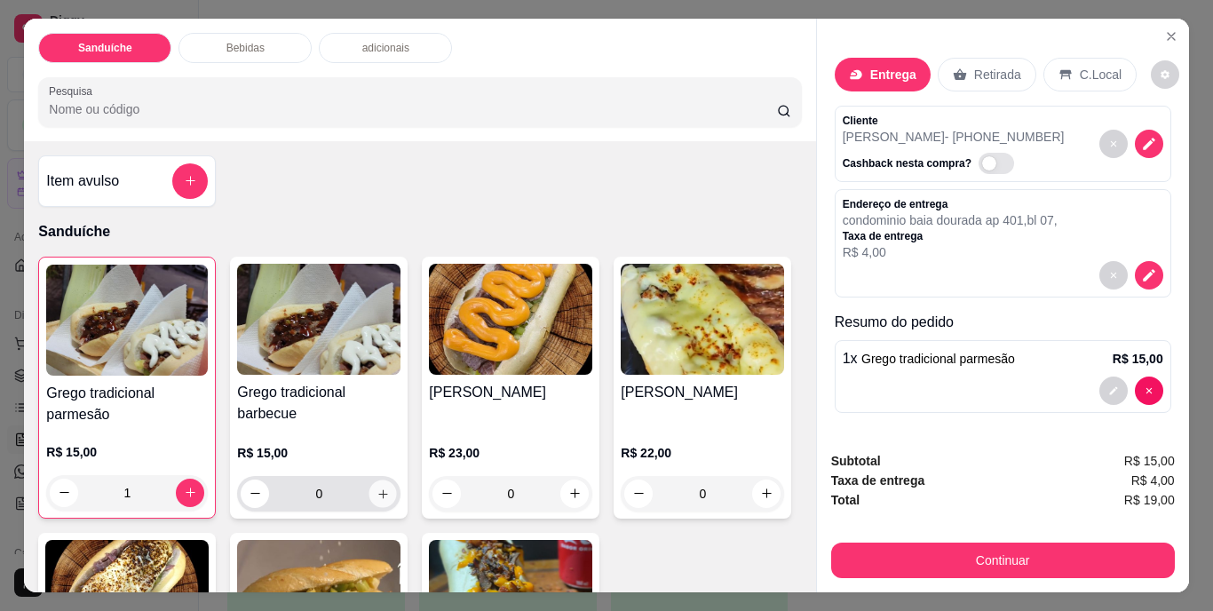
click at [376, 492] on icon "increase-product-quantity" at bounding box center [382, 493] width 13 height 13
type input "1"
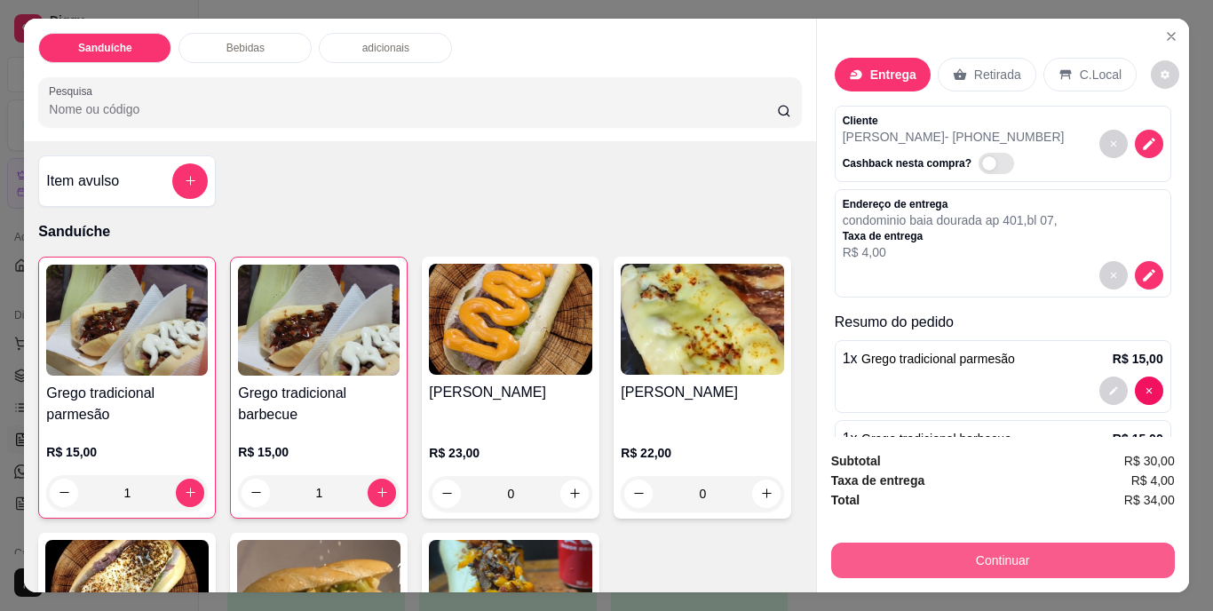
click at [899, 542] on button "Continuar" at bounding box center [1003, 560] width 344 height 36
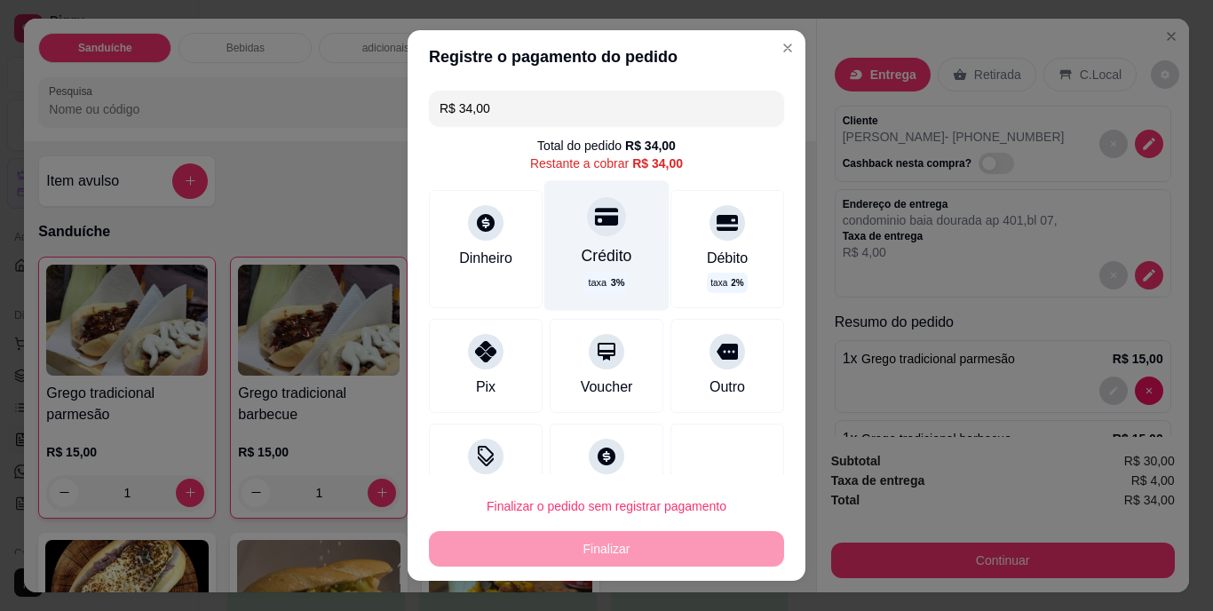
click at [598, 240] on div "Crédito taxa 3 %" at bounding box center [606, 246] width 125 height 130
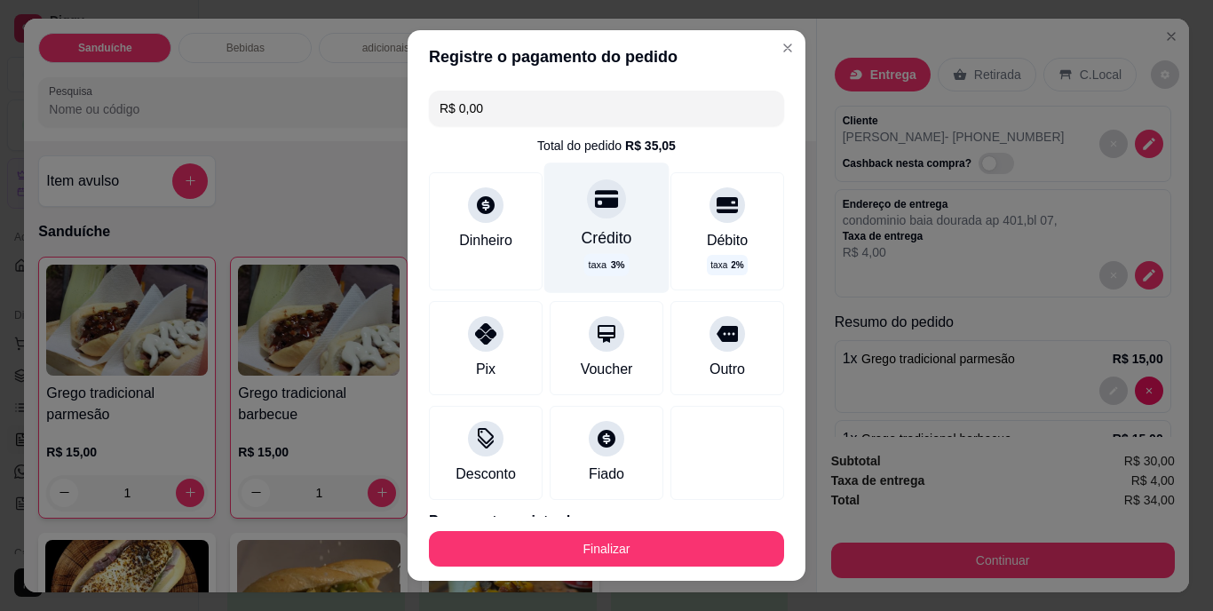
type input "R$ 0,00"
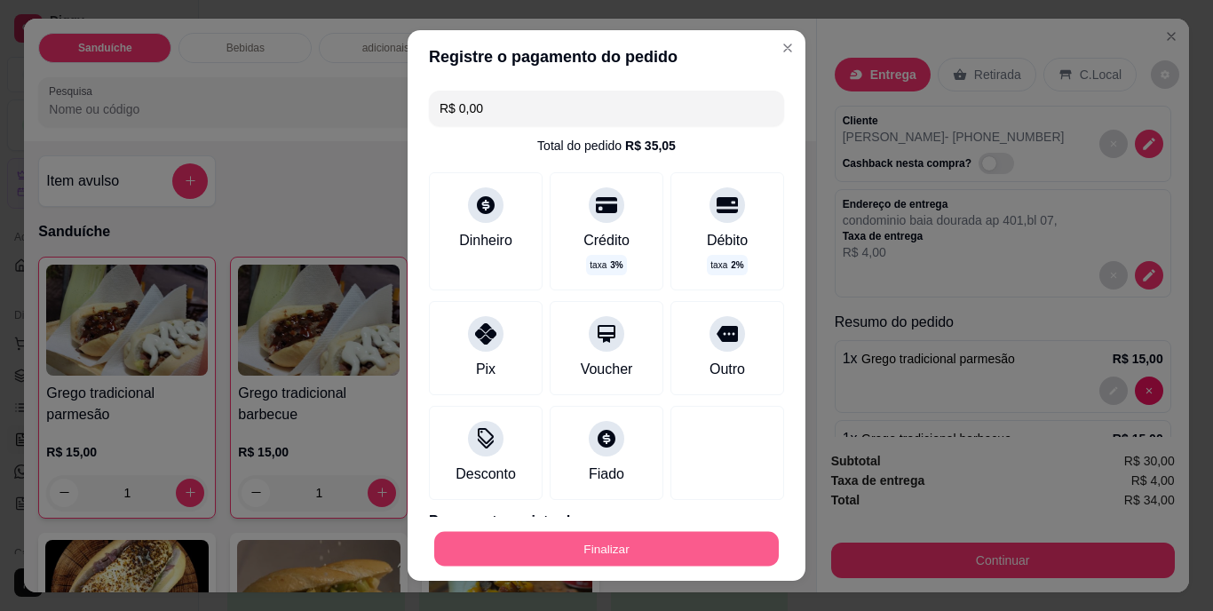
click at [702, 542] on button "Finalizar" at bounding box center [606, 548] width 344 height 35
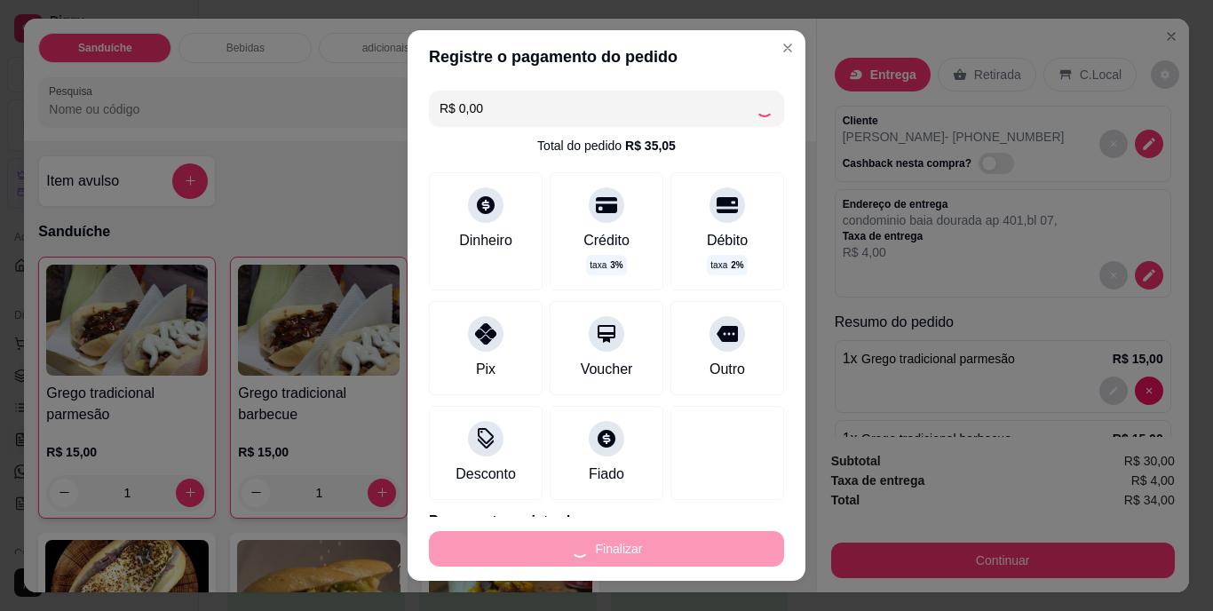
type input "0"
type input "-R$ 34,00"
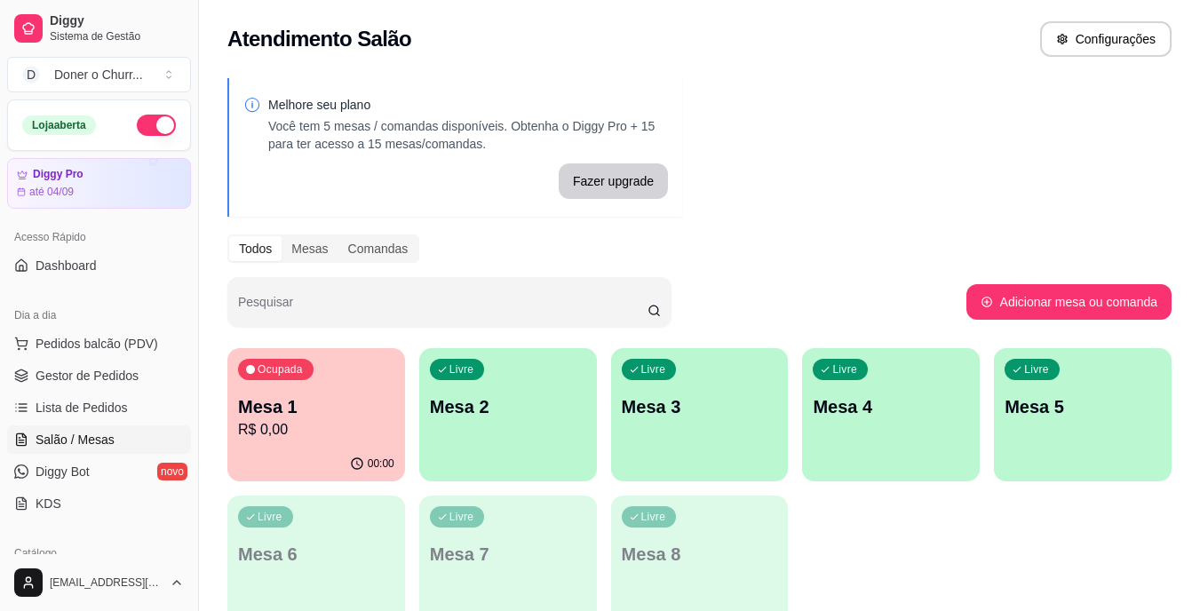
click at [379, 414] on p "Mesa 1" at bounding box center [316, 406] width 156 height 25
click at [99, 367] on span "Gestor de Pedidos" at bounding box center [87, 376] width 103 height 18
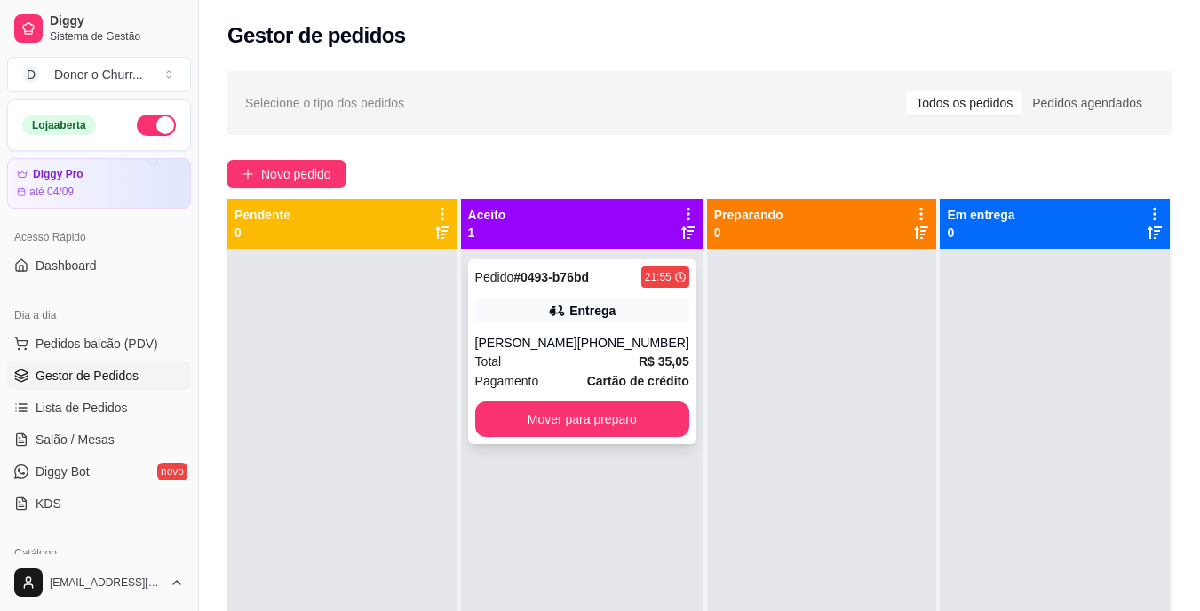
click at [620, 371] on span "Cartão de crédito" at bounding box center [638, 381] width 102 height 20
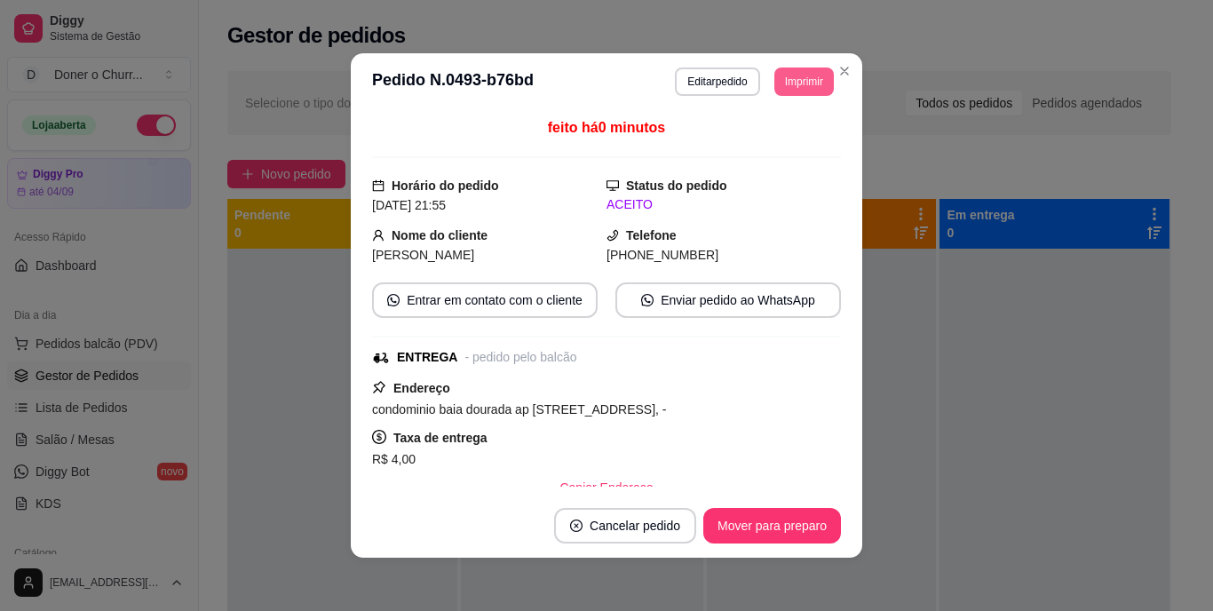
click at [803, 86] on button "Imprimir" at bounding box center [803, 81] width 59 height 28
click at [741, 138] on button "IMPRESSORA" at bounding box center [763, 144] width 124 height 28
click at [793, 77] on button "Imprimir" at bounding box center [804, 81] width 58 height 28
click at [758, 147] on button "IMPRESSORA" at bounding box center [764, 144] width 129 height 28
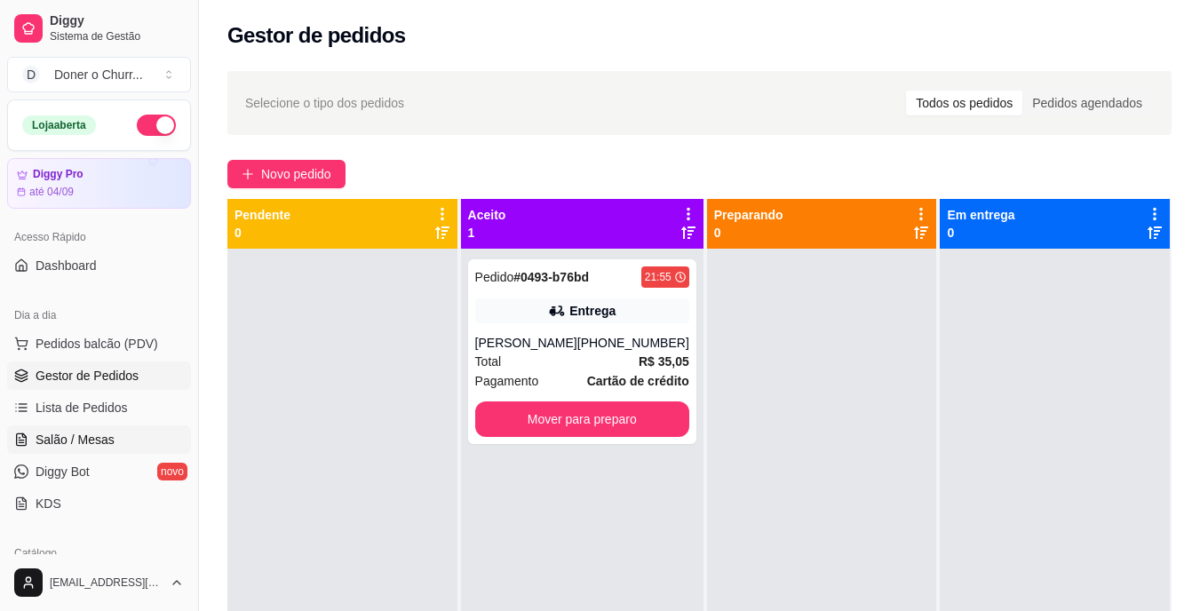
click at [76, 438] on span "Salão / Mesas" at bounding box center [75, 440] width 79 height 18
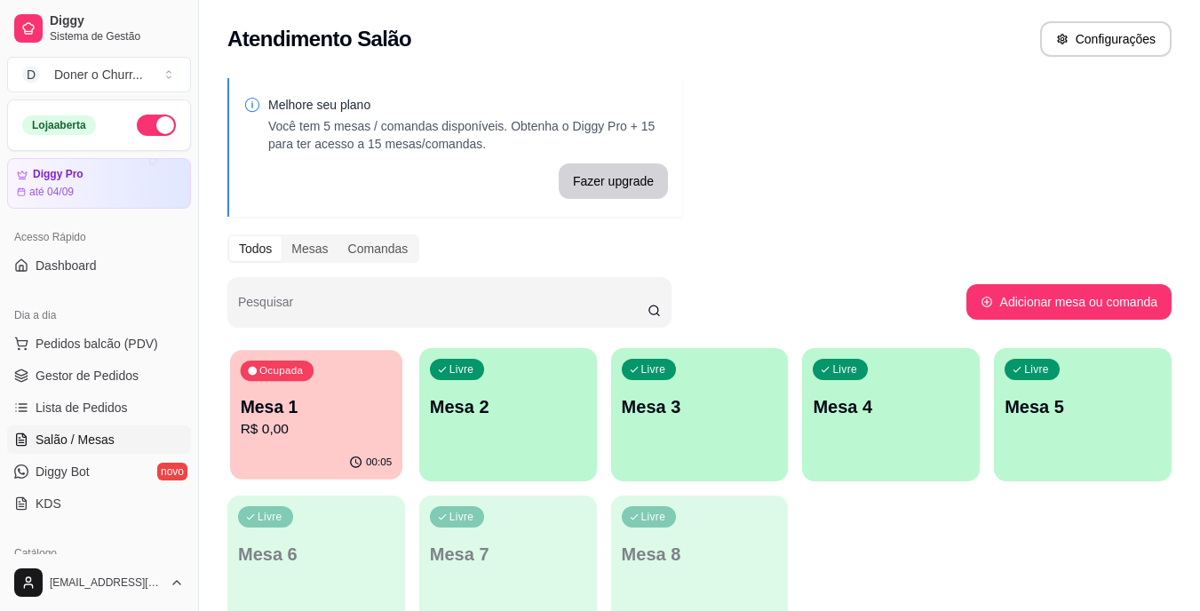
click at [346, 422] on p "R$ 0,00" at bounding box center [317, 429] width 152 height 20
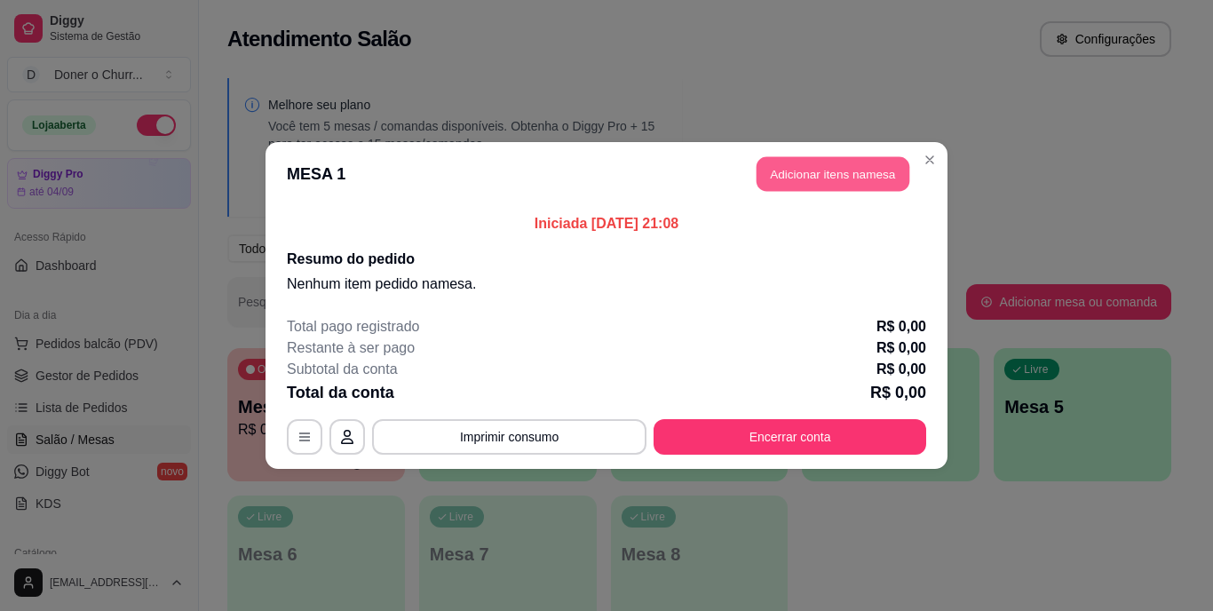
click at [809, 162] on button "Adicionar itens na mesa" at bounding box center [832, 174] width 153 height 35
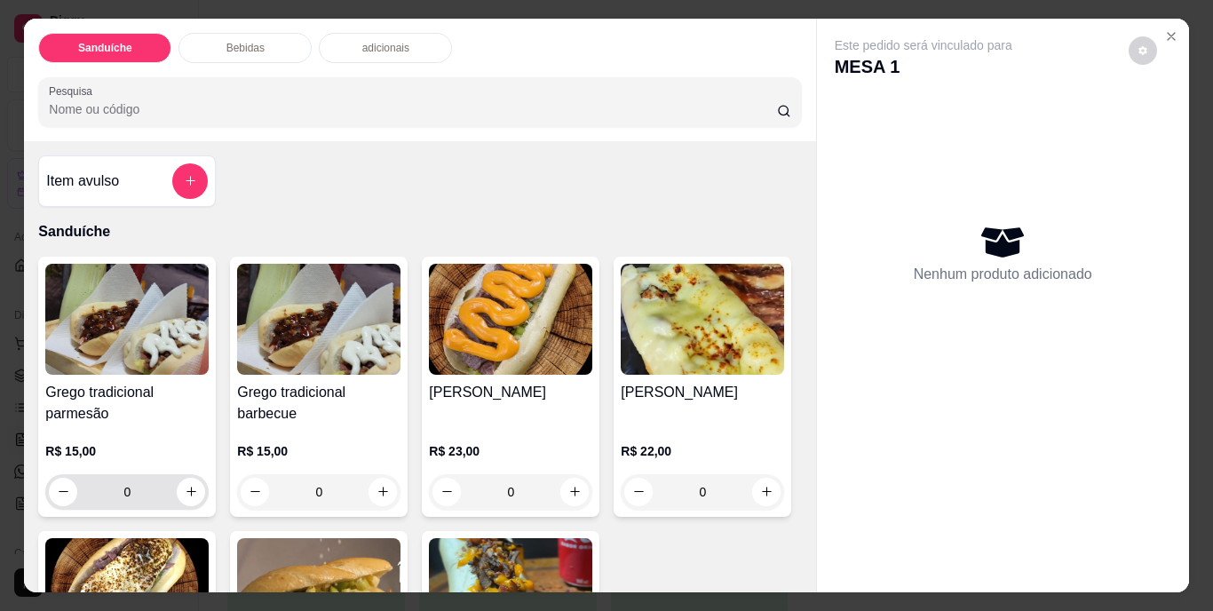
click at [185, 478] on button "increase-product-quantity" at bounding box center [191, 492] width 28 height 28
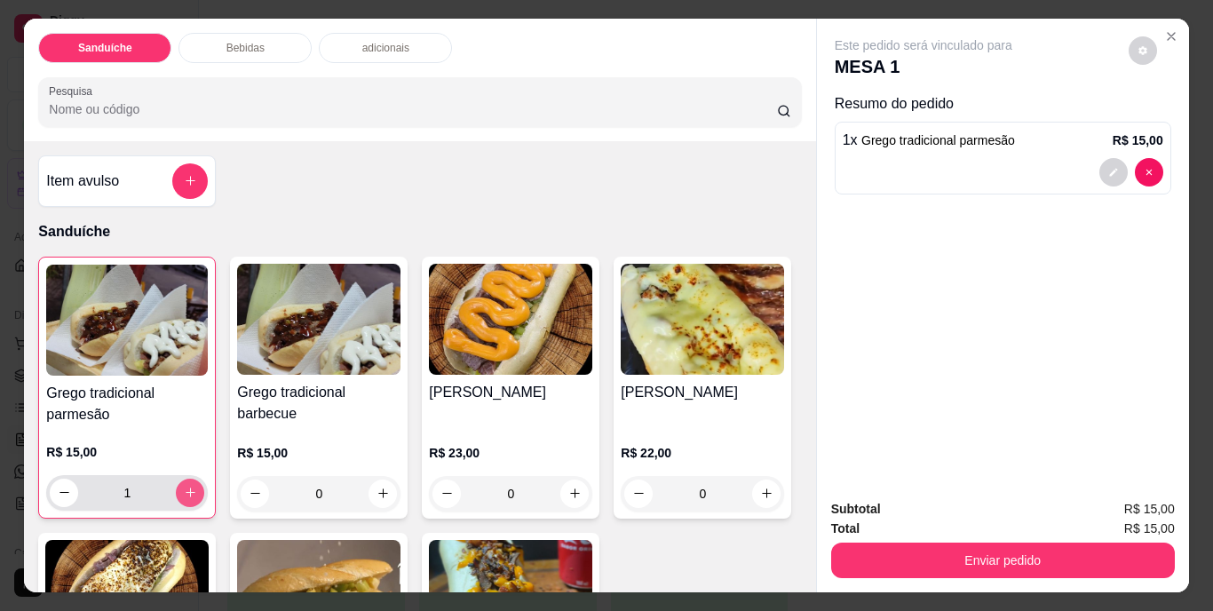
type input "1"
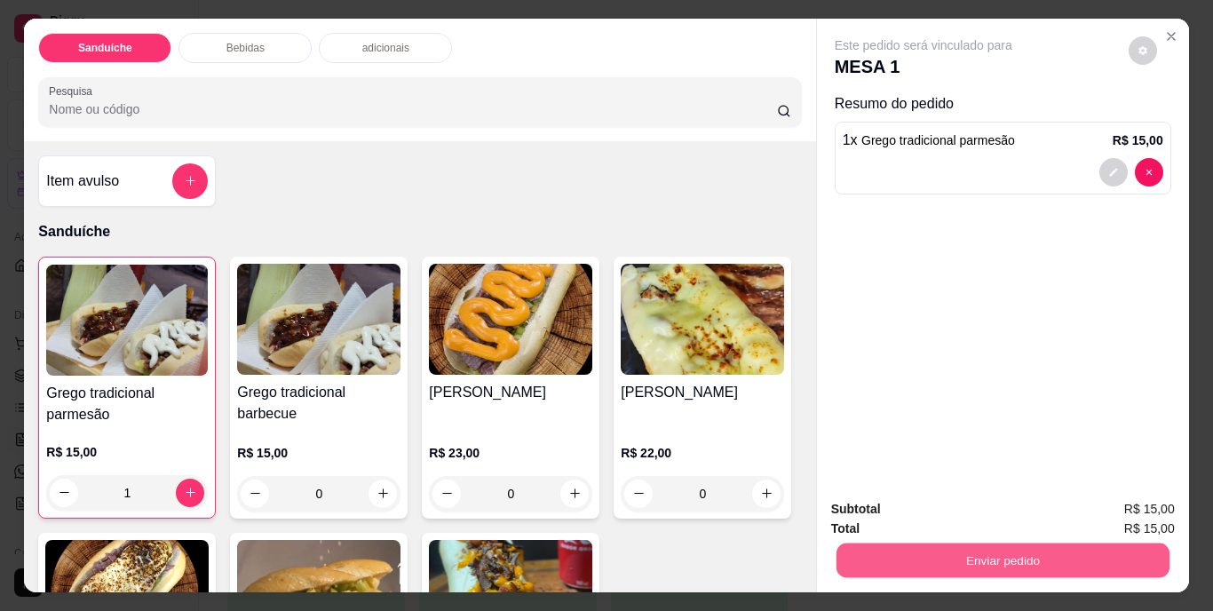
click at [909, 558] on button "Enviar pedido" at bounding box center [1001, 560] width 333 height 35
click at [919, 503] on button "Não registrar e enviar pedido" at bounding box center [943, 510] width 179 height 33
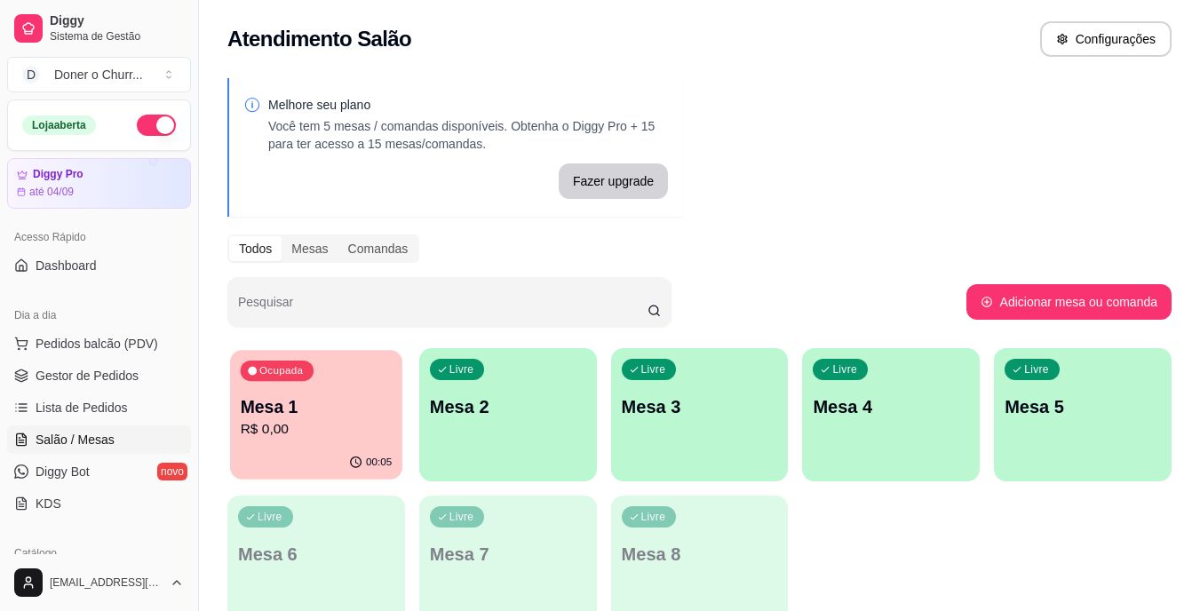
click at [250, 447] on div "00:05" at bounding box center [316, 463] width 172 height 34
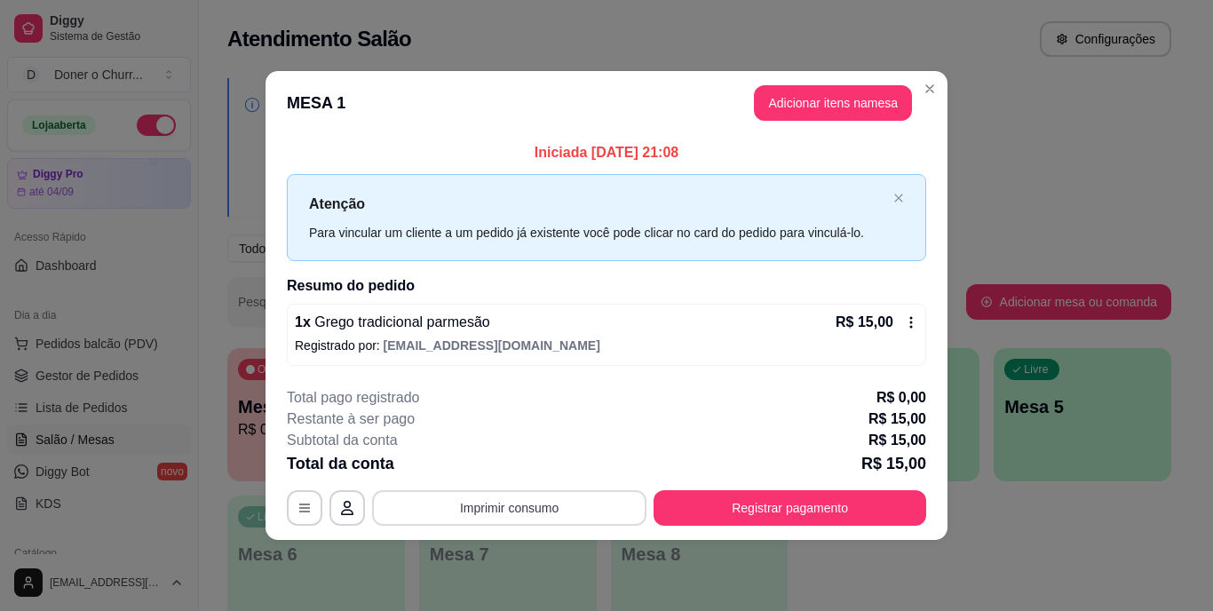
click at [518, 500] on button "Imprimir consumo" at bounding box center [509, 508] width 274 height 36
click at [521, 475] on button "IMPRESSORA" at bounding box center [514, 466] width 129 height 28
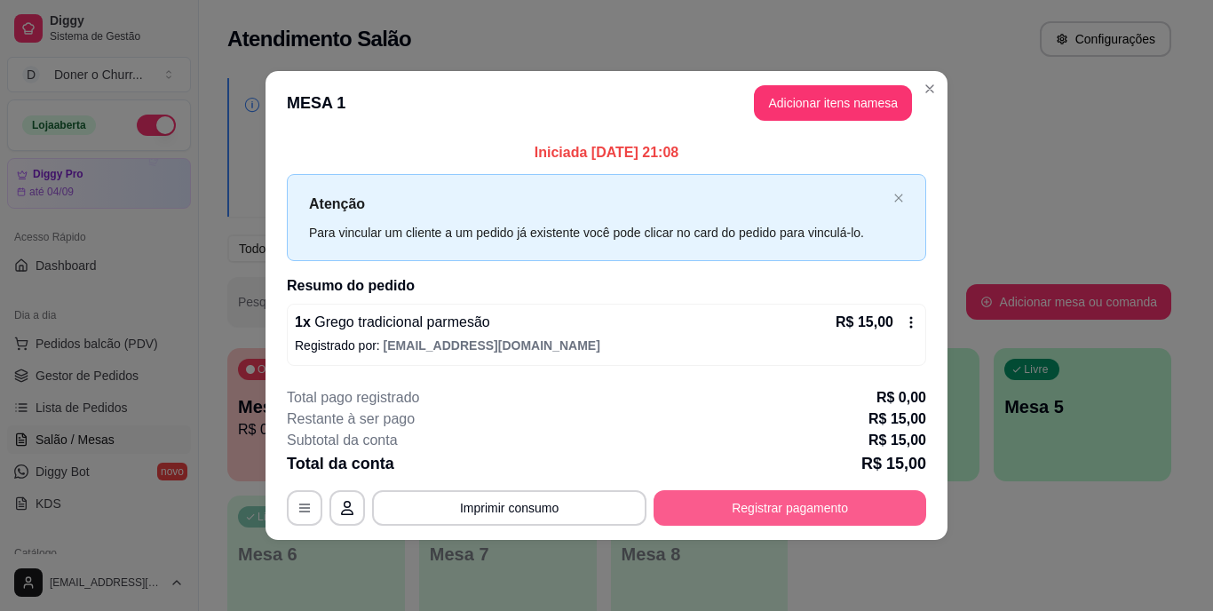
click at [727, 508] on button "Registrar pagamento" at bounding box center [789, 508] width 273 height 36
click at [743, 511] on button "Registrar pagamento" at bounding box center [790, 507] width 265 height 35
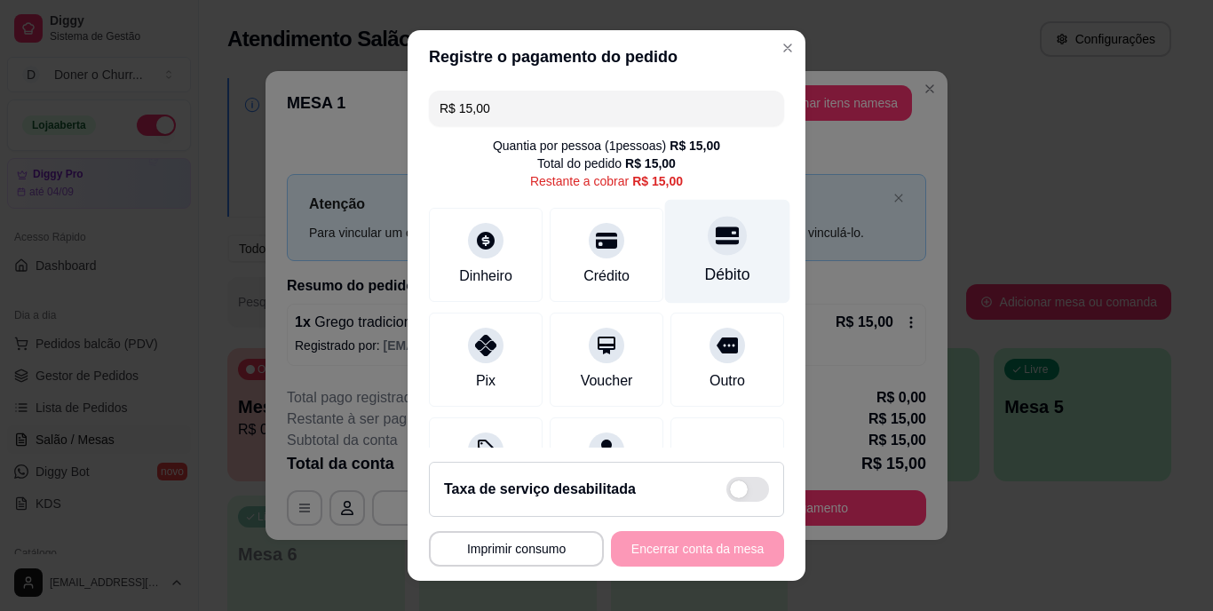
click at [705, 265] on div "Débito" at bounding box center [727, 275] width 45 height 23
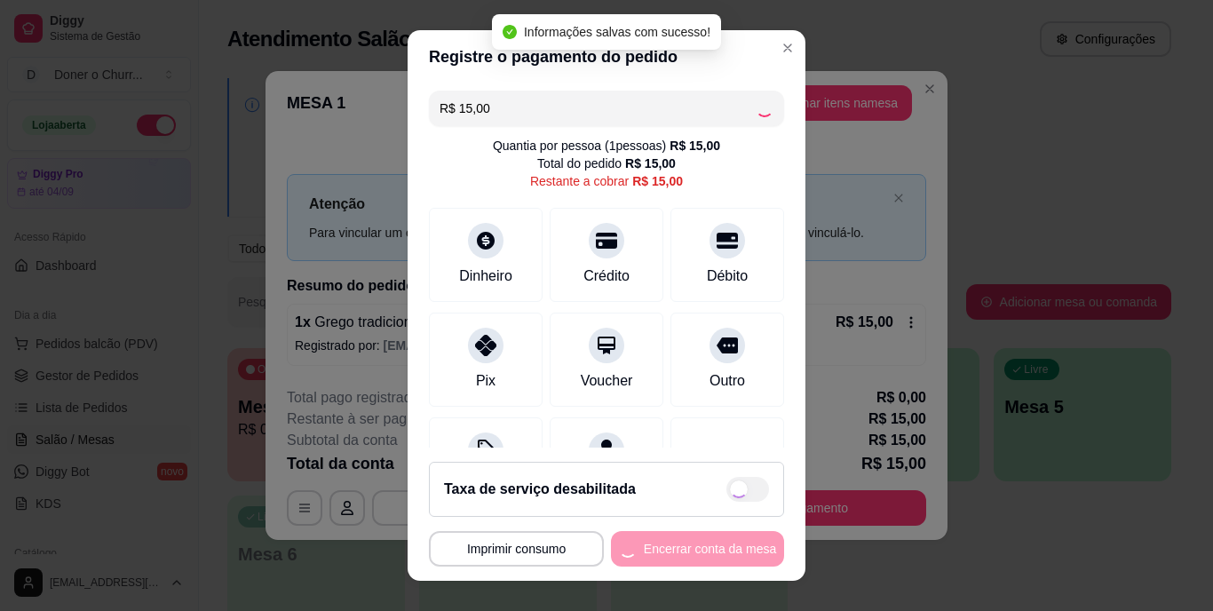
type input "R$ 0,00"
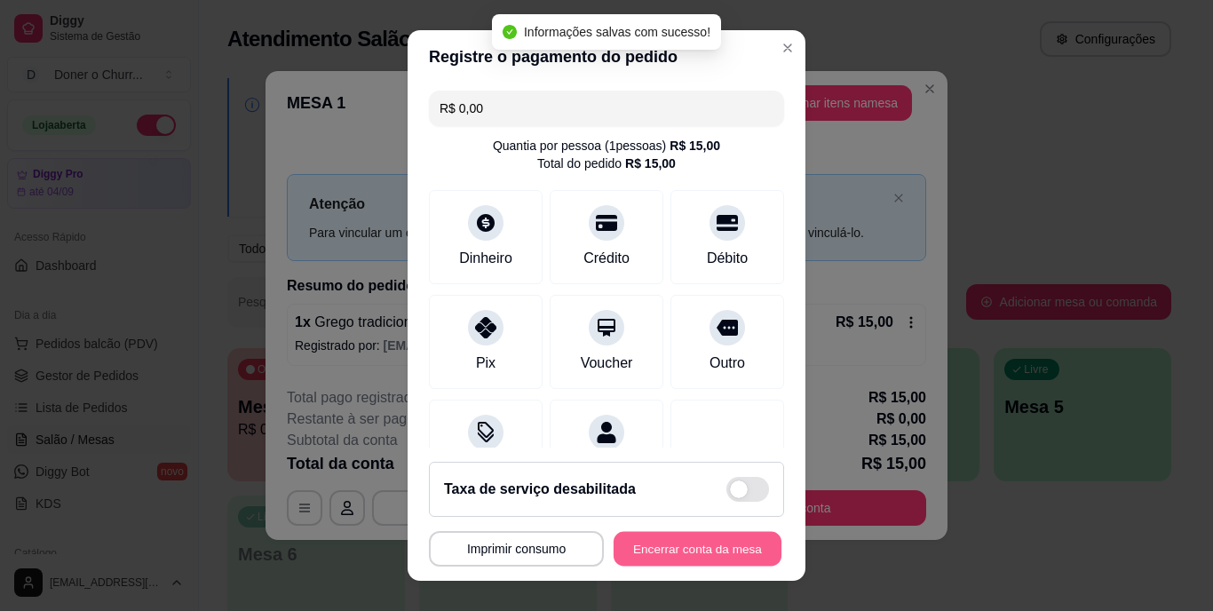
click at [679, 548] on button "Encerrar conta da mesa" at bounding box center [698, 548] width 168 height 35
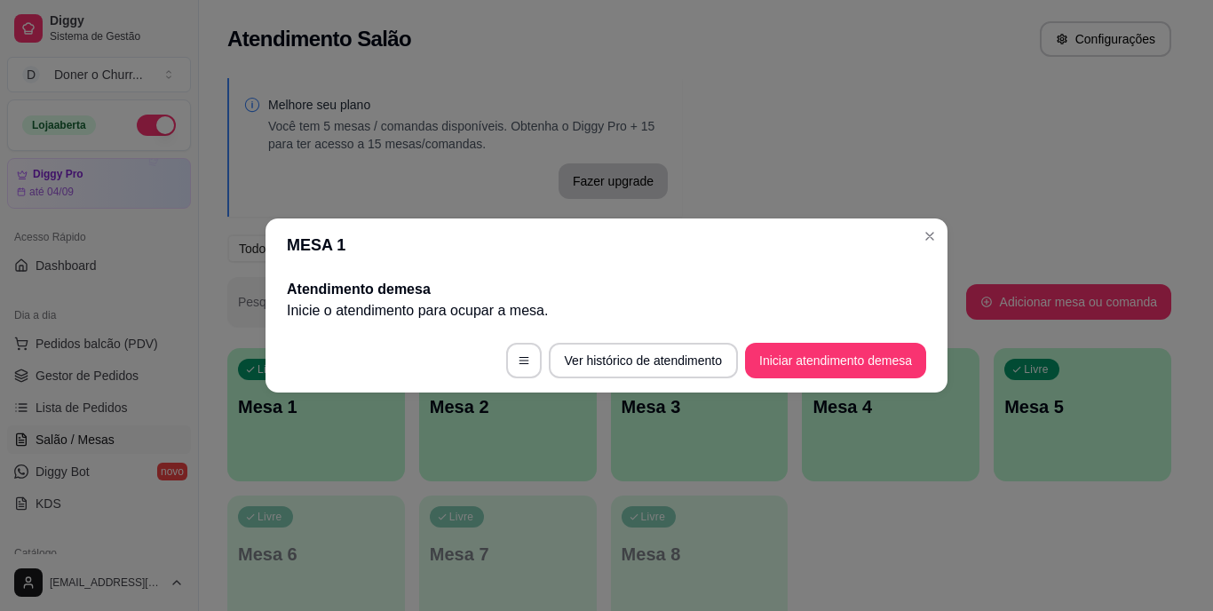
drag, startPoint x: 679, startPoint y: 321, endPoint x: 548, endPoint y: -28, distance: 372.9
click at [804, 350] on button "Iniciar atendimento de mesa" at bounding box center [835, 361] width 181 height 36
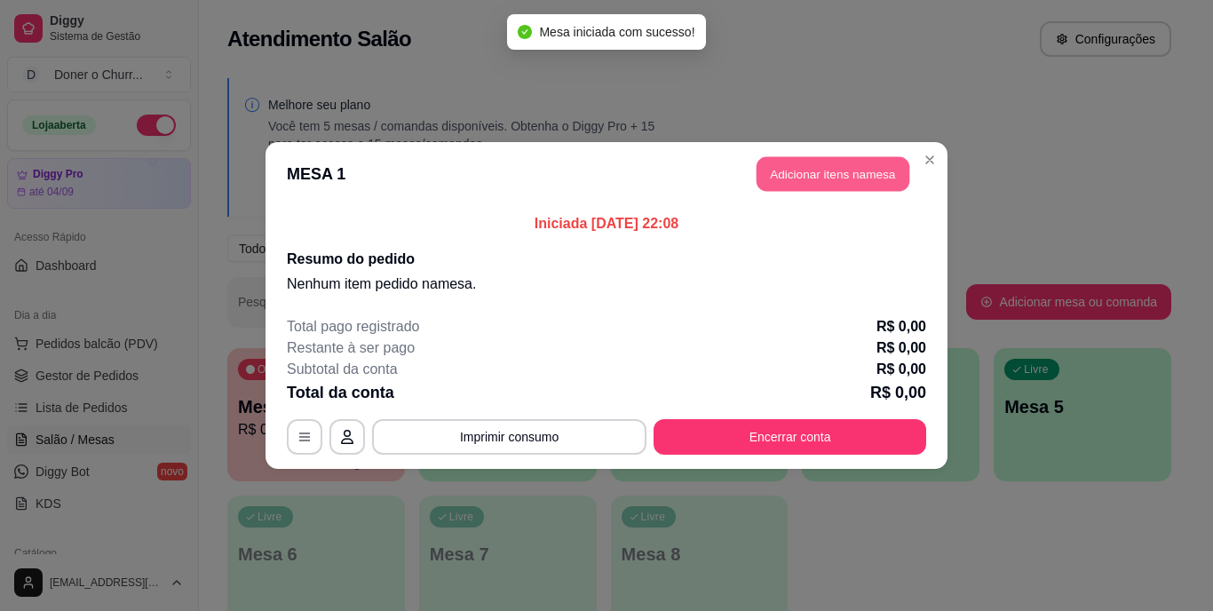
click at [874, 168] on button "Adicionar itens na mesa" at bounding box center [832, 174] width 153 height 35
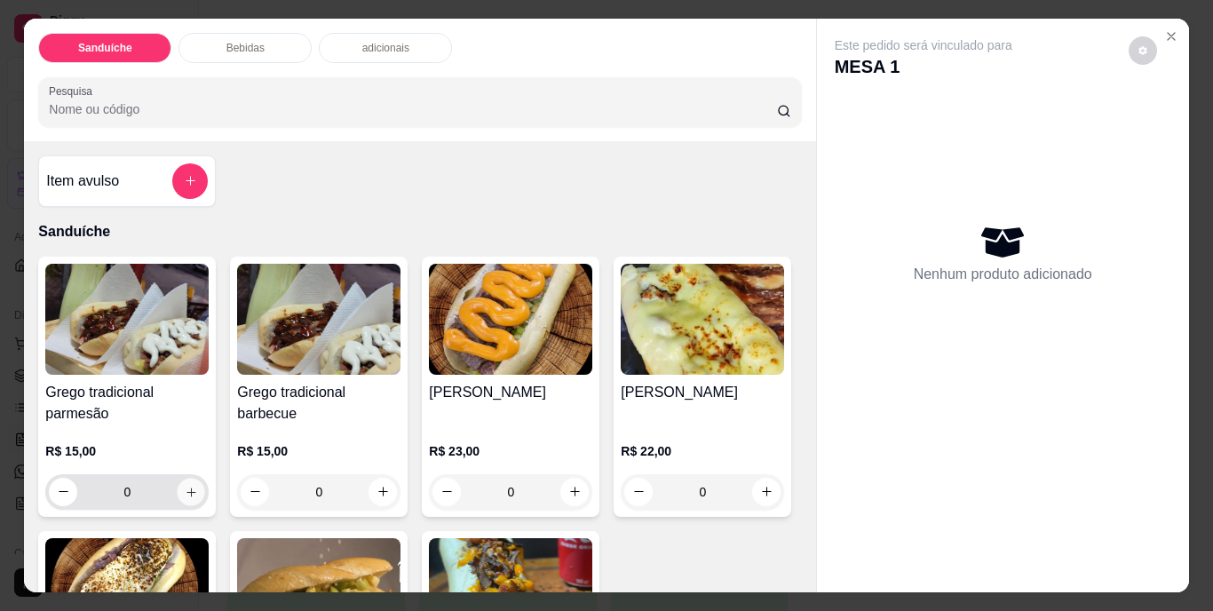
click at [194, 485] on button "increase-product-quantity" at bounding box center [192, 492] width 28 height 28
type input "1"
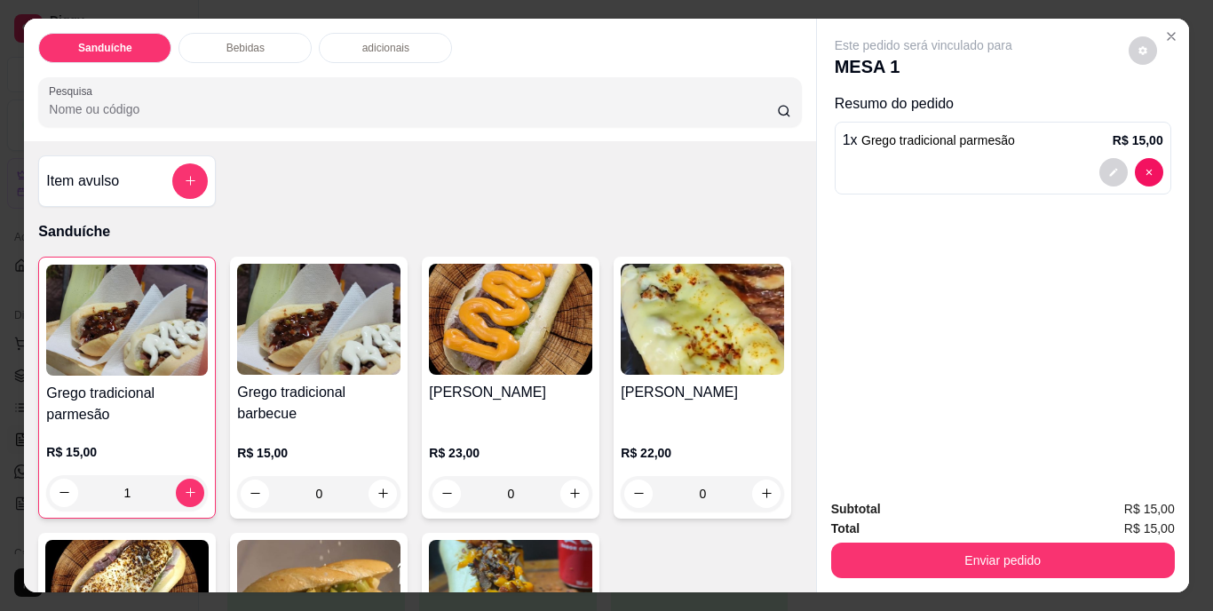
click at [1042, 327] on div "Este pedido será vinculado para MESA 1 Resumo do pedido 1 x Grego tradicional p…" at bounding box center [1003, 252] width 372 height 467
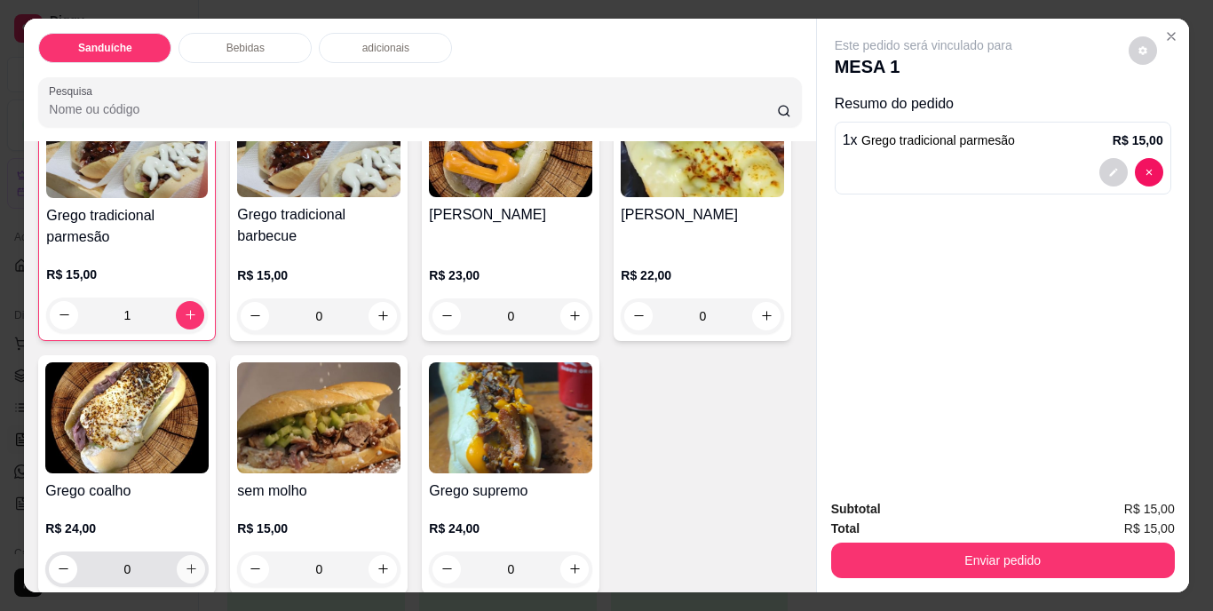
click at [196, 564] on icon "increase-product-quantity" at bounding box center [191, 569] width 10 height 10
type input "1"
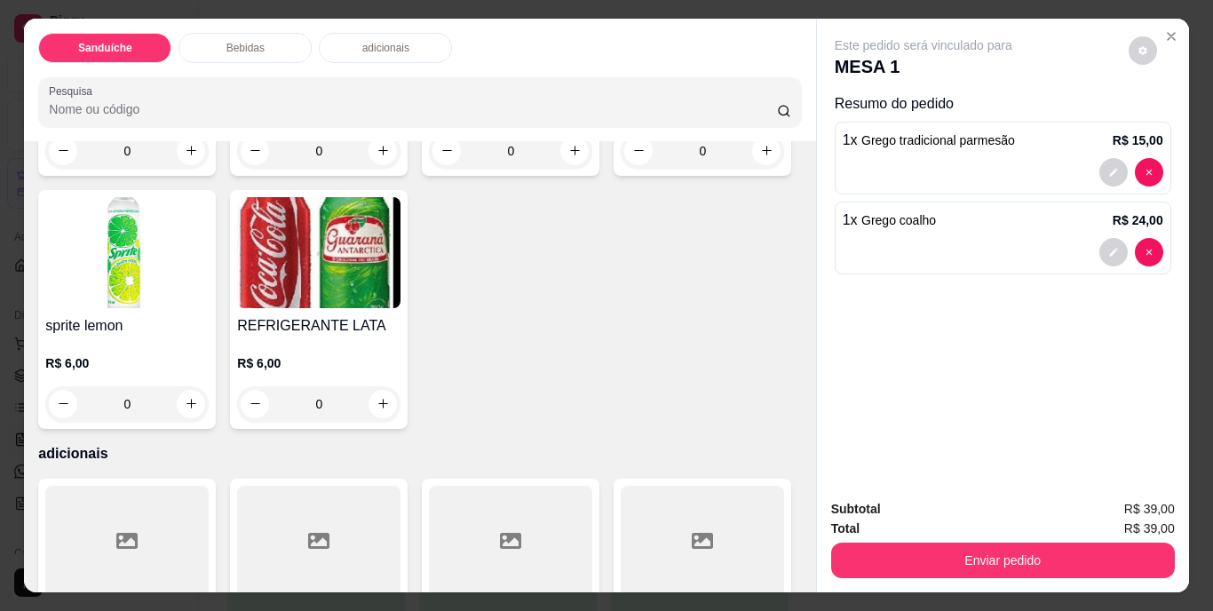
scroll to position [888, 0]
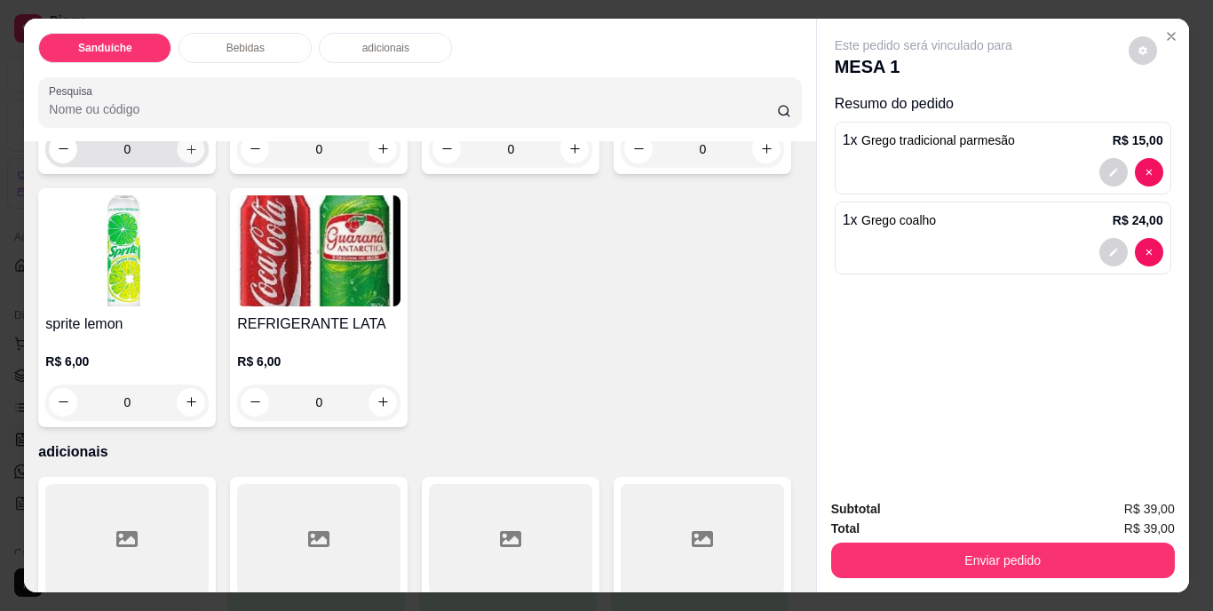
click at [185, 162] on button "increase-product-quantity" at bounding box center [192, 149] width 28 height 28
type input "1"
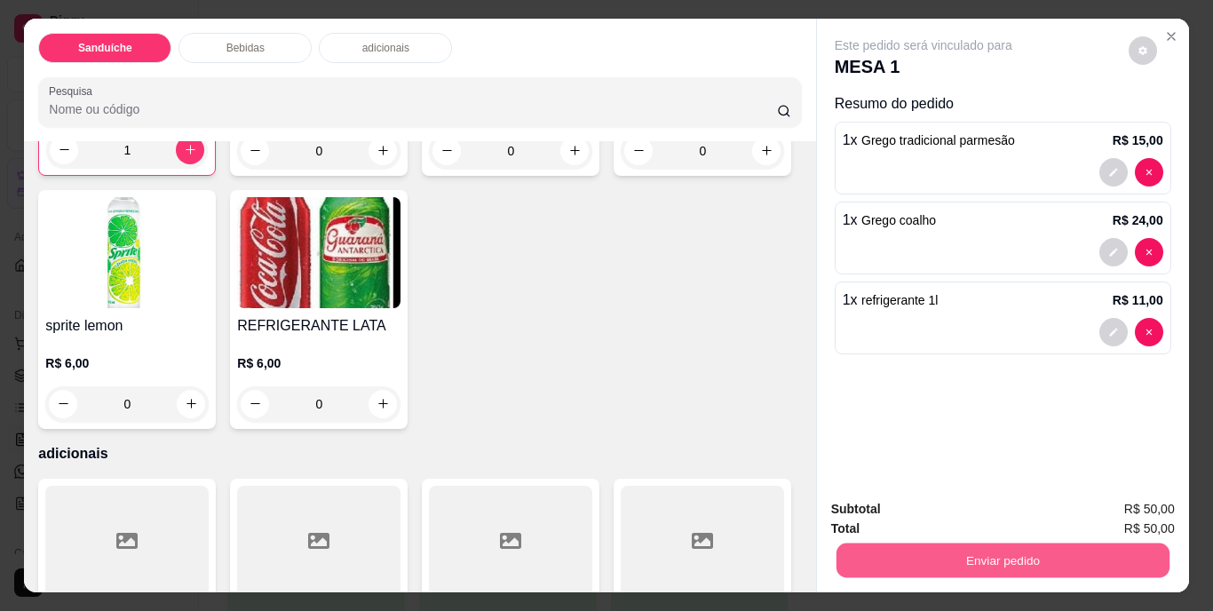
click at [1018, 551] on button "Enviar pedido" at bounding box center [1001, 560] width 333 height 35
click at [902, 503] on button "Não registrar e enviar pedido" at bounding box center [943, 511] width 185 height 34
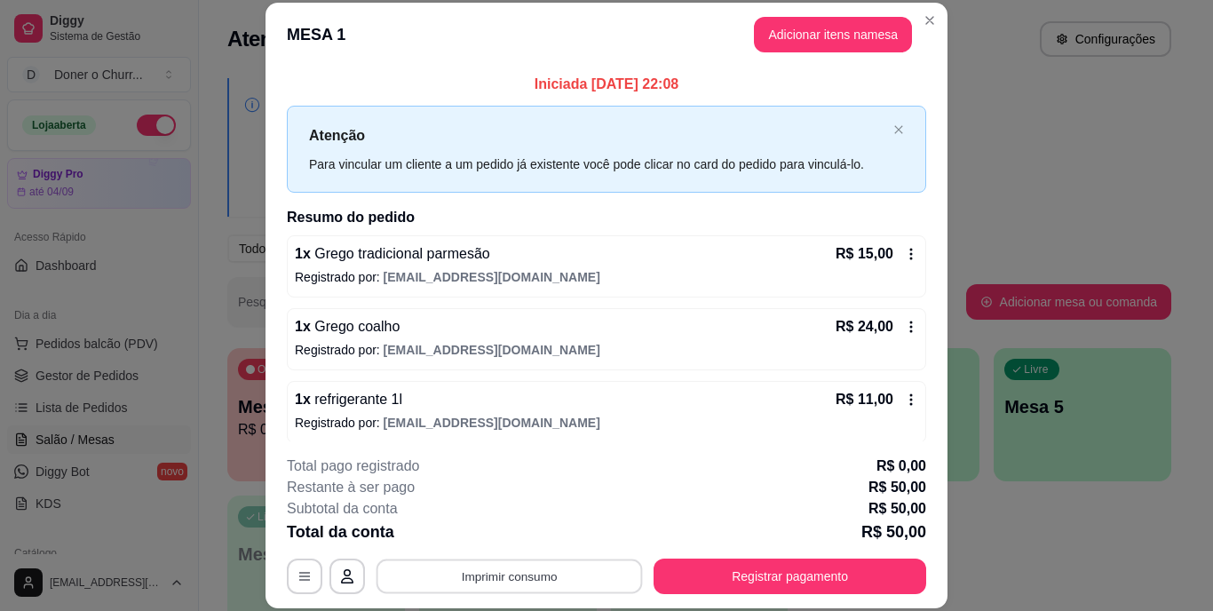
click at [493, 577] on button "Imprimir consumo" at bounding box center [509, 575] width 266 height 35
click at [511, 543] on button "IMPRESSORA" at bounding box center [508, 535] width 124 height 28
click at [881, 408] on div "R$ 11,00" at bounding box center [876, 399] width 83 height 21
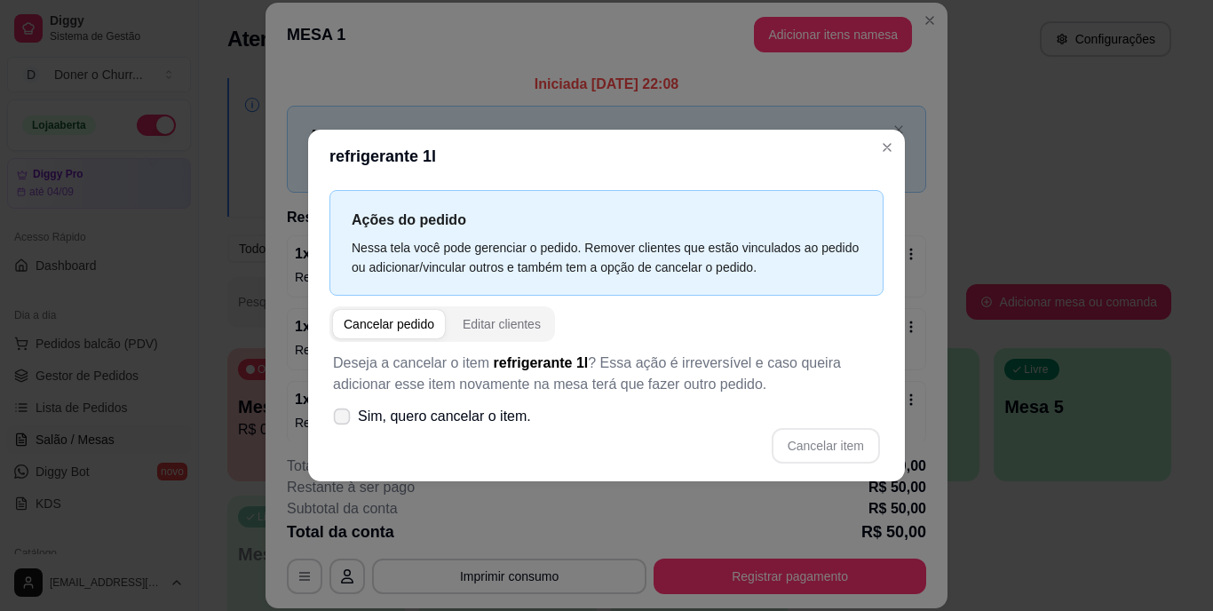
click at [340, 425] on span at bounding box center [342, 416] width 17 height 17
click at [340, 425] on input "Sim, quero cancelar o item." at bounding box center [338, 426] width 12 height 12
checkbox input "true"
click at [823, 448] on button "Cancelar item" at bounding box center [826, 446] width 108 height 36
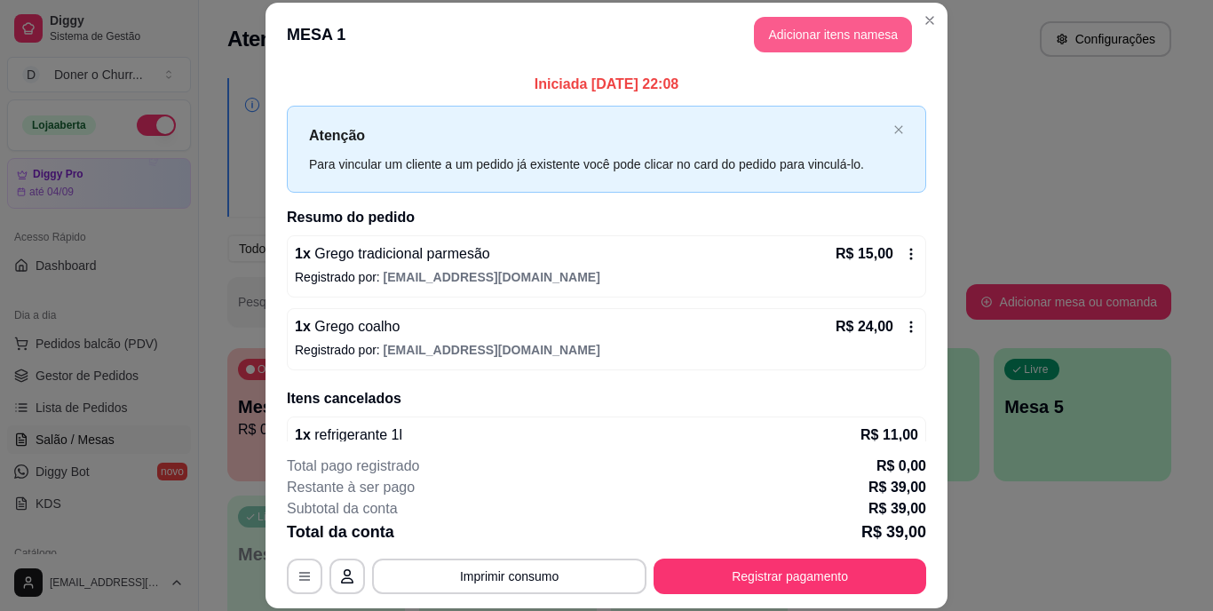
click at [827, 28] on button "Adicionar itens na mesa" at bounding box center [833, 35] width 158 height 36
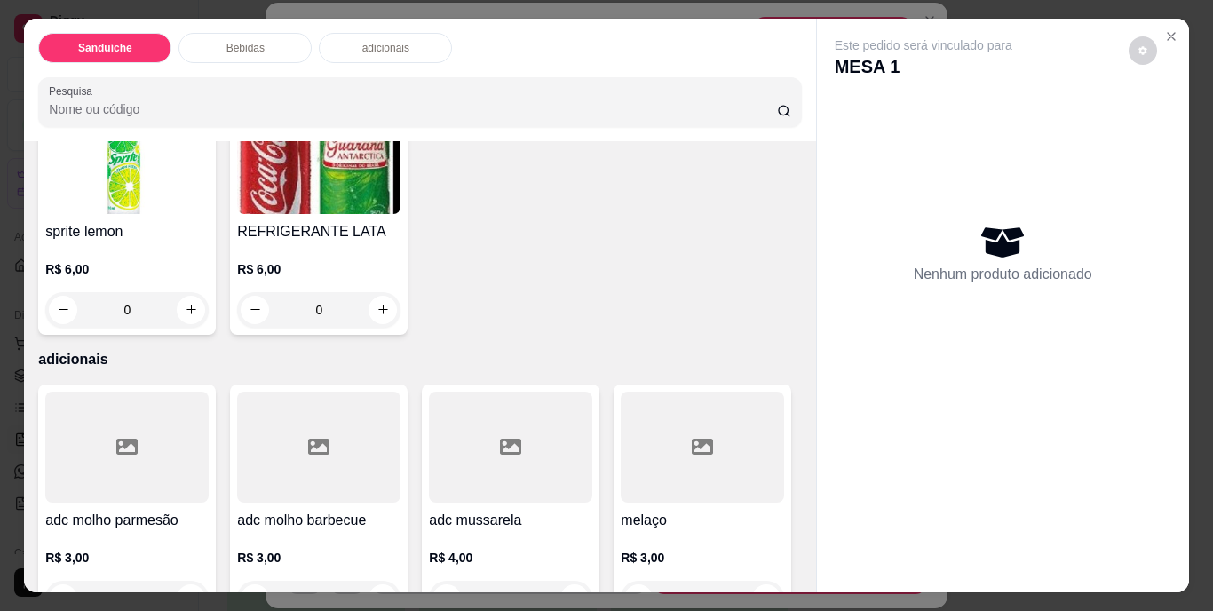
scroll to position [1243, 0]
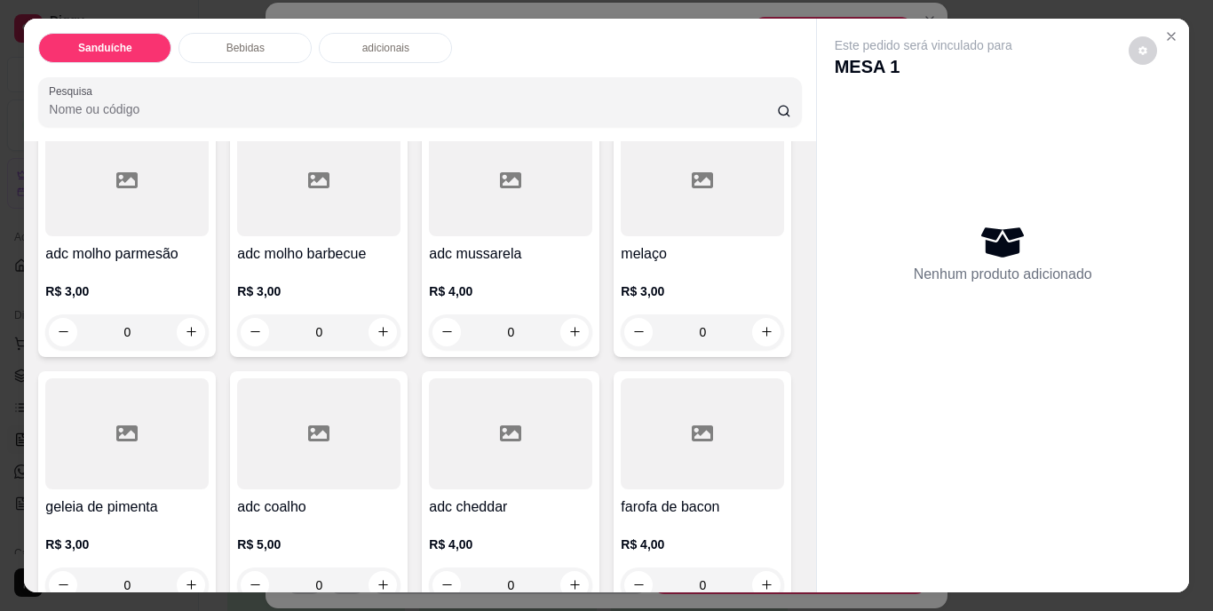
click at [397, 58] on button "increase-product-quantity" at bounding box center [382, 43] width 28 height 28
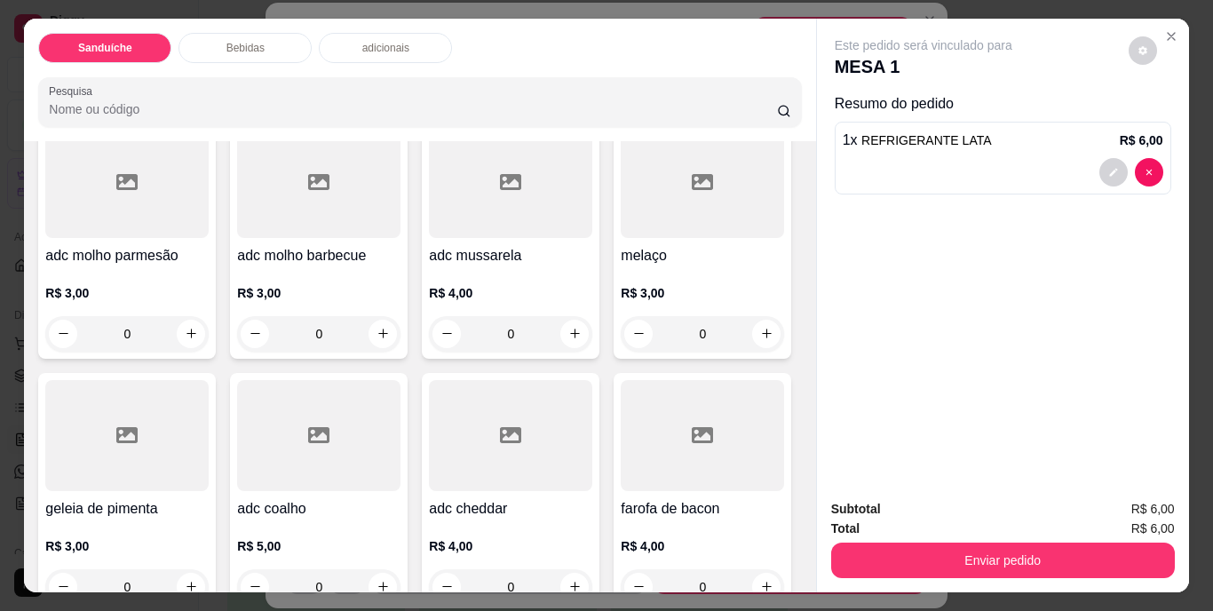
click at [396, 58] on button "increase-product-quantity" at bounding box center [382, 44] width 28 height 28
type input "2"
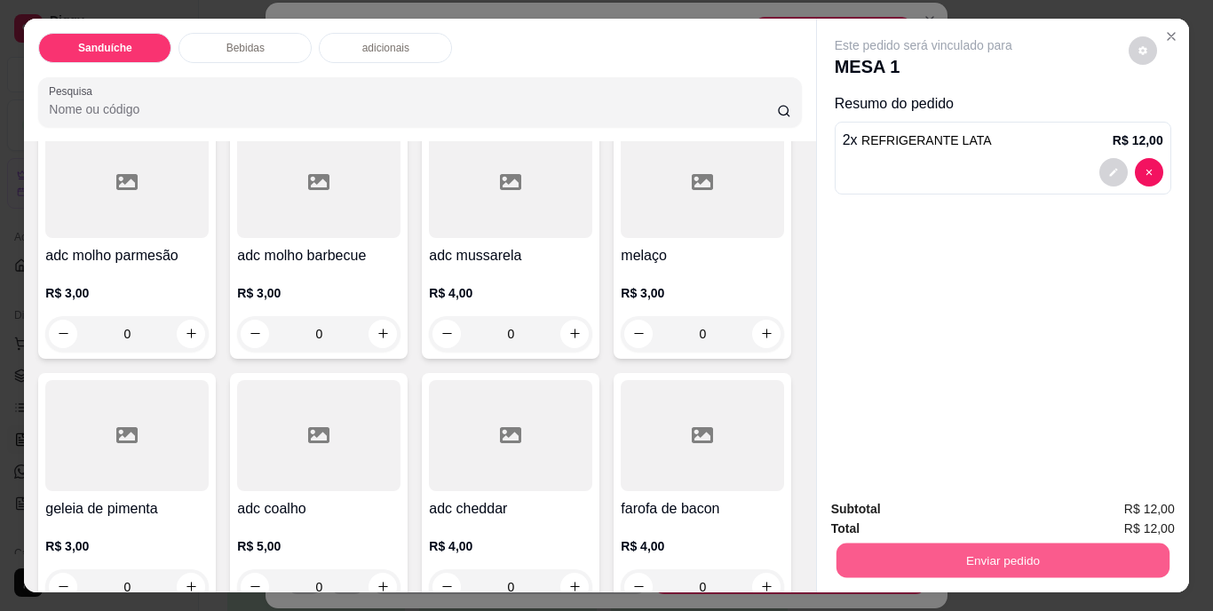
click at [1008, 553] on button "Enviar pedido" at bounding box center [1001, 560] width 333 height 35
click at [959, 509] on button "Não registrar e enviar pedido" at bounding box center [943, 510] width 179 height 33
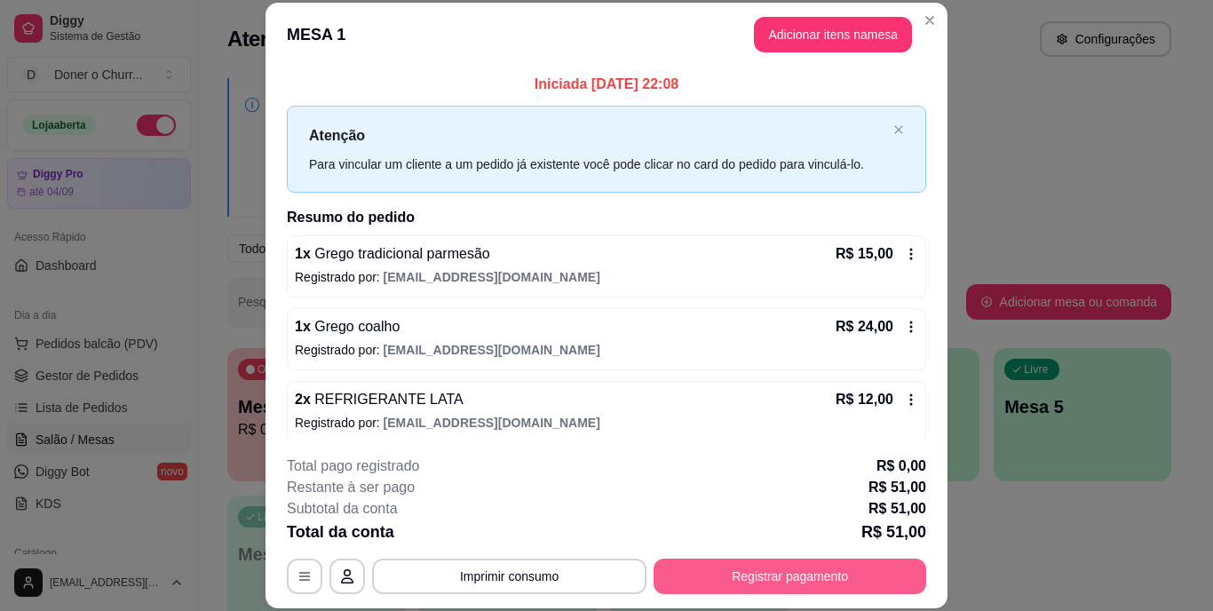
click at [734, 590] on button "Registrar pagamento" at bounding box center [789, 576] width 273 height 36
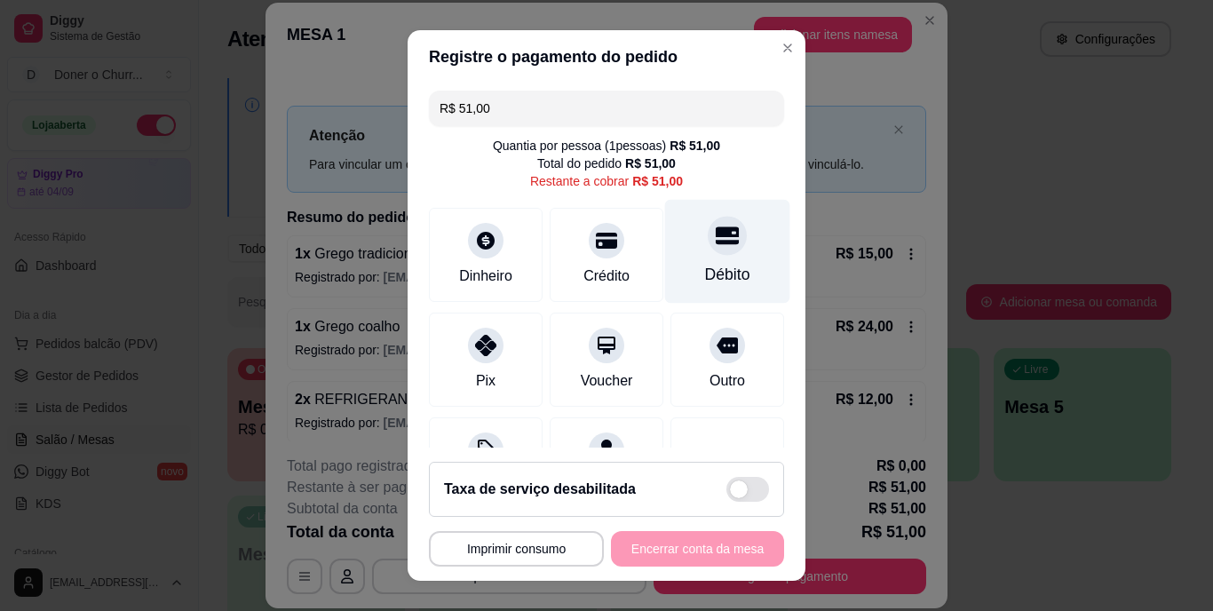
click at [705, 265] on div "Débito" at bounding box center [727, 275] width 45 height 23
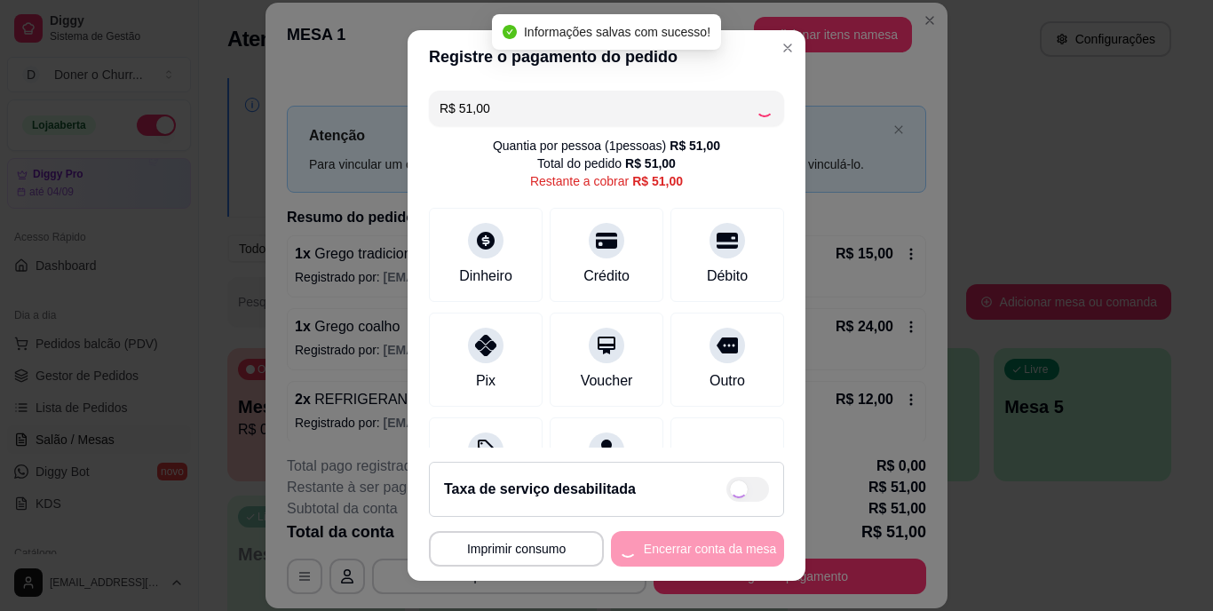
type input "R$ 0,00"
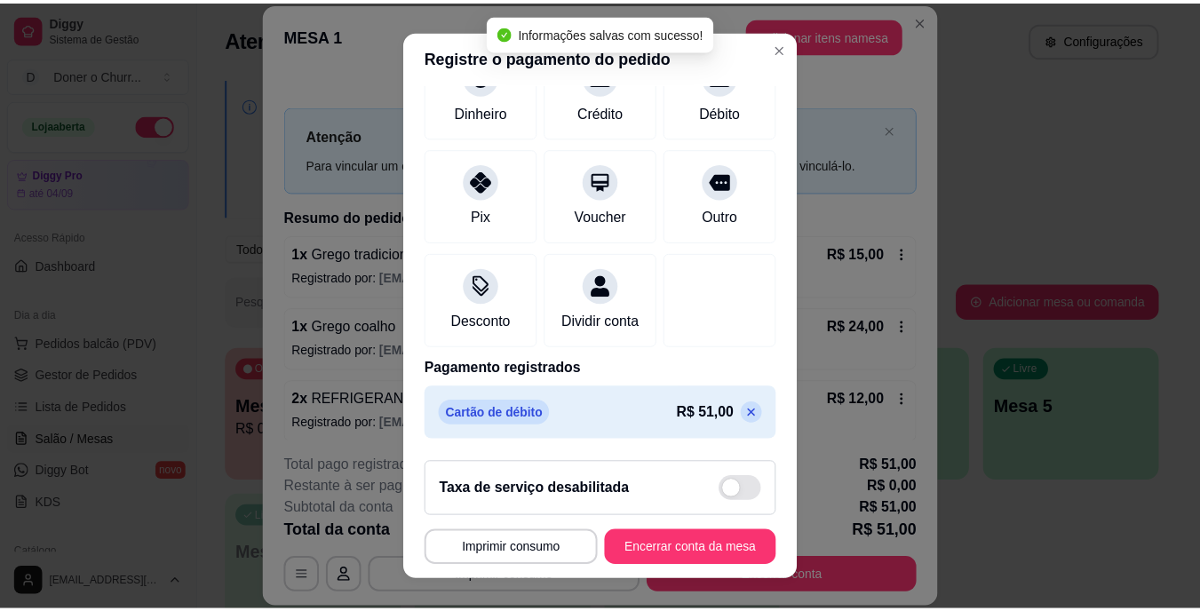
scroll to position [167, 0]
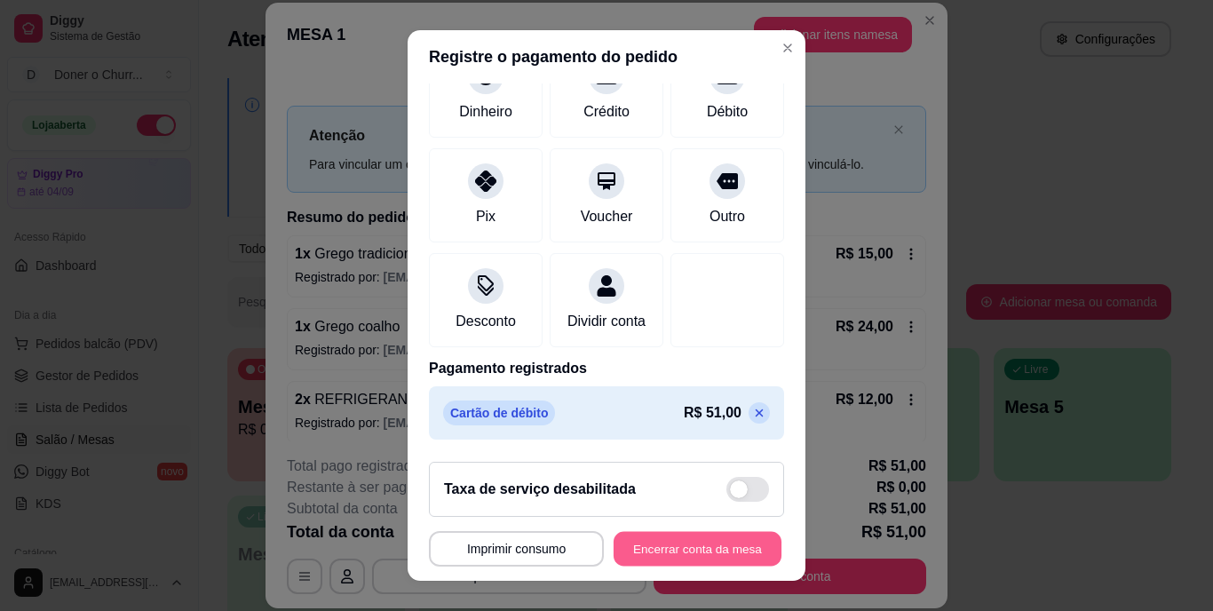
click at [681, 534] on button "Encerrar conta da mesa" at bounding box center [698, 548] width 168 height 35
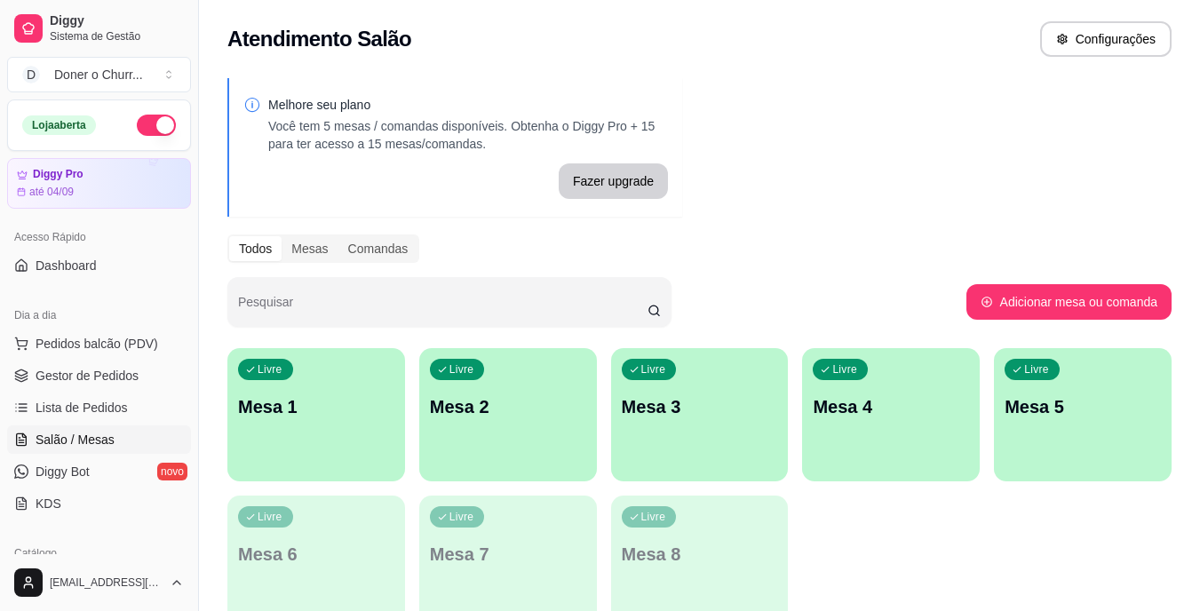
click at [147, 123] on button "button" at bounding box center [156, 125] width 39 height 21
click at [351, 430] on div "Livre Mesa 1" at bounding box center [316, 404] width 172 height 108
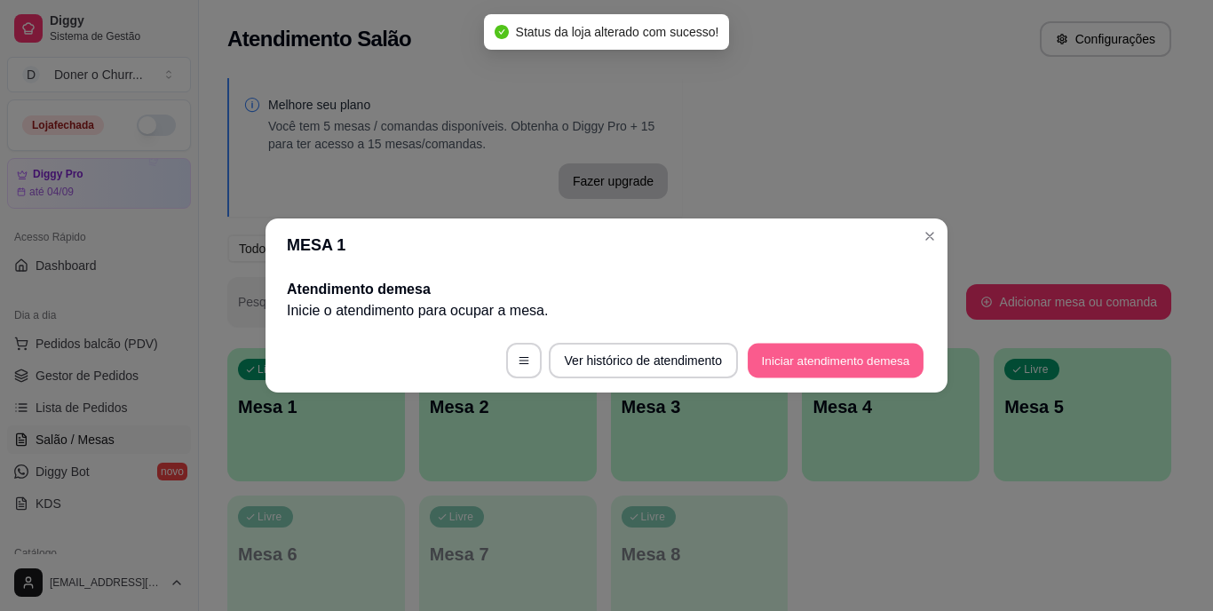
click at [826, 364] on button "Iniciar atendimento de mesa" at bounding box center [836, 361] width 176 height 35
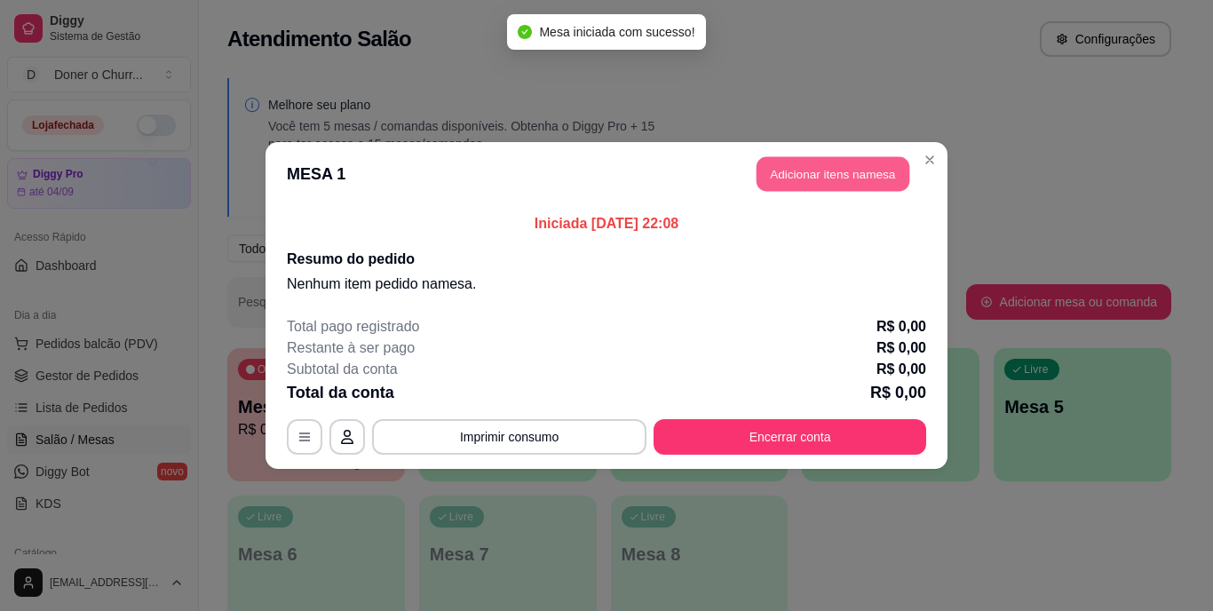
click at [861, 161] on button "Adicionar itens na mesa" at bounding box center [832, 174] width 153 height 35
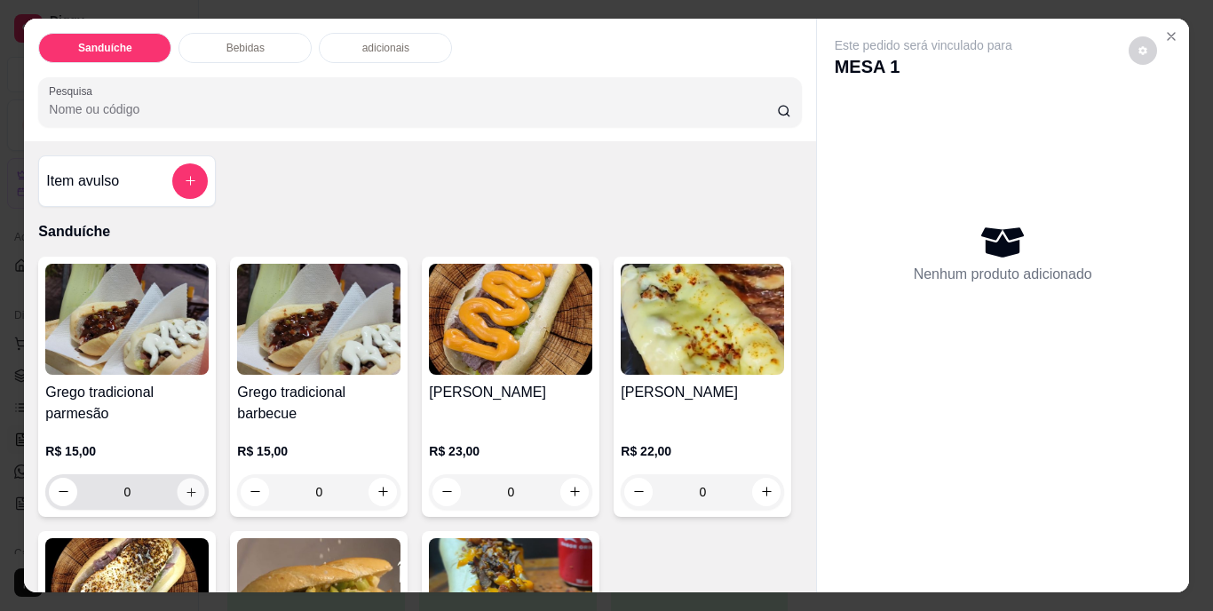
click at [189, 485] on icon "increase-product-quantity" at bounding box center [191, 491] width 13 height 13
type input "1"
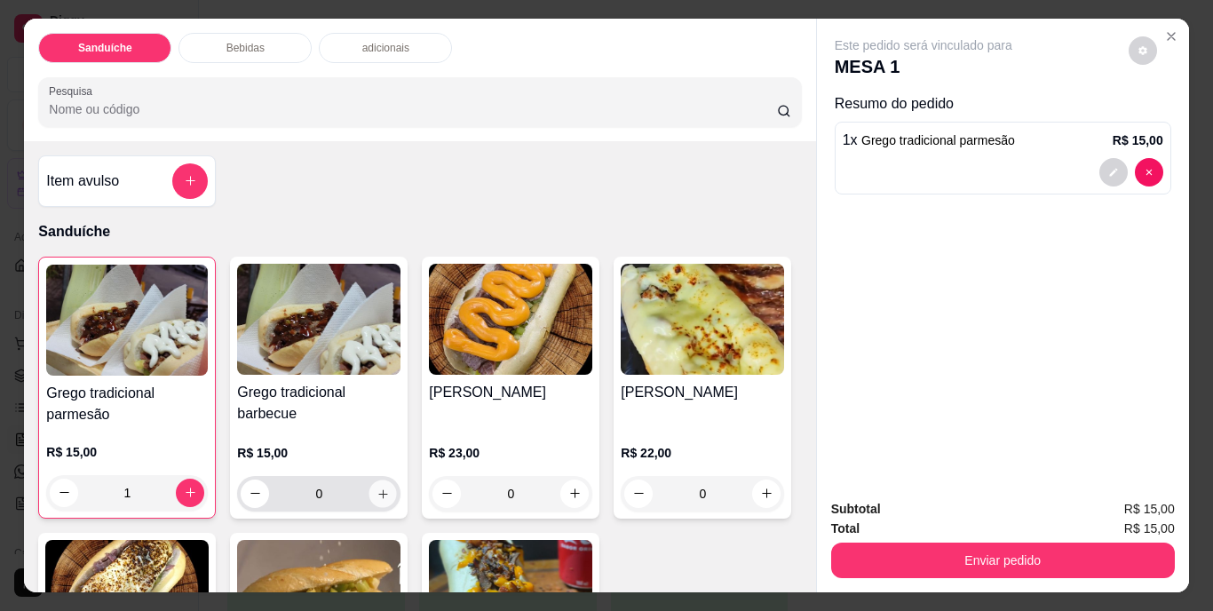
click at [376, 488] on icon "increase-product-quantity" at bounding box center [382, 493] width 13 height 13
type input "1"
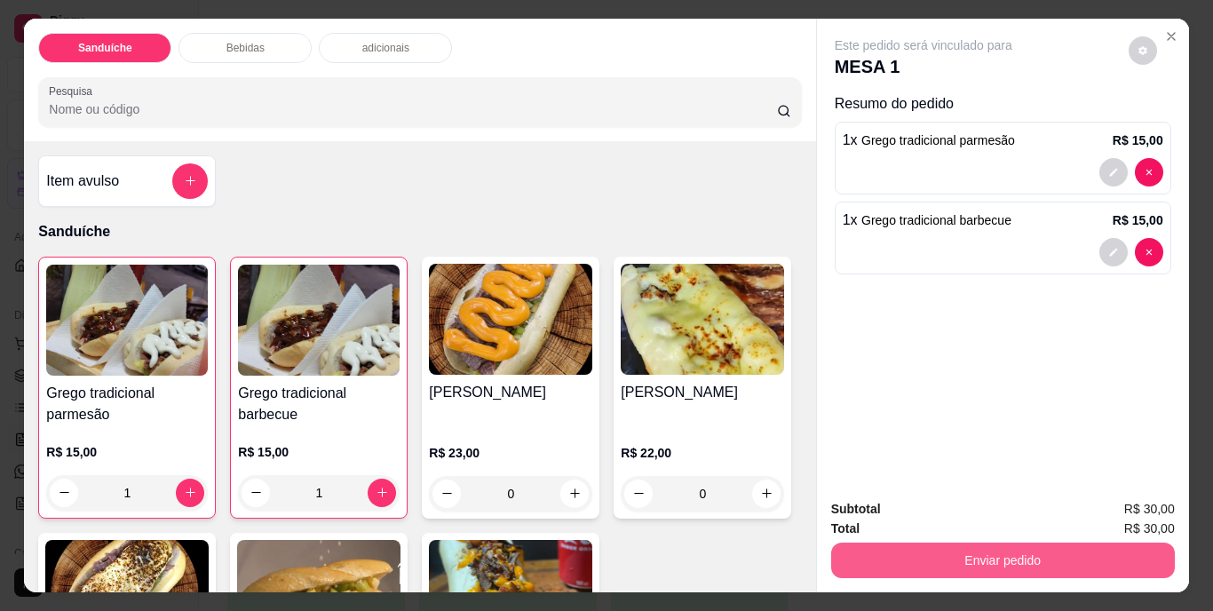
click at [978, 564] on button "Enviar pedido" at bounding box center [1003, 560] width 344 height 36
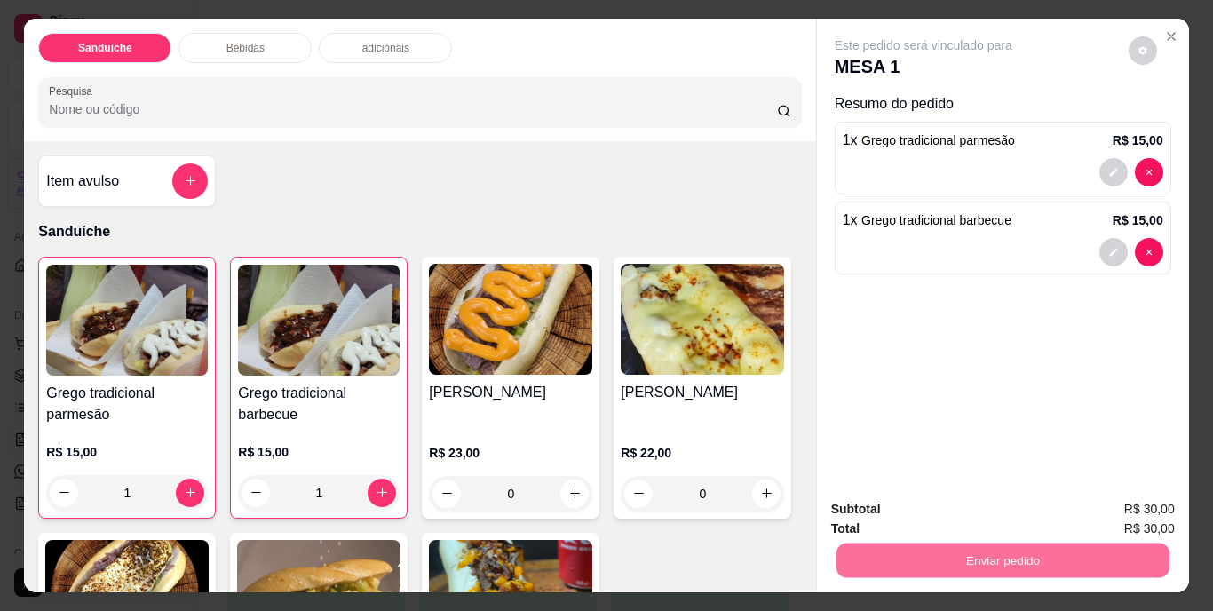
click at [950, 508] on button "Não registrar e enviar pedido" at bounding box center [943, 511] width 185 height 34
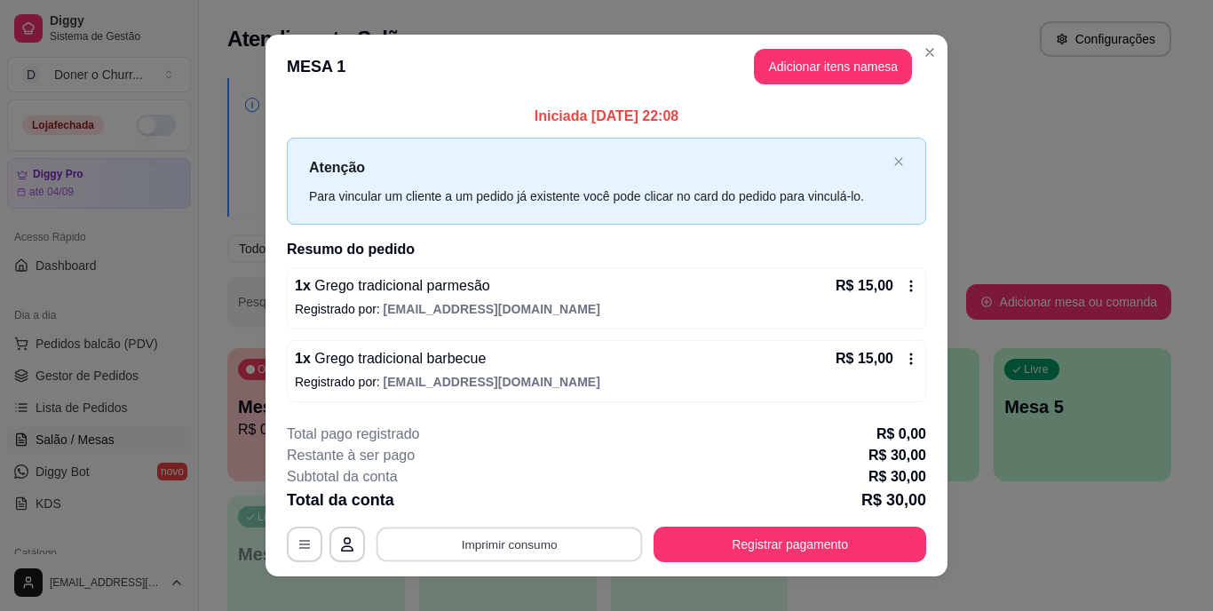
click at [515, 543] on button "Imprimir consumo" at bounding box center [509, 544] width 266 height 35
click at [527, 503] on button "IMPRESSORA" at bounding box center [508, 503] width 124 height 28
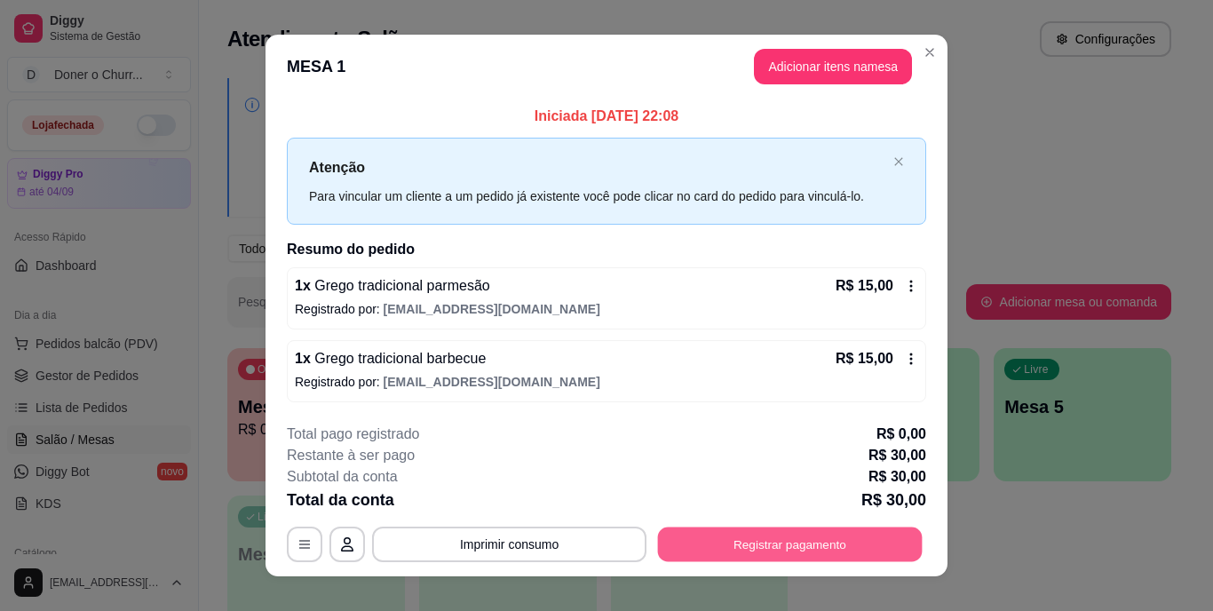
click at [812, 554] on button "Registrar pagamento" at bounding box center [790, 544] width 265 height 35
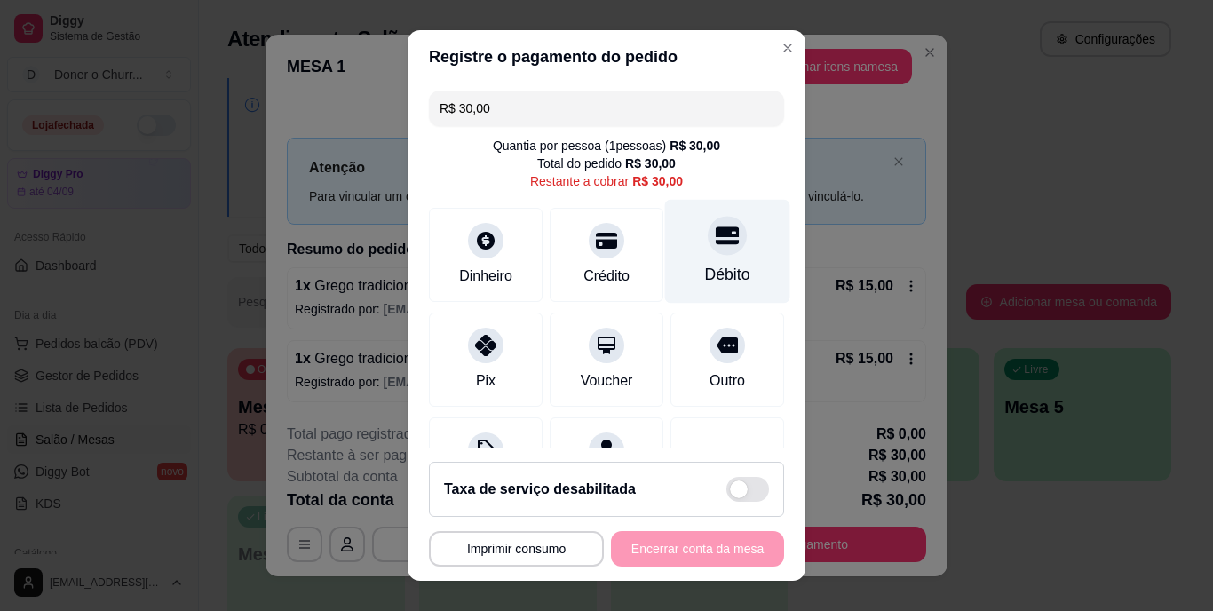
click at [695, 257] on div "Débito" at bounding box center [727, 252] width 125 height 104
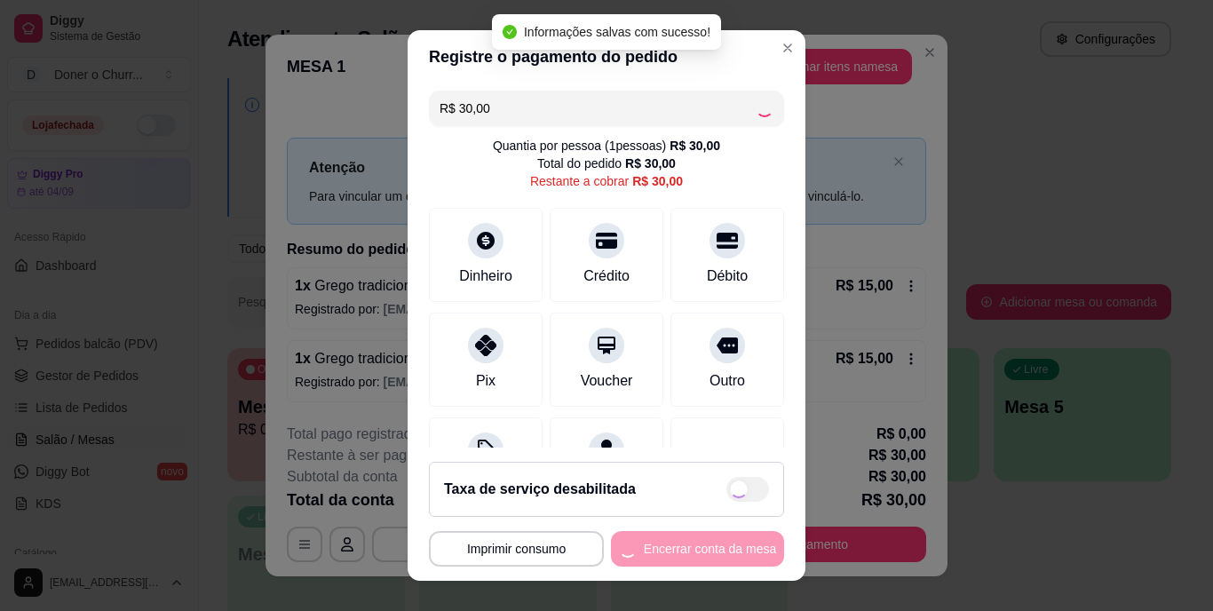
type input "R$ 0,00"
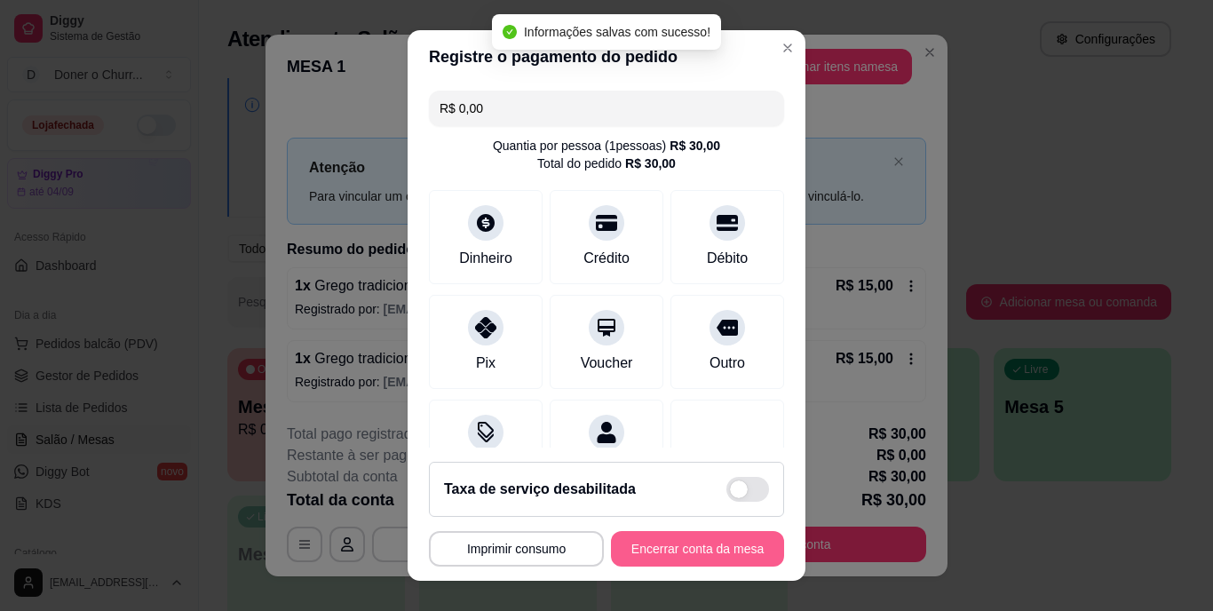
click at [651, 542] on button "Encerrar conta da mesa" at bounding box center [697, 549] width 173 height 36
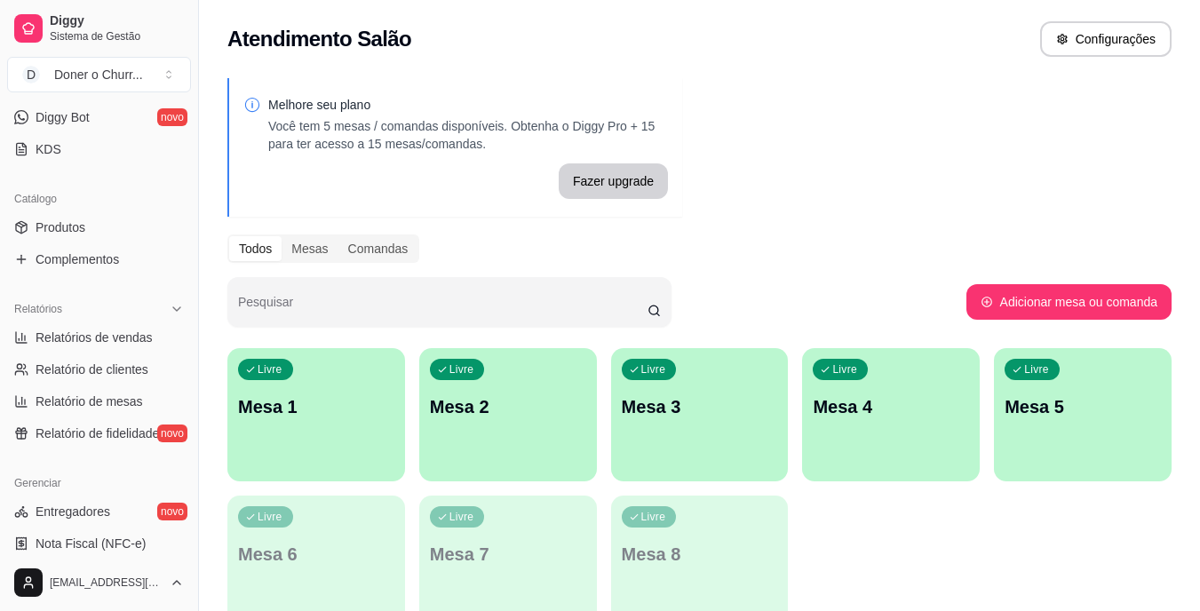
scroll to position [355, 0]
click at [118, 337] on span "Relatórios de vendas" at bounding box center [94, 337] width 117 height 18
select select "ALL"
select select "0"
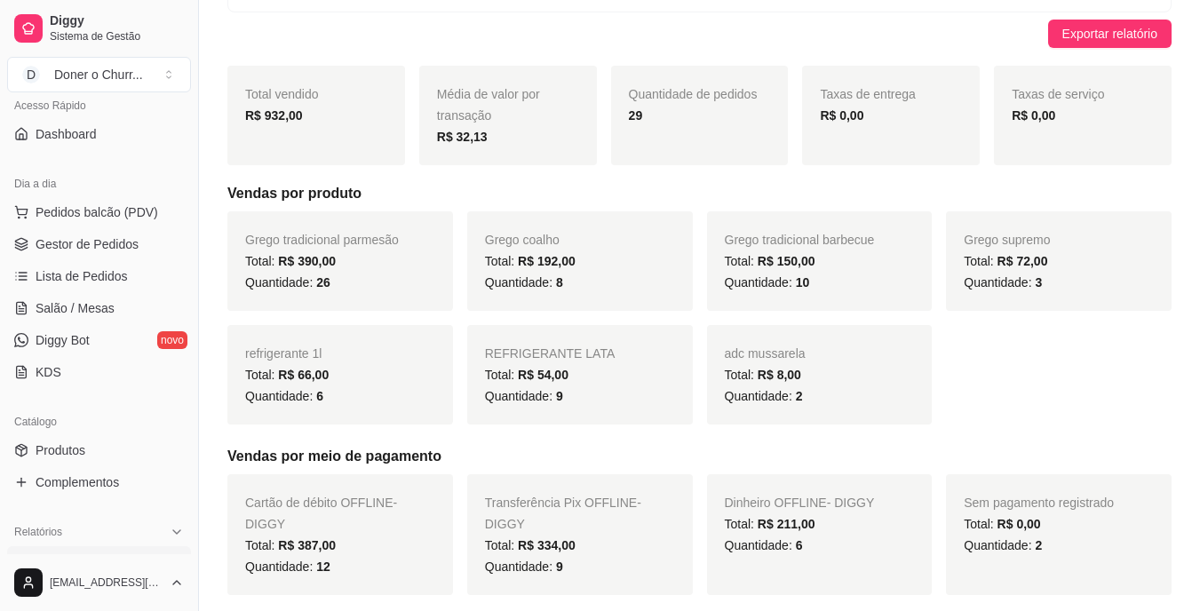
scroll to position [89, 0]
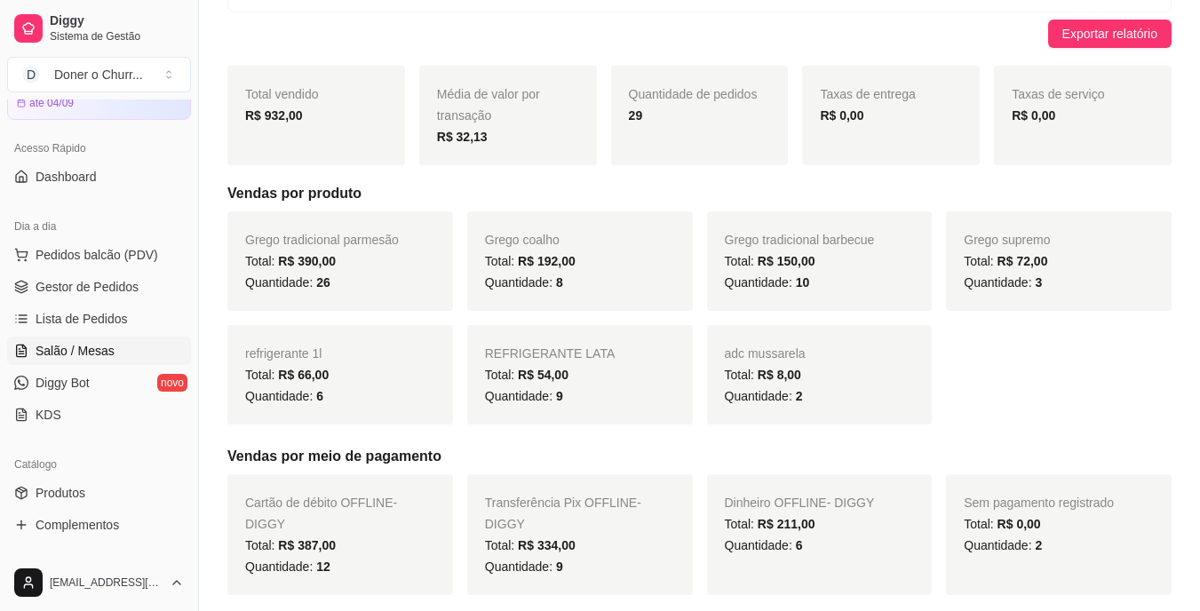
click at [99, 352] on span "Salão / Mesas" at bounding box center [75, 351] width 79 height 18
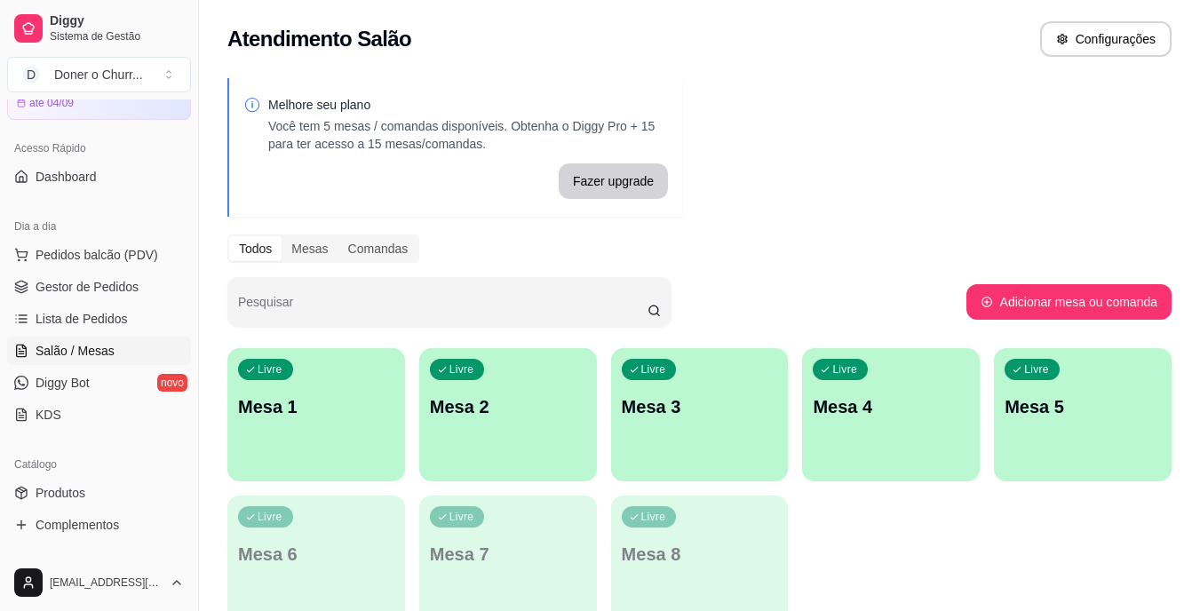
click at [7, 337] on link "Salão / Mesas" at bounding box center [99, 351] width 184 height 28
click at [318, 385] on div "Livre Mesa 1" at bounding box center [316, 404] width 178 height 112
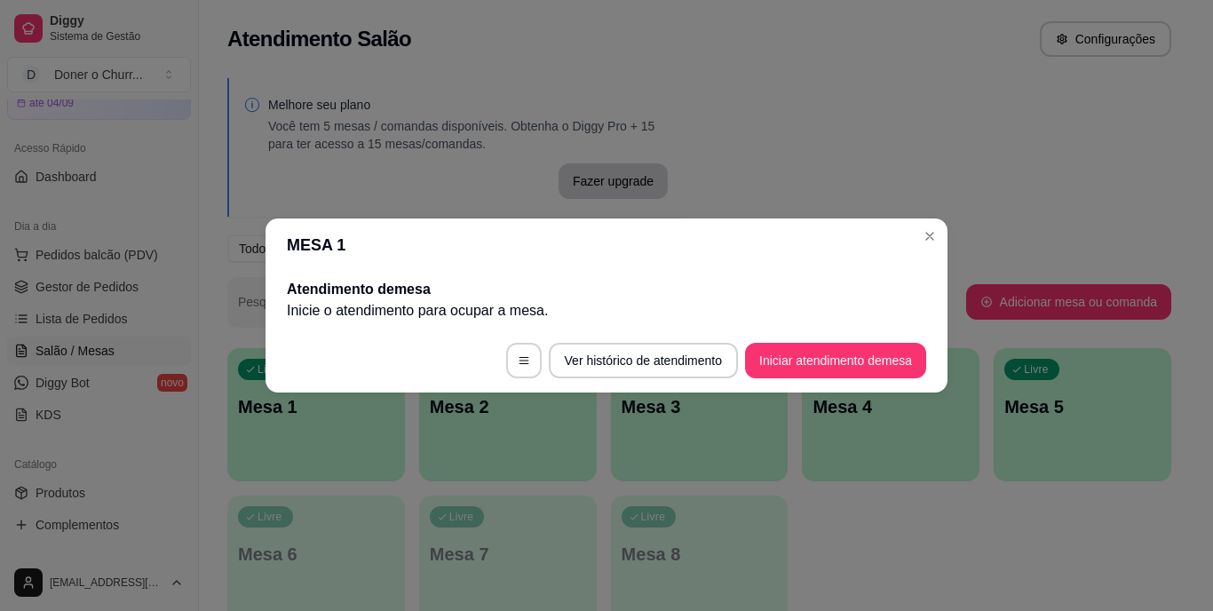
drag, startPoint x: 843, startPoint y: 249, endPoint x: 835, endPoint y: 261, distance: 14.3
click at [843, 249] on header "MESA 1" at bounding box center [606, 244] width 682 height 53
click at [833, 356] on button "Iniciar atendimento de mesa" at bounding box center [836, 361] width 176 height 35
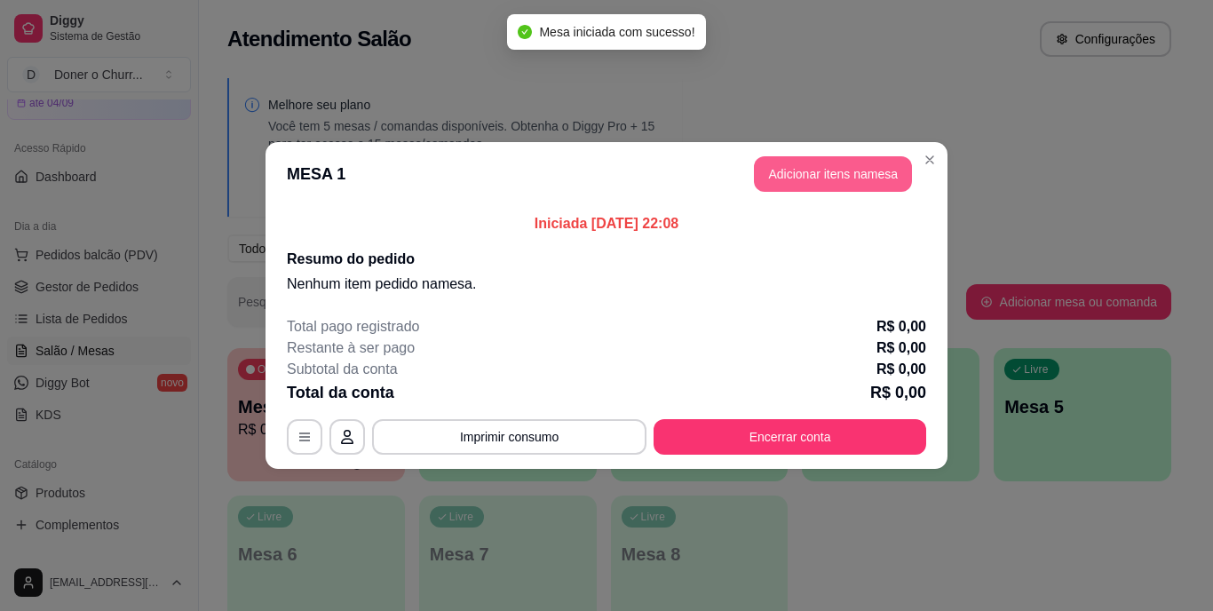
click at [852, 179] on button "Adicionar itens na mesa" at bounding box center [833, 174] width 158 height 36
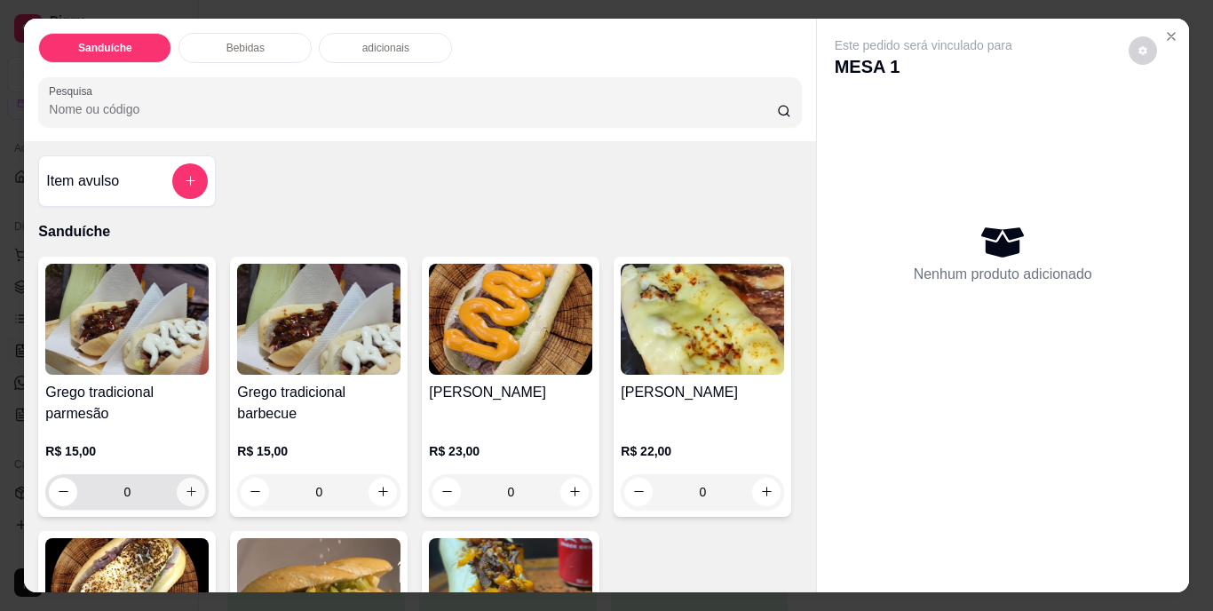
click at [187, 485] on icon "increase-product-quantity" at bounding box center [191, 491] width 13 height 13
type input "1"
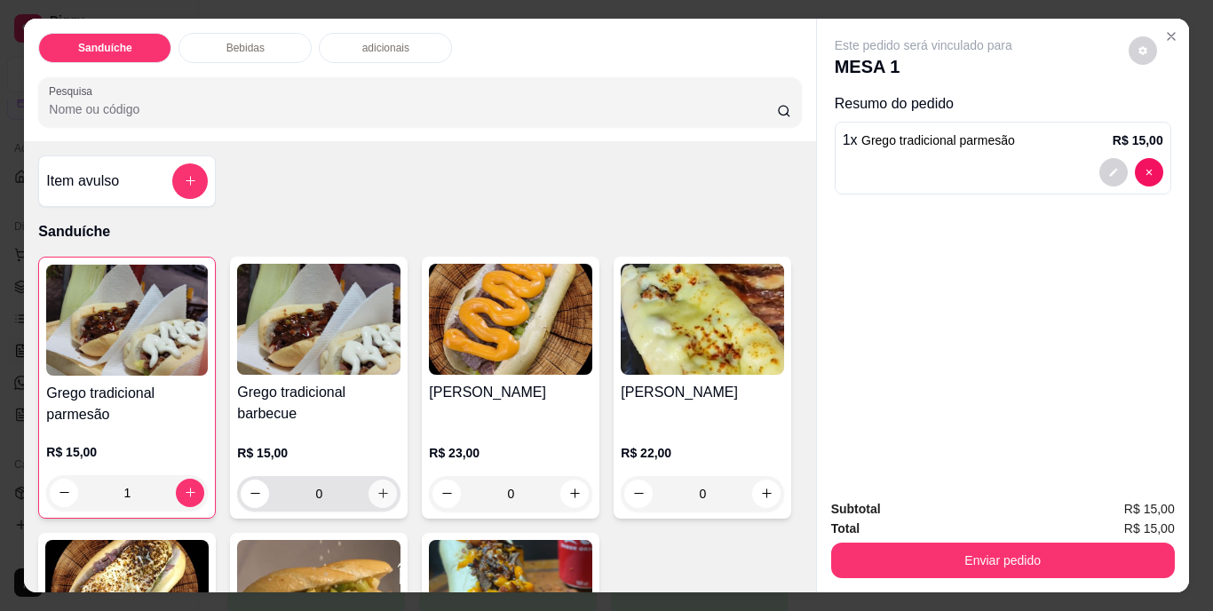
click at [378, 488] on icon "increase-product-quantity" at bounding box center [383, 493] width 10 height 10
type input "1"
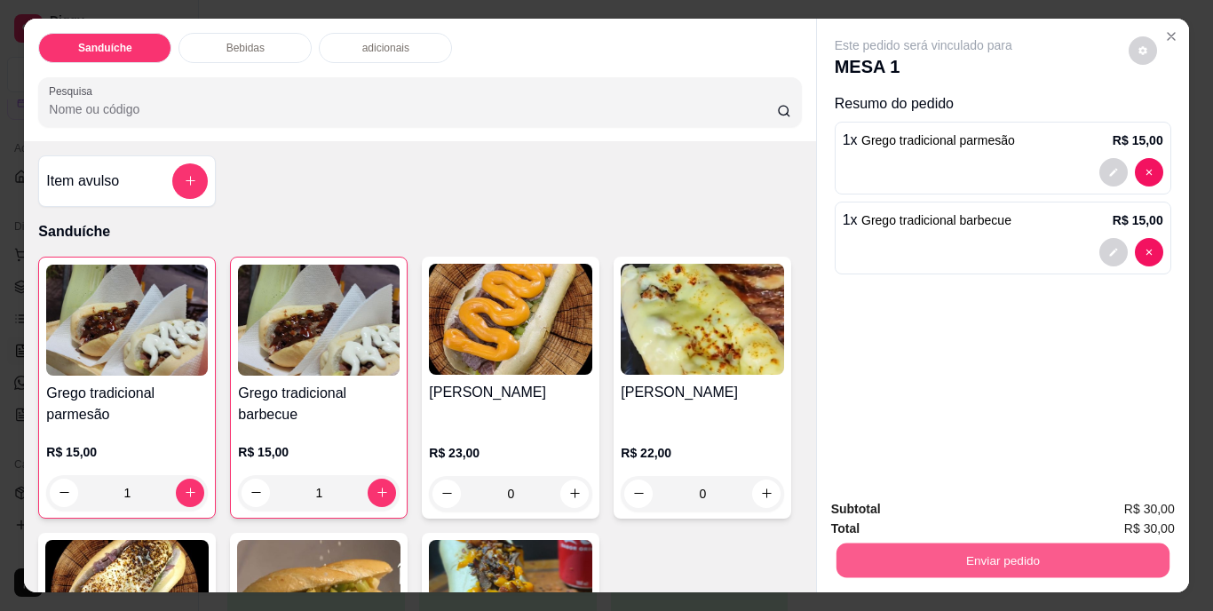
click at [973, 556] on button "Enviar pedido" at bounding box center [1001, 560] width 333 height 35
click at [947, 511] on button "Não registrar e enviar pedido" at bounding box center [943, 511] width 185 height 34
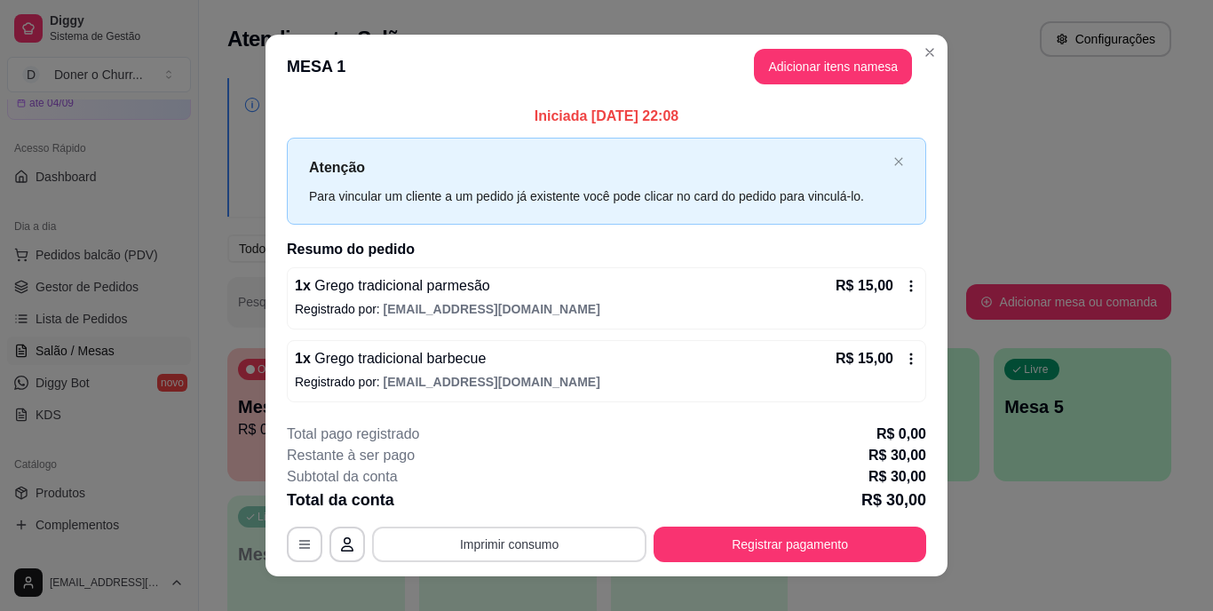
click at [496, 549] on button "Imprimir consumo" at bounding box center [509, 545] width 274 height 36
click at [536, 503] on button "IMPRESSORA" at bounding box center [508, 503] width 129 height 28
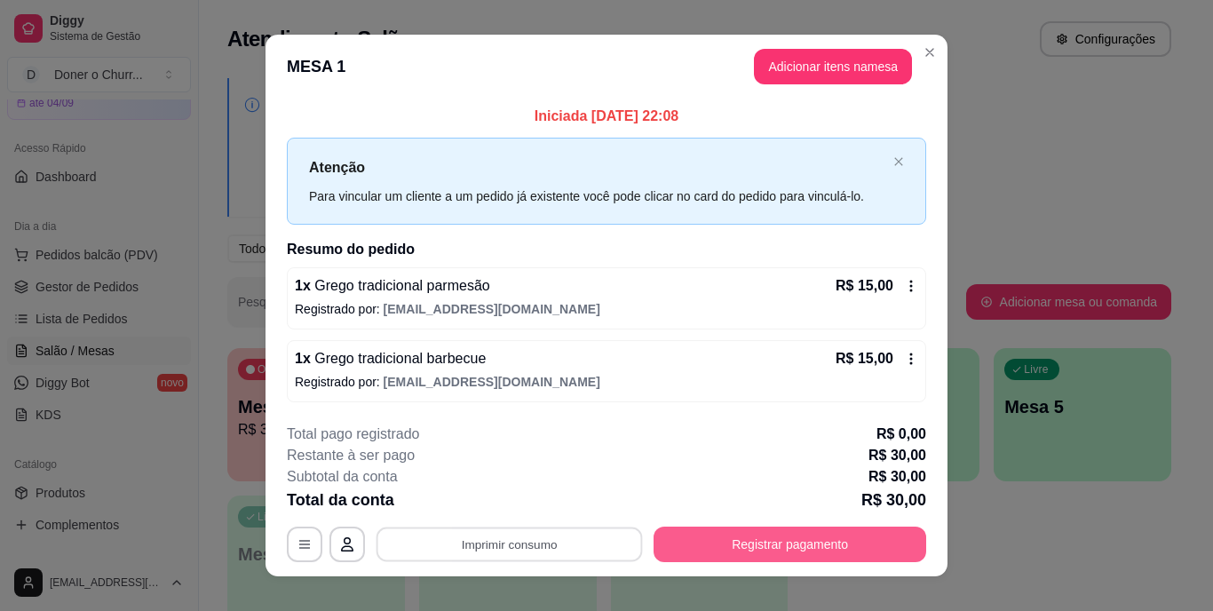
click at [786, 542] on button "Registrar pagamento" at bounding box center [789, 545] width 273 height 36
click at [793, 538] on button "Registrar pagamento" at bounding box center [789, 545] width 273 height 36
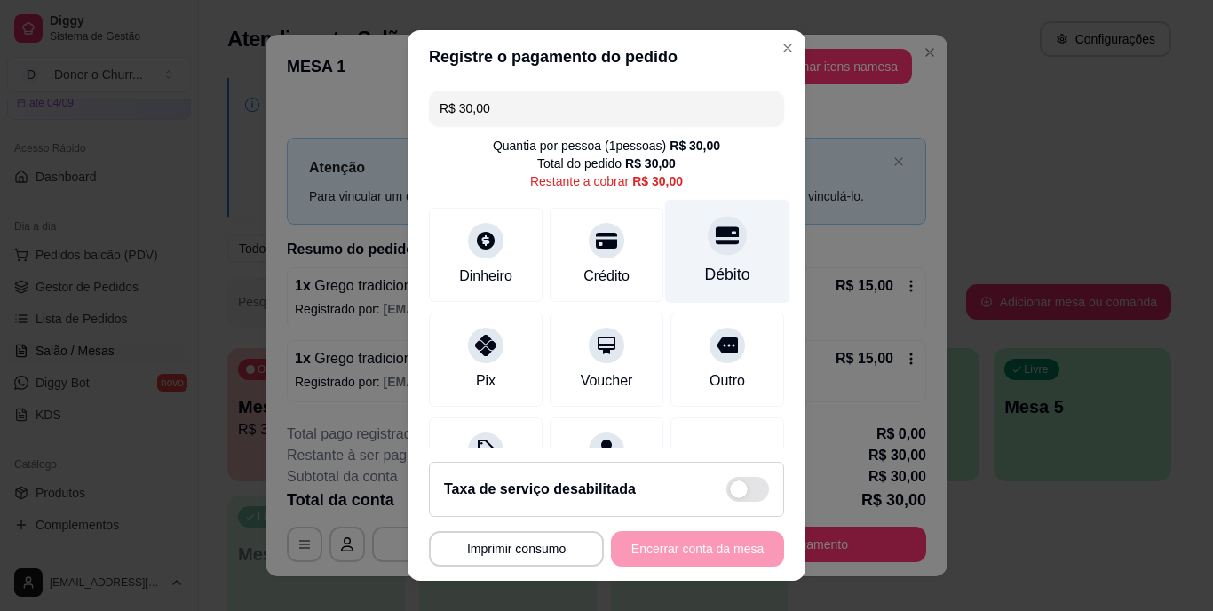
click at [701, 262] on div "Débito" at bounding box center [727, 252] width 125 height 104
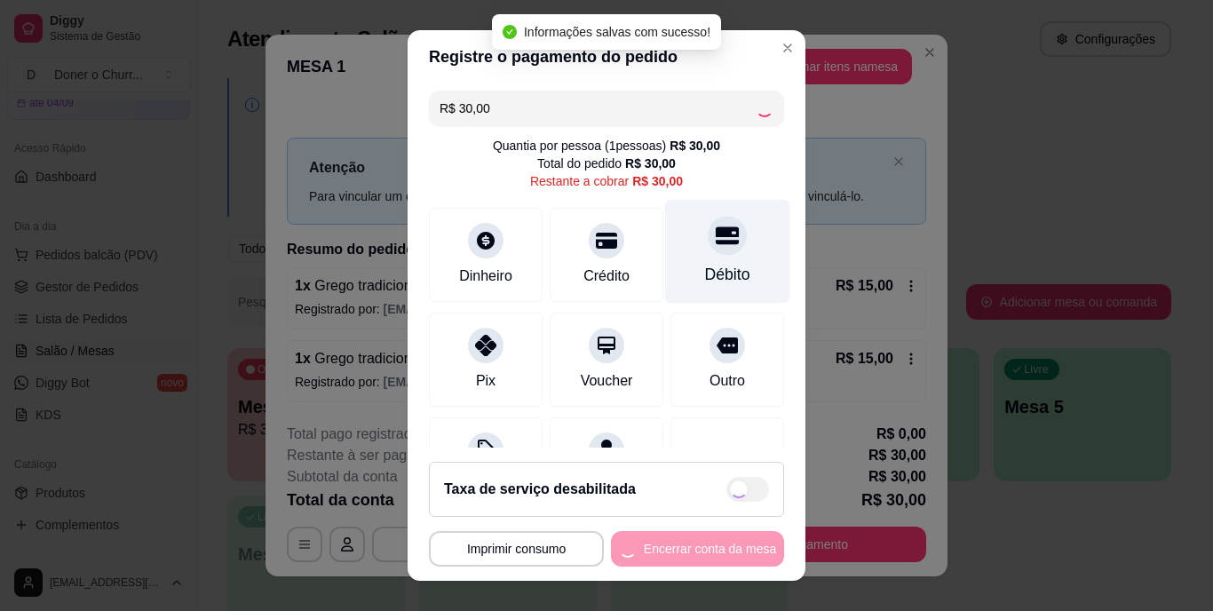
type input "R$ 0,00"
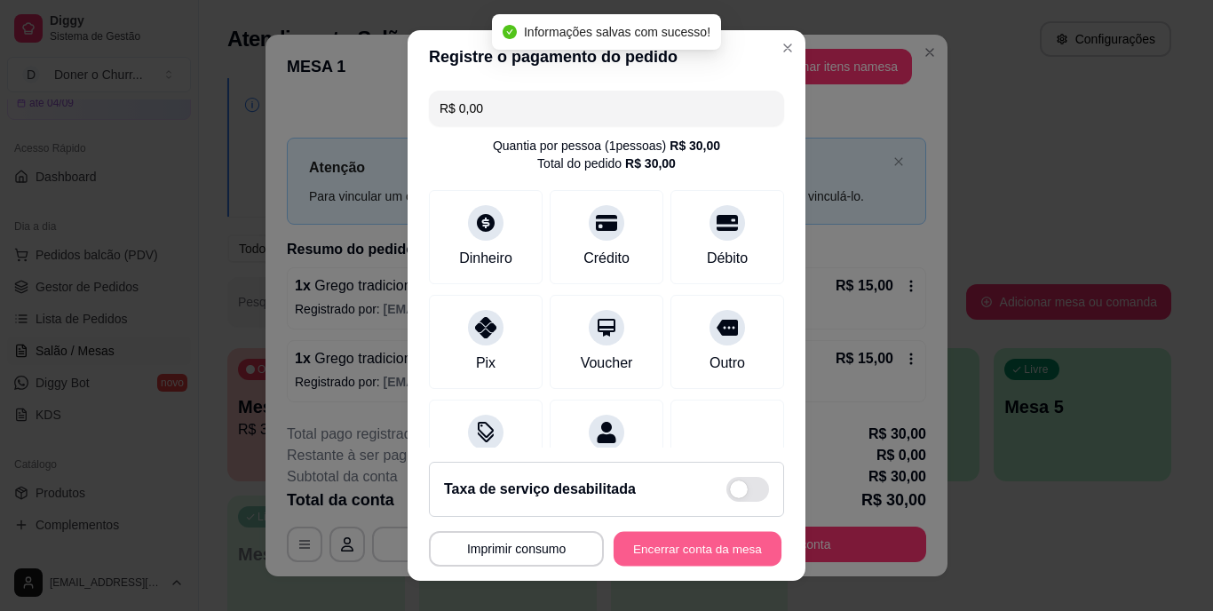
click at [648, 550] on button "Encerrar conta da mesa" at bounding box center [698, 548] width 168 height 35
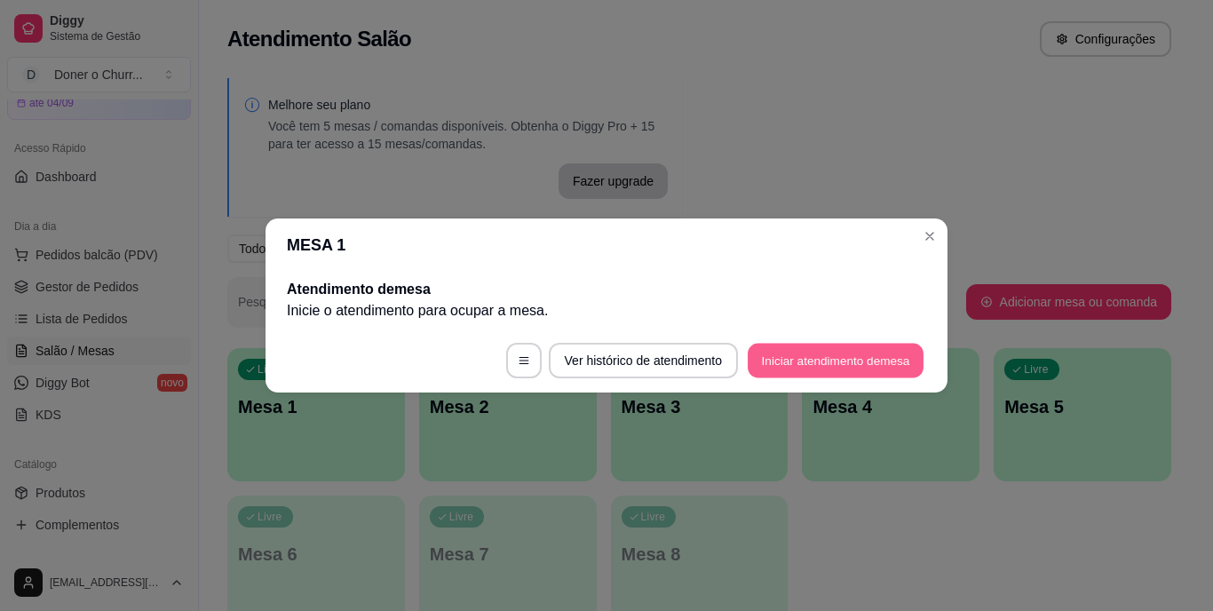
click at [836, 352] on button "Iniciar atendimento de mesa" at bounding box center [836, 361] width 176 height 35
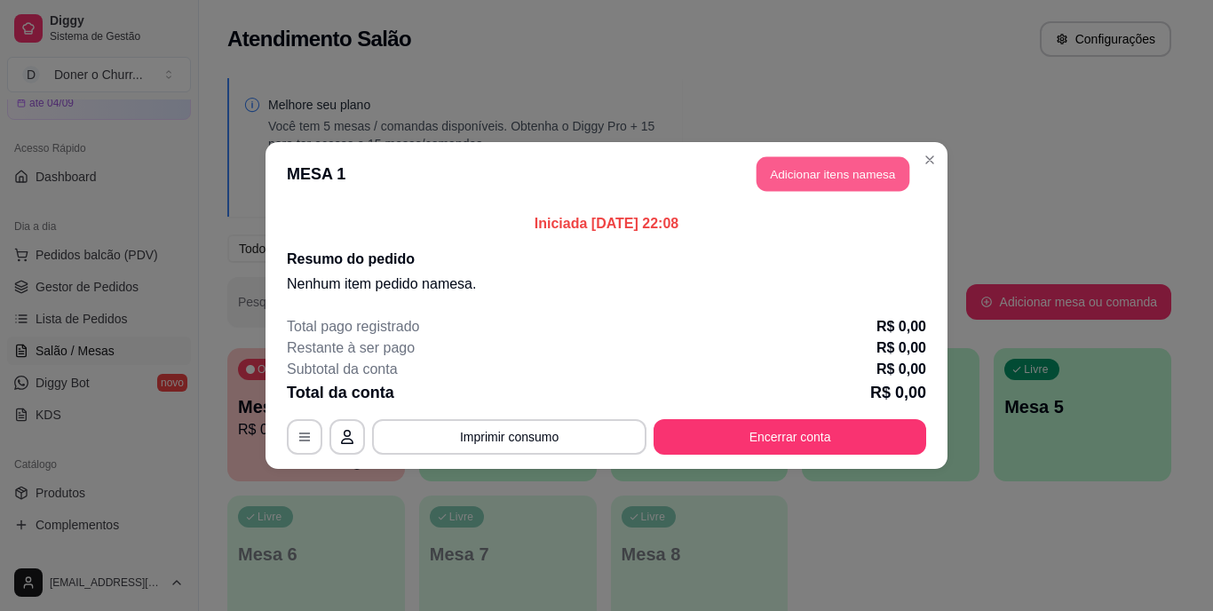
click at [839, 172] on button "Adicionar itens na mesa" at bounding box center [832, 174] width 153 height 35
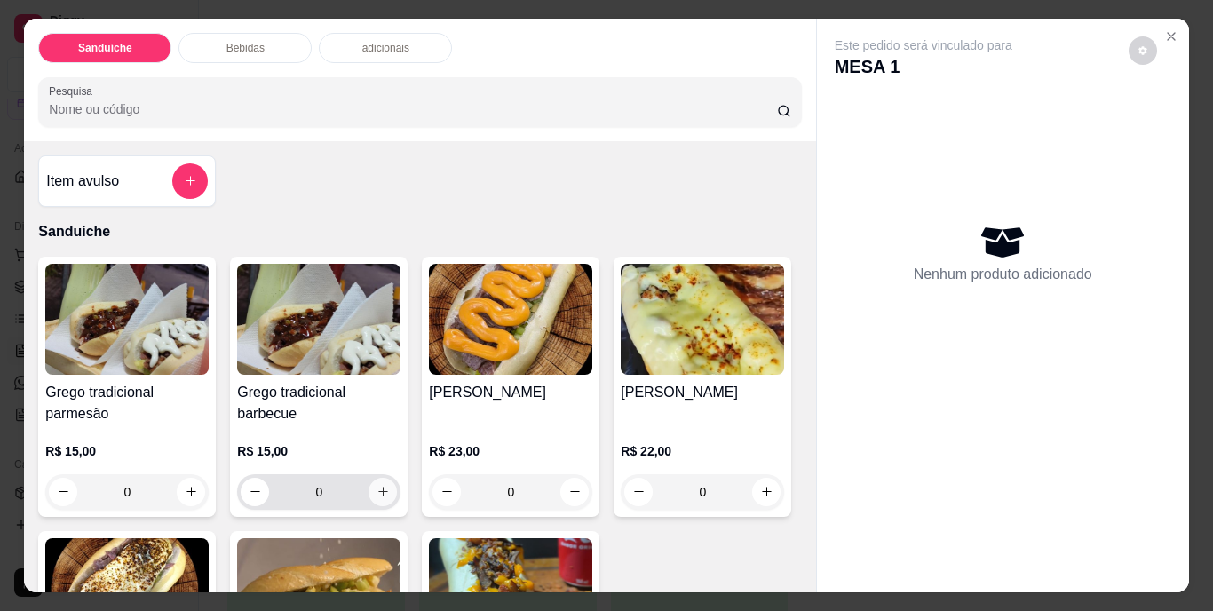
click at [379, 487] on icon "increase-product-quantity" at bounding box center [382, 491] width 13 height 13
type input "1"
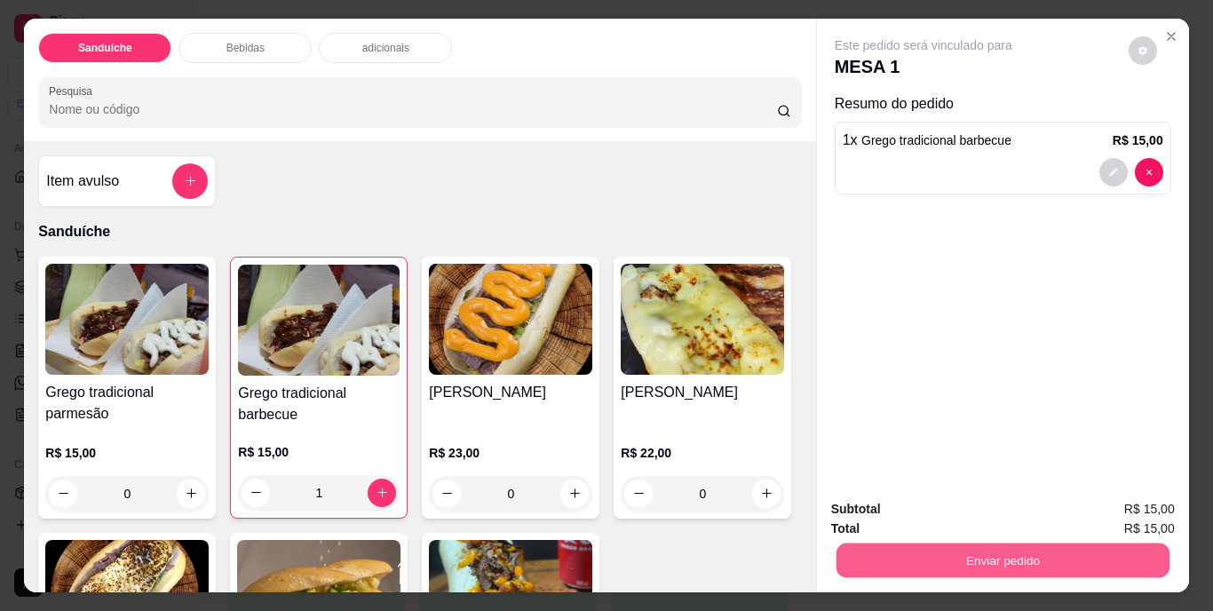
click at [1019, 548] on button "Enviar pedido" at bounding box center [1001, 560] width 333 height 35
click at [984, 502] on button "Não registrar e enviar pedido" at bounding box center [943, 511] width 185 height 34
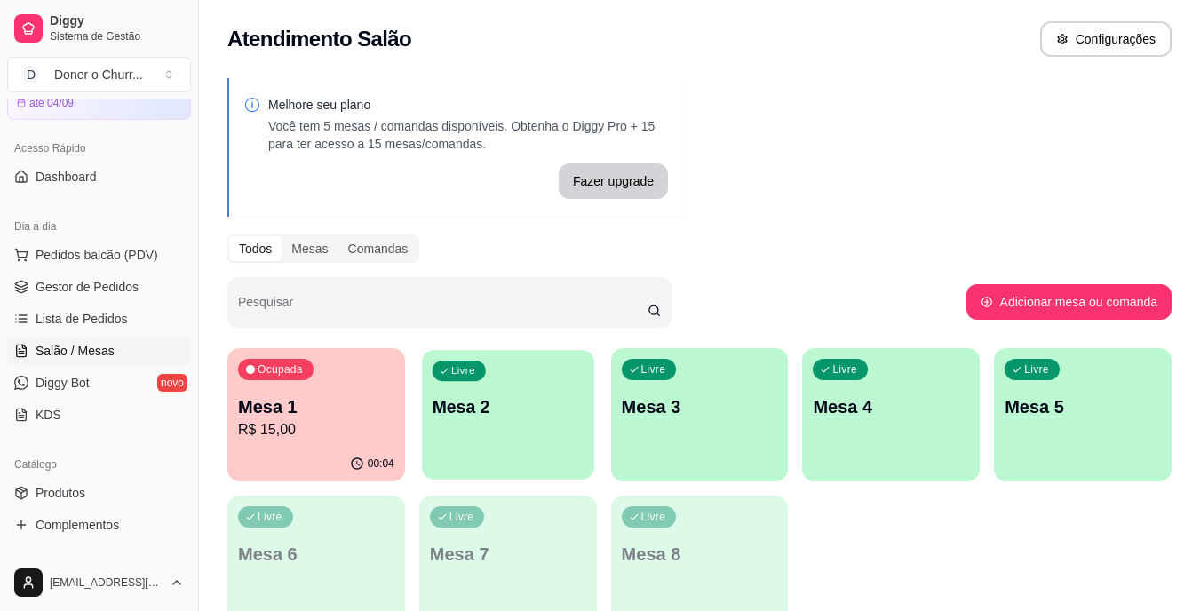
click at [482, 369] on div "Livre" at bounding box center [458, 370] width 53 height 20
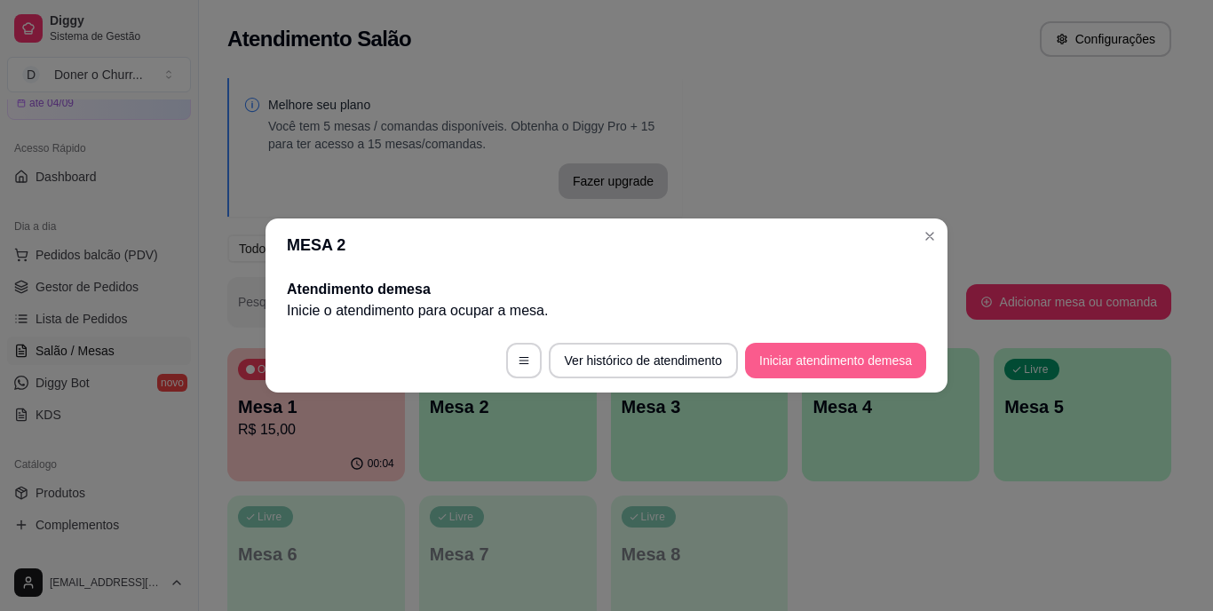
click at [843, 358] on button "Iniciar atendimento de mesa" at bounding box center [835, 361] width 181 height 36
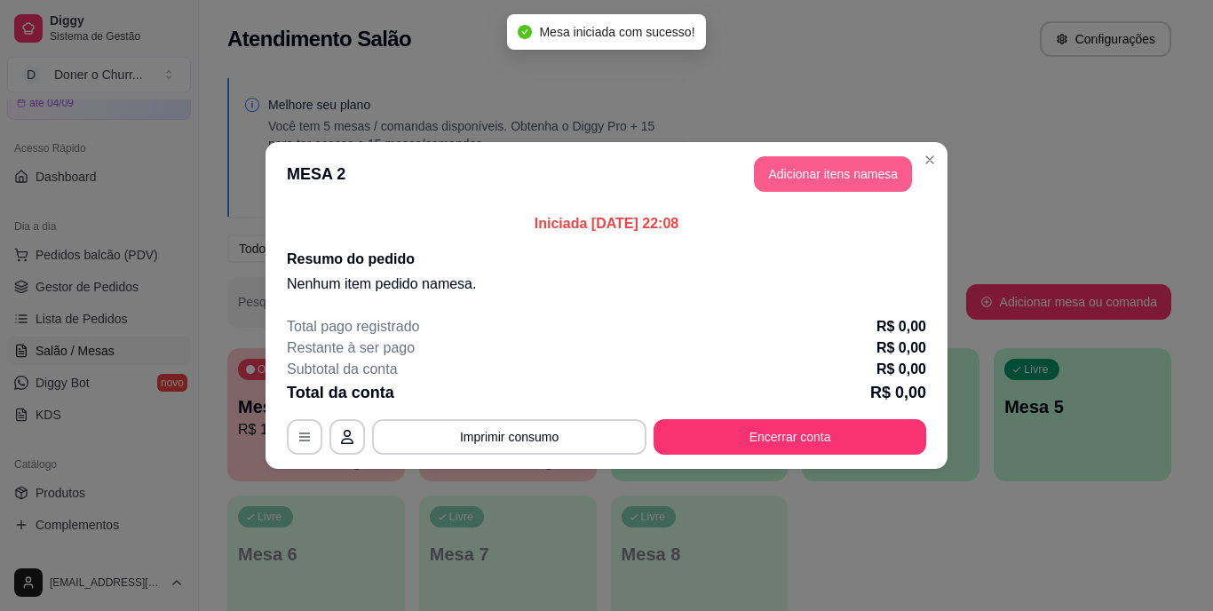
click at [832, 175] on button "Adicionar itens na mesa" at bounding box center [833, 174] width 158 height 36
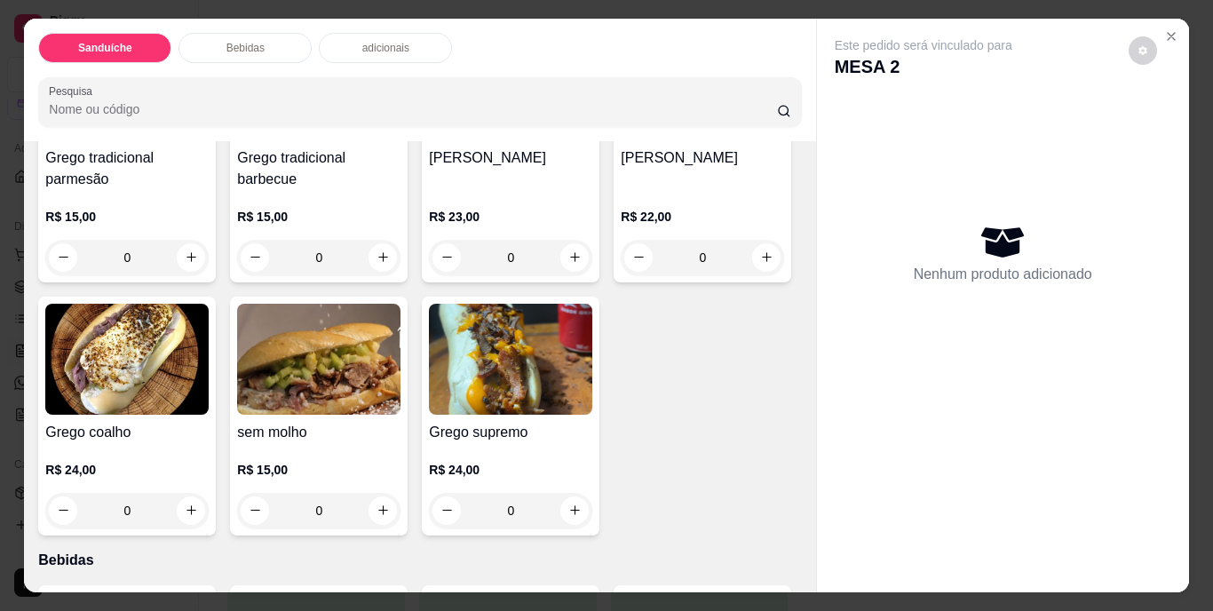
scroll to position [266, 0]
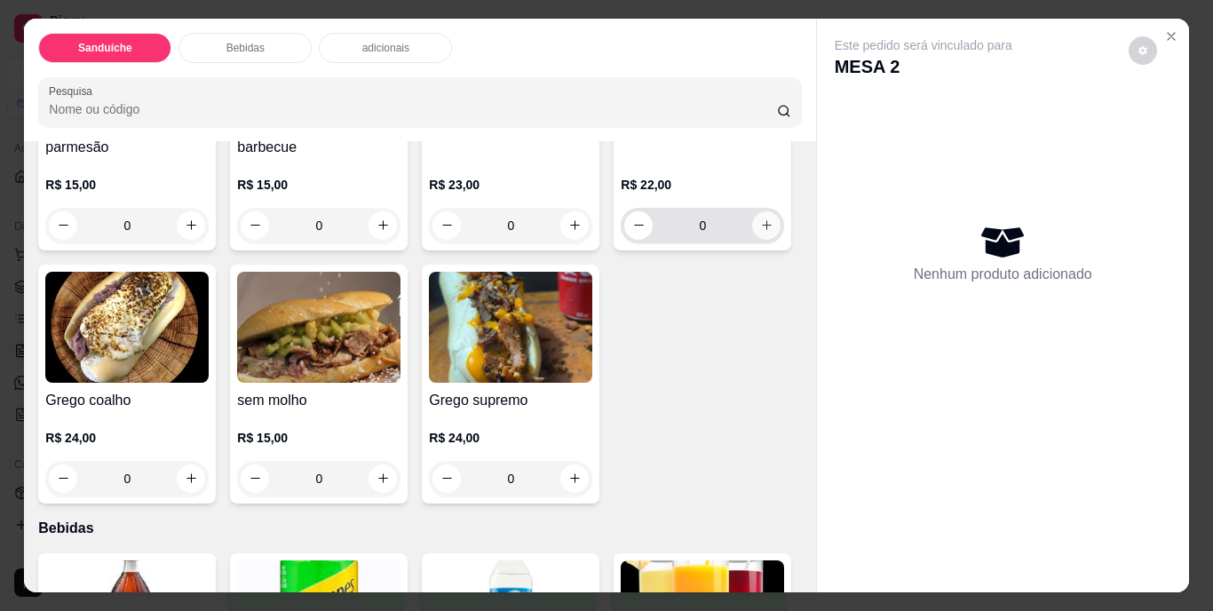
click at [760, 232] on icon "increase-product-quantity" at bounding box center [766, 224] width 13 height 13
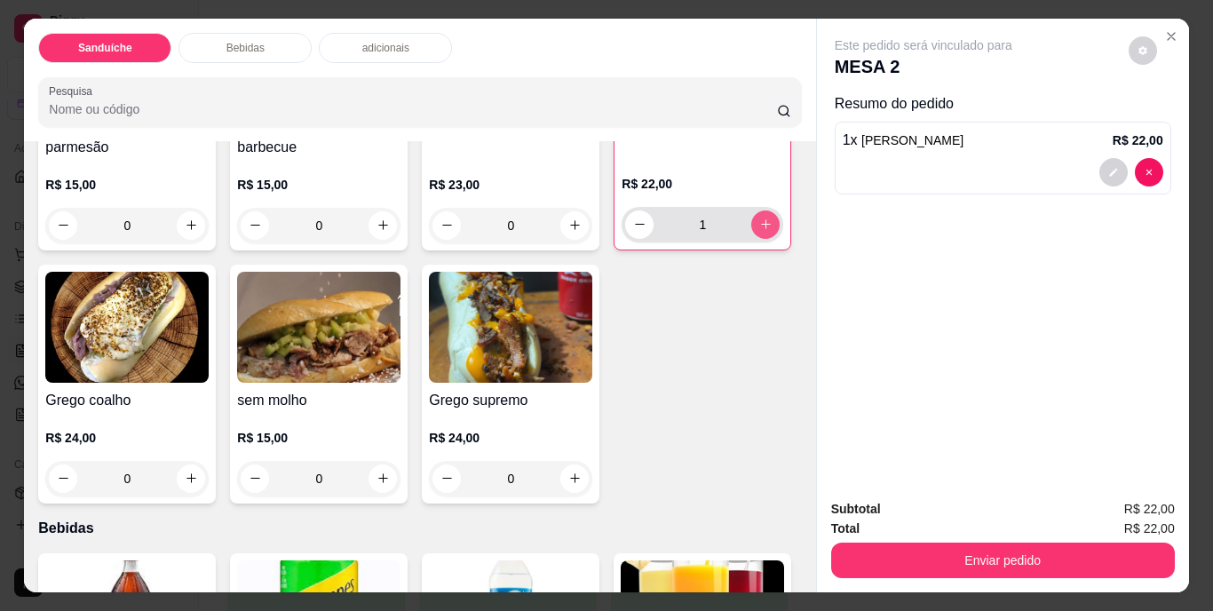
click at [761, 229] on icon "increase-product-quantity" at bounding box center [766, 224] width 10 height 10
type input "2"
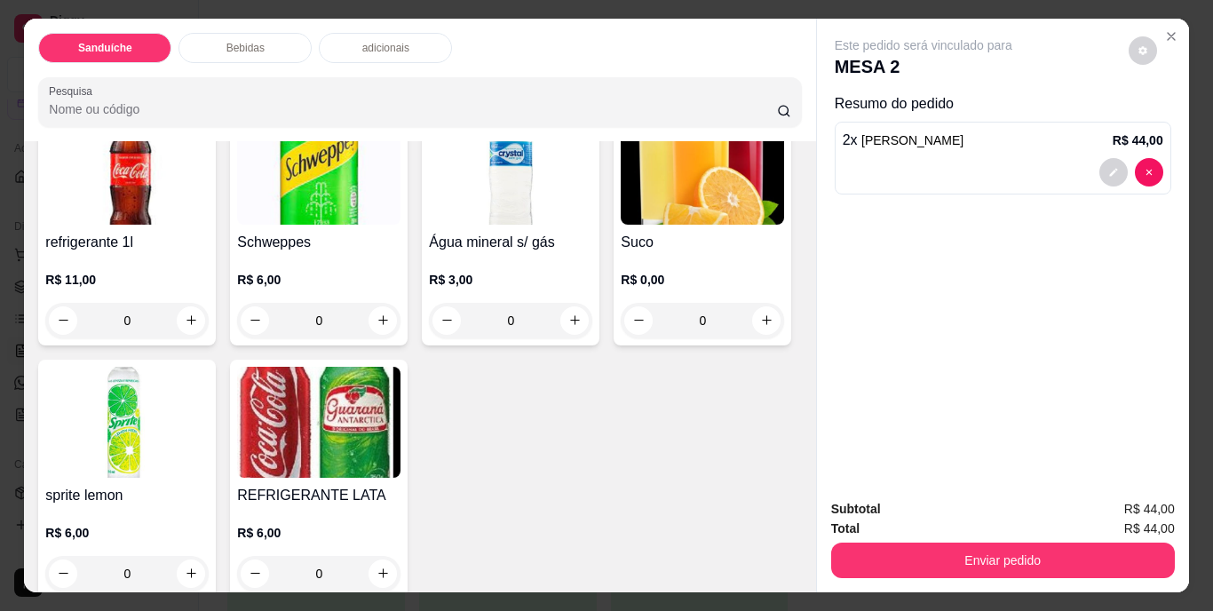
scroll to position [888, 0]
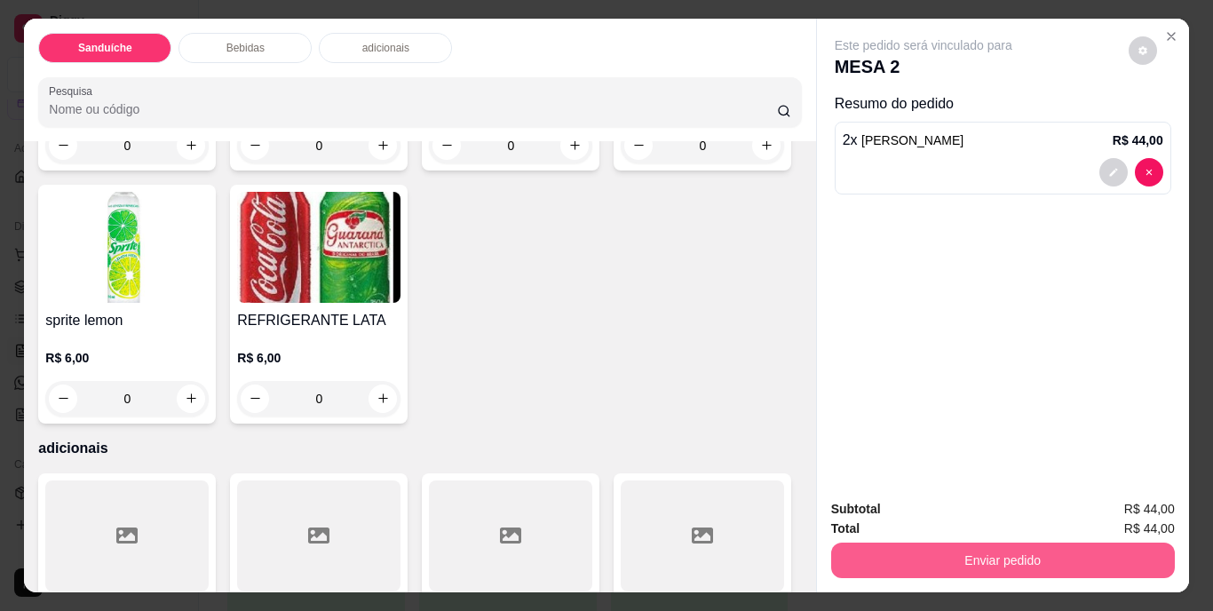
click at [1014, 549] on button "Enviar pedido" at bounding box center [1003, 560] width 344 height 36
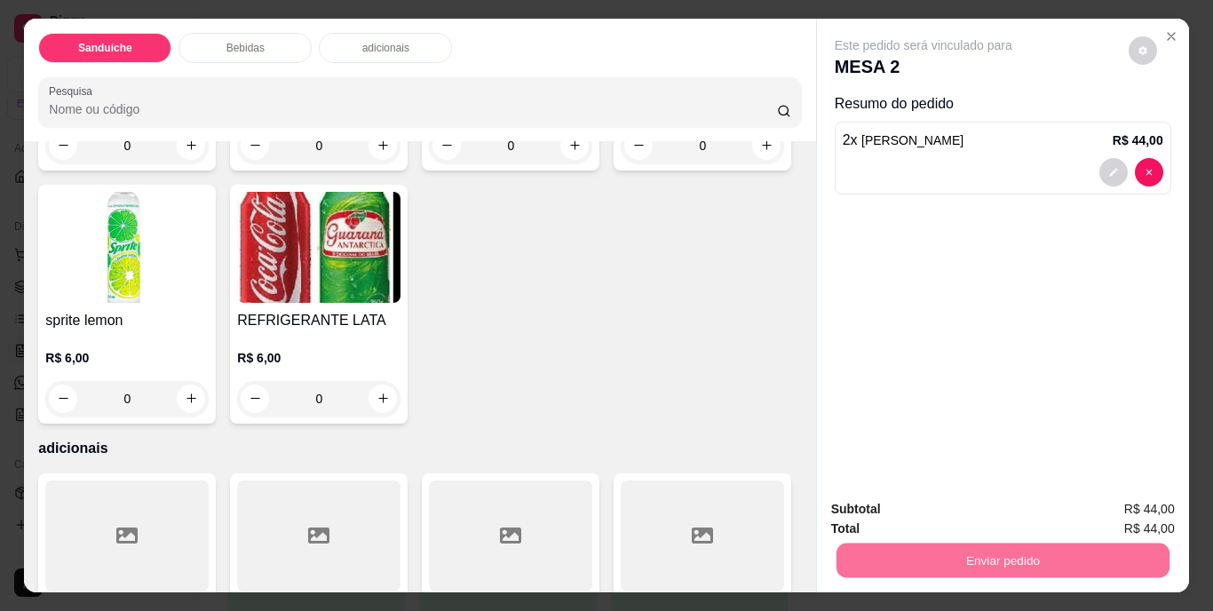
click at [968, 503] on button "Não registrar e enviar pedido" at bounding box center [943, 511] width 185 height 34
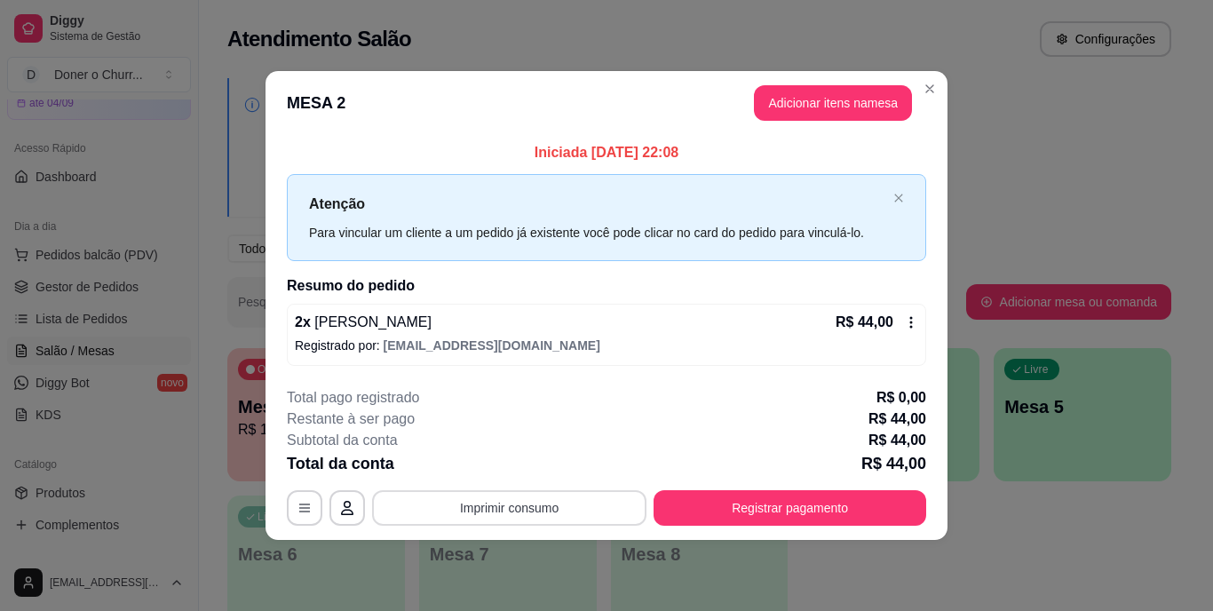
click at [542, 511] on button "Imprimir consumo" at bounding box center [509, 508] width 274 height 36
click at [542, 467] on button "IMPRESSORA" at bounding box center [514, 466] width 129 height 28
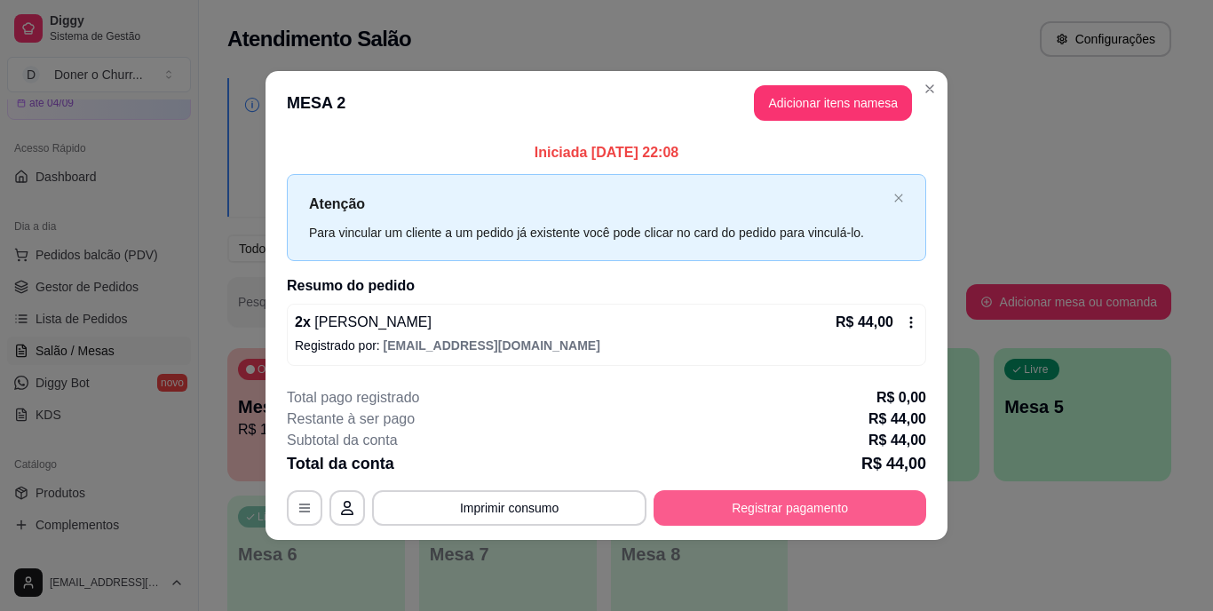
click at [761, 506] on button "Registrar pagamento" at bounding box center [789, 508] width 273 height 36
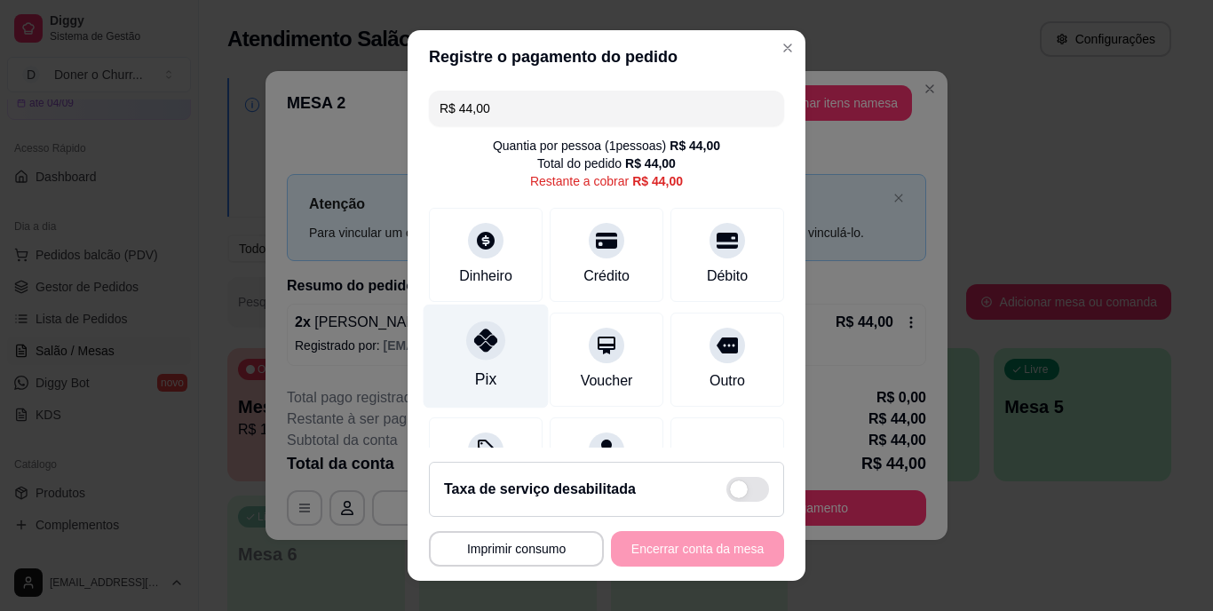
click at [470, 352] on div at bounding box center [485, 340] width 39 height 39
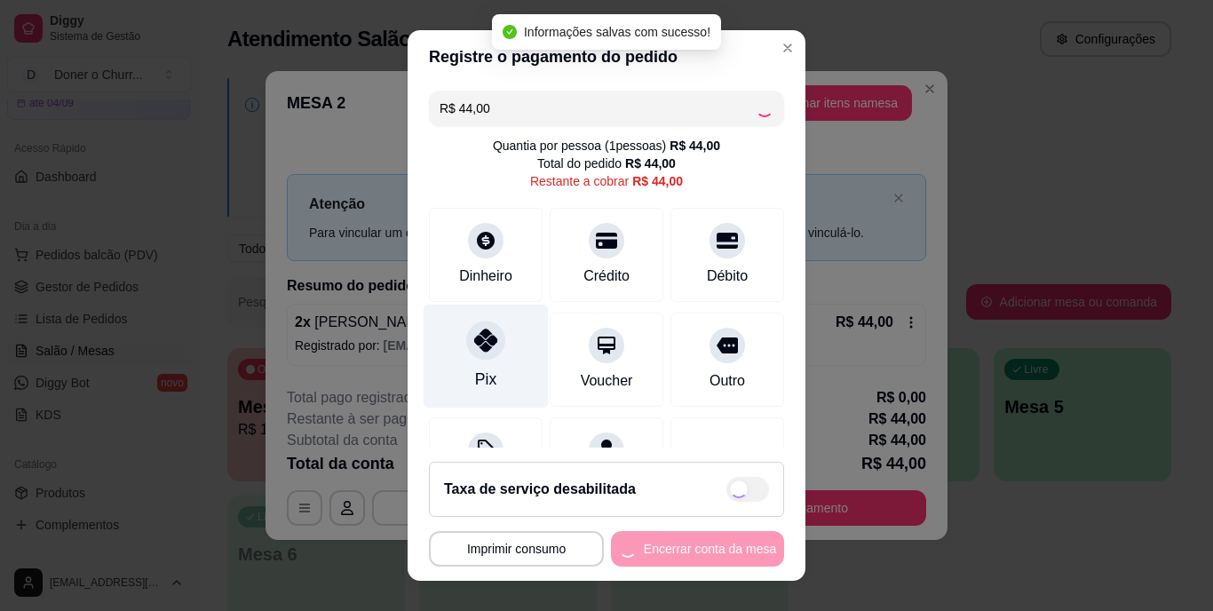
type input "R$ 0,00"
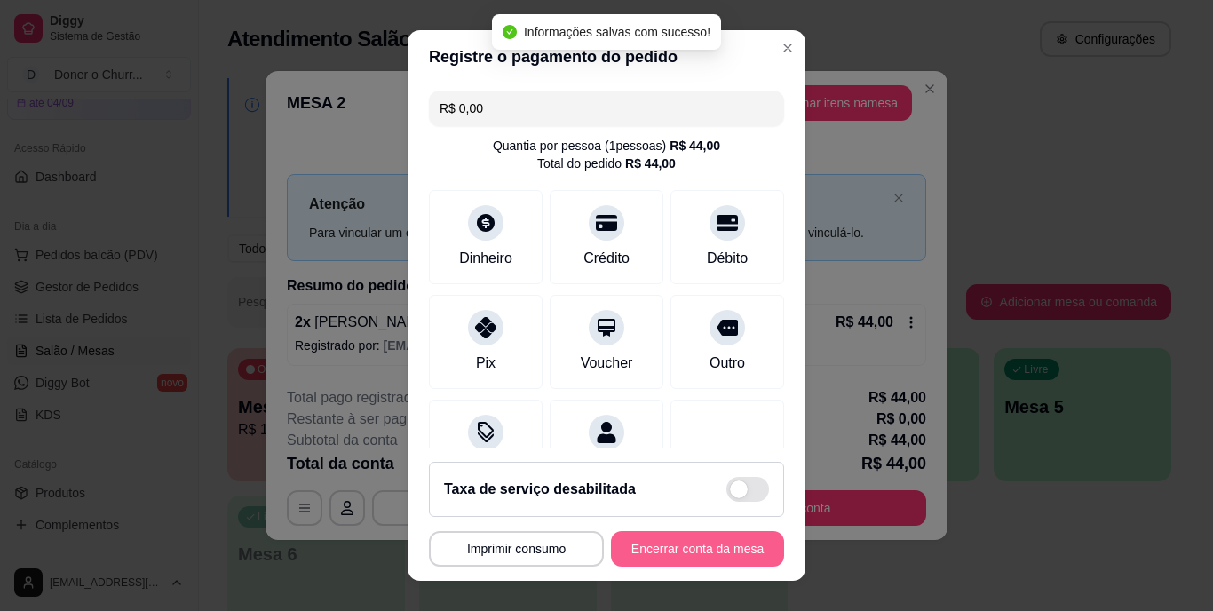
click at [661, 555] on button "Encerrar conta da mesa" at bounding box center [697, 549] width 173 height 36
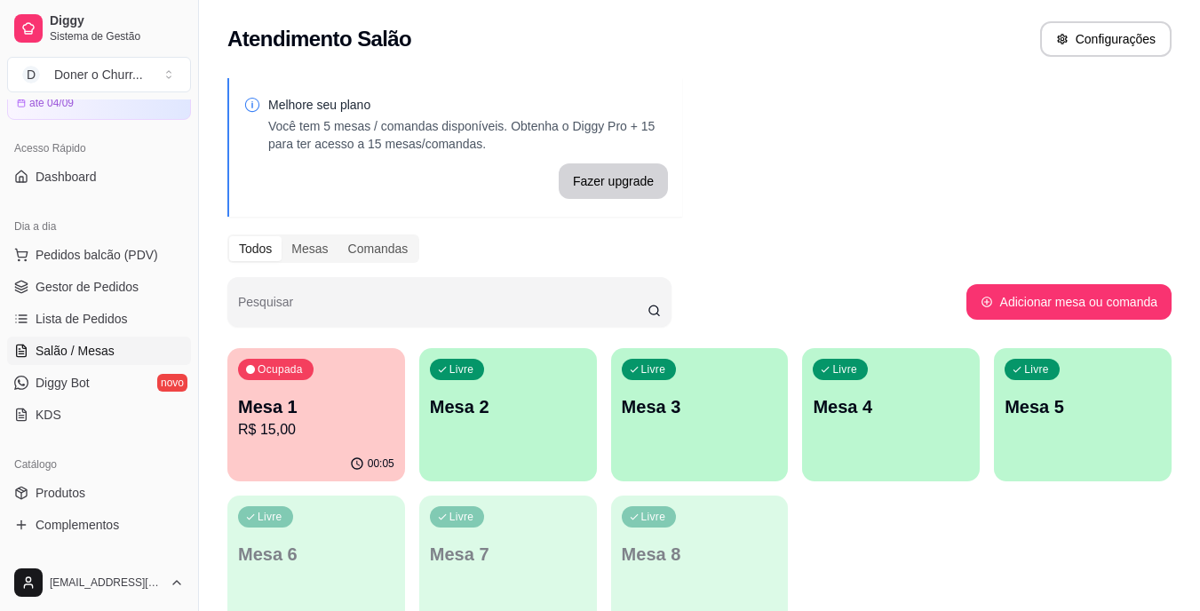
click at [509, 463] on div "button" at bounding box center [508, 470] width 178 height 21
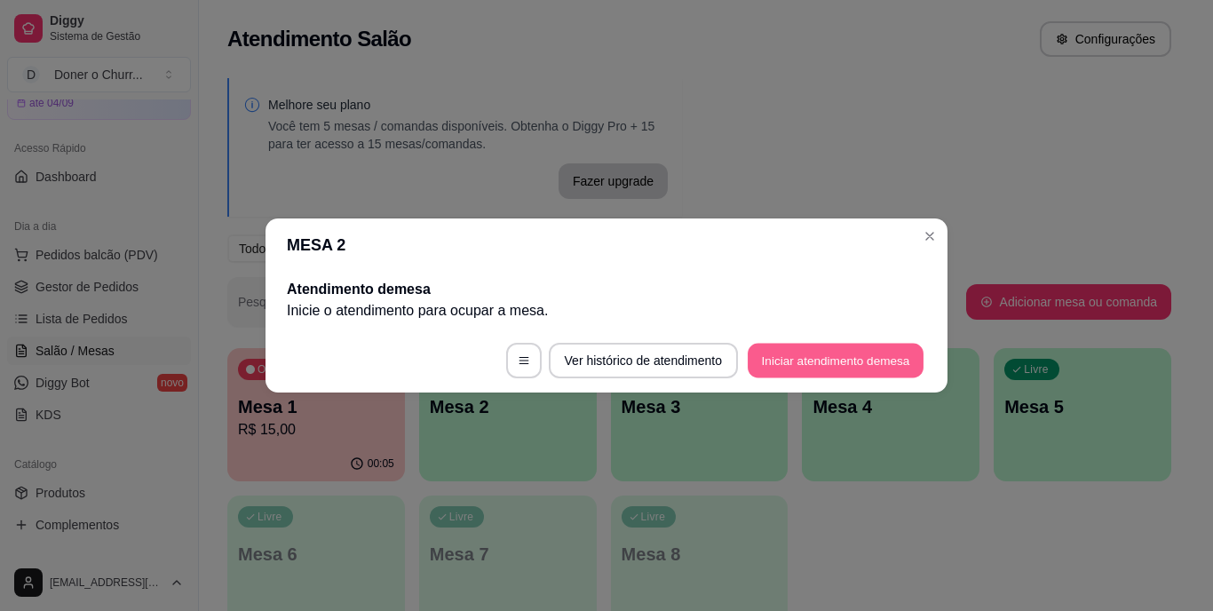
click at [898, 362] on button "Iniciar atendimento de mesa" at bounding box center [836, 361] width 176 height 35
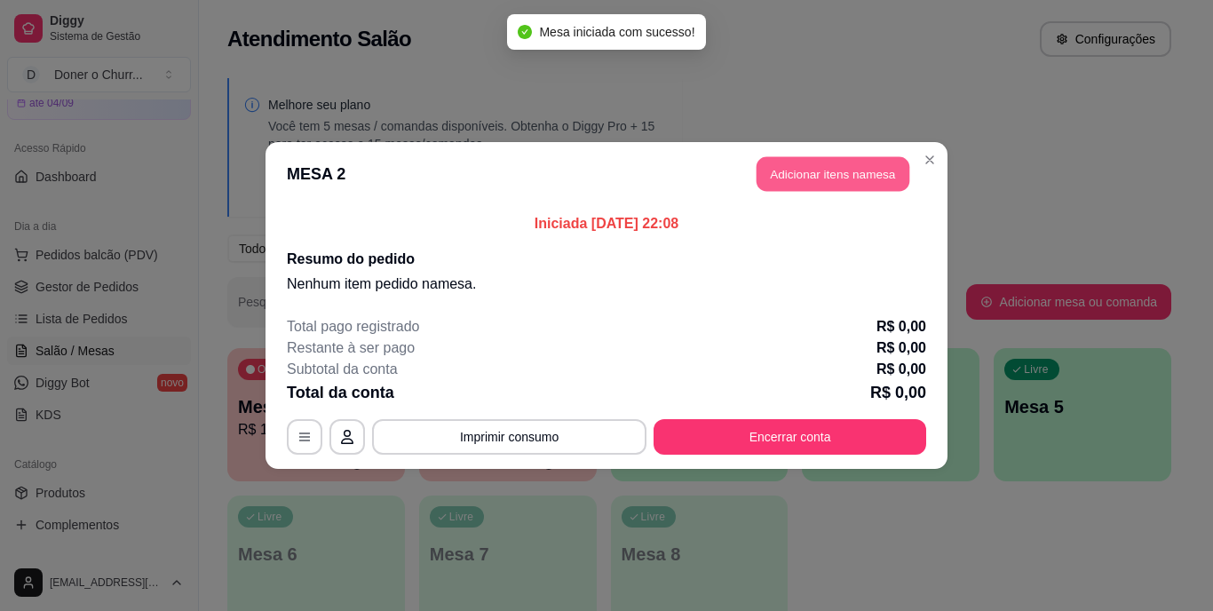
click at [818, 178] on button "Adicionar itens na mesa" at bounding box center [832, 174] width 153 height 35
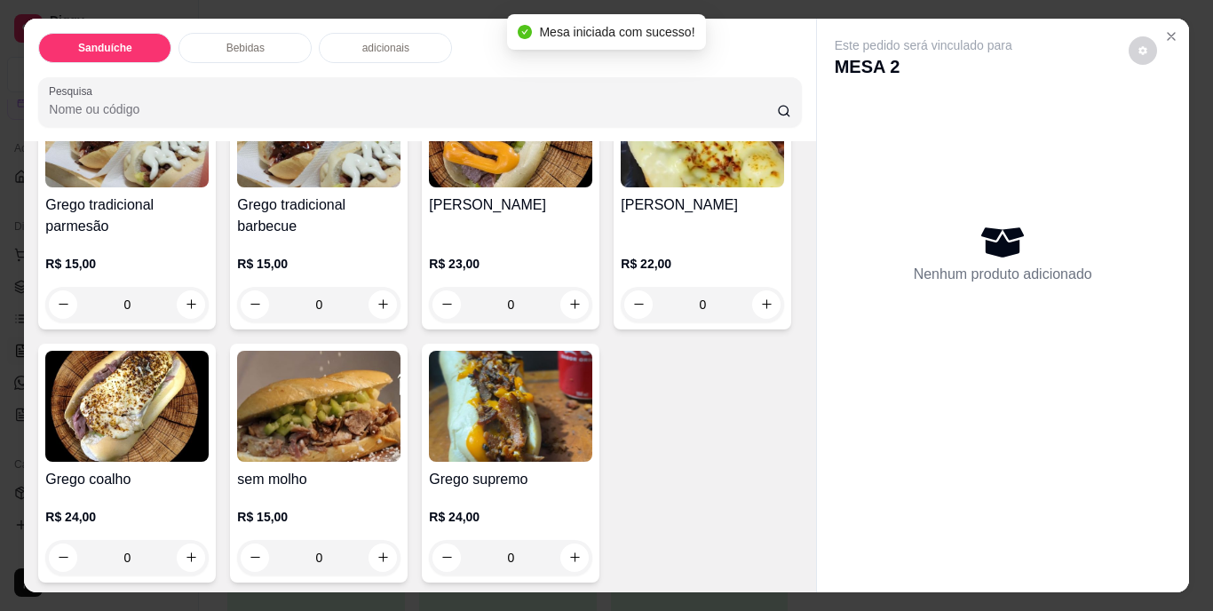
scroll to position [266, 0]
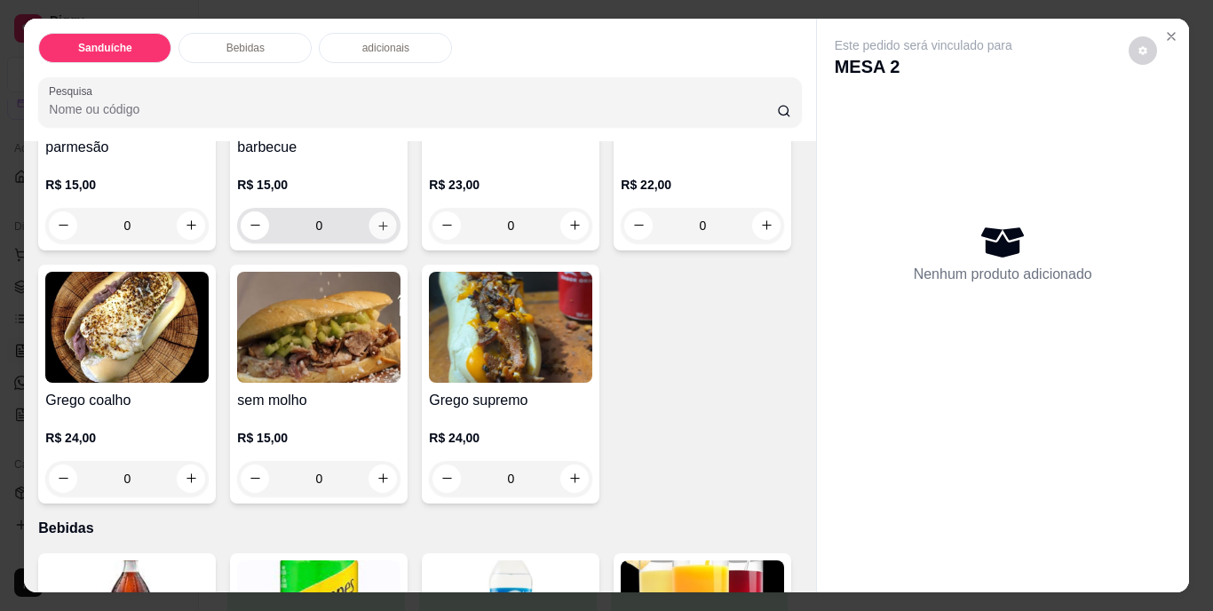
click at [376, 218] on icon "increase-product-quantity" at bounding box center [382, 224] width 13 height 13
type input "1"
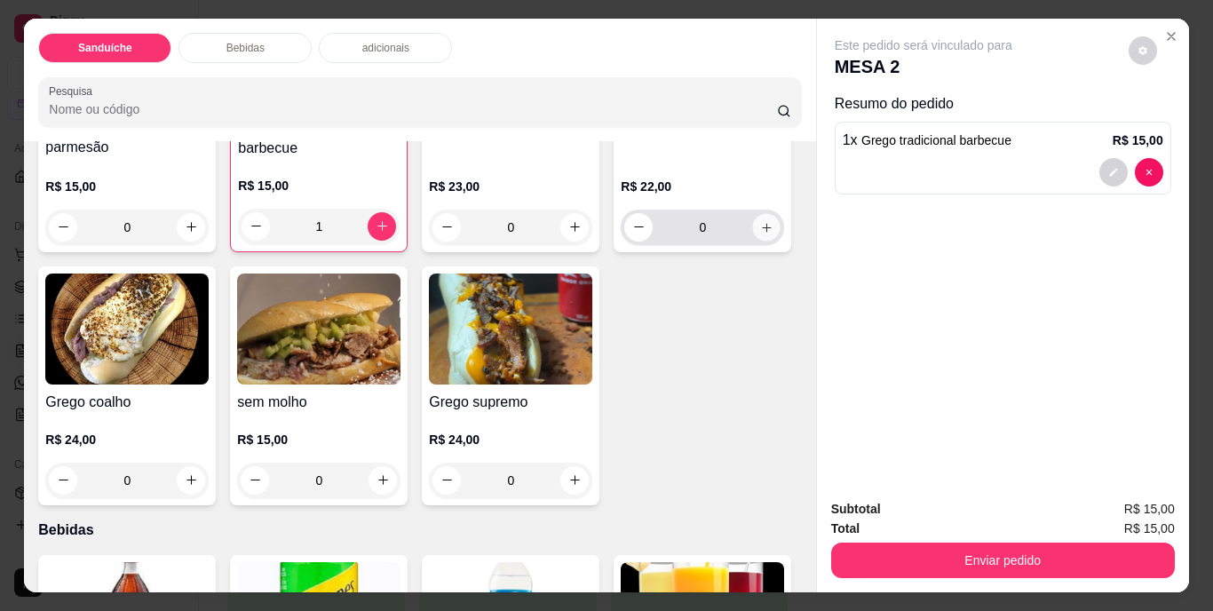
click at [760, 234] on icon "increase-product-quantity" at bounding box center [766, 226] width 13 height 13
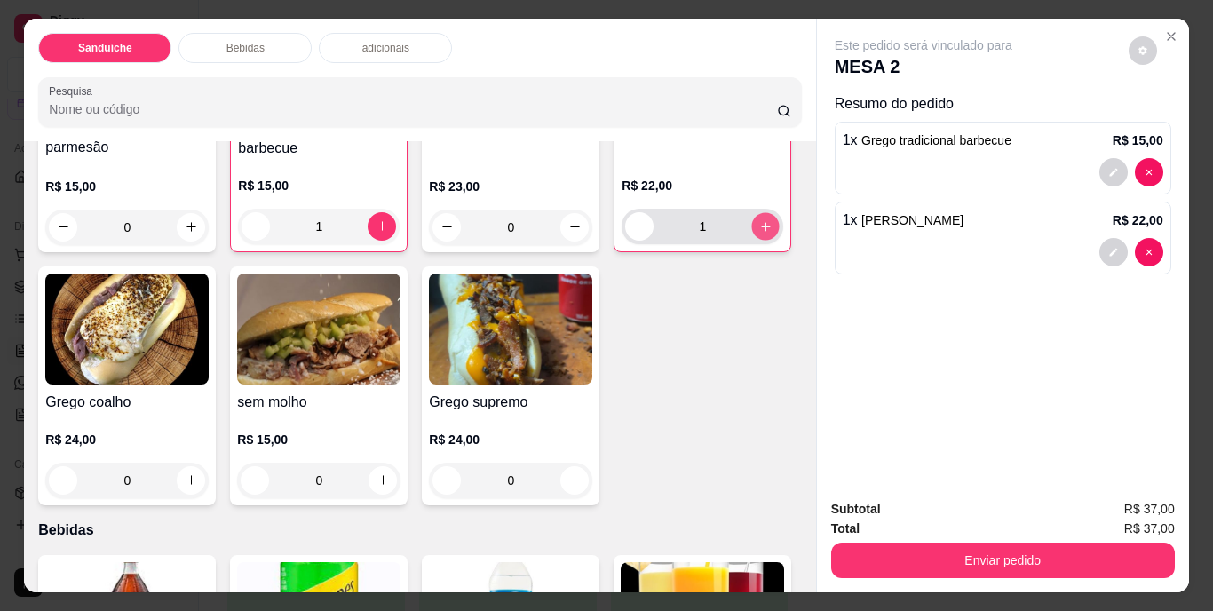
click at [759, 233] on icon "increase-product-quantity" at bounding box center [765, 225] width 13 height 13
type input "2"
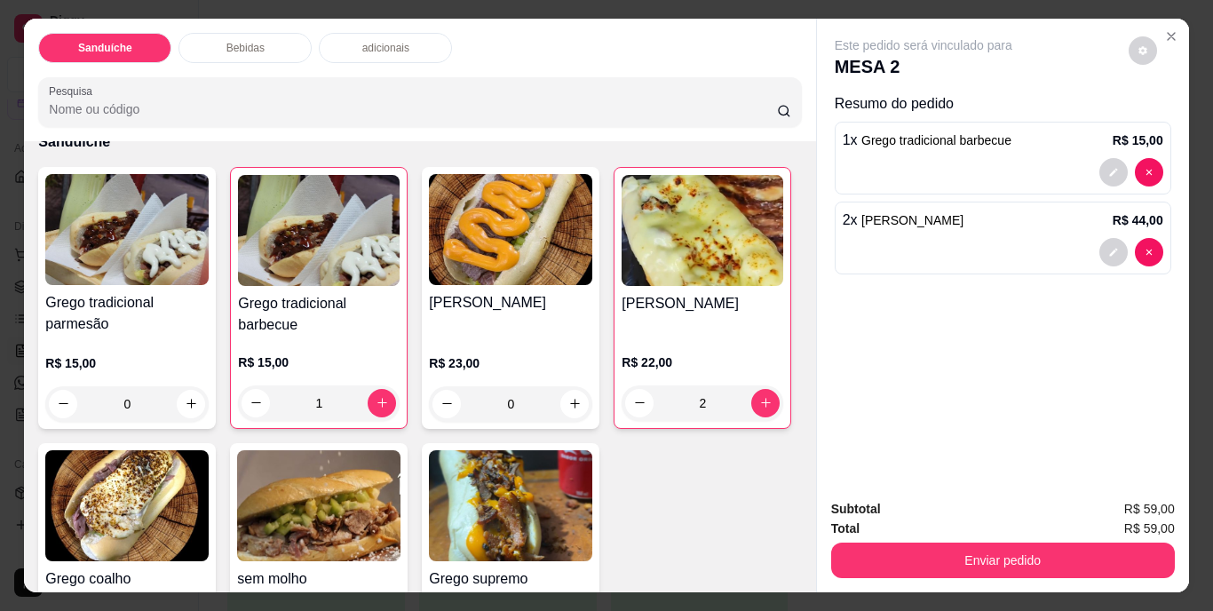
scroll to position [89, 0]
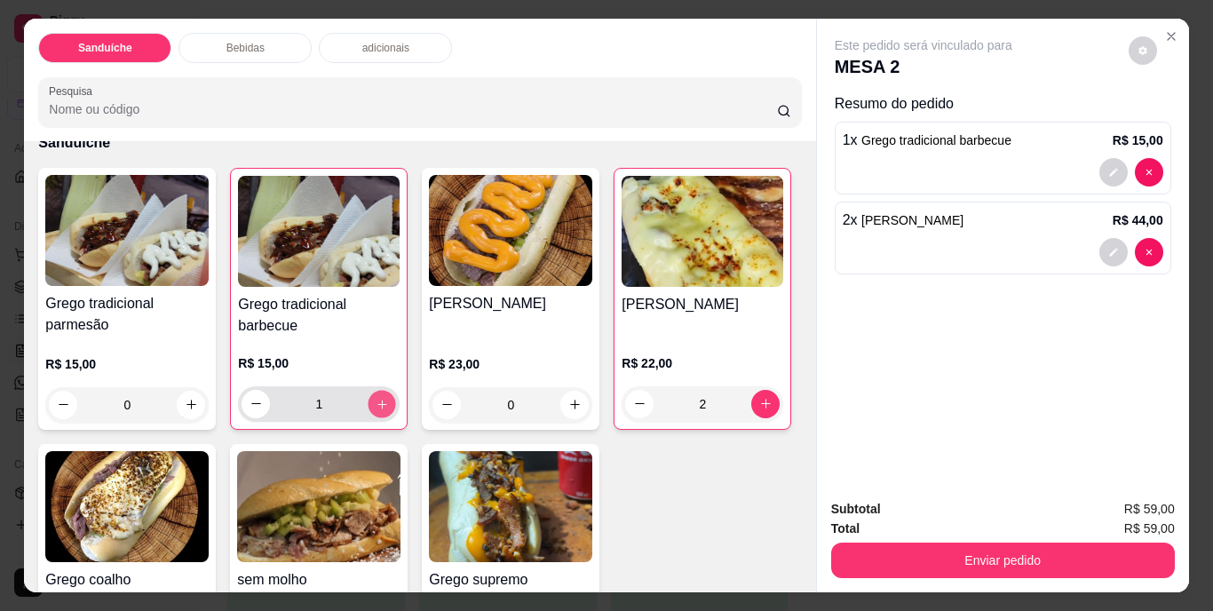
click at [376, 397] on icon "increase-product-quantity" at bounding box center [382, 403] width 13 height 13
type input "2"
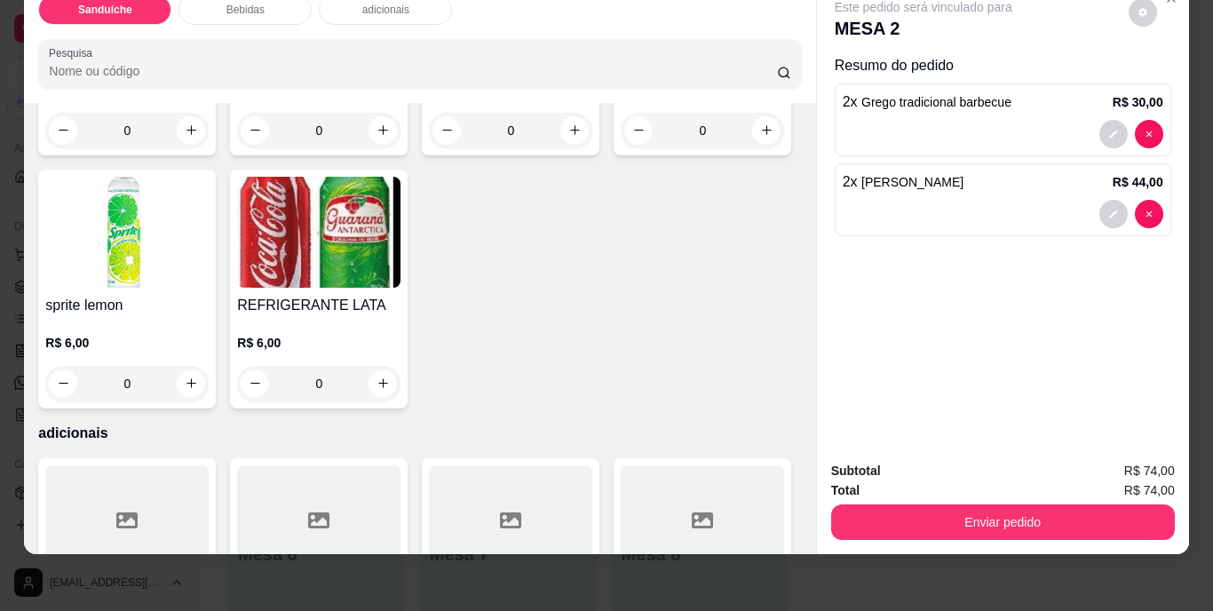
scroll to position [888, 0]
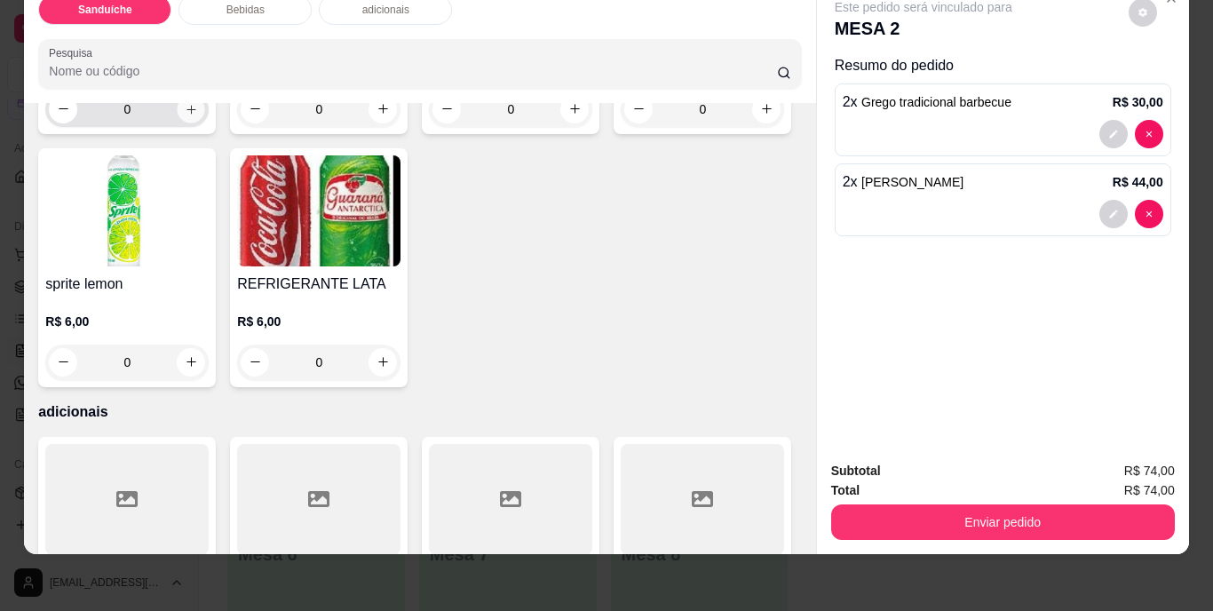
click at [186, 115] on icon "increase-product-quantity" at bounding box center [191, 108] width 13 height 13
type input "1"
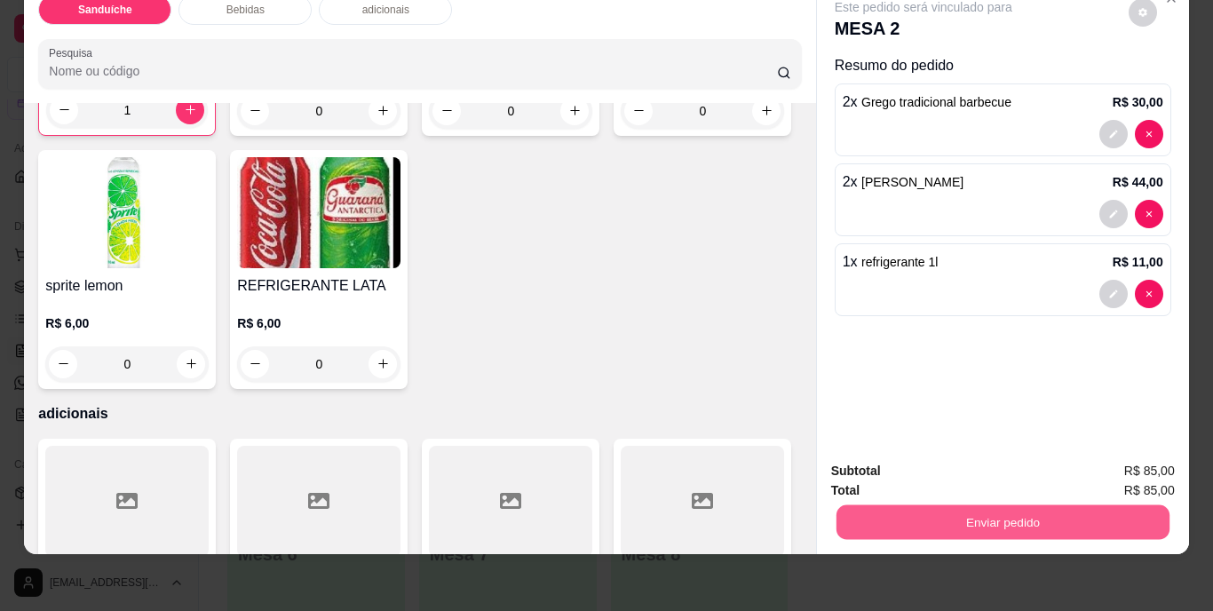
click at [998, 511] on button "Enviar pedido" at bounding box center [1001, 522] width 333 height 35
click at [949, 466] on button "Não registrar e enviar pedido" at bounding box center [943, 464] width 179 height 33
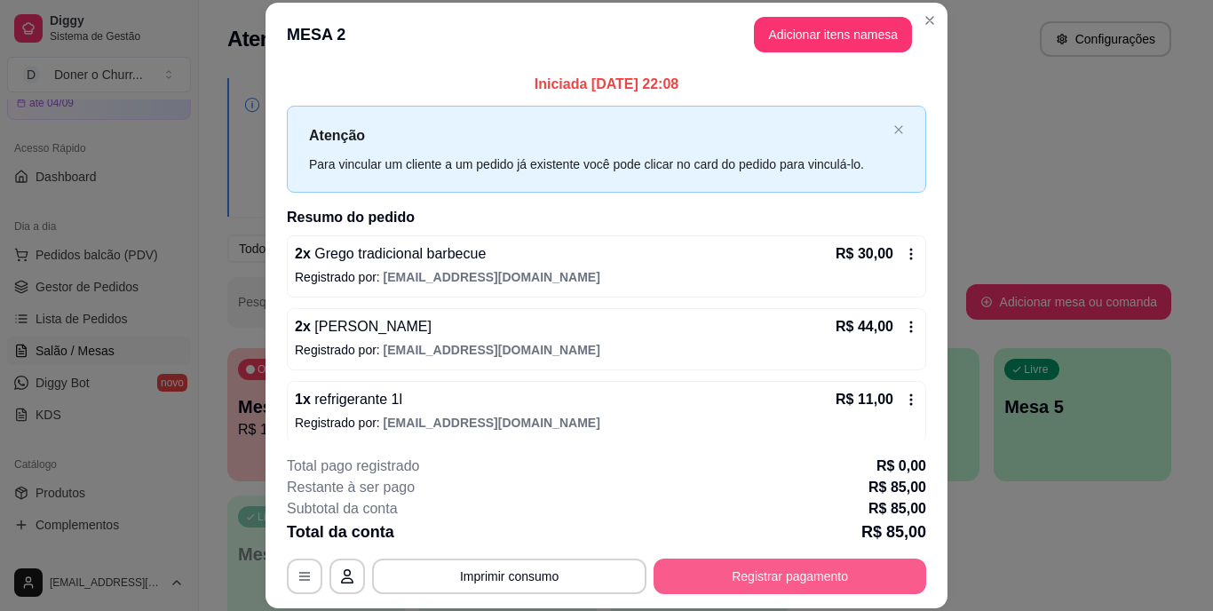
click at [783, 576] on button "Registrar pagamento" at bounding box center [789, 576] width 273 height 36
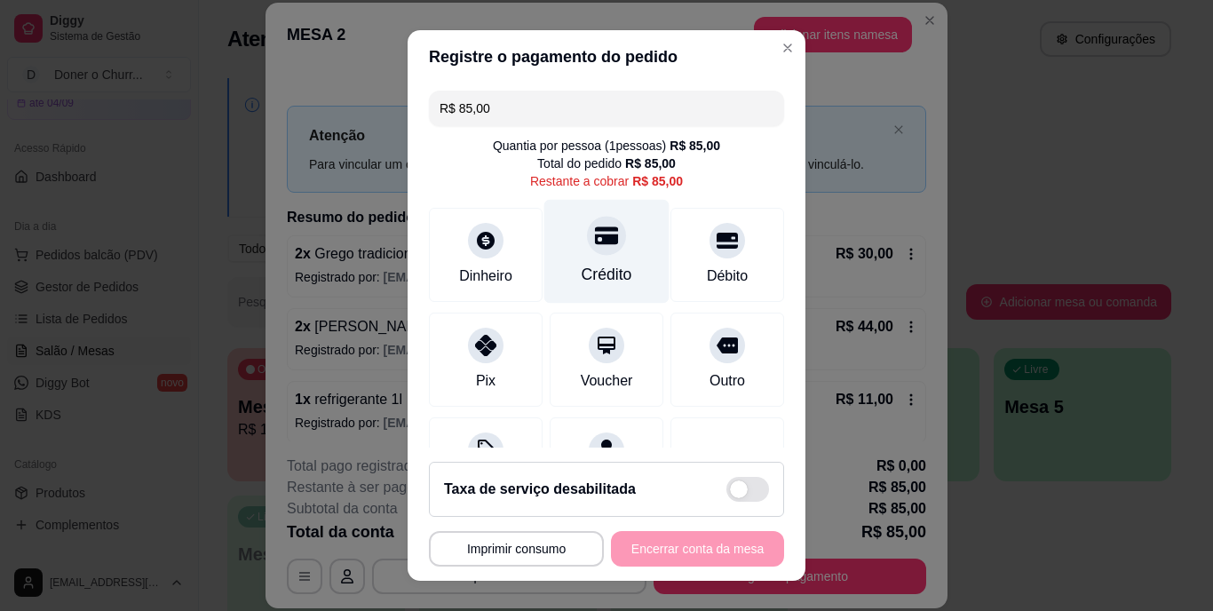
click at [592, 254] on div at bounding box center [606, 236] width 39 height 39
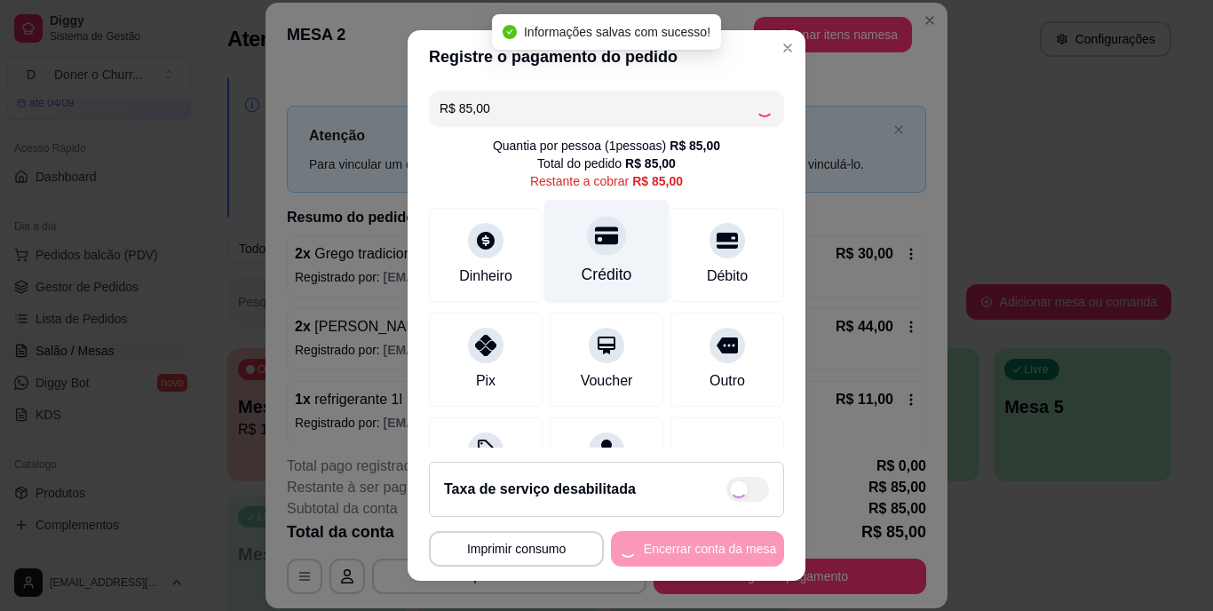
type input "R$ 0,00"
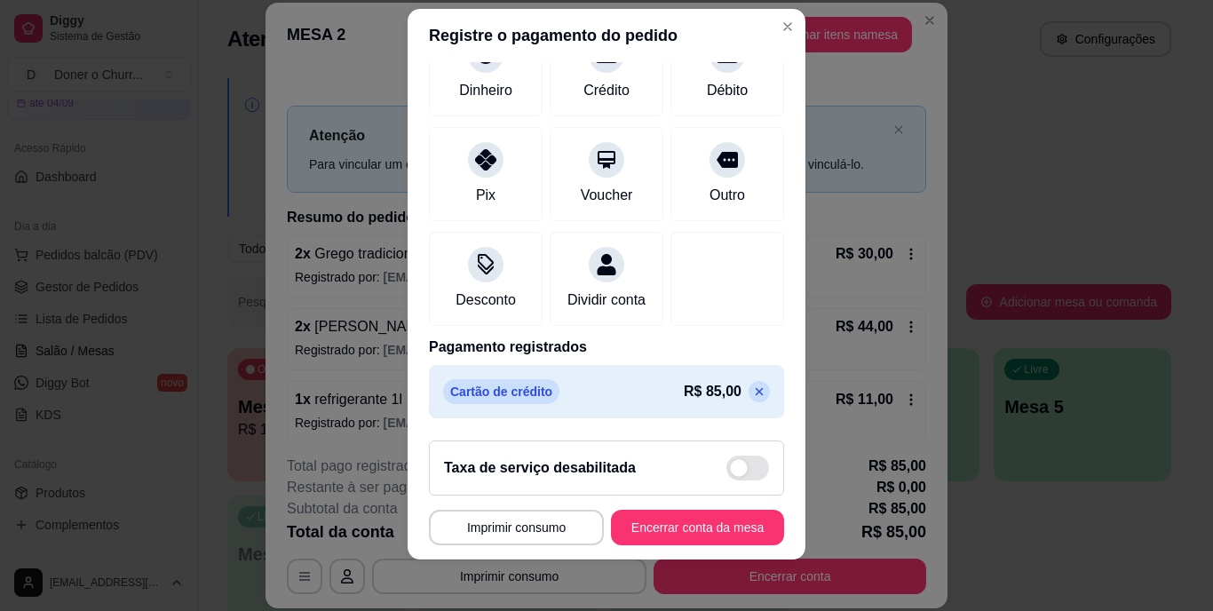
scroll to position [27, 0]
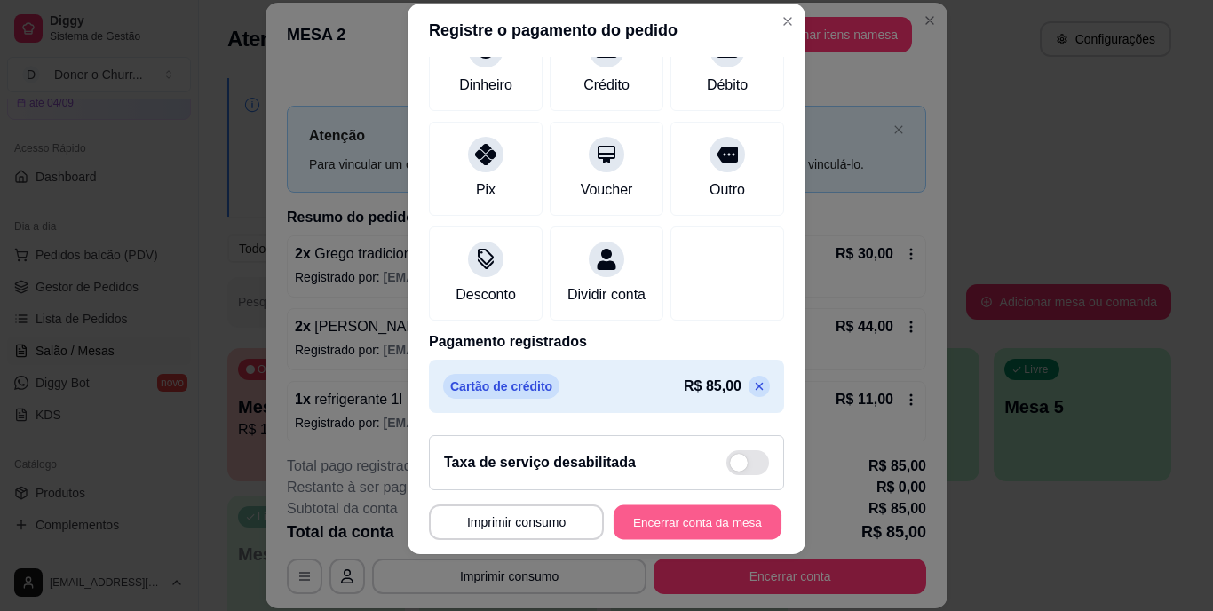
click at [688, 519] on button "Encerrar conta da mesa" at bounding box center [698, 521] width 168 height 35
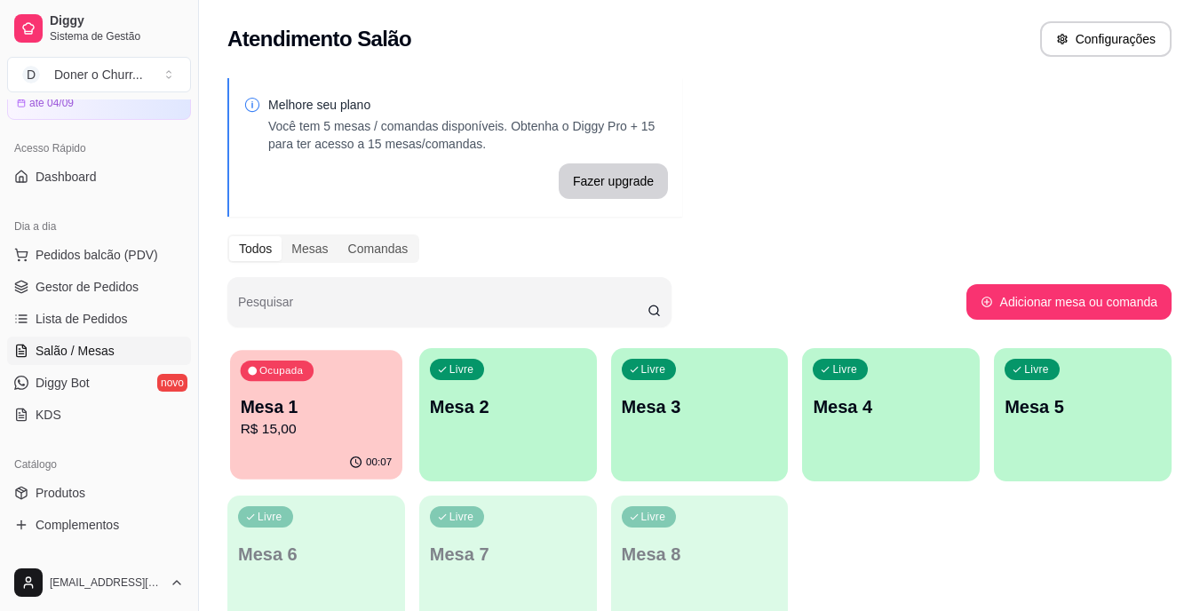
click at [313, 402] on p "Mesa 1" at bounding box center [317, 407] width 152 height 24
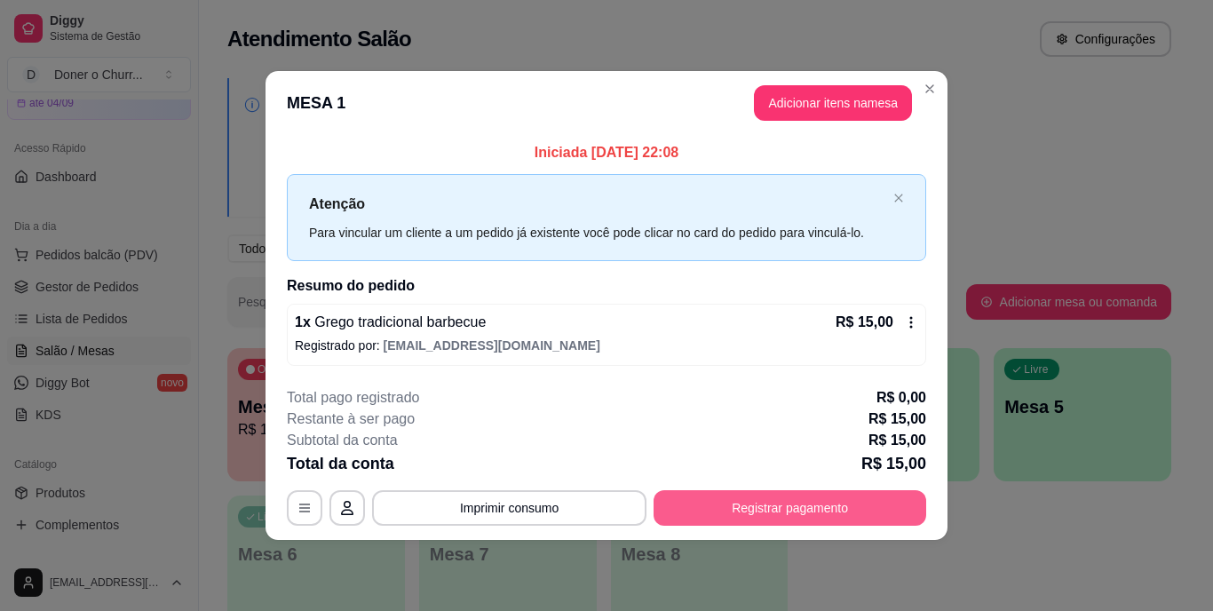
click at [736, 507] on button "Registrar pagamento" at bounding box center [789, 508] width 273 height 36
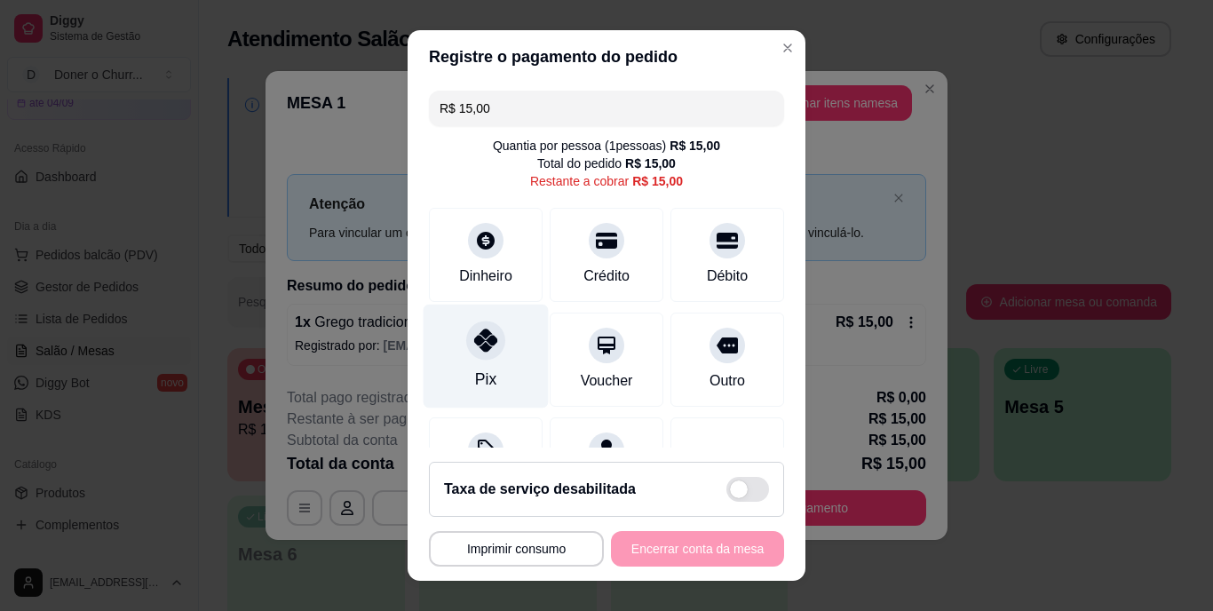
click at [478, 368] on div "Pix" at bounding box center [485, 379] width 21 height 23
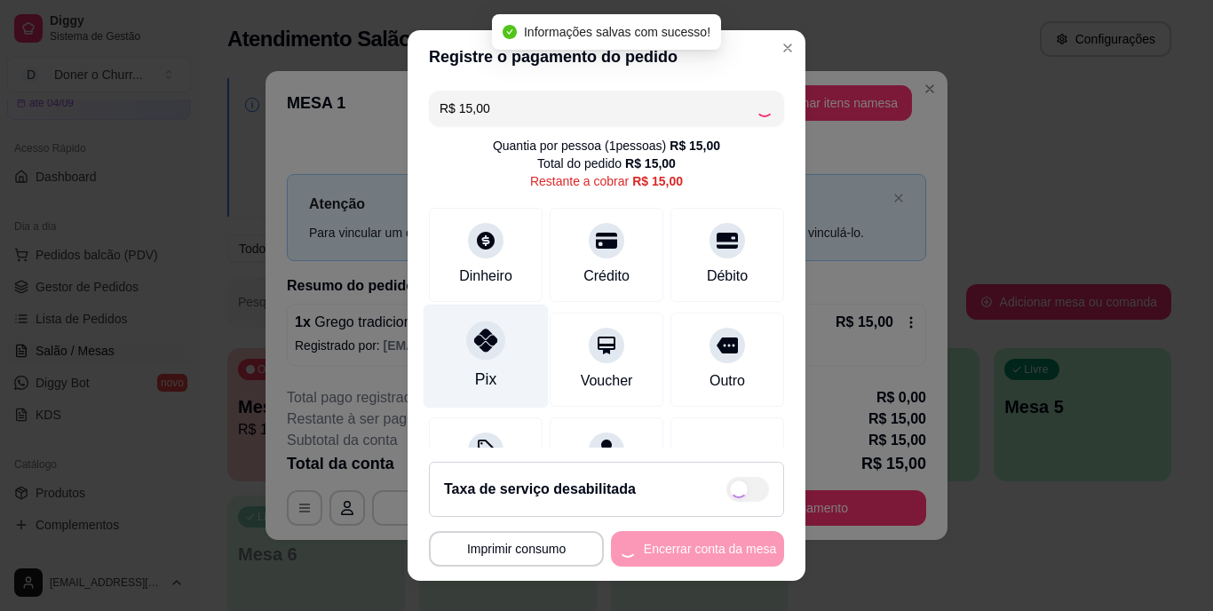
type input "R$ 0,00"
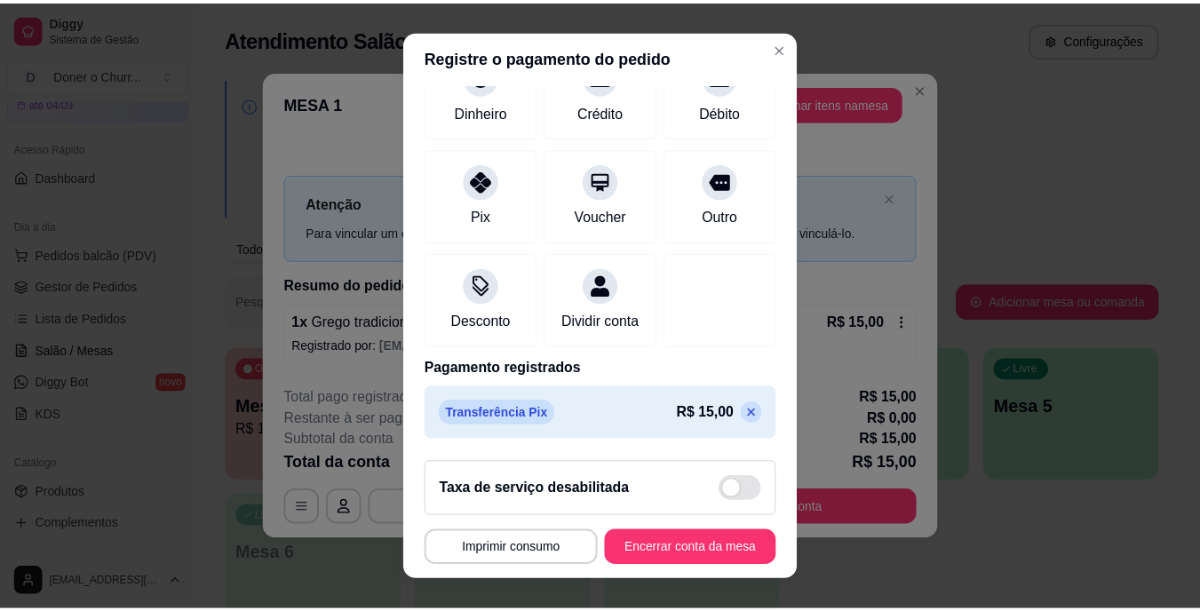
scroll to position [167, 0]
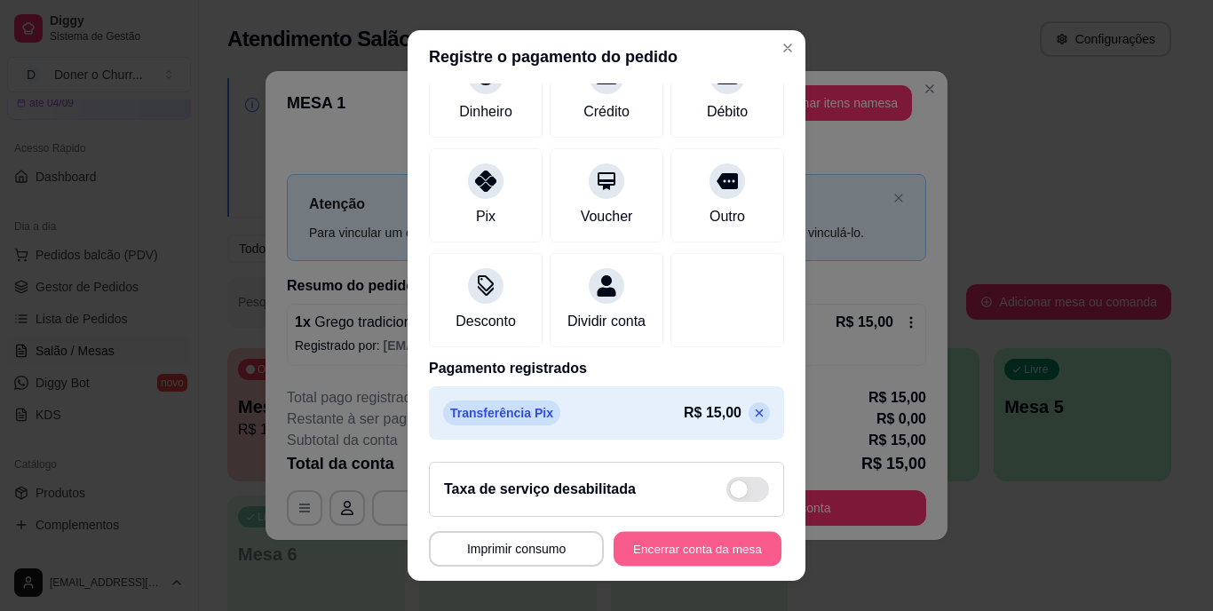
click at [718, 543] on button "Encerrar conta da mesa" at bounding box center [698, 548] width 168 height 35
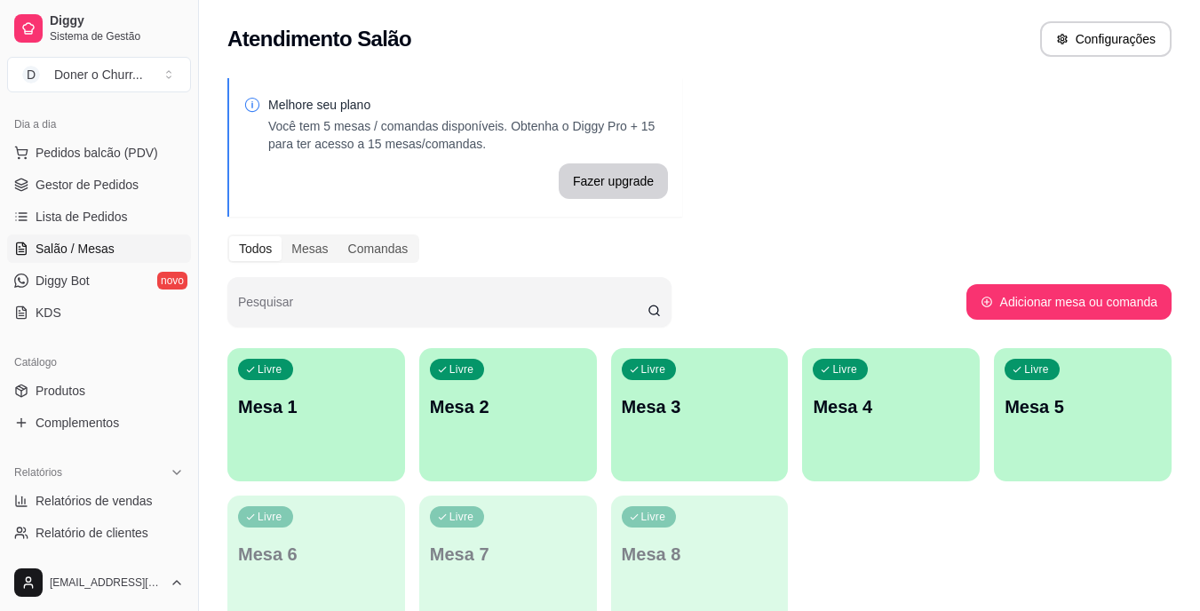
scroll to position [266, 0]
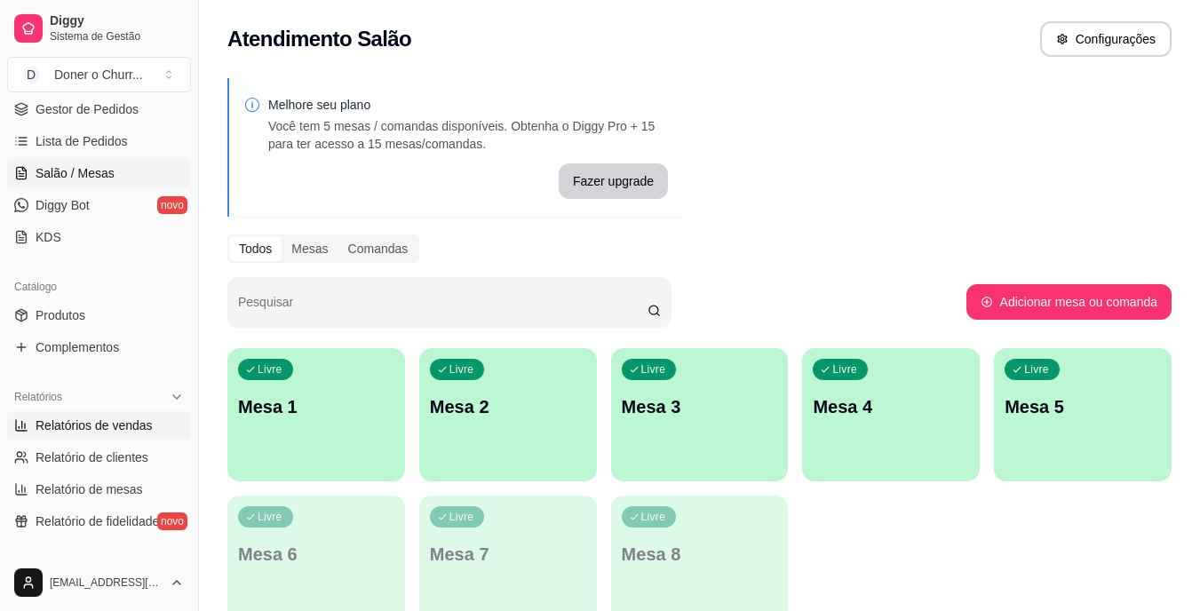
click at [118, 423] on span "Relatórios de vendas" at bounding box center [94, 425] width 117 height 18
select select "ALL"
select select "0"
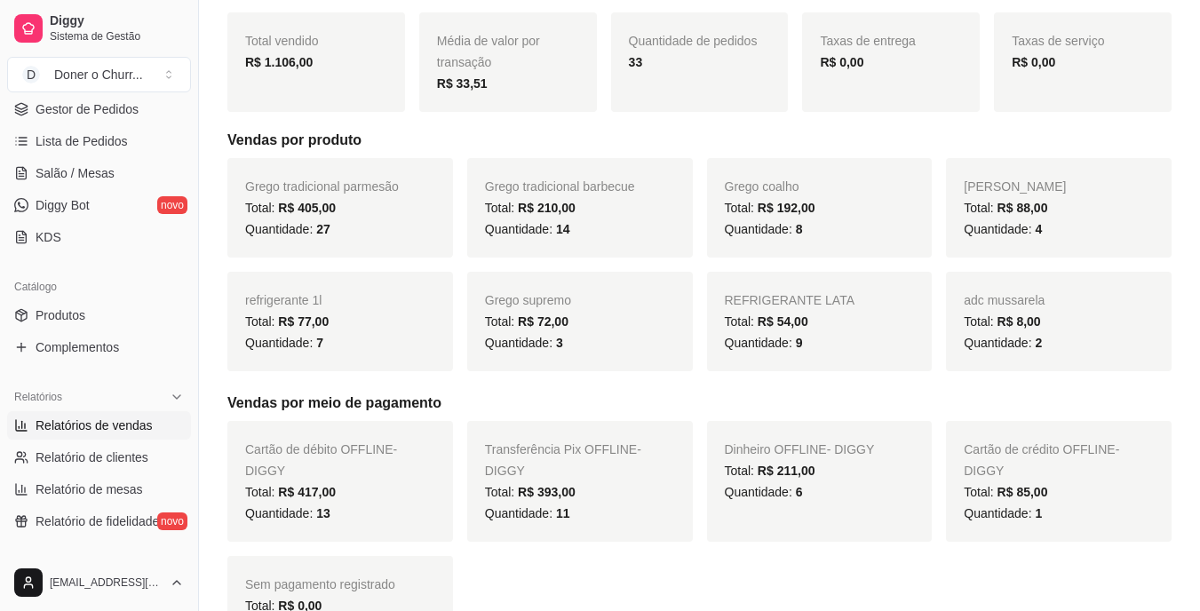
scroll to position [232, 0]
click at [7, 411] on link "Relatórios de vendas" at bounding box center [99, 425] width 184 height 28
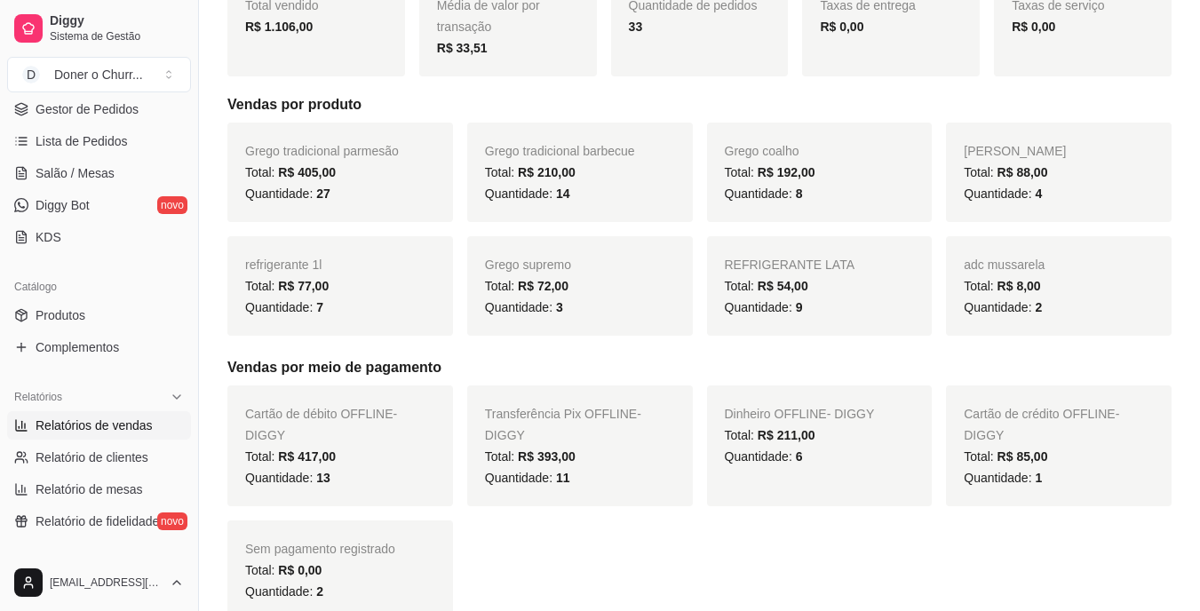
scroll to position [0, 0]
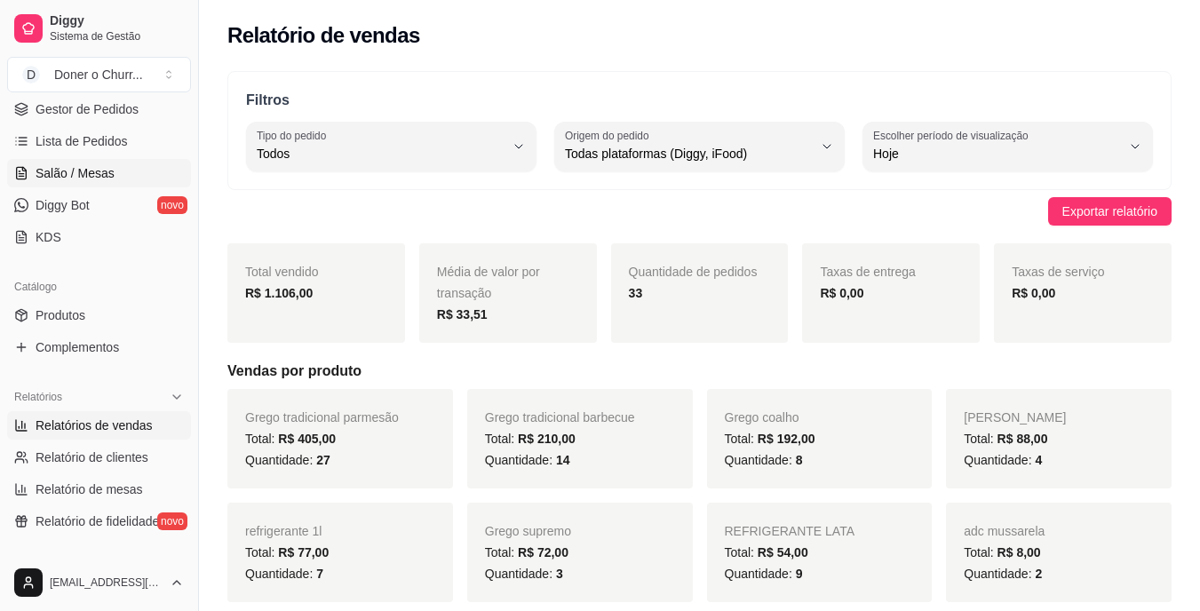
click at [78, 172] on span "Salão / Mesas" at bounding box center [75, 173] width 79 height 18
